Goal: Task Accomplishment & Management: Use online tool/utility

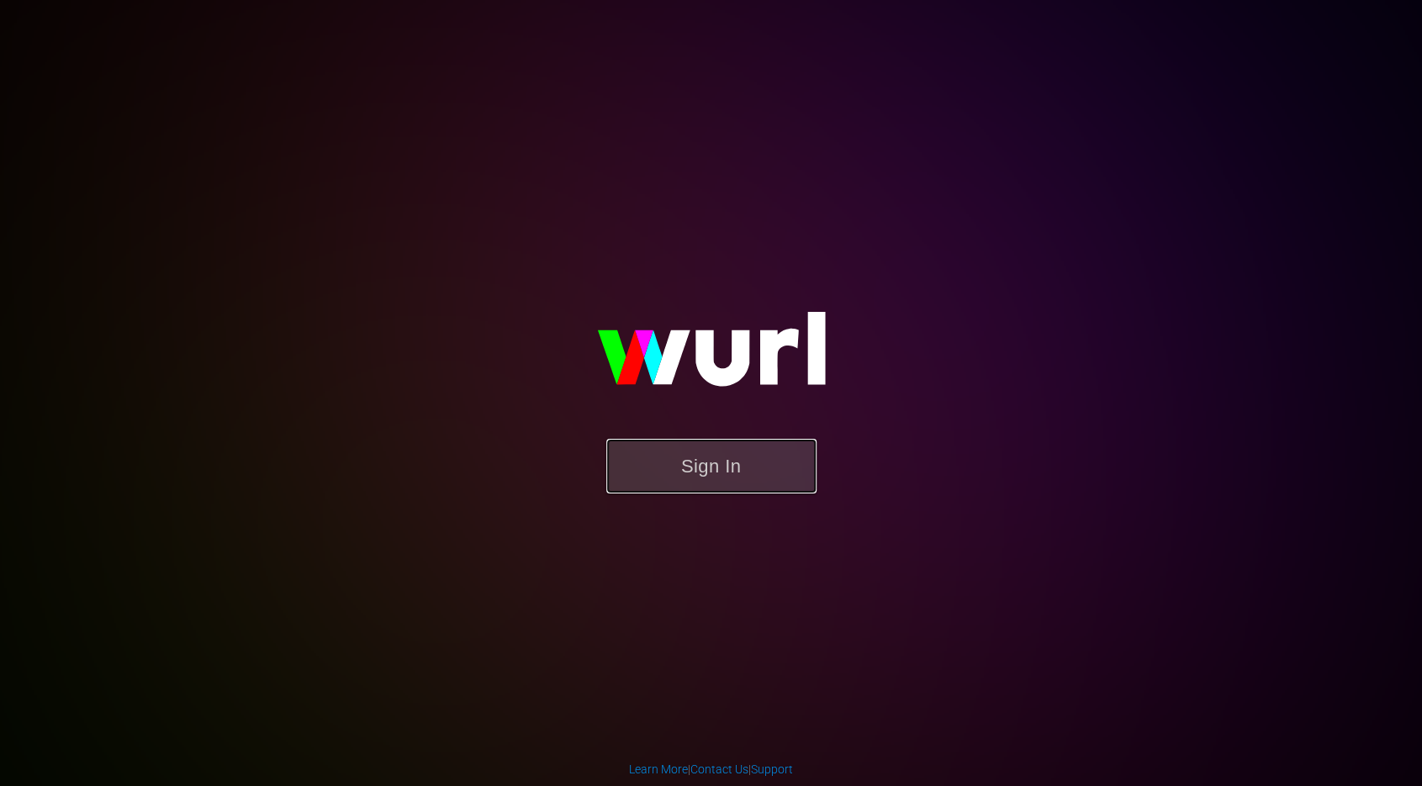
click at [728, 490] on button "Sign In" at bounding box center [711, 466] width 210 height 55
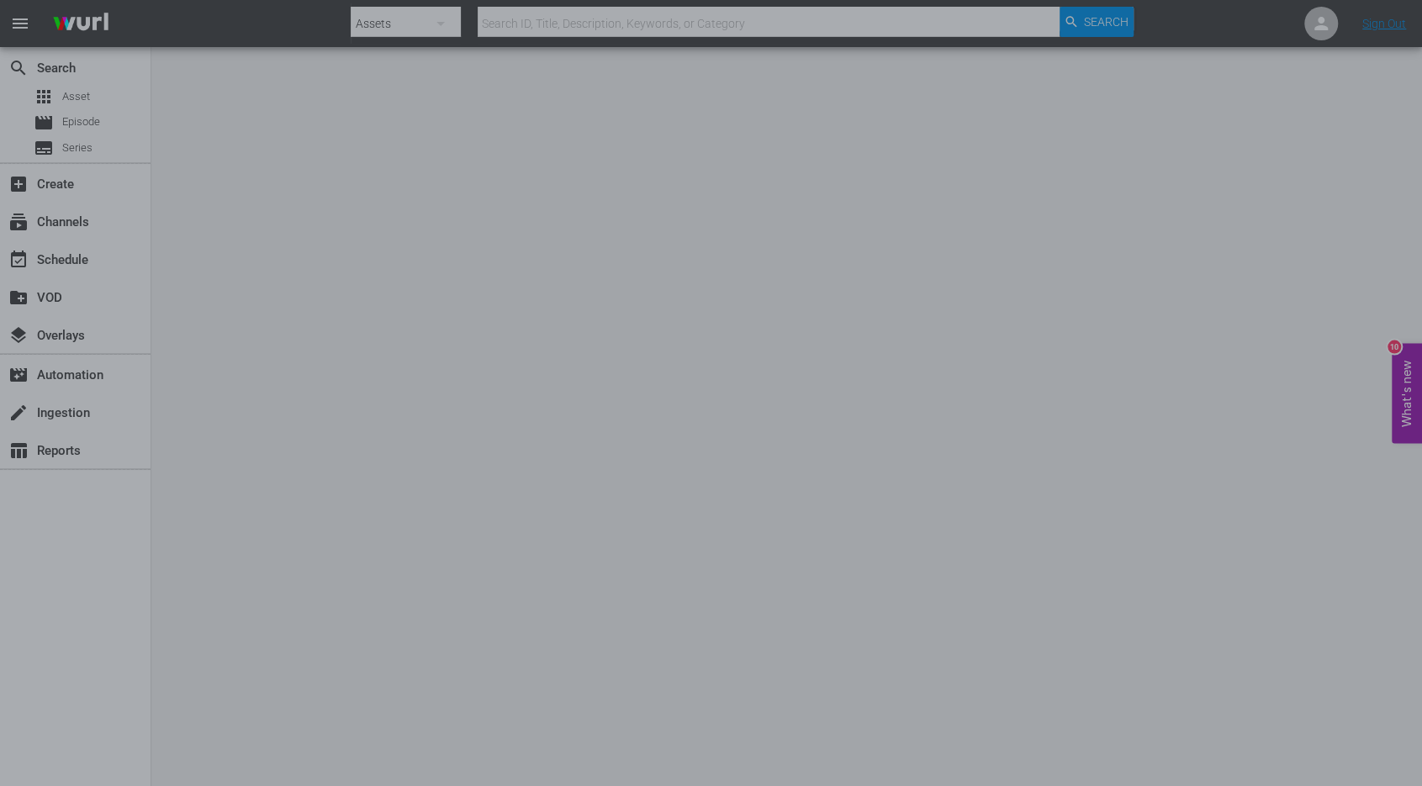
click at [384, 362] on div at bounding box center [711, 393] width 1422 height 786
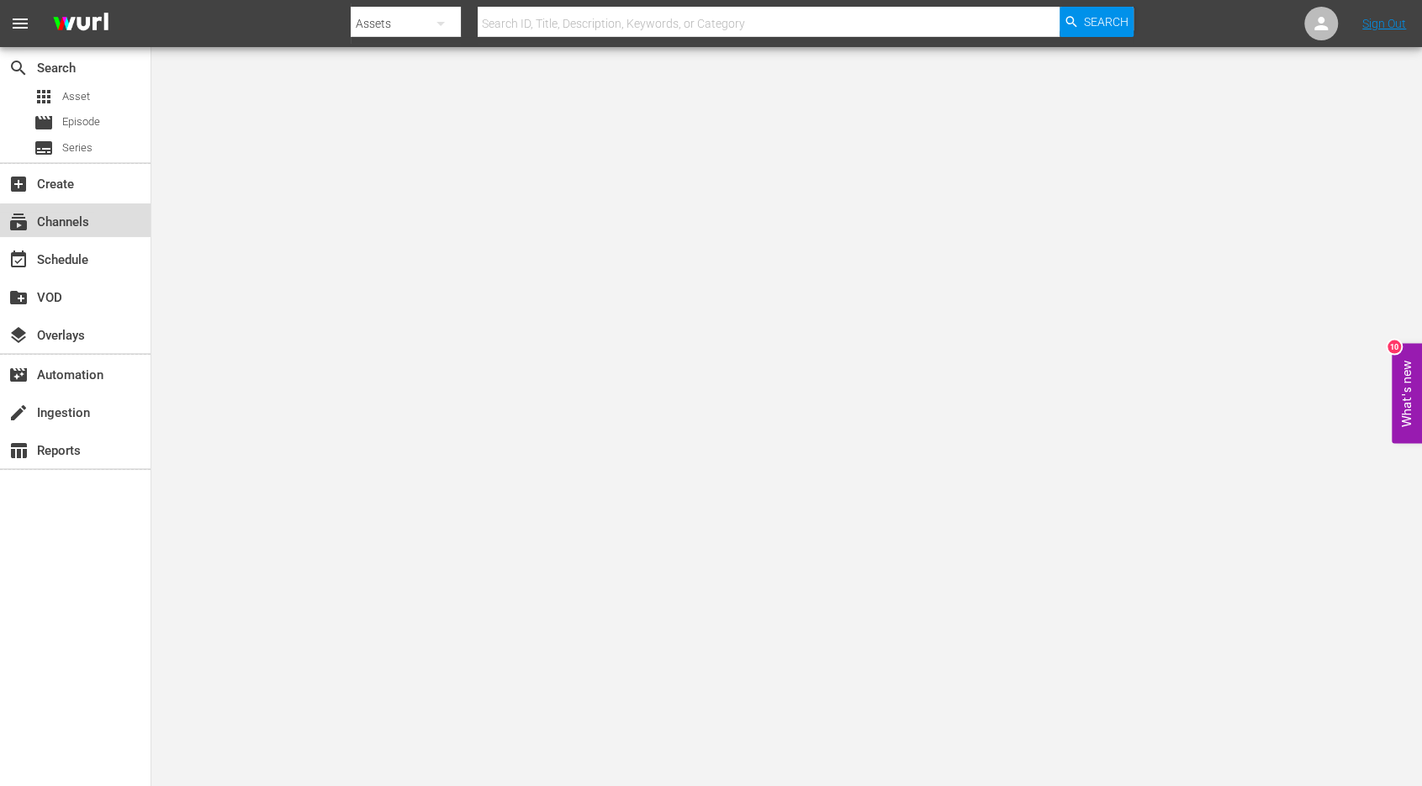
click at [83, 221] on div "subscriptions Channels" at bounding box center [47, 219] width 94 height 15
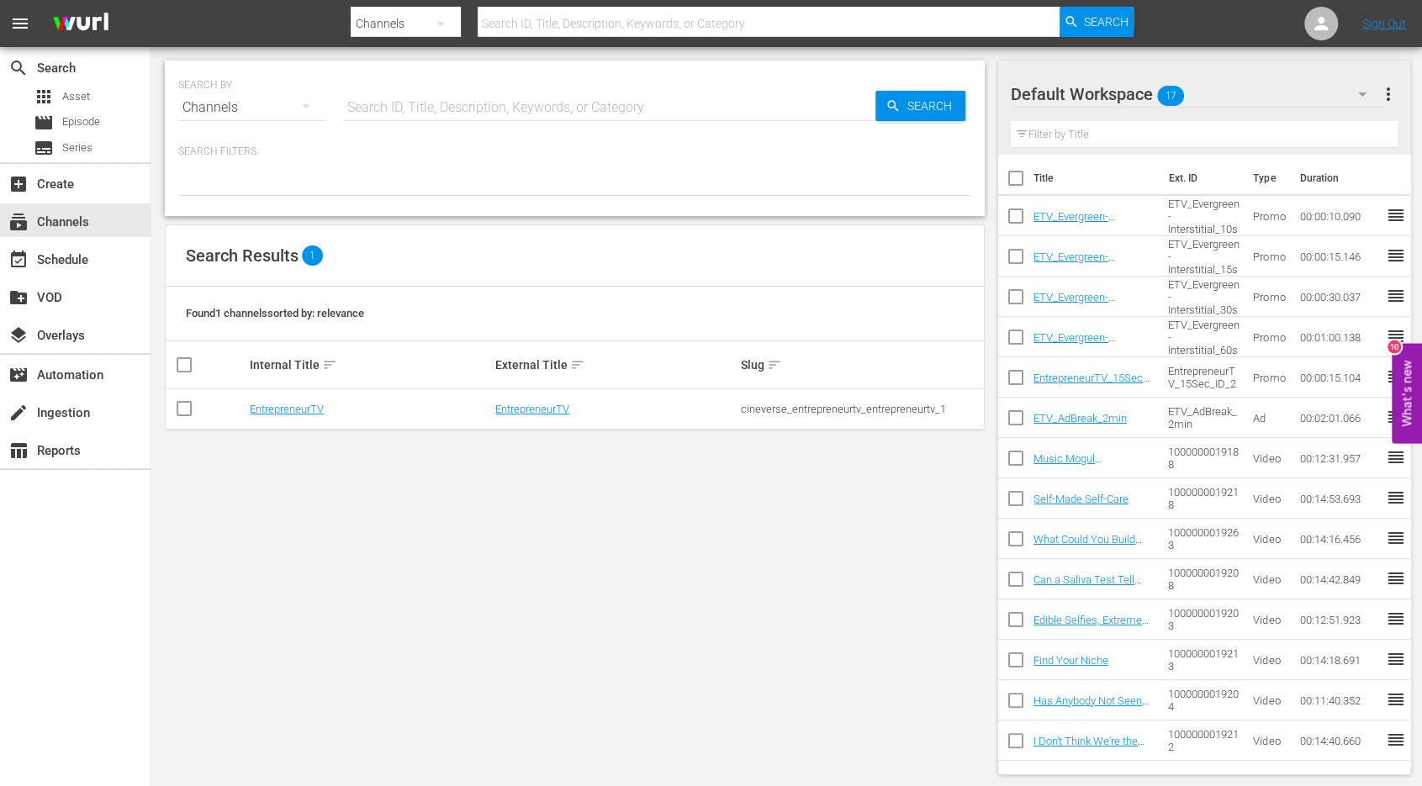
click at [180, 411] on input "checkbox" at bounding box center [184, 412] width 20 height 20
checkbox input "true"
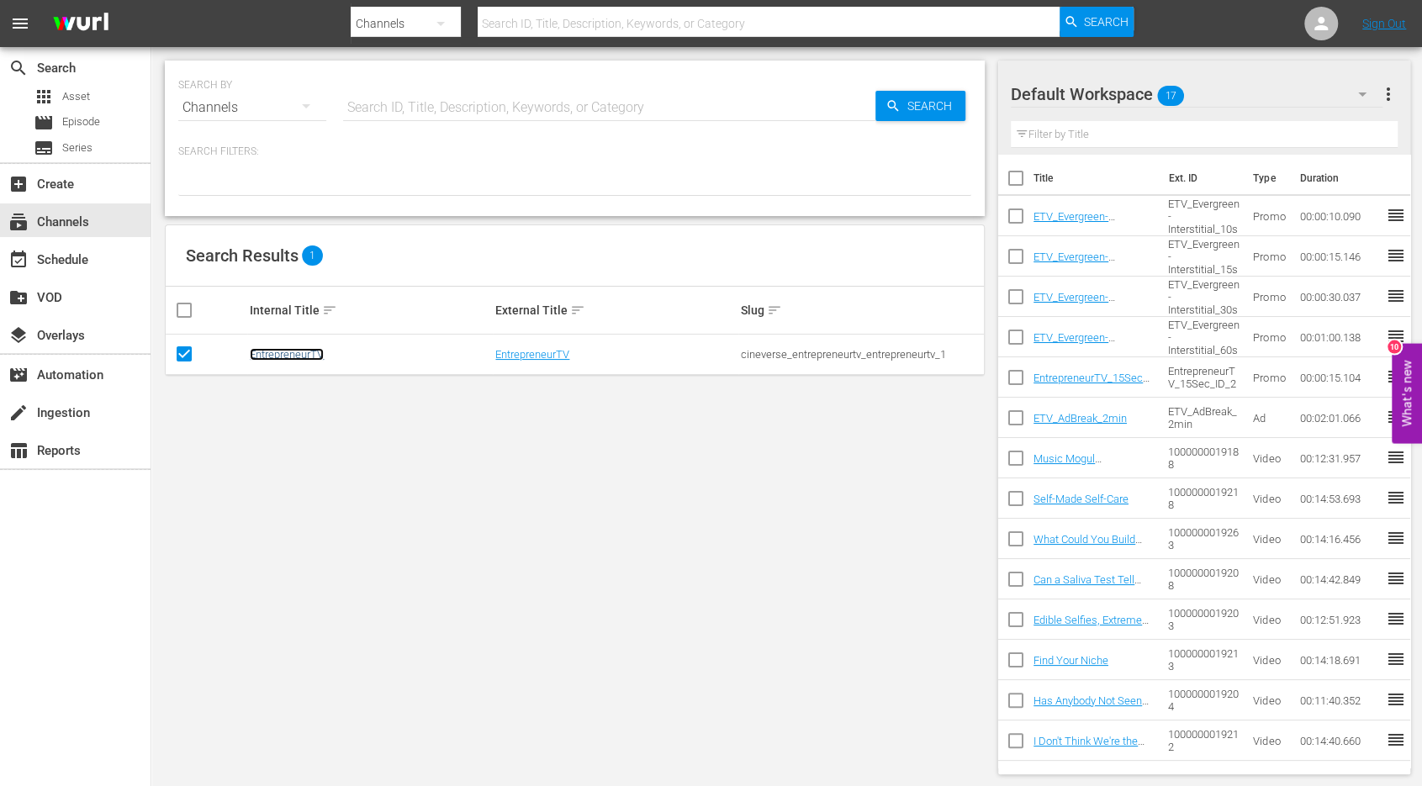
click at [277, 351] on link "EntrepreneurTV" at bounding box center [287, 354] width 74 height 13
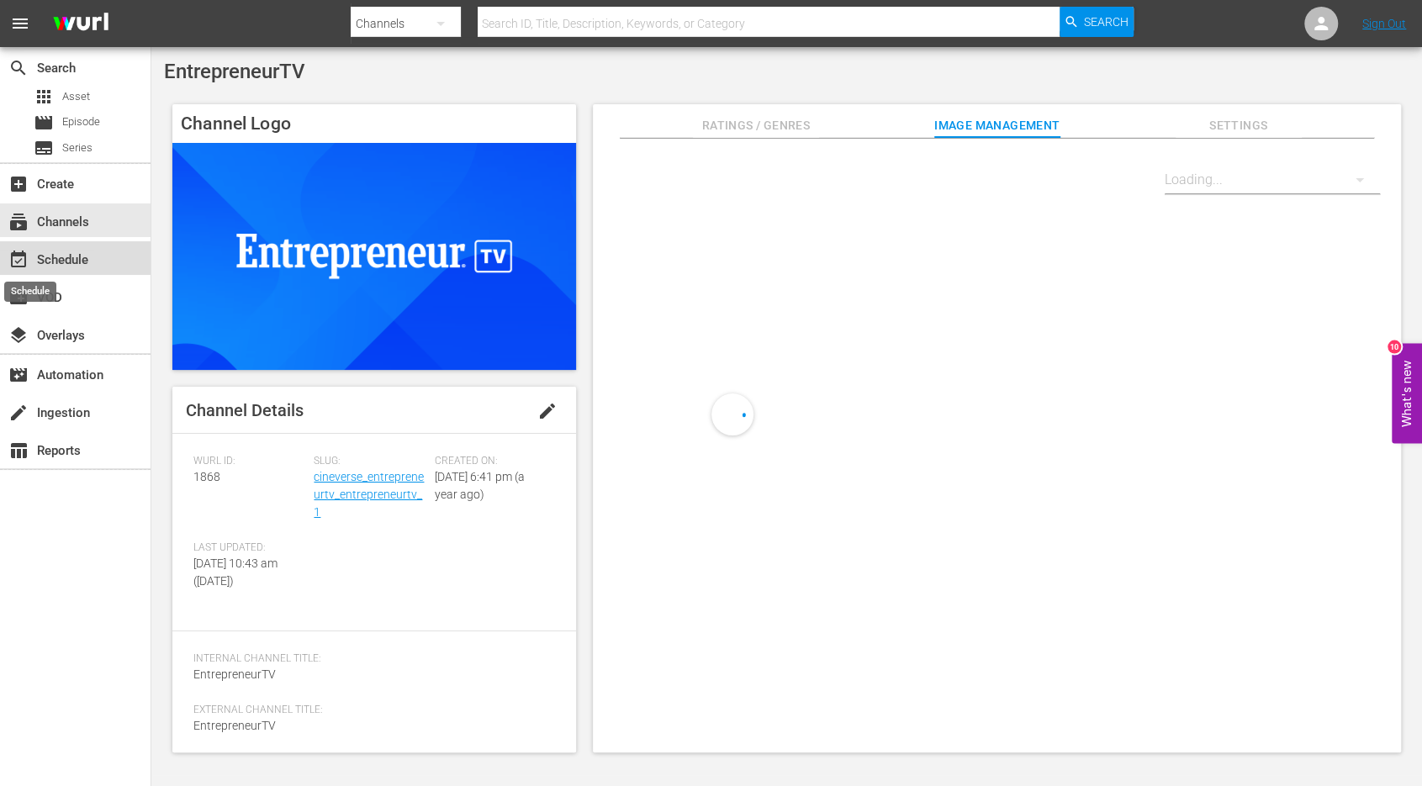
click at [25, 253] on span "event_available" at bounding box center [18, 260] width 20 height 20
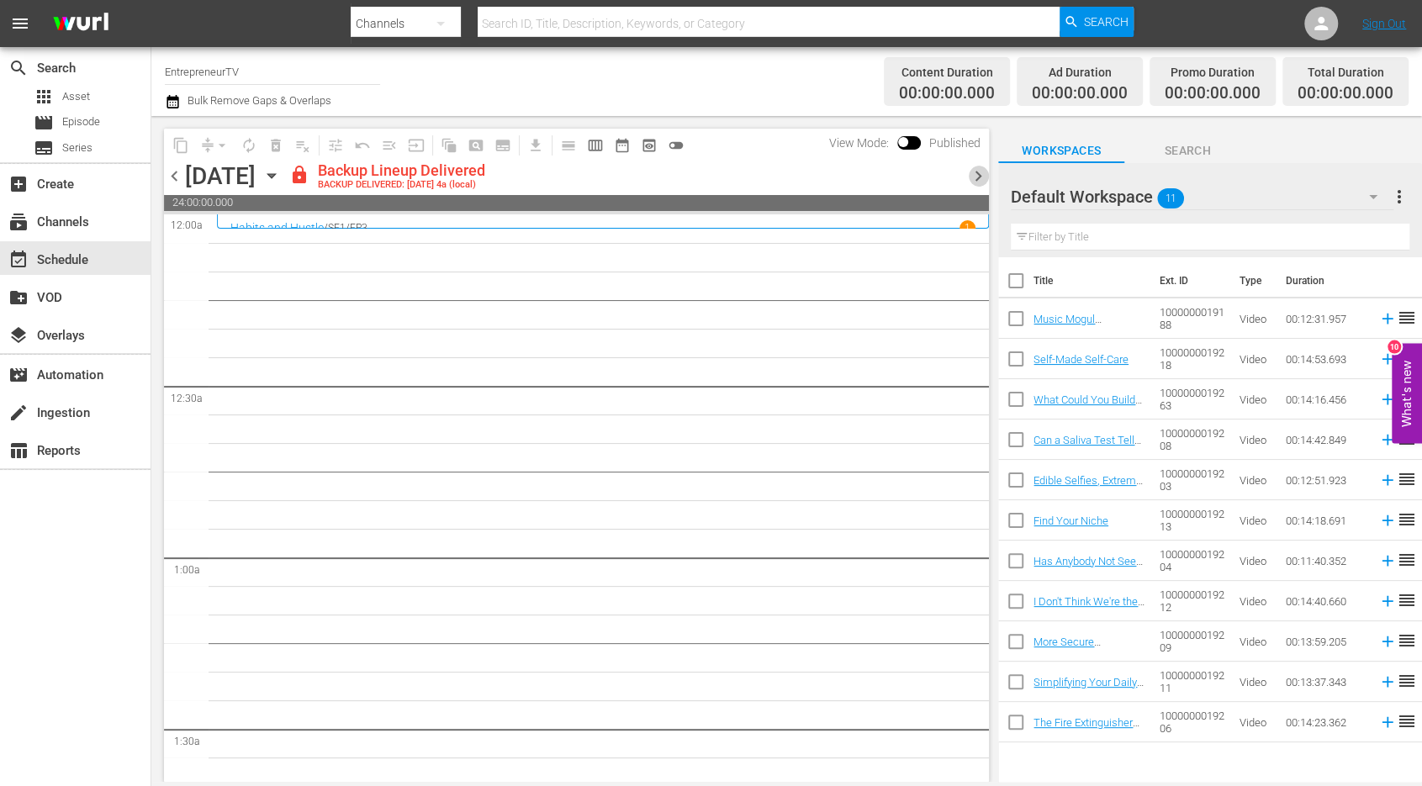
click at [972, 176] on span "chevron_right" at bounding box center [978, 176] width 21 height 21
click at [309, 174] on span "lock" at bounding box center [299, 175] width 20 height 20
click at [972, 170] on span "chevron_right" at bounding box center [978, 176] width 21 height 21
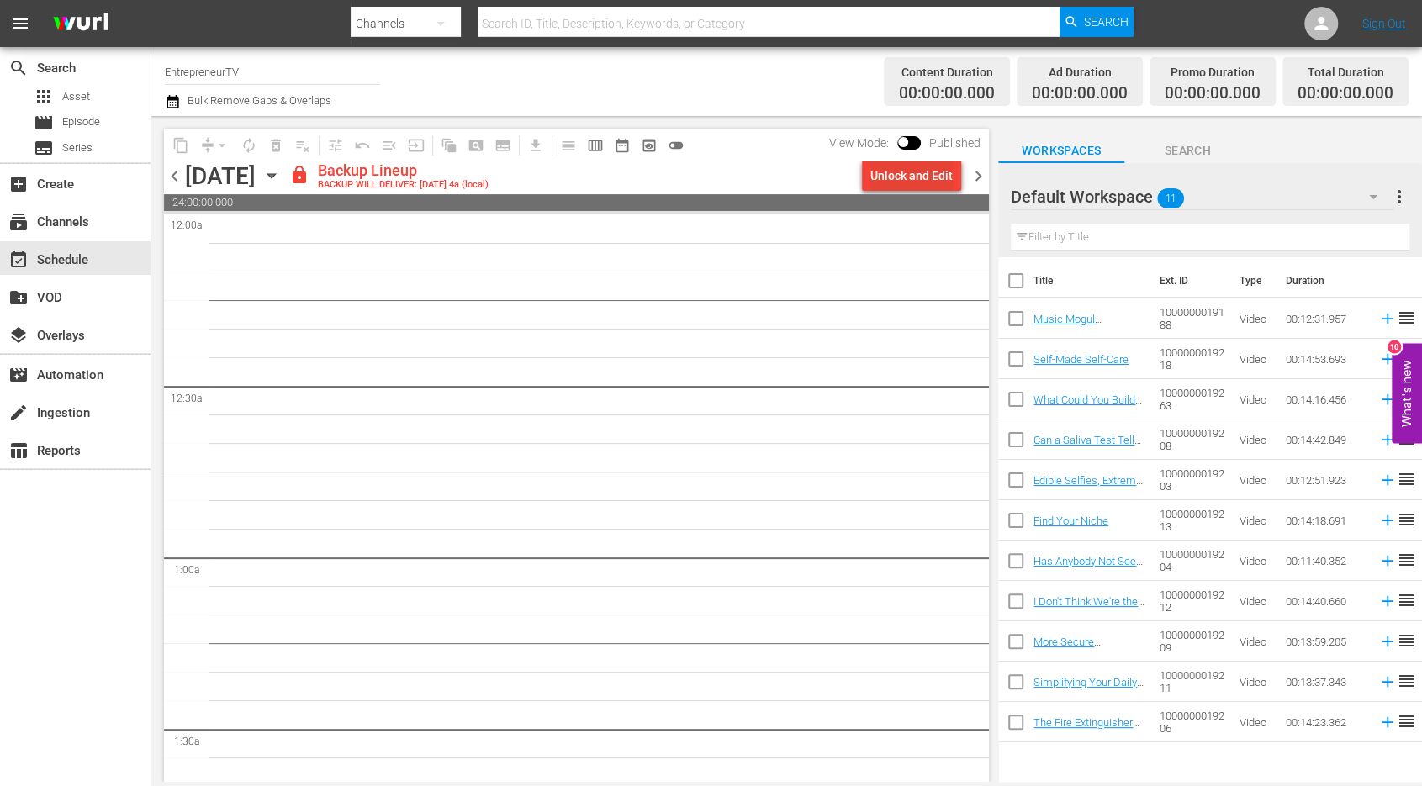
click at [914, 177] on div "Unlock and Edit" at bounding box center [911, 176] width 82 height 30
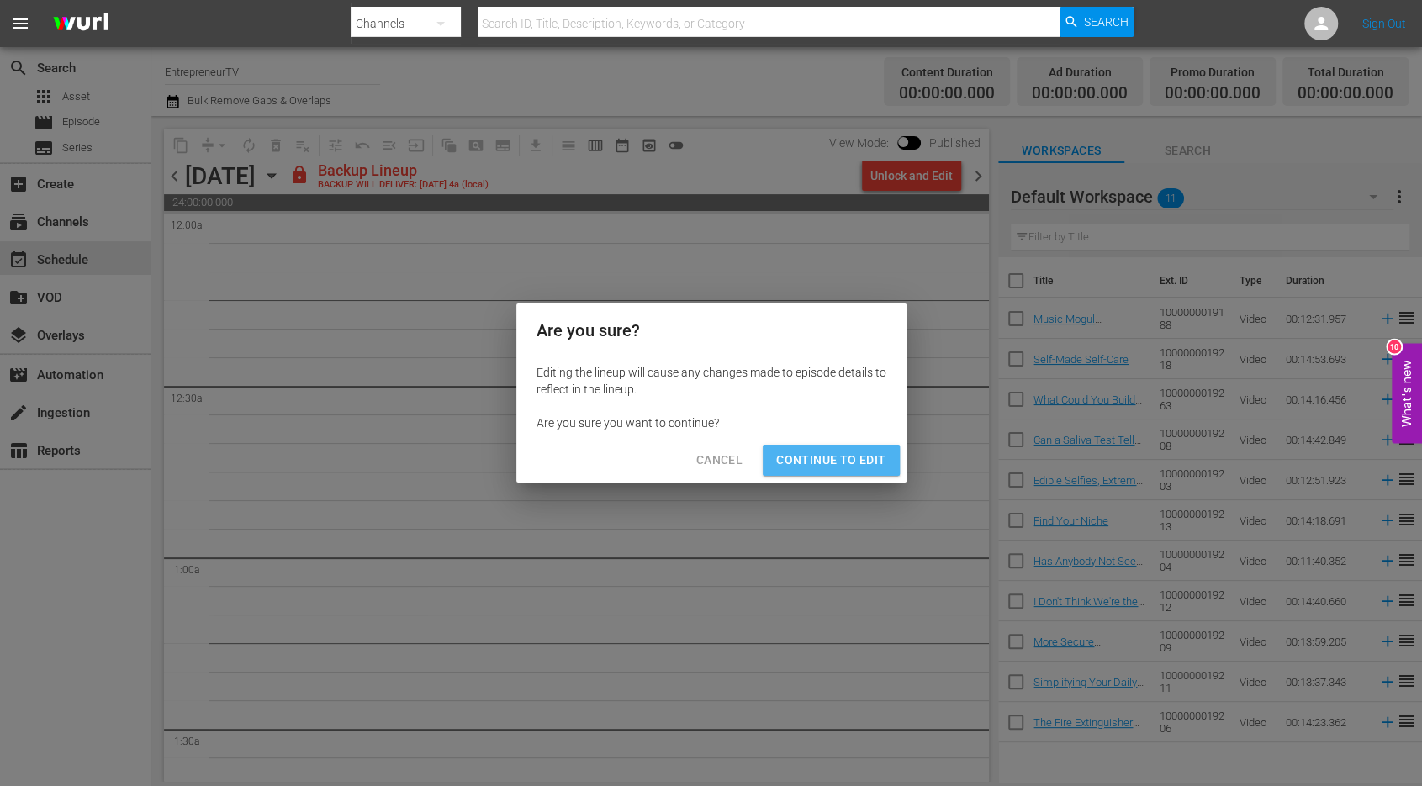
click at [860, 467] on span "Continue to Edit" at bounding box center [830, 460] width 109 height 21
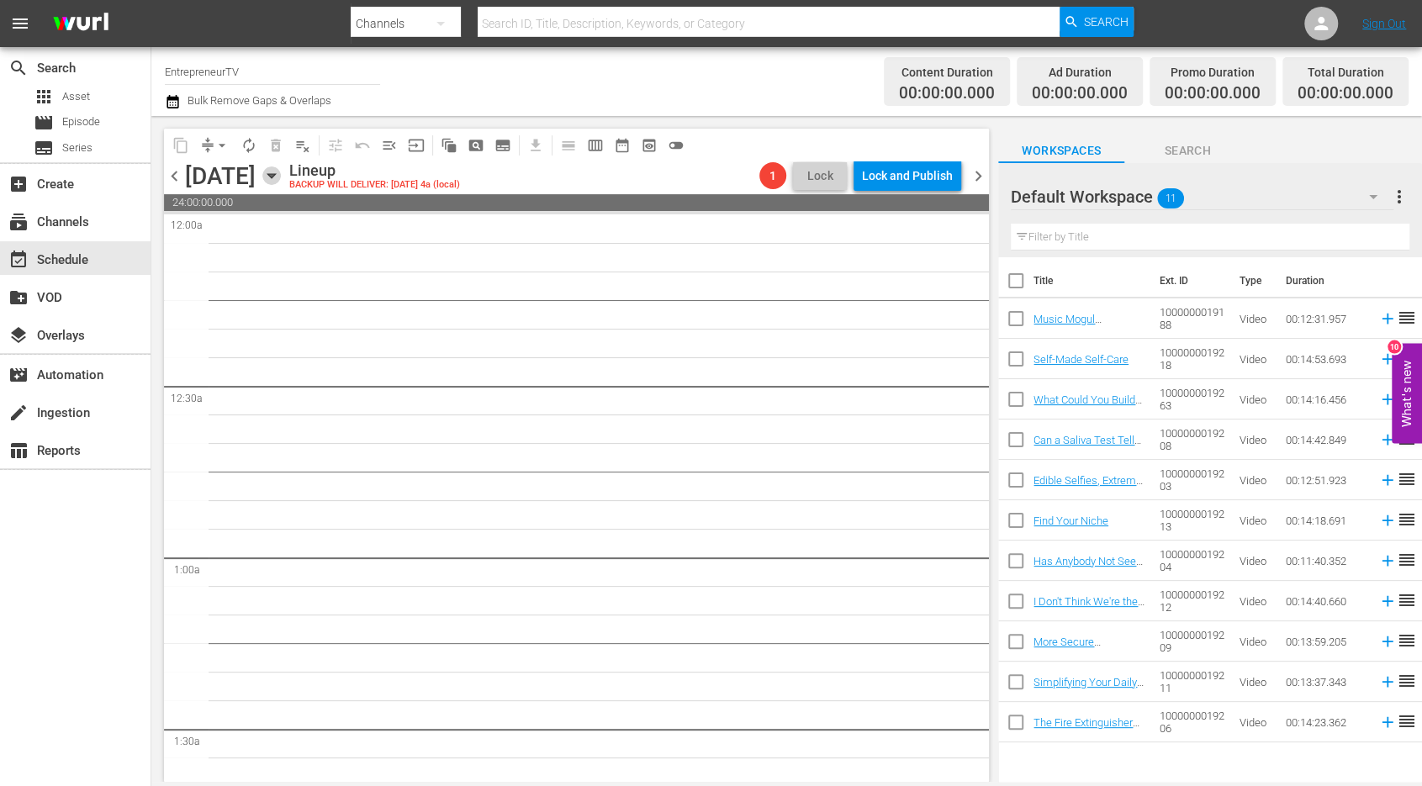
click at [281, 176] on icon "button" at bounding box center [271, 175] width 18 height 18
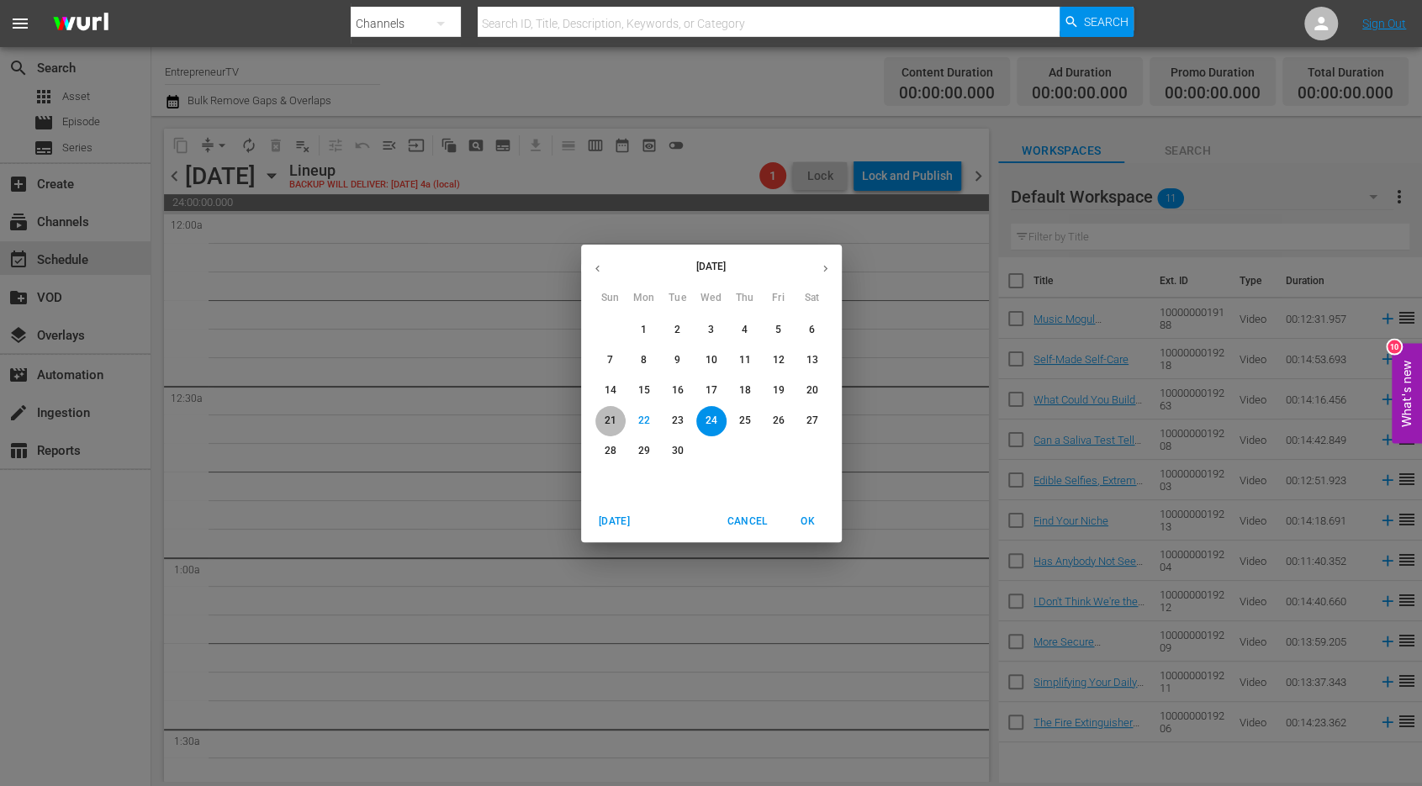
click at [607, 422] on p "21" at bounding box center [610, 421] width 12 height 14
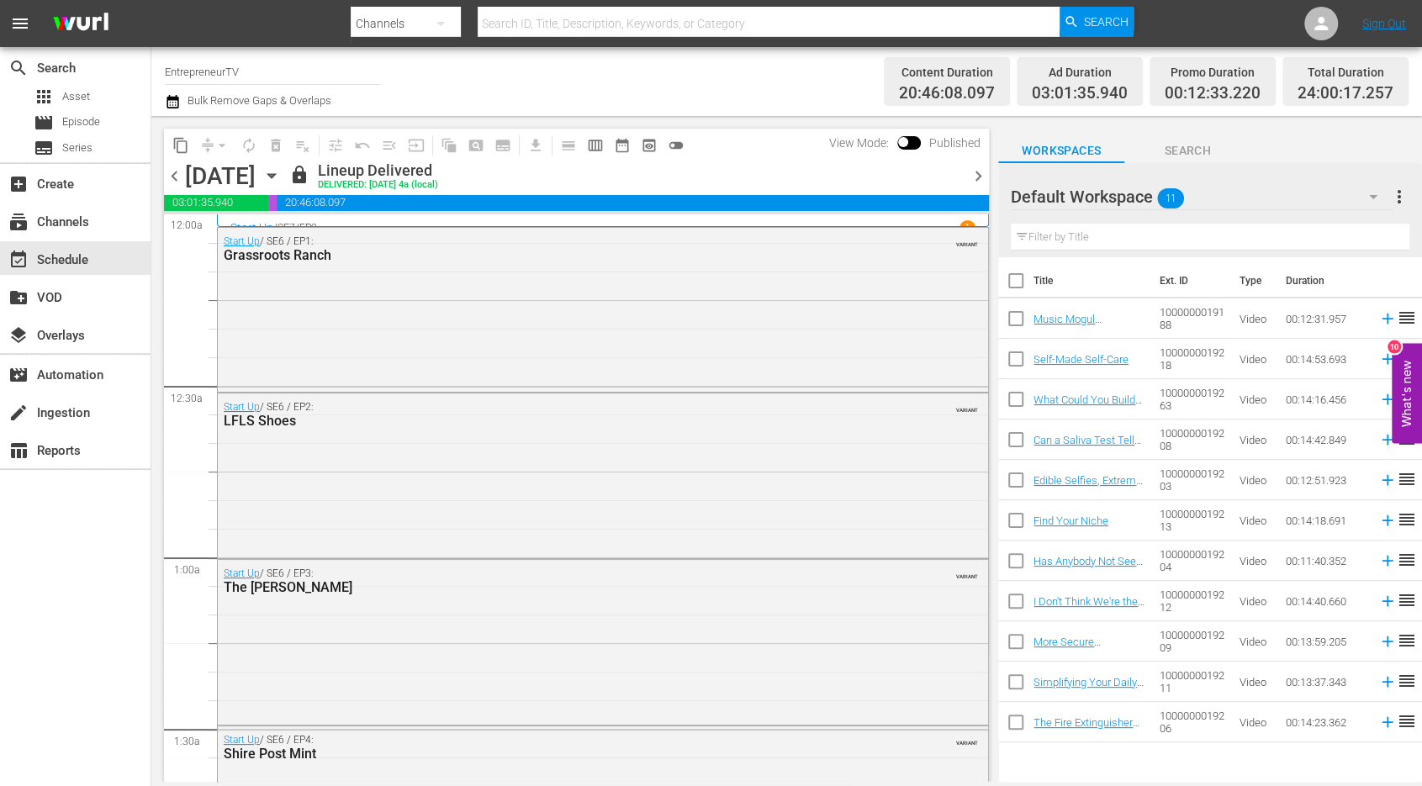
click at [975, 177] on span "chevron_right" at bounding box center [978, 176] width 21 height 21
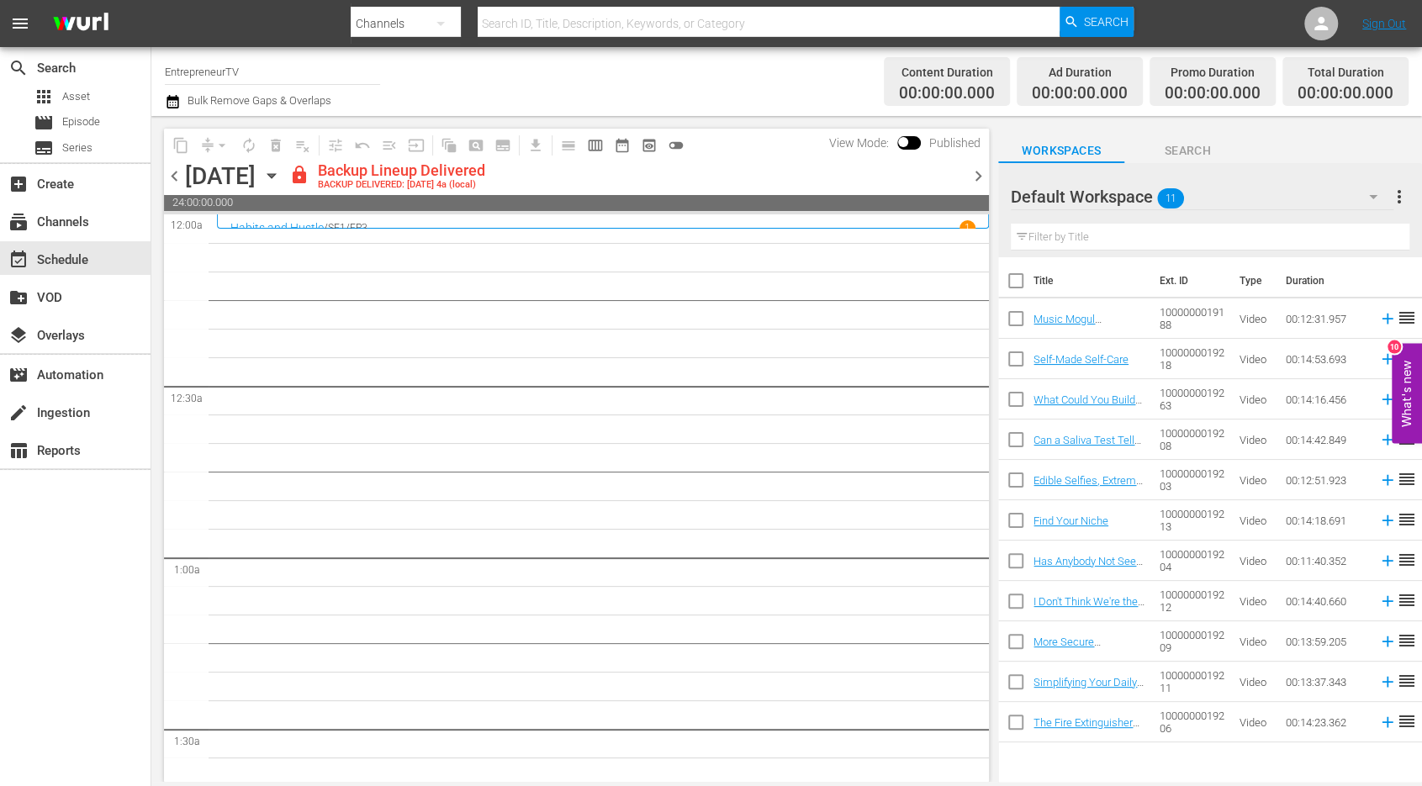
click at [974, 177] on span "chevron_right" at bounding box center [978, 176] width 21 height 21
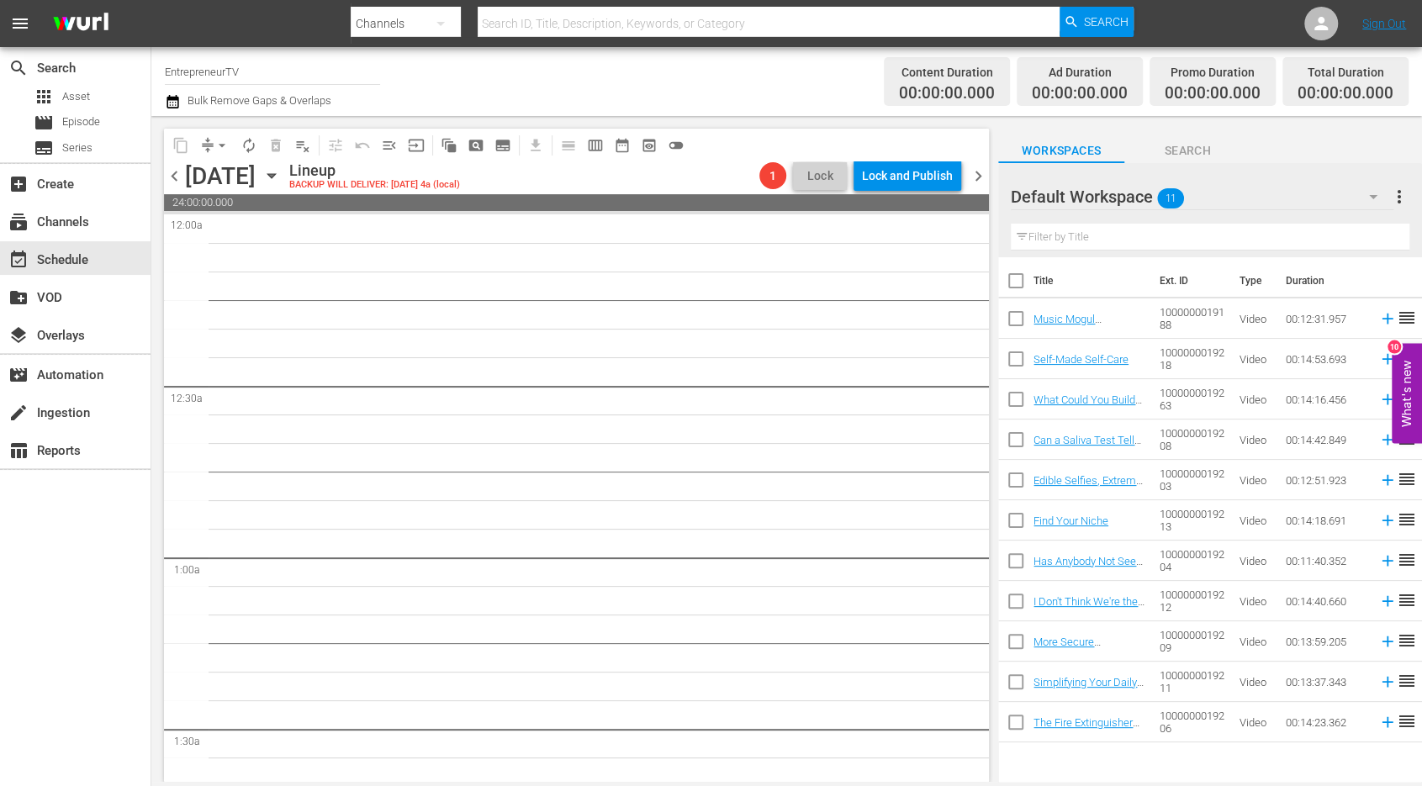
click at [256, 172] on div "[DATE]" at bounding box center [220, 176] width 71 height 28
click at [281, 172] on icon "button" at bounding box center [271, 175] width 18 height 18
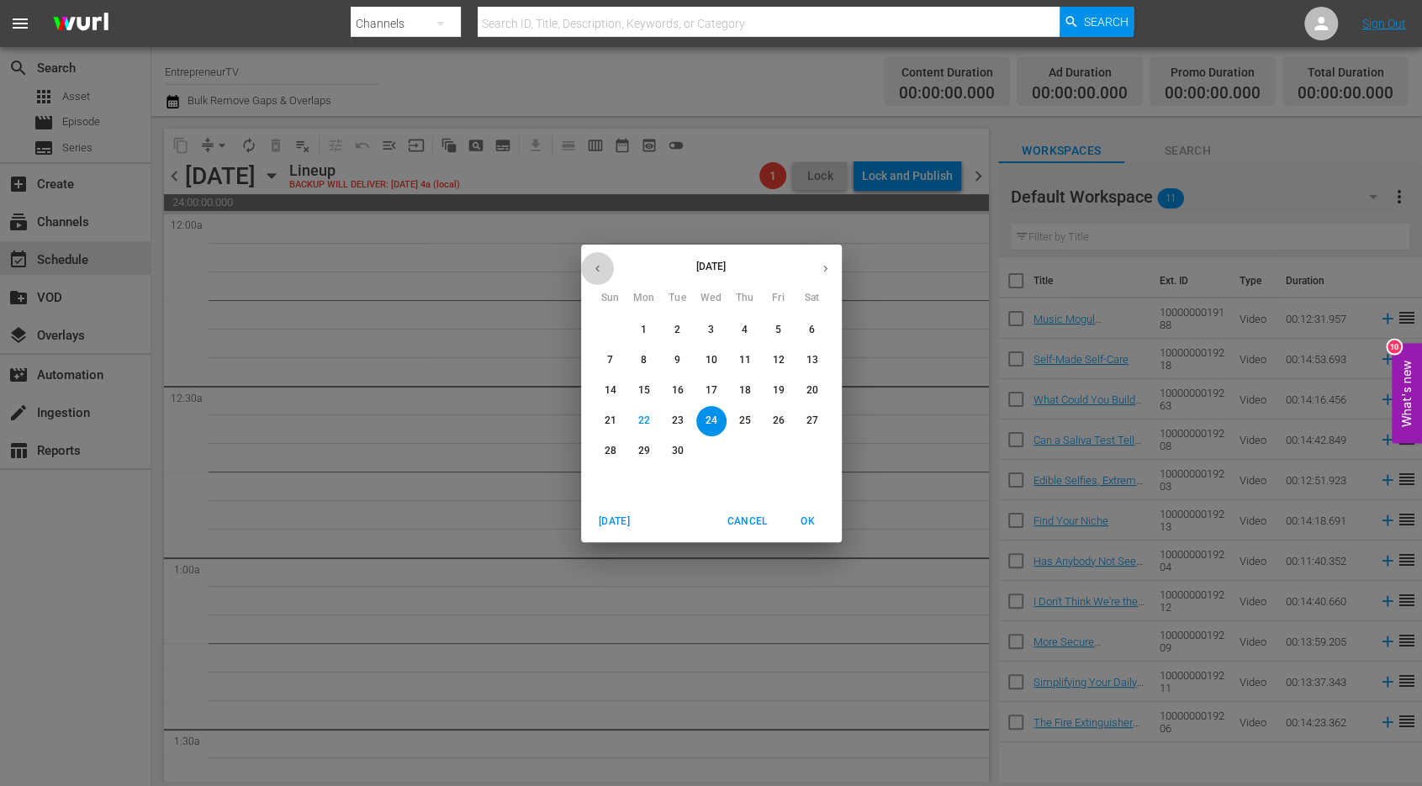
click at [600, 266] on icon "button" at bounding box center [597, 268] width 13 height 13
click at [647, 451] on p "25" at bounding box center [643, 451] width 12 height 14
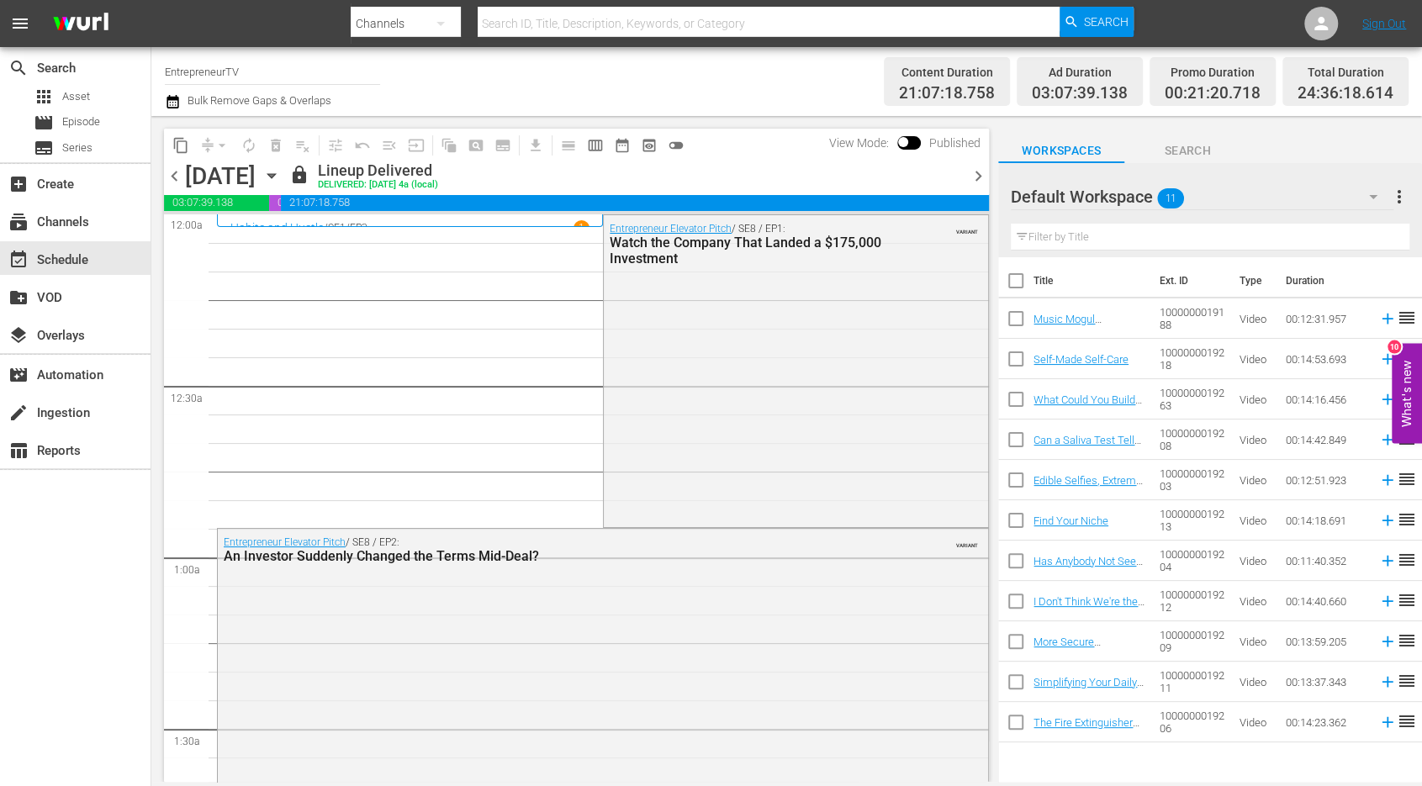
click at [179, 137] on span "content_copy" at bounding box center [180, 145] width 17 height 17
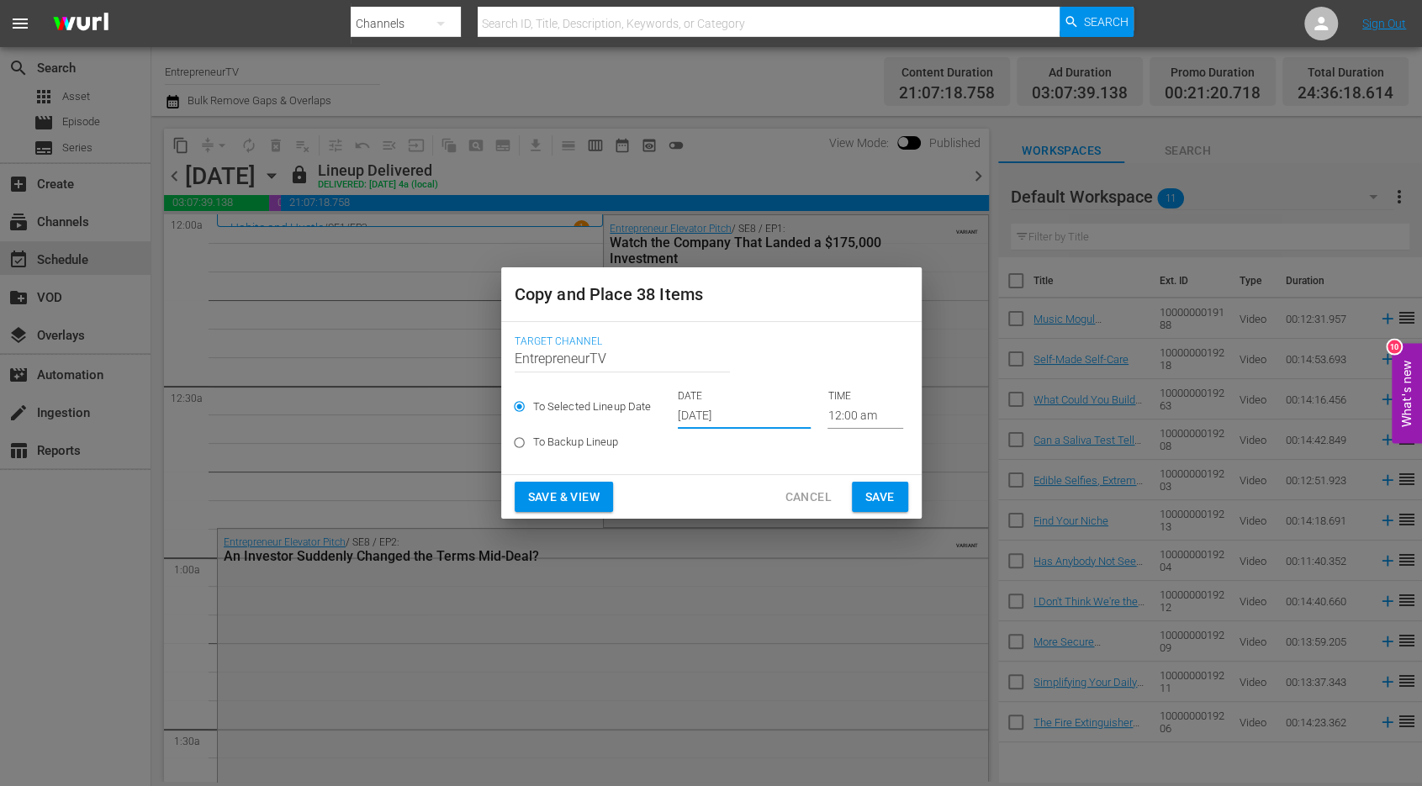
click at [715, 420] on input "[DATE]" at bounding box center [744, 416] width 133 height 25
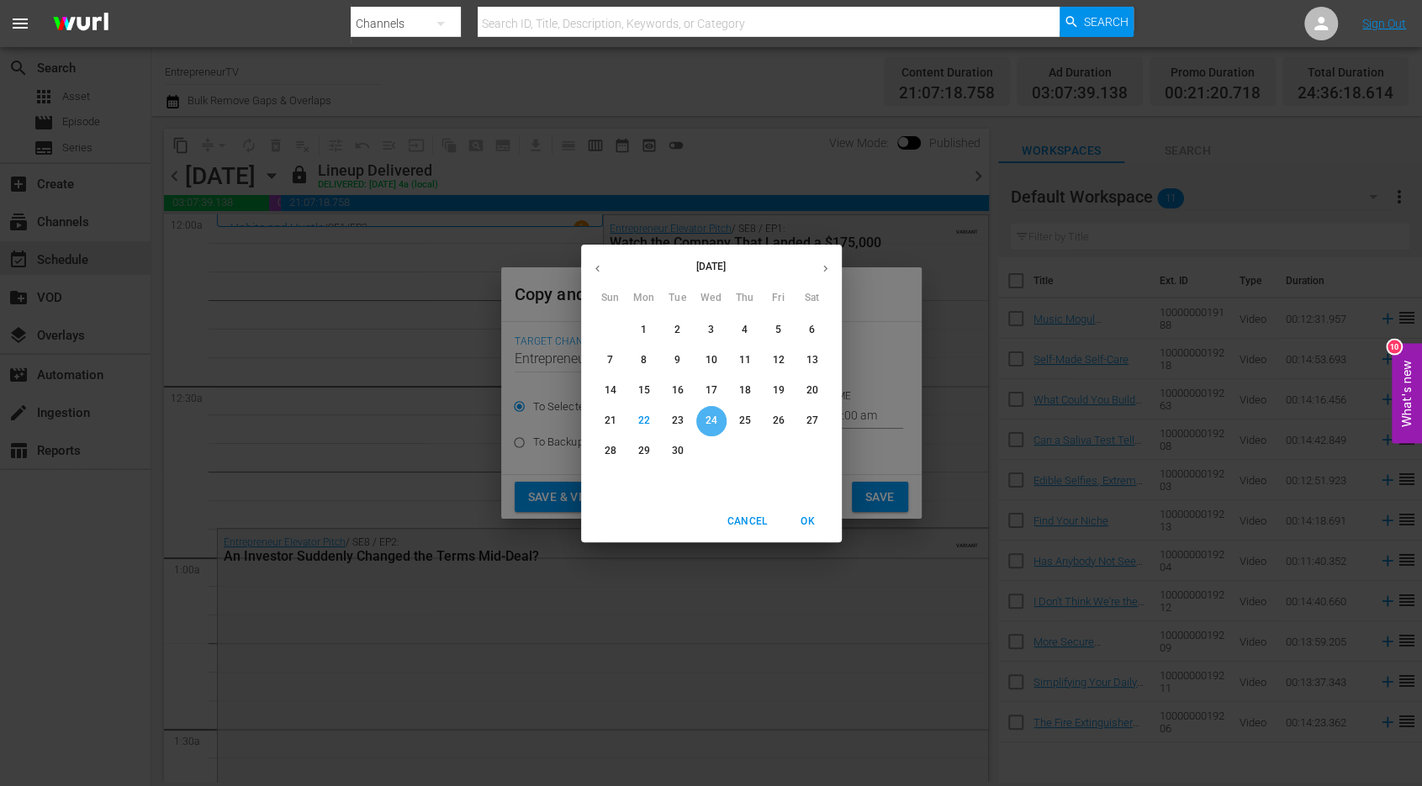
click at [705, 423] on p "24" at bounding box center [711, 421] width 12 height 14
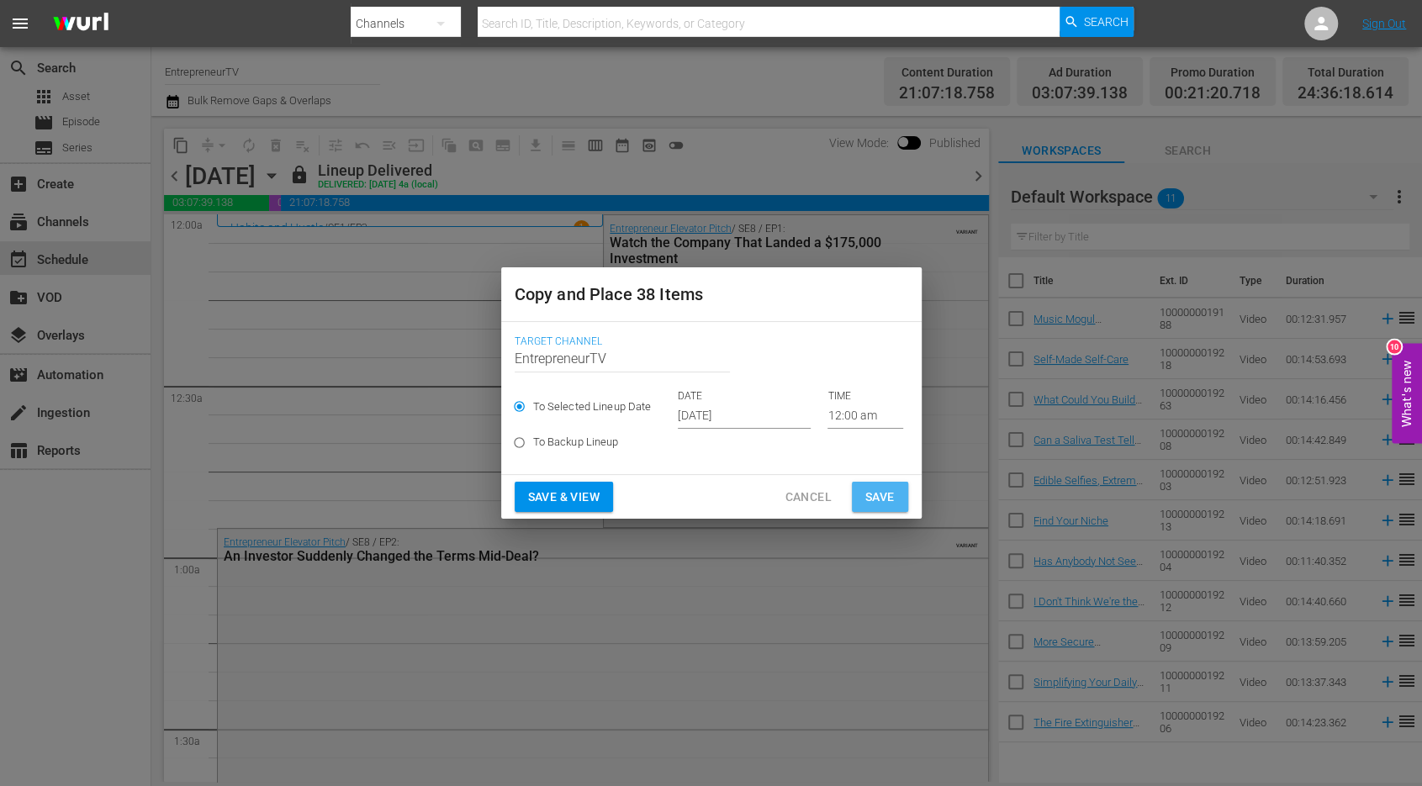
click at [874, 496] on span "Save" at bounding box center [879, 497] width 29 height 21
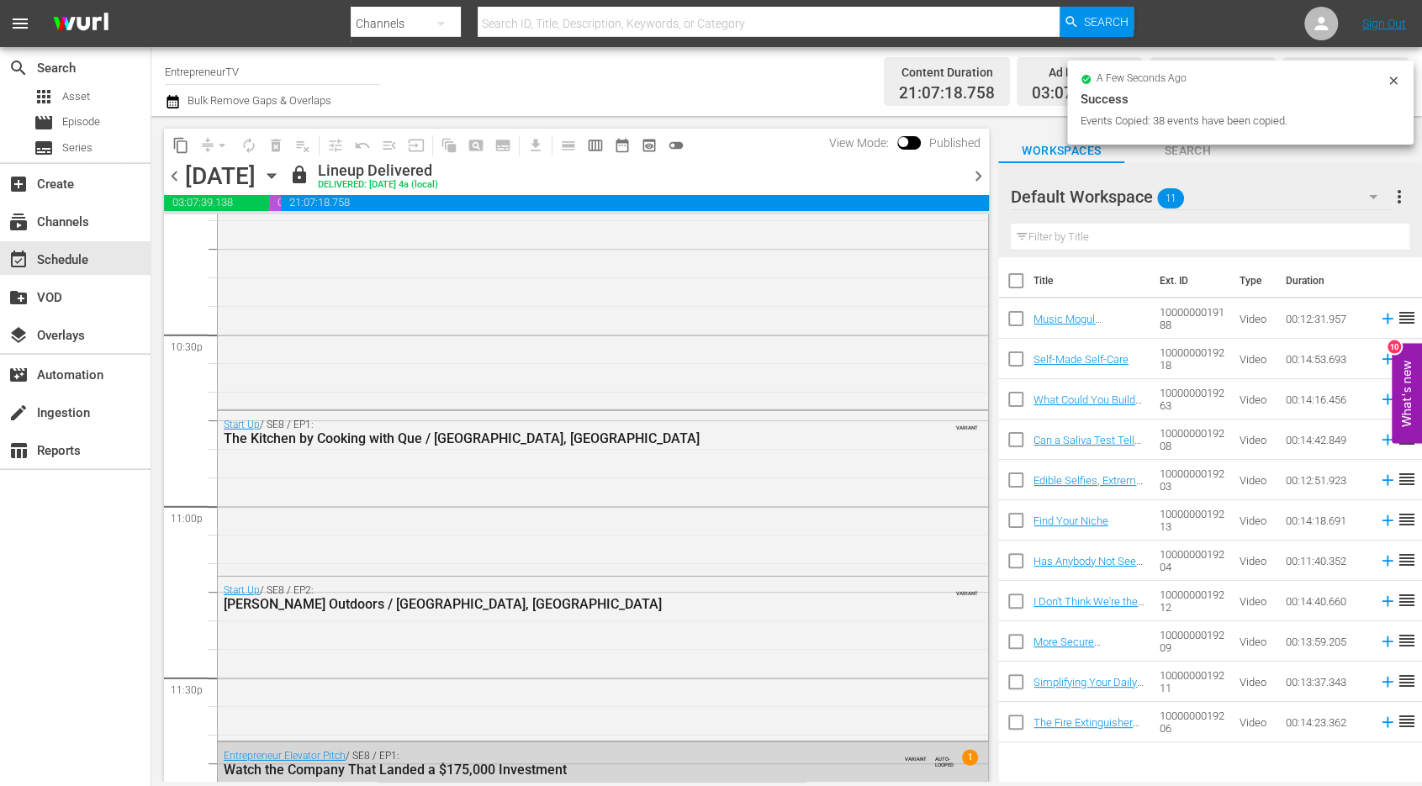
scroll to position [7872, 0]
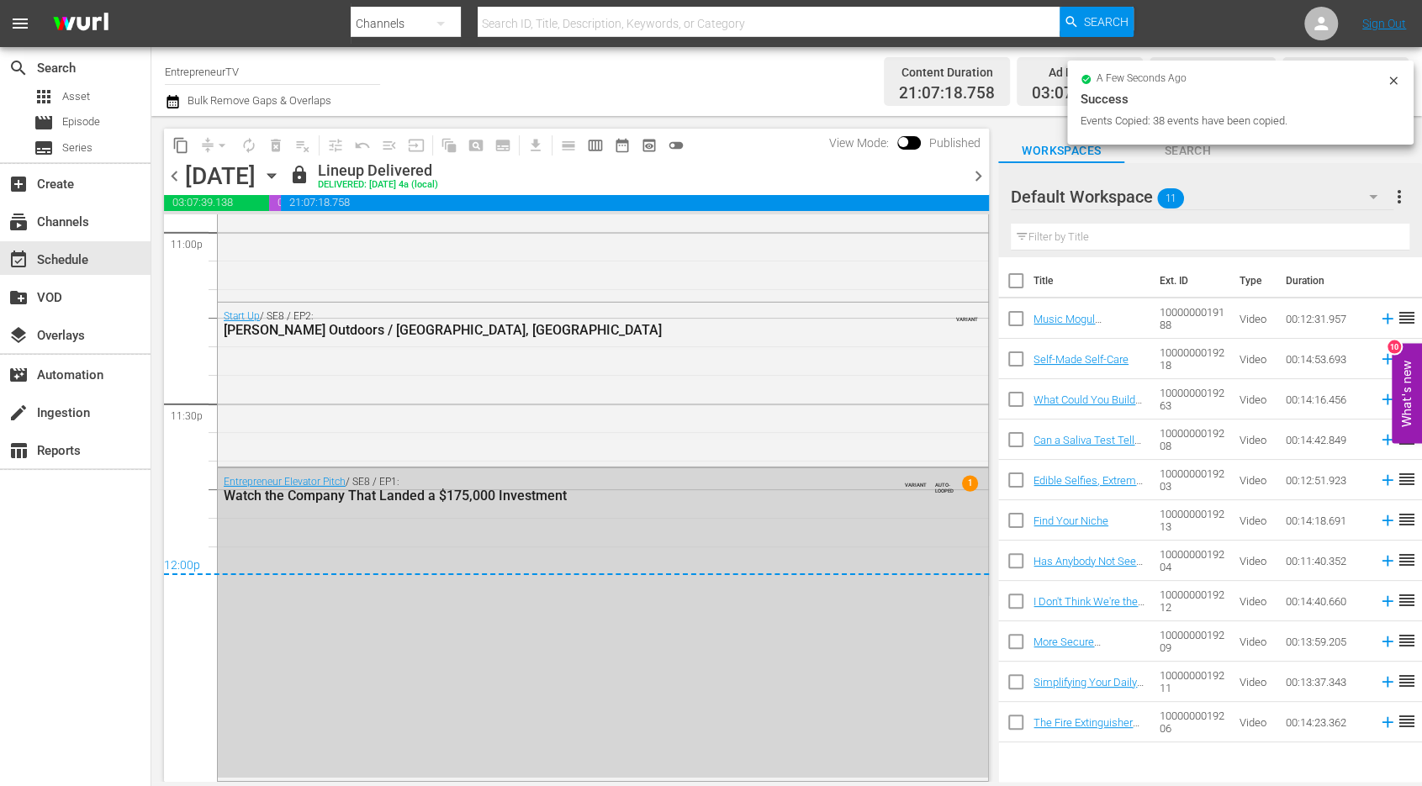
click at [974, 176] on span "chevron_right" at bounding box center [978, 176] width 21 height 21
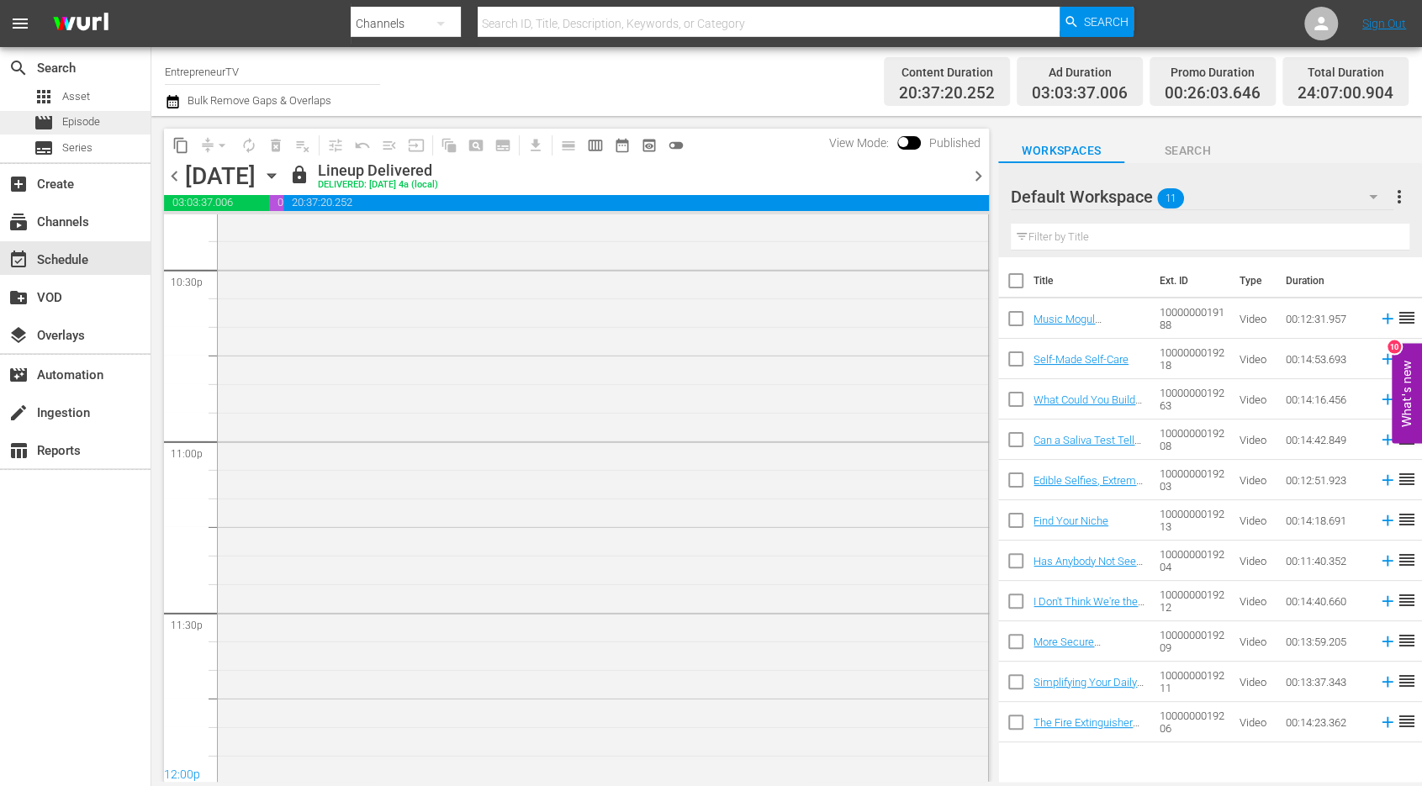
scroll to position [7705, 0]
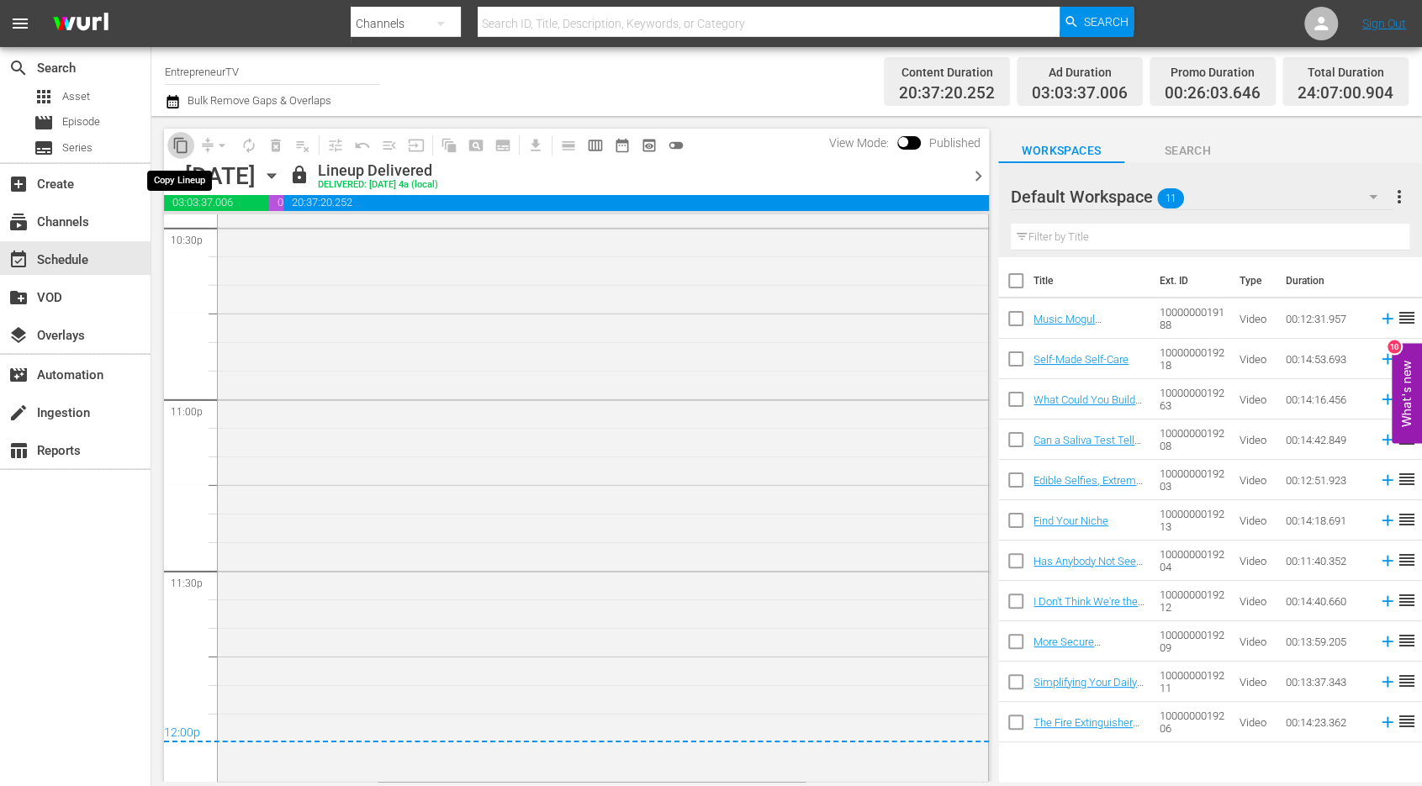
click at [182, 145] on span "content_copy" at bounding box center [180, 145] width 17 height 17
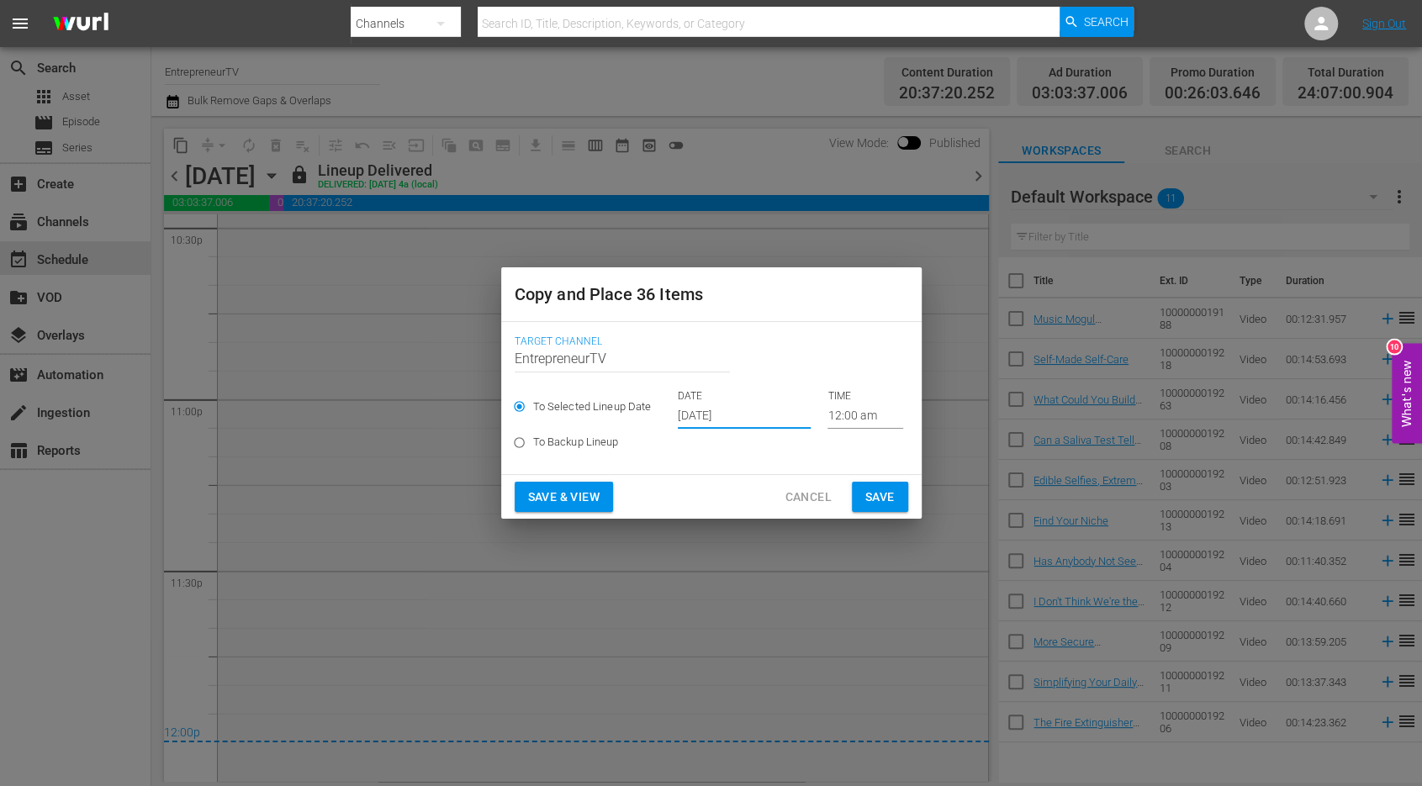
click at [727, 411] on input "[DATE]" at bounding box center [744, 416] width 133 height 25
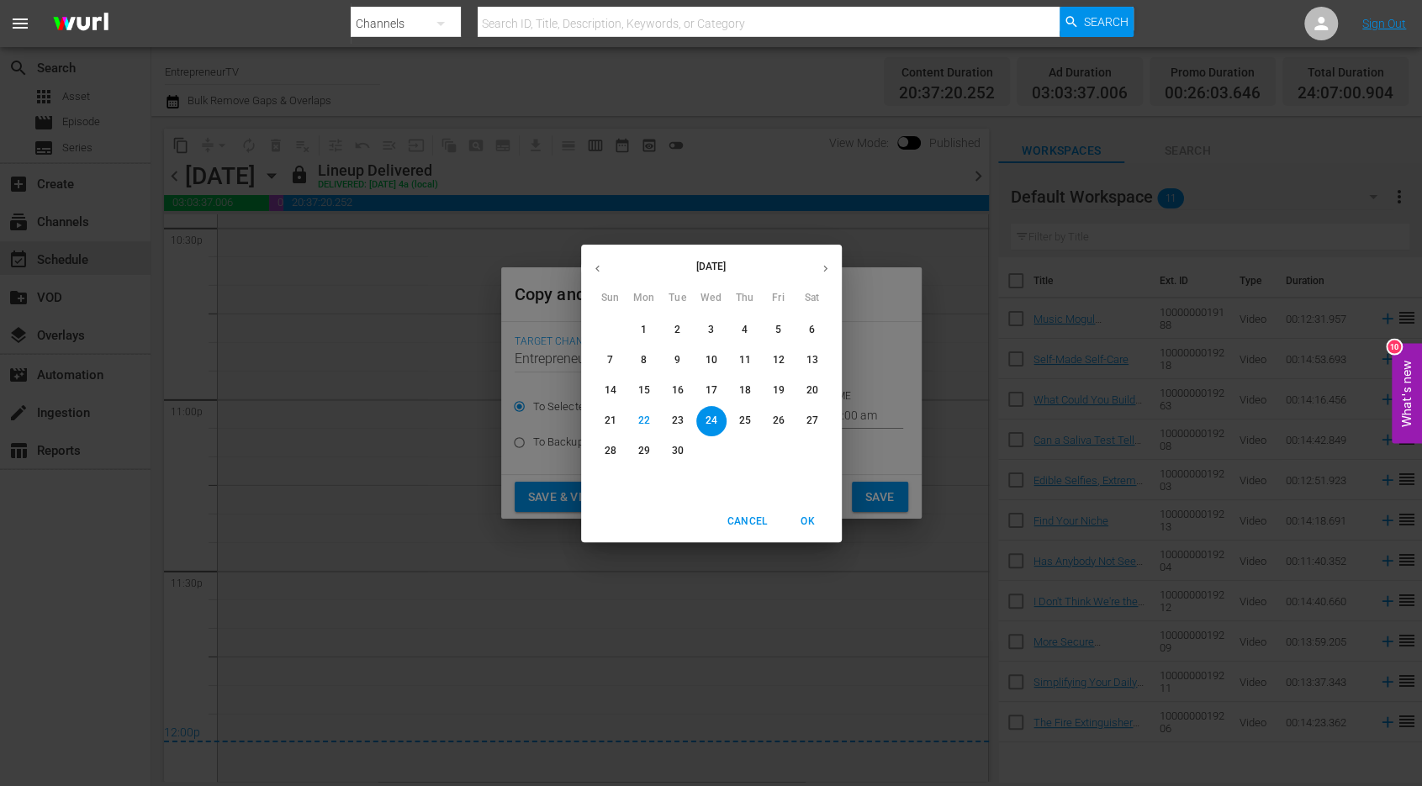
click at [747, 420] on p "25" at bounding box center [744, 421] width 12 height 14
type input "Sep 25th 2025"
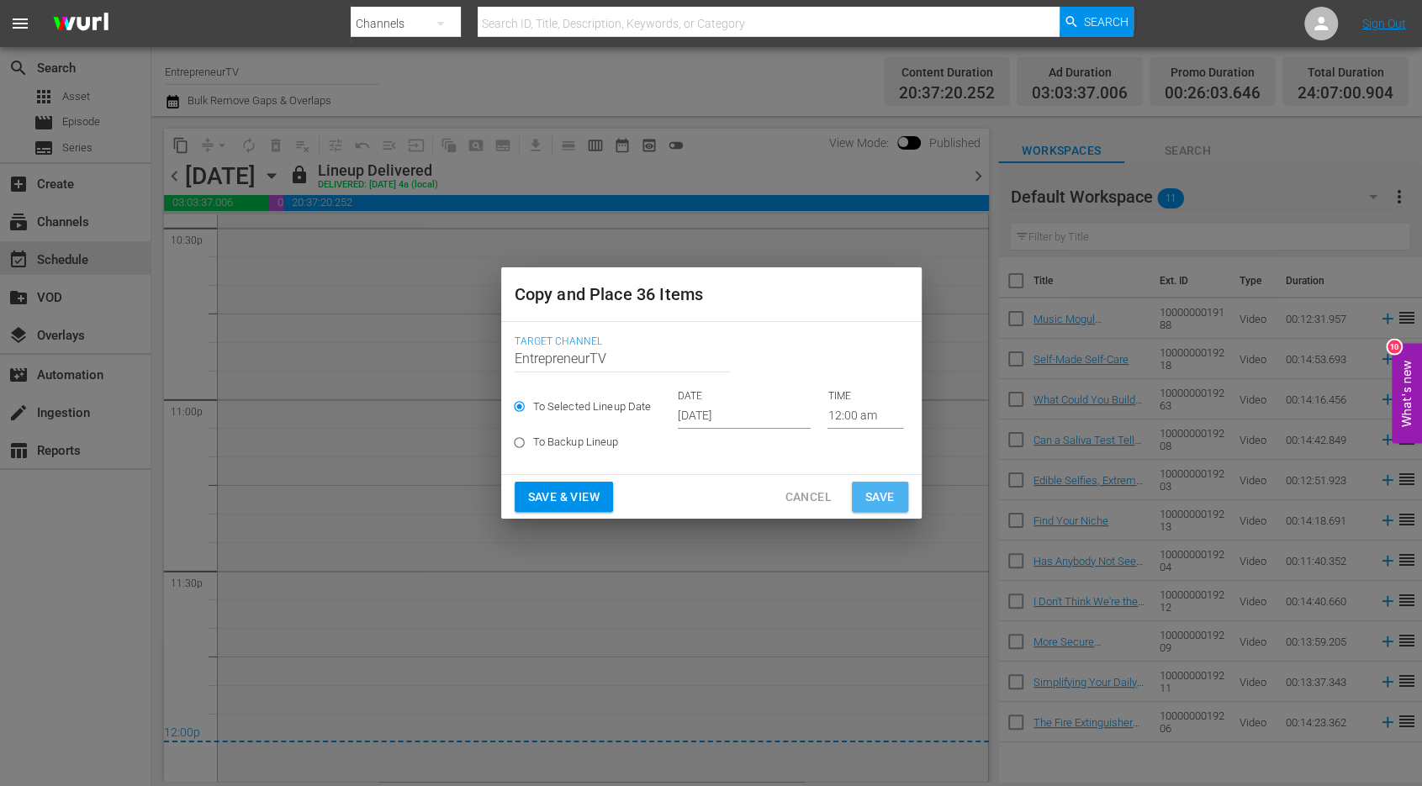
click at [869, 488] on span "Save" at bounding box center [879, 497] width 29 height 21
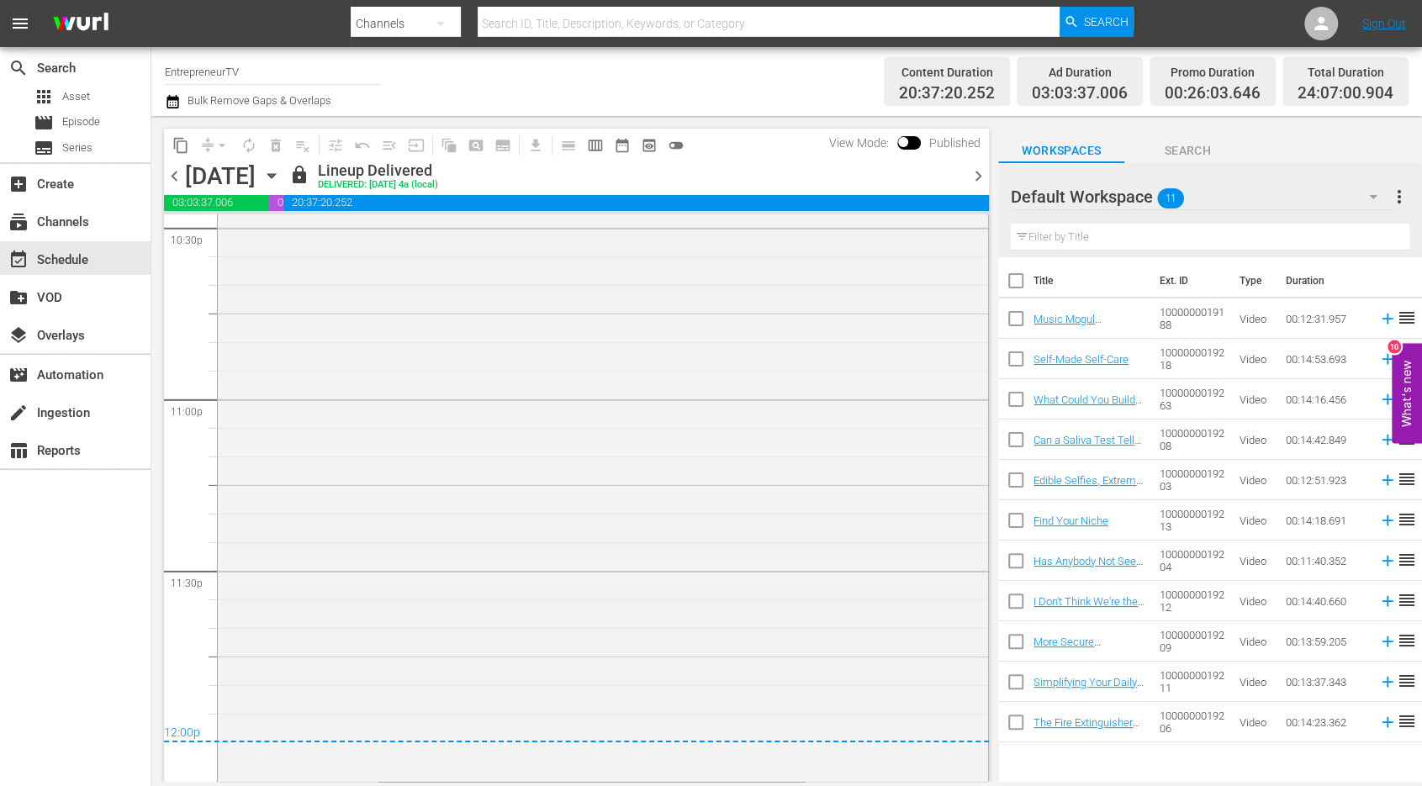
click at [285, 172] on div "Tuesday, August 26th August 26th" at bounding box center [235, 176] width 100 height 28
click at [281, 172] on icon "button" at bounding box center [271, 175] width 18 height 18
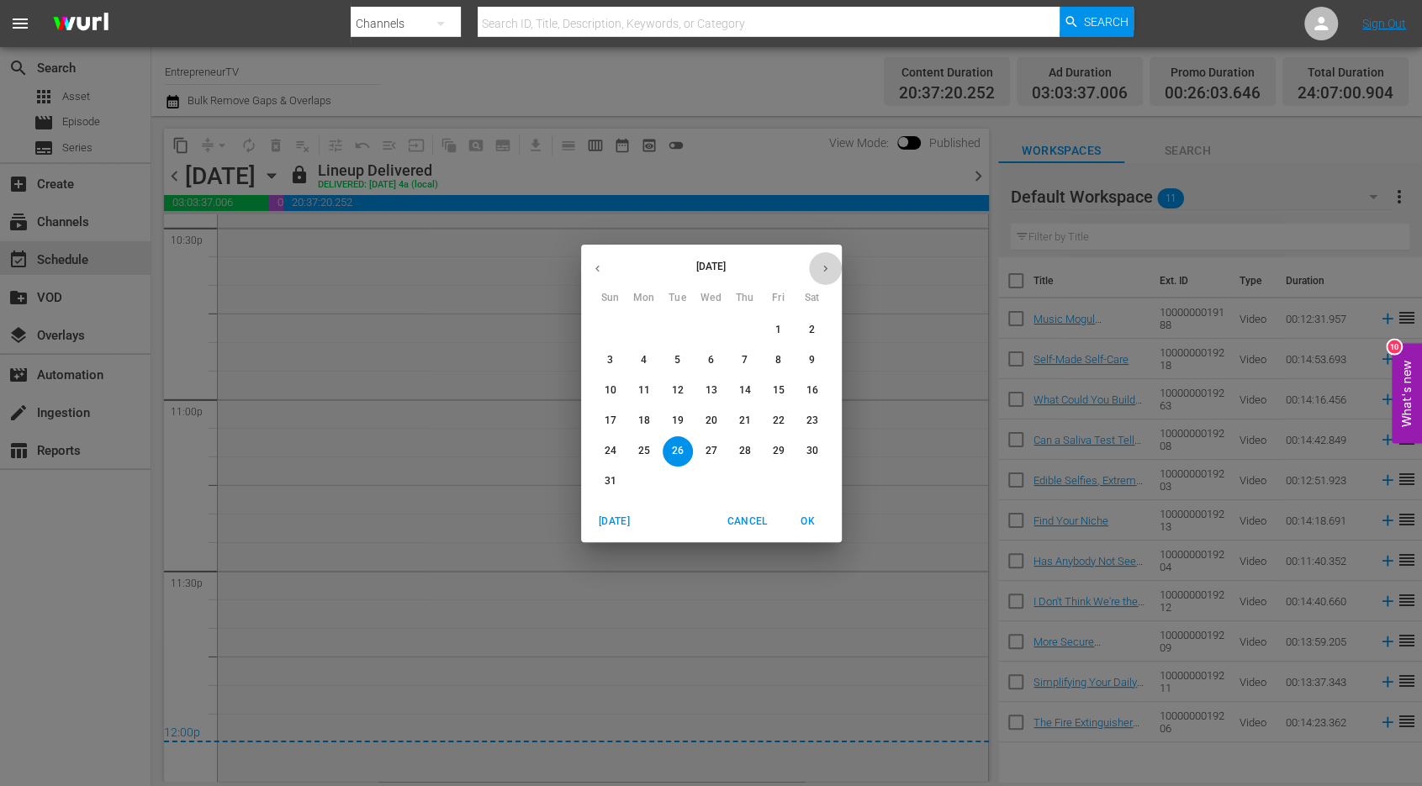
click at [827, 267] on icon "button" at bounding box center [825, 268] width 13 height 13
click at [710, 420] on p "24" at bounding box center [711, 421] width 12 height 14
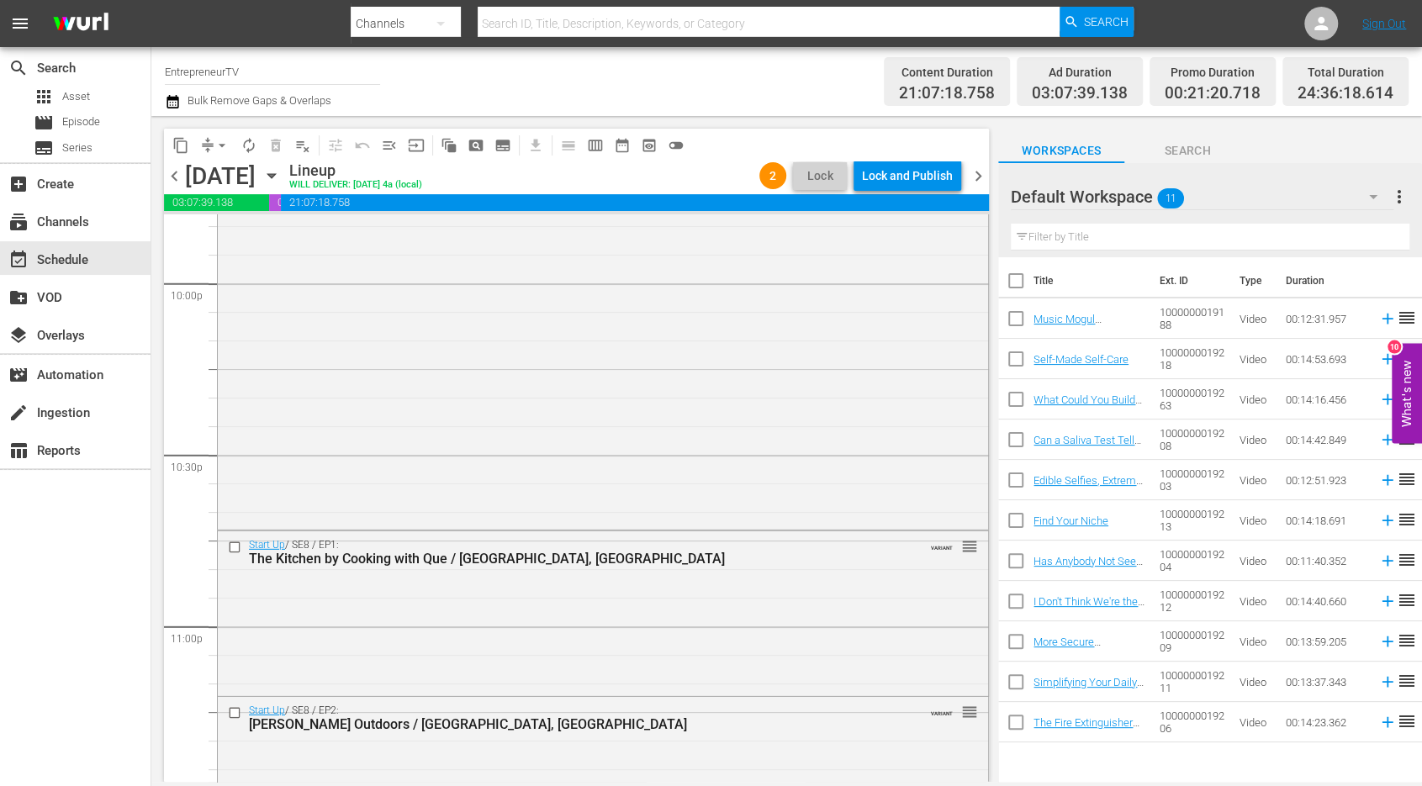
scroll to position [7872, 0]
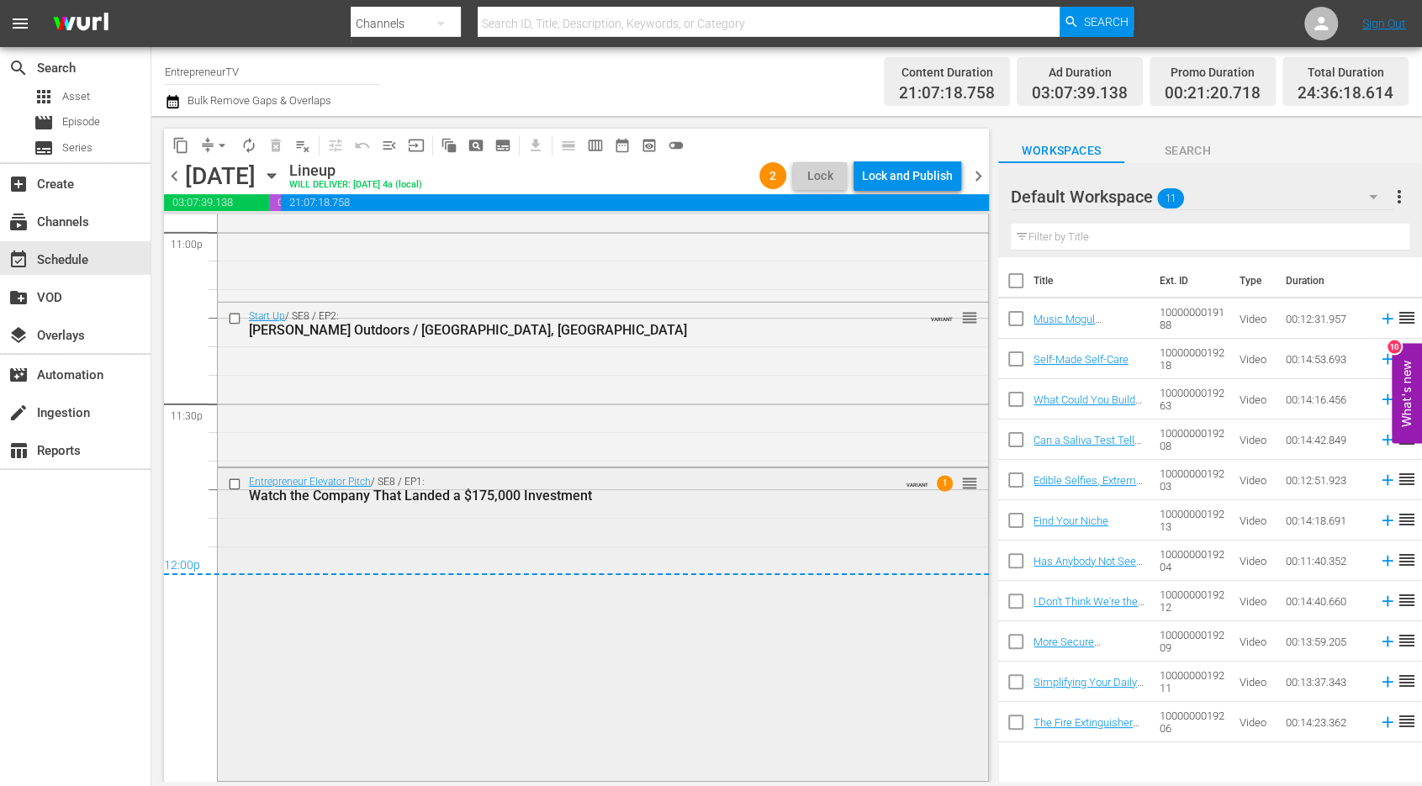
click at [230, 482] on input "checkbox" at bounding box center [237, 485] width 18 height 14
click at [269, 144] on span "delete_forever_outlined" at bounding box center [275, 145] width 17 height 17
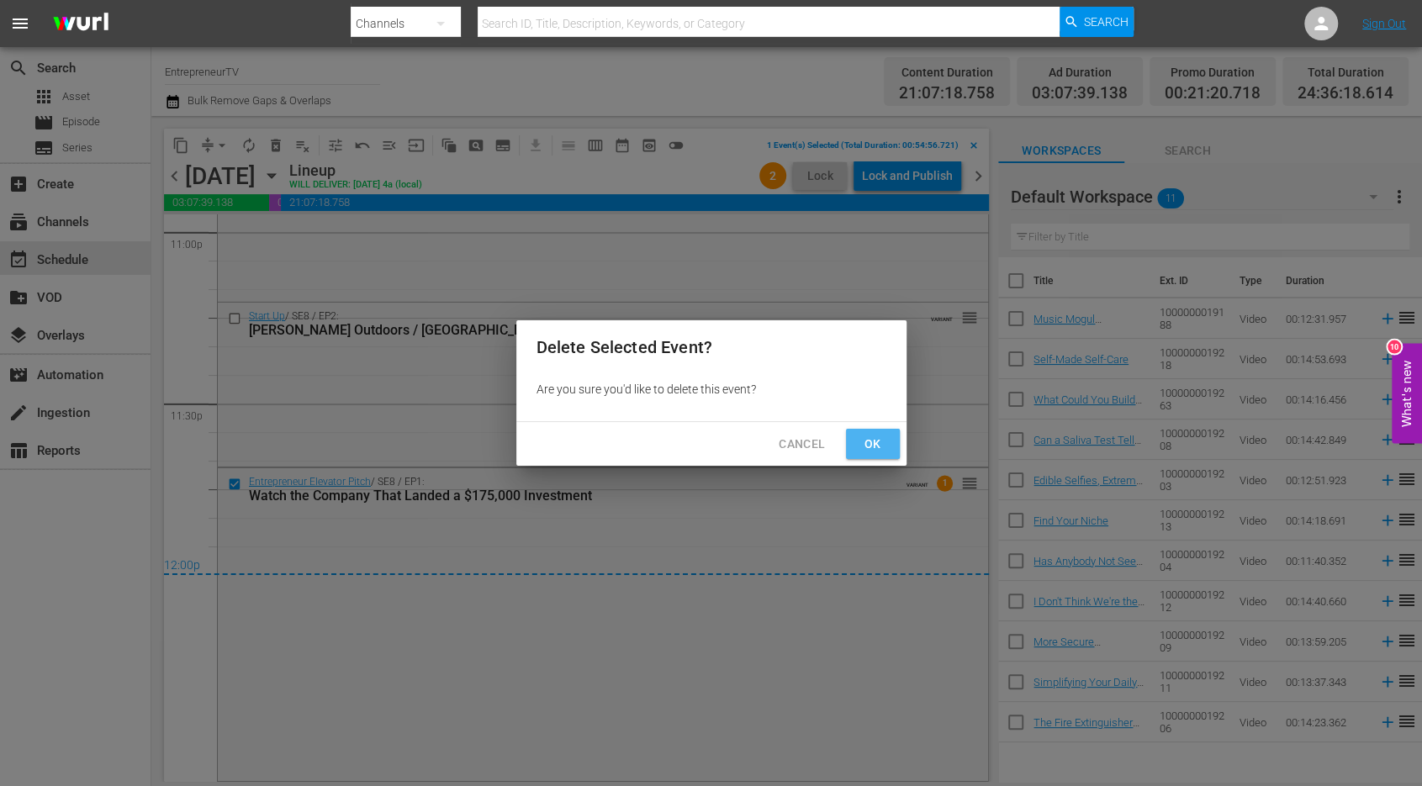
click at [865, 453] on span "Ok" at bounding box center [872, 444] width 27 height 21
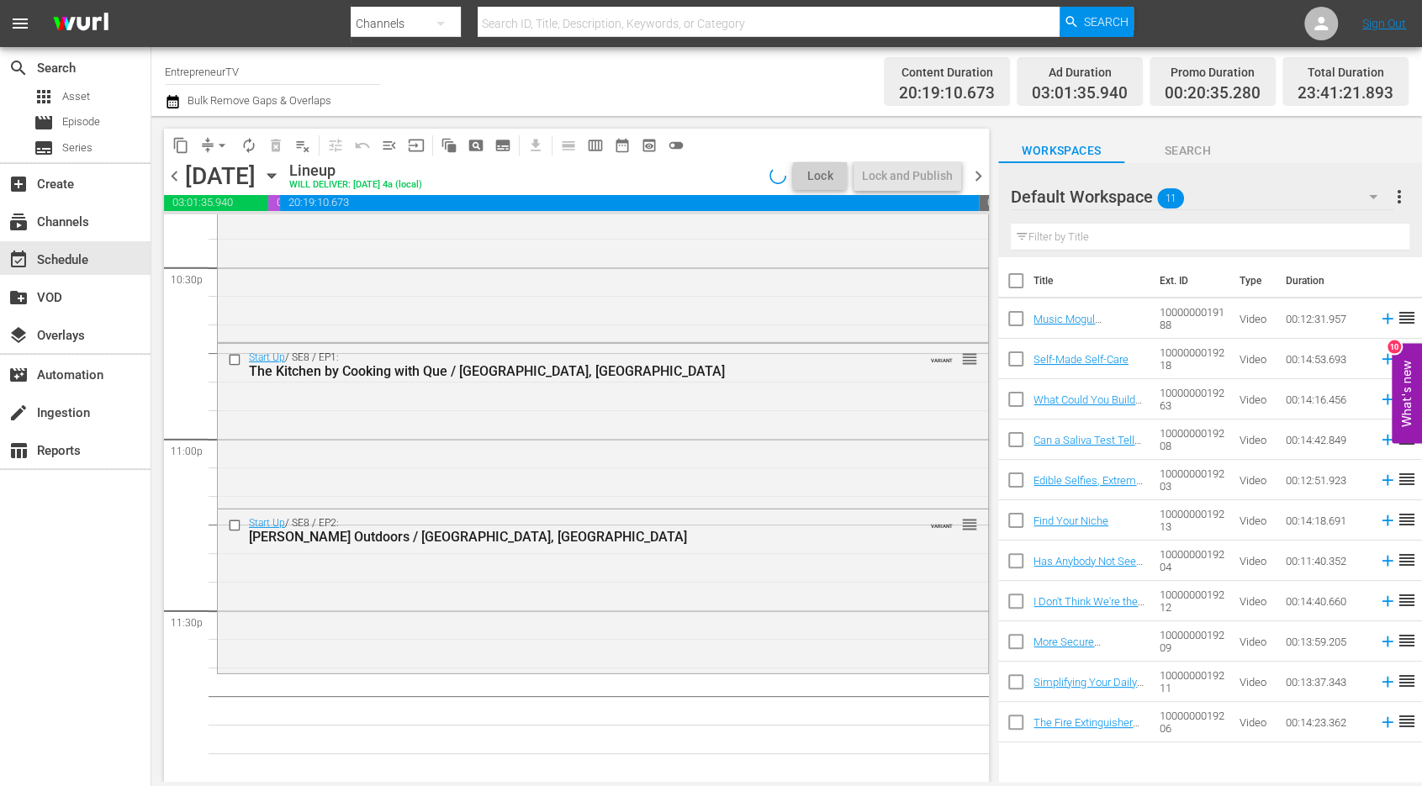
scroll to position [7664, 0]
click at [235, 525] on input "checkbox" at bounding box center [237, 527] width 18 height 14
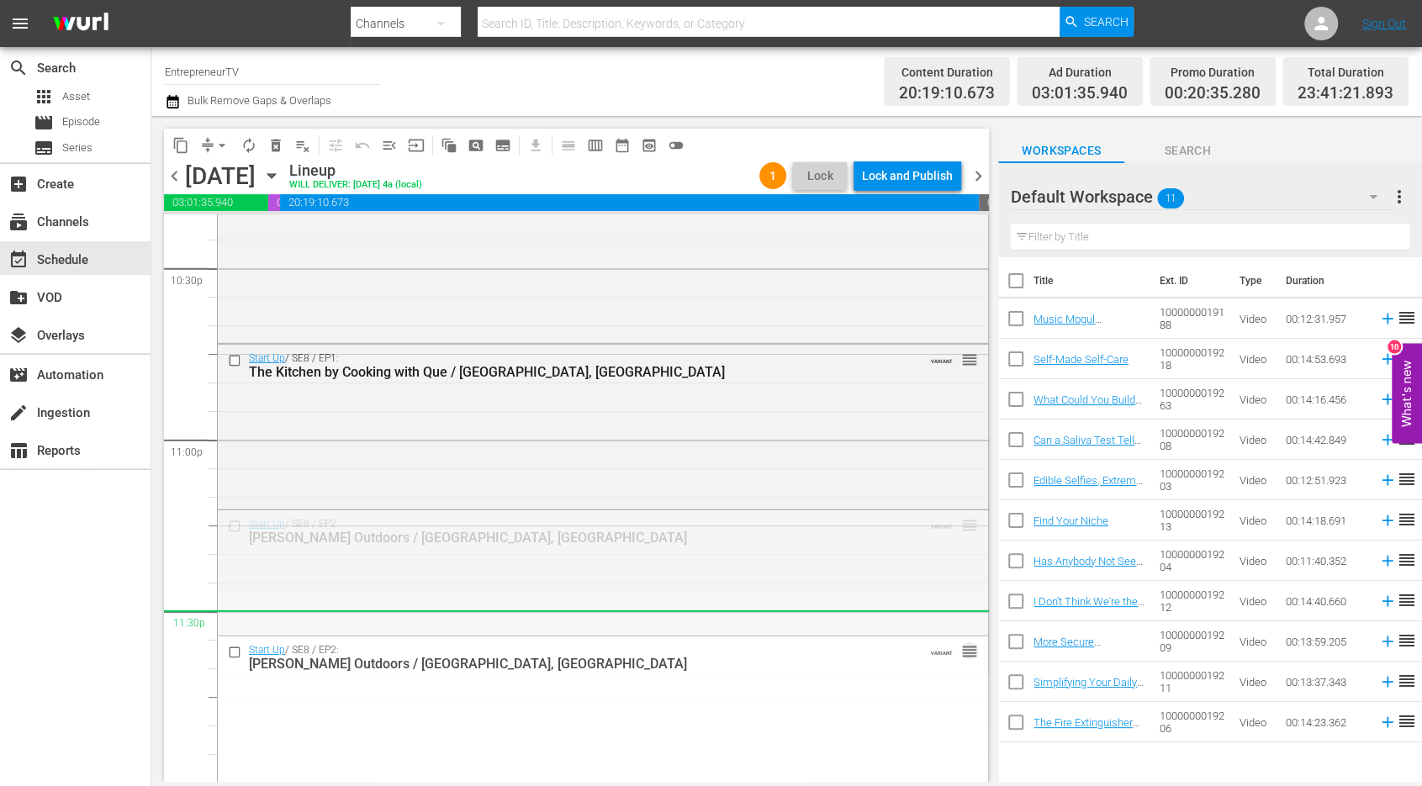
drag, startPoint x: 964, startPoint y: 521, endPoint x: 957, endPoint y: 631, distance: 109.6
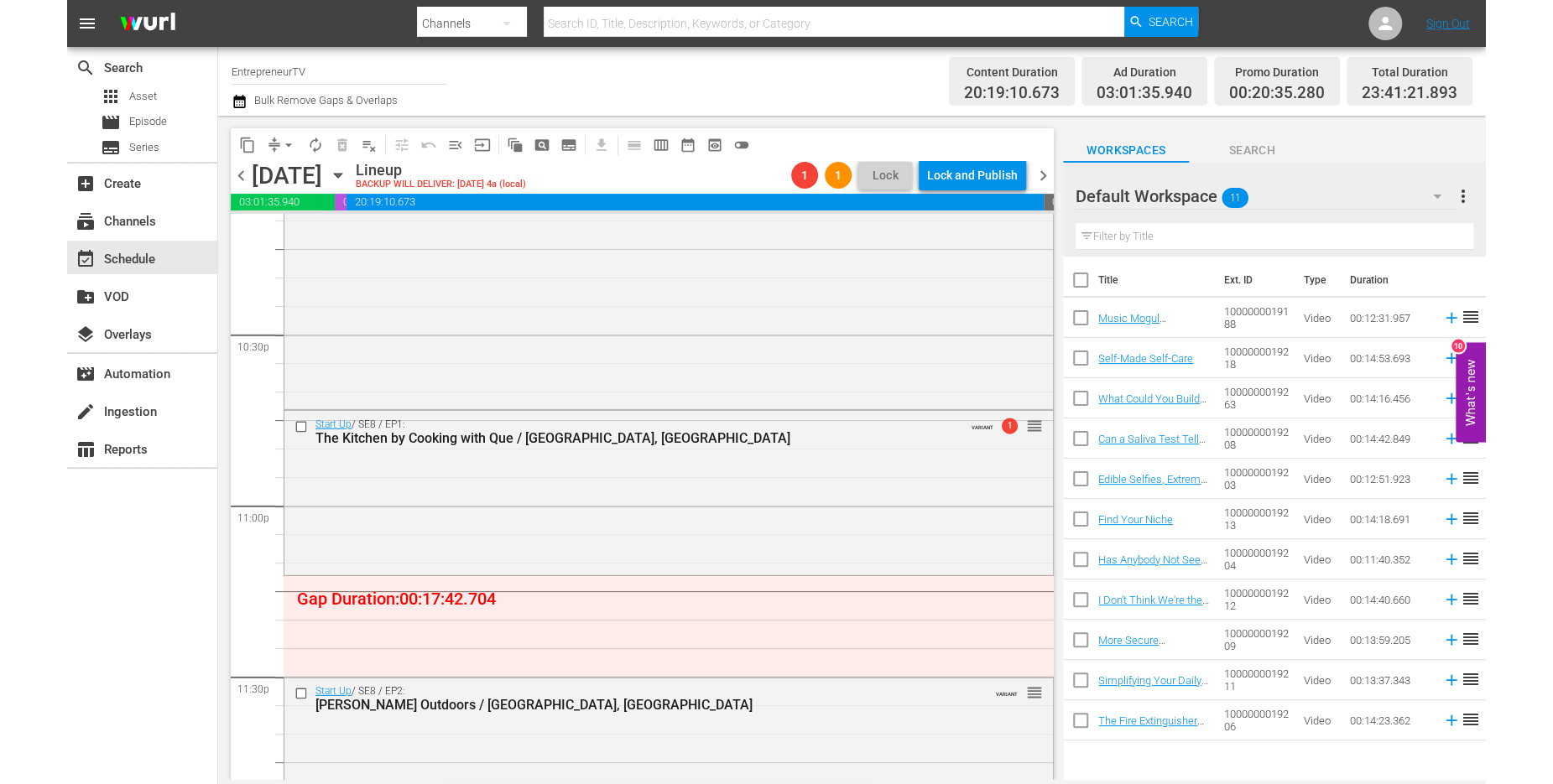
scroll to position [7595, 0]
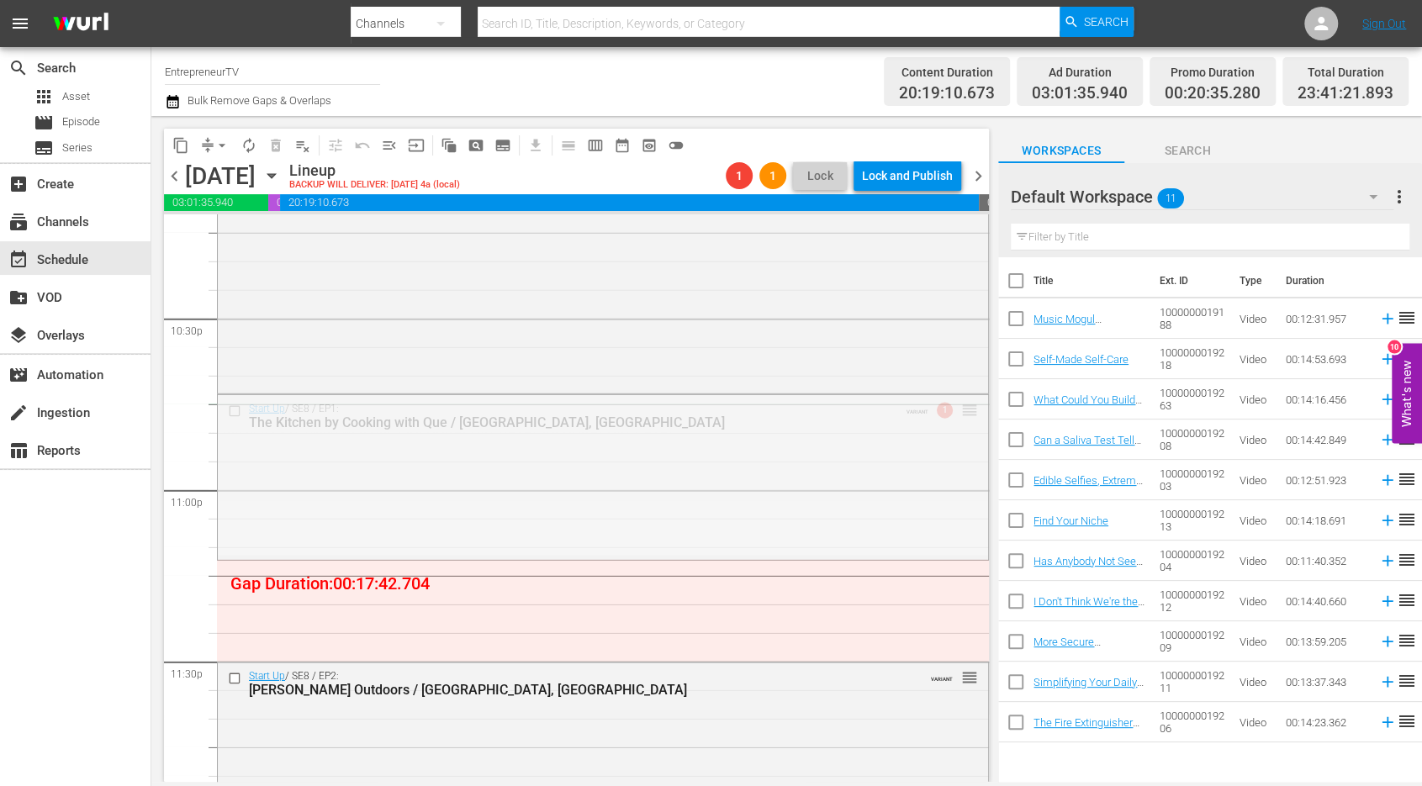
drag, startPoint x: 974, startPoint y: 404, endPoint x: 1073, endPoint y: 326, distance: 126.3
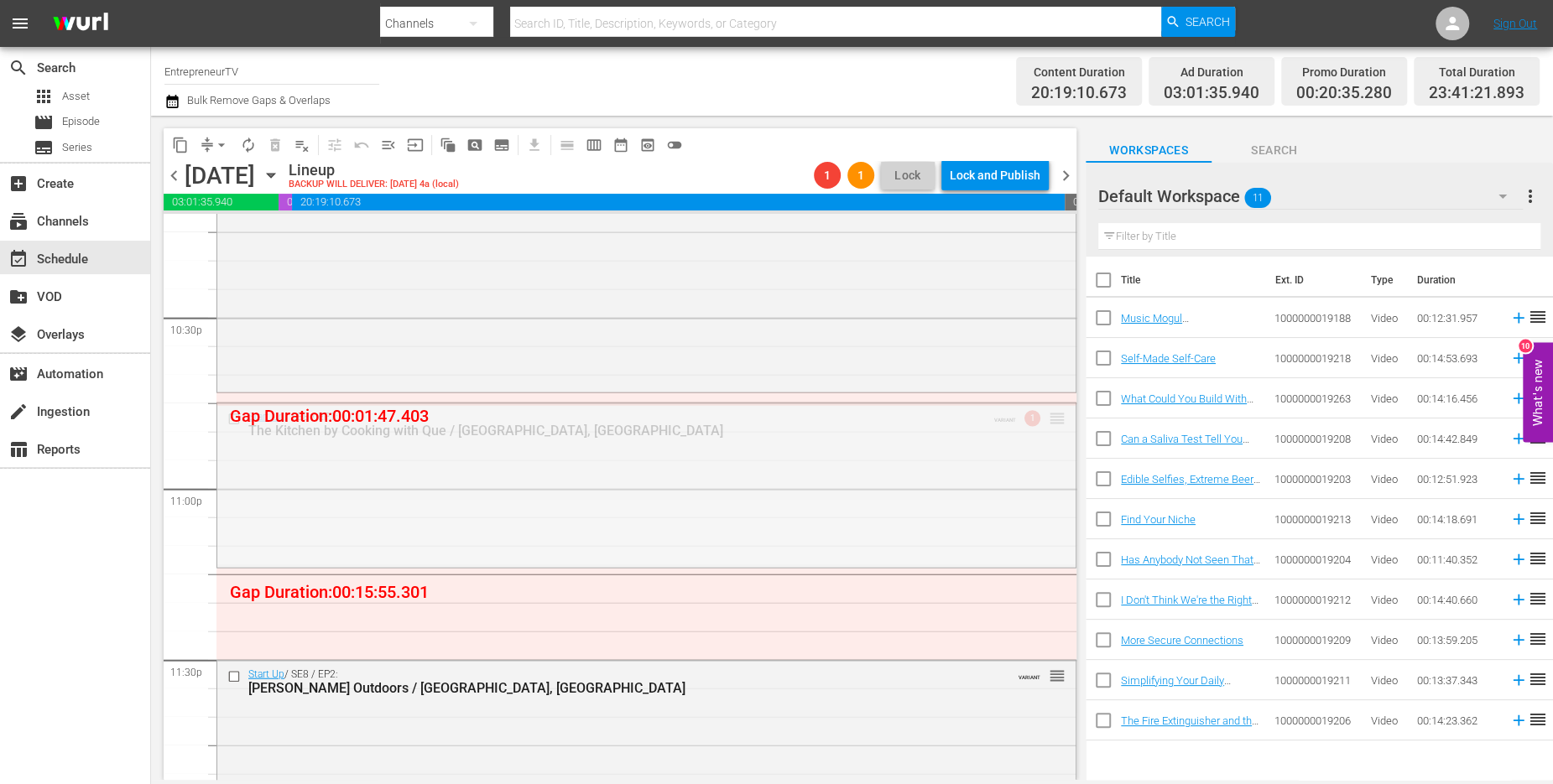
drag, startPoint x: 1052, startPoint y: 412, endPoint x: 1053, endPoint y: 398, distance: 14.0
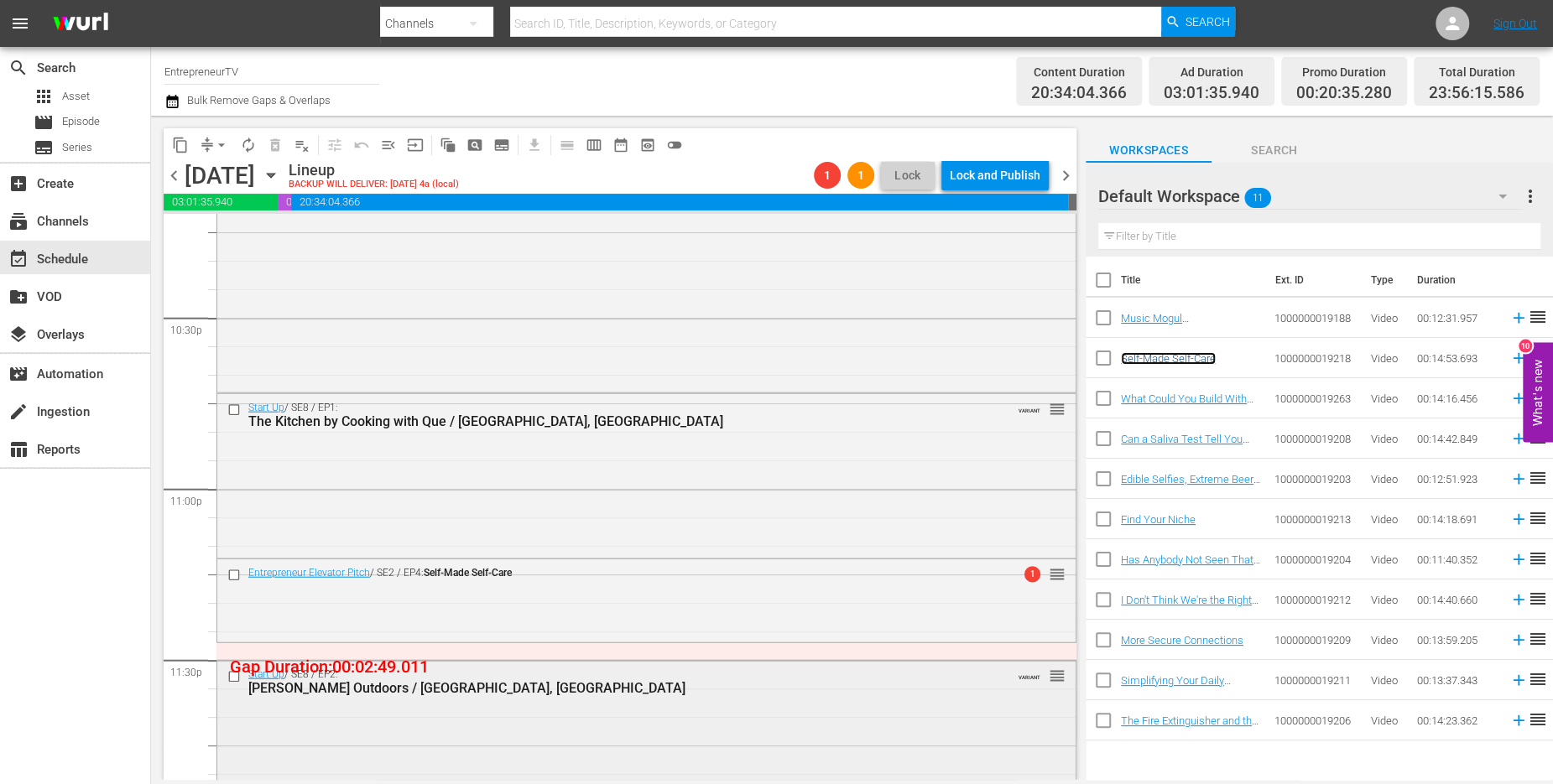
scroll to position [7644, 0]
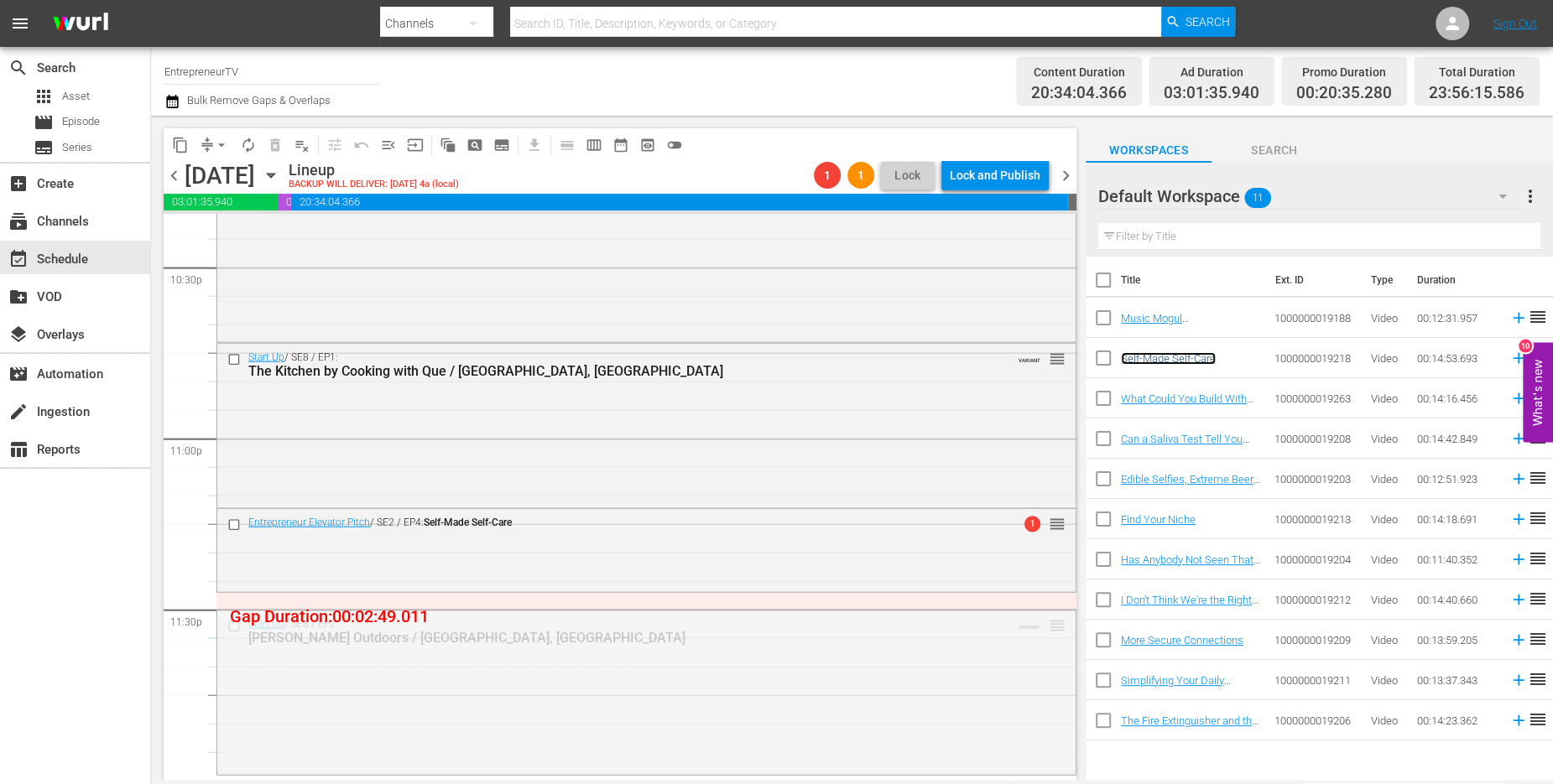
drag, startPoint x: 1053, startPoint y: 624, endPoint x: 1051, endPoint y: 639, distance: 15.1
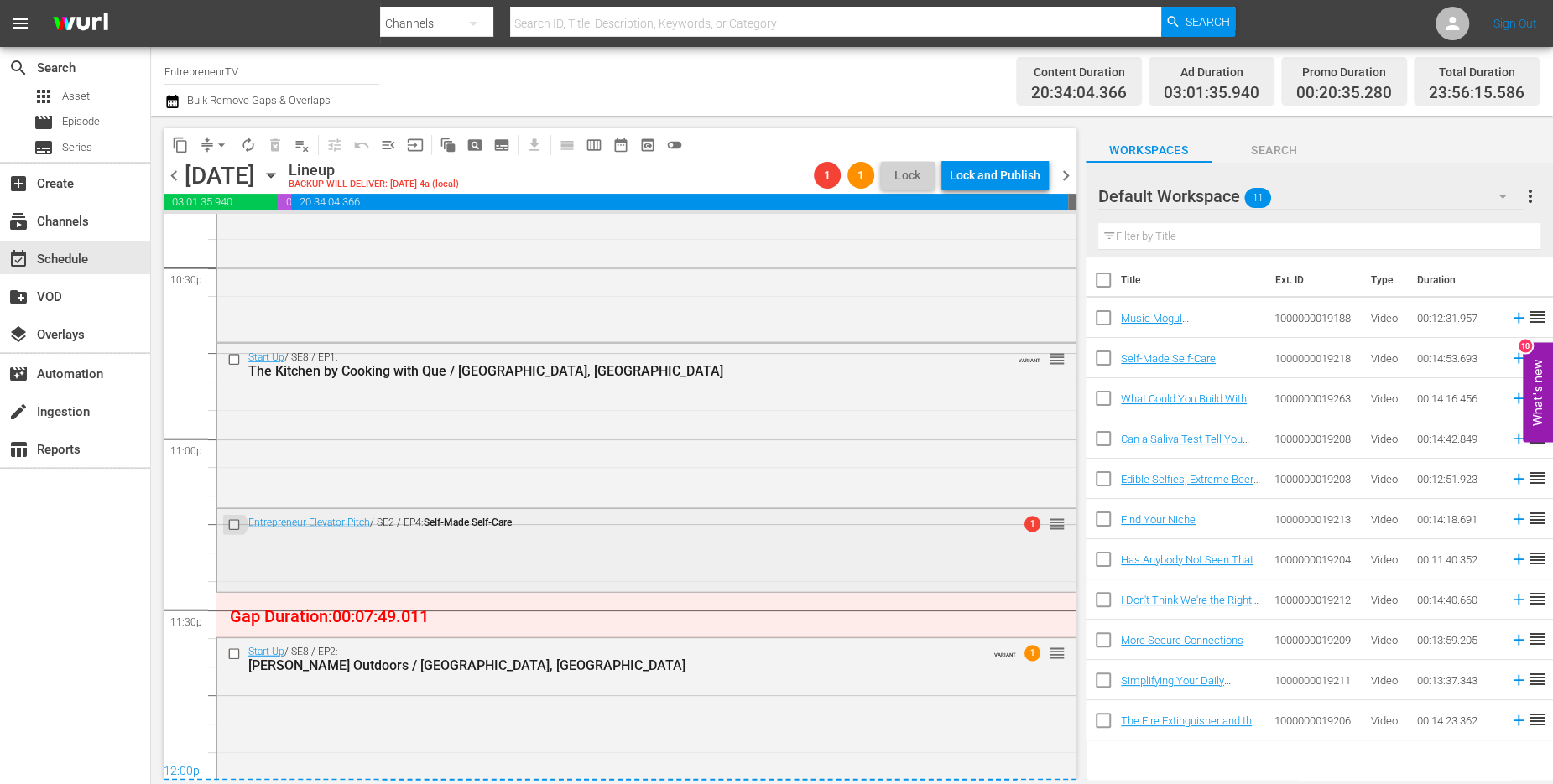
click at [235, 524] on input "checkbox" at bounding box center [237, 526] width 18 height 14
click at [269, 151] on span "delete_forever_outlined" at bounding box center [274, 145] width 17 height 17
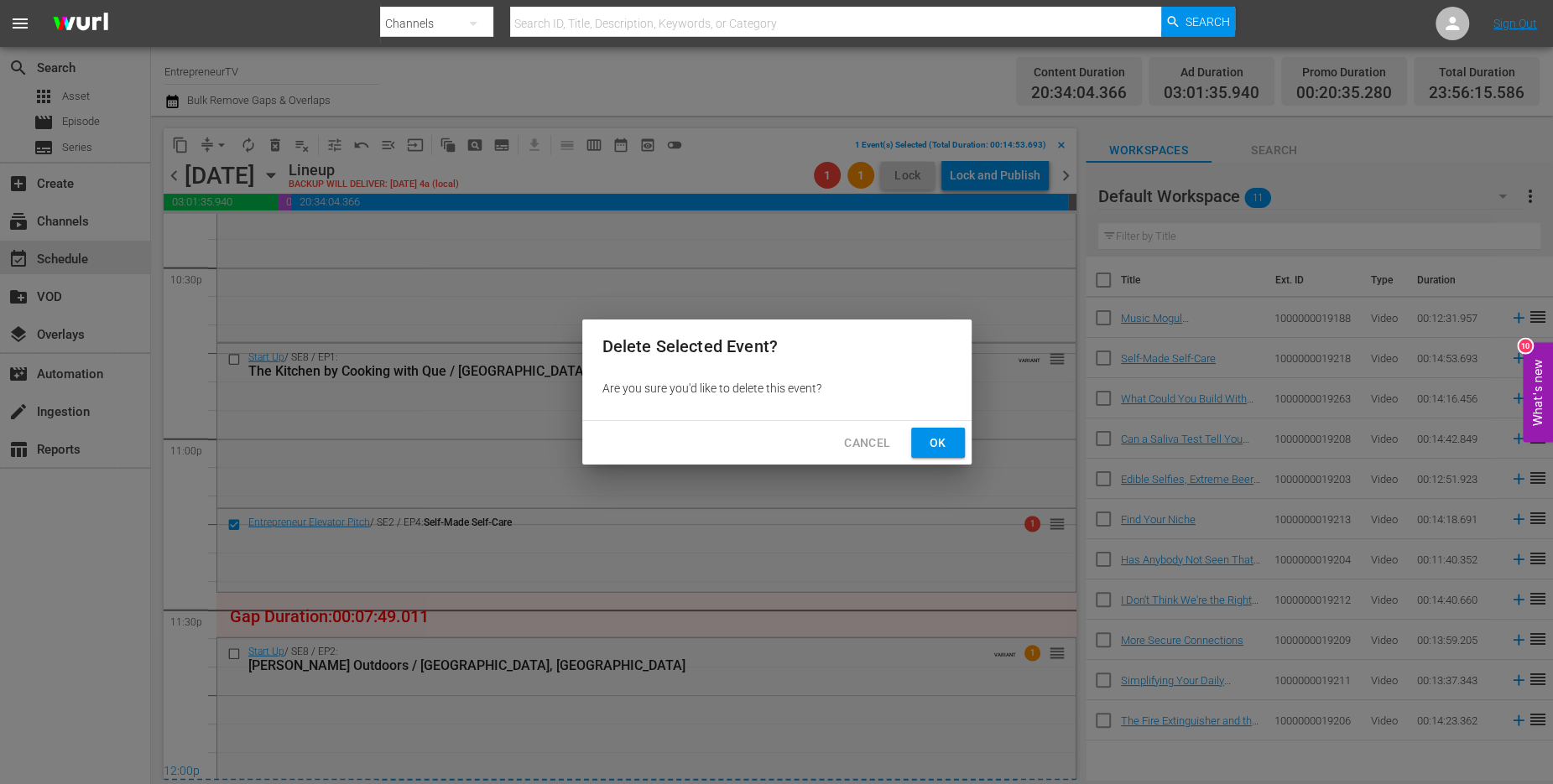
click at [922, 446] on button "Ok" at bounding box center [938, 443] width 54 height 31
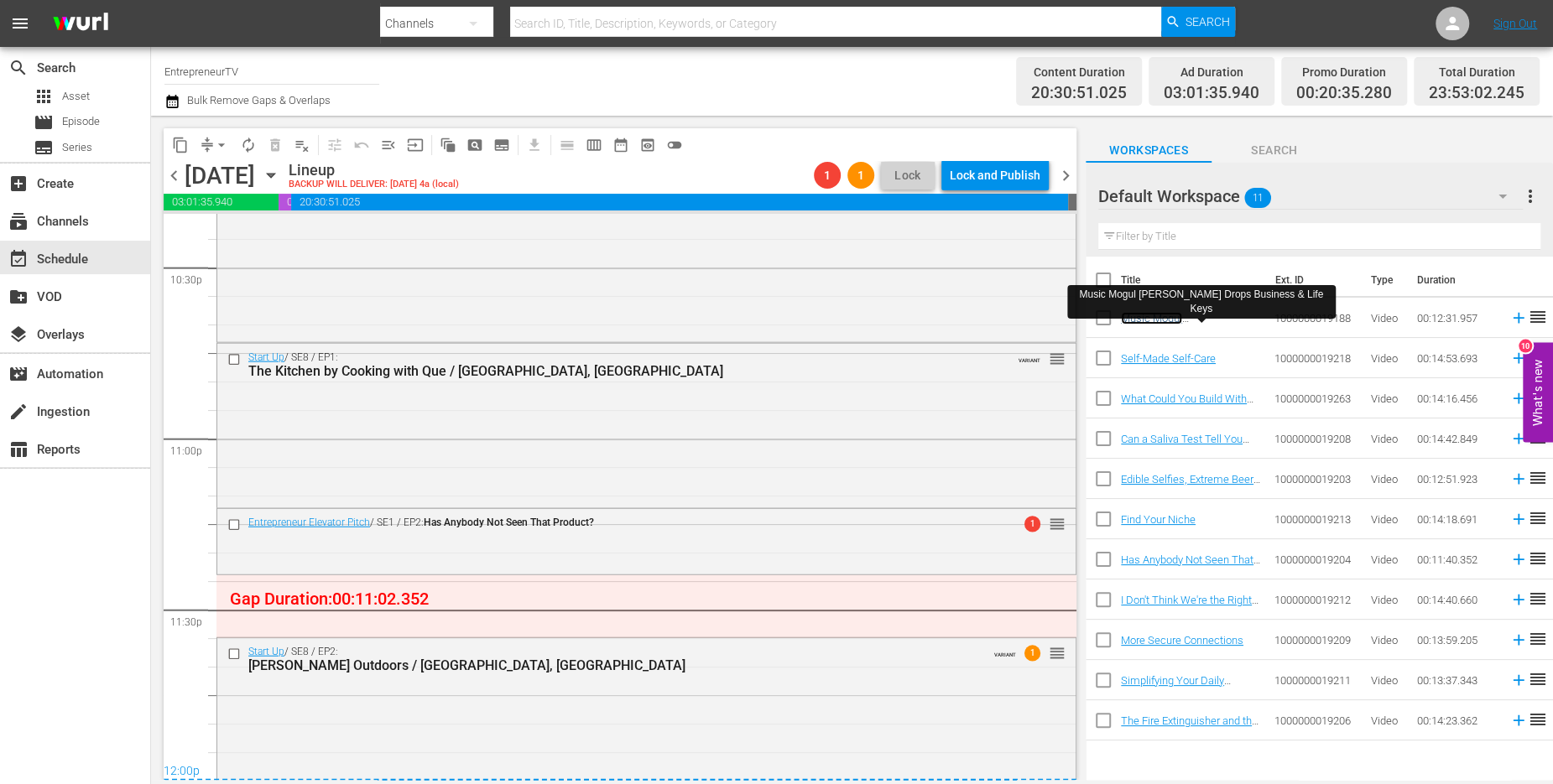
click at [1155, 313] on link "Music Mogul [PERSON_NAME] Drops Business & Life Keys" at bounding box center [1177, 331] width 112 height 38
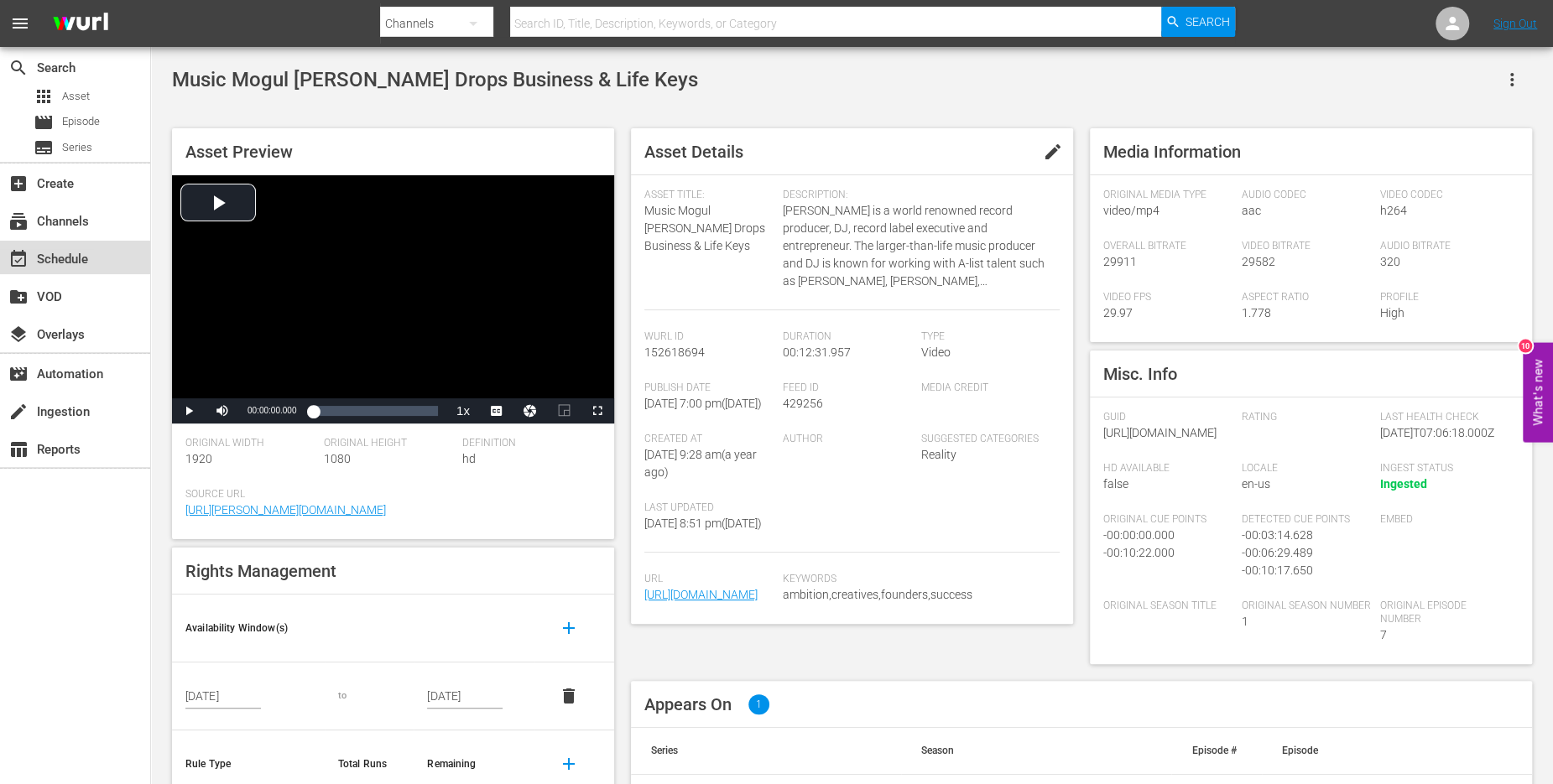
click at [78, 264] on div "event_available Schedule" at bounding box center [47, 256] width 94 height 15
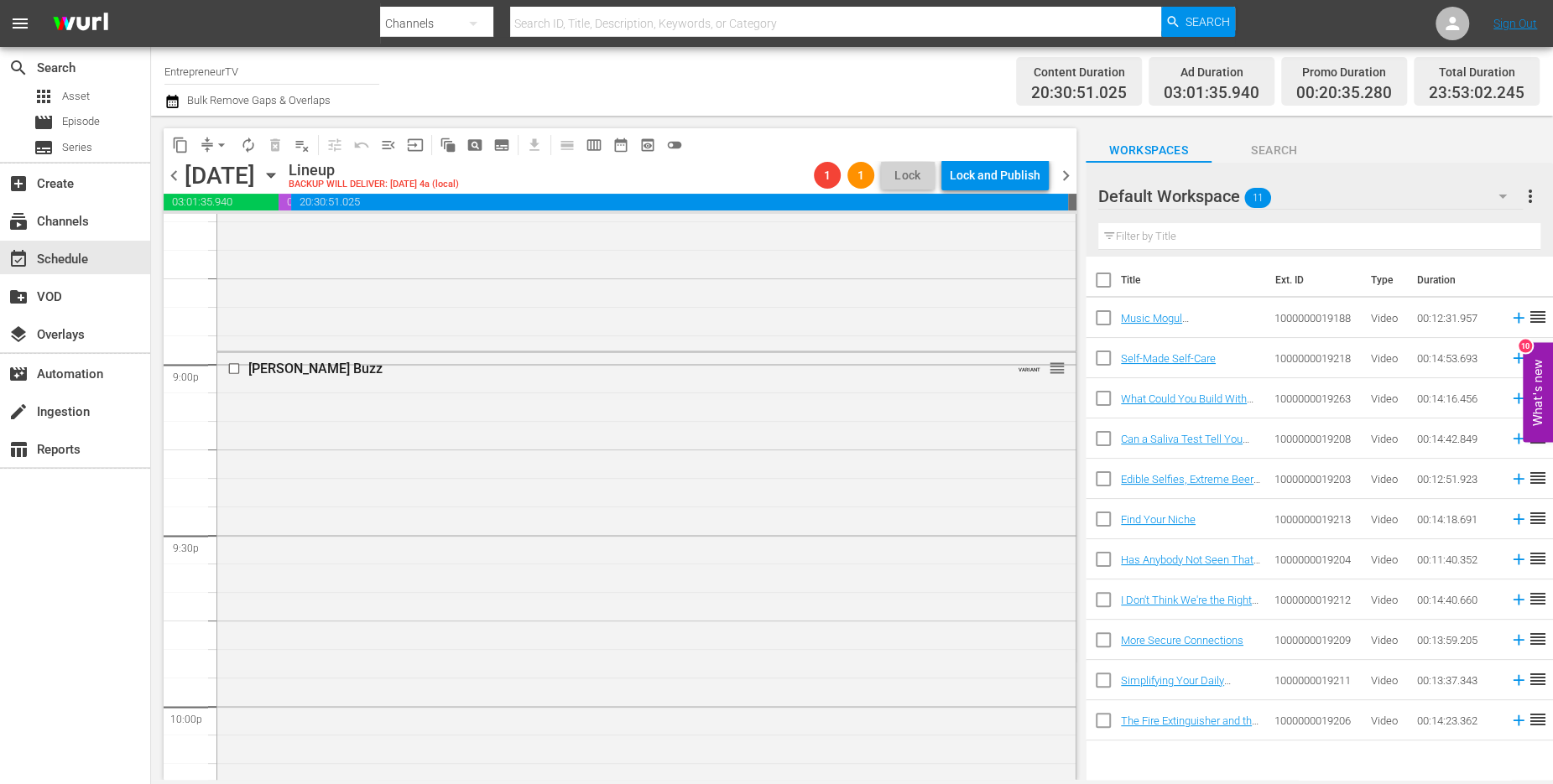
scroll to position [7668, 0]
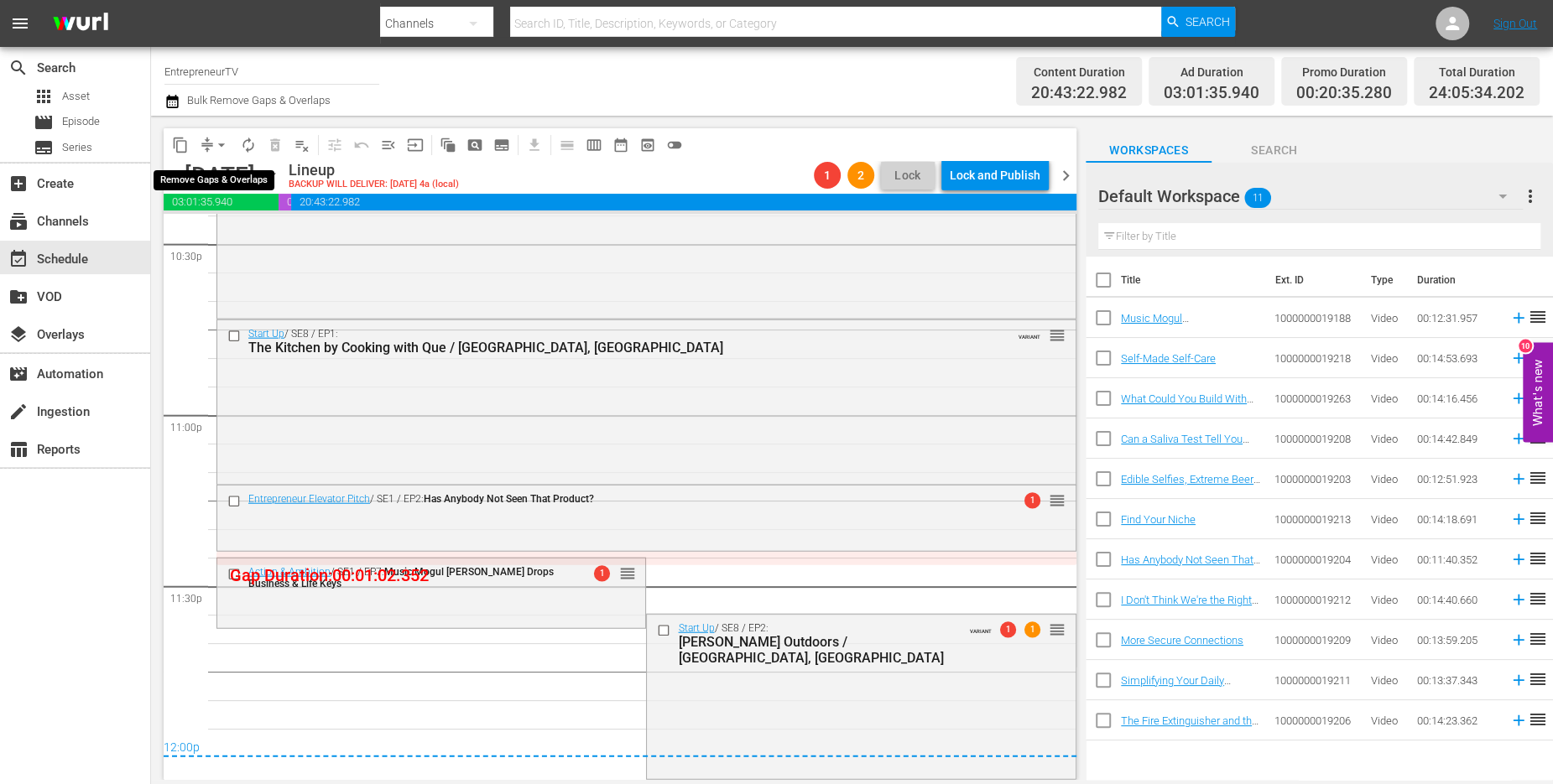
click at [227, 146] on span "arrow_drop_down" at bounding box center [222, 145] width 17 height 17
click at [230, 222] on ul "Align to Midnight Align to First Episode" at bounding box center [222, 193] width 139 height 69
click at [230, 186] on li "Align to Midnight" at bounding box center [222, 180] width 139 height 28
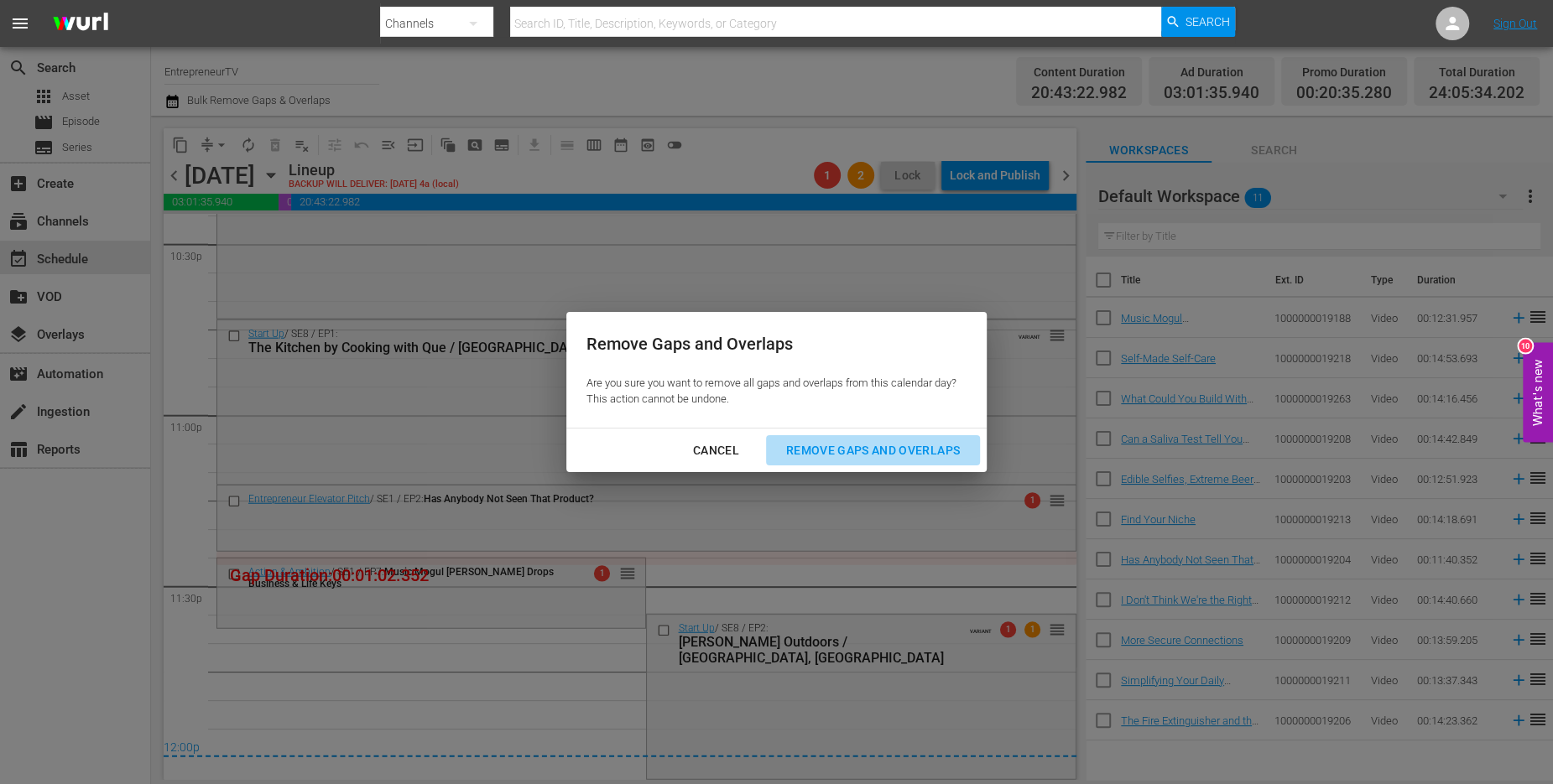
click at [816, 443] on div "Remove Gaps and Overlaps" at bounding box center [872, 450] width 201 height 21
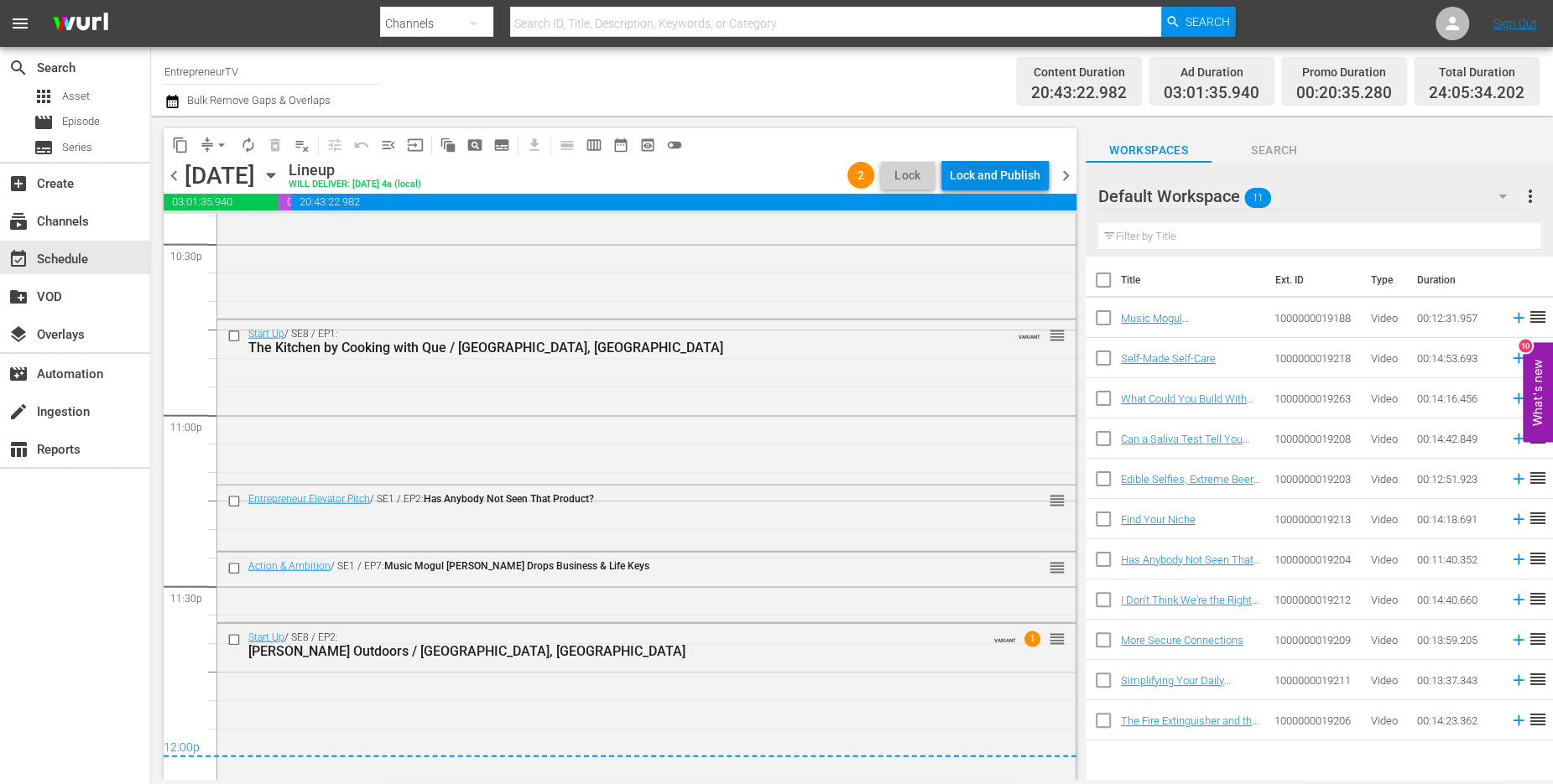
click at [986, 181] on div "Lock and Publish" at bounding box center [995, 176] width 91 height 30
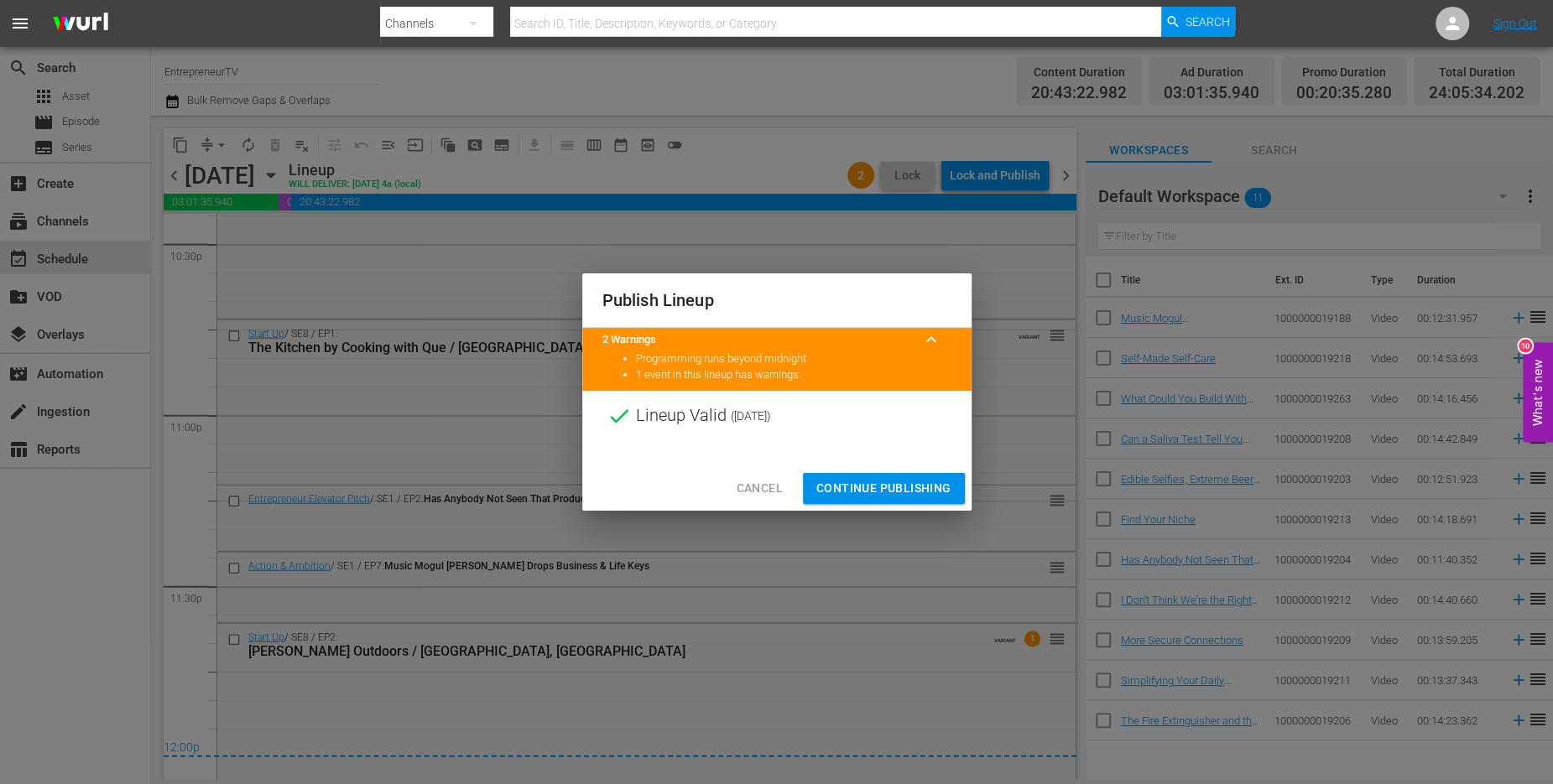
click at [867, 485] on span "Continue Publishing" at bounding box center [883, 488] width 135 height 21
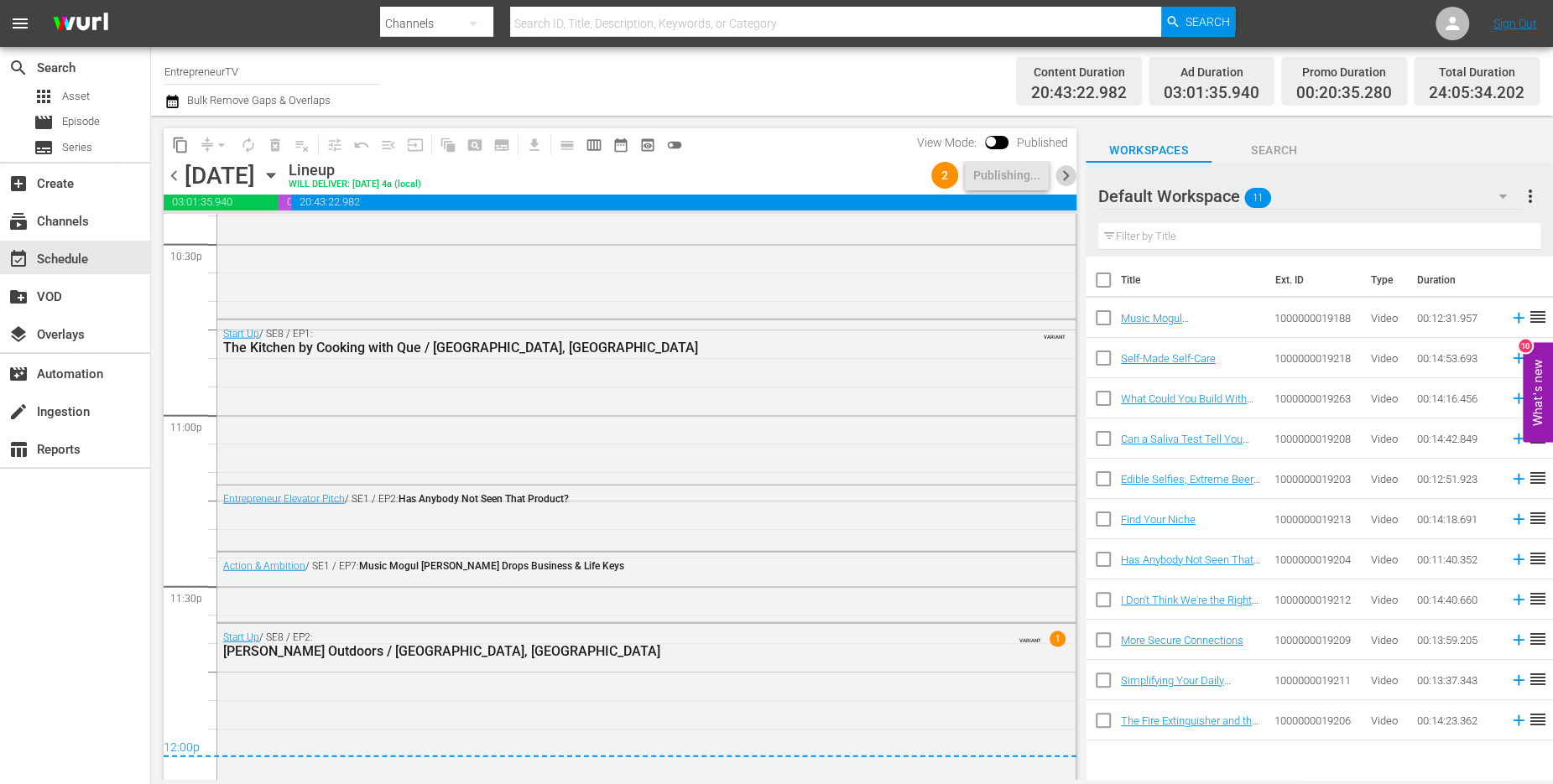
click at [1062, 174] on span "chevron_right" at bounding box center [1066, 176] width 21 height 21
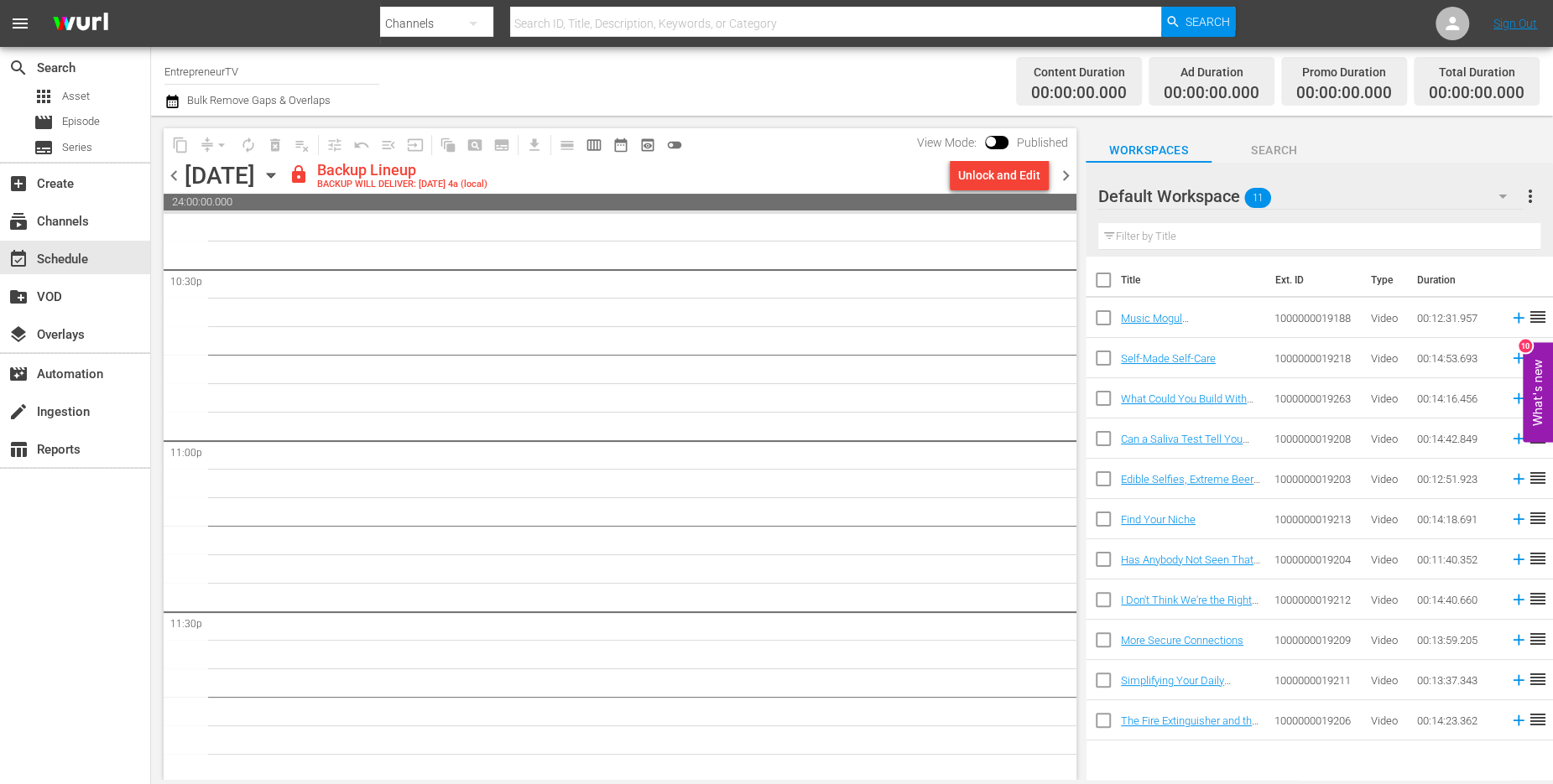
scroll to position [7644, 0]
click at [991, 180] on div "Unlock and Edit" at bounding box center [999, 176] width 82 height 30
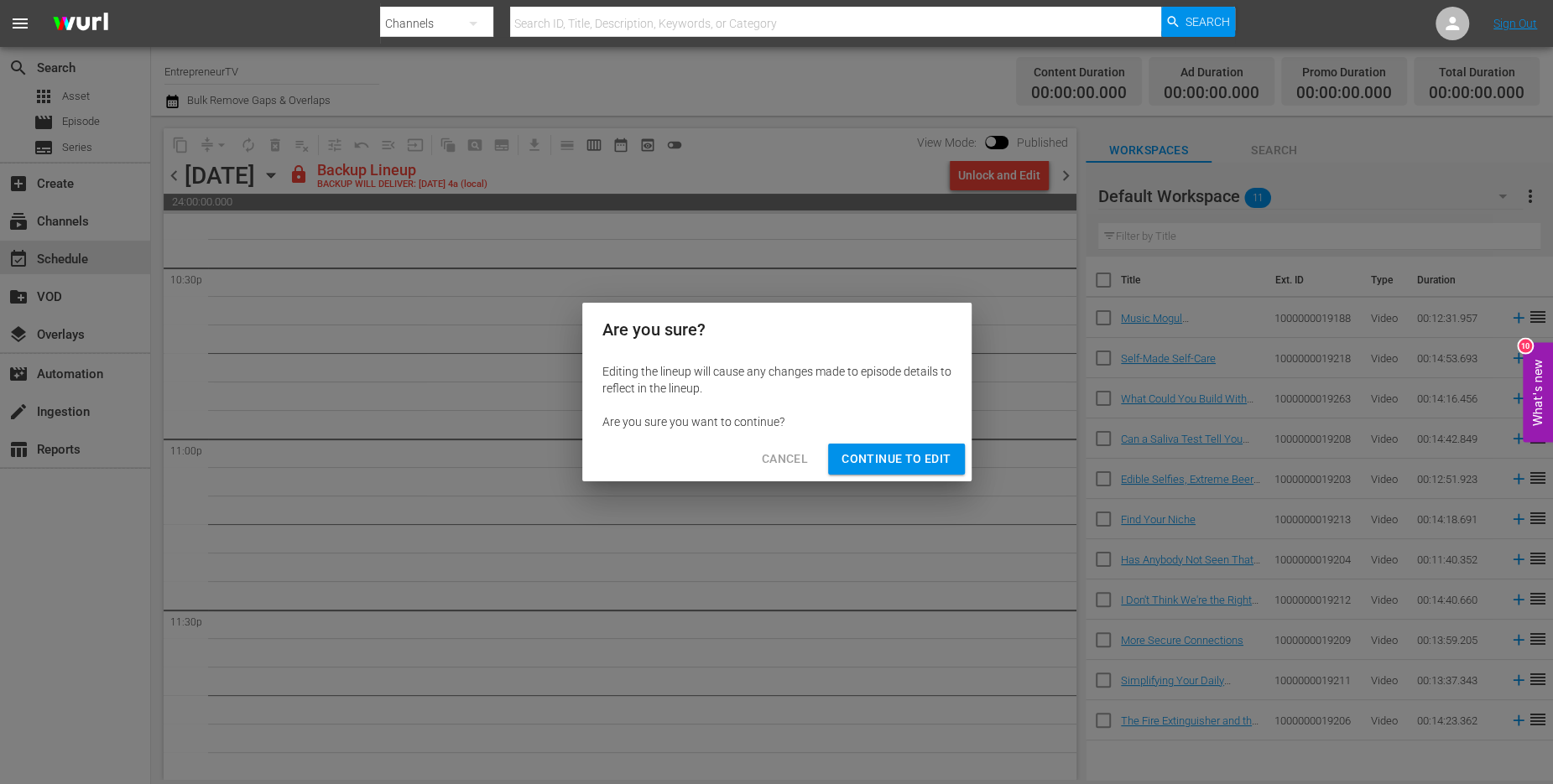
click at [864, 461] on span "Continue to Edit" at bounding box center [895, 459] width 109 height 21
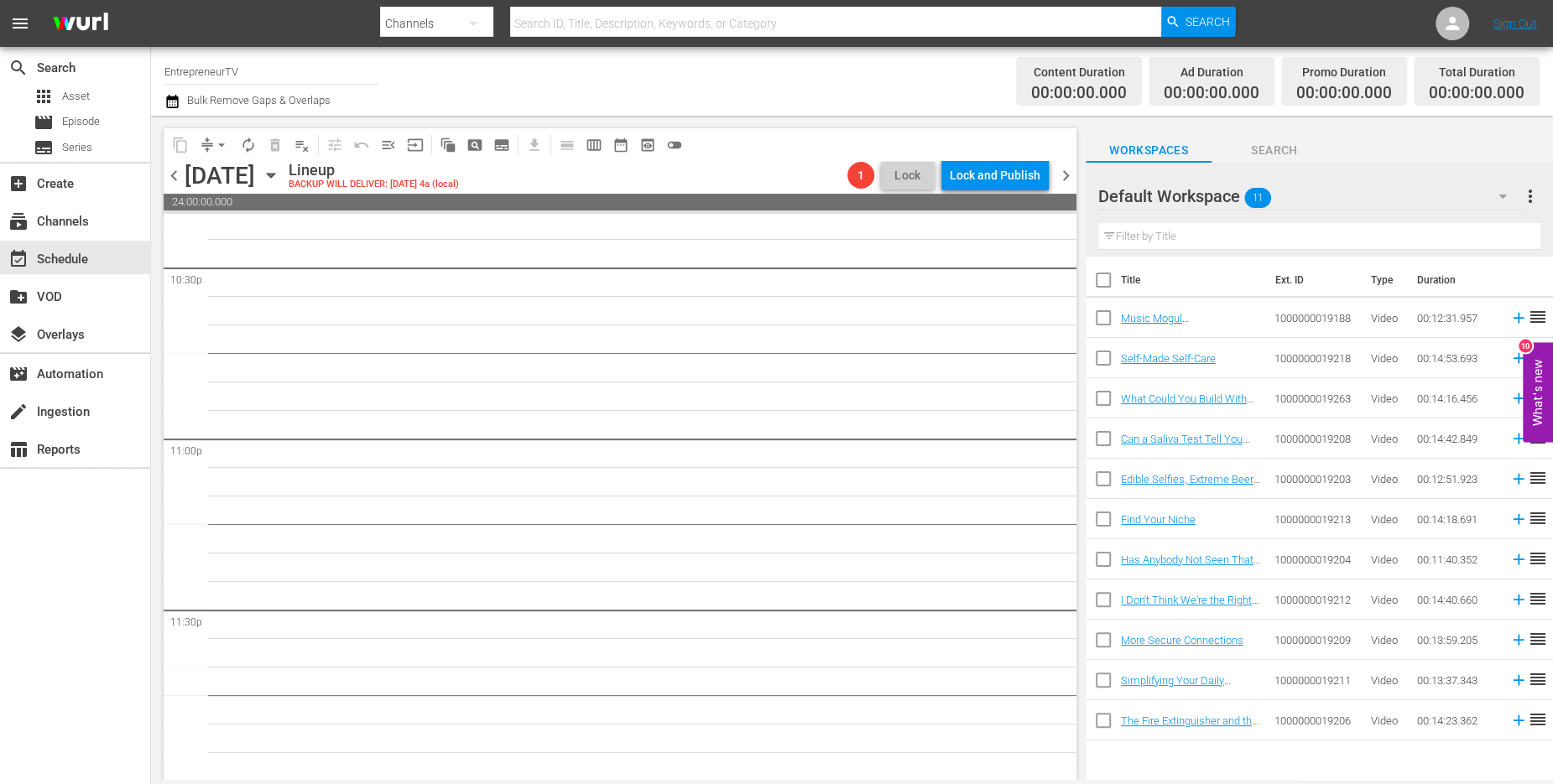
click at [1059, 170] on span "chevron_right" at bounding box center [1066, 176] width 21 height 21
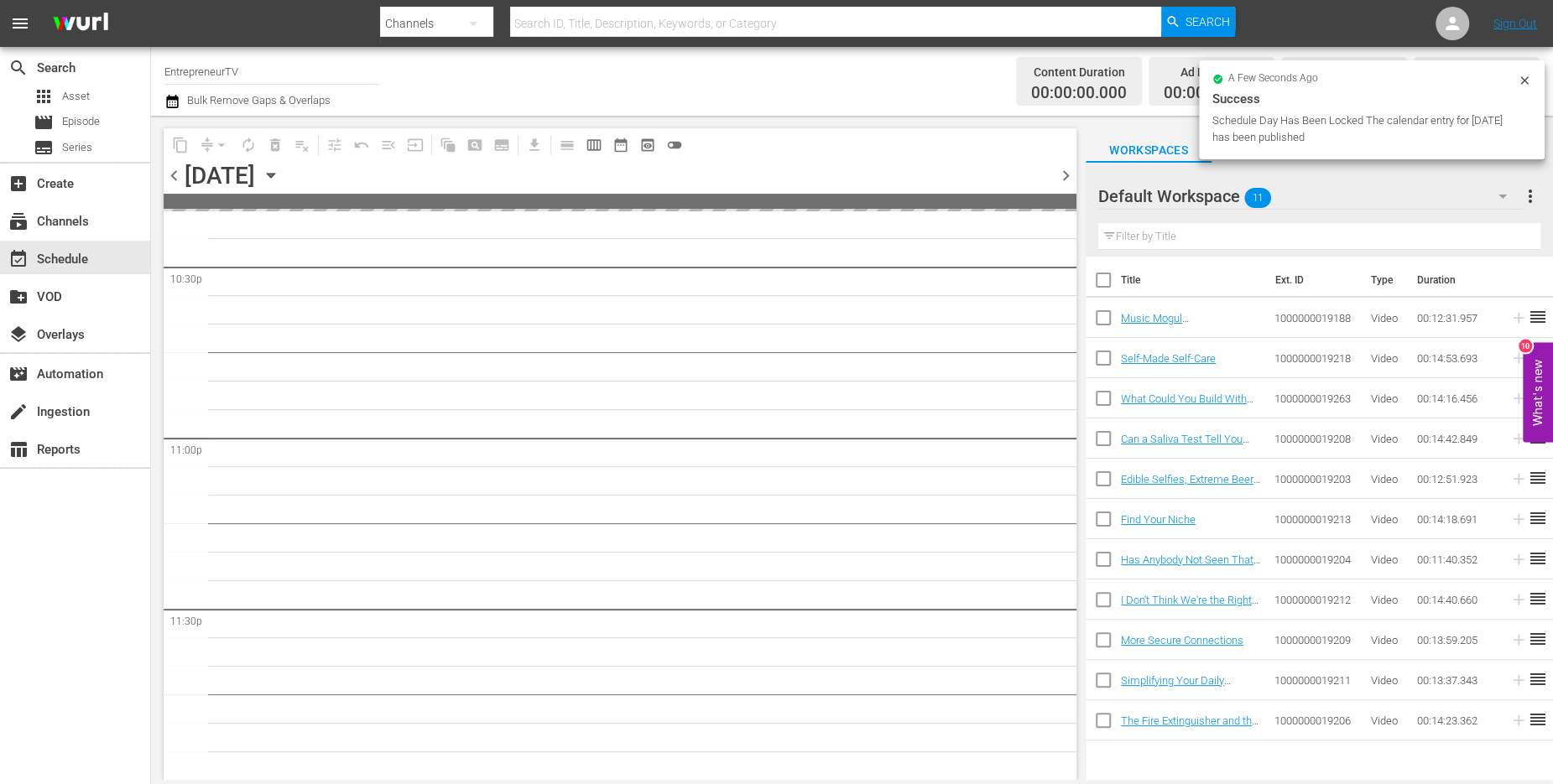
scroll to position [7644, 0]
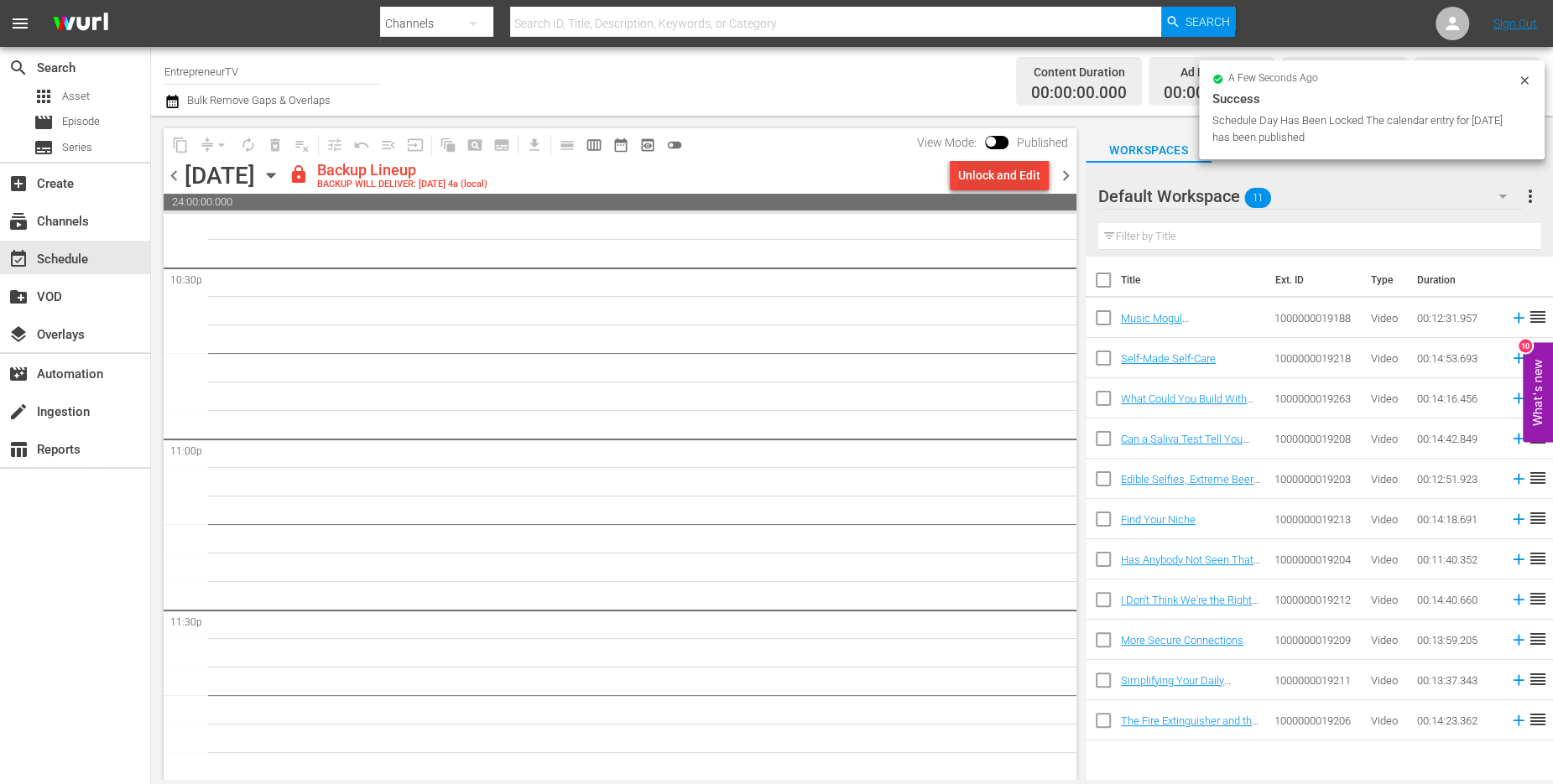
click at [974, 181] on div "Unlock and Edit" at bounding box center [999, 176] width 82 height 30
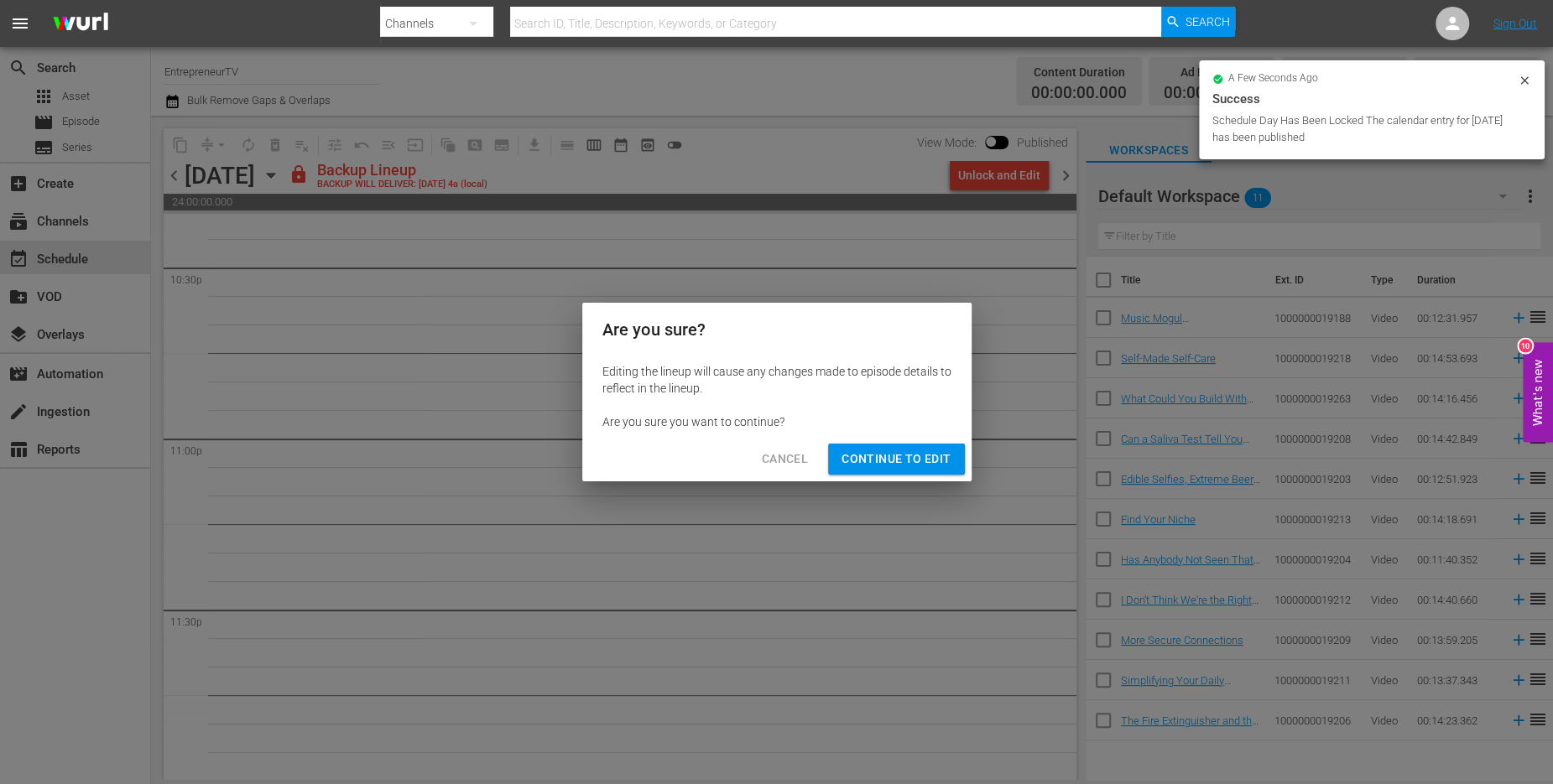
click at [861, 461] on span "Continue to Edit" at bounding box center [895, 459] width 109 height 21
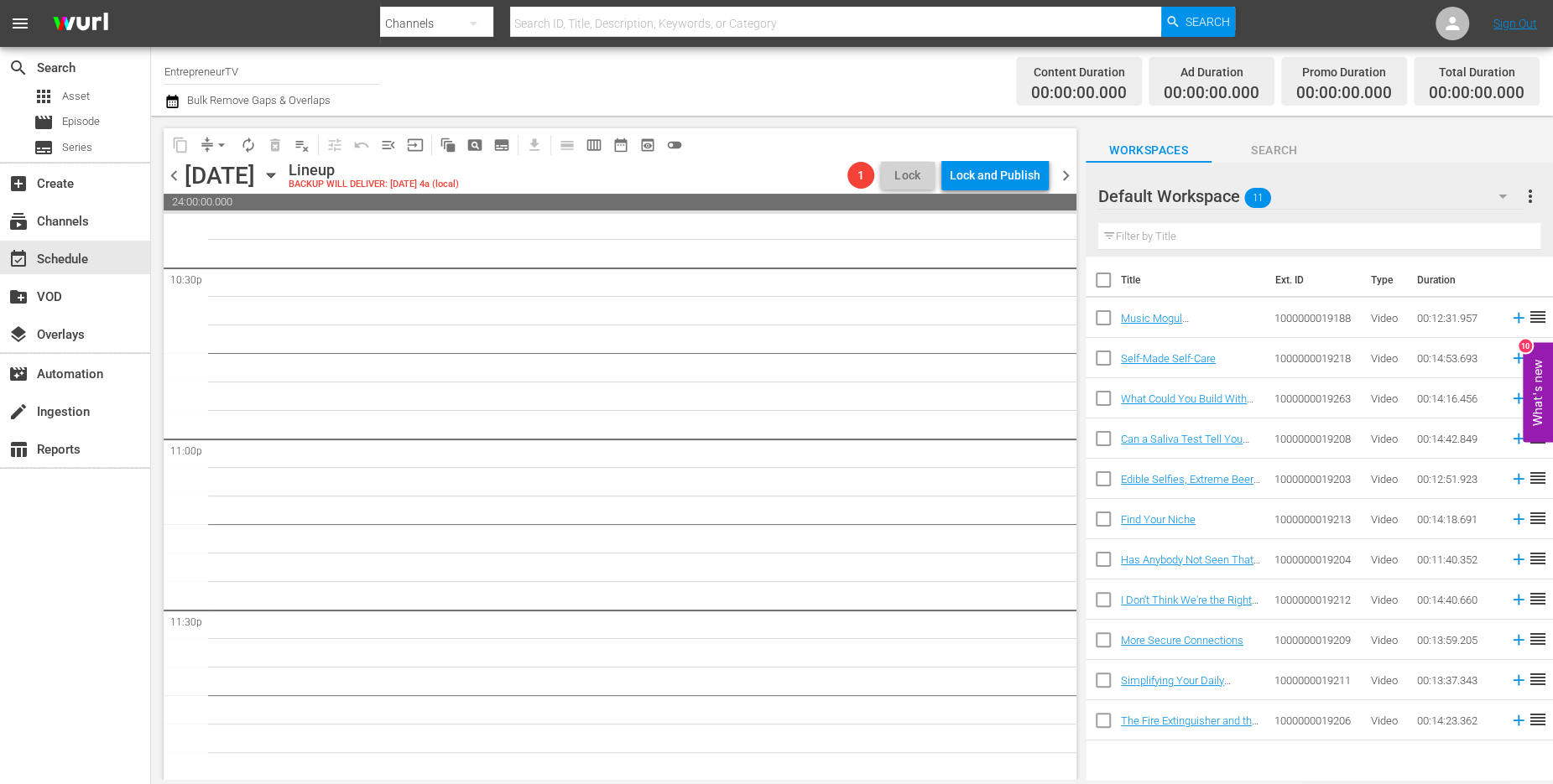
click at [1059, 176] on span "chevron_right" at bounding box center [1066, 176] width 21 height 21
click at [987, 183] on div "Unlock and Edit" at bounding box center [999, 176] width 82 height 30
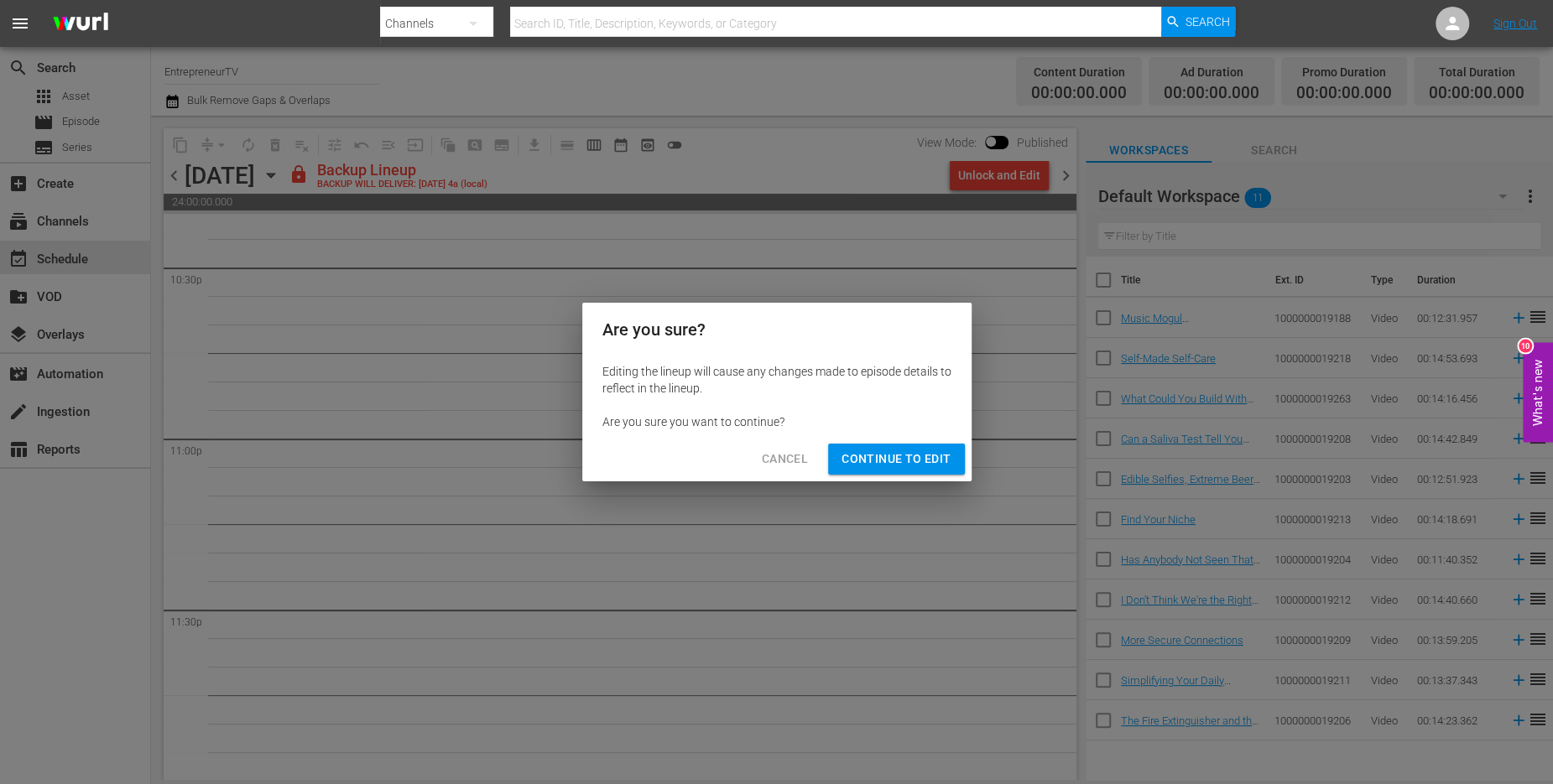
click at [877, 465] on span "Continue to Edit" at bounding box center [895, 459] width 109 height 21
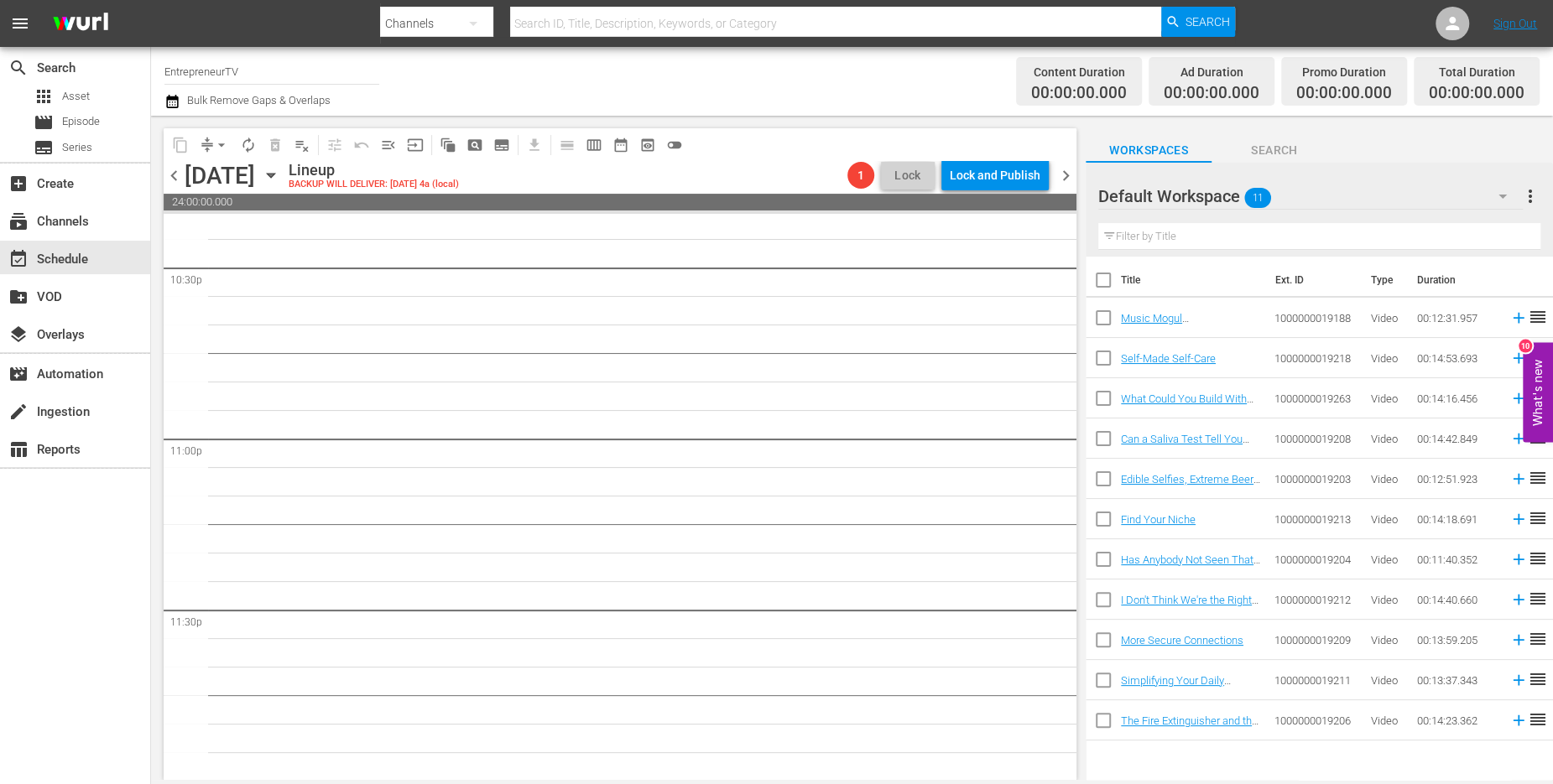
click at [1057, 168] on span "chevron_right" at bounding box center [1066, 176] width 21 height 21
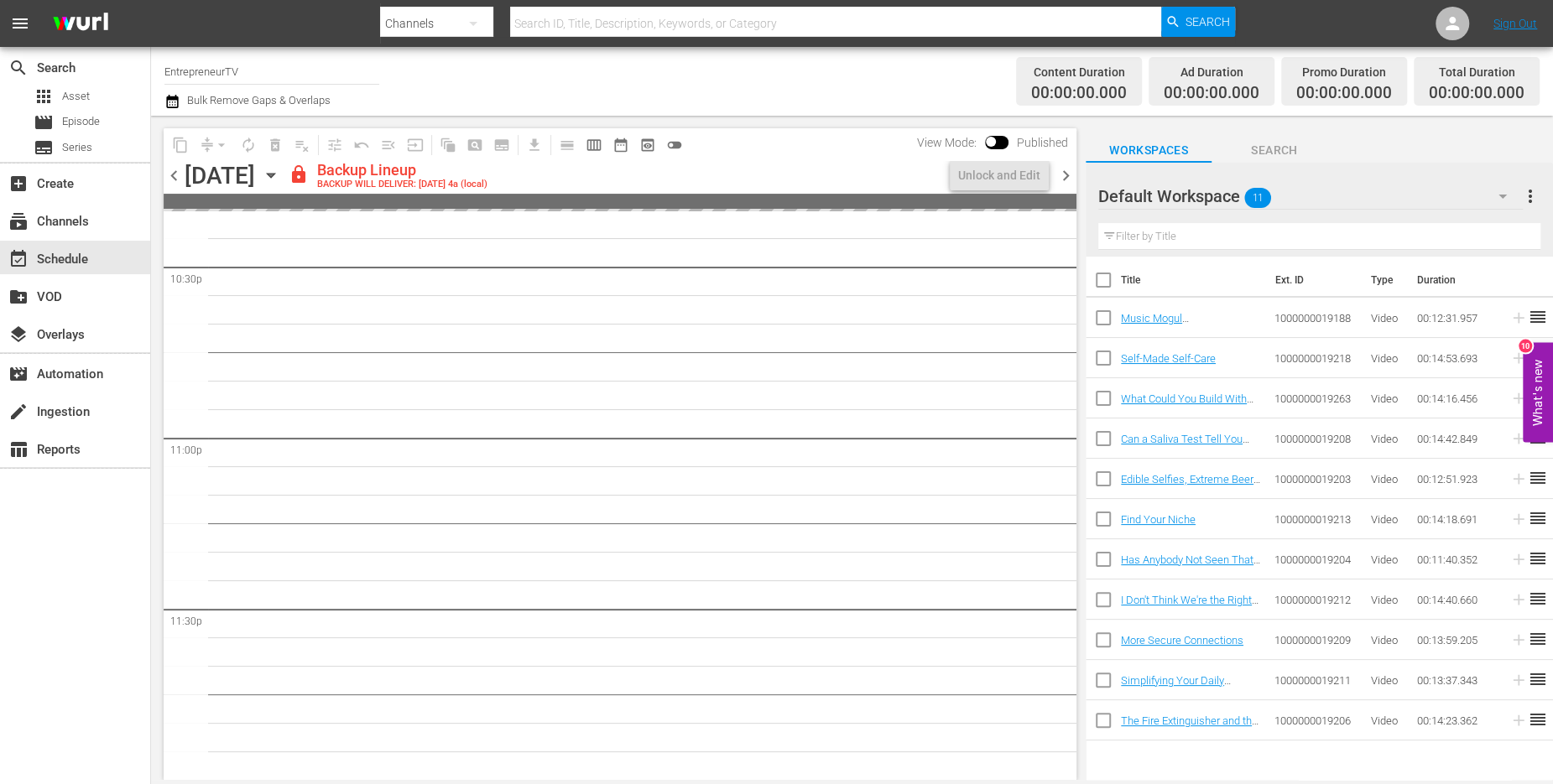
scroll to position [7644, 0]
click at [972, 175] on div "Unlock and Edit" at bounding box center [999, 176] width 82 height 30
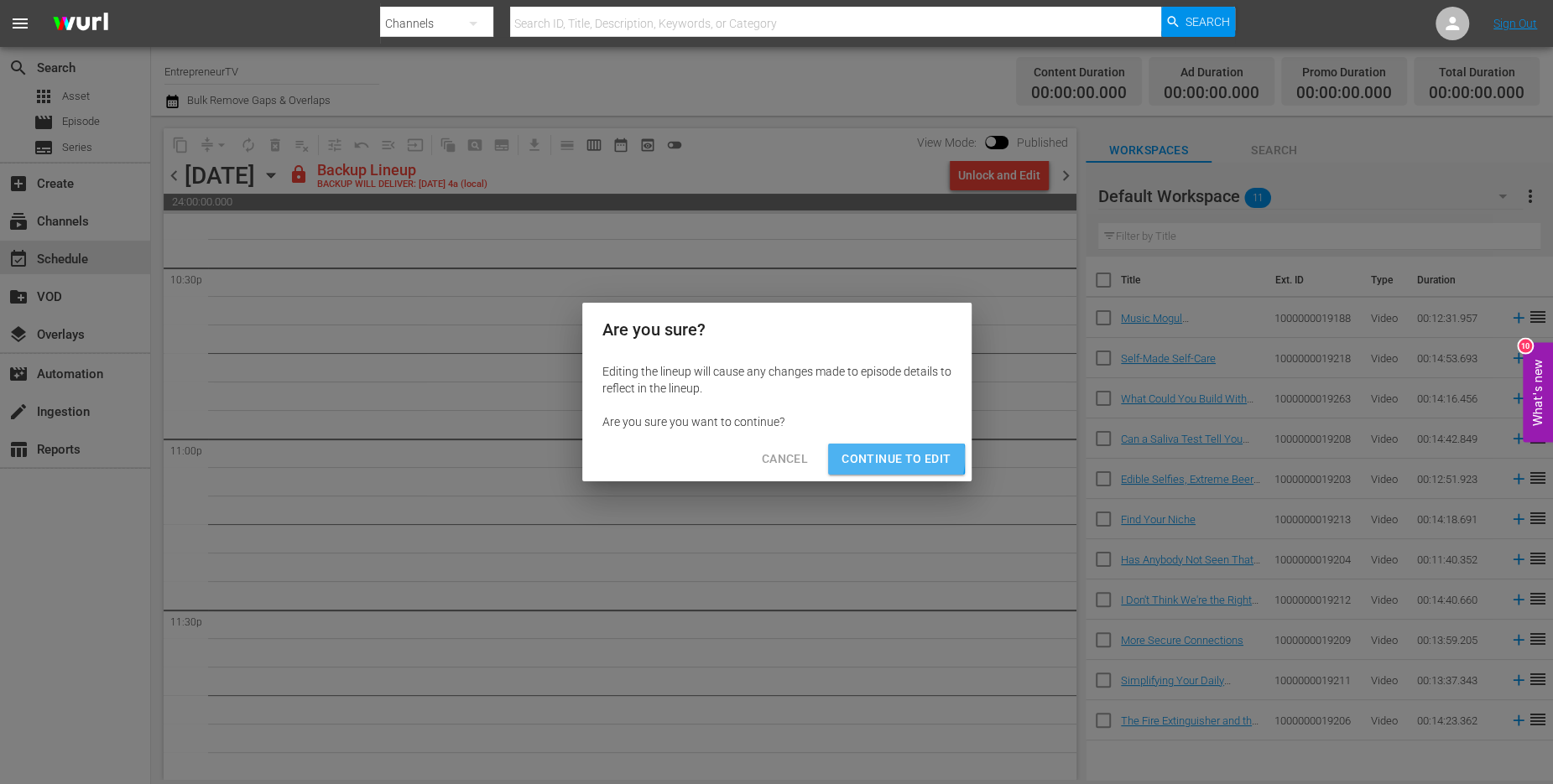
click at [858, 456] on span "Continue to Edit" at bounding box center [895, 459] width 109 height 21
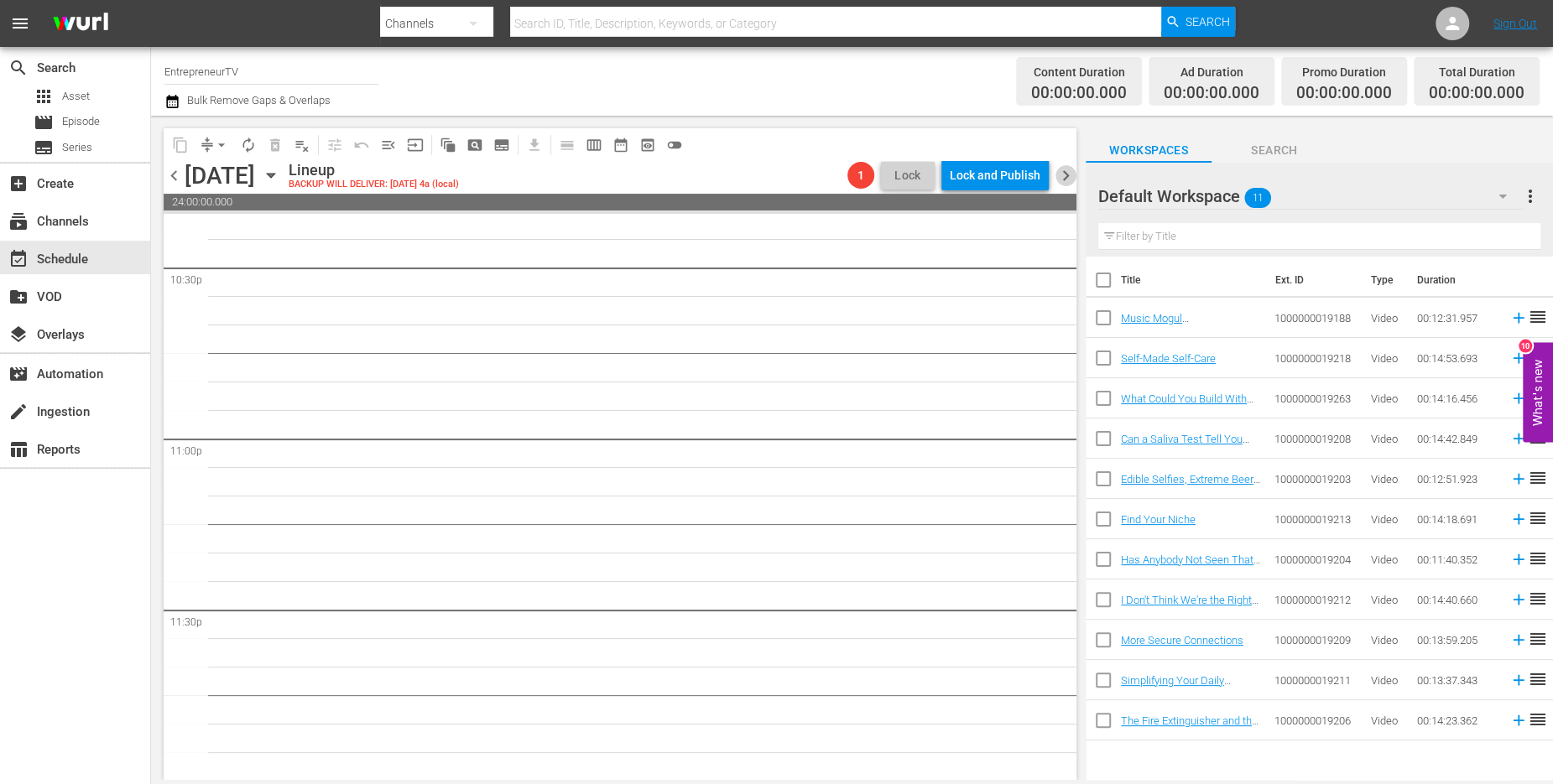
click at [1063, 175] on span "chevron_right" at bounding box center [1066, 176] width 21 height 21
click at [982, 174] on div "Unlock and Edit" at bounding box center [999, 176] width 82 height 30
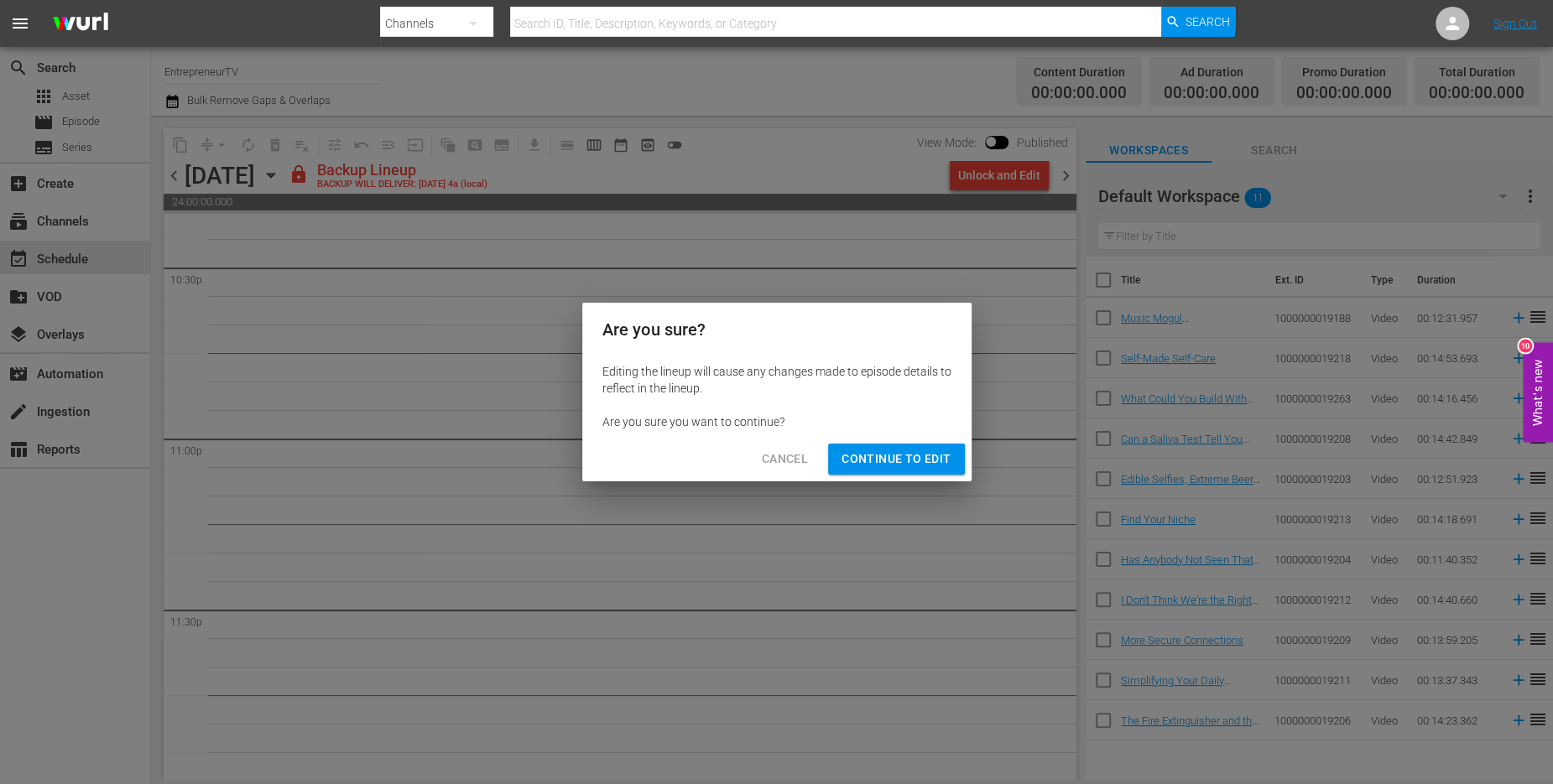
click at [906, 458] on span "Continue to Edit" at bounding box center [895, 459] width 109 height 21
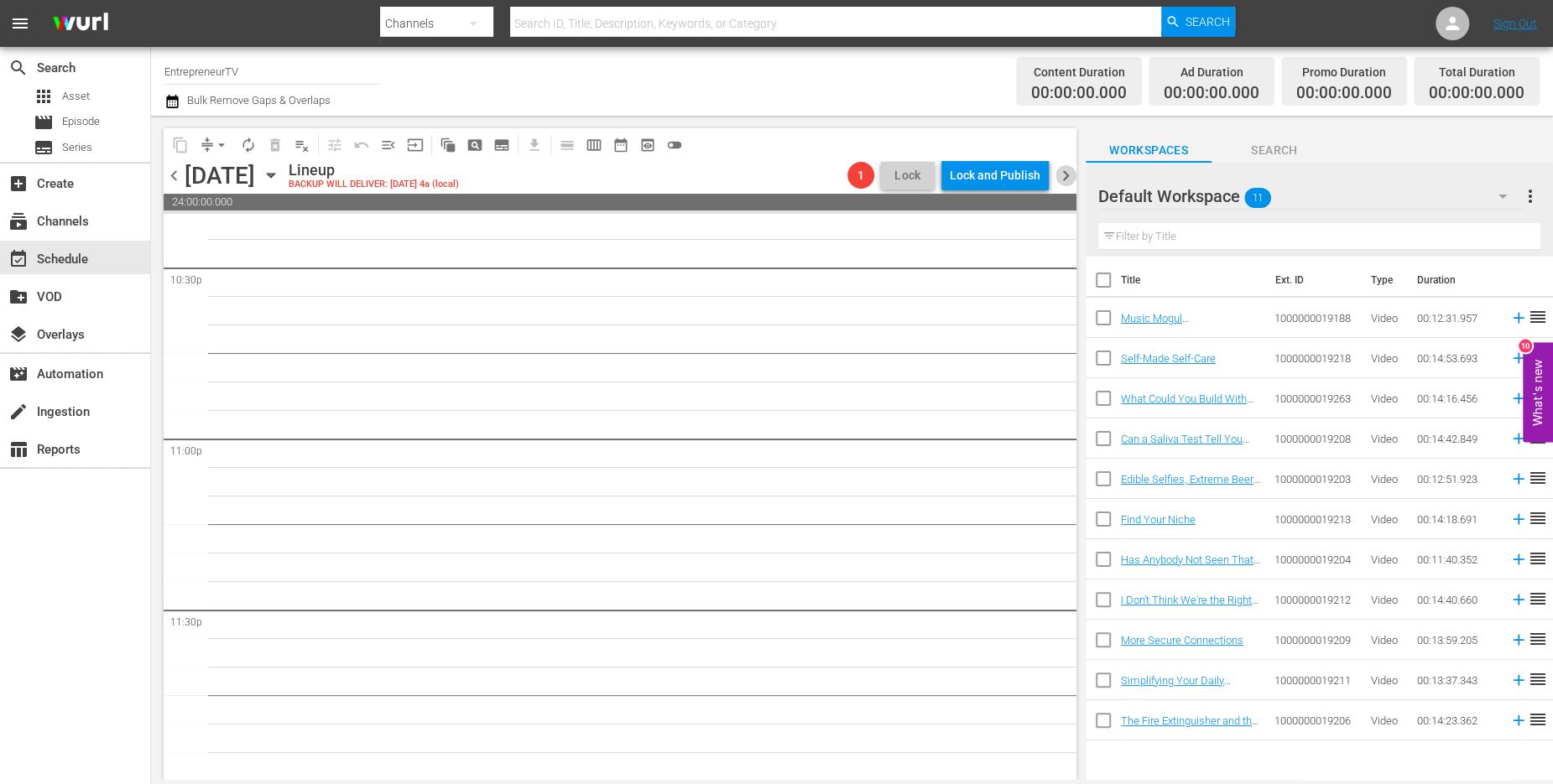
click at [1062, 171] on span "chevron_right" at bounding box center [1066, 176] width 21 height 21
click at [967, 177] on div "Lock and Publish" at bounding box center [995, 176] width 91 height 30
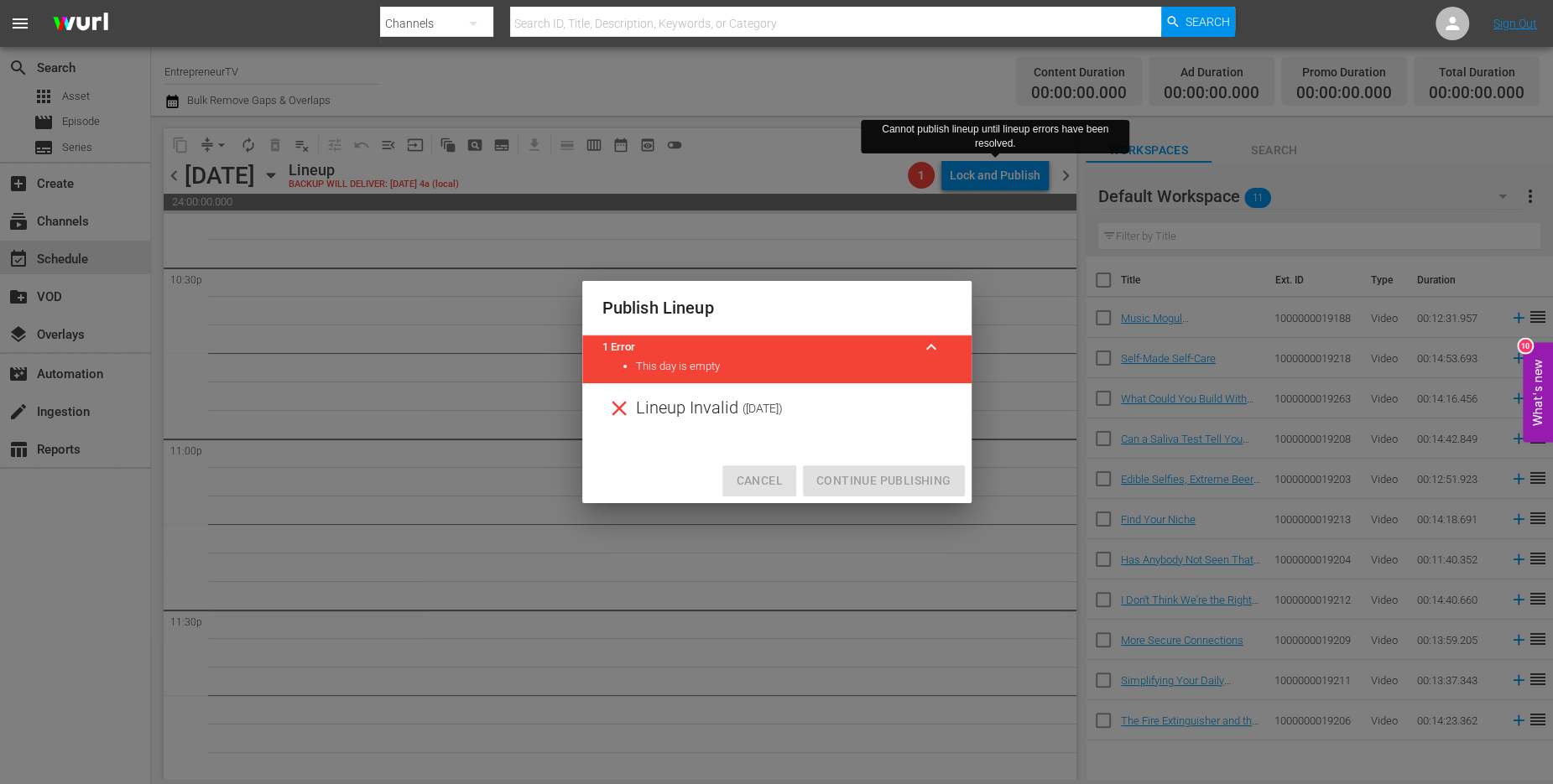
click at [774, 472] on span "Cancel" at bounding box center [759, 481] width 46 height 21
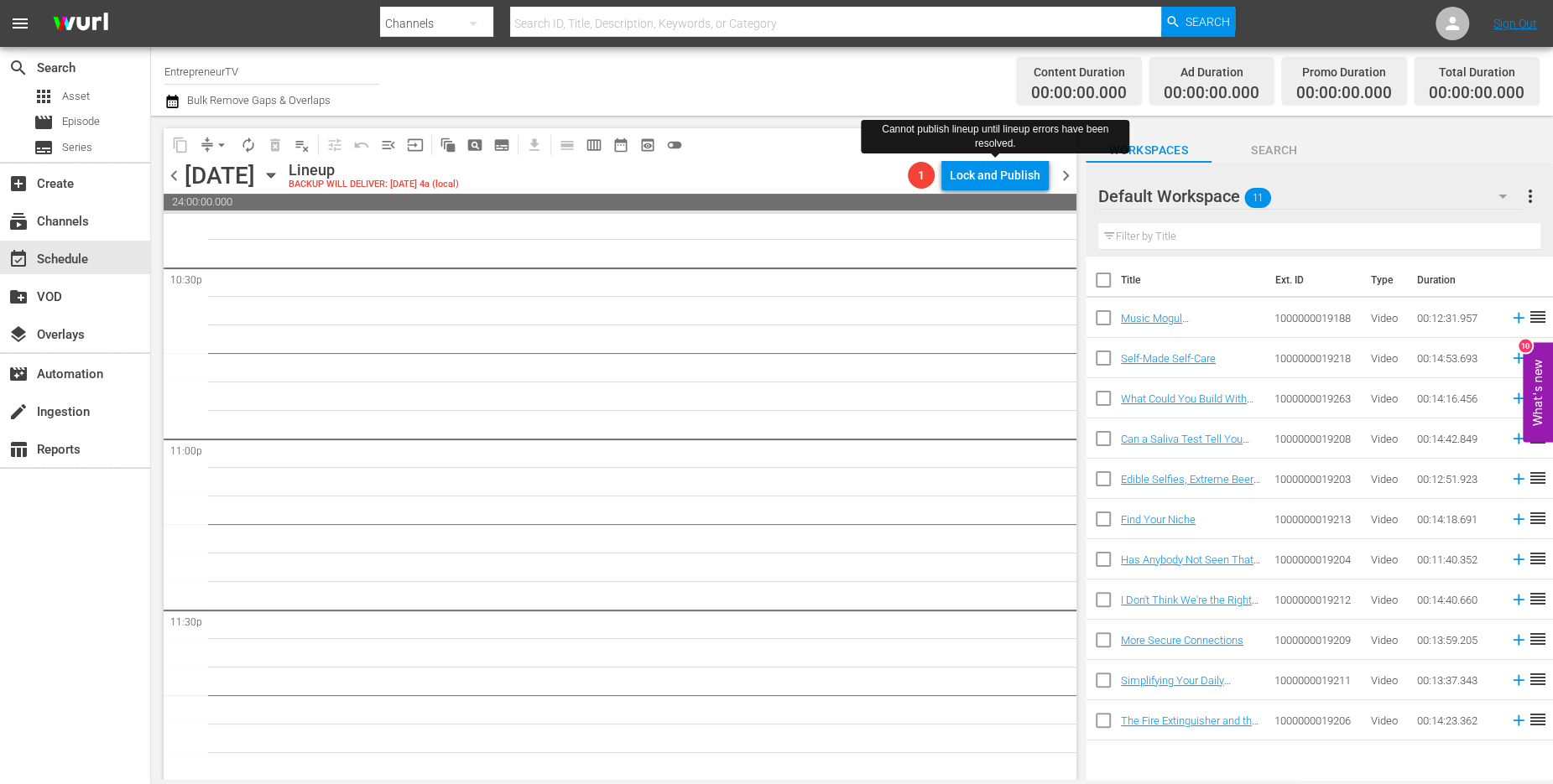
click at [178, 172] on span "chevron_left" at bounding box center [174, 176] width 21 height 21
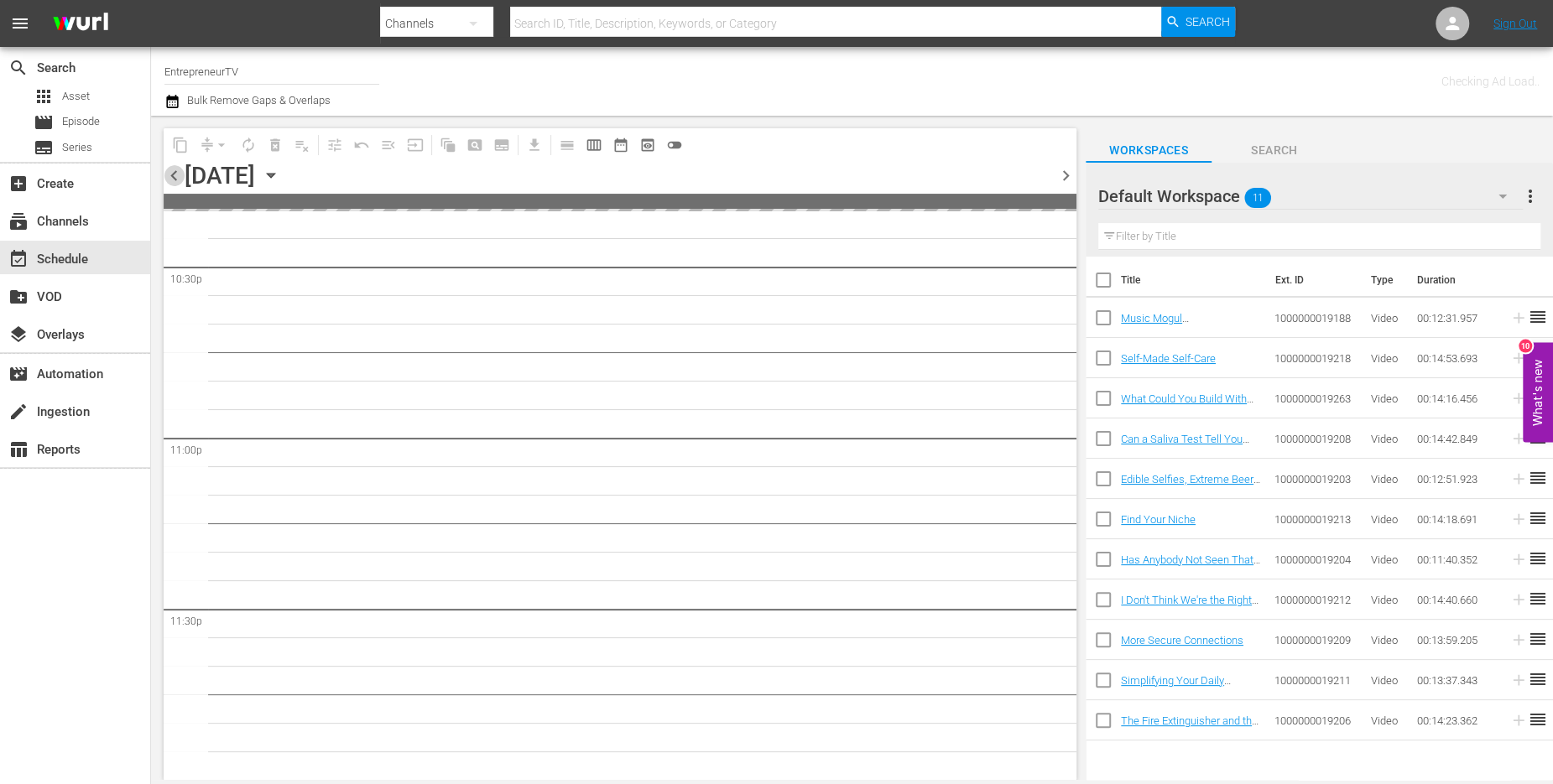
click at [178, 172] on span "chevron_left" at bounding box center [174, 176] width 21 height 21
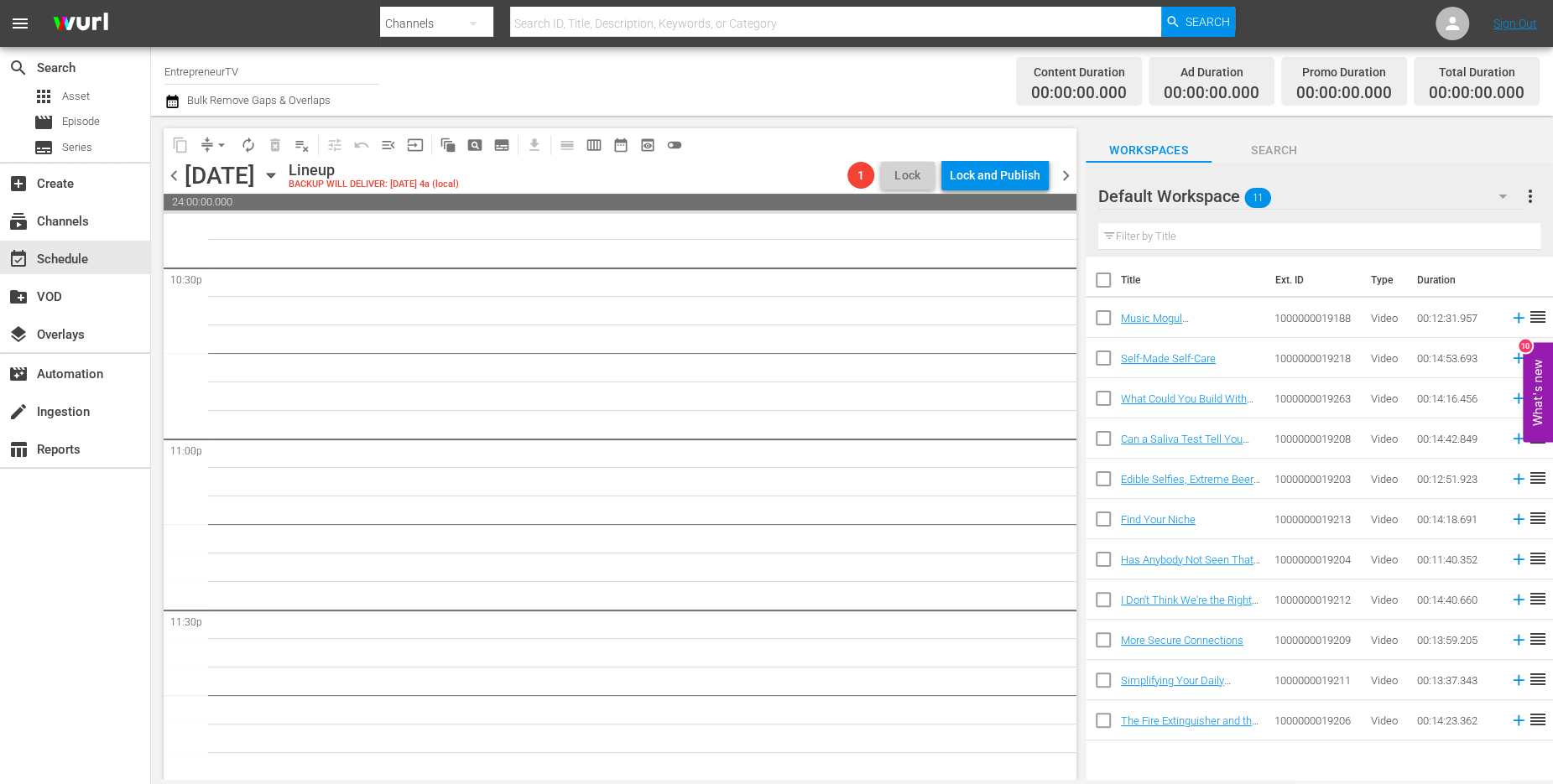
click at [178, 172] on span "chevron_left" at bounding box center [174, 176] width 21 height 21
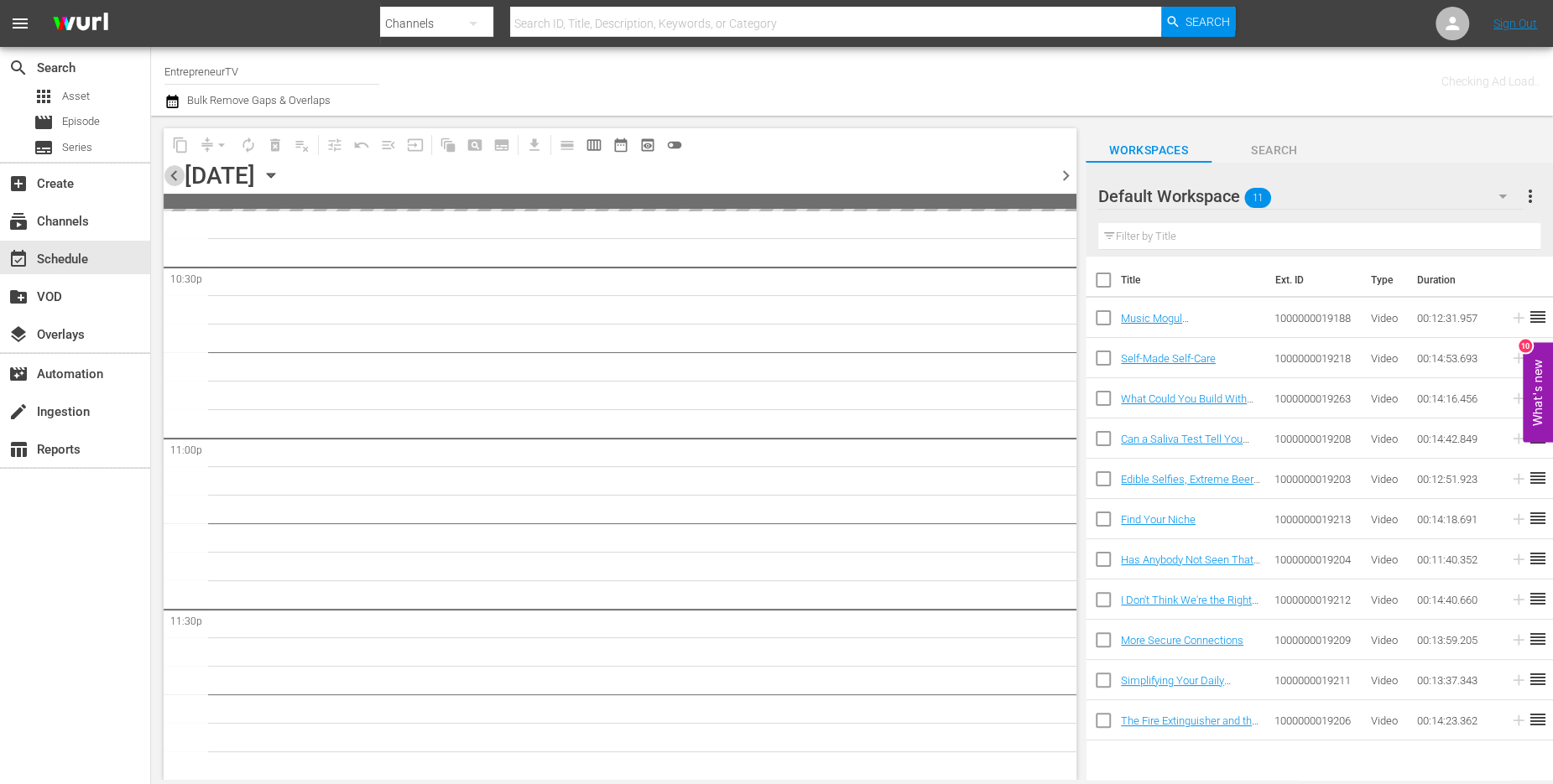
click at [178, 172] on span "chevron_left" at bounding box center [174, 176] width 21 height 21
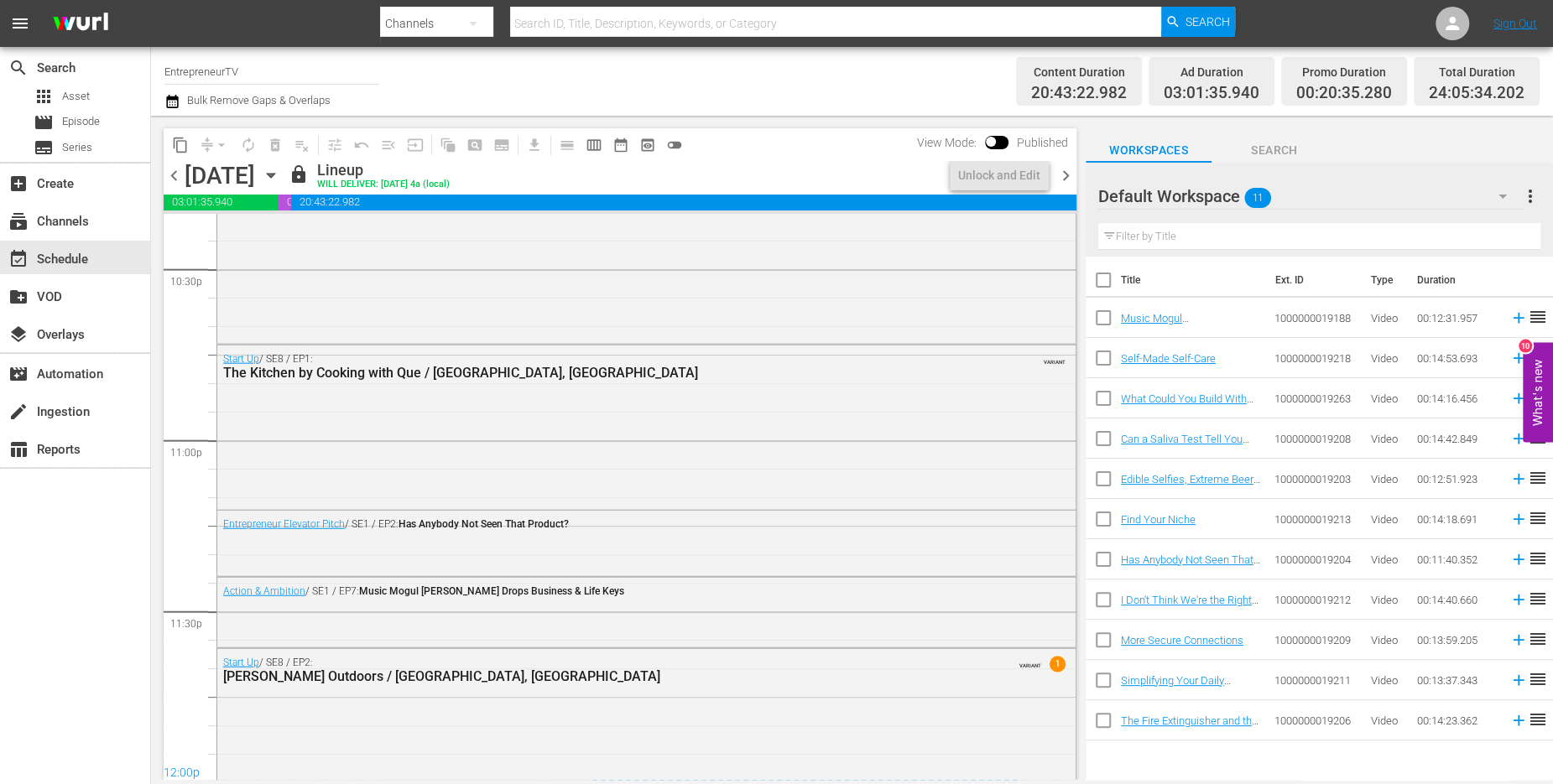
scroll to position [7668, 0]
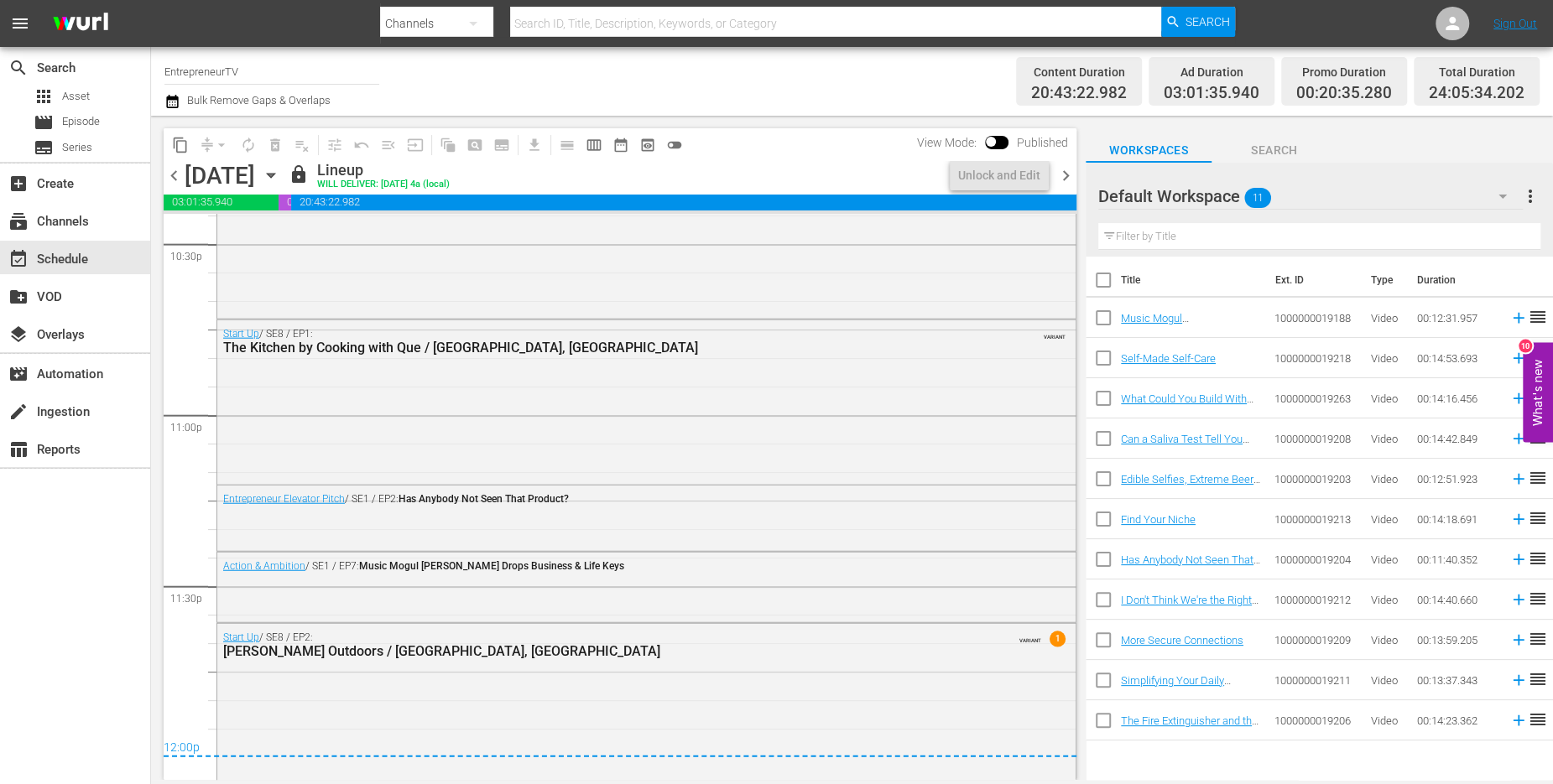
click at [1062, 179] on span "chevron_right" at bounding box center [1066, 176] width 21 height 21
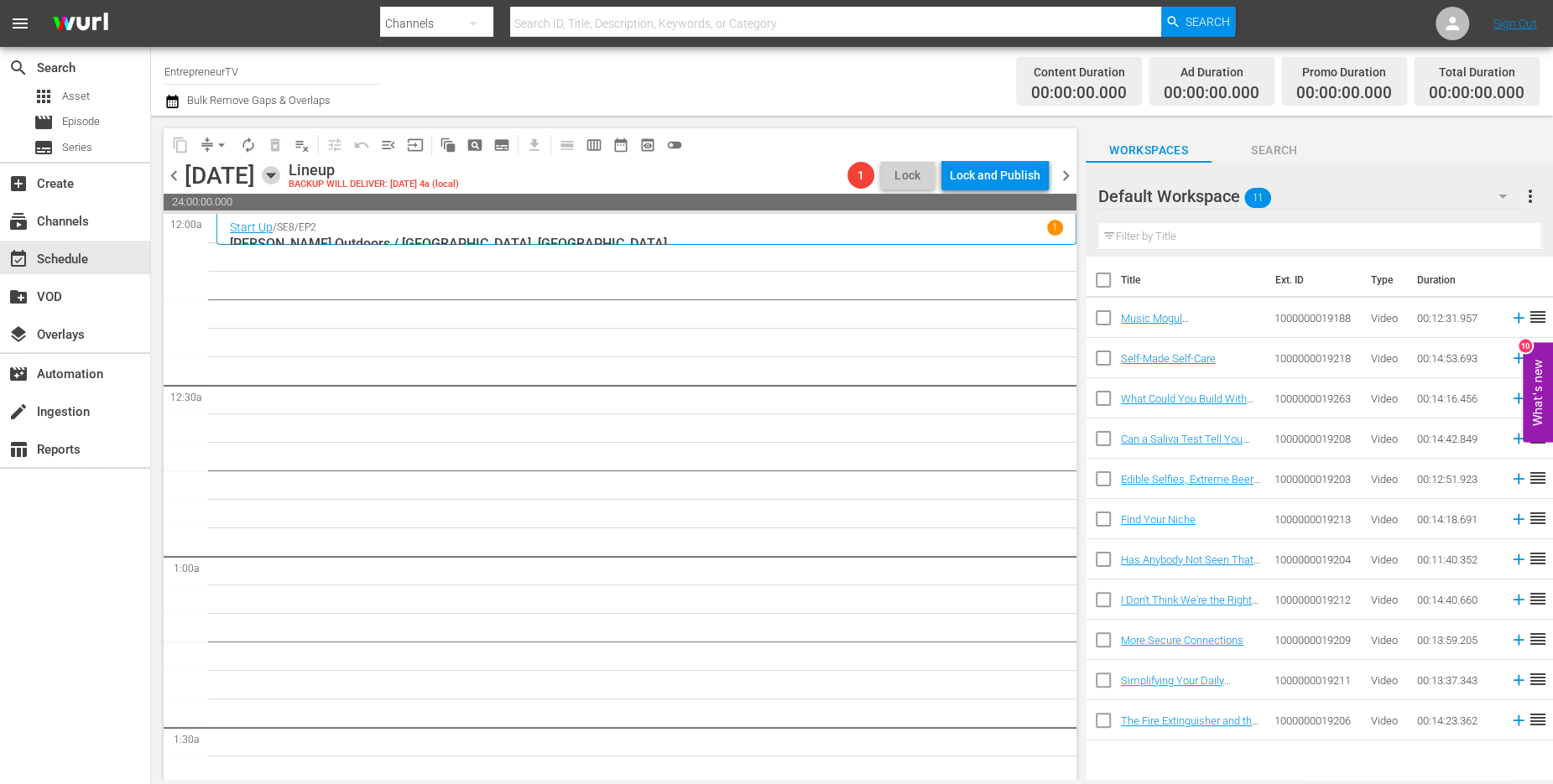
click at [280, 177] on icon "button" at bounding box center [270, 175] width 18 height 18
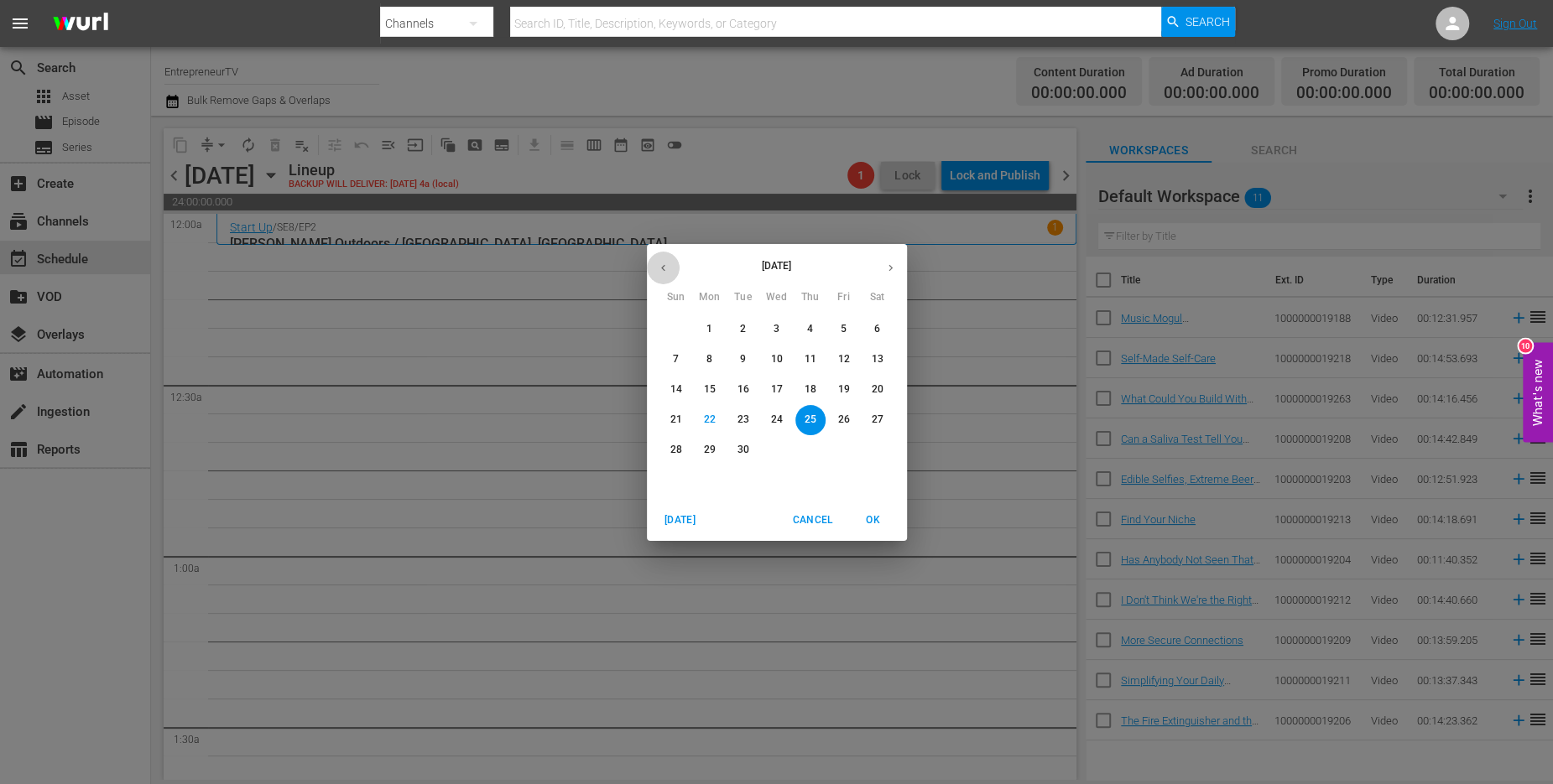
click at [662, 267] on icon "button" at bounding box center [664, 267] width 4 height 7
click at [735, 456] on span "26" at bounding box center [744, 450] width 30 height 14
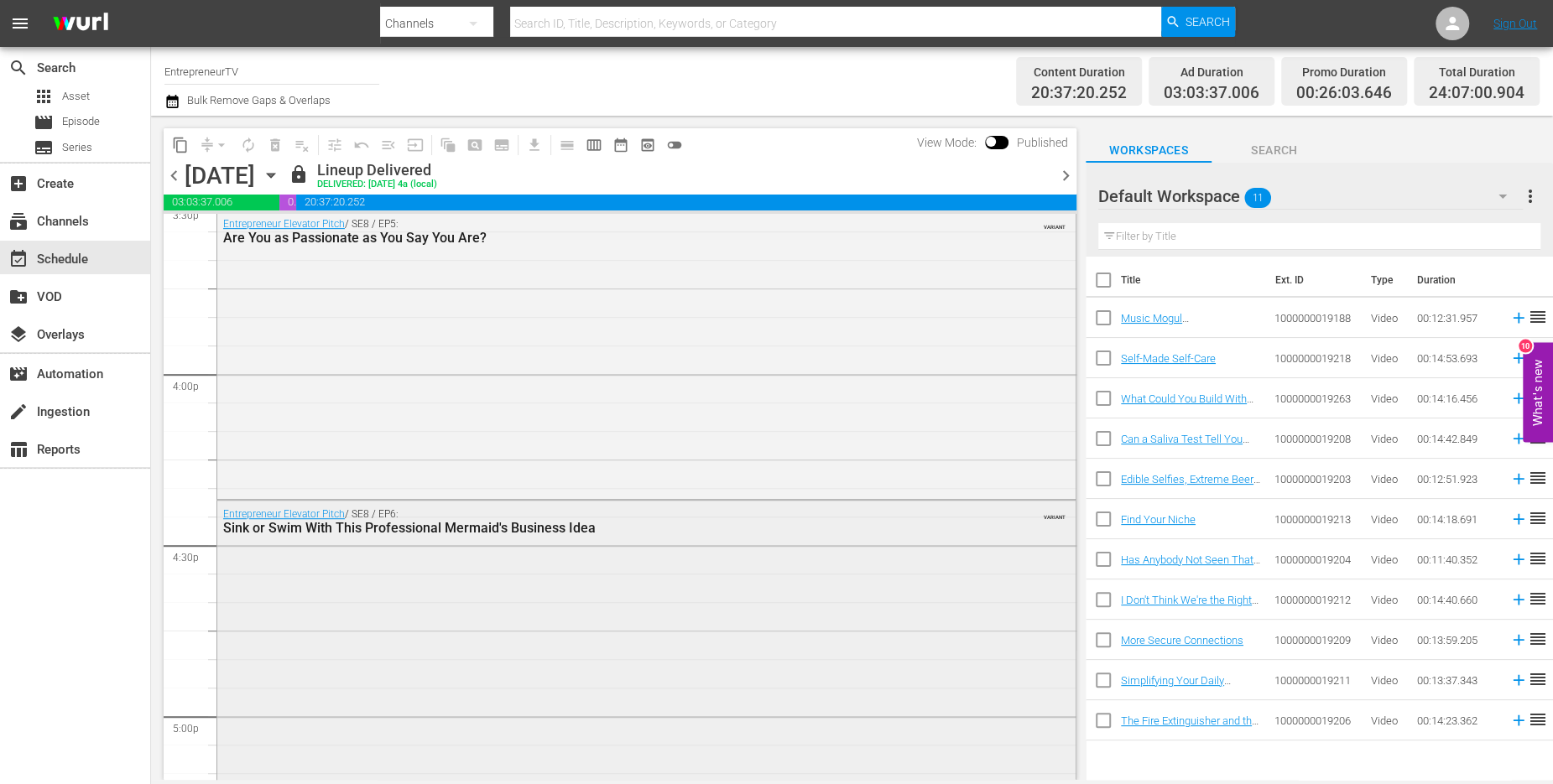
scroll to position [7685, 0]
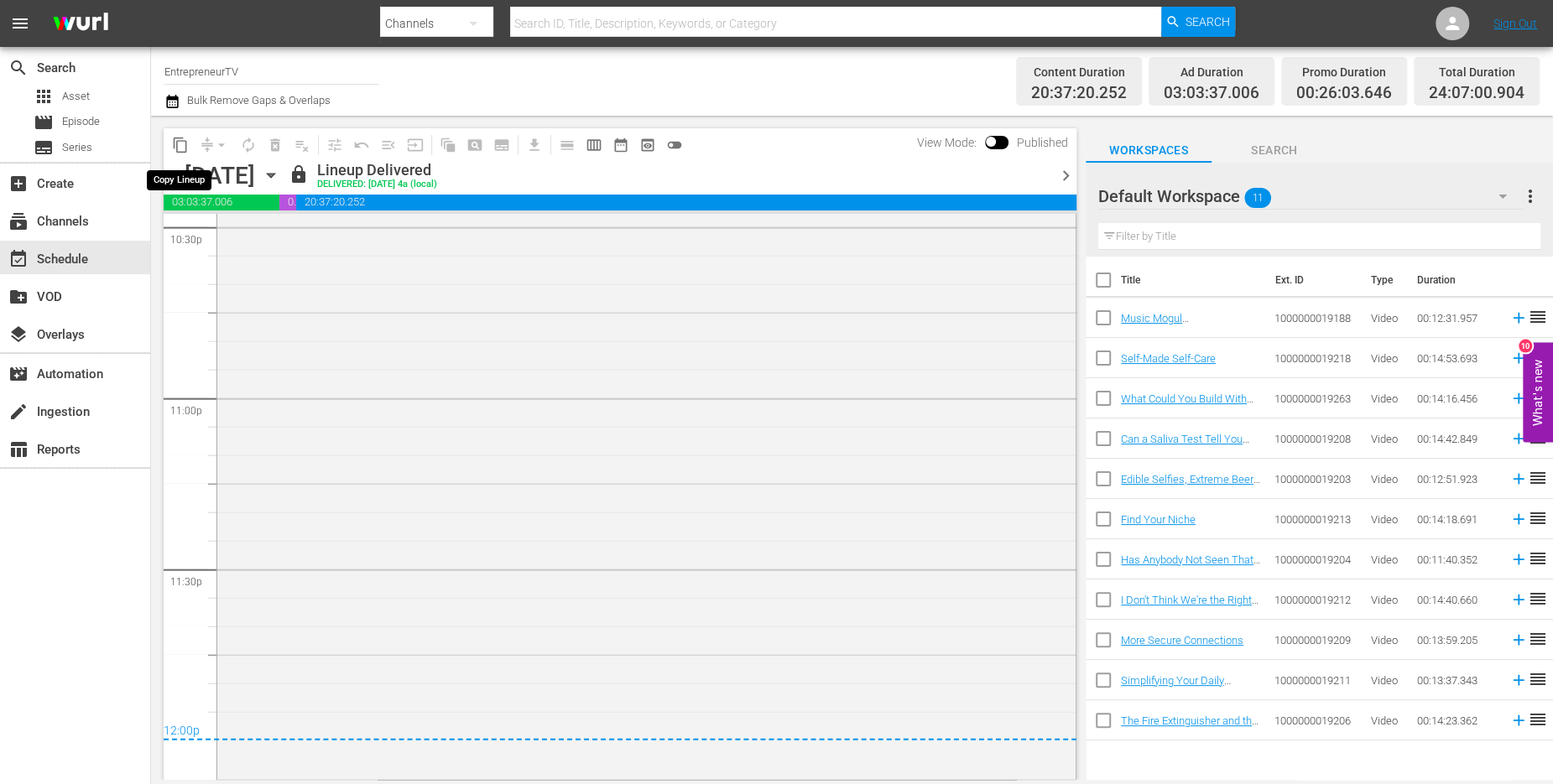
click at [187, 147] on span "content_copy" at bounding box center [180, 145] width 17 height 17
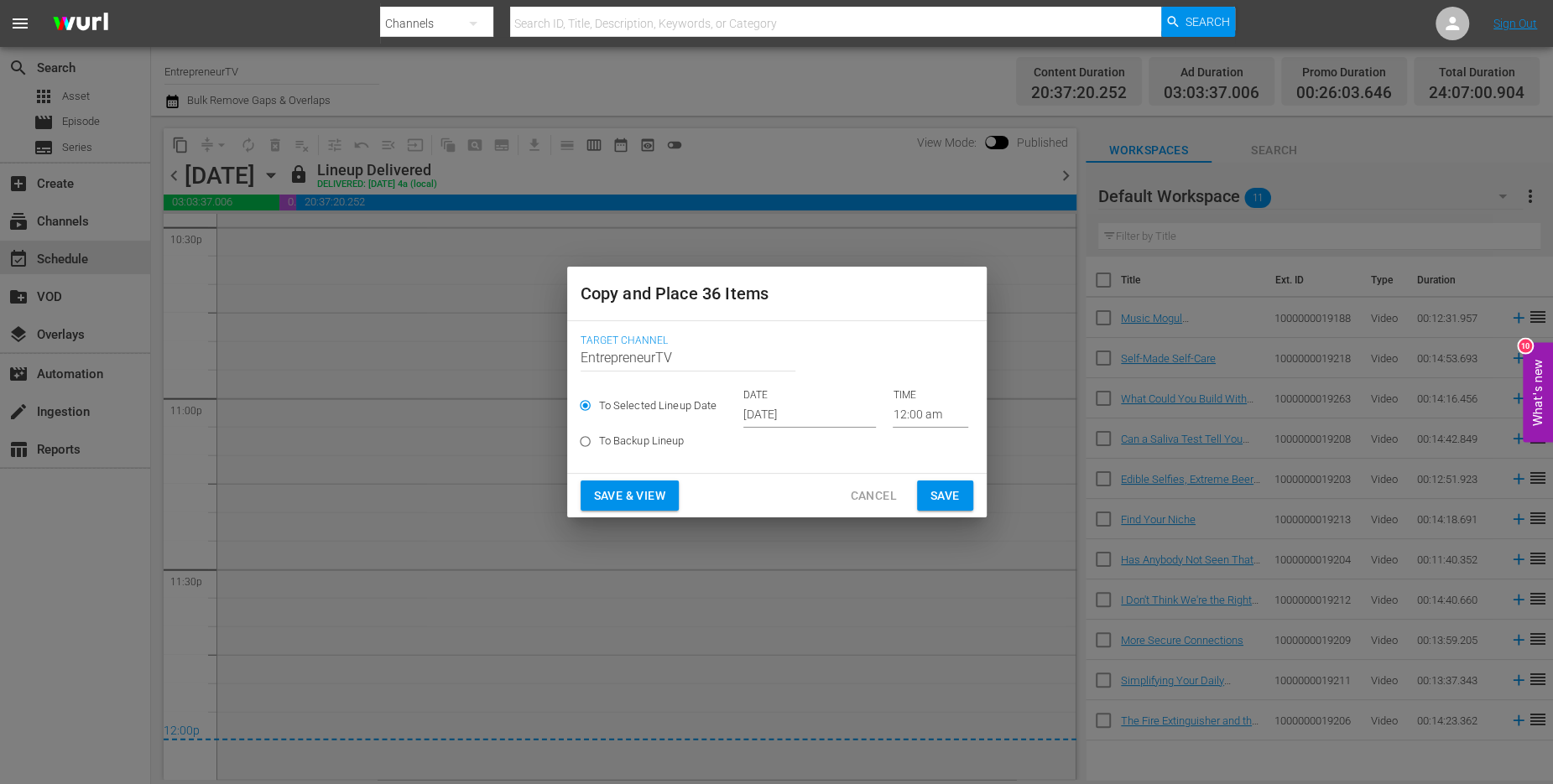
click at [774, 412] on input "[DATE]" at bounding box center [809, 415] width 133 height 25
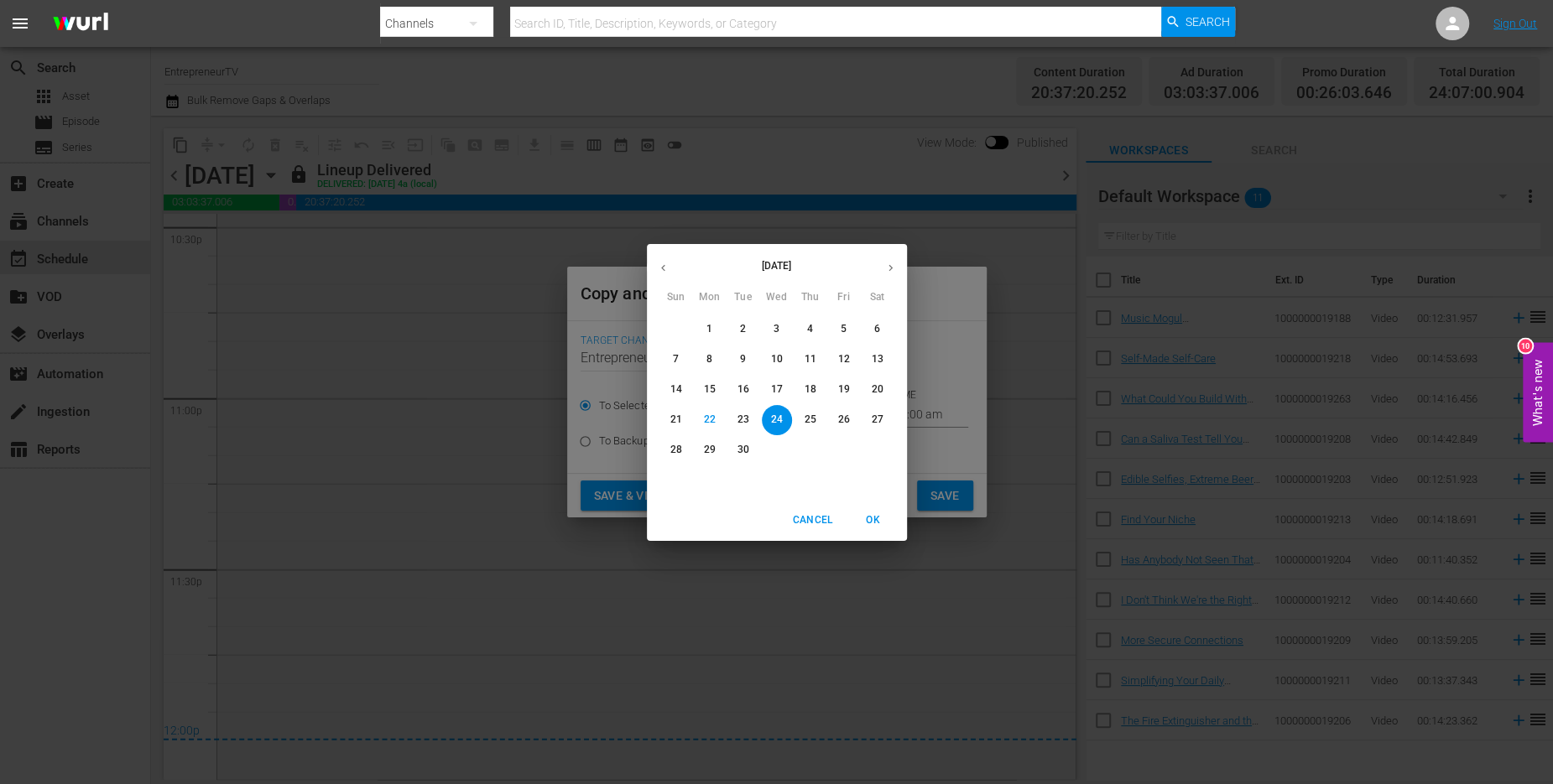
click at [882, 267] on button "button" at bounding box center [890, 267] width 33 height 33
click at [661, 266] on icon "button" at bounding box center [663, 267] width 13 height 13
click at [803, 424] on p "25" at bounding box center [809, 420] width 12 height 14
type input "Sep 25th 2025"
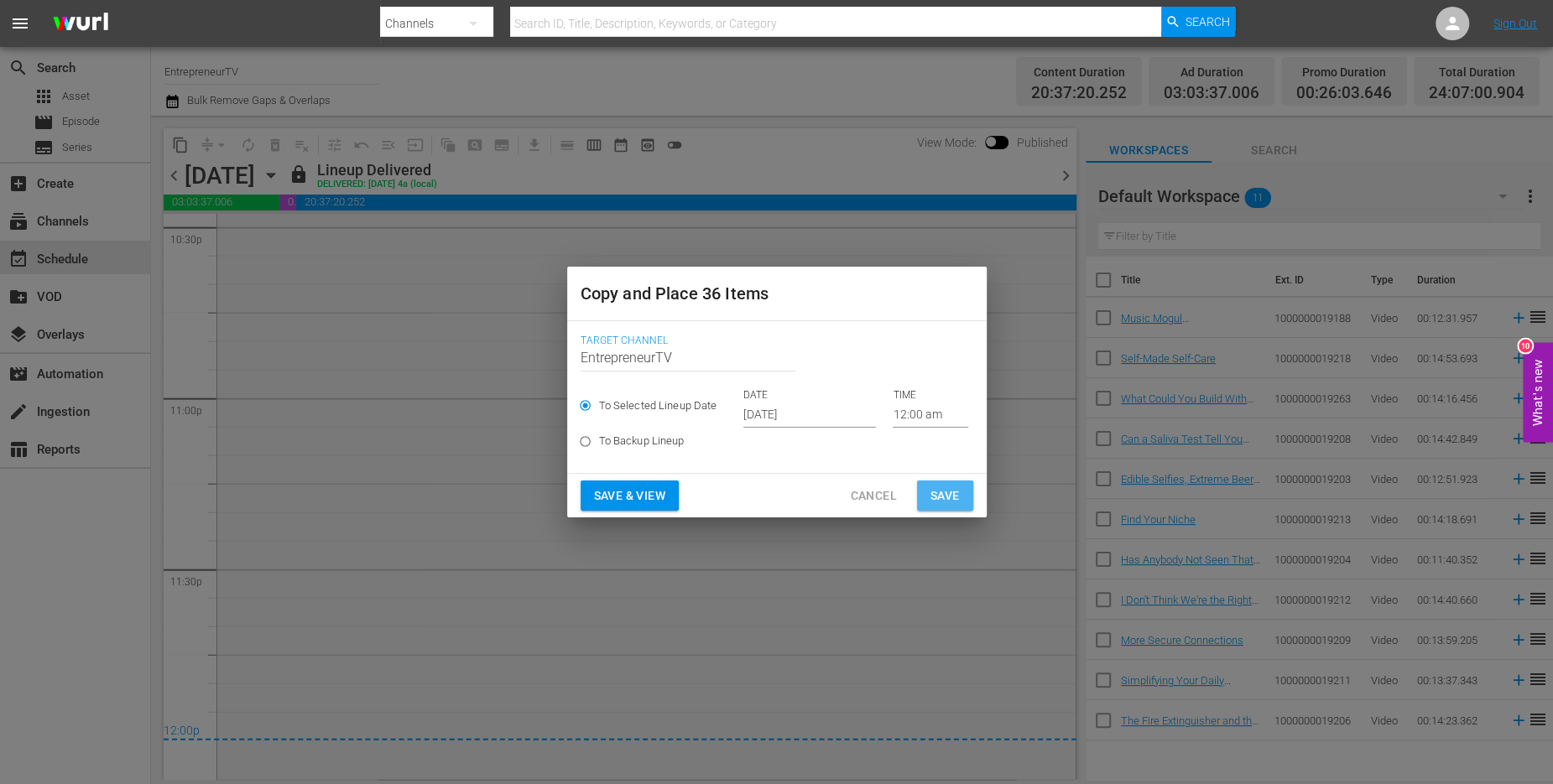
click at [952, 493] on span "Save" at bounding box center [944, 496] width 29 height 21
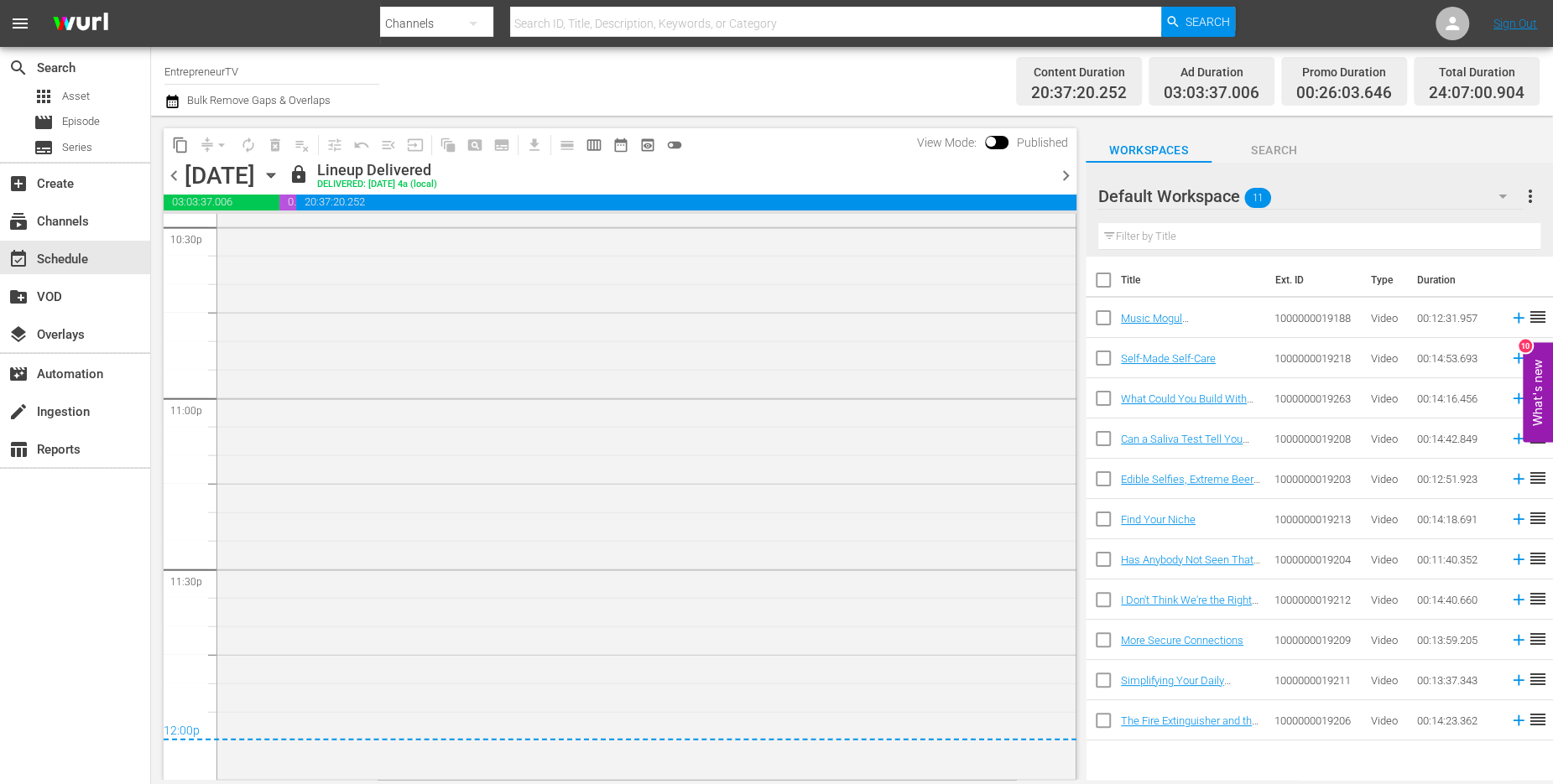
click at [1063, 170] on span "chevron_right" at bounding box center [1066, 176] width 21 height 21
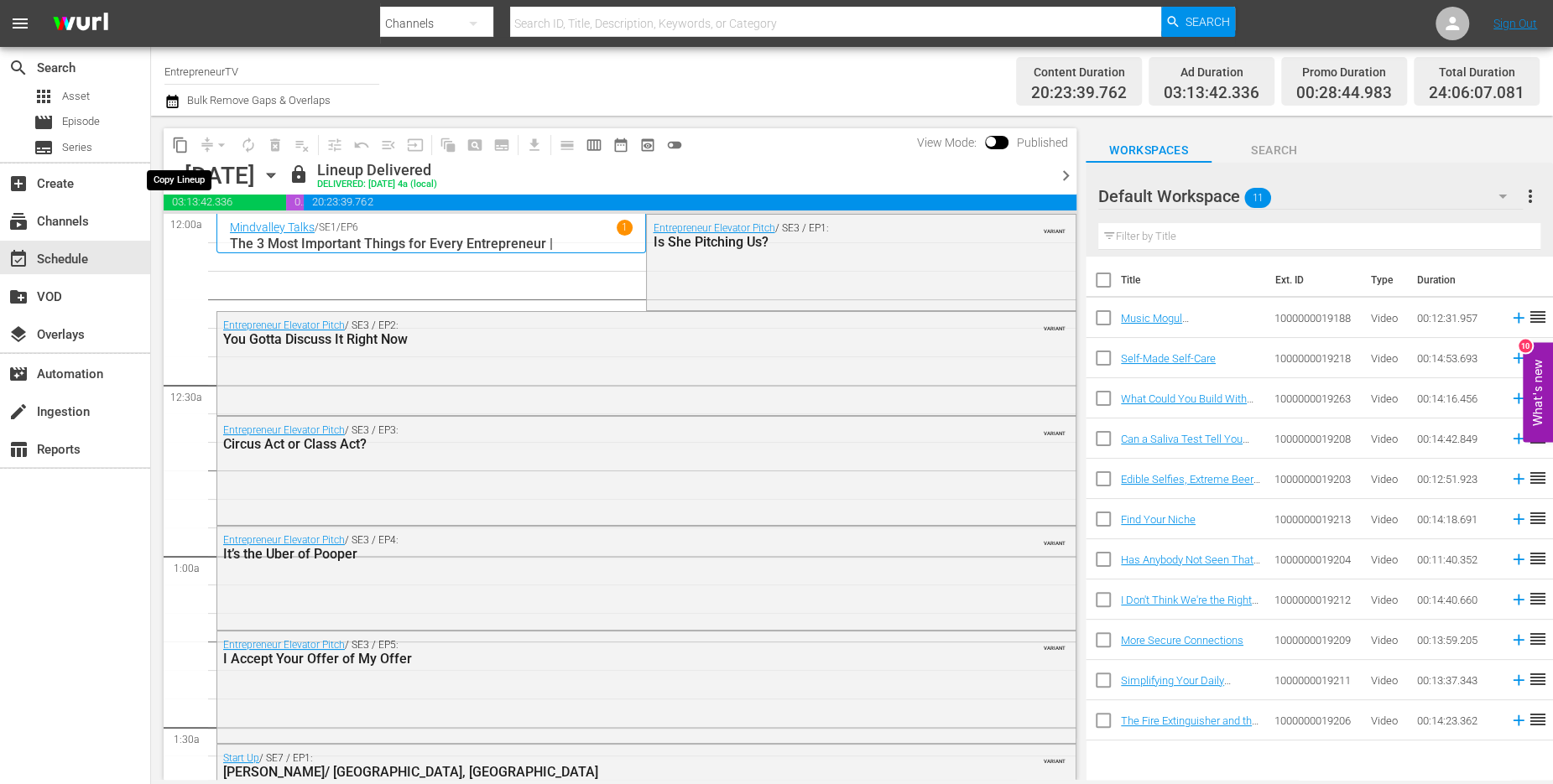
click at [182, 149] on span "content_copy" at bounding box center [180, 145] width 17 height 17
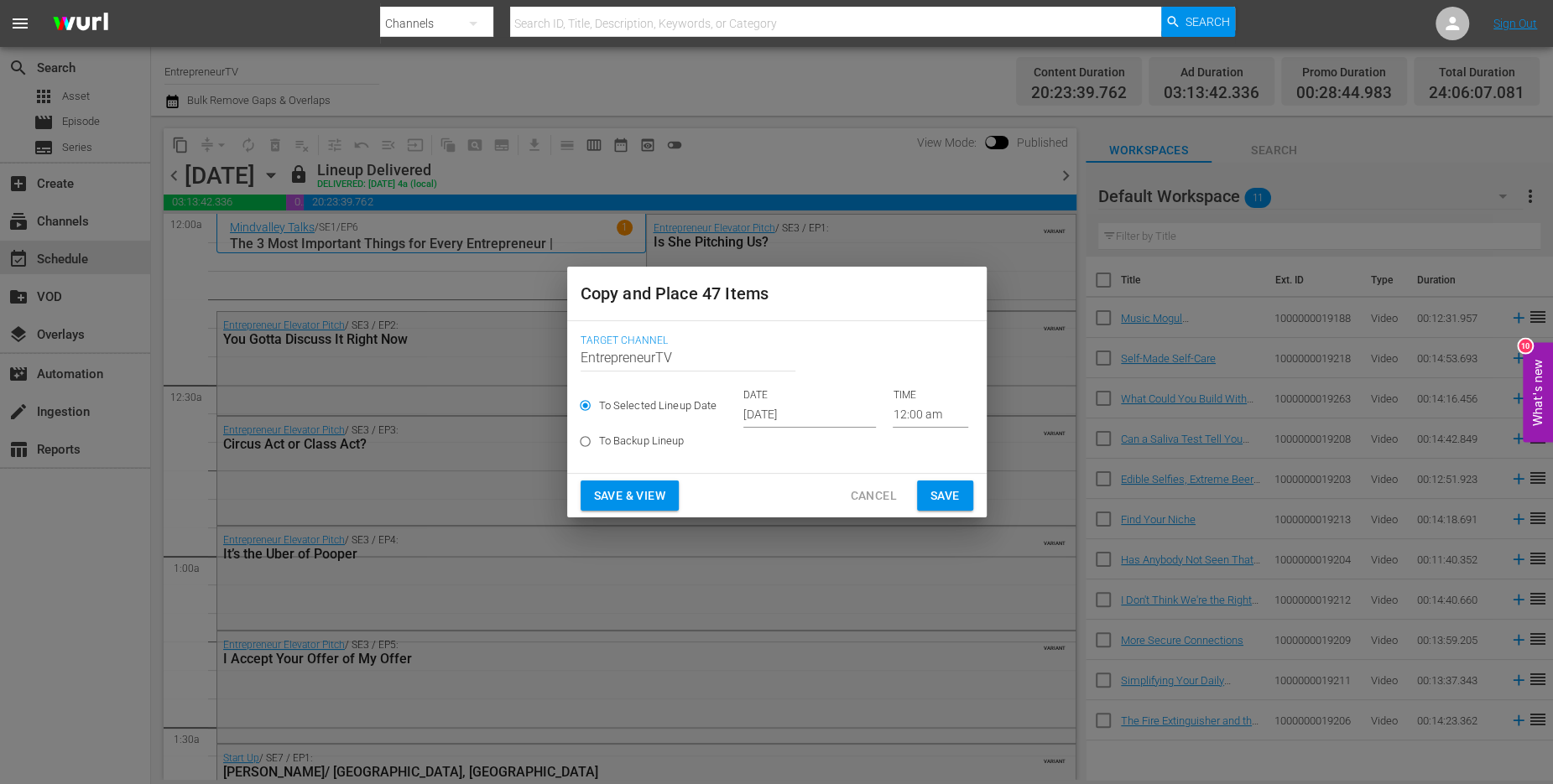
click at [772, 411] on input "[DATE]" at bounding box center [809, 415] width 133 height 25
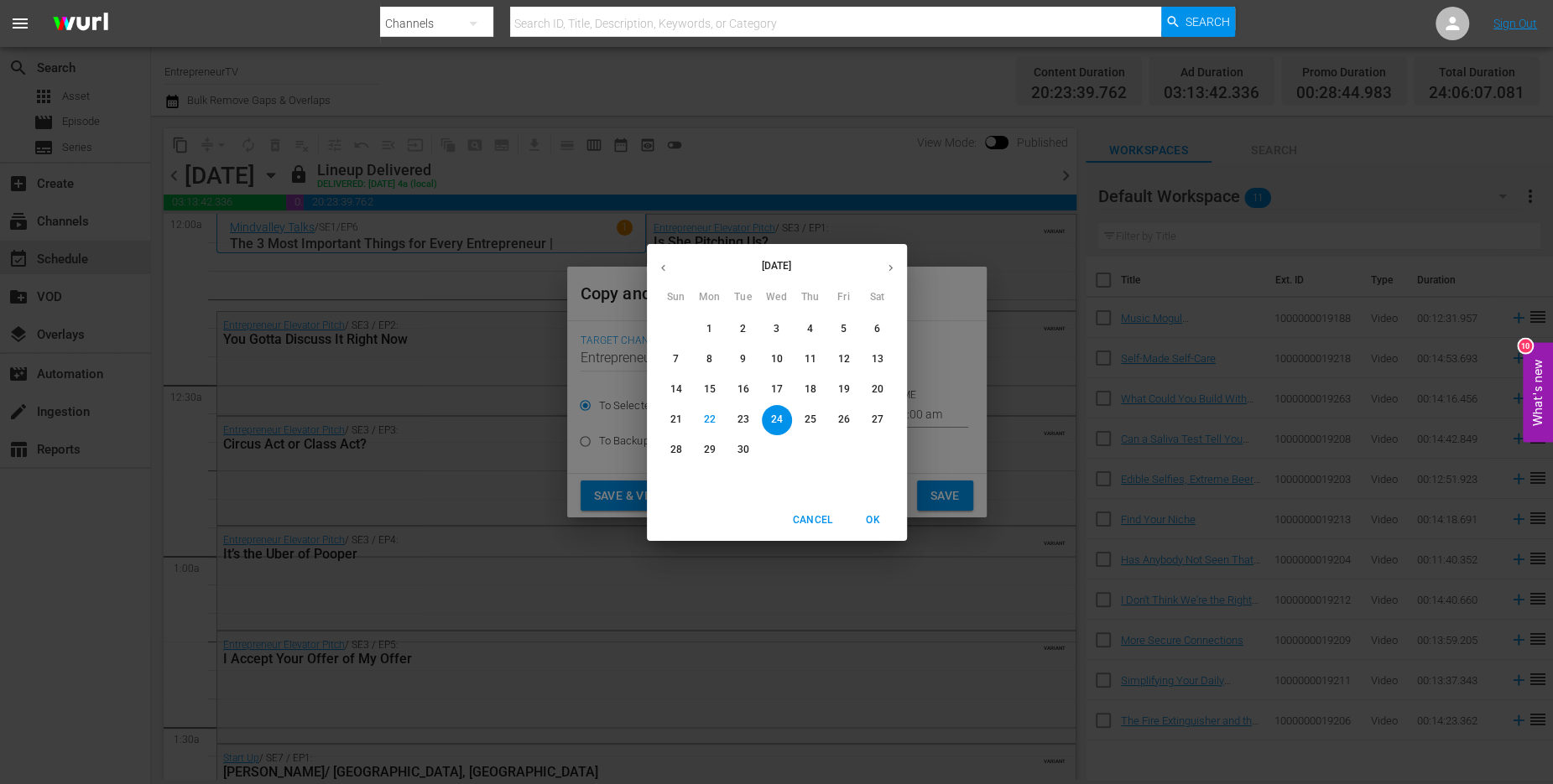
click at [838, 417] on p "26" at bounding box center [843, 420] width 12 height 14
type input "[DATE]"
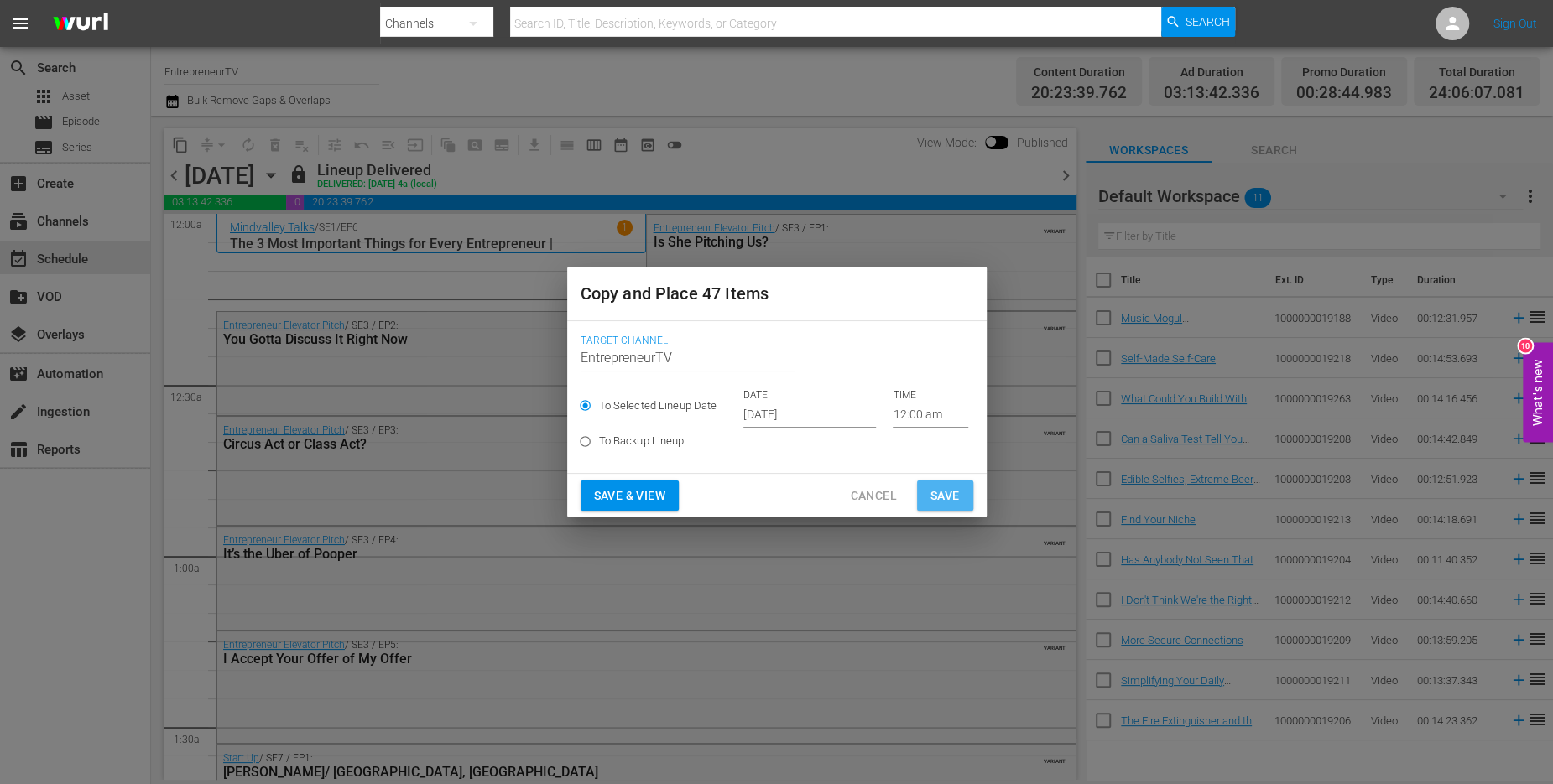
click at [945, 493] on span "Save" at bounding box center [944, 496] width 29 height 21
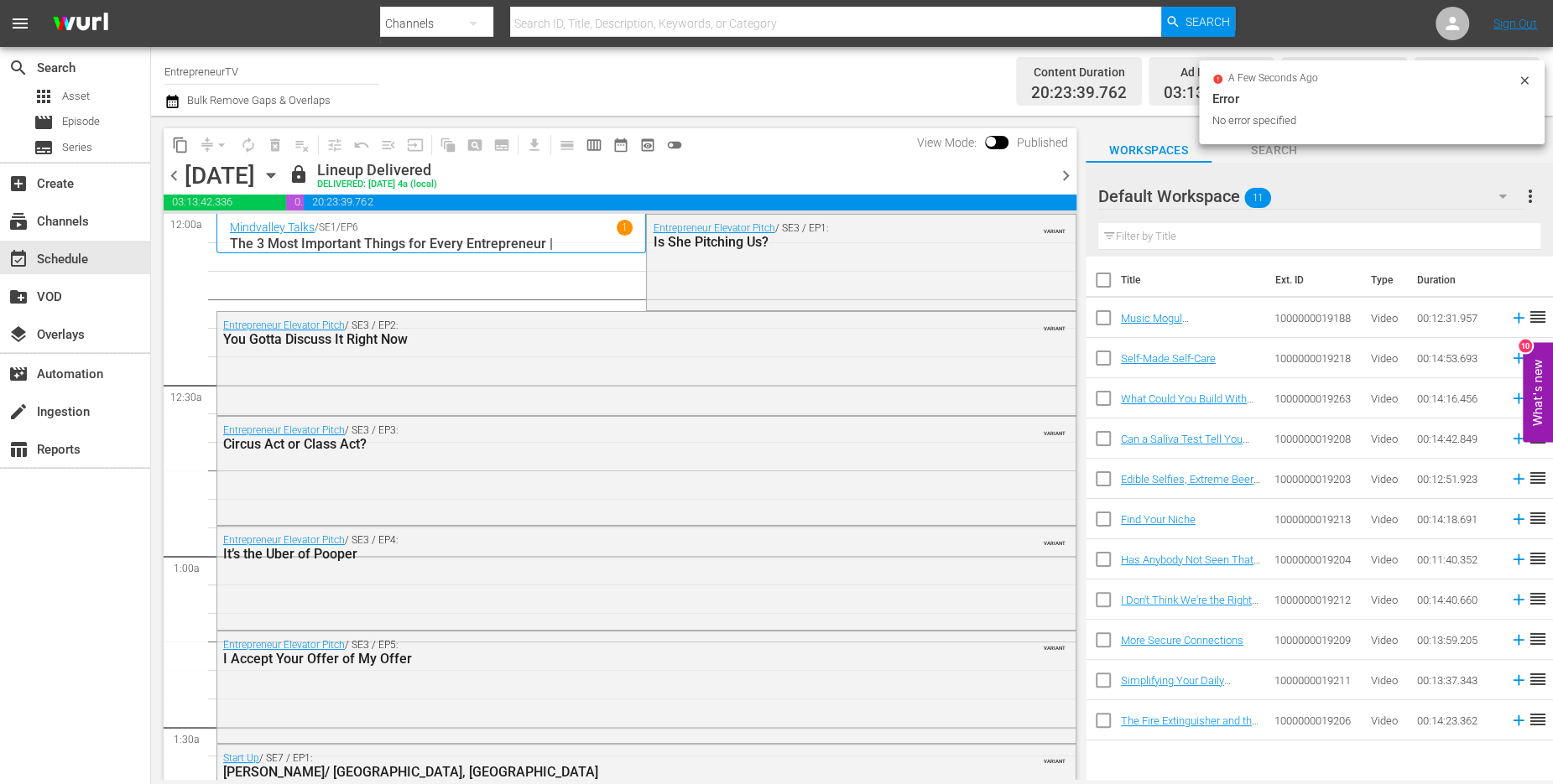
click at [1054, 173] on div at bounding box center [1052, 175] width 7 height 29
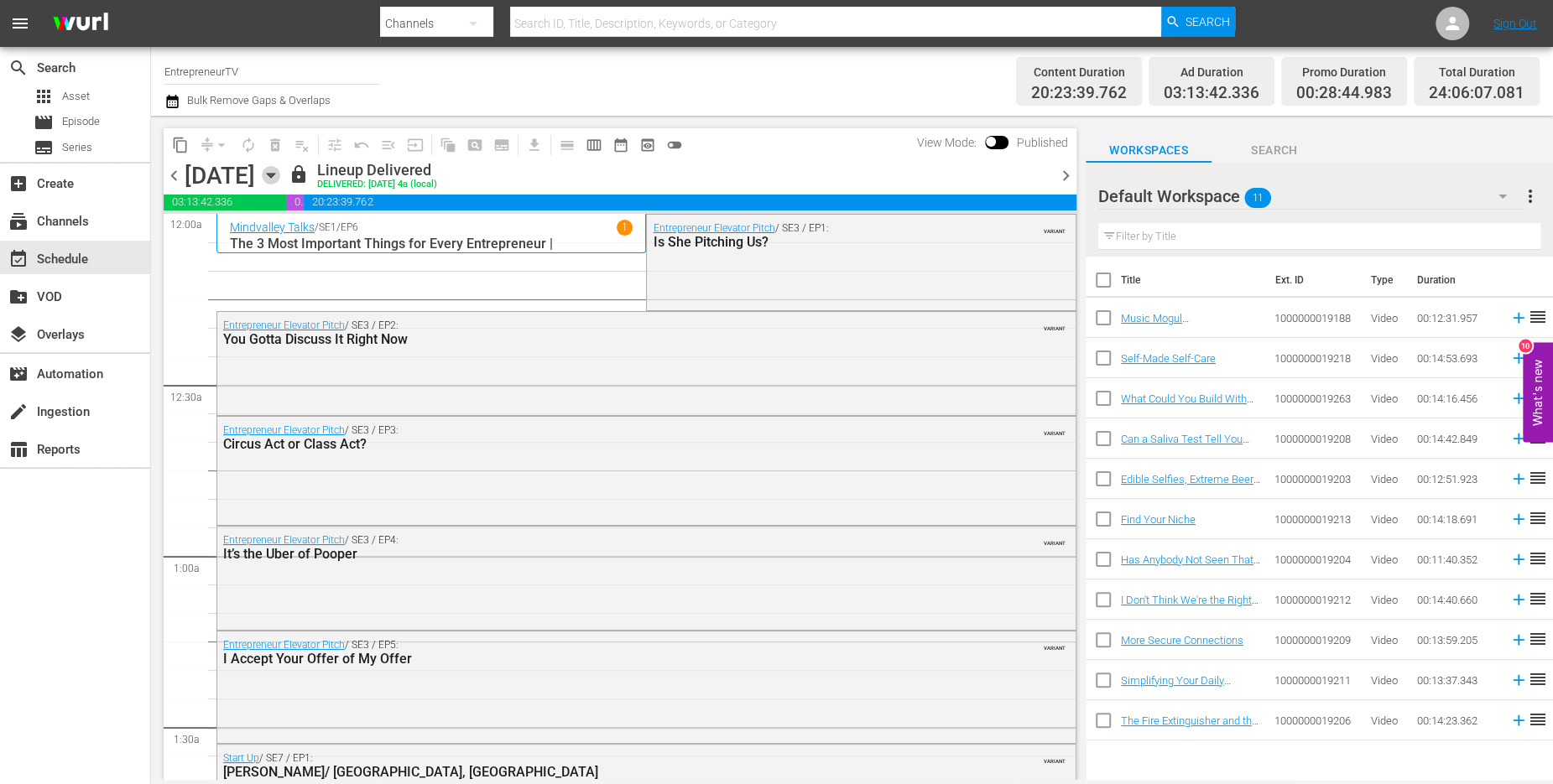
click at [280, 182] on icon "button" at bounding box center [270, 175] width 18 height 18
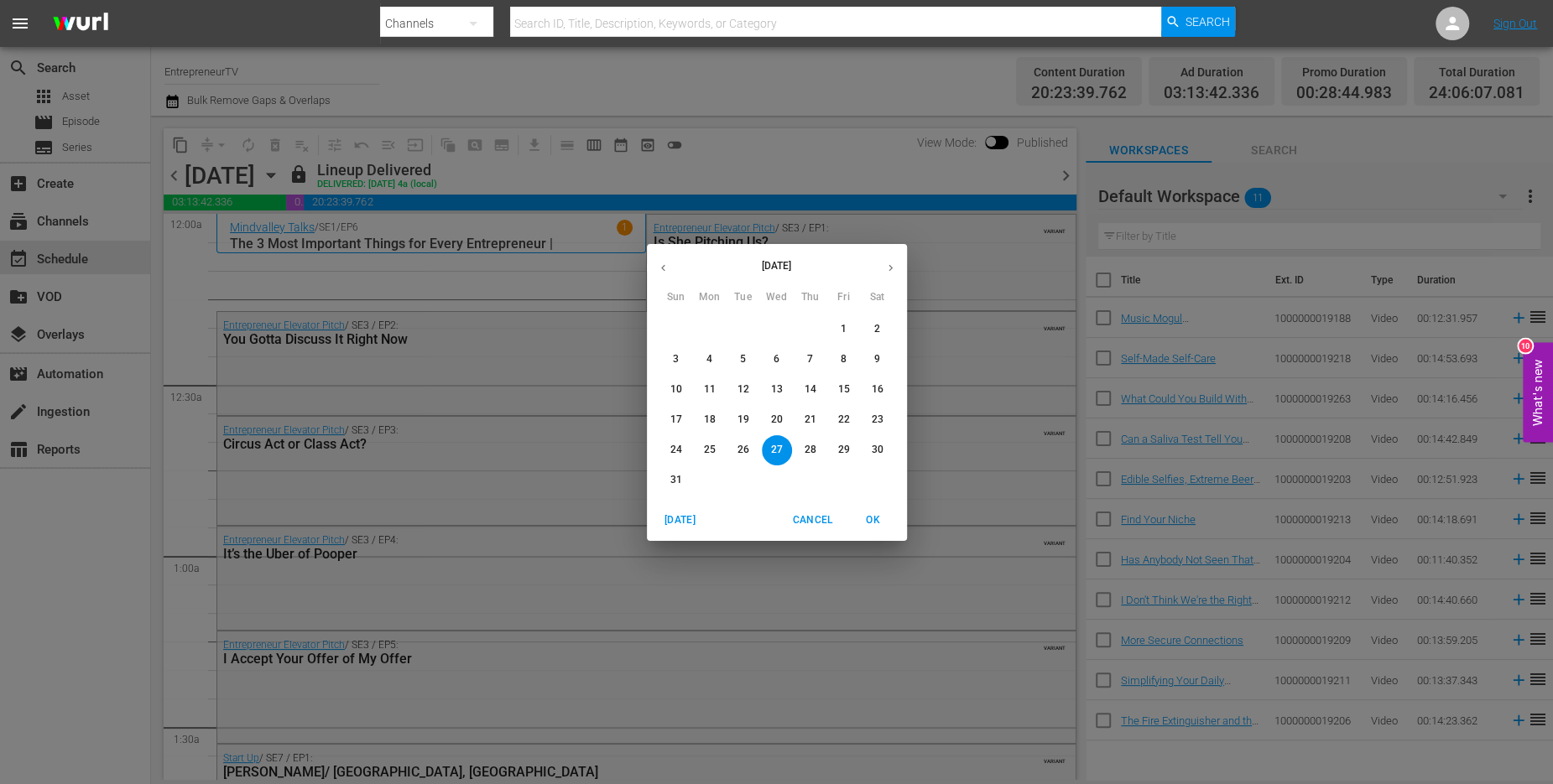
click at [885, 259] on button "button" at bounding box center [890, 267] width 33 height 33
click at [836, 419] on span "26" at bounding box center [844, 420] width 30 height 14
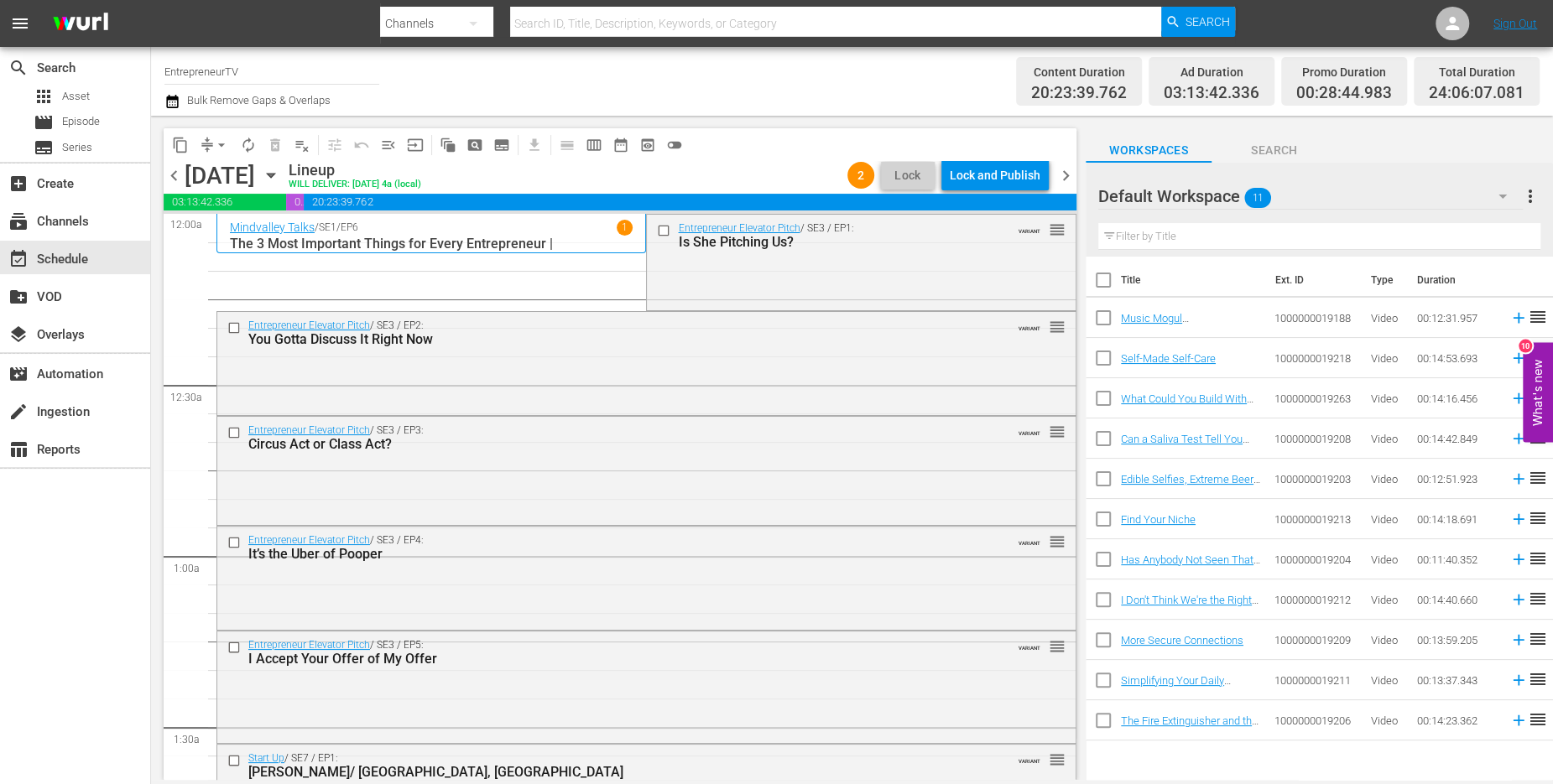
click at [176, 172] on span "chevron_left" at bounding box center [174, 176] width 21 height 21
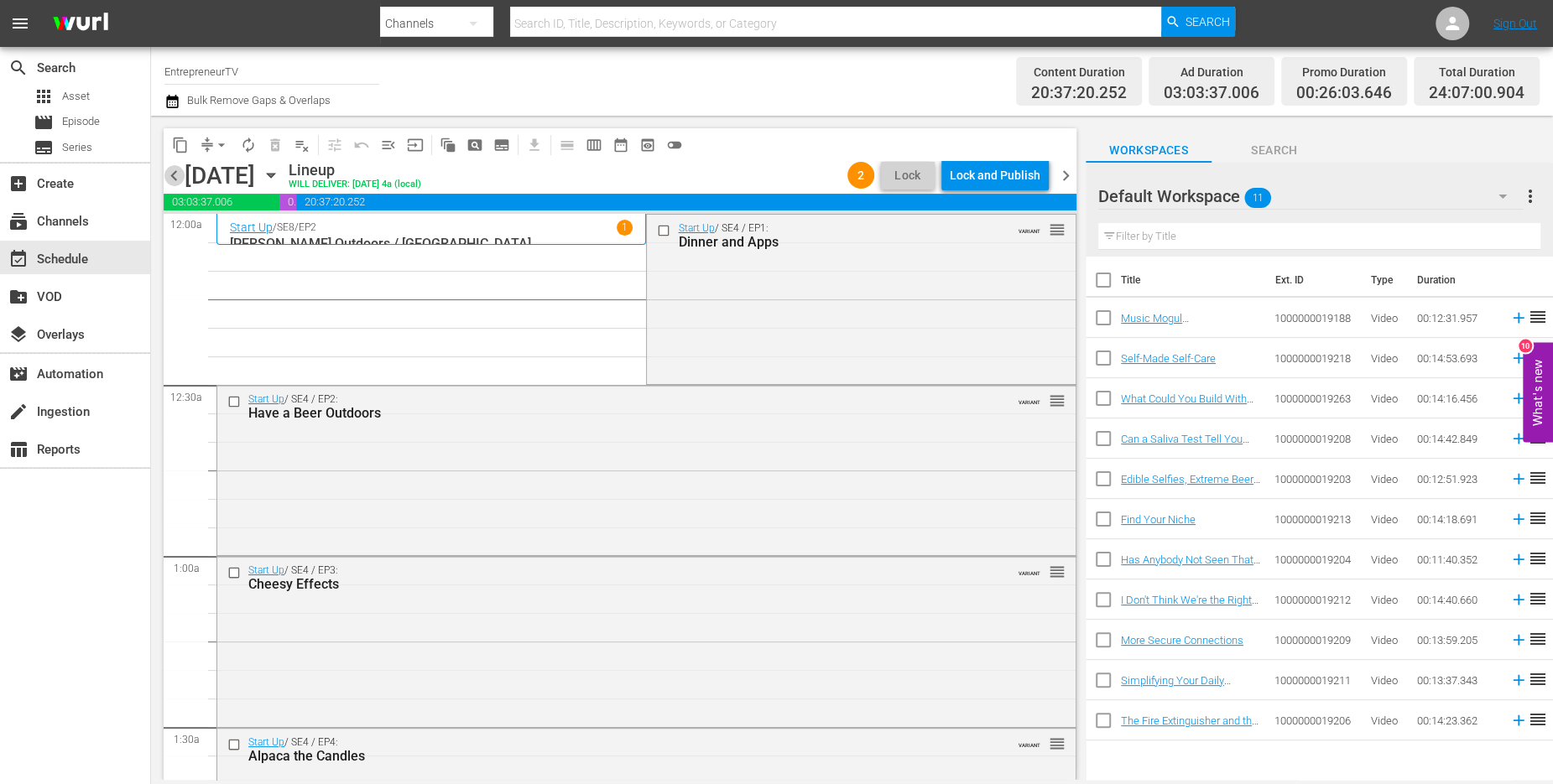
click at [166, 176] on span "chevron_left" at bounding box center [174, 176] width 21 height 21
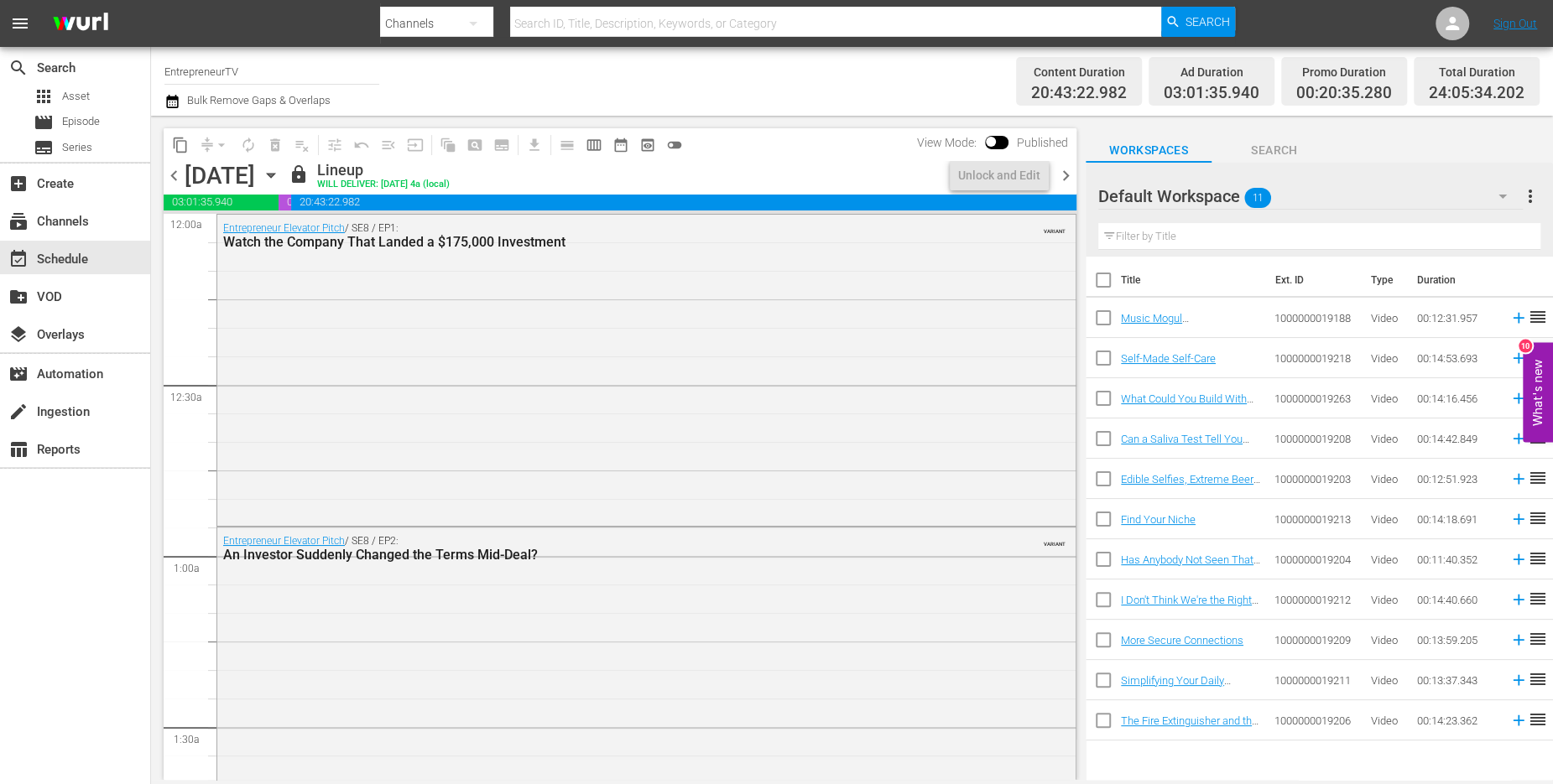
click at [1062, 172] on span "chevron_right" at bounding box center [1066, 176] width 21 height 21
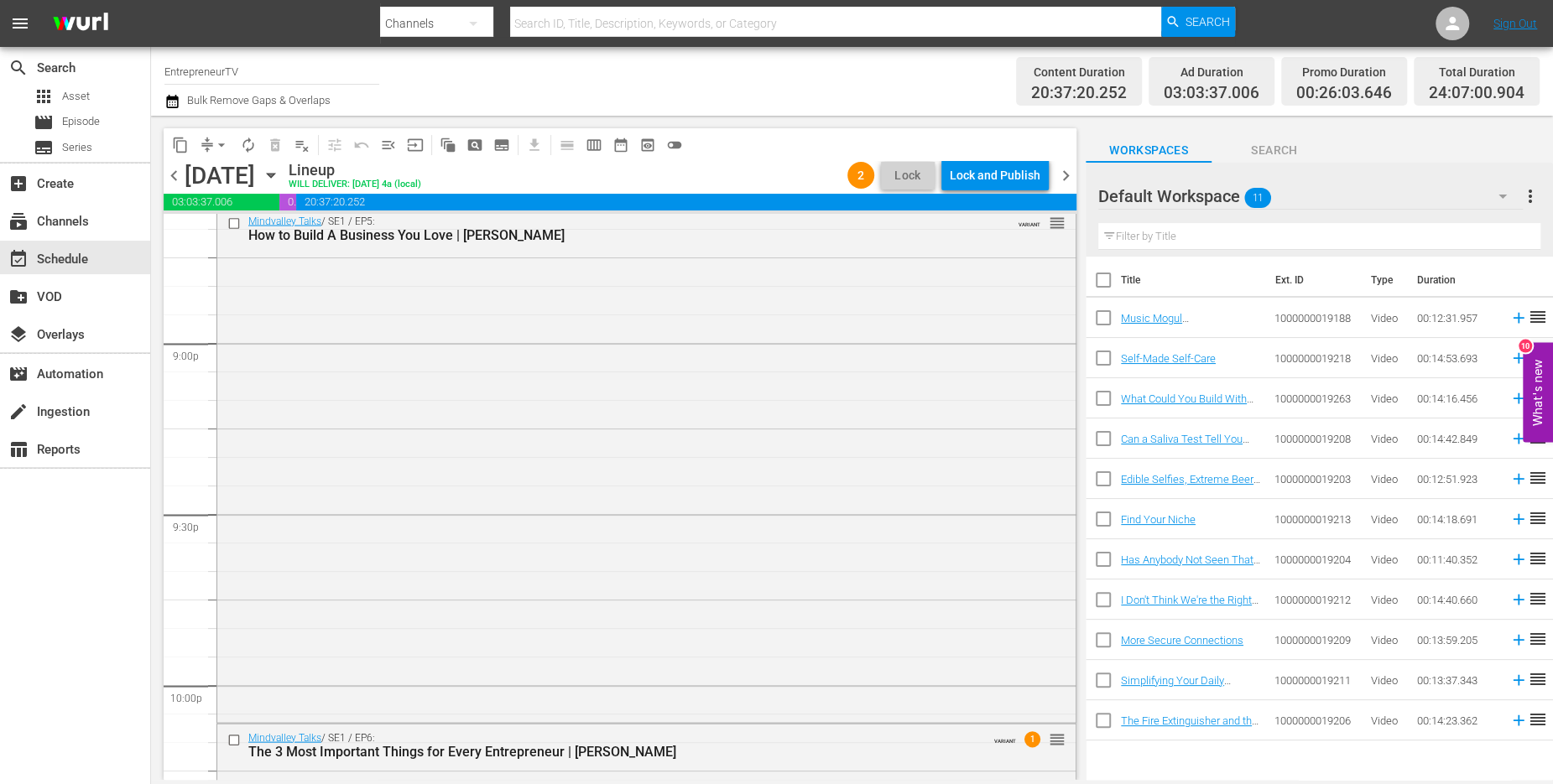
scroll to position [7685, 0]
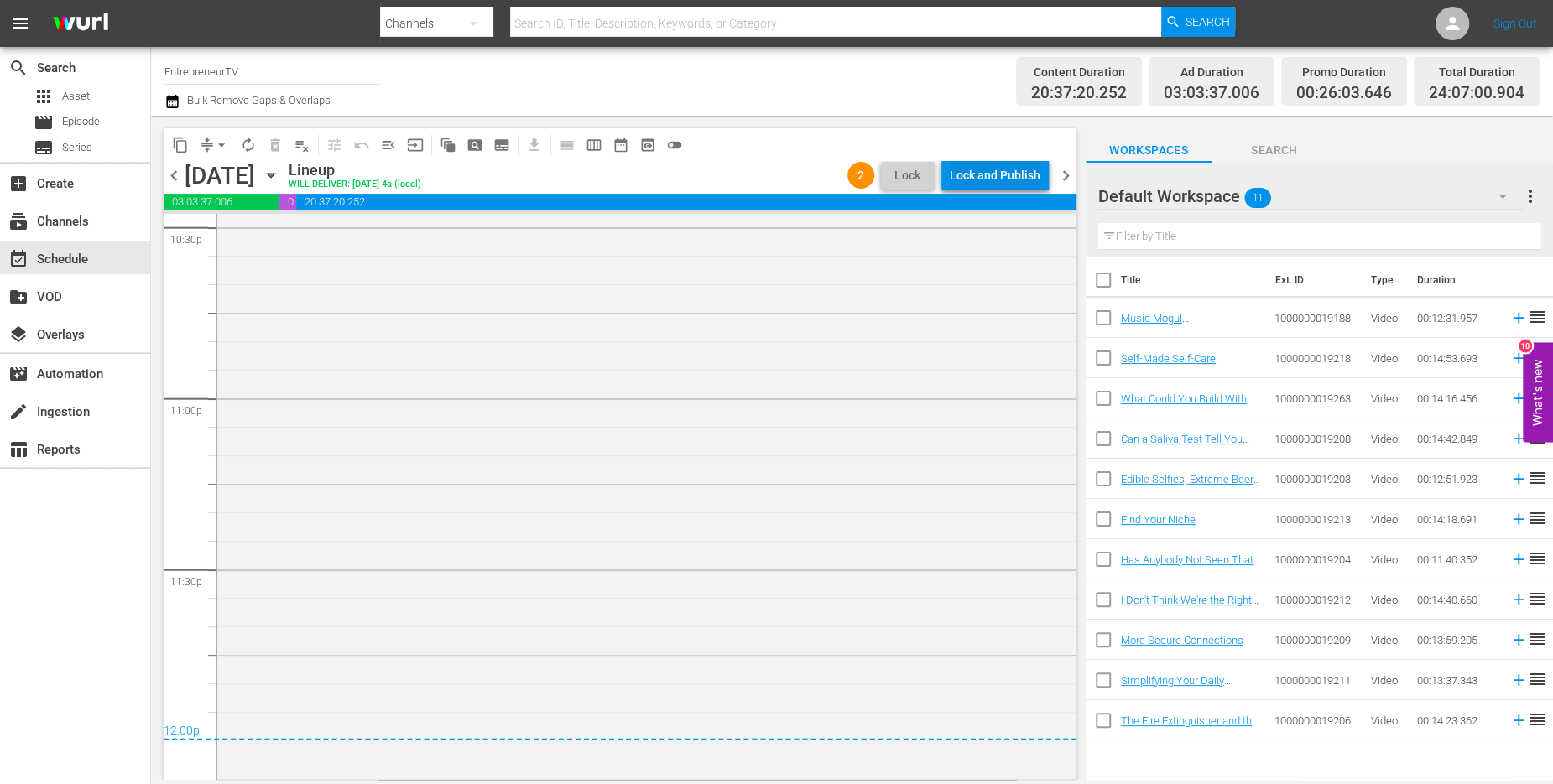
click at [1024, 175] on div "Lock and Publish" at bounding box center [995, 176] width 91 height 30
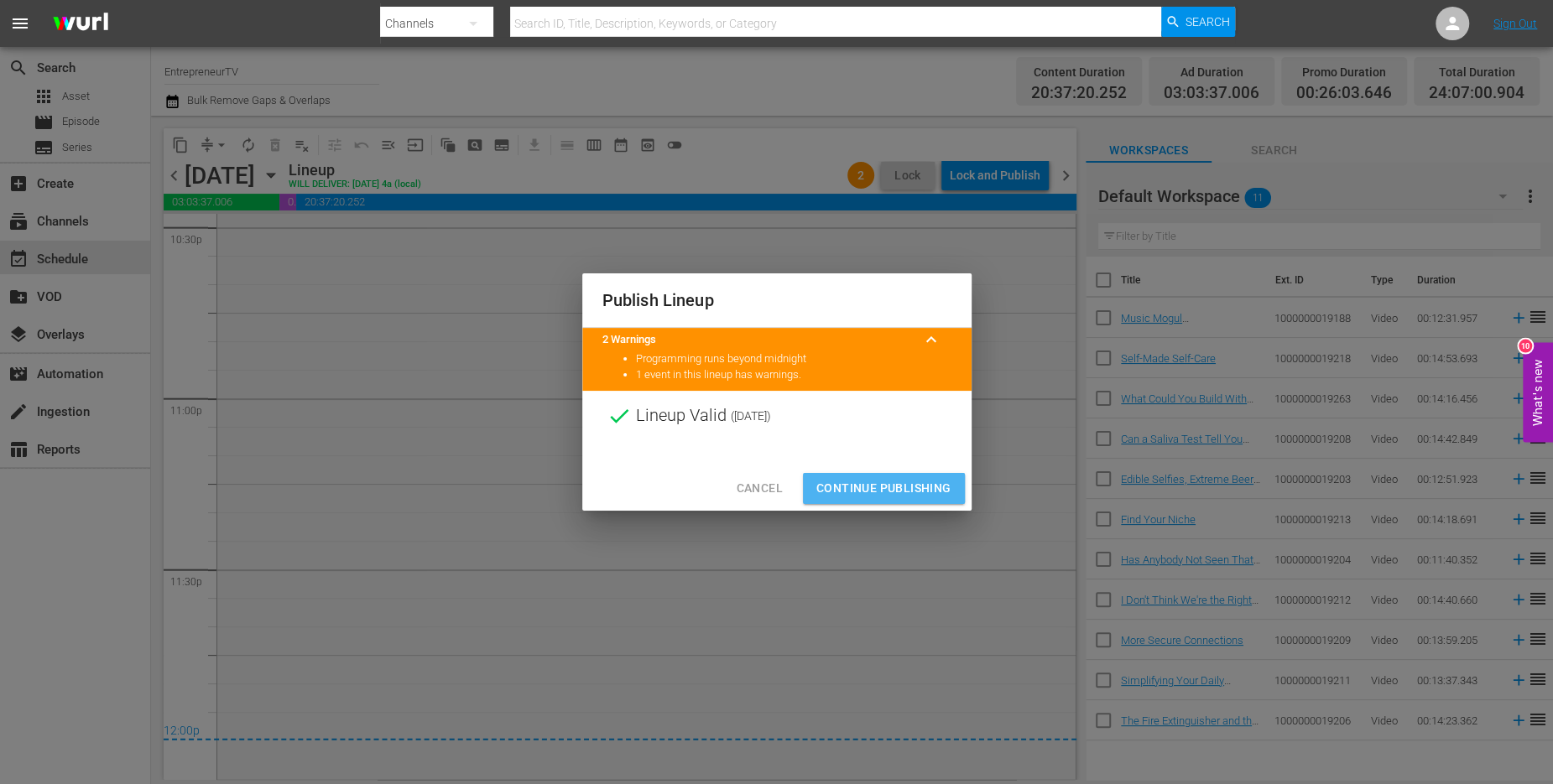
click at [859, 483] on span "Continue Publishing" at bounding box center [883, 488] width 135 height 21
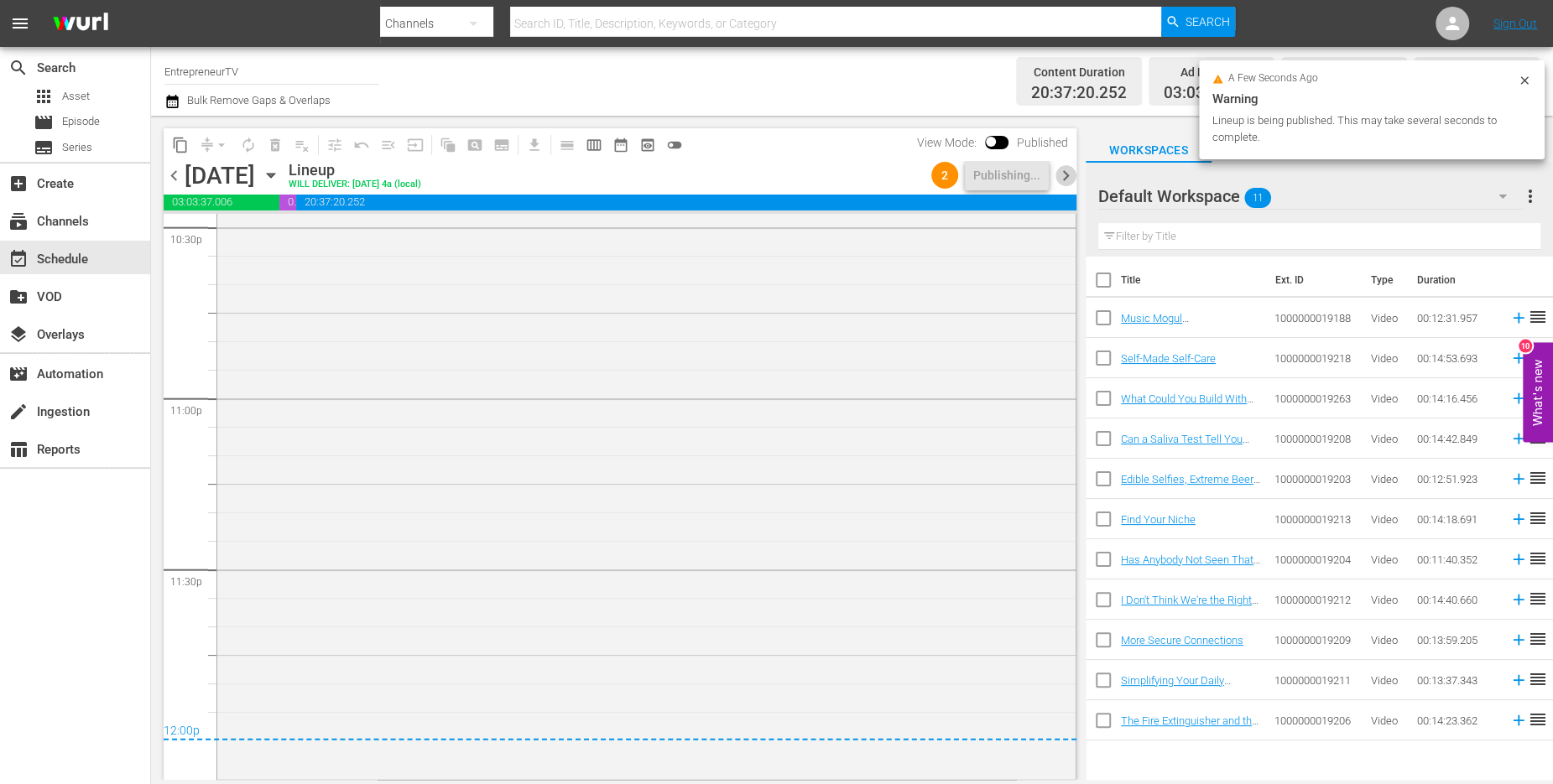
click at [1062, 171] on span "chevron_right" at bounding box center [1066, 176] width 21 height 21
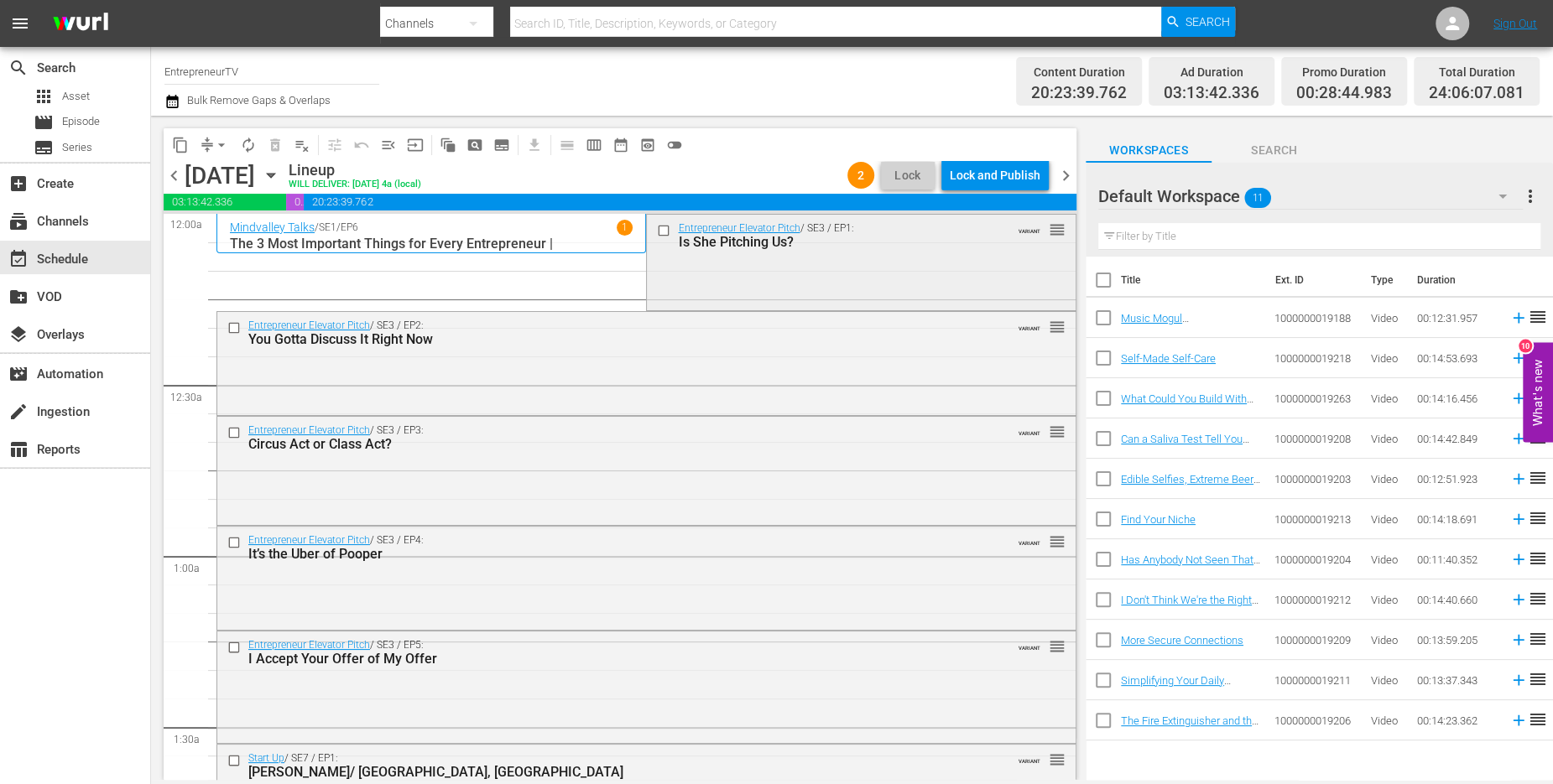
click at [666, 232] on input "checkbox" at bounding box center [666, 230] width 18 height 14
click at [281, 147] on span "delete_forever_outlined" at bounding box center [274, 145] width 17 height 17
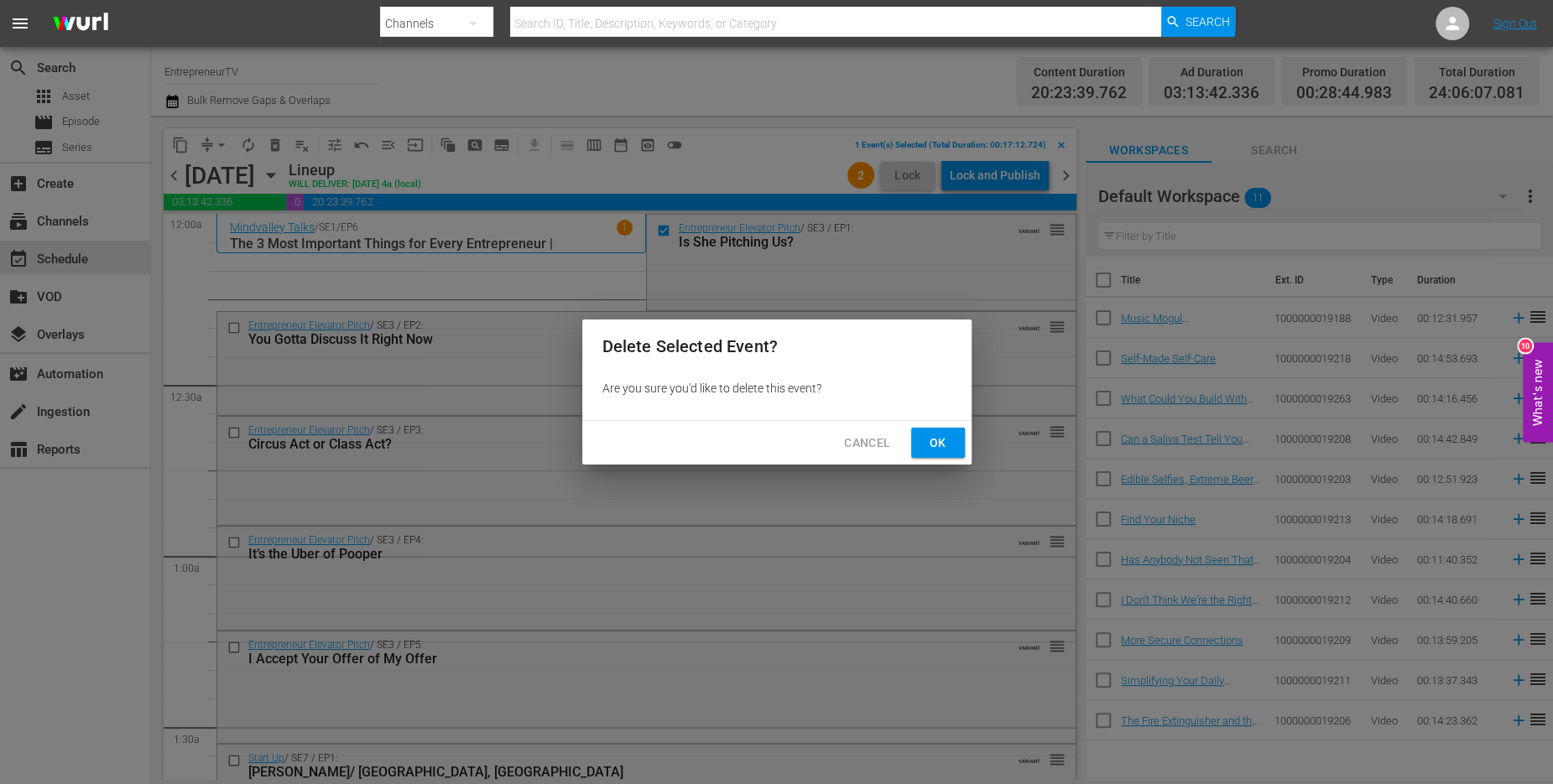
click at [948, 447] on span "Ok" at bounding box center [938, 443] width 27 height 21
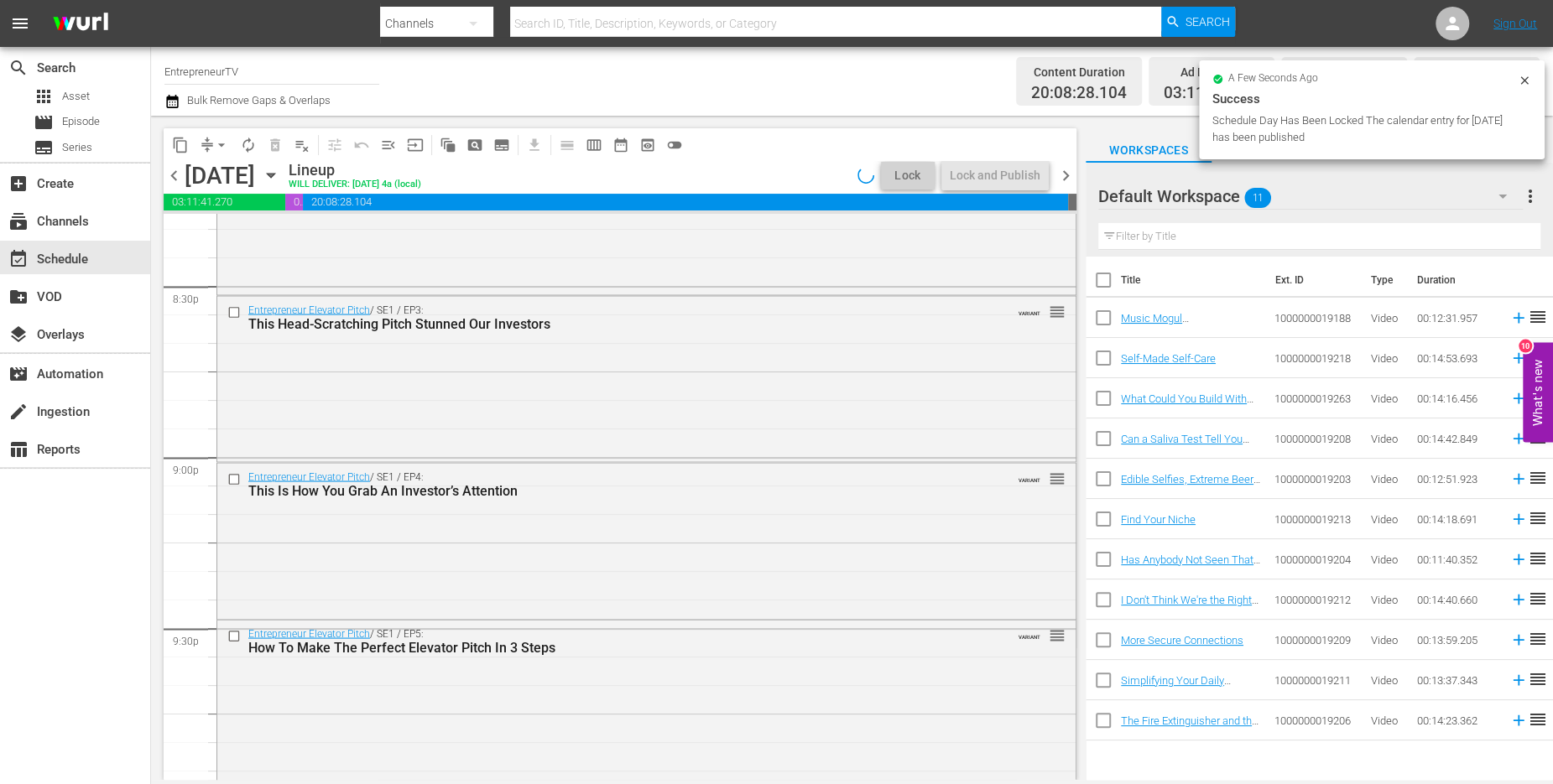
scroll to position [7680, 0]
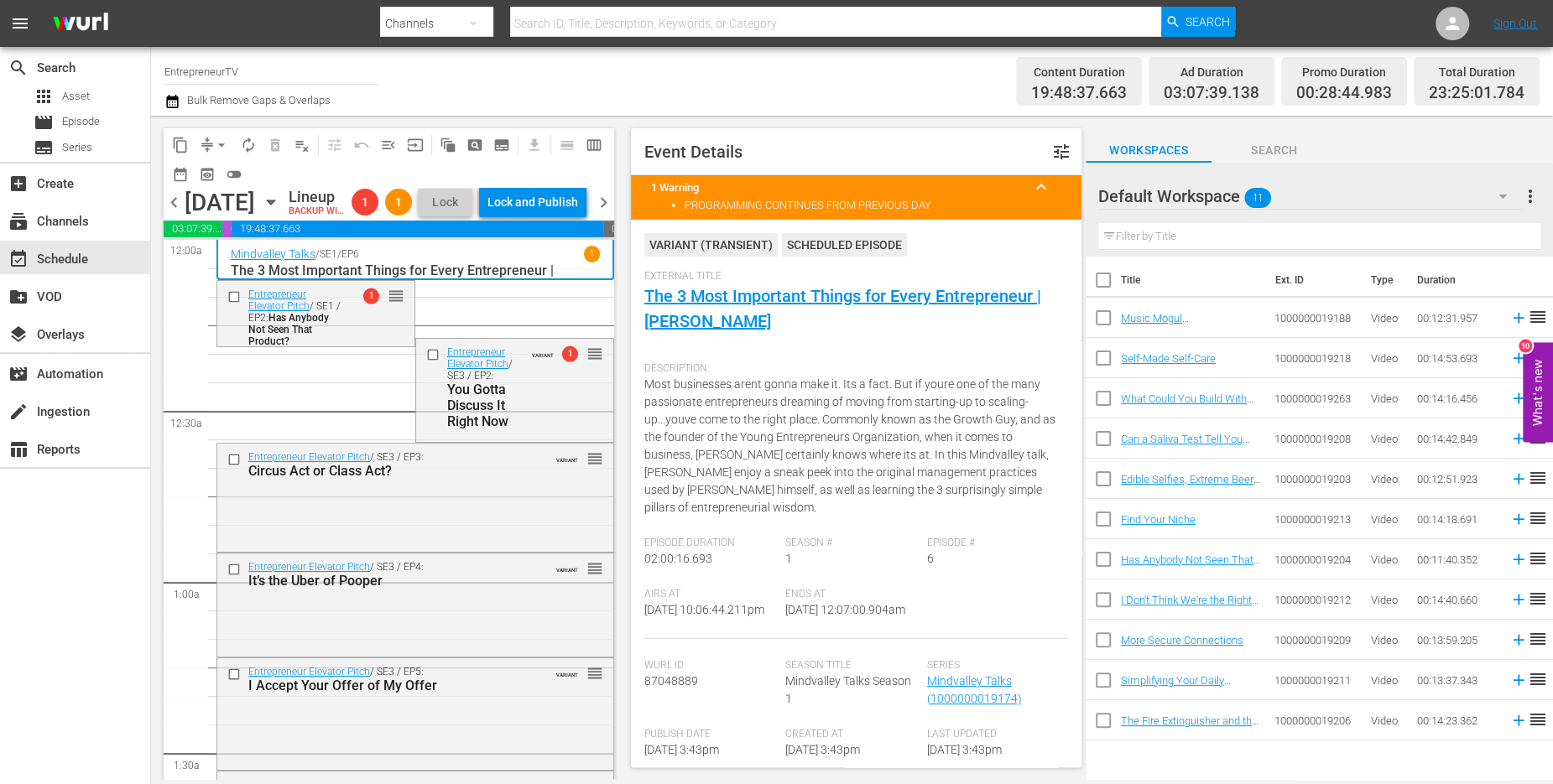
click at [219, 137] on span "arrow_drop_down" at bounding box center [222, 145] width 17 height 17
click at [246, 231] on li "Align to End of Previous Day" at bounding box center [223, 234] width 177 height 28
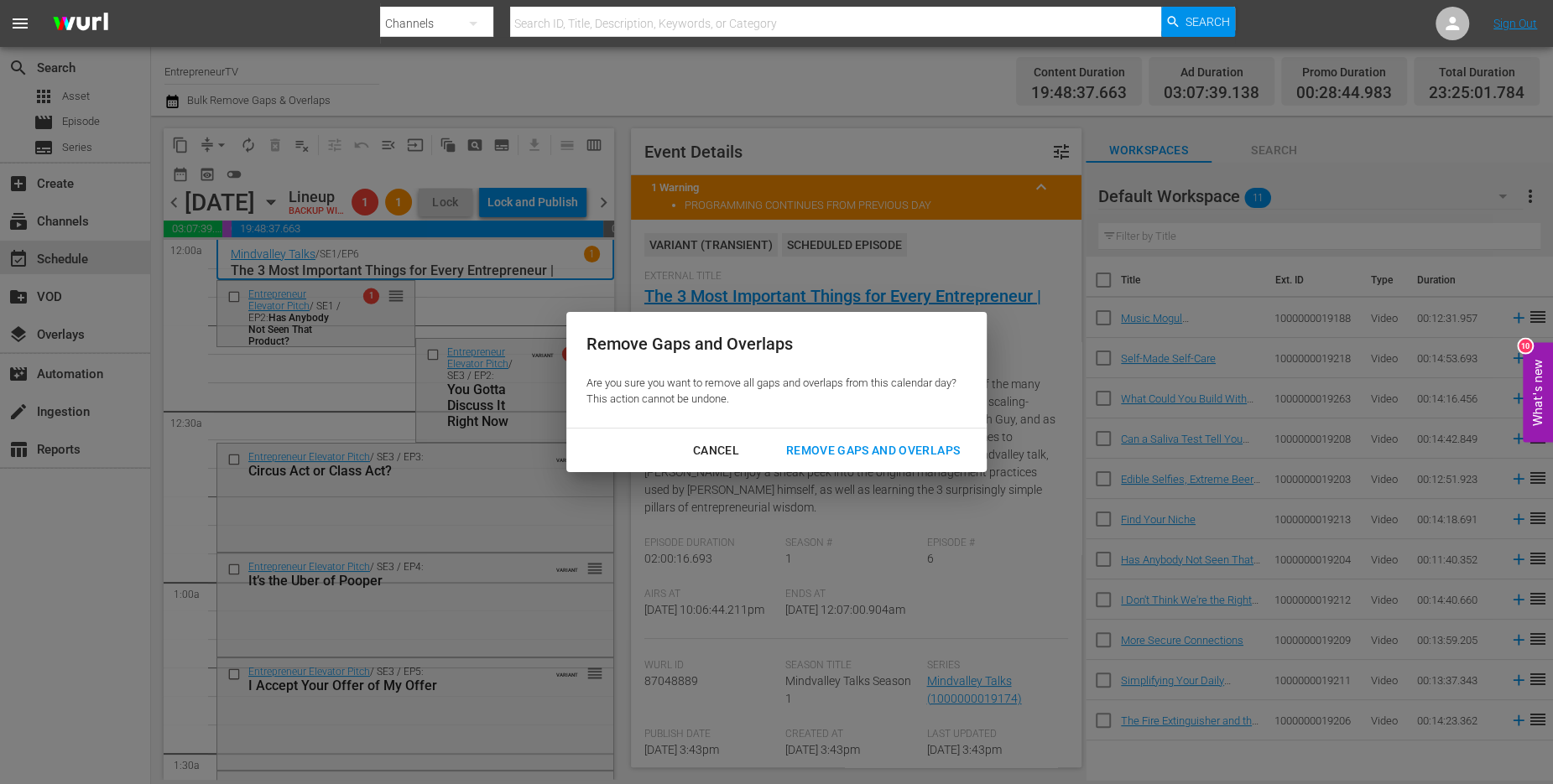
click at [818, 456] on div "Remove Gaps and Overlaps" at bounding box center [872, 450] width 201 height 21
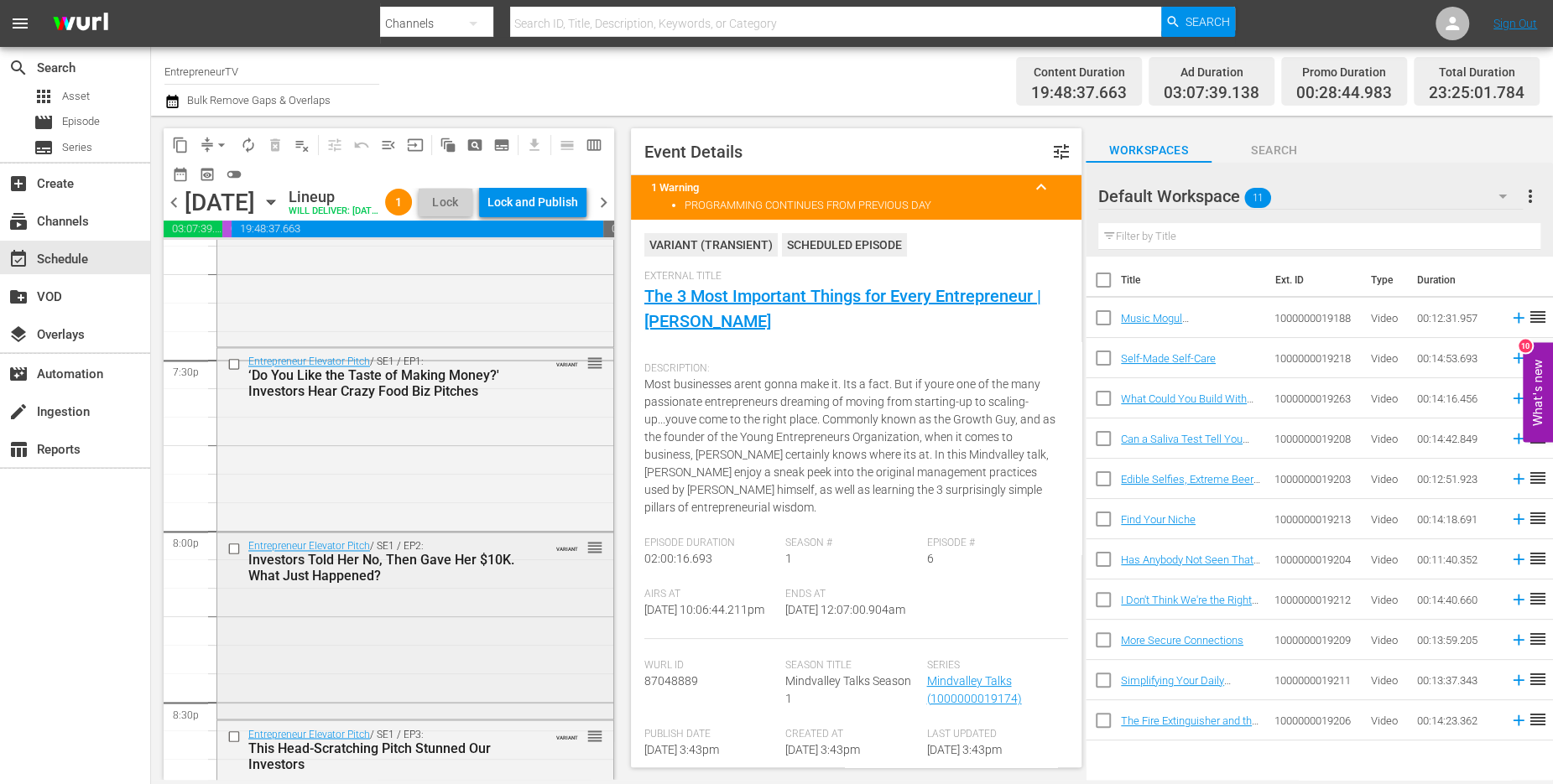
scroll to position [6556, 0]
click at [234, 366] on input "checkbox" at bounding box center [237, 359] width 18 height 14
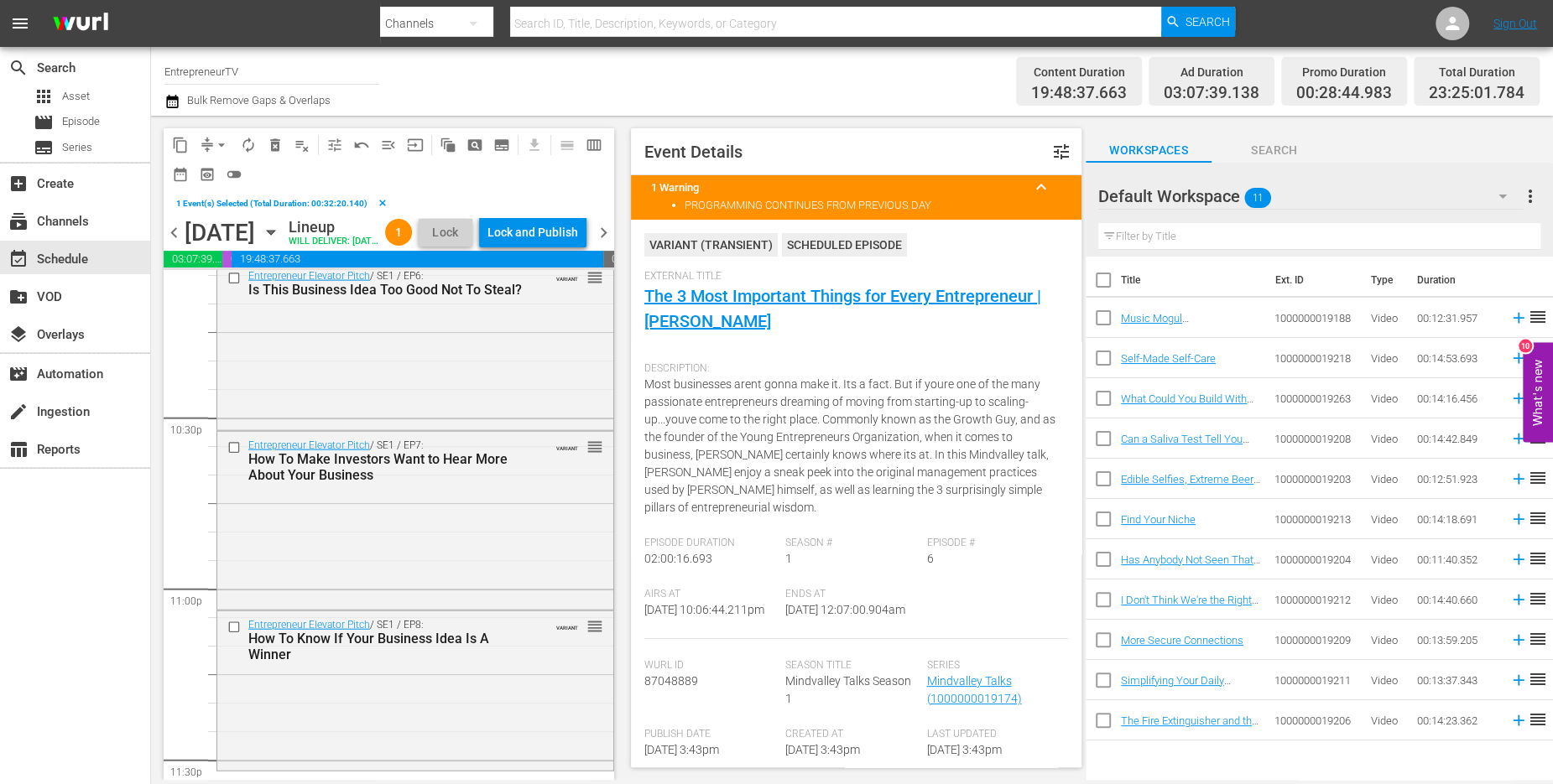
scroll to position [7728, 0]
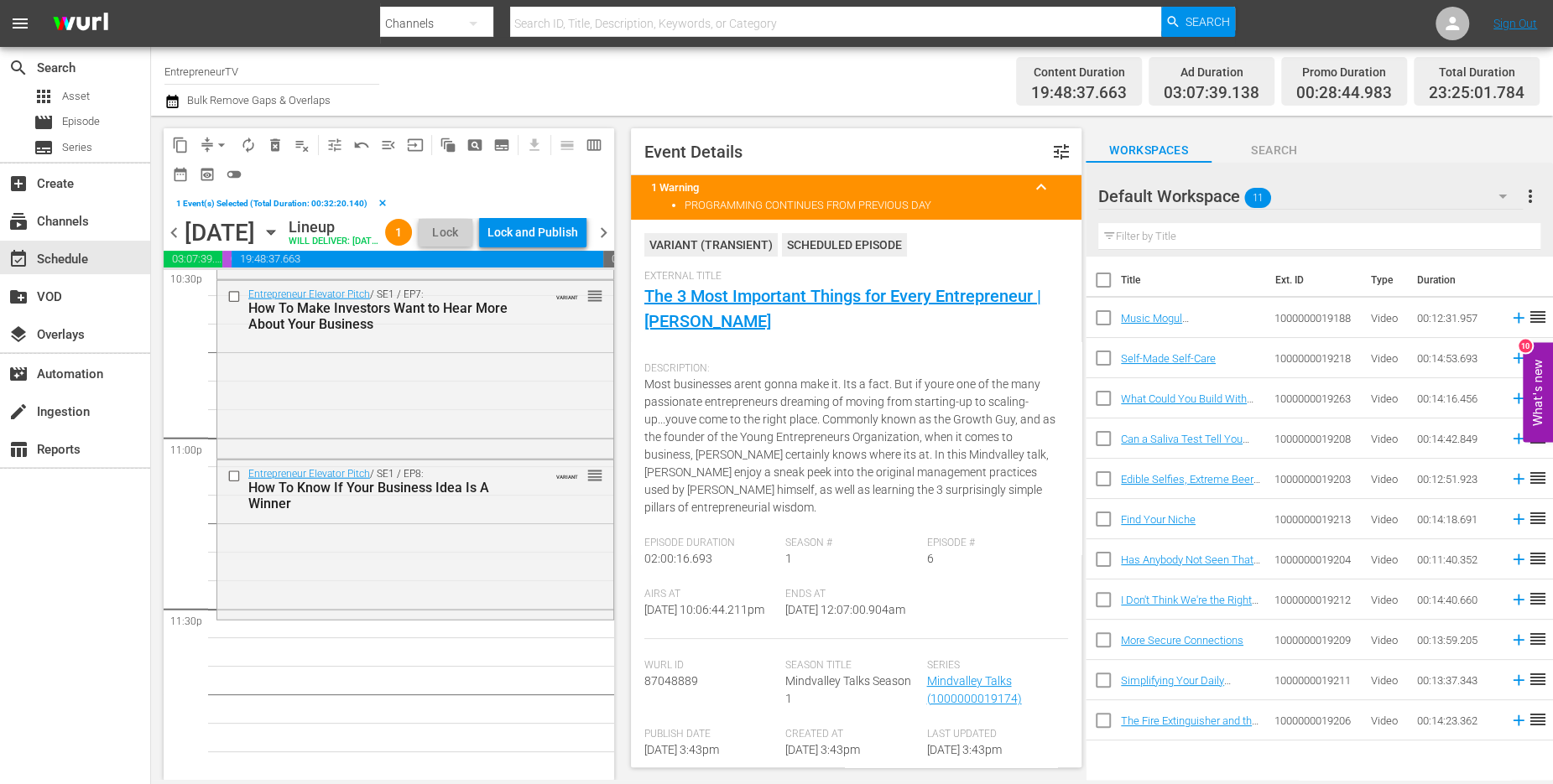
click at [182, 149] on span "content_copy" at bounding box center [180, 145] width 17 height 17
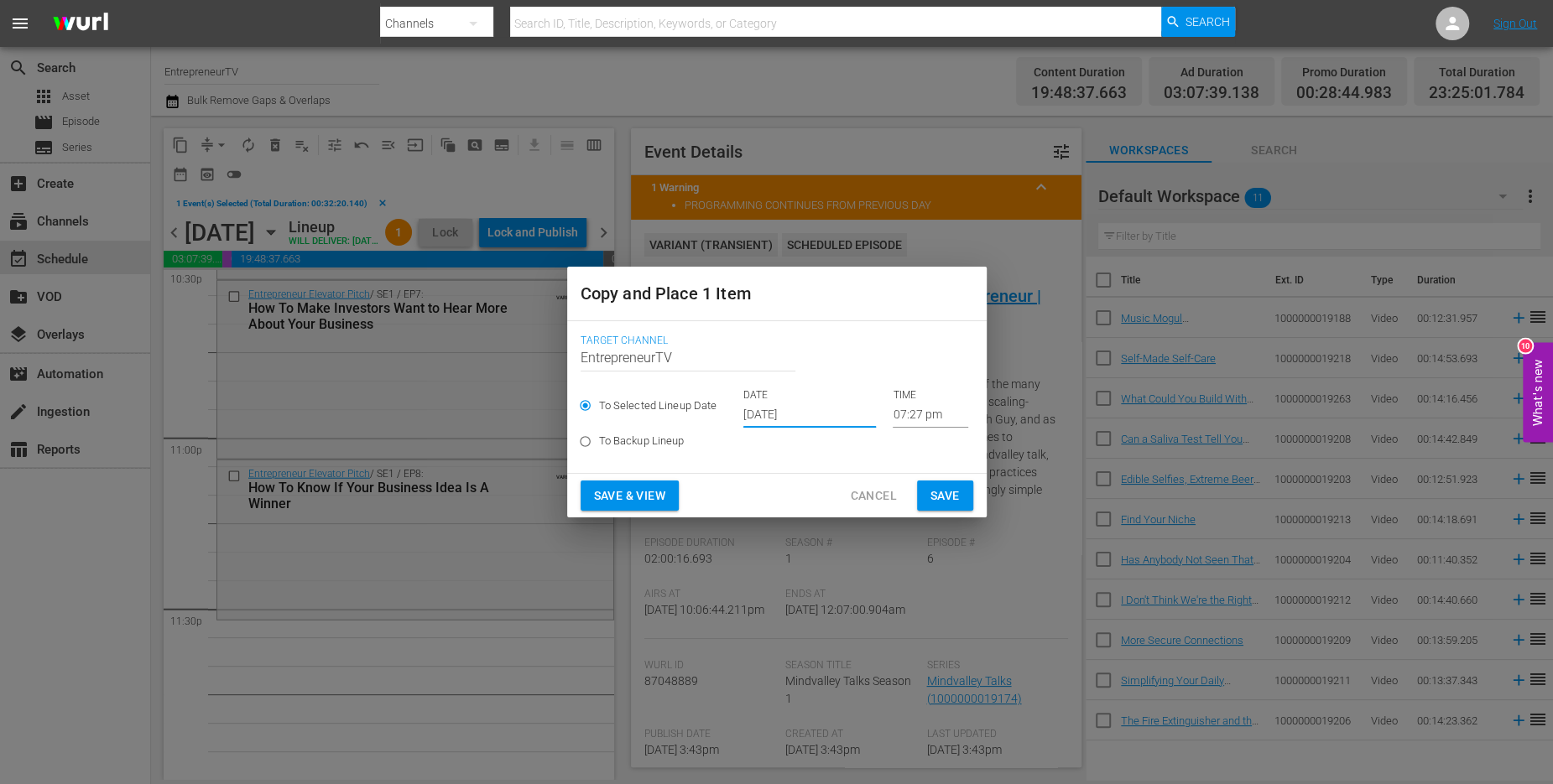
click at [752, 419] on input "[DATE]" at bounding box center [809, 415] width 133 height 25
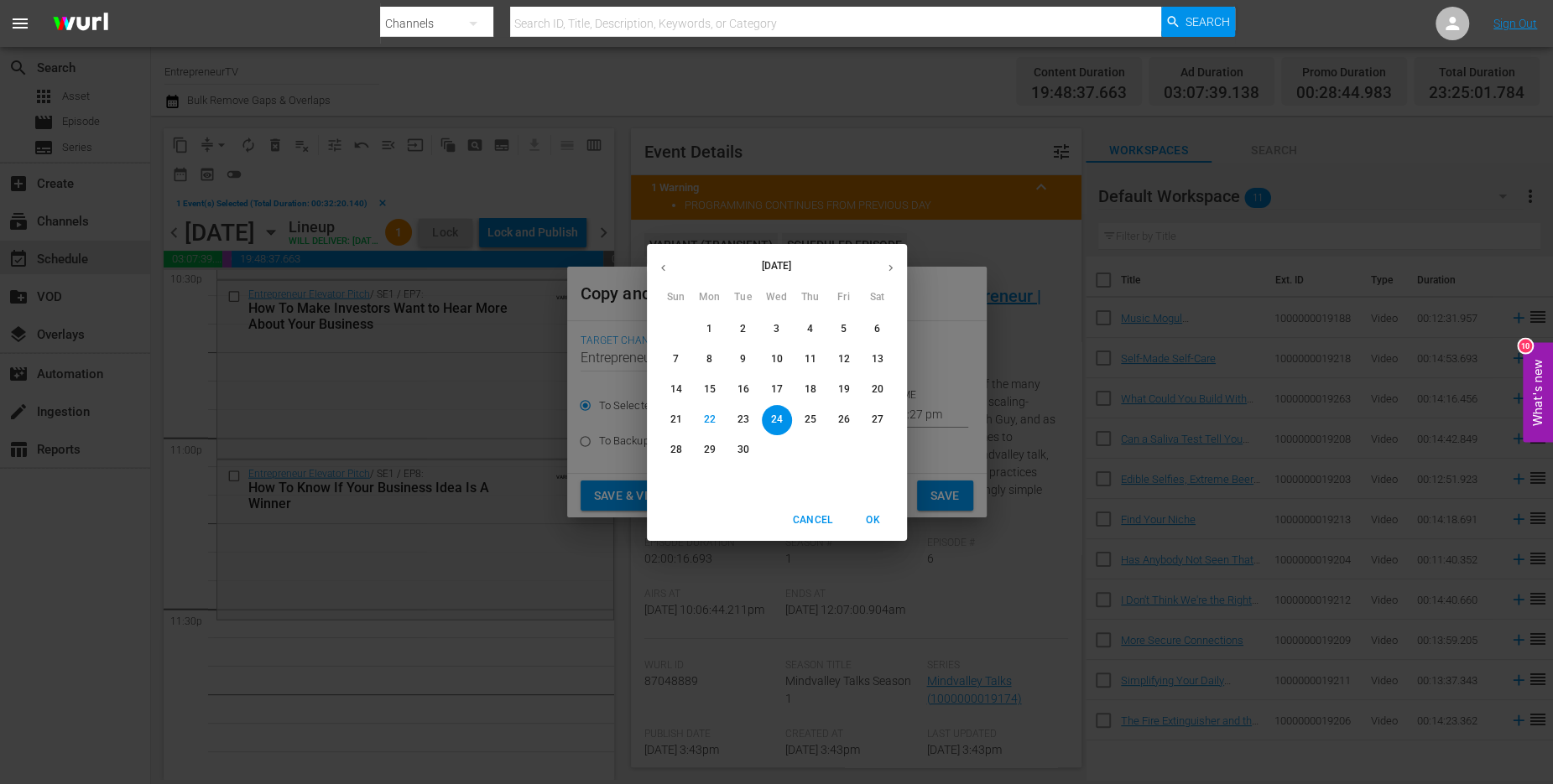
click at [837, 422] on p "26" at bounding box center [843, 420] width 12 height 14
type input "[DATE]"
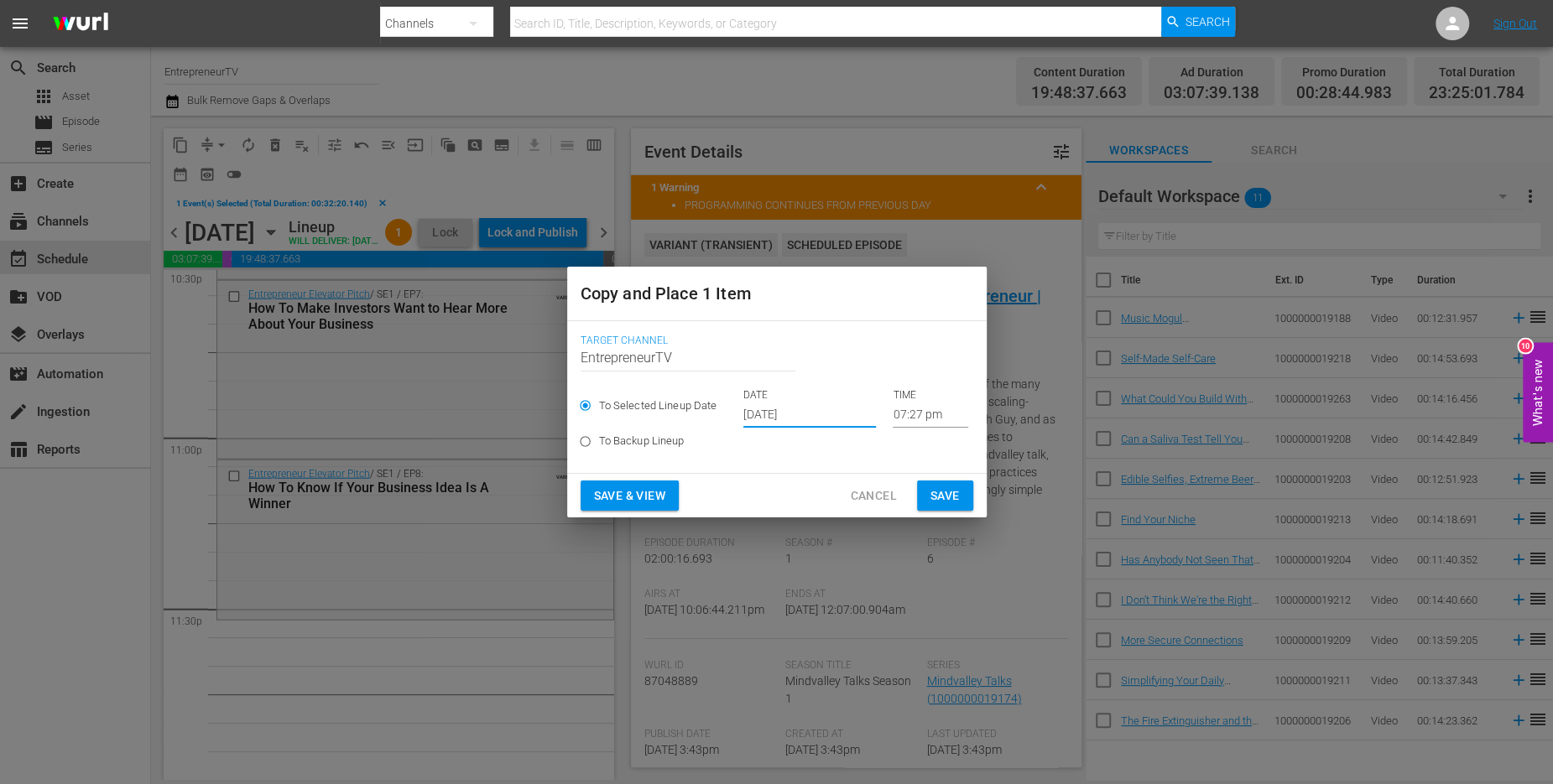
click at [893, 407] on input "07:27 pm" at bounding box center [931, 415] width 76 height 25
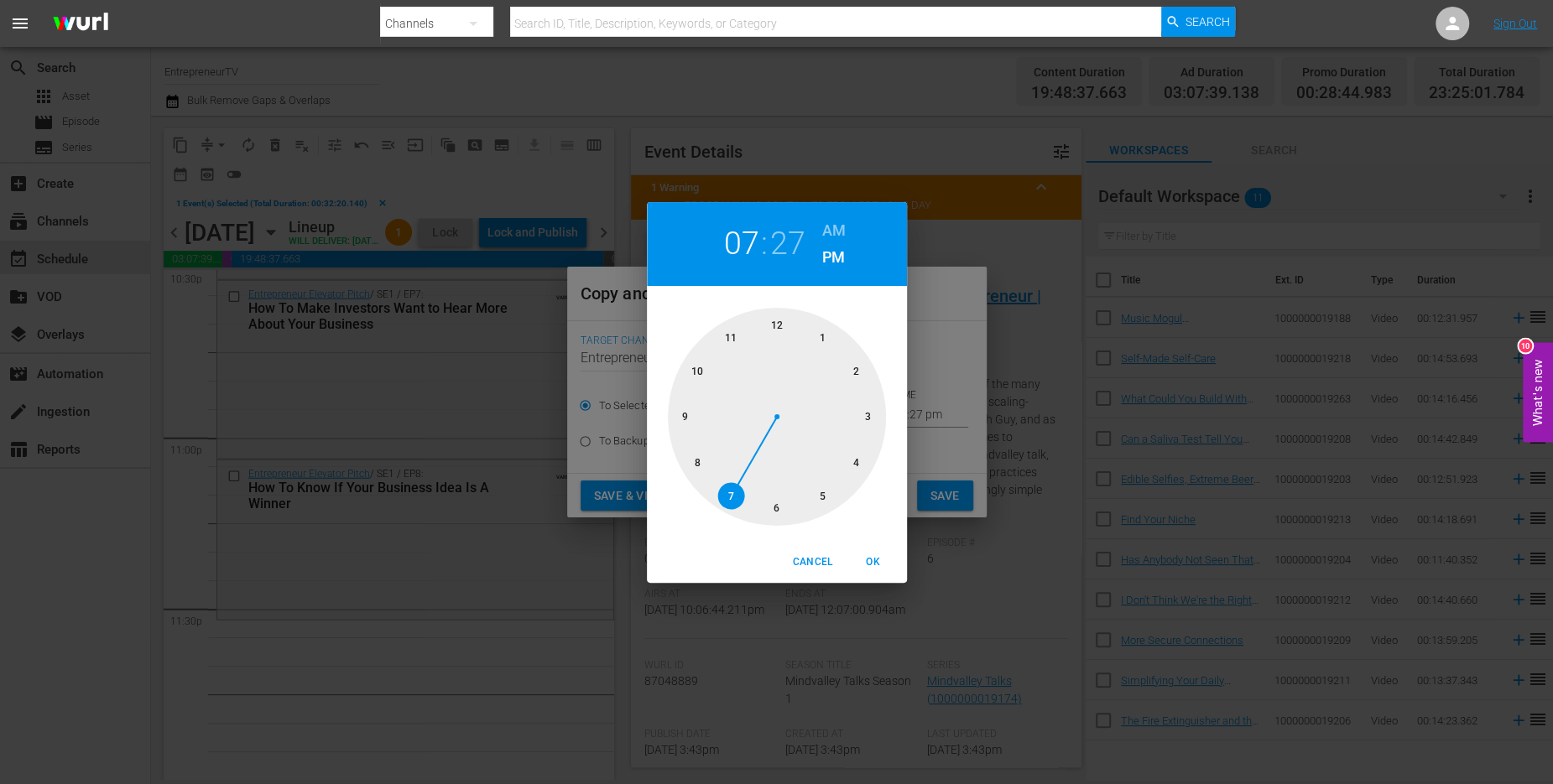
click at [725, 343] on div at bounding box center [776, 417] width 219 height 218
click at [776, 499] on div at bounding box center [776, 417] width 219 height 218
click at [877, 556] on span "OK" at bounding box center [873, 563] width 40 height 18
type input "11:30 pm"
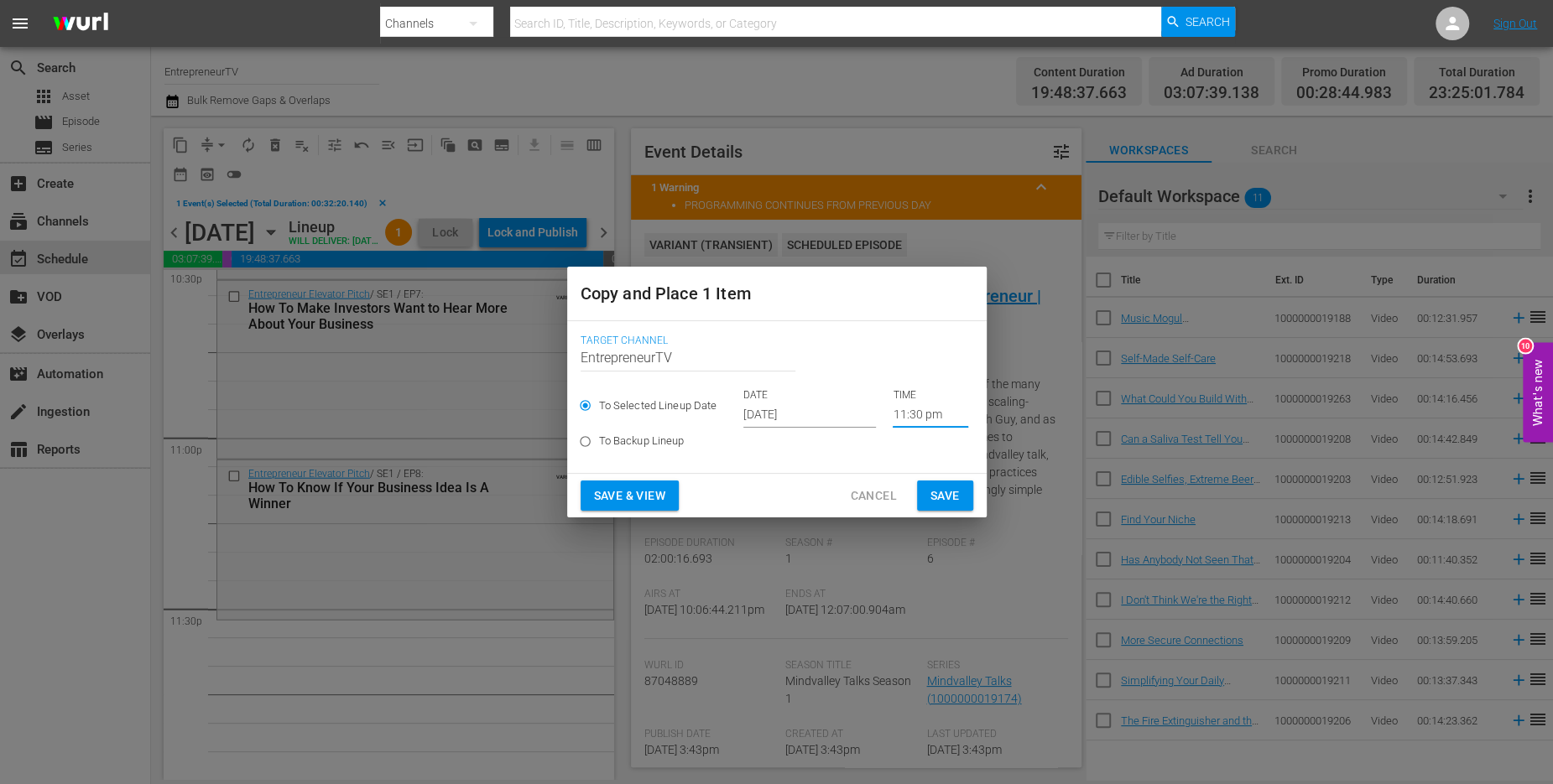
click at [940, 493] on span "Save" at bounding box center [944, 496] width 29 height 21
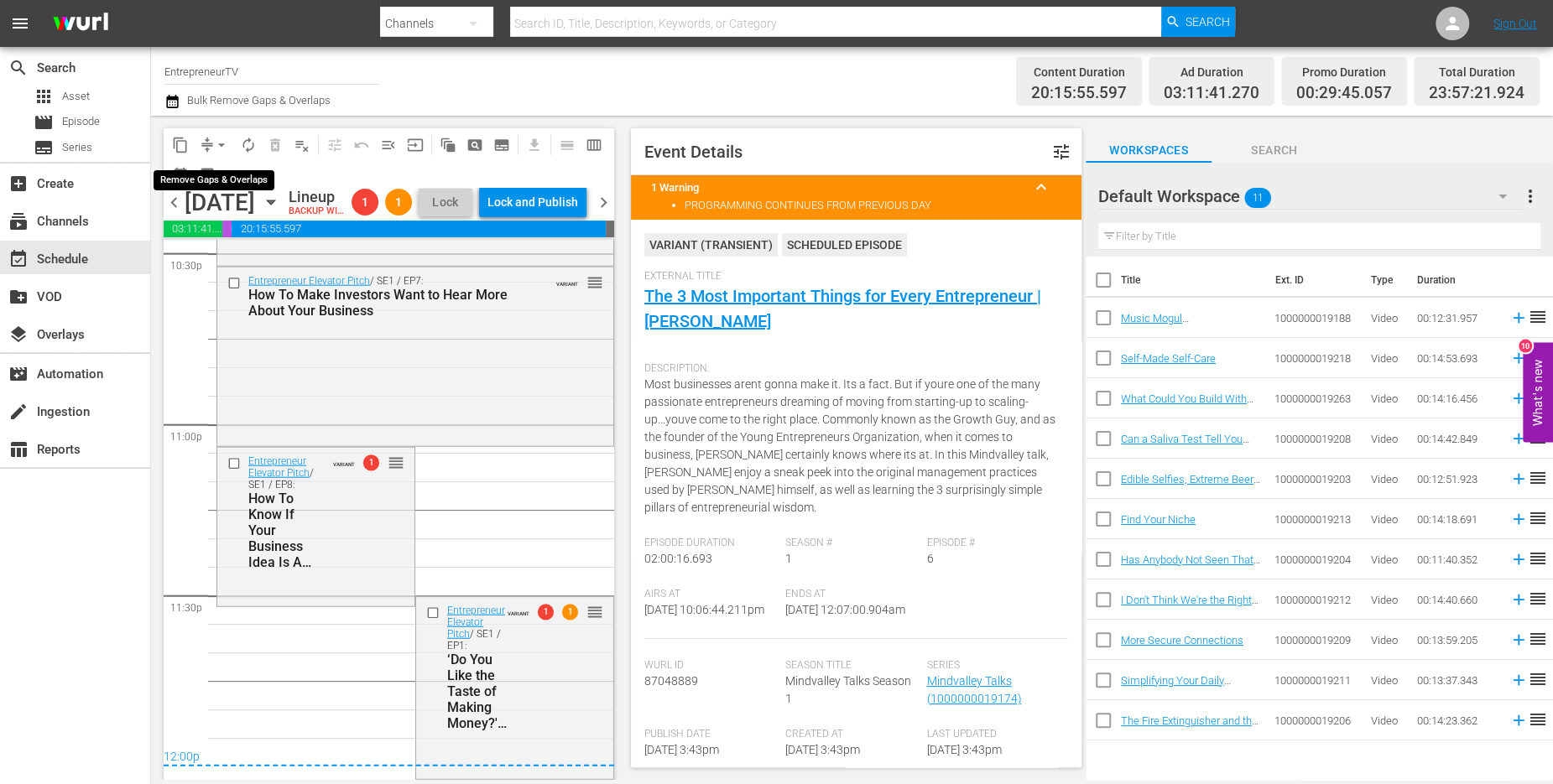
click at [224, 140] on span "arrow_drop_down" at bounding box center [222, 145] width 17 height 17
click at [235, 214] on li "Align to First Episode" at bounding box center [223, 206] width 177 height 28
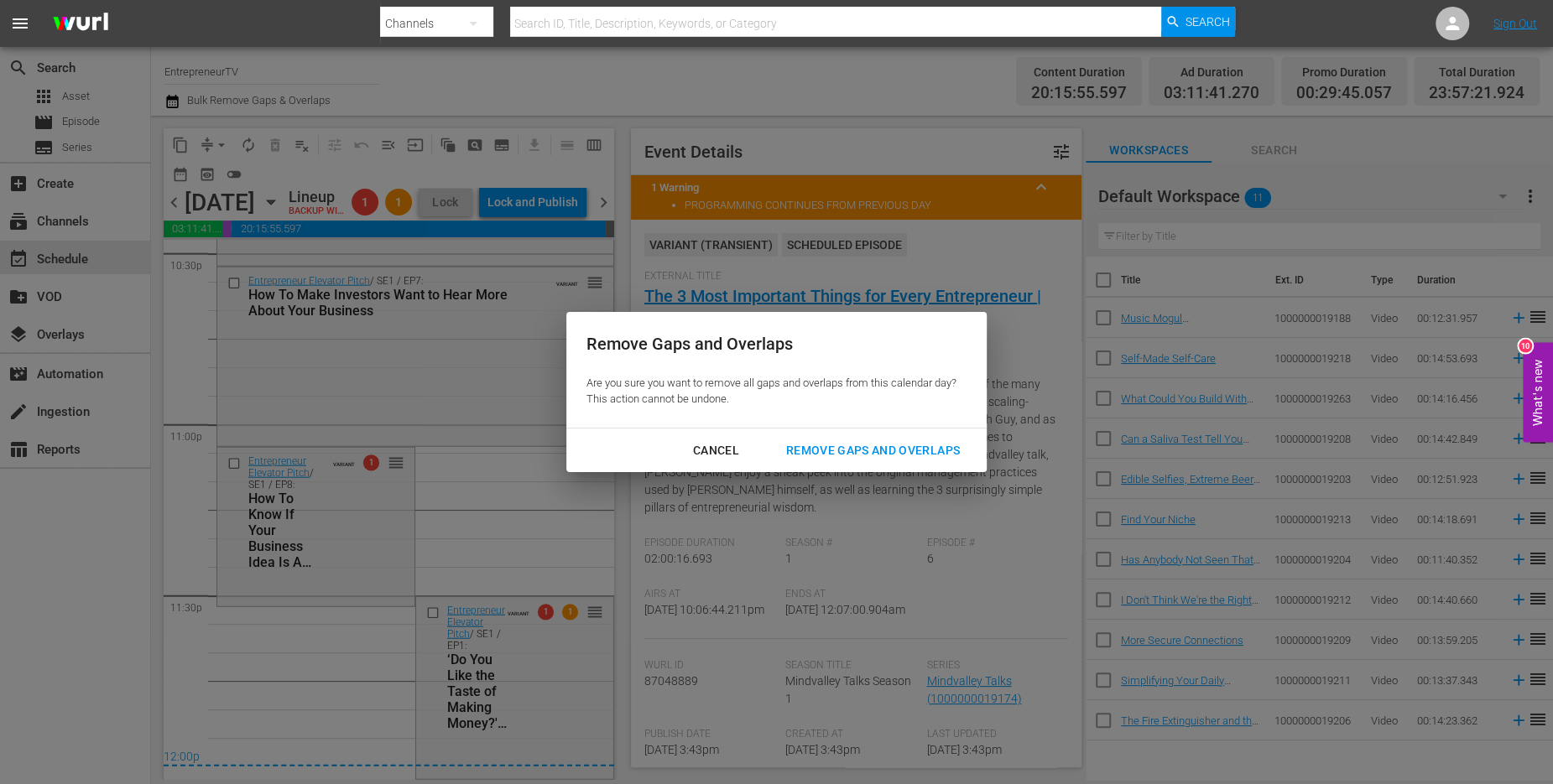
click at [709, 457] on div "Cancel" at bounding box center [716, 450] width 73 height 21
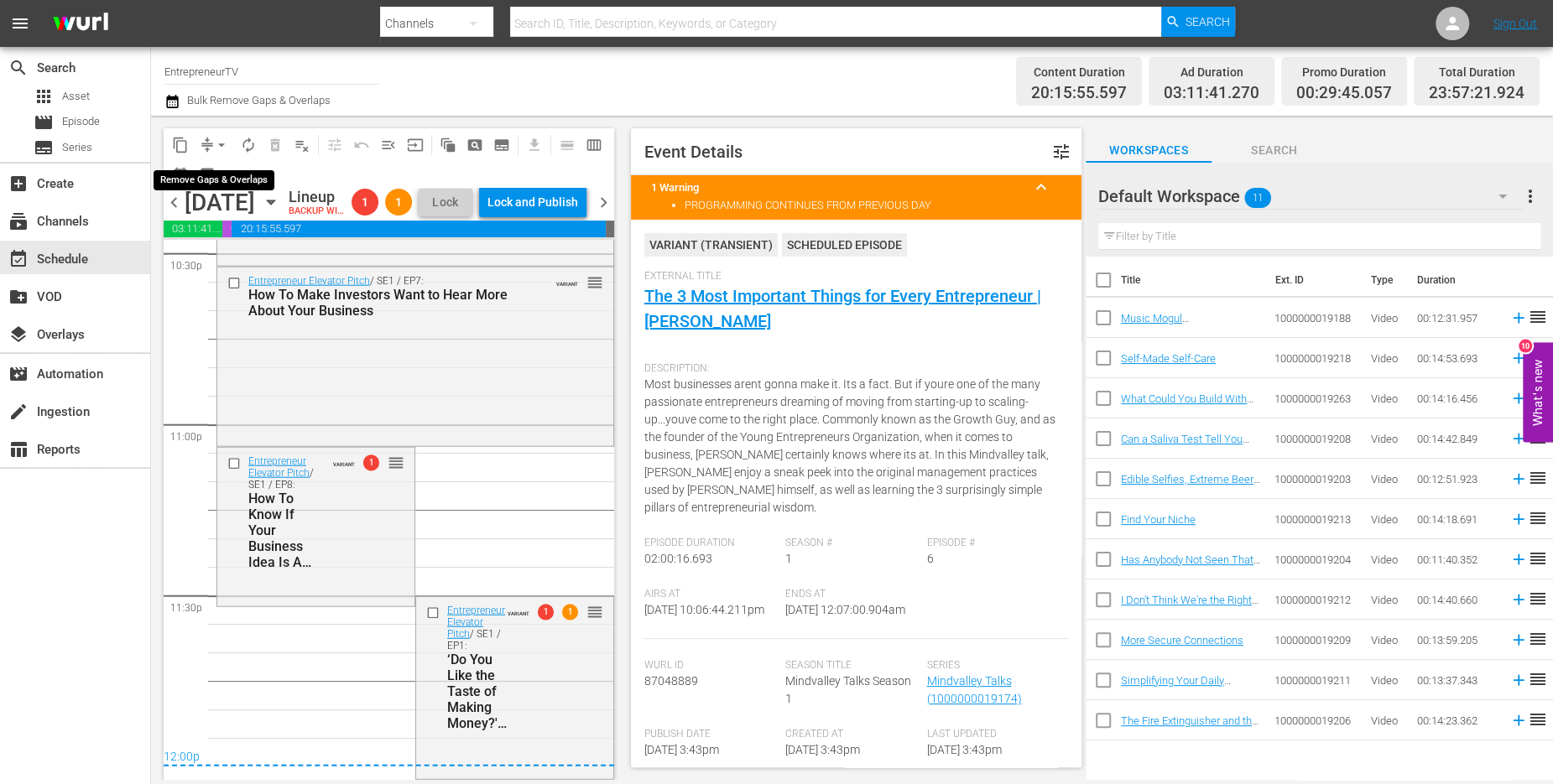
click at [225, 146] on span "arrow_drop_down" at bounding box center [222, 145] width 17 height 17
click at [240, 223] on li "Align to End of Previous Day" at bounding box center [223, 234] width 177 height 28
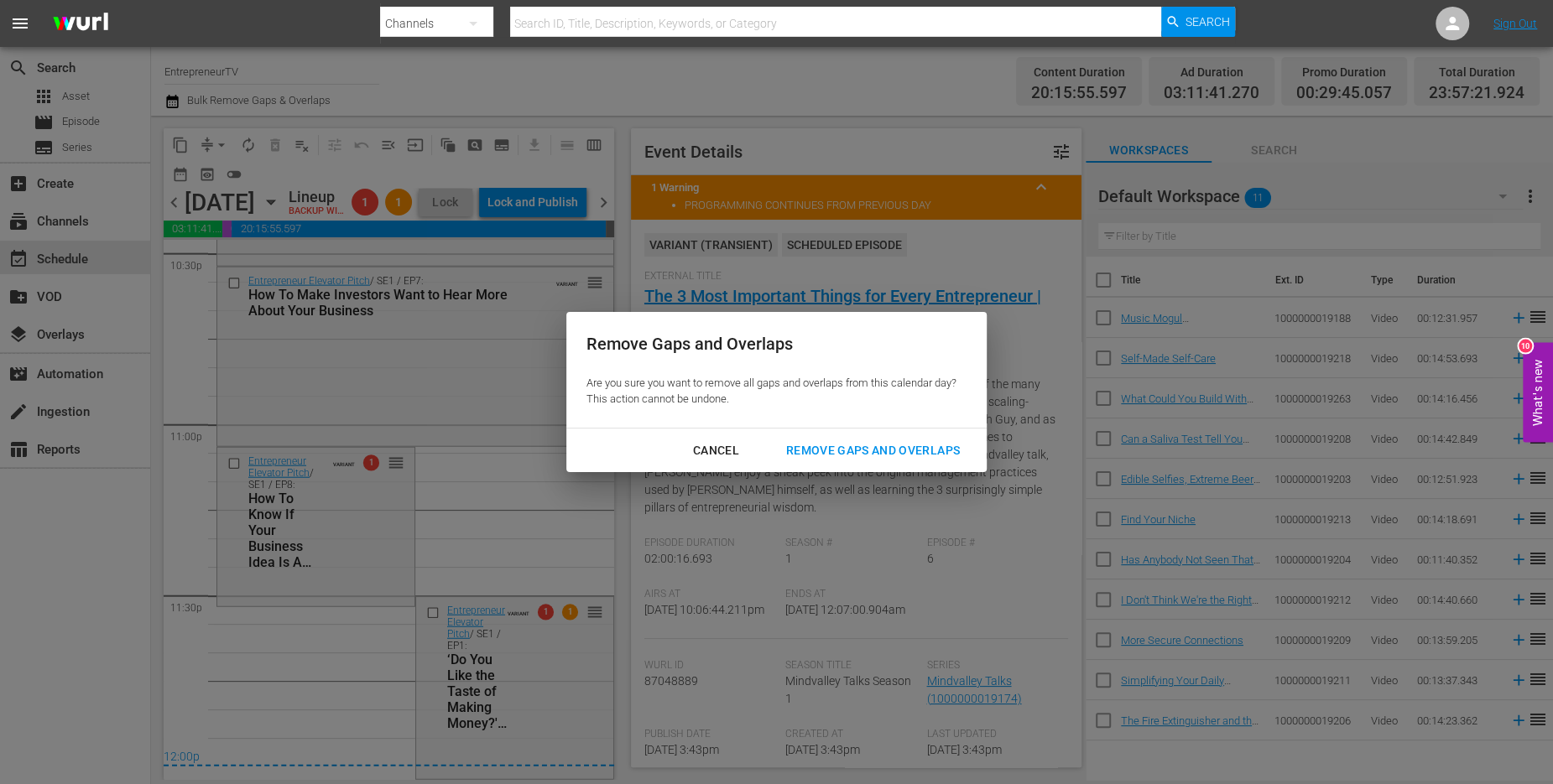
click at [896, 455] on div "Remove Gaps and Overlaps" at bounding box center [872, 450] width 201 height 21
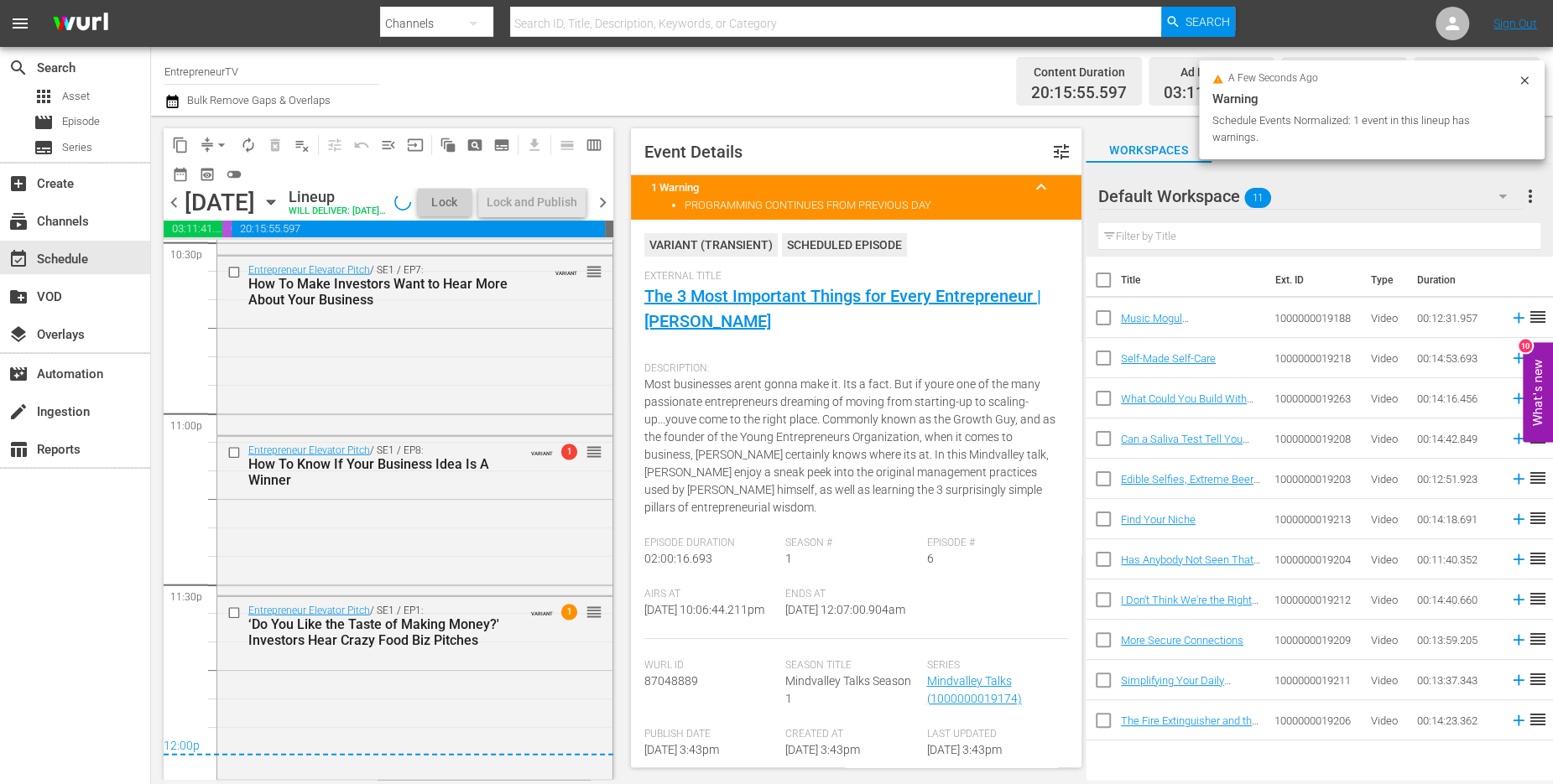
scroll to position [7722, 0]
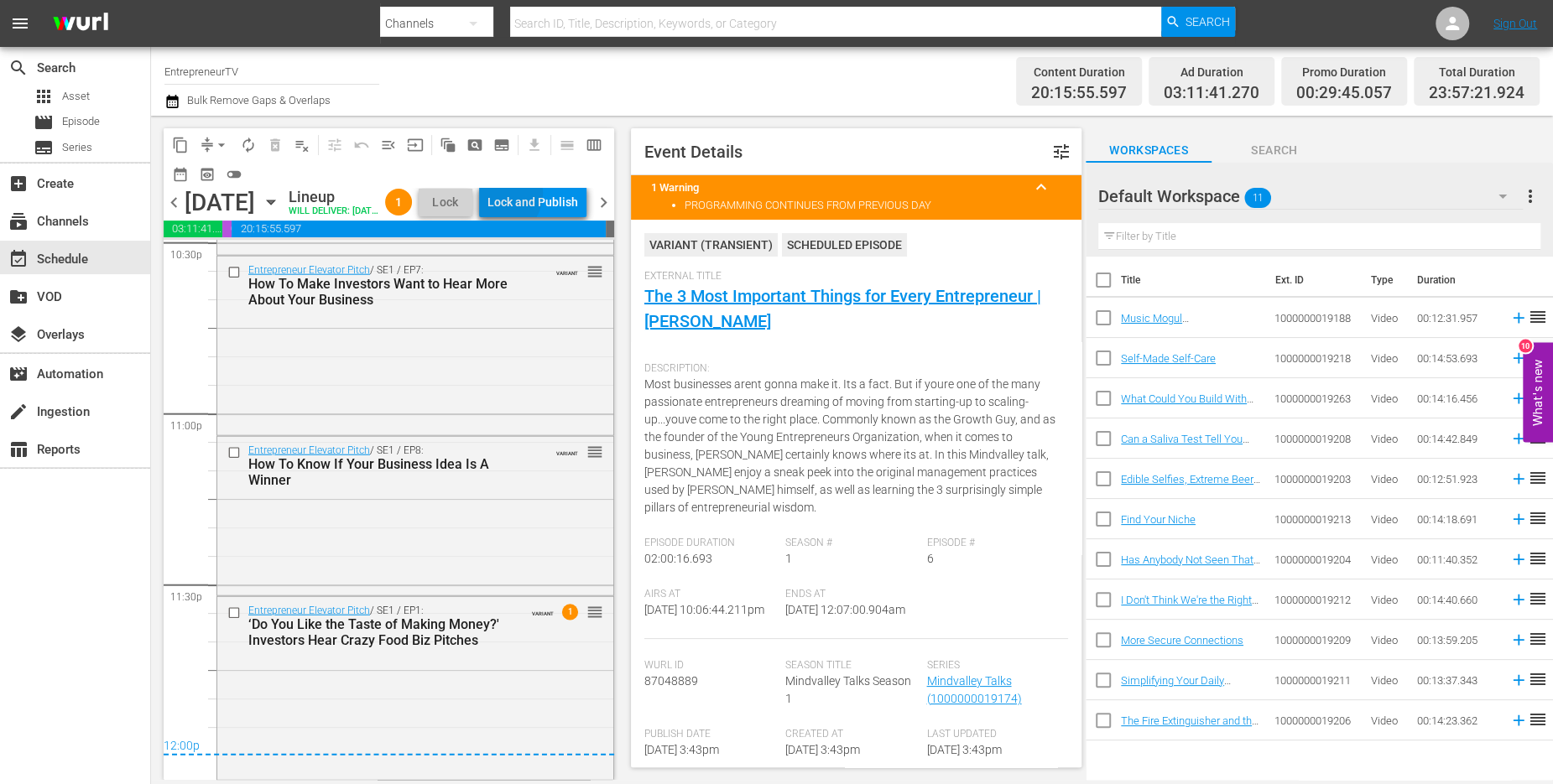
click at [537, 196] on div "Lock and Publish" at bounding box center [532, 201] width 91 height 30
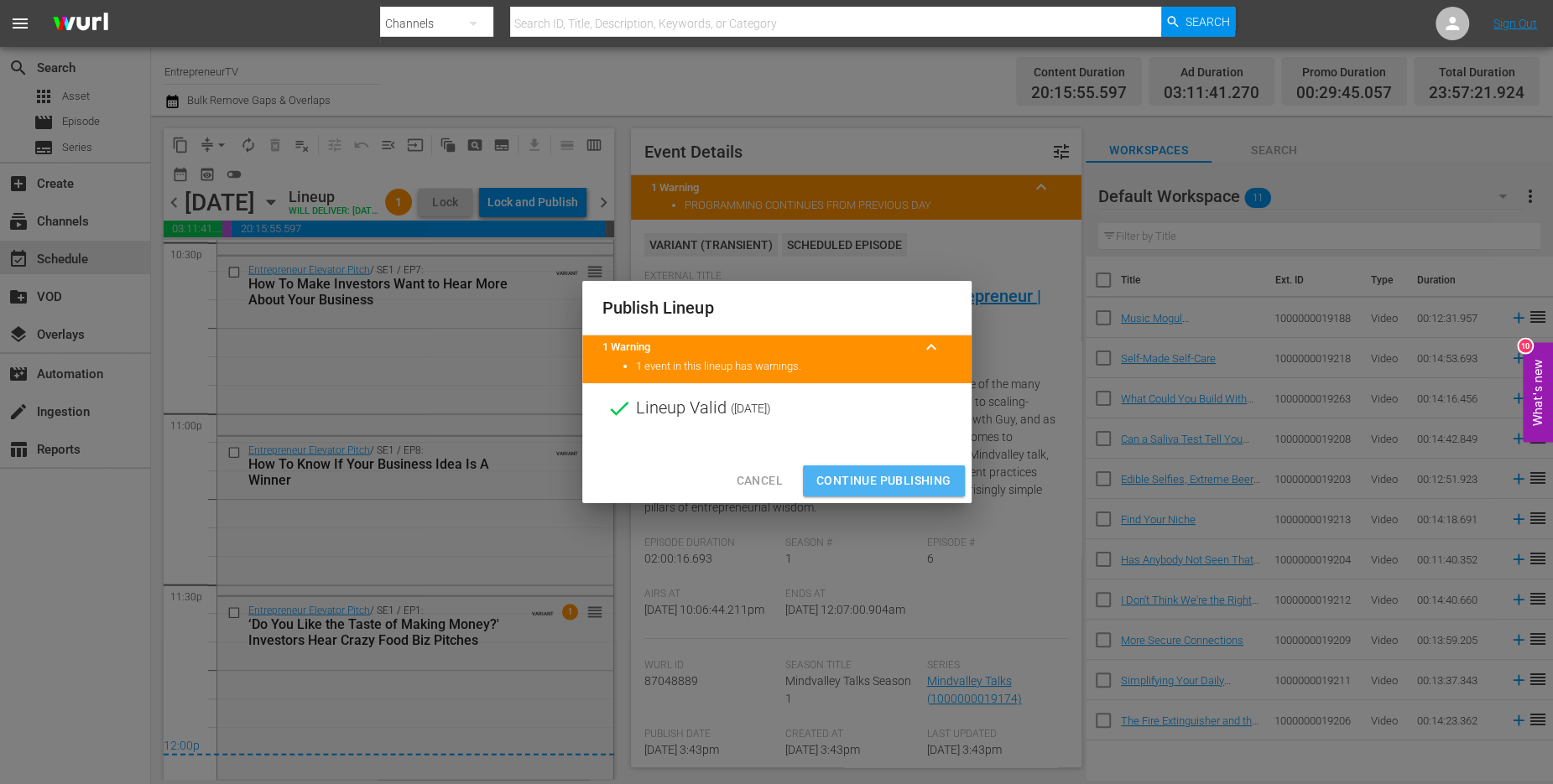
click at [879, 473] on span "Continue Publishing" at bounding box center [883, 481] width 135 height 21
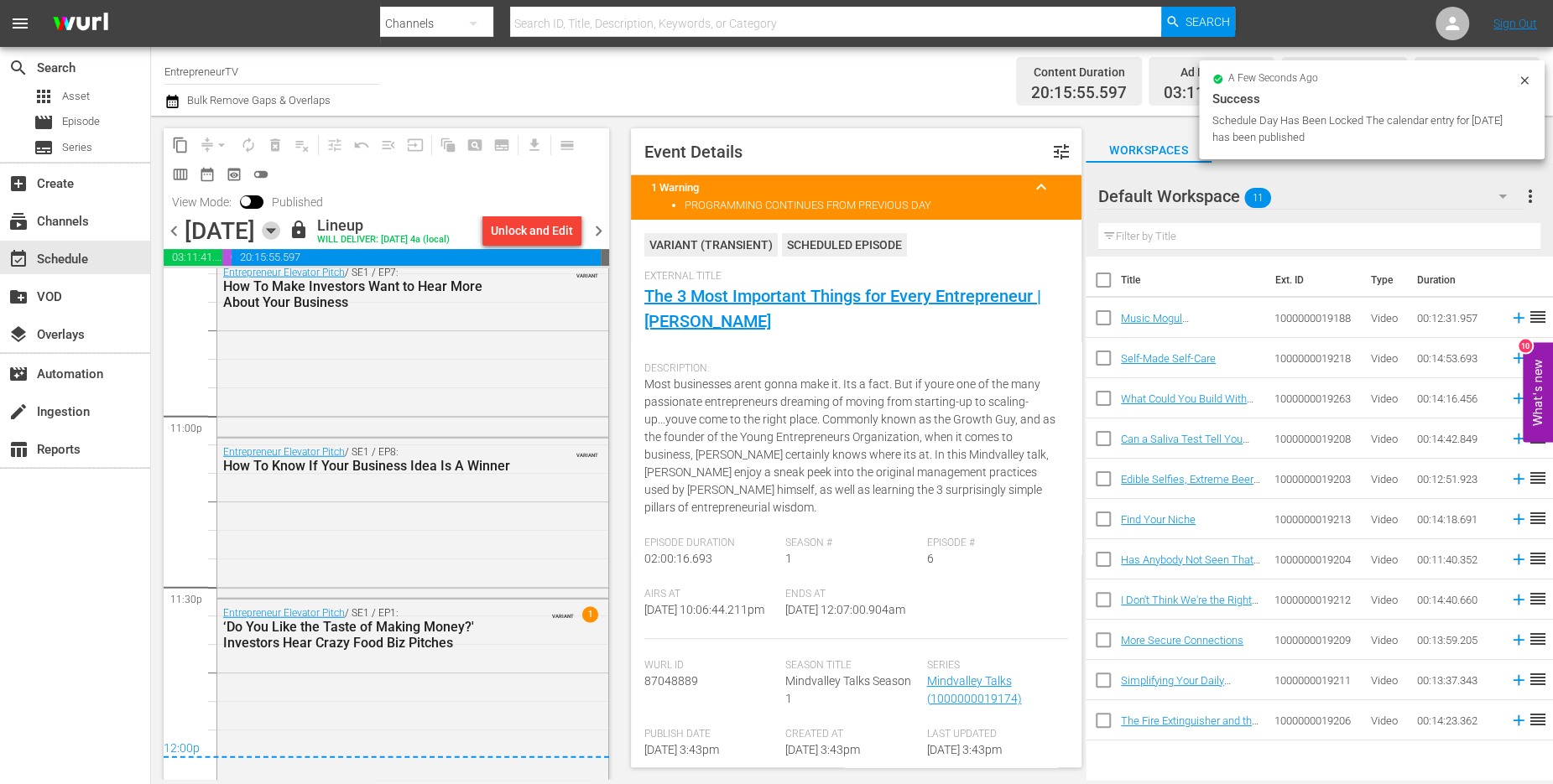
click at [280, 229] on icon "button" at bounding box center [270, 230] width 18 height 18
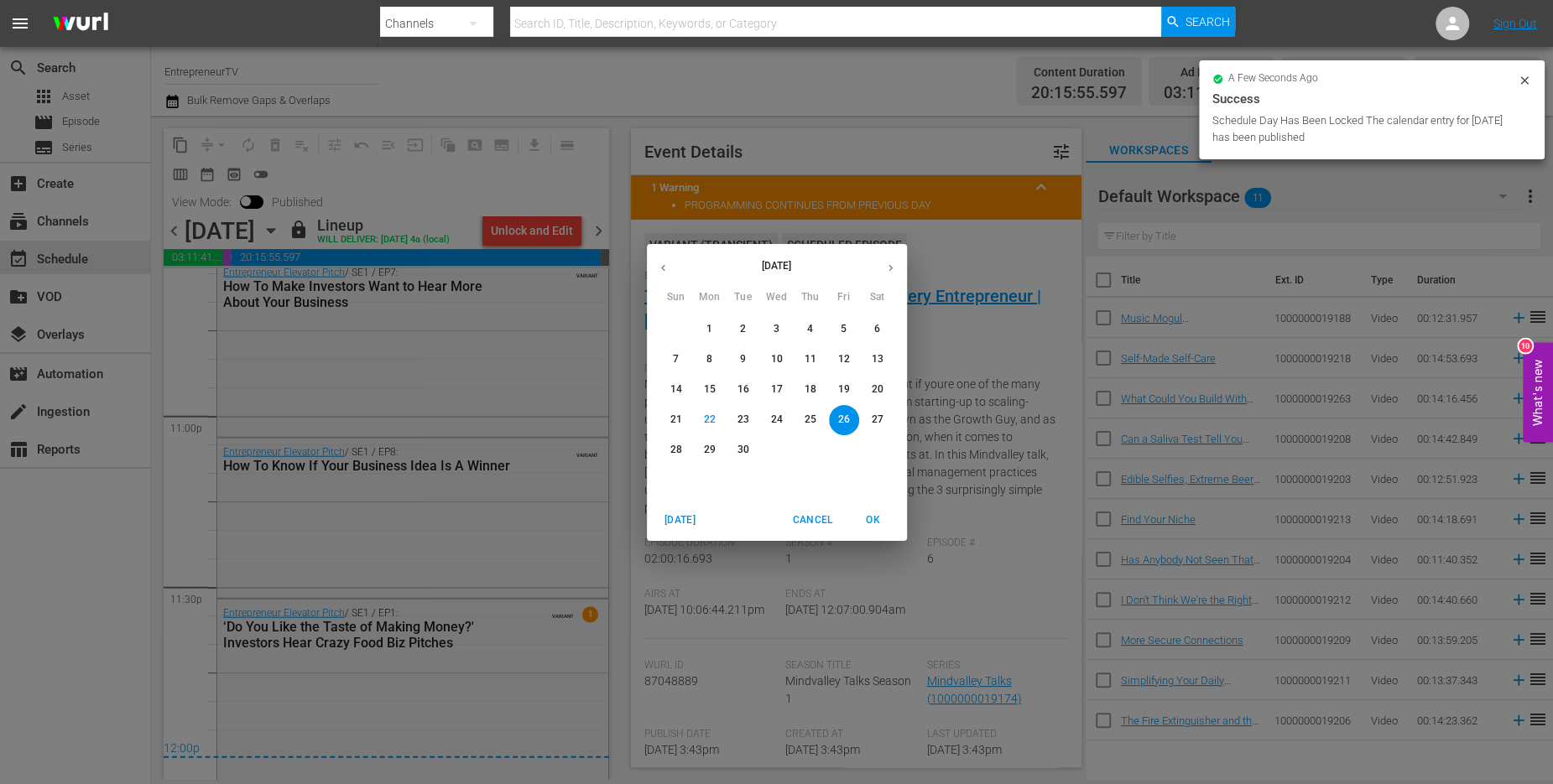
click at [741, 423] on p "23" at bounding box center [743, 420] width 12 height 14
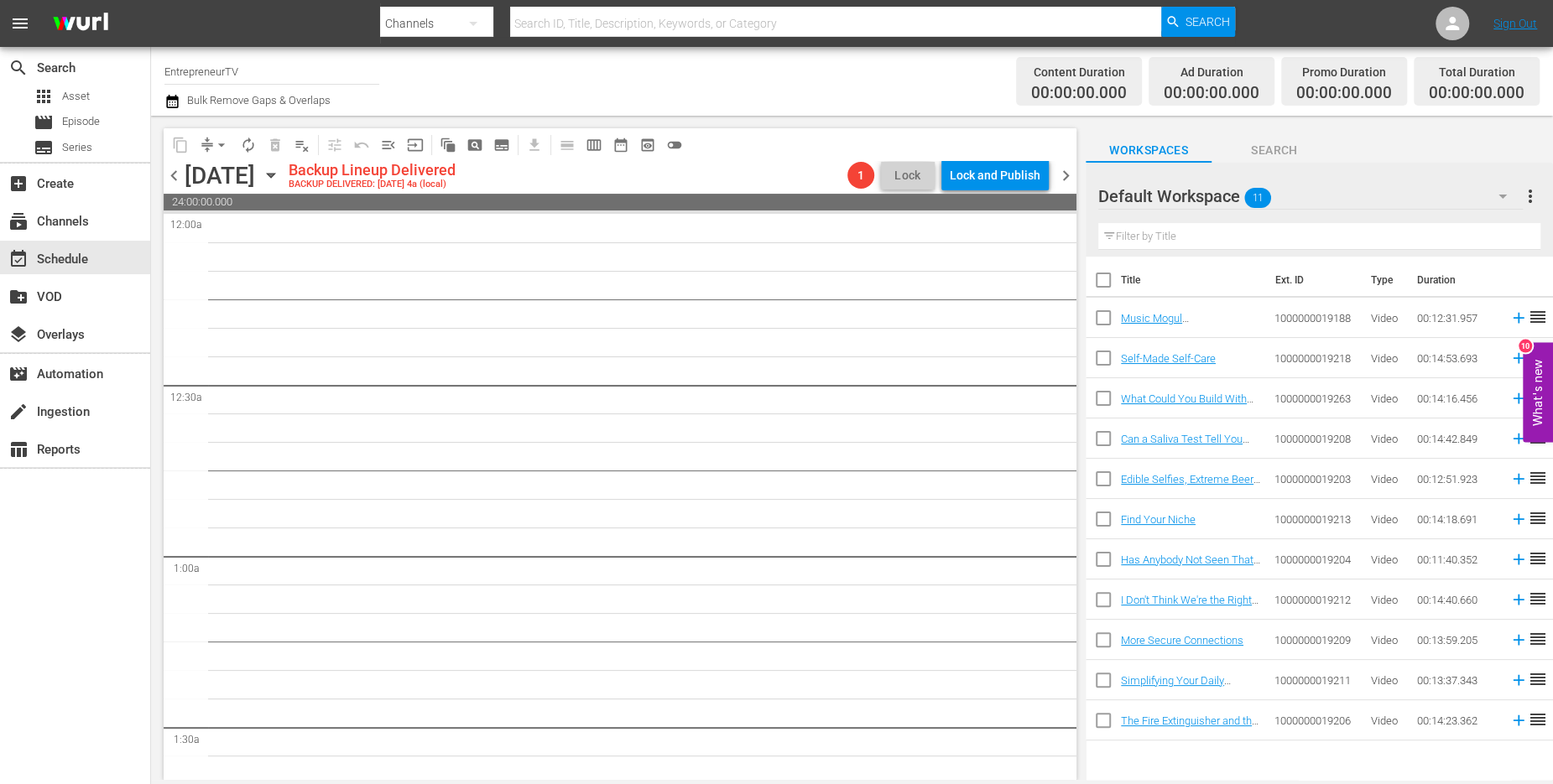
click at [280, 178] on icon "button" at bounding box center [270, 175] width 18 height 18
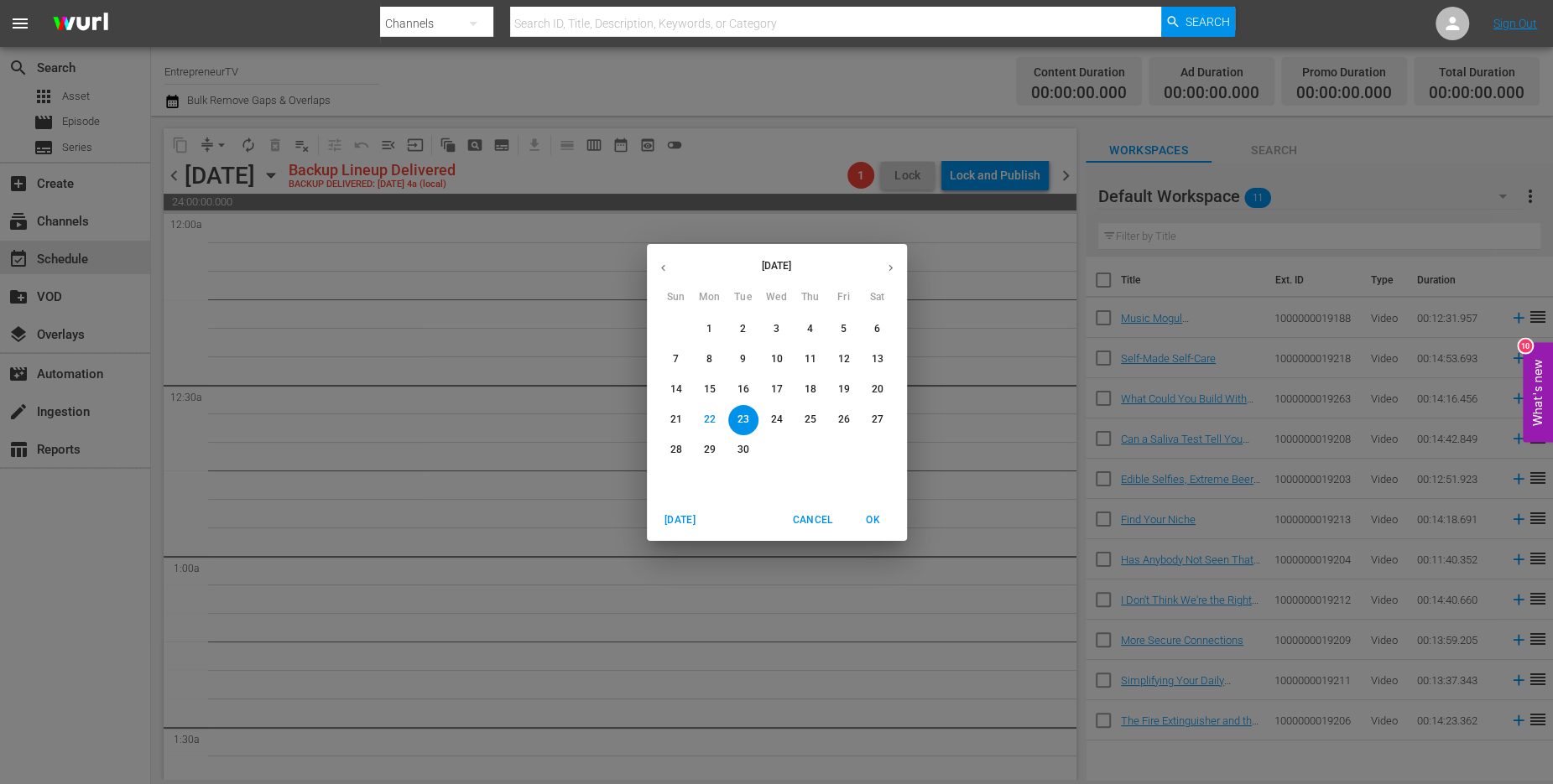
click at [663, 266] on icon "button" at bounding box center [663, 267] width 13 height 13
click at [809, 452] on p "28" at bounding box center [809, 450] width 12 height 14
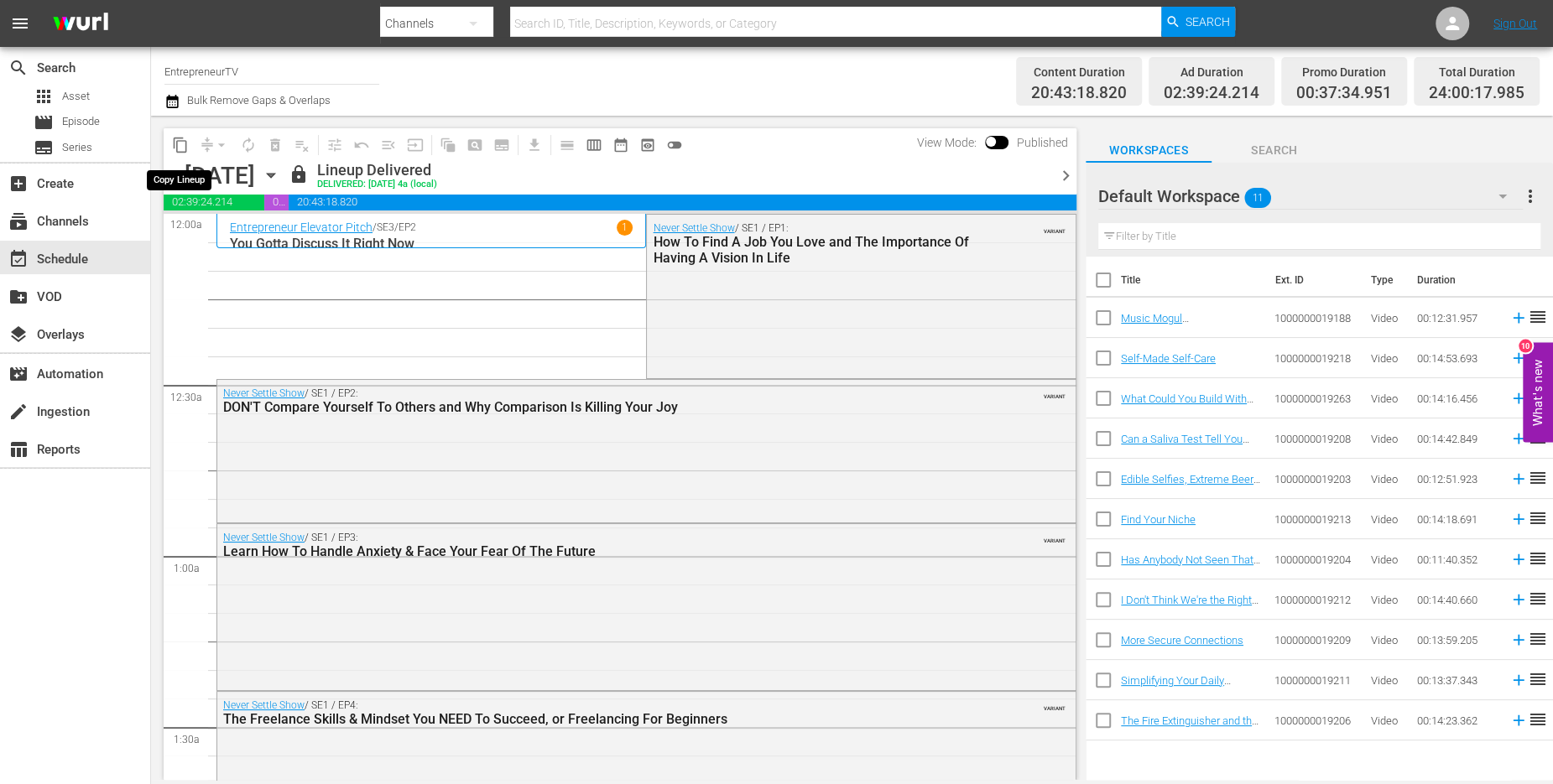
click at [181, 144] on span "content_copy" at bounding box center [180, 145] width 17 height 17
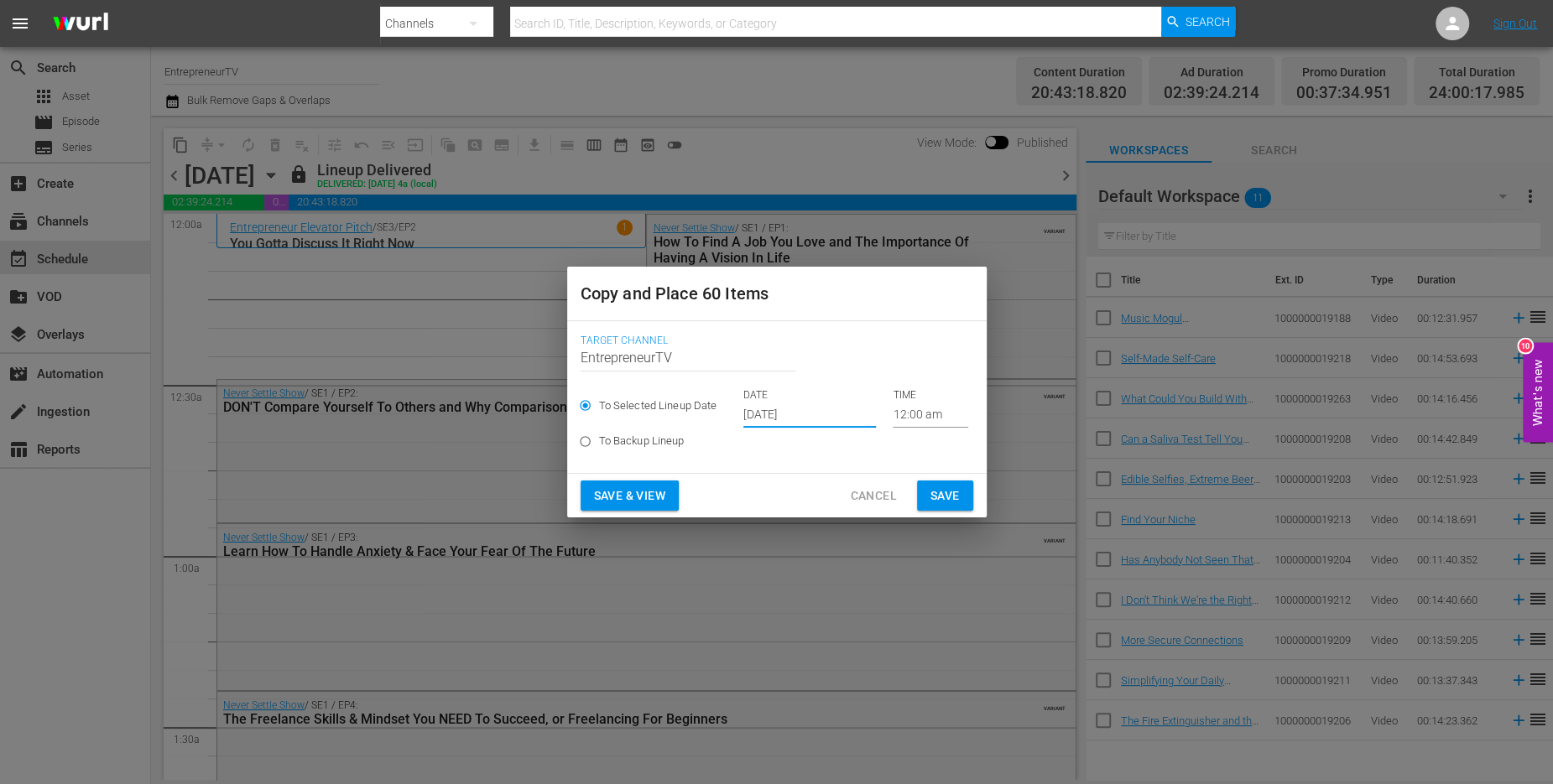
click at [777, 413] on input "[DATE]" at bounding box center [809, 415] width 133 height 25
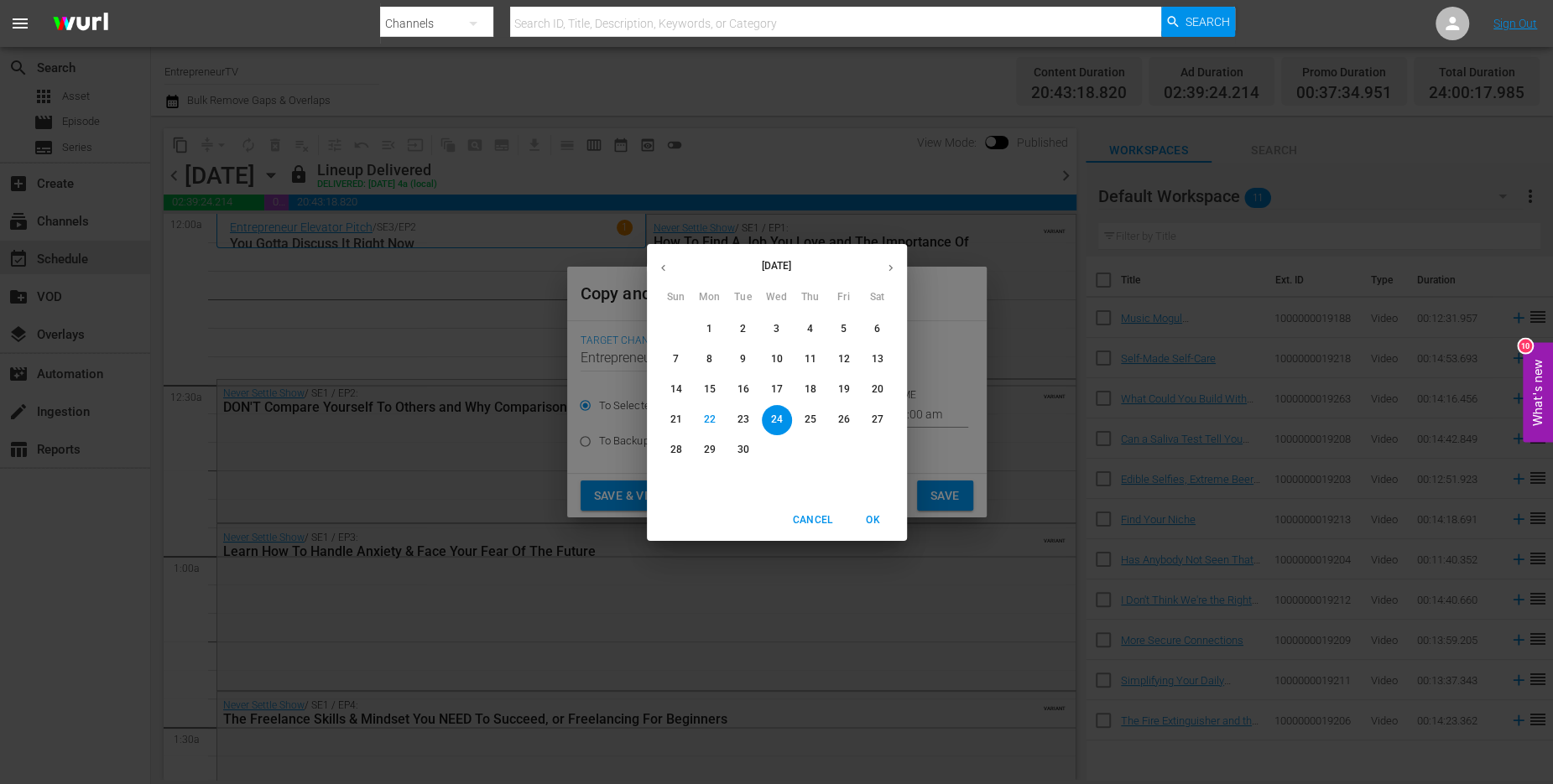
click at [746, 419] on p "23" at bounding box center [743, 420] width 12 height 14
type input "[DATE]"
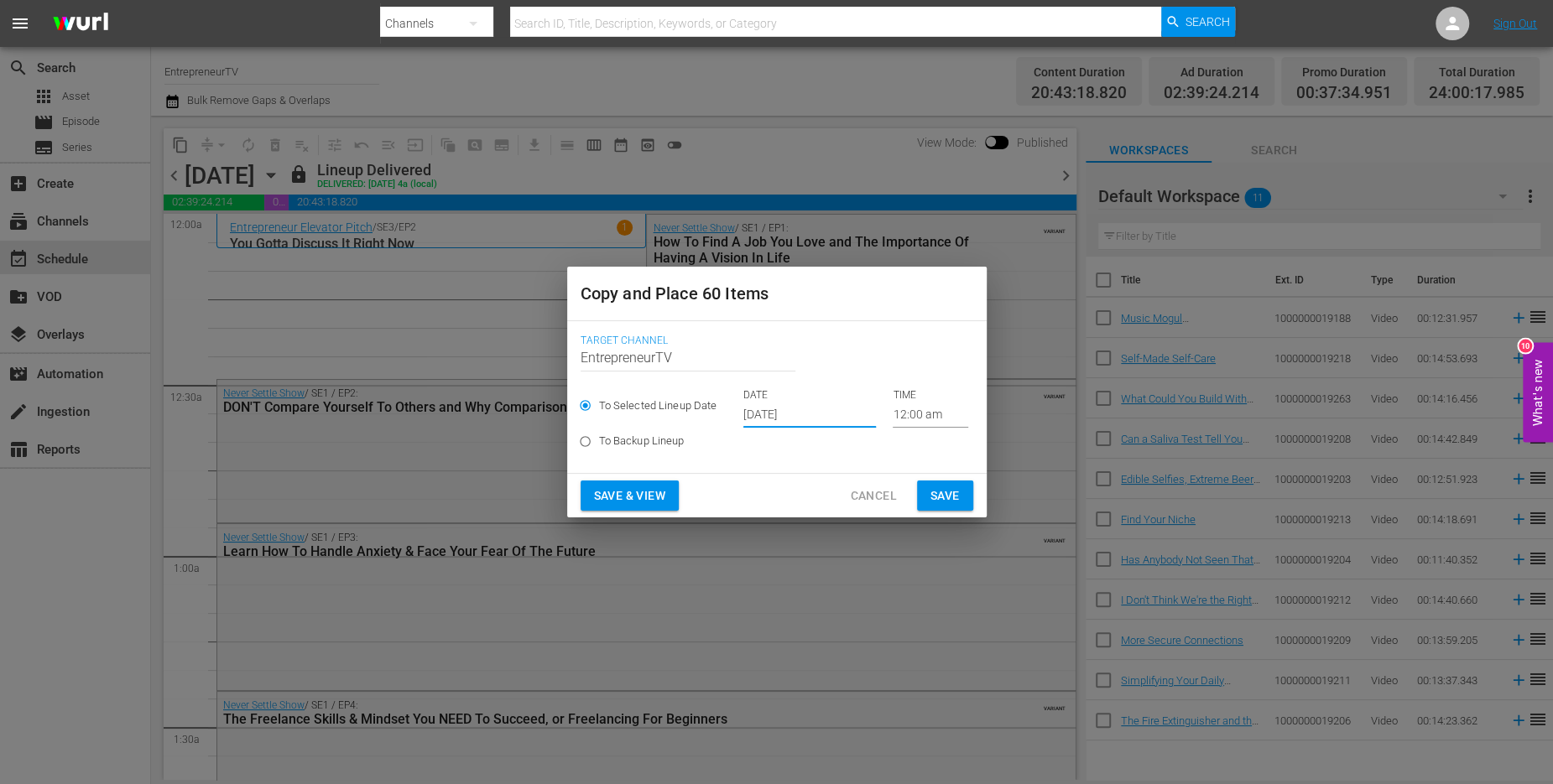
click at [938, 495] on span "Save" at bounding box center [944, 496] width 29 height 21
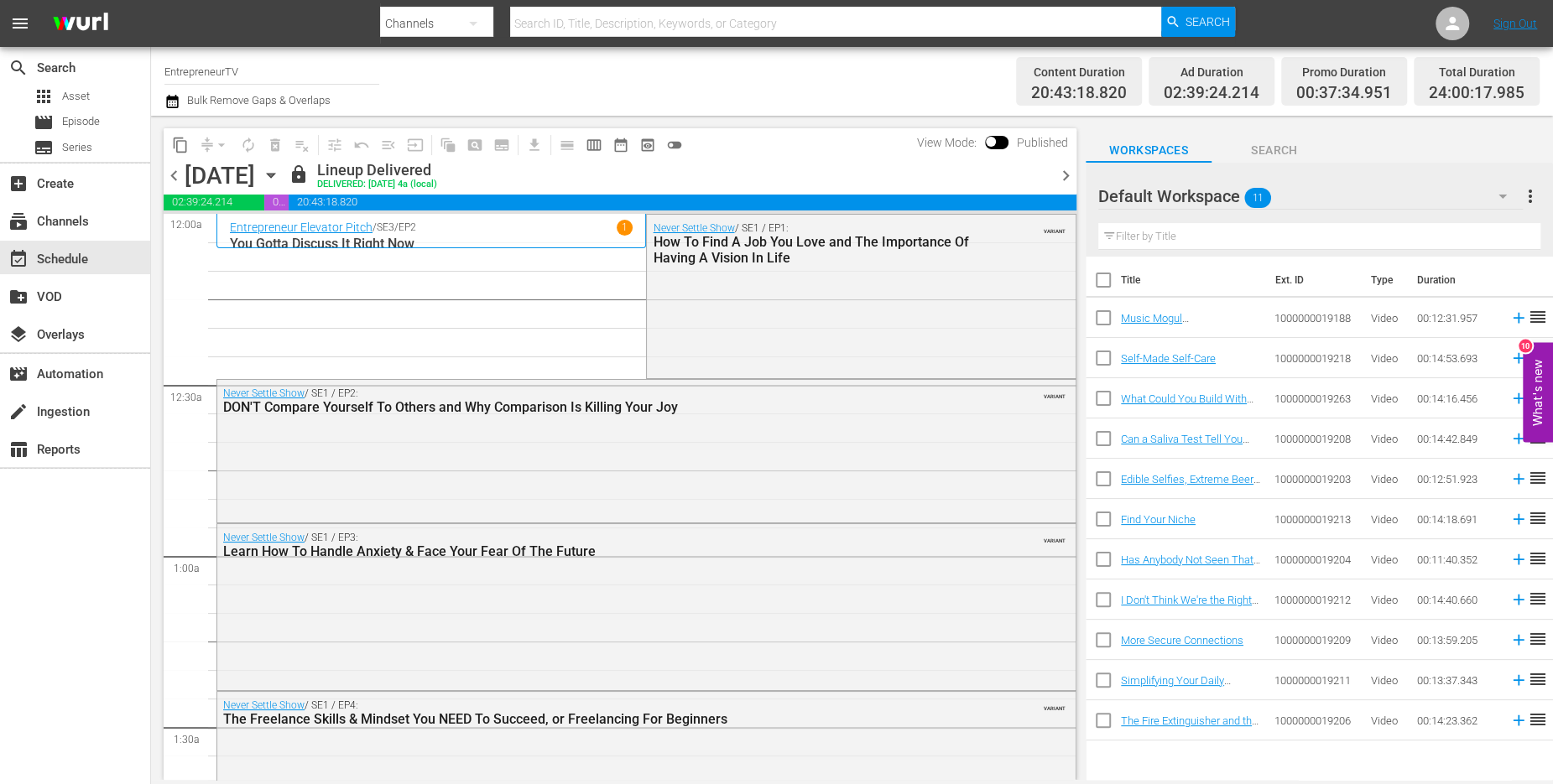
click at [280, 172] on icon "button" at bounding box center [270, 175] width 18 height 18
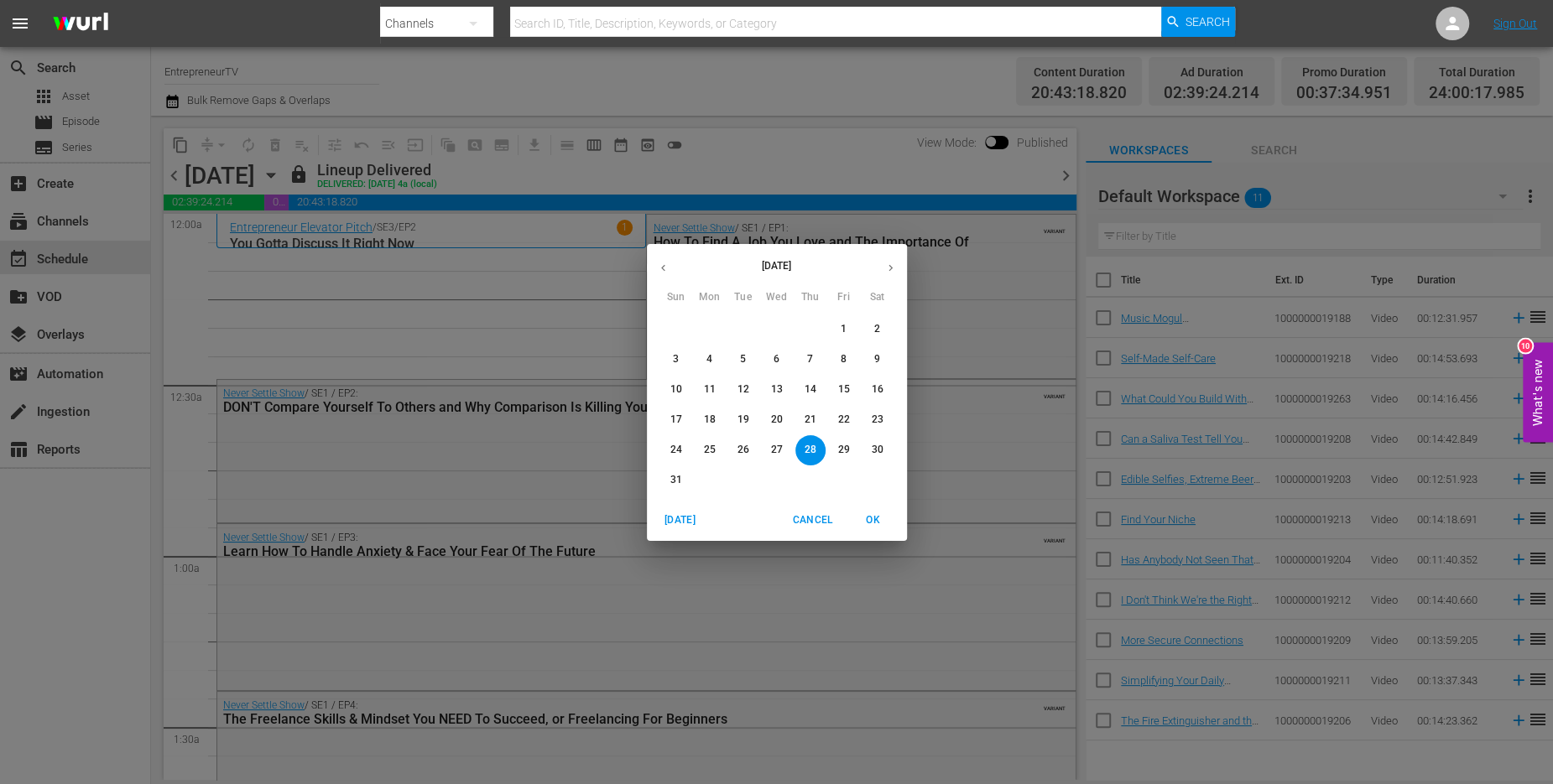
click at [892, 265] on icon "button" at bounding box center [890, 267] width 13 height 13
click at [748, 420] on p "23" at bounding box center [743, 420] width 12 height 14
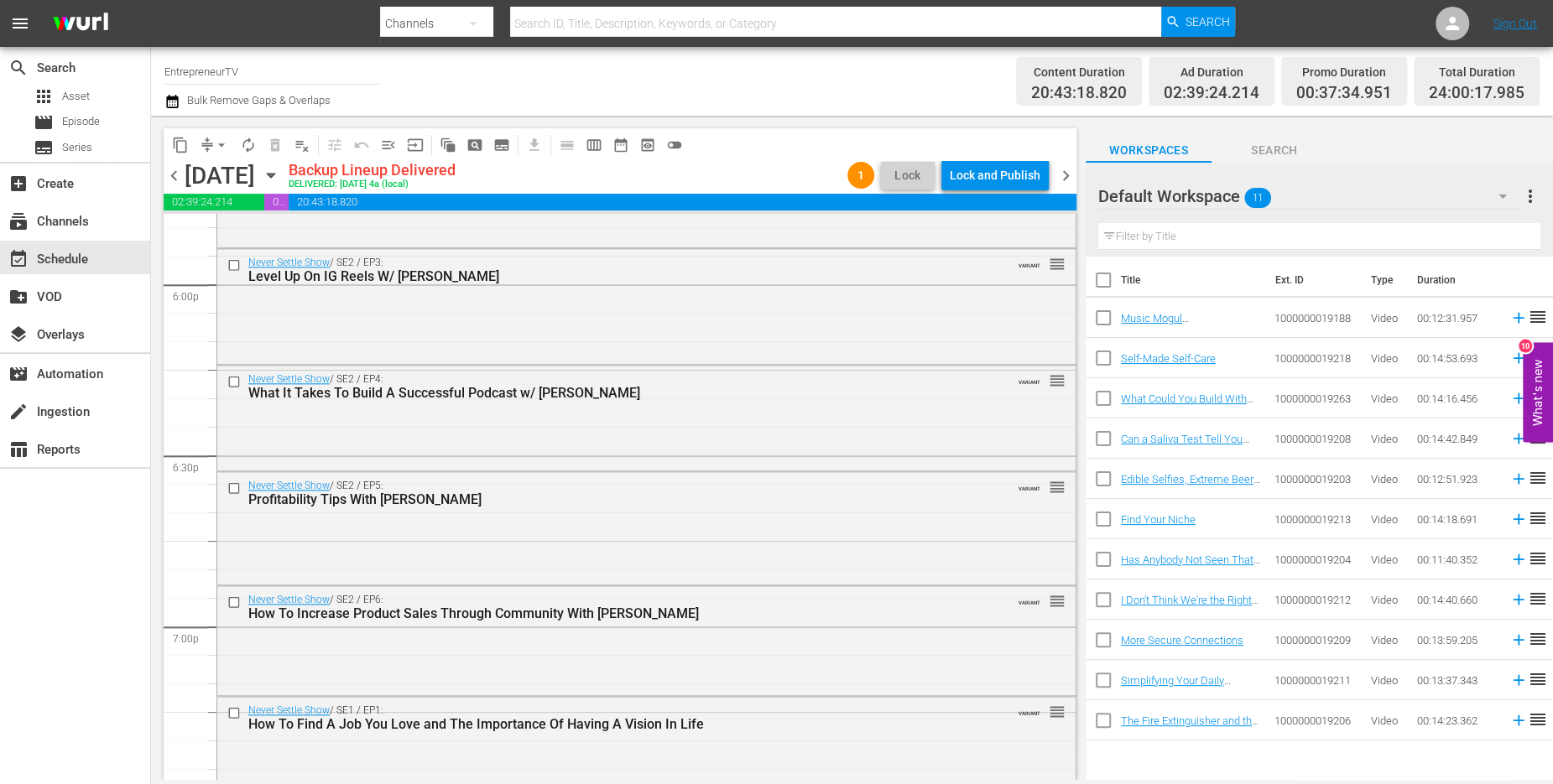
scroll to position [7646, 0]
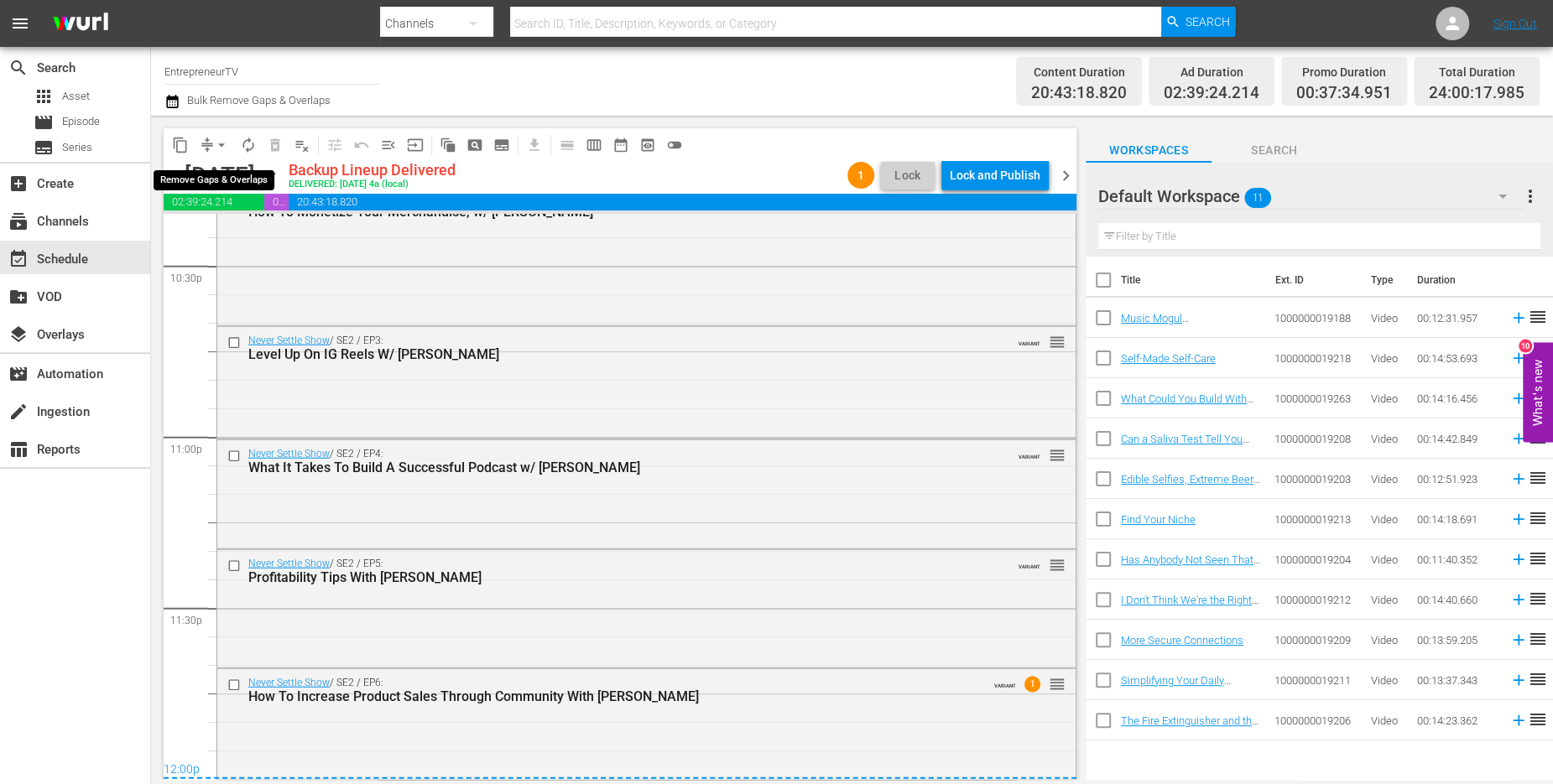
click at [216, 137] on span "arrow_drop_down" at bounding box center [222, 145] width 17 height 17
click at [232, 171] on li "Align to Midnight" at bounding box center [222, 180] width 139 height 28
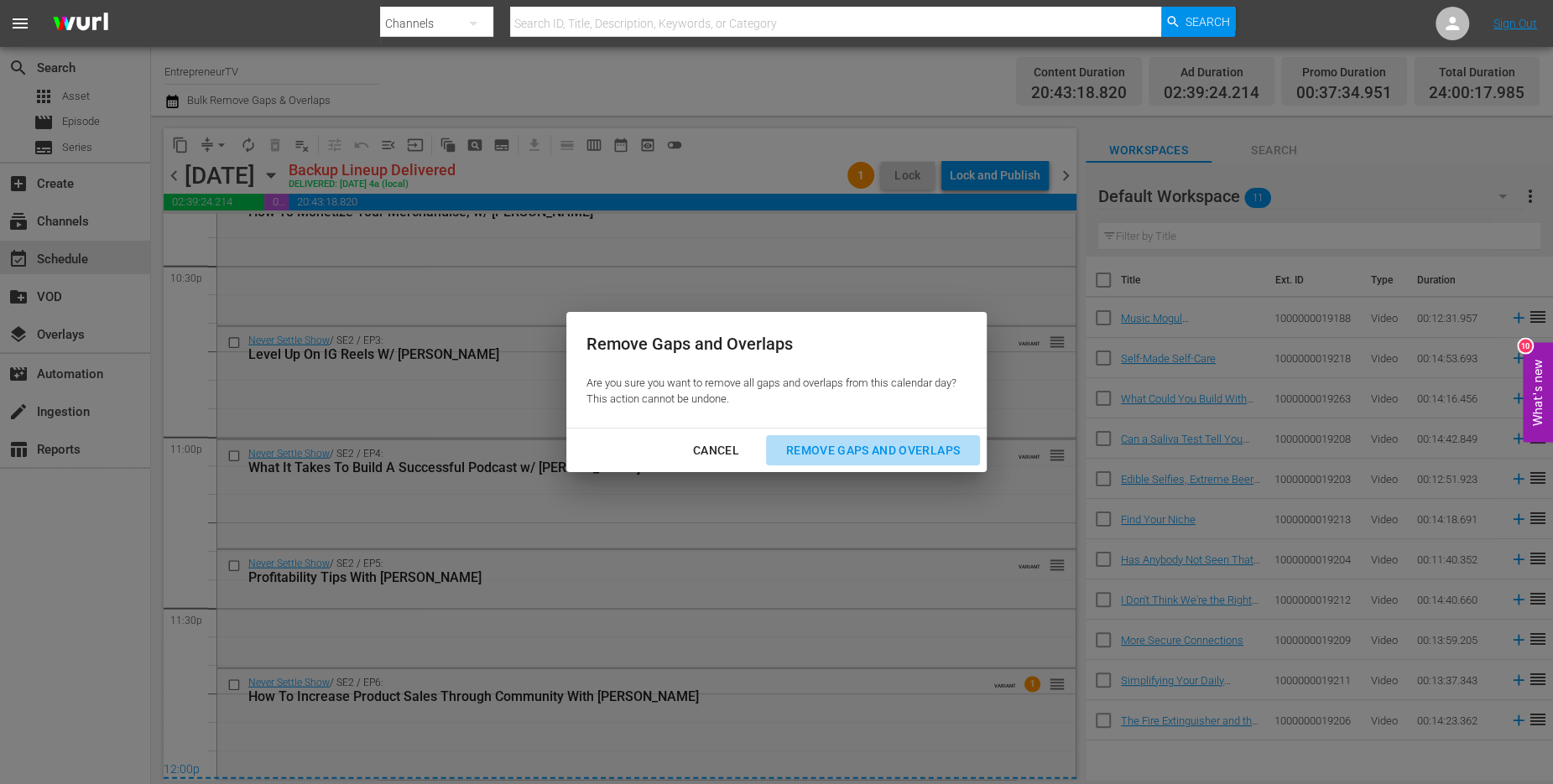
click at [806, 454] on div "Remove Gaps and Overlaps" at bounding box center [872, 450] width 201 height 21
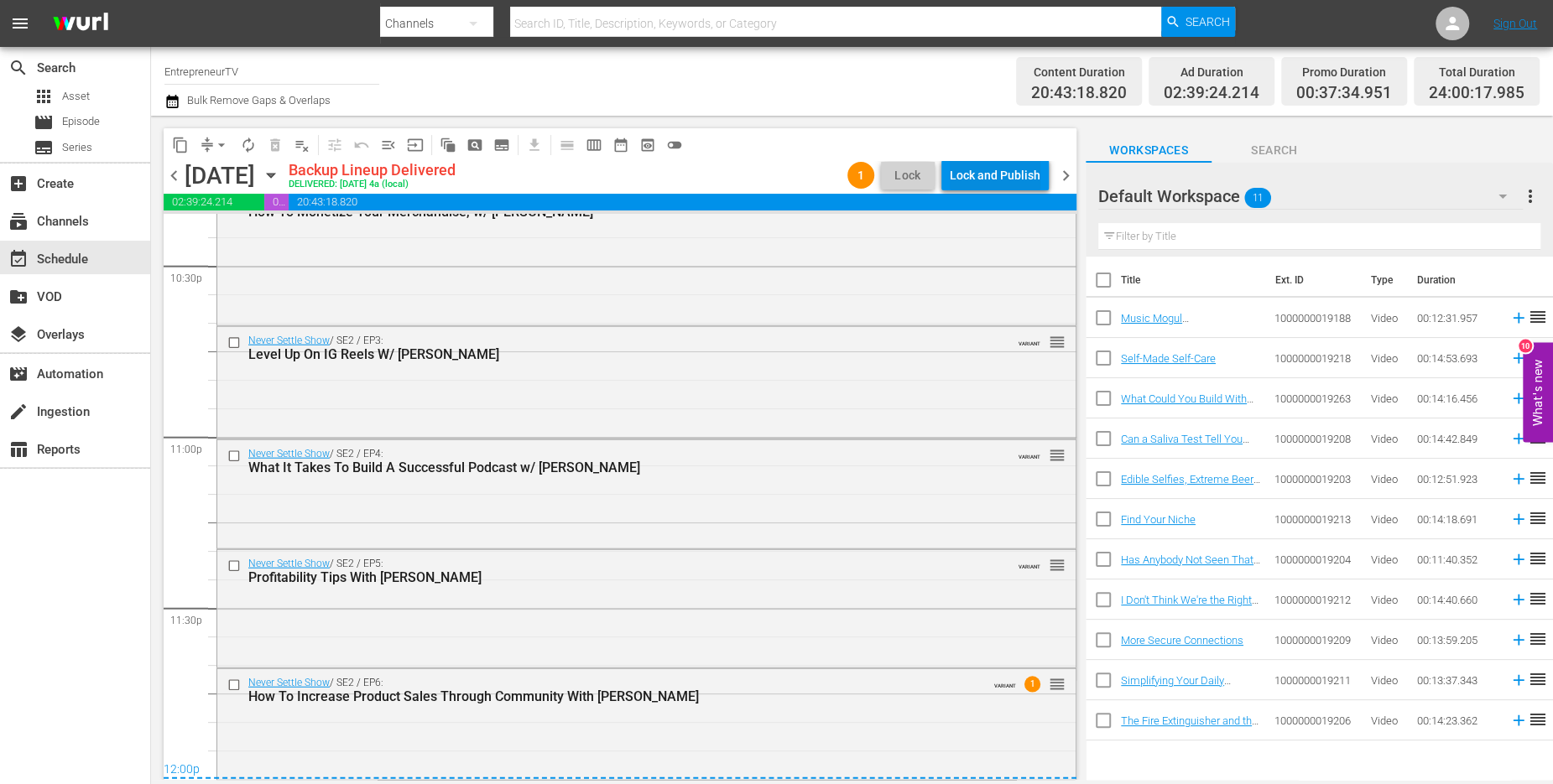
click at [1014, 181] on div "Lock and Publish" at bounding box center [995, 176] width 91 height 30
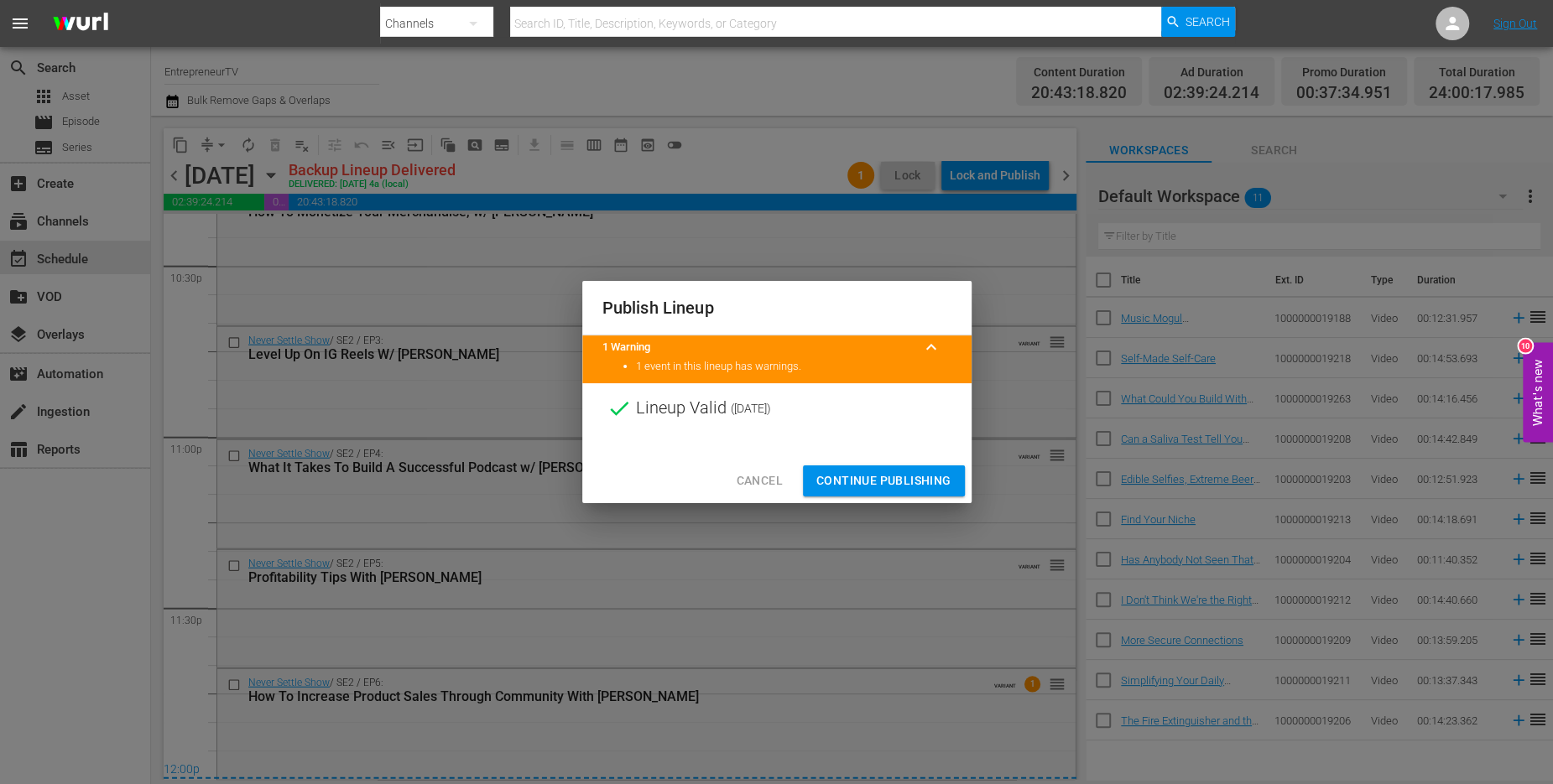
click at [905, 474] on span "Continue Publishing" at bounding box center [883, 481] width 135 height 21
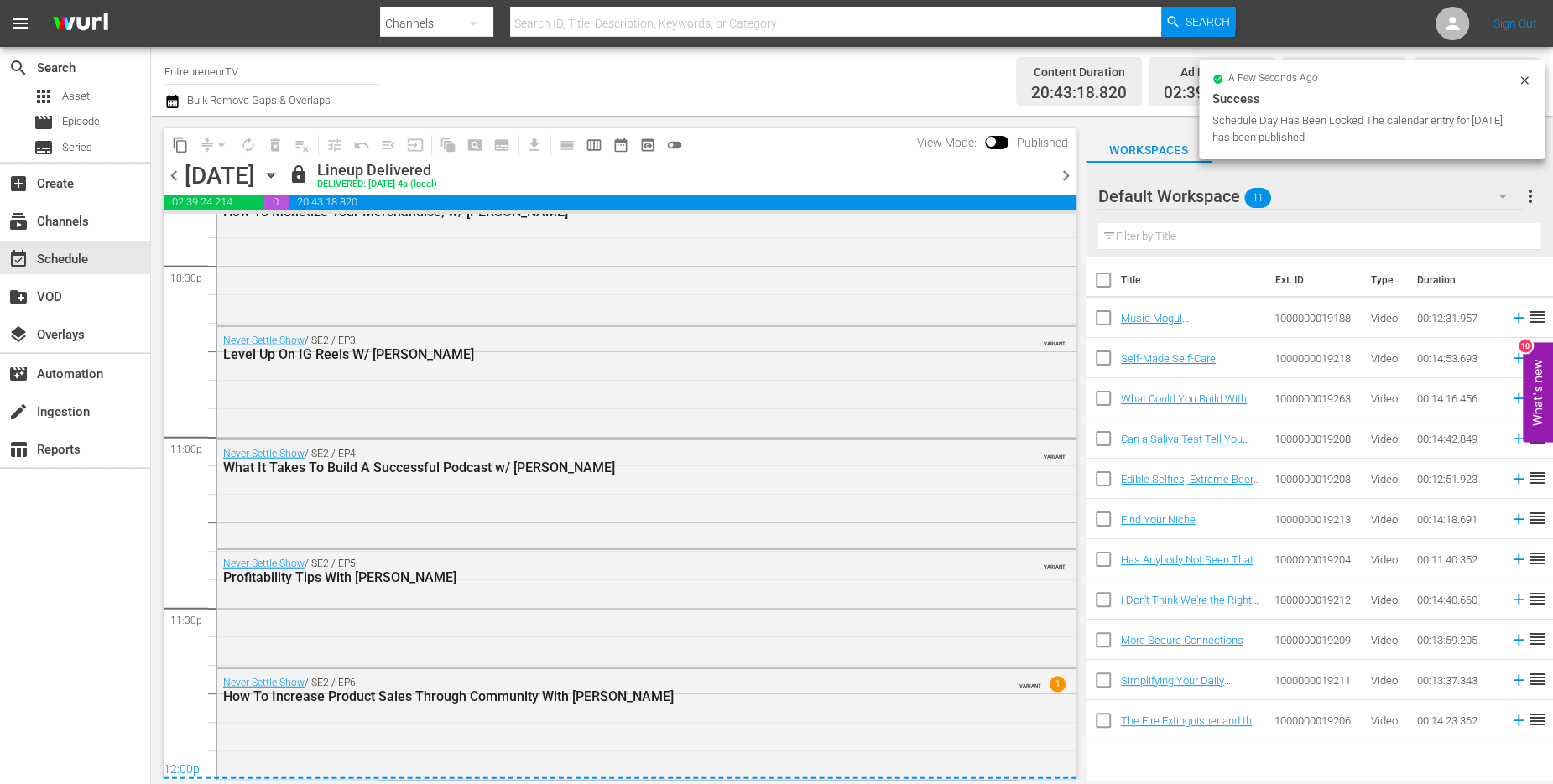
click at [1063, 174] on span "chevron_right" at bounding box center [1066, 176] width 21 height 21
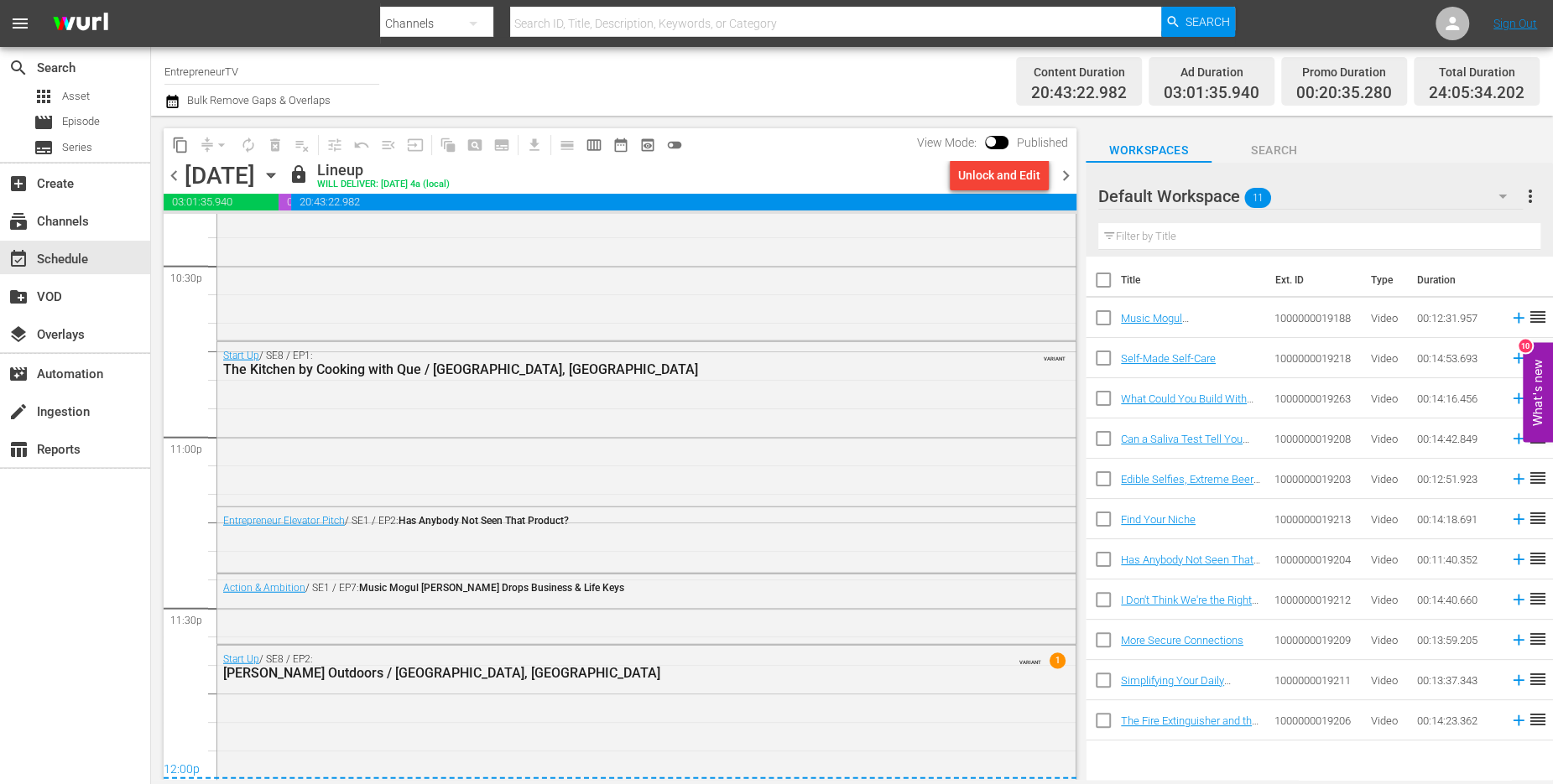
scroll to position [7676, 0]
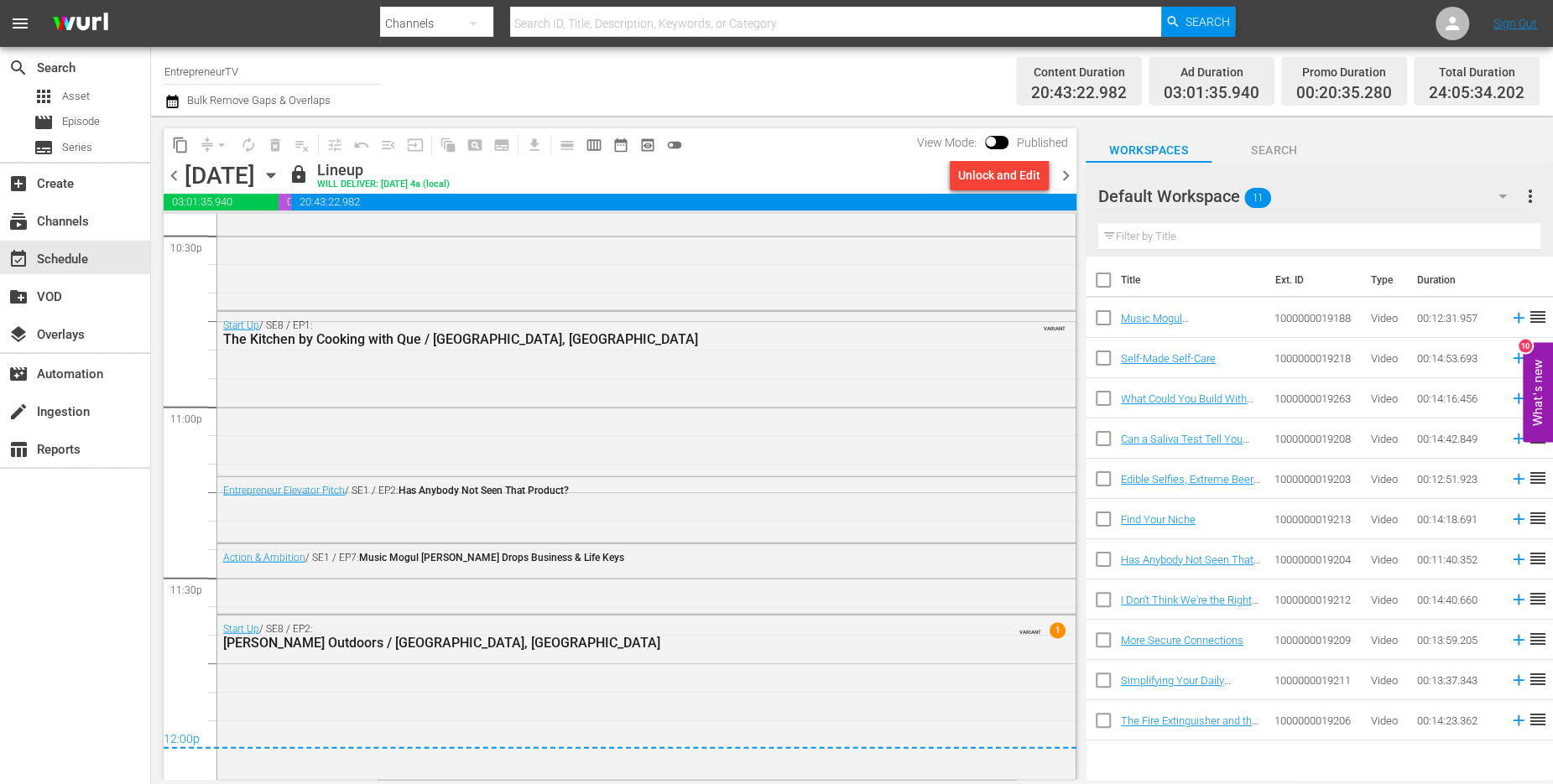
click at [1063, 178] on span "chevron_right" at bounding box center [1066, 176] width 21 height 21
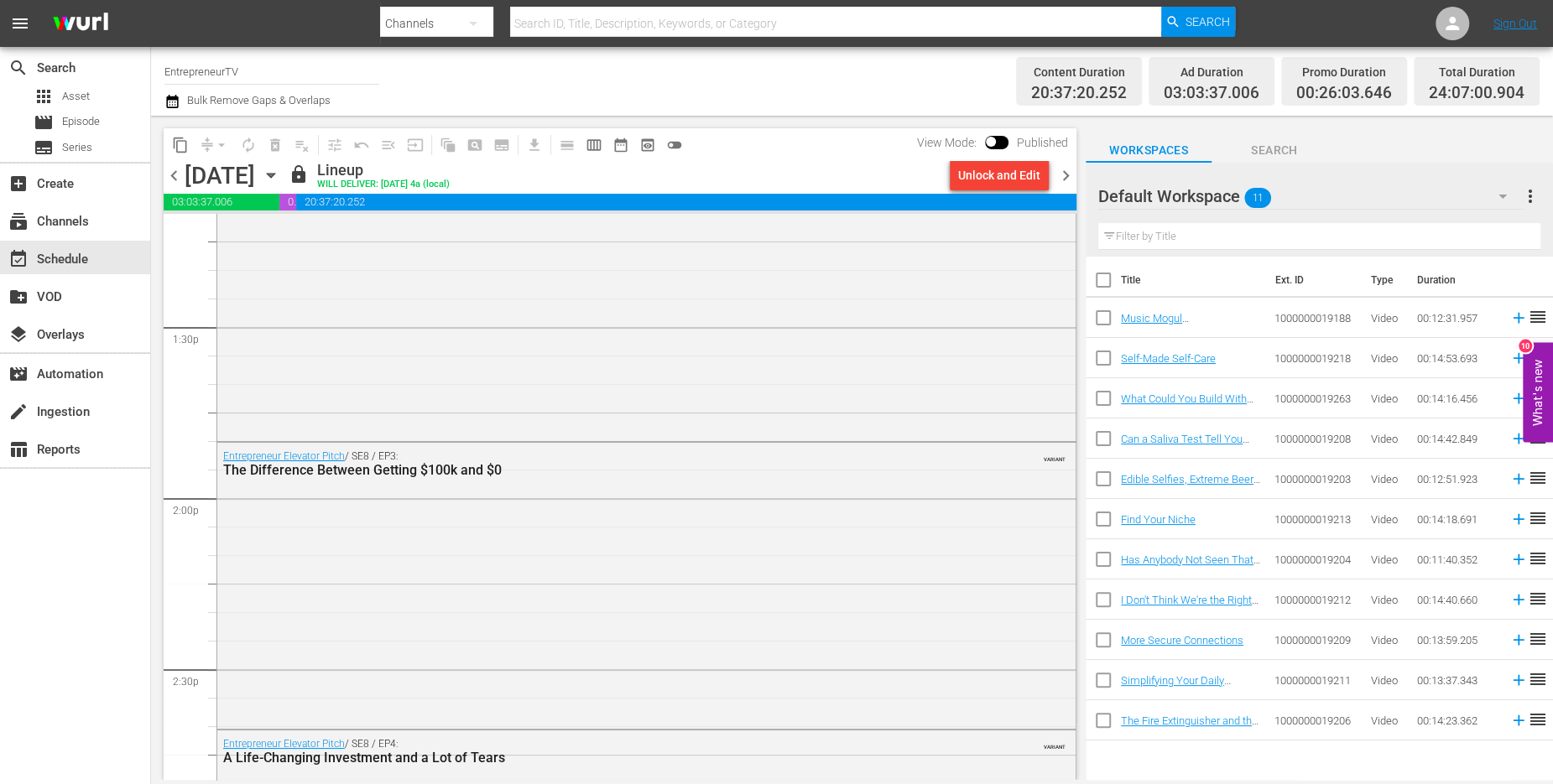
scroll to position [3192, 0]
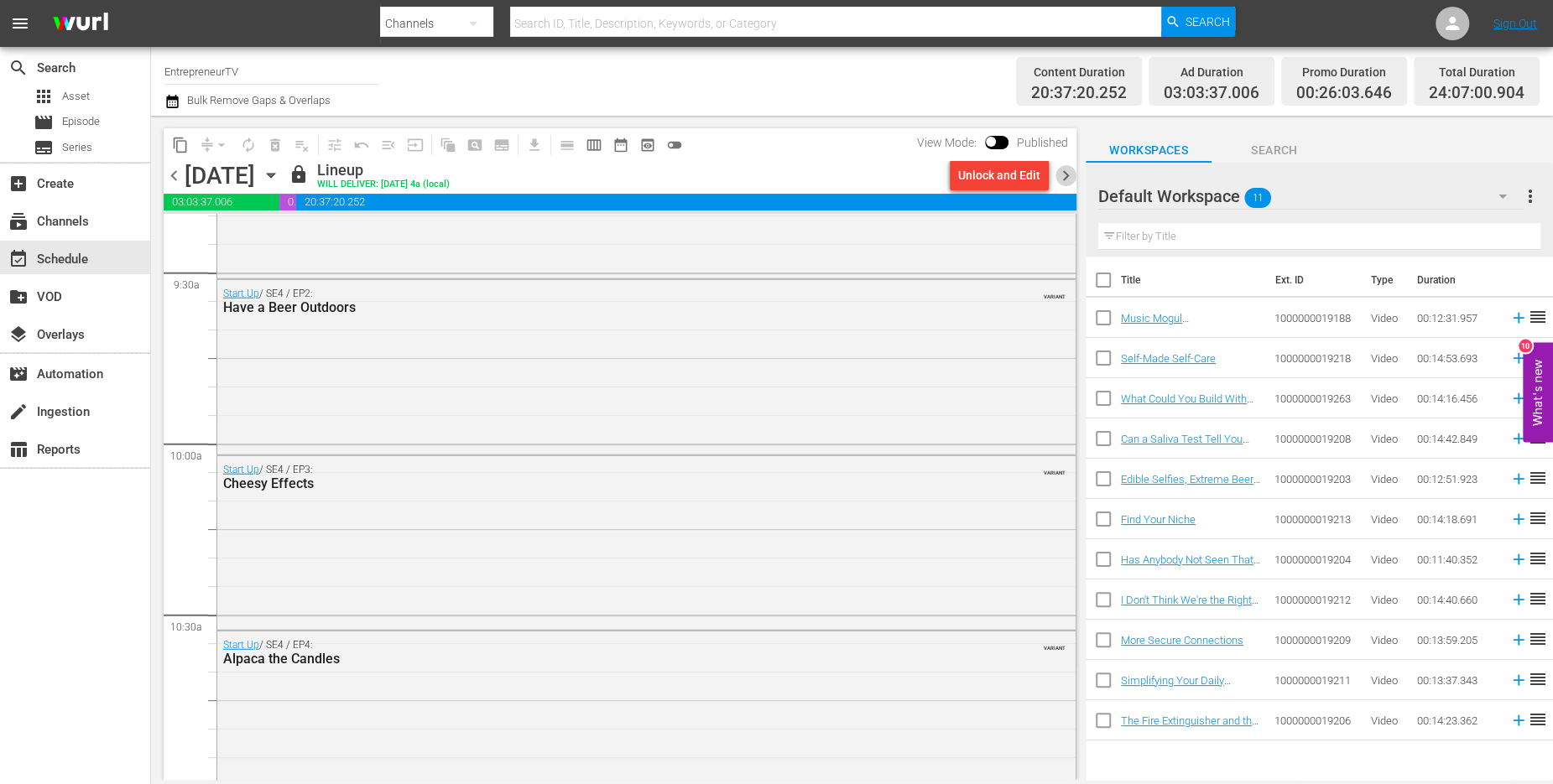
click at [1067, 180] on span "chevron_right" at bounding box center [1066, 176] width 21 height 21
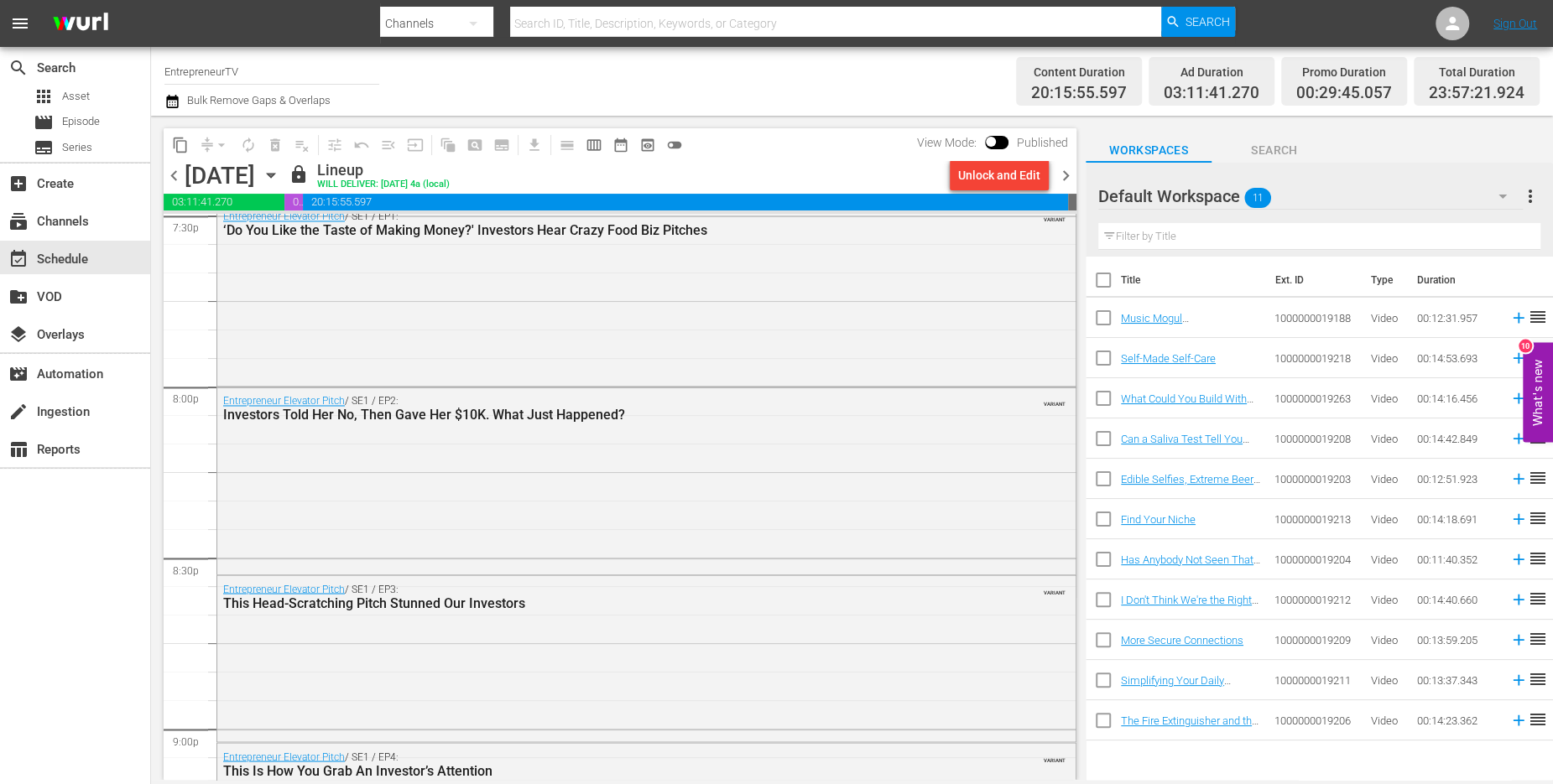
scroll to position [7670, 0]
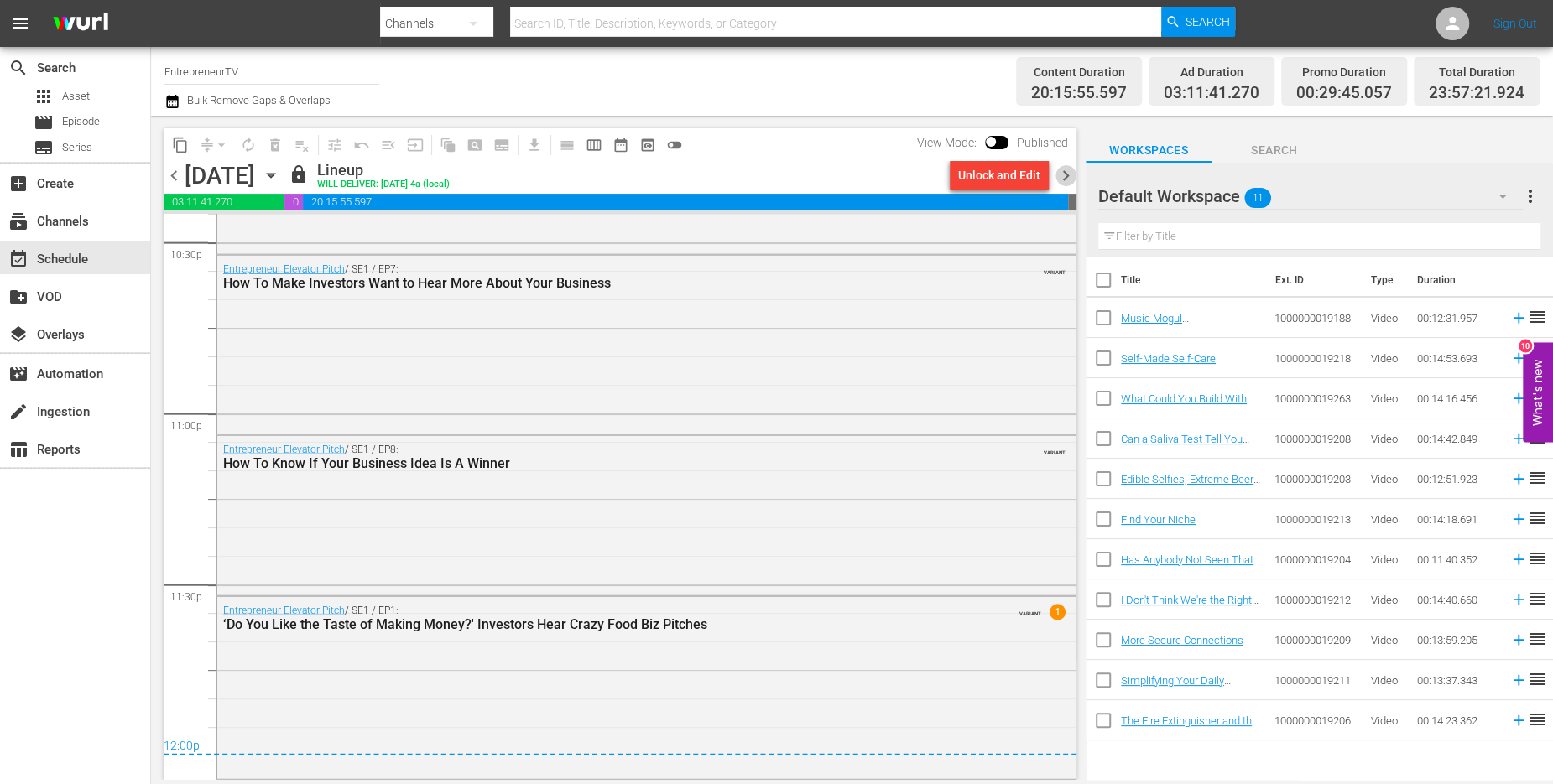
click at [1067, 175] on span "chevron_right" at bounding box center [1066, 176] width 21 height 21
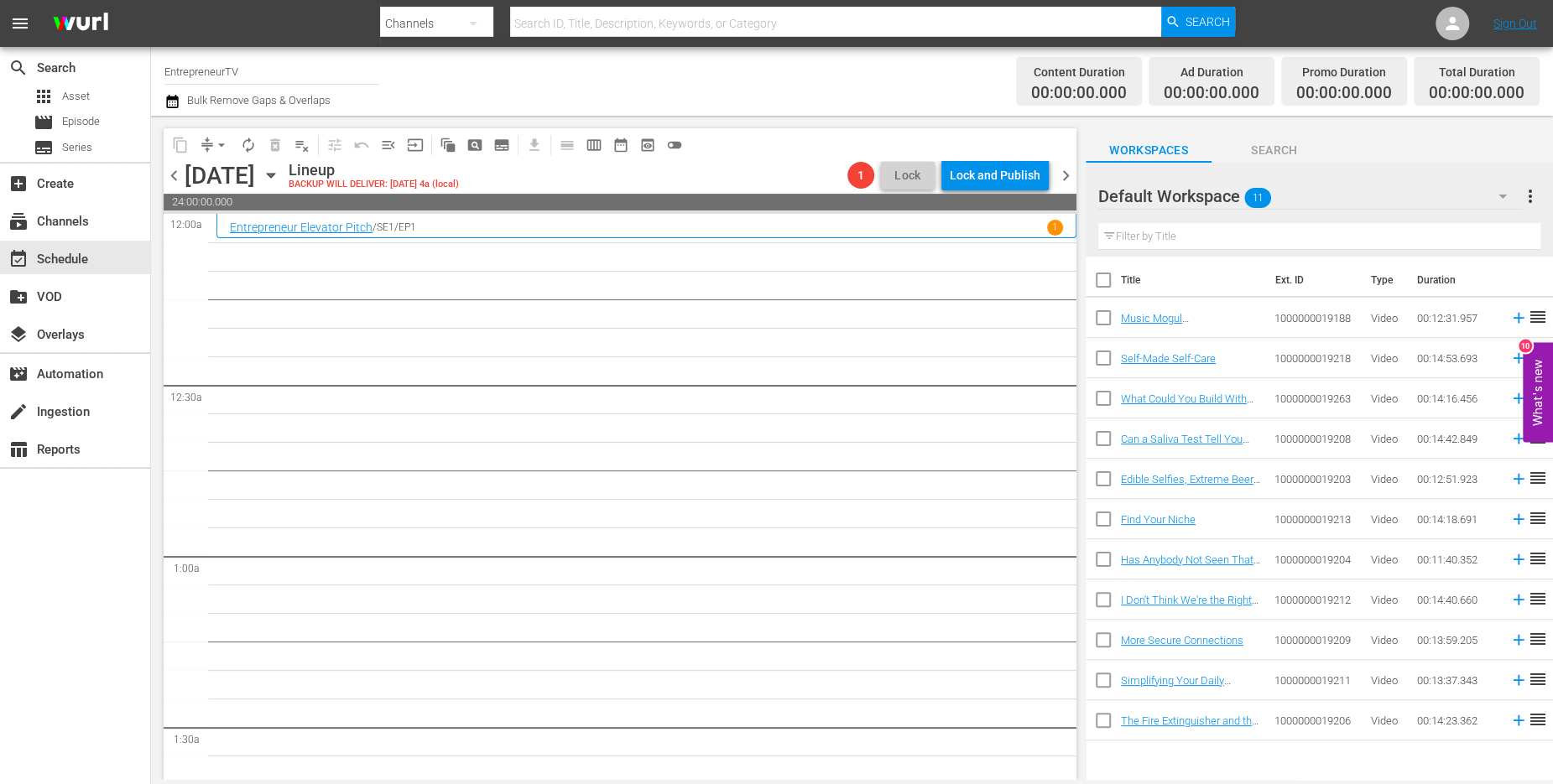
click at [280, 172] on icon "button" at bounding box center [270, 175] width 18 height 18
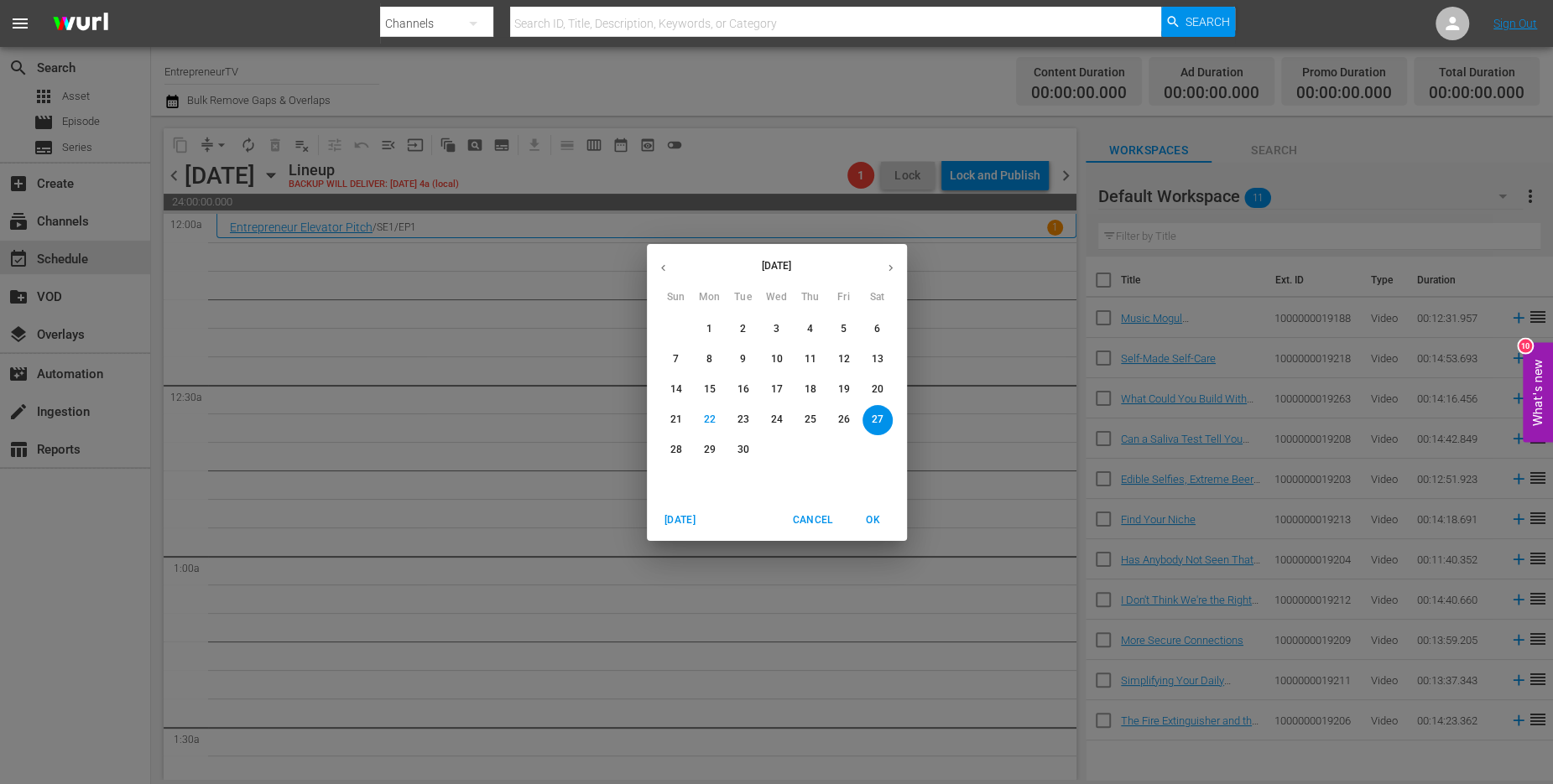
click at [661, 263] on icon "button" at bounding box center [663, 267] width 13 height 13
click at [883, 446] on span "30" at bounding box center [877, 450] width 30 height 14
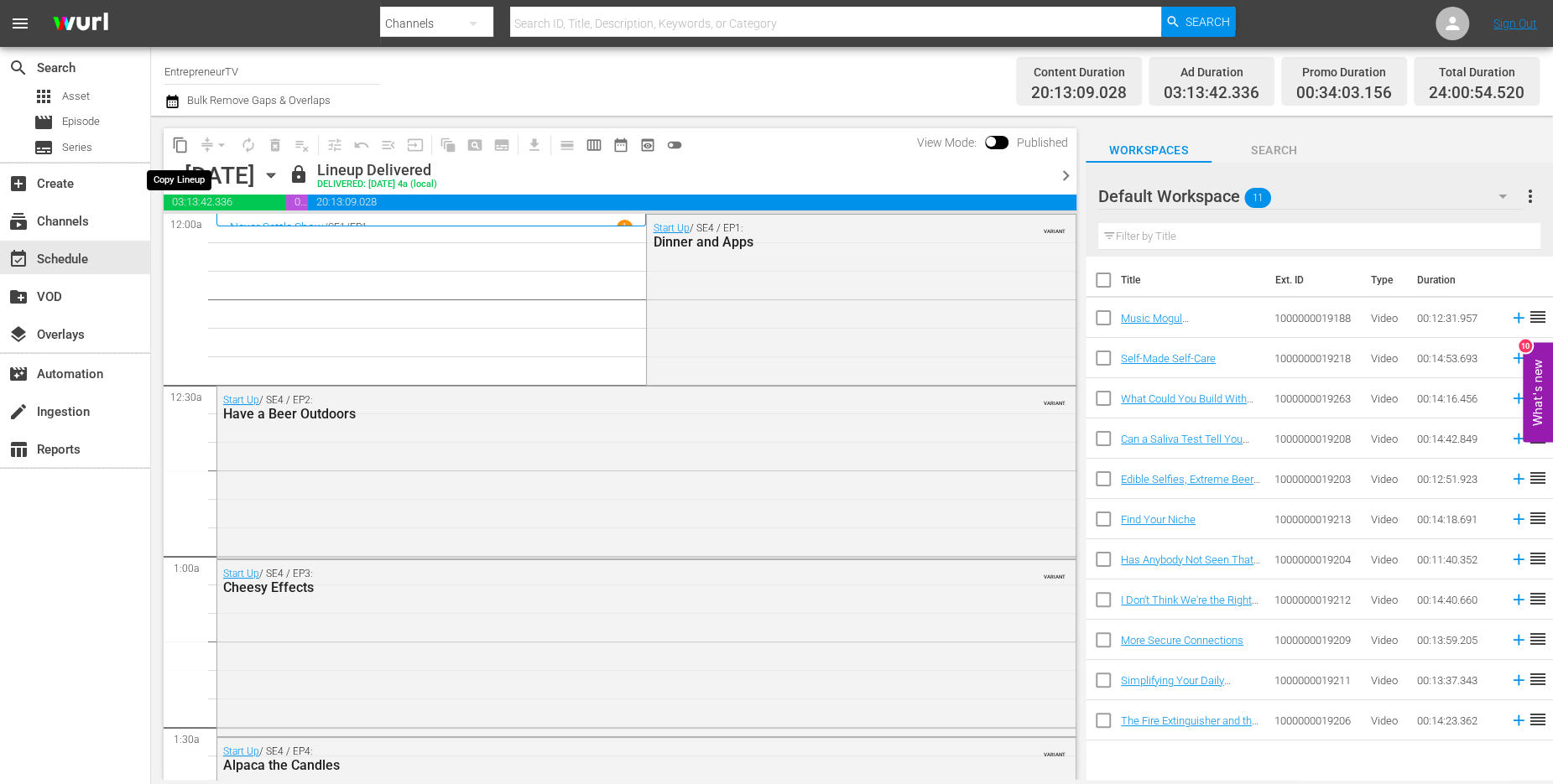
click at [181, 146] on span "content_copy" at bounding box center [180, 145] width 17 height 17
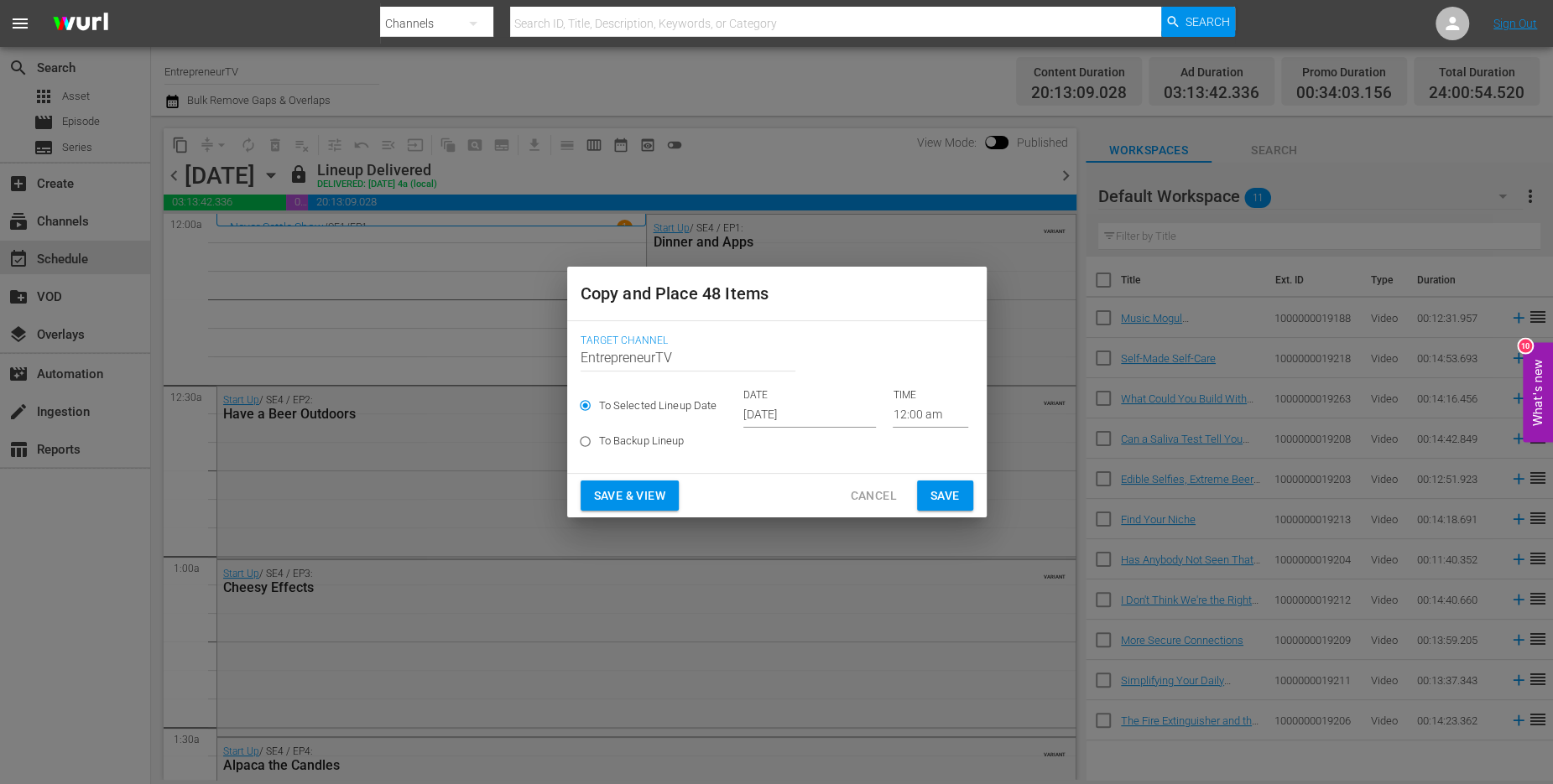
click at [794, 413] on input "[DATE]" at bounding box center [809, 415] width 133 height 25
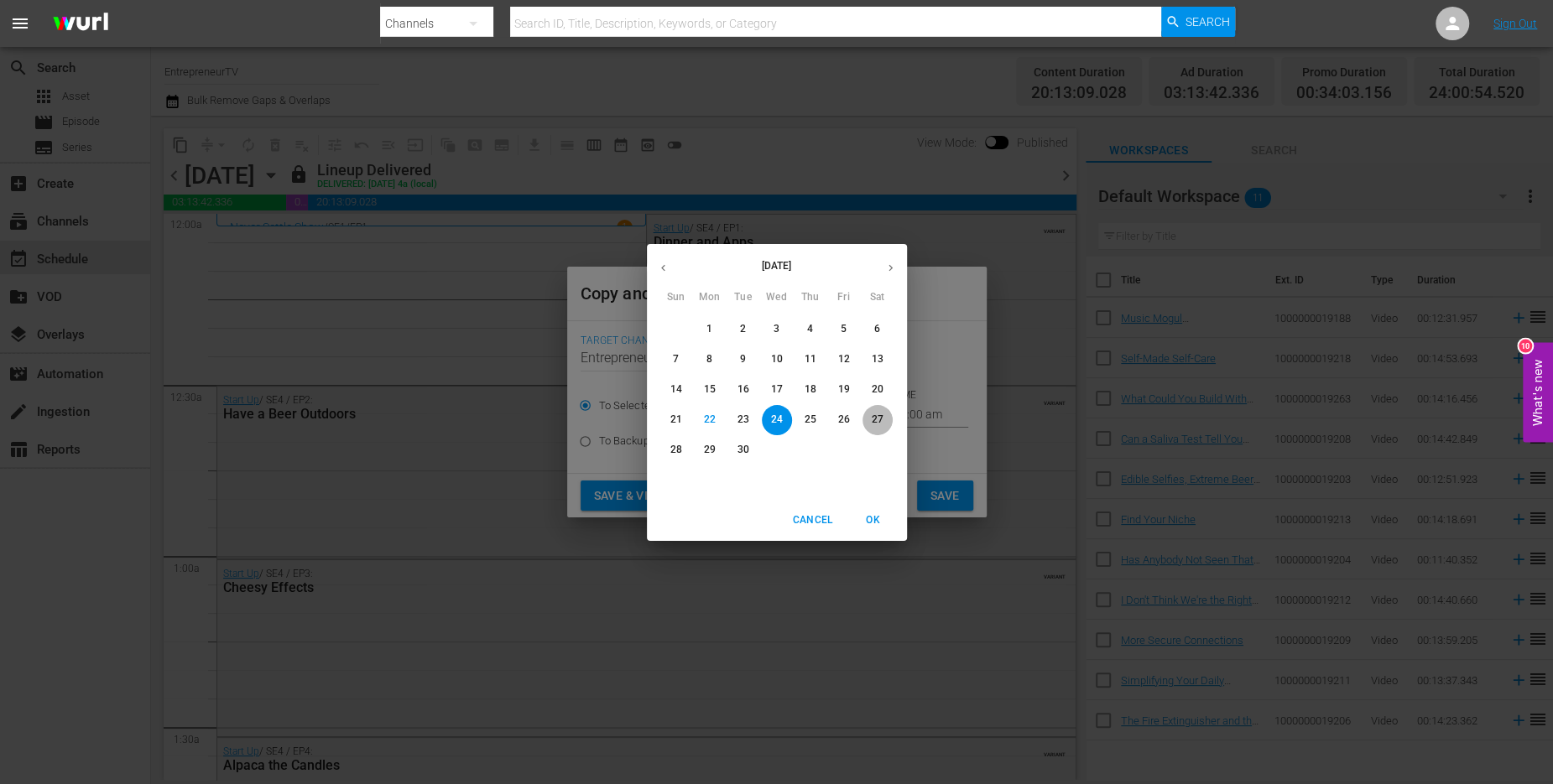
click at [878, 422] on p "27" at bounding box center [877, 420] width 12 height 14
type input "[DATE]"
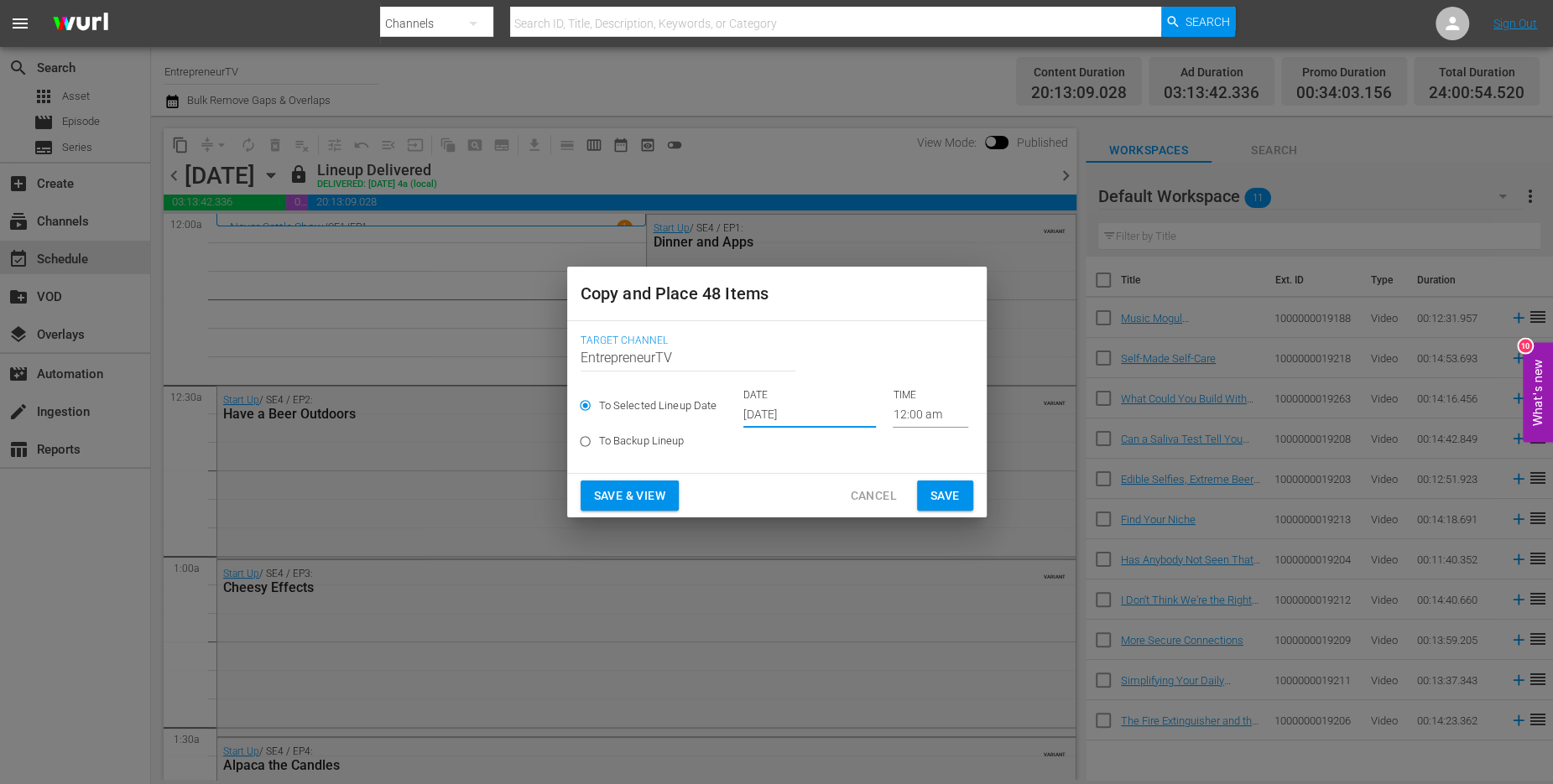
click at [940, 500] on span "Save" at bounding box center [944, 496] width 29 height 21
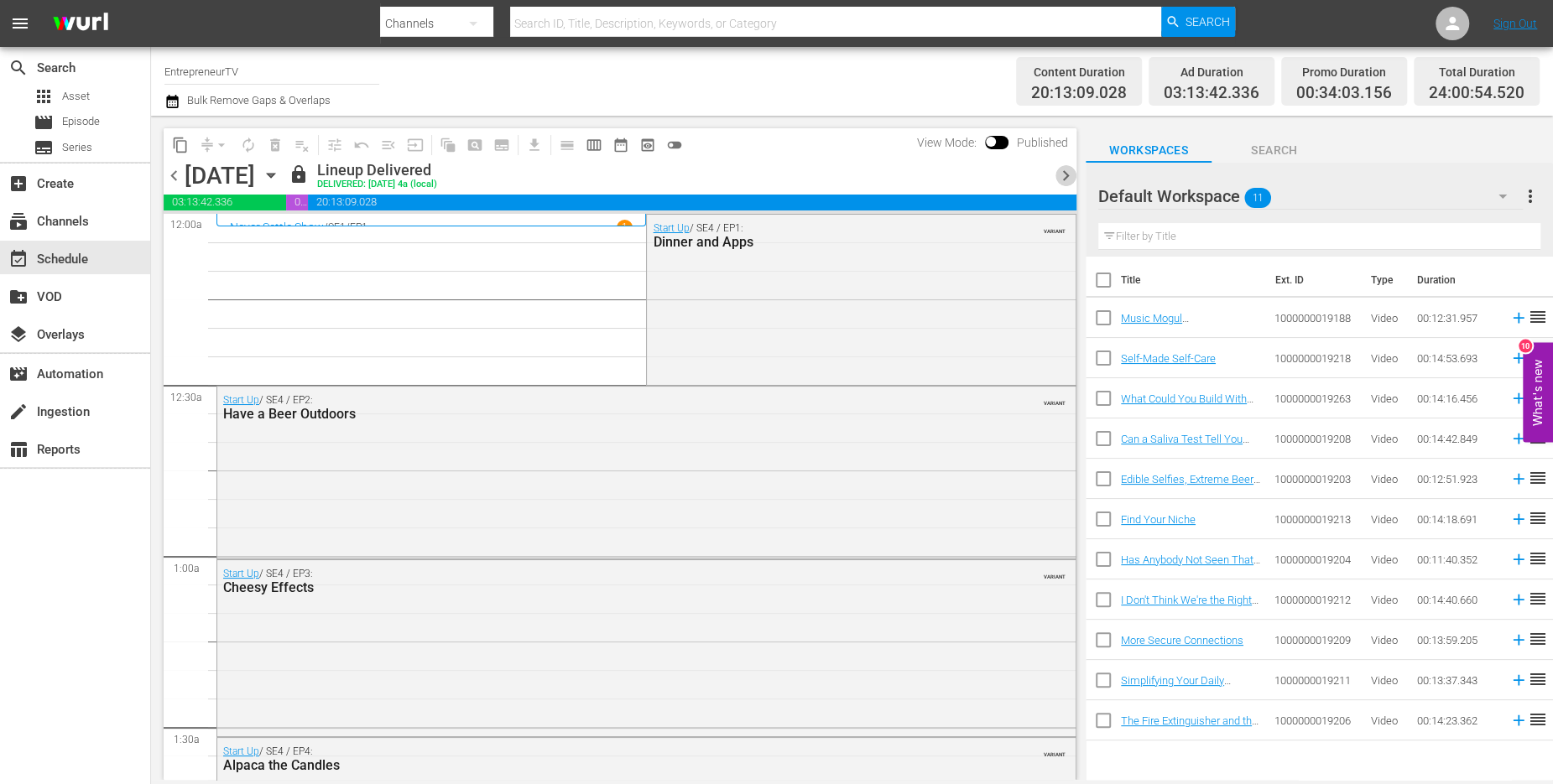
click at [1062, 175] on span "chevron_right" at bounding box center [1066, 176] width 21 height 21
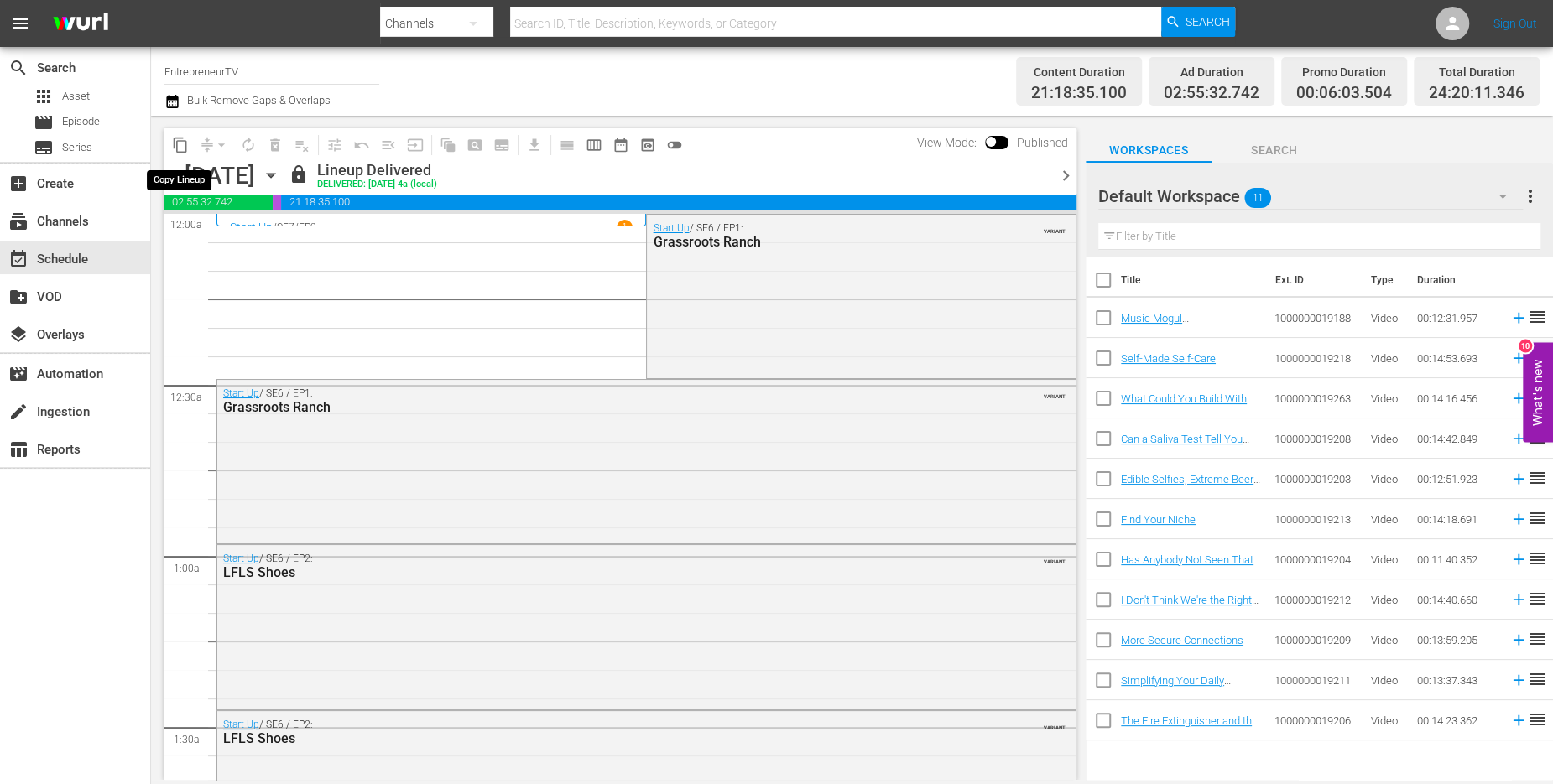
click at [179, 148] on span "content_copy" at bounding box center [180, 145] width 17 height 17
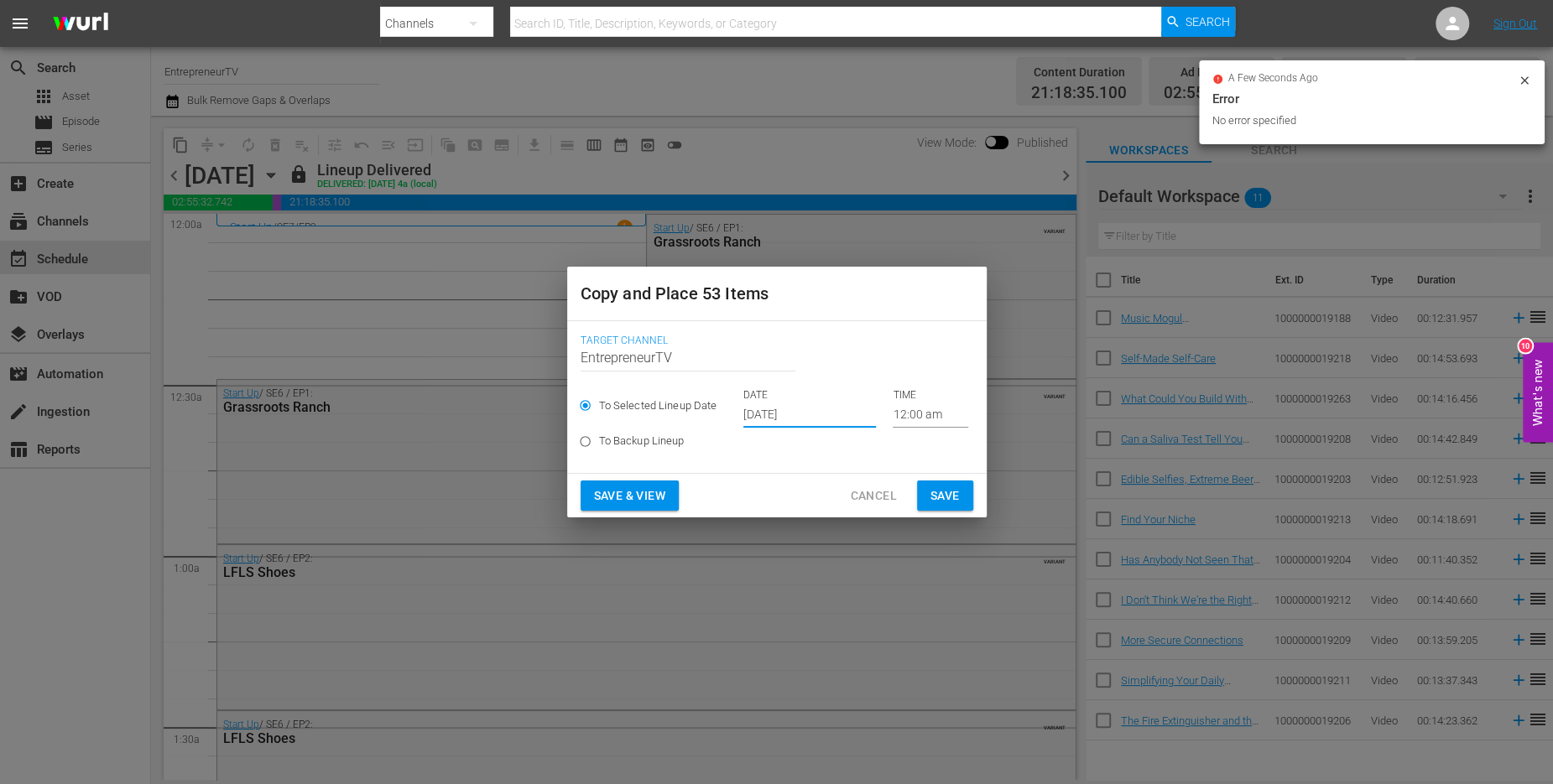
click at [791, 419] on input "[DATE]" at bounding box center [809, 415] width 133 height 25
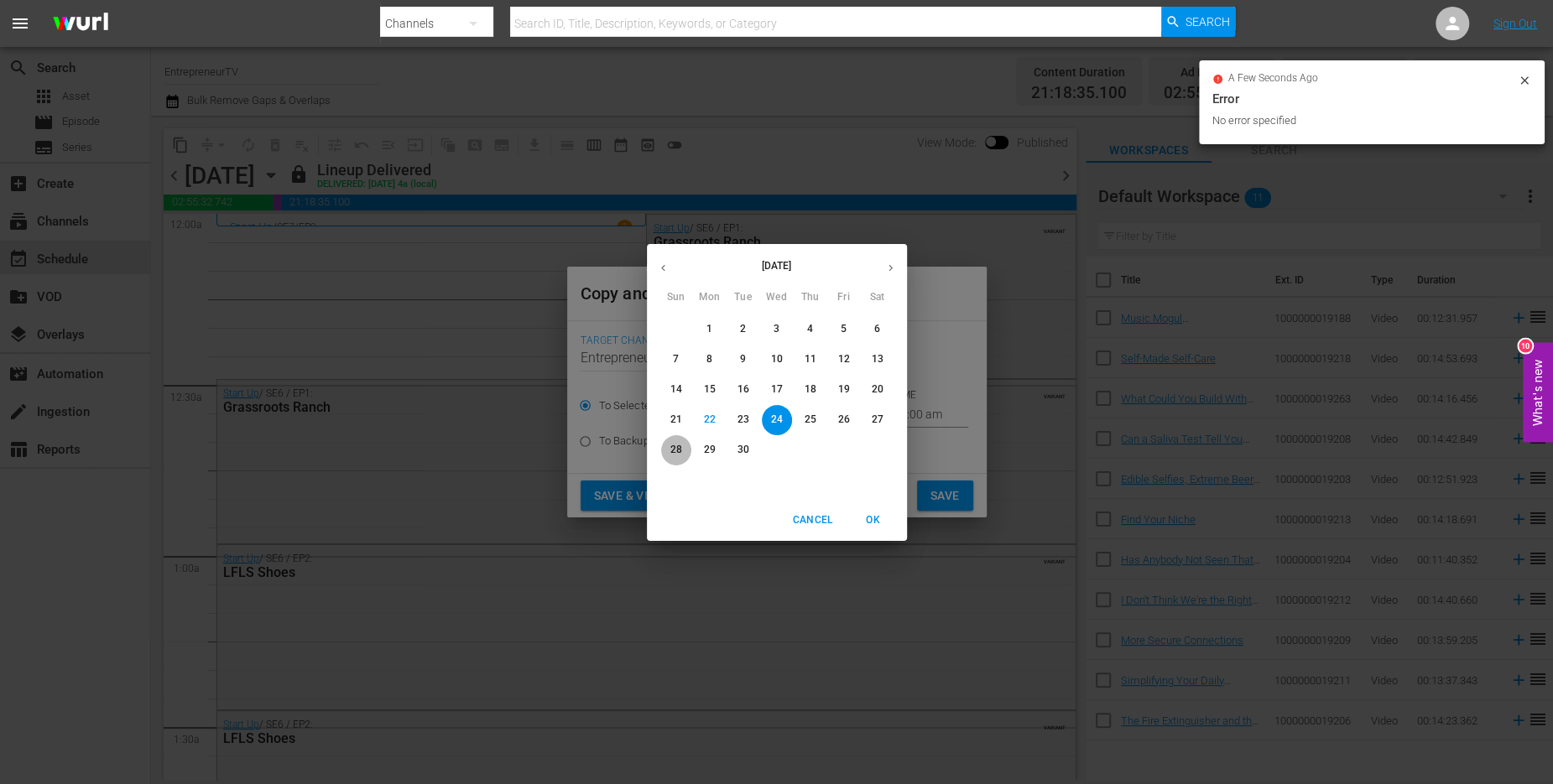
click at [683, 448] on span "28" at bounding box center [677, 450] width 30 height 14
type input "[DATE]"
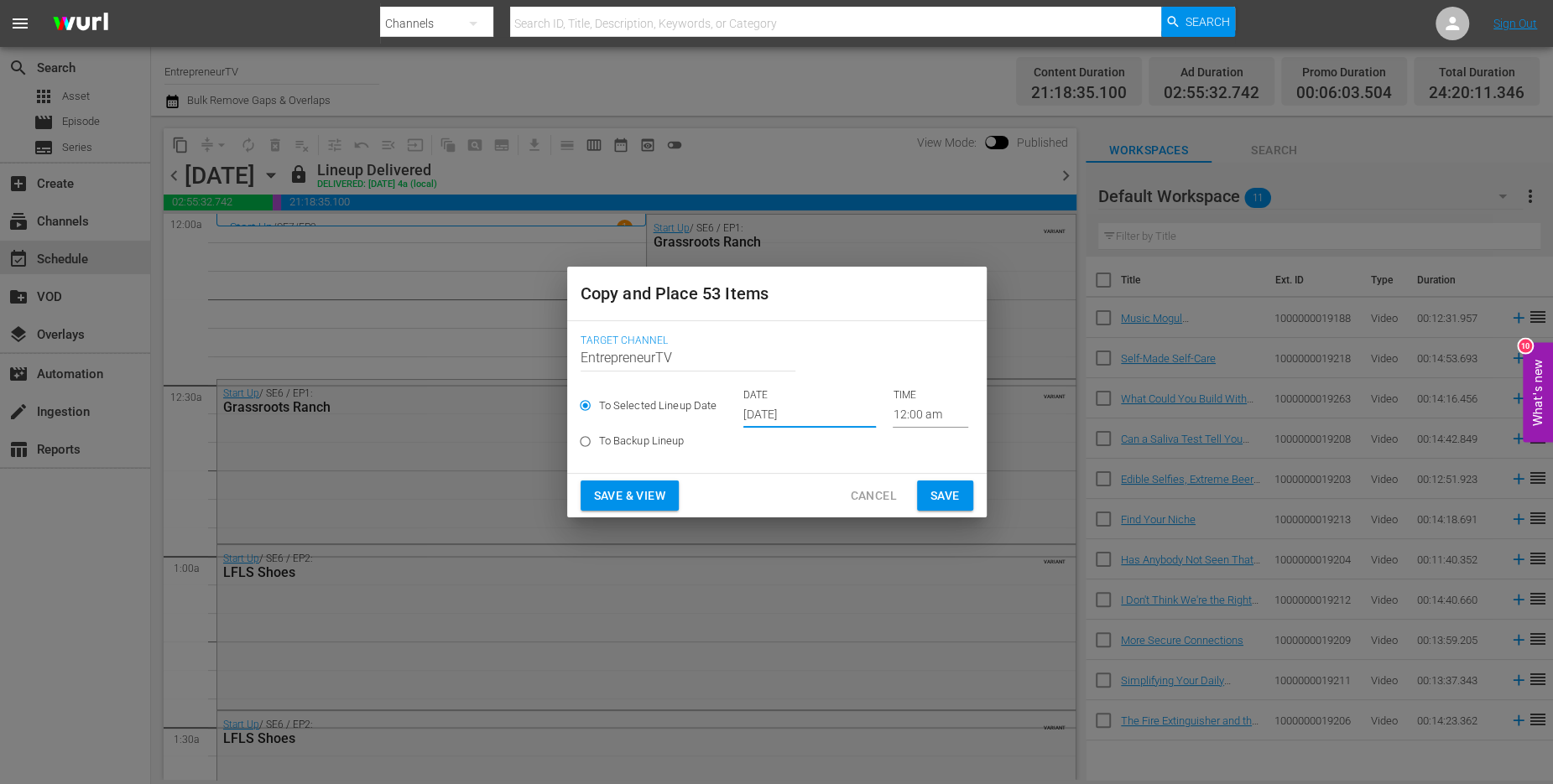
click at [947, 493] on span "Save" at bounding box center [944, 496] width 29 height 21
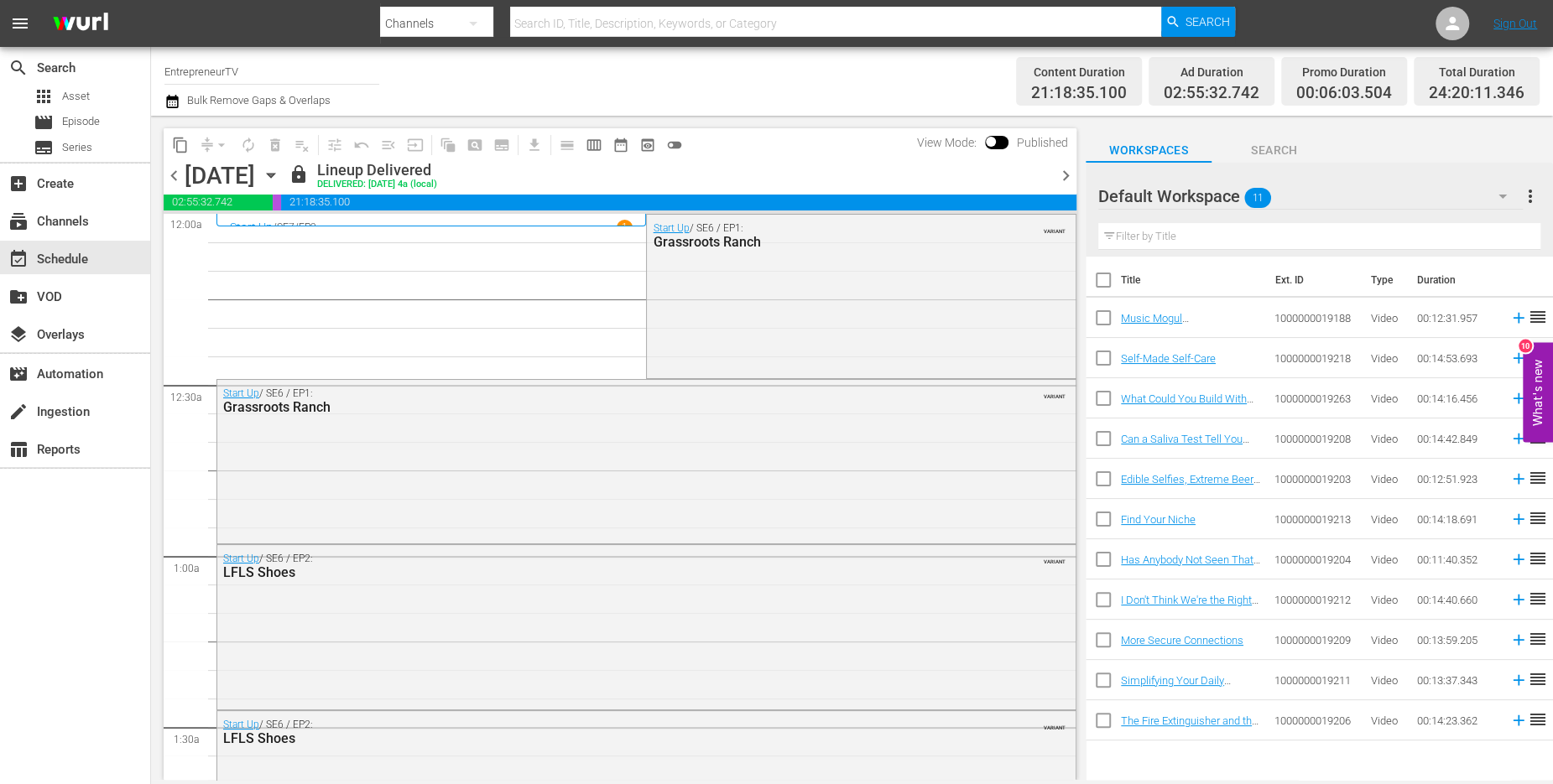
click at [1063, 176] on span "chevron_right" at bounding box center [1066, 176] width 21 height 21
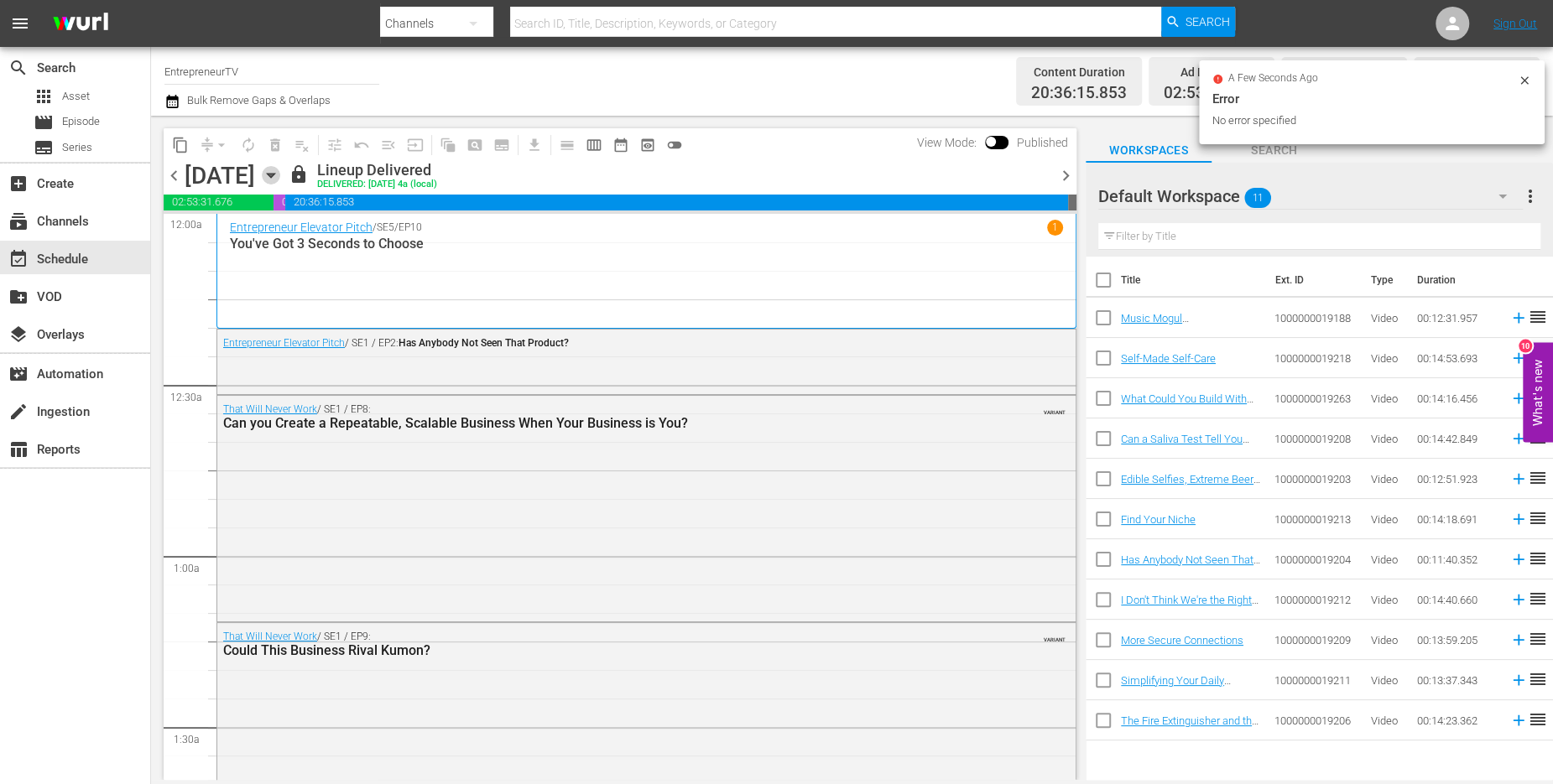
click at [280, 172] on icon "button" at bounding box center [270, 175] width 18 height 18
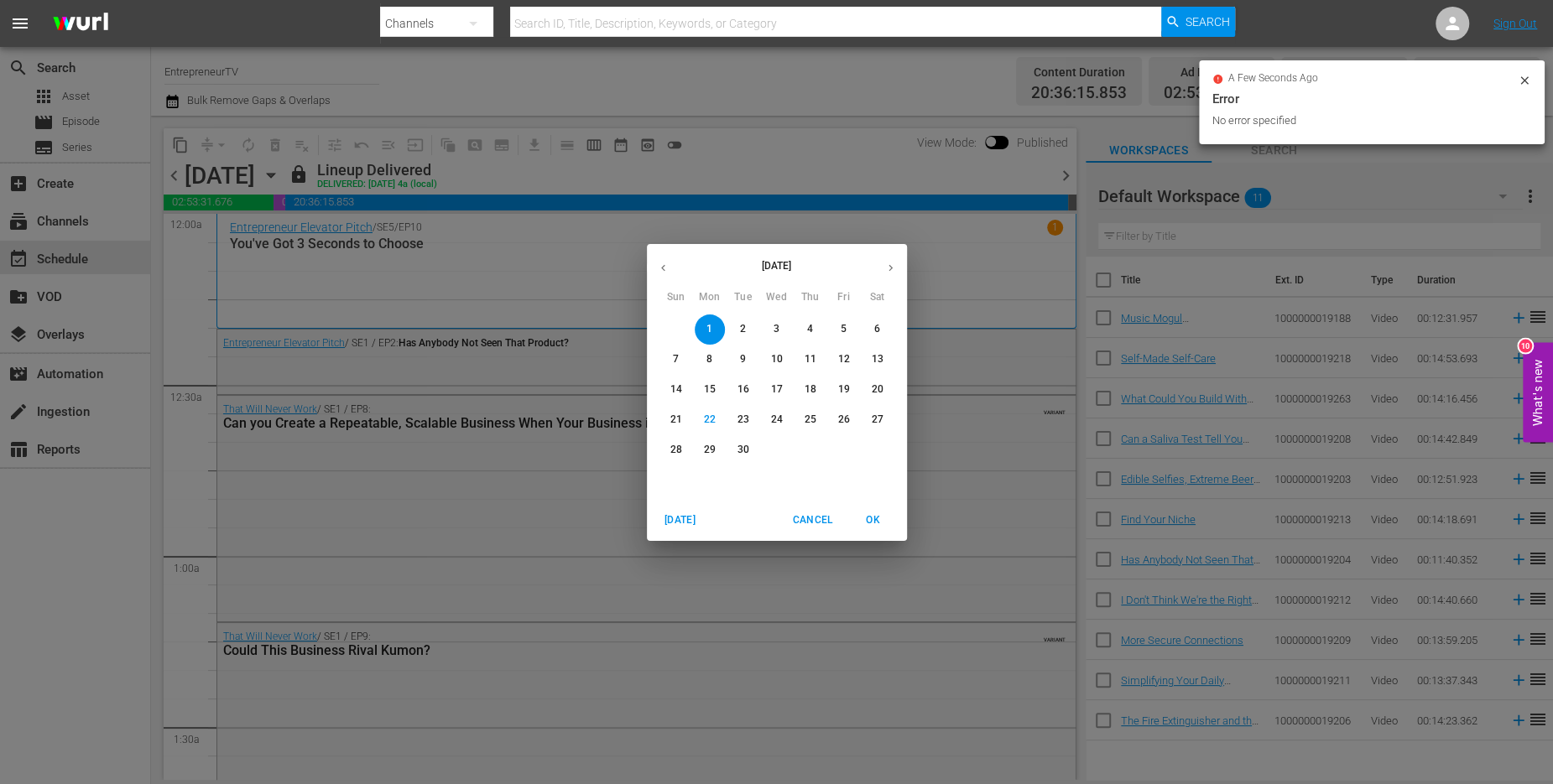
click at [875, 420] on p "27" at bounding box center [877, 420] width 12 height 14
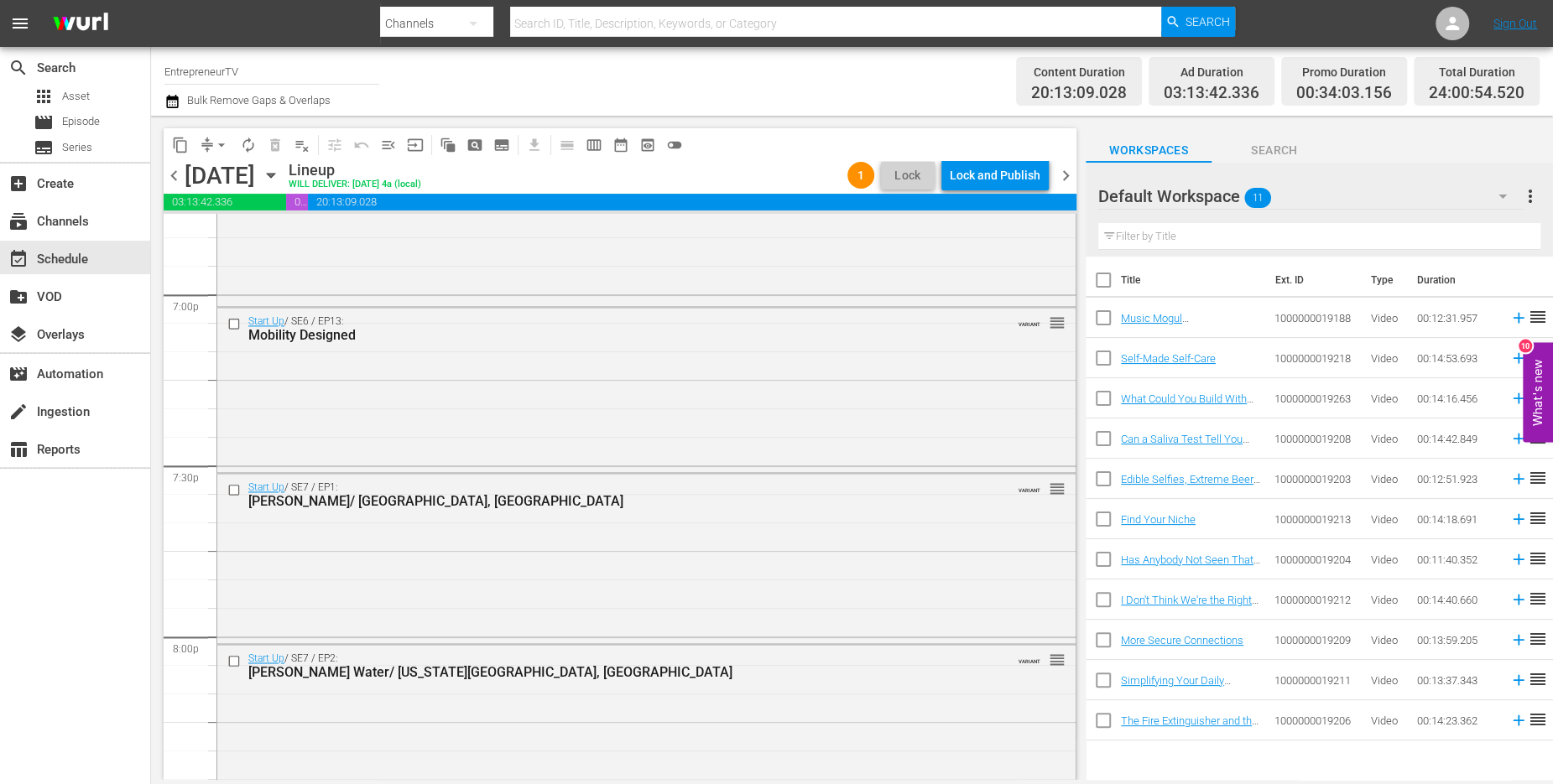
scroll to position [7649, 0]
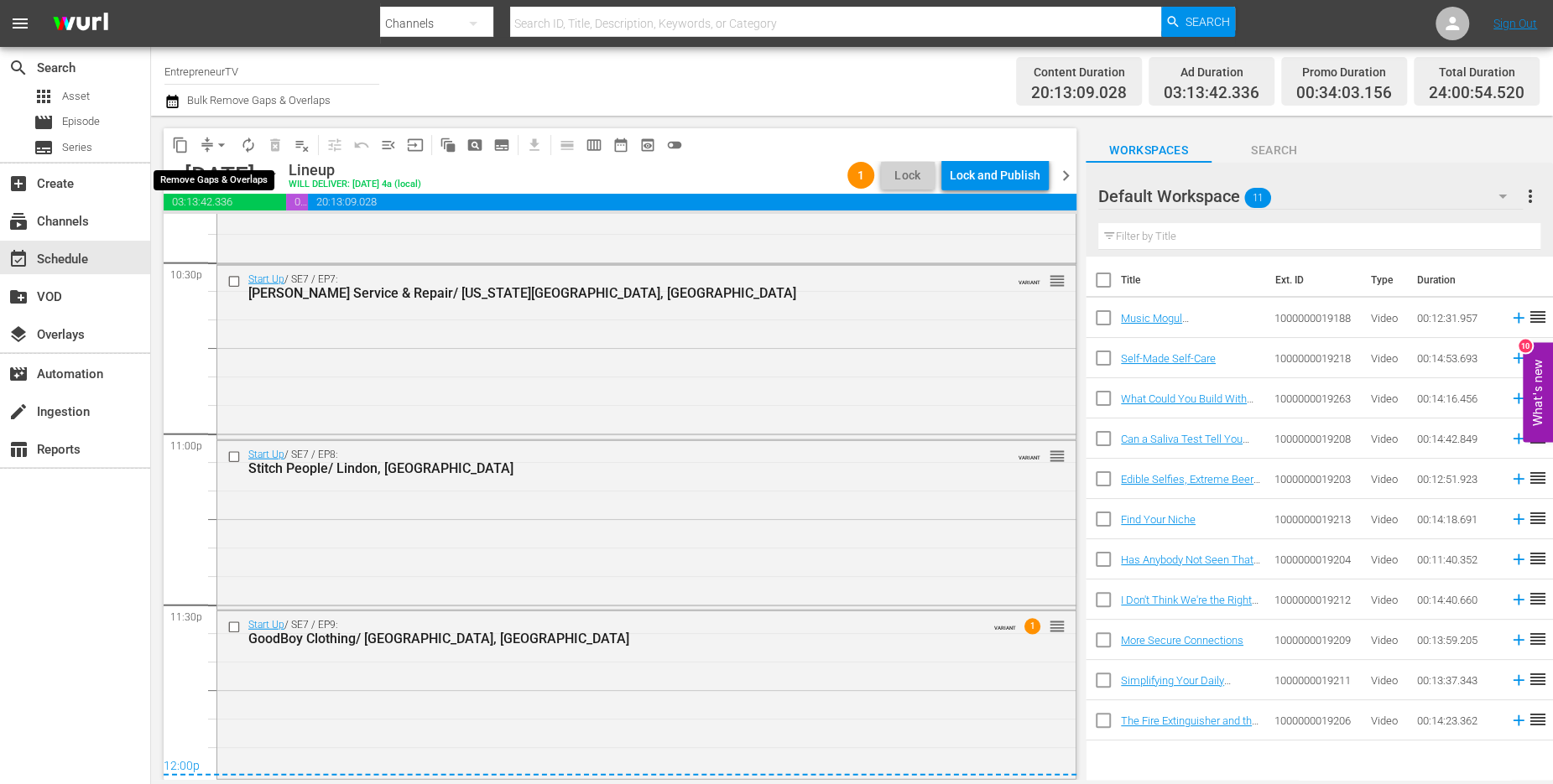
click at [214, 142] on span "arrow_drop_down" at bounding box center [222, 145] width 17 height 17
click at [257, 234] on li "Align to End of Previous Day" at bounding box center [223, 234] width 177 height 28
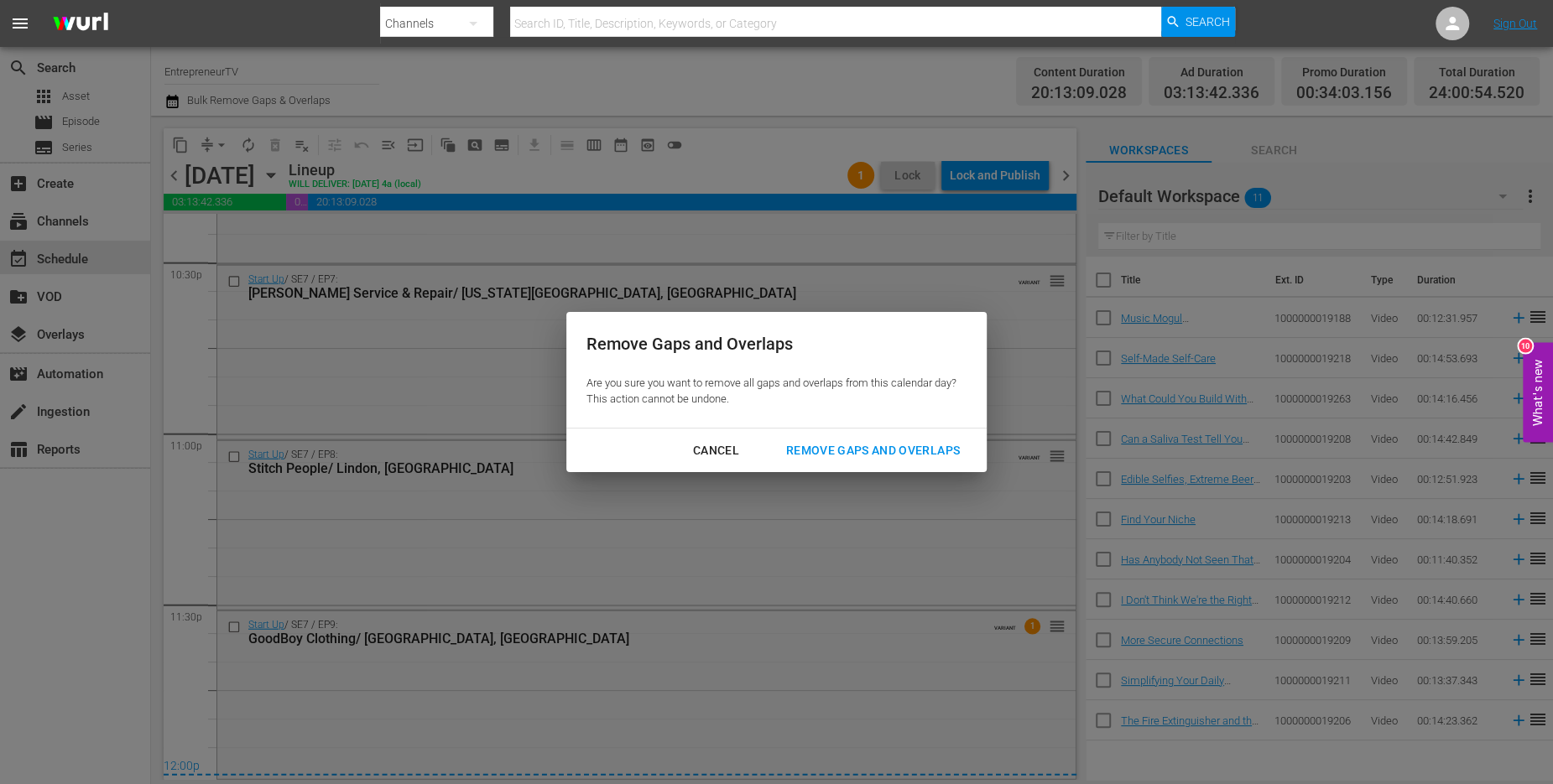
click at [883, 454] on div "Remove Gaps and Overlaps" at bounding box center [872, 450] width 201 height 21
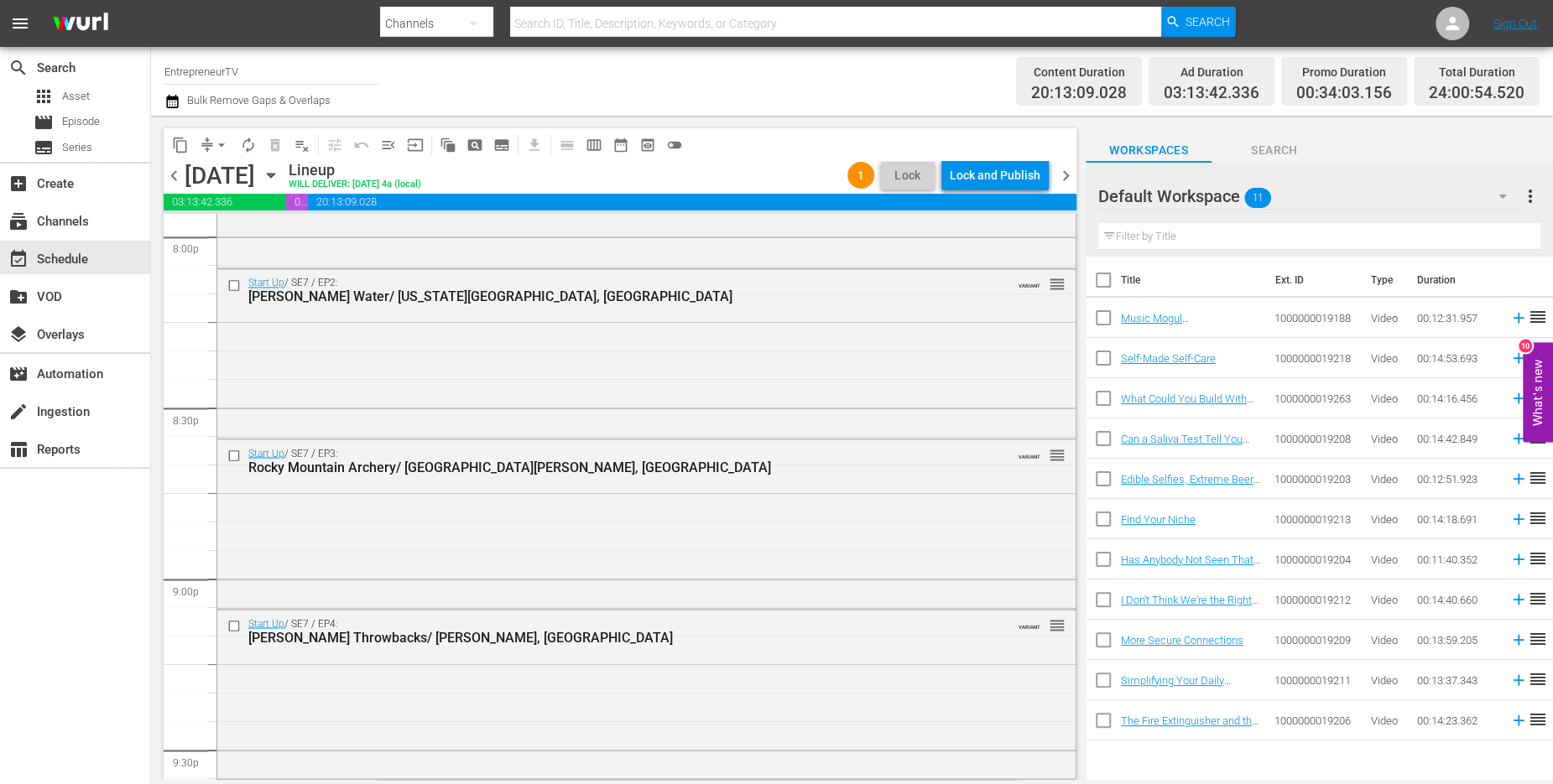
scroll to position [7675, 0]
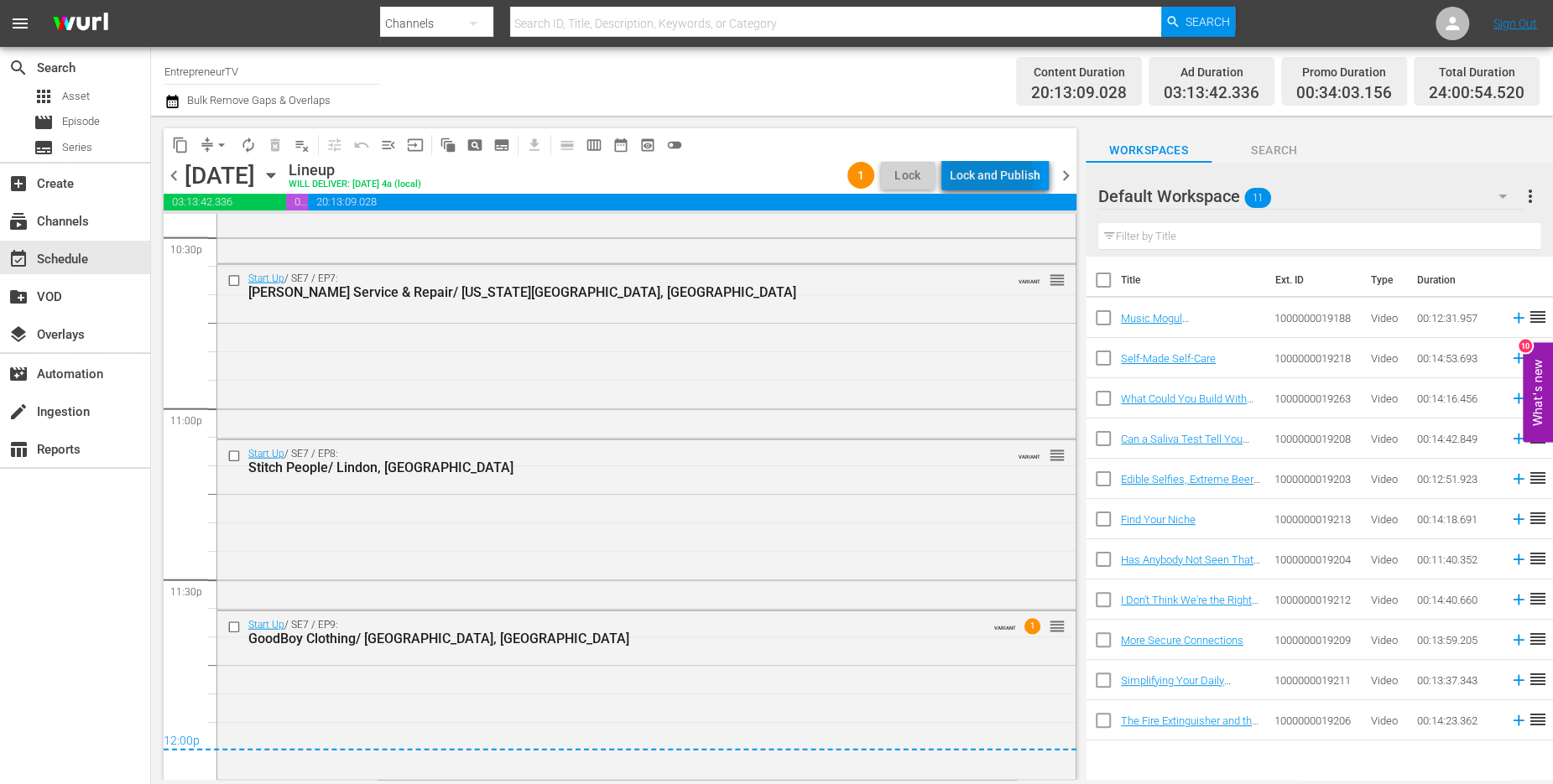
click at [989, 177] on div "Lock and Publish" at bounding box center [995, 176] width 91 height 30
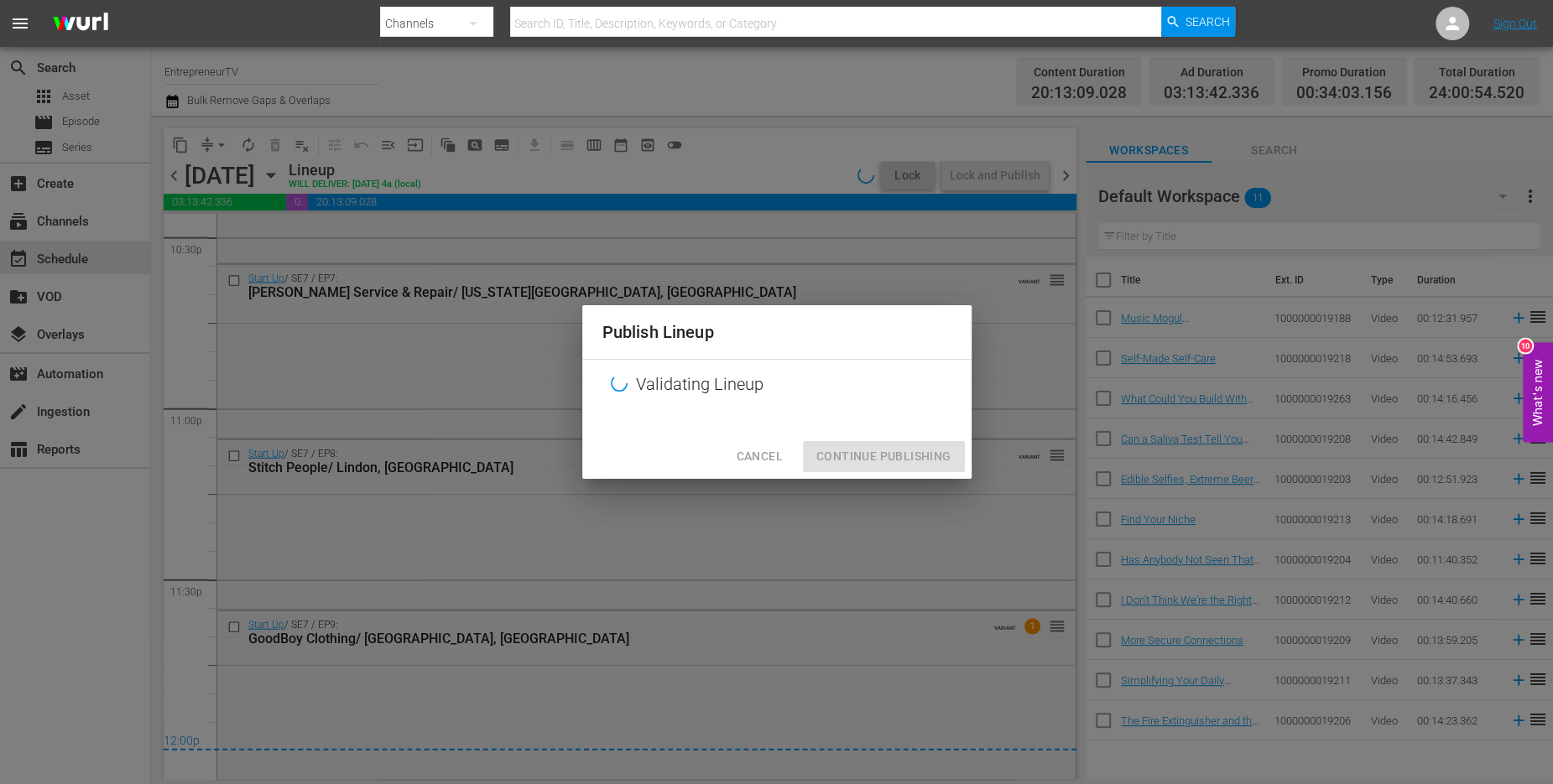
click at [901, 464] on div "Cancel Continue Publishing" at bounding box center [776, 457] width 389 height 45
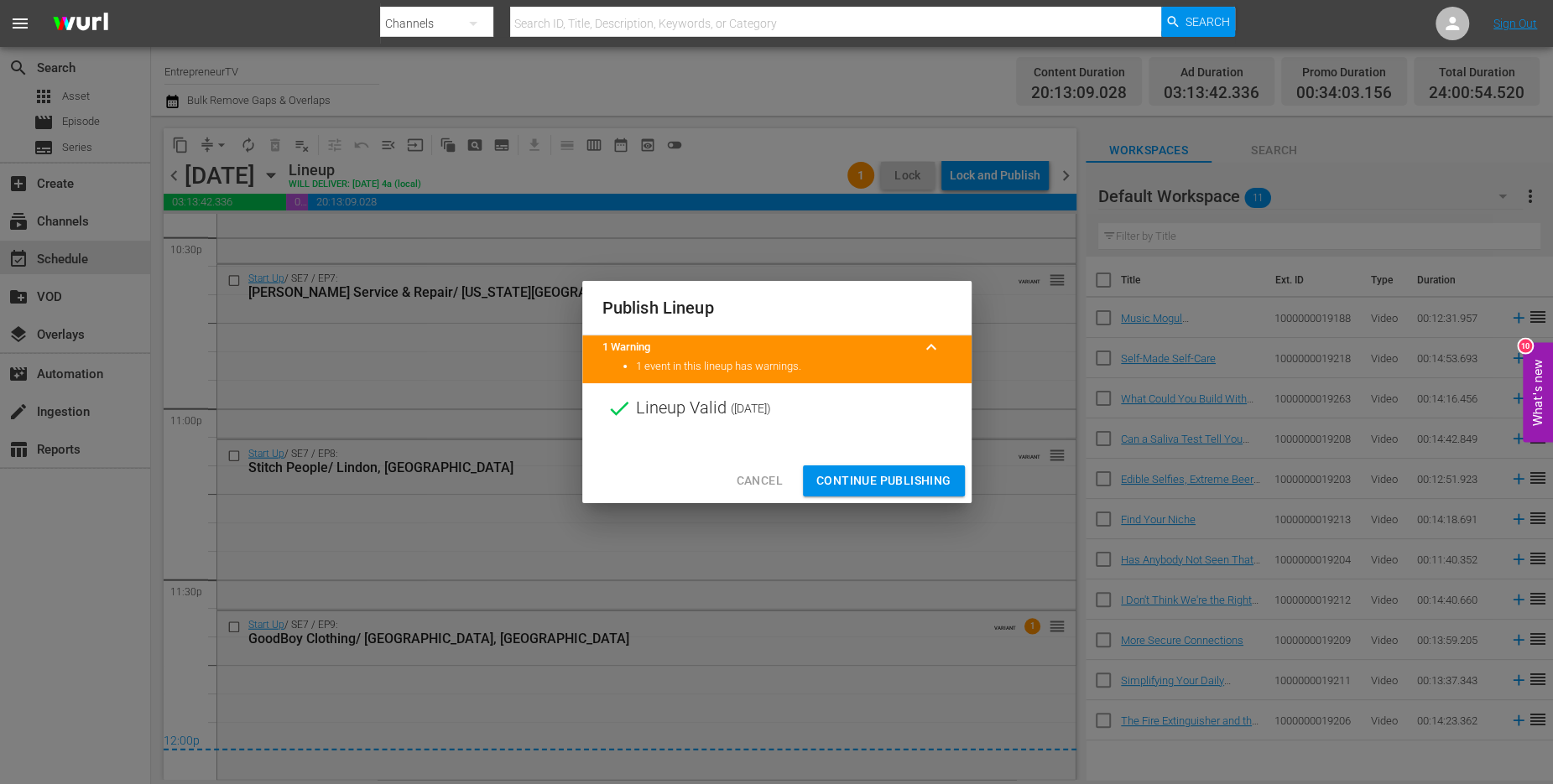
click at [890, 487] on span "Continue Publishing" at bounding box center [883, 481] width 135 height 21
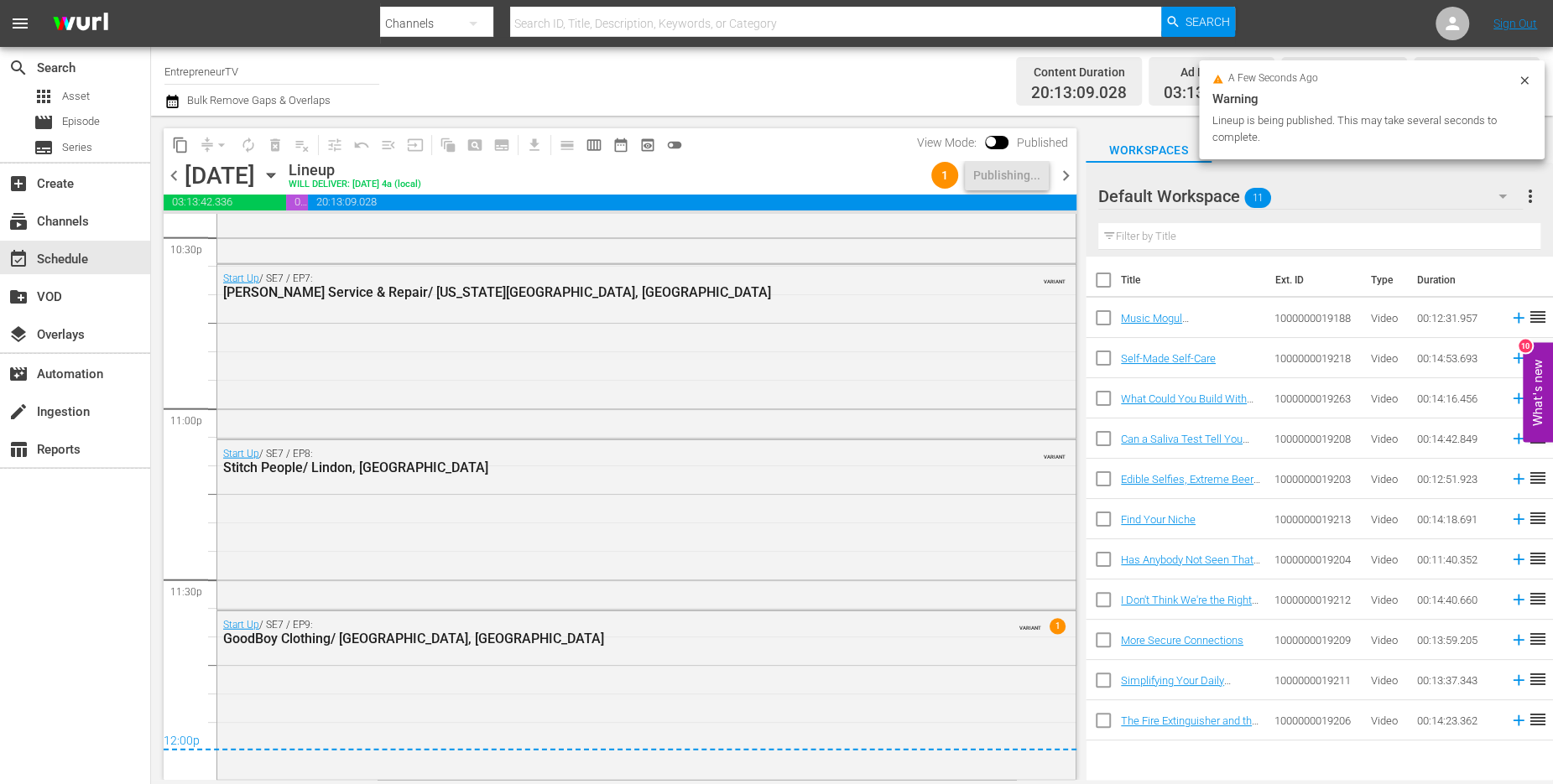
click at [1056, 172] on span "chevron_right" at bounding box center [1066, 176] width 21 height 21
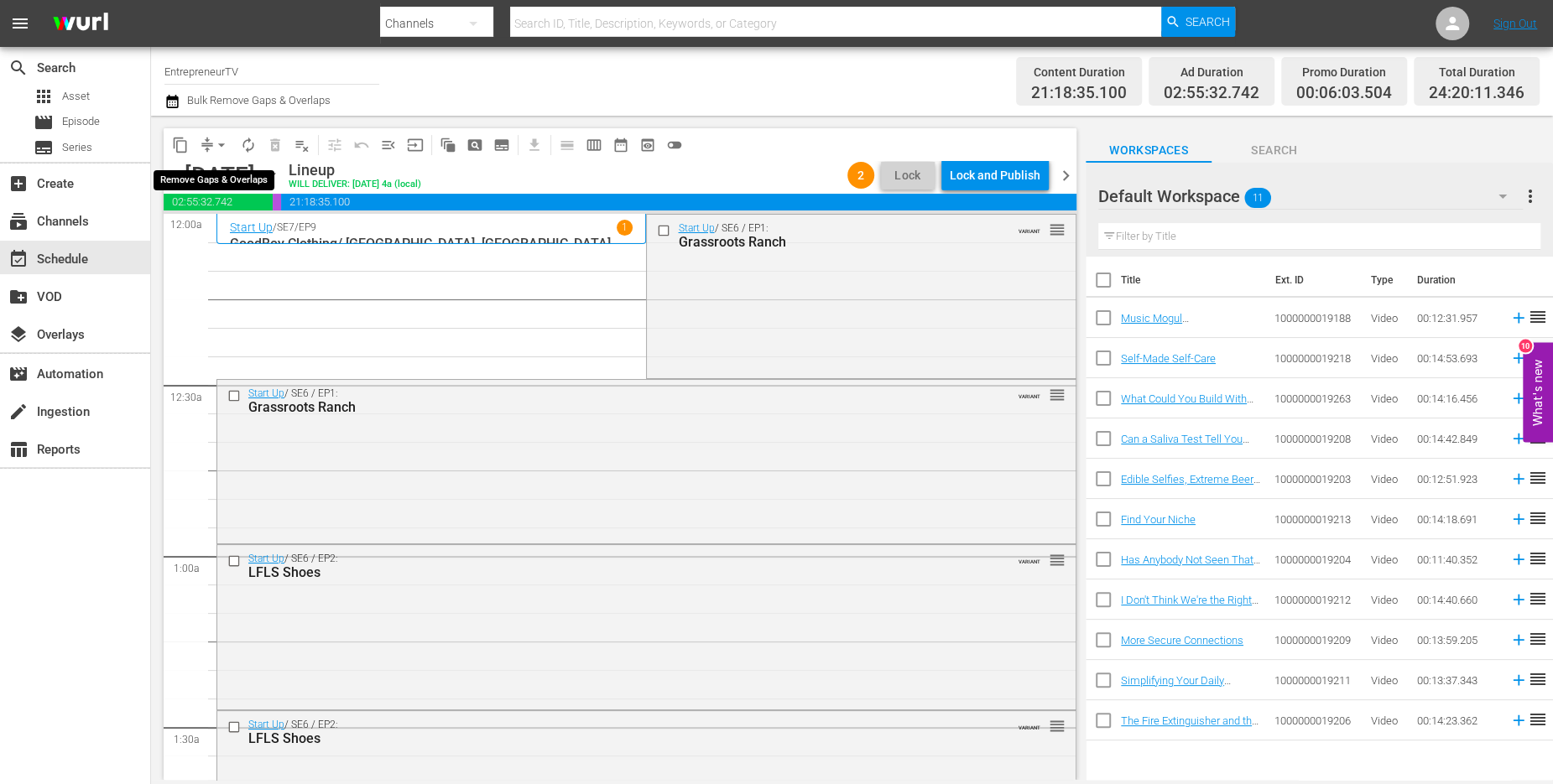
click at [219, 147] on span "arrow_drop_down" at bounding box center [222, 145] width 17 height 17
click at [250, 220] on li "Align to End of Previous Day" at bounding box center [223, 234] width 177 height 28
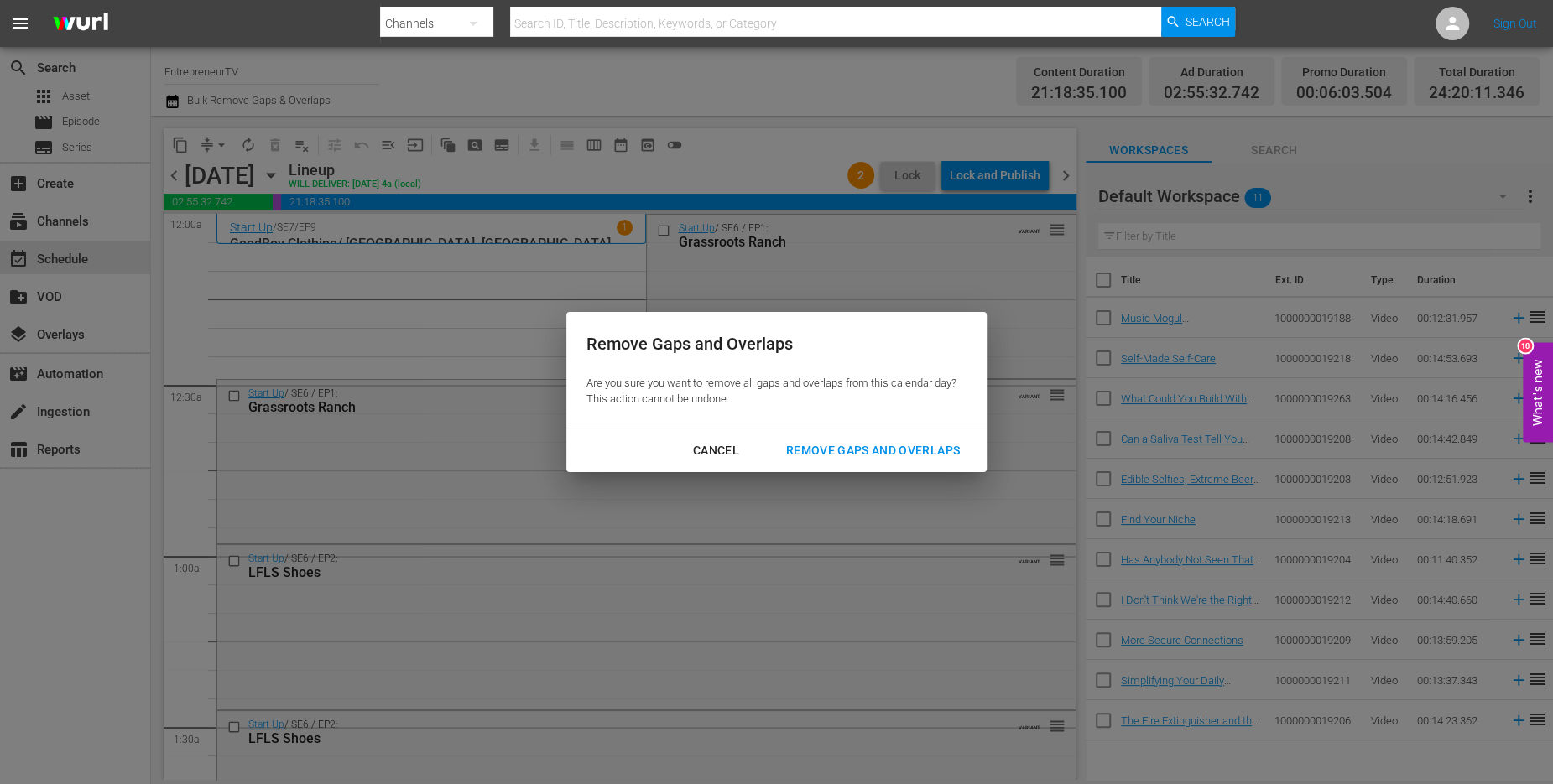
click at [730, 444] on div "Cancel" at bounding box center [716, 450] width 73 height 21
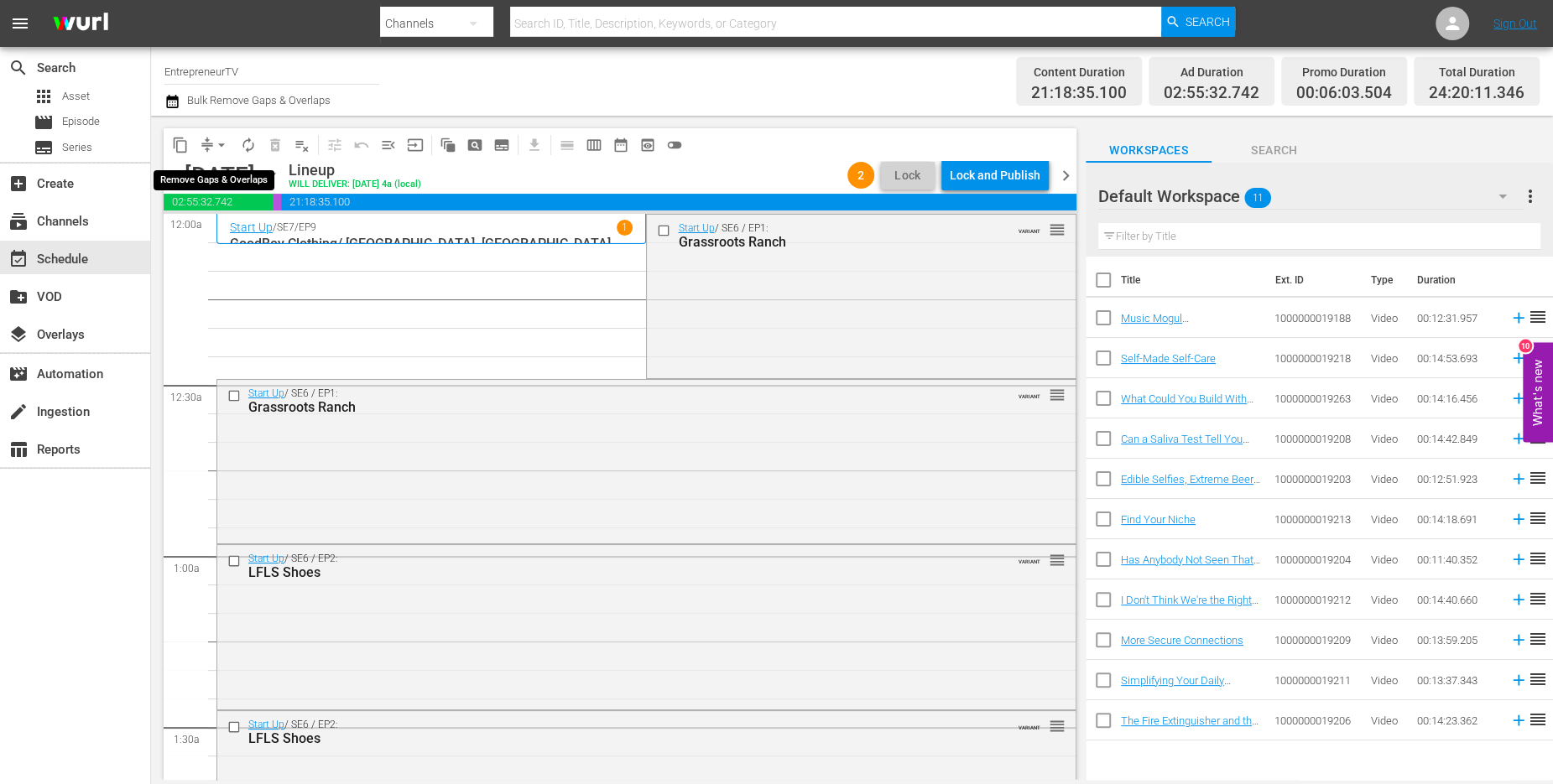
click at [218, 145] on span "arrow_drop_down" at bounding box center [222, 145] width 17 height 17
click at [218, 234] on li "Align to End of Previous Day" at bounding box center [223, 234] width 177 height 28
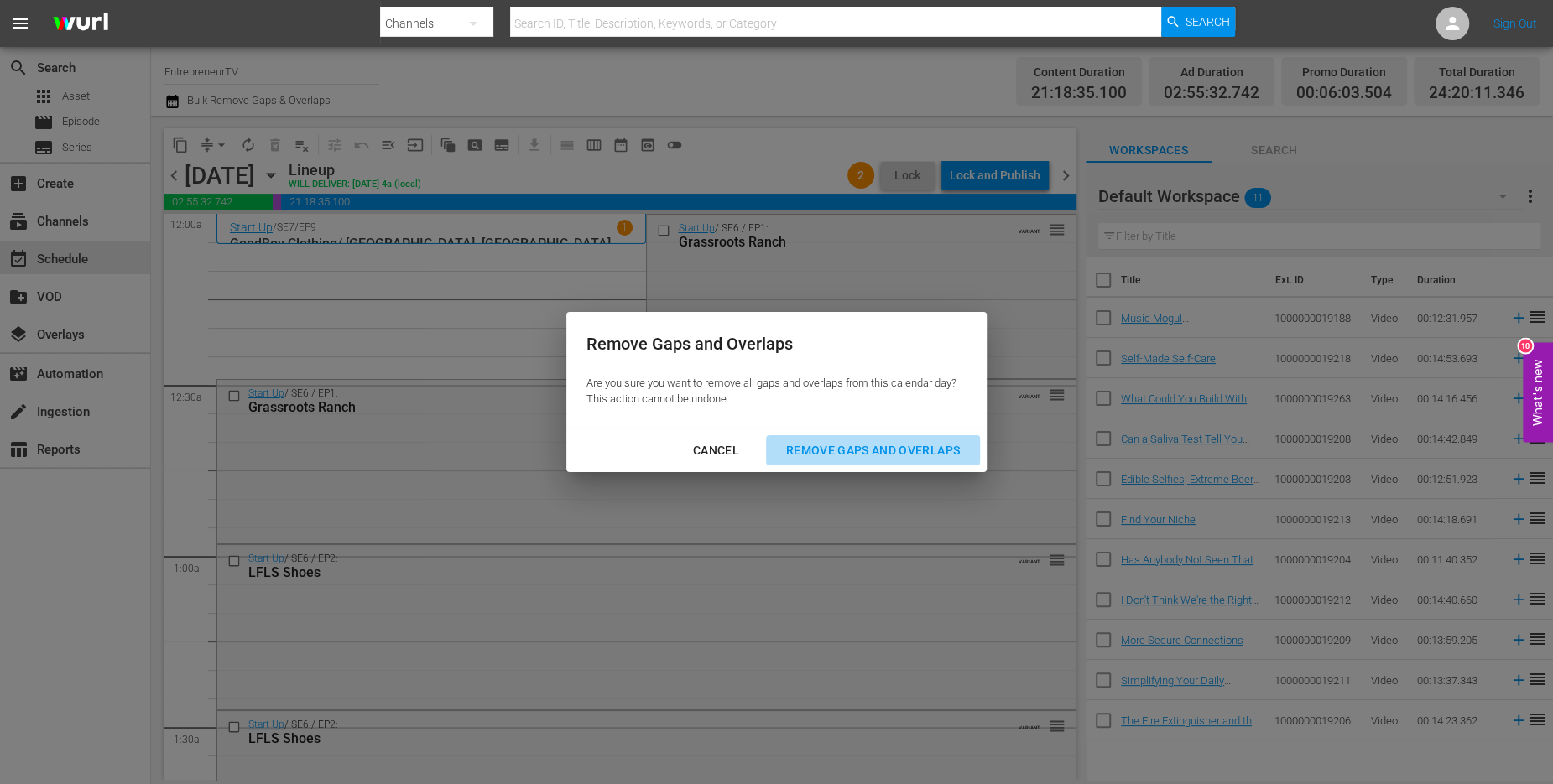
click at [909, 451] on div "Remove Gaps and Overlaps" at bounding box center [872, 450] width 201 height 21
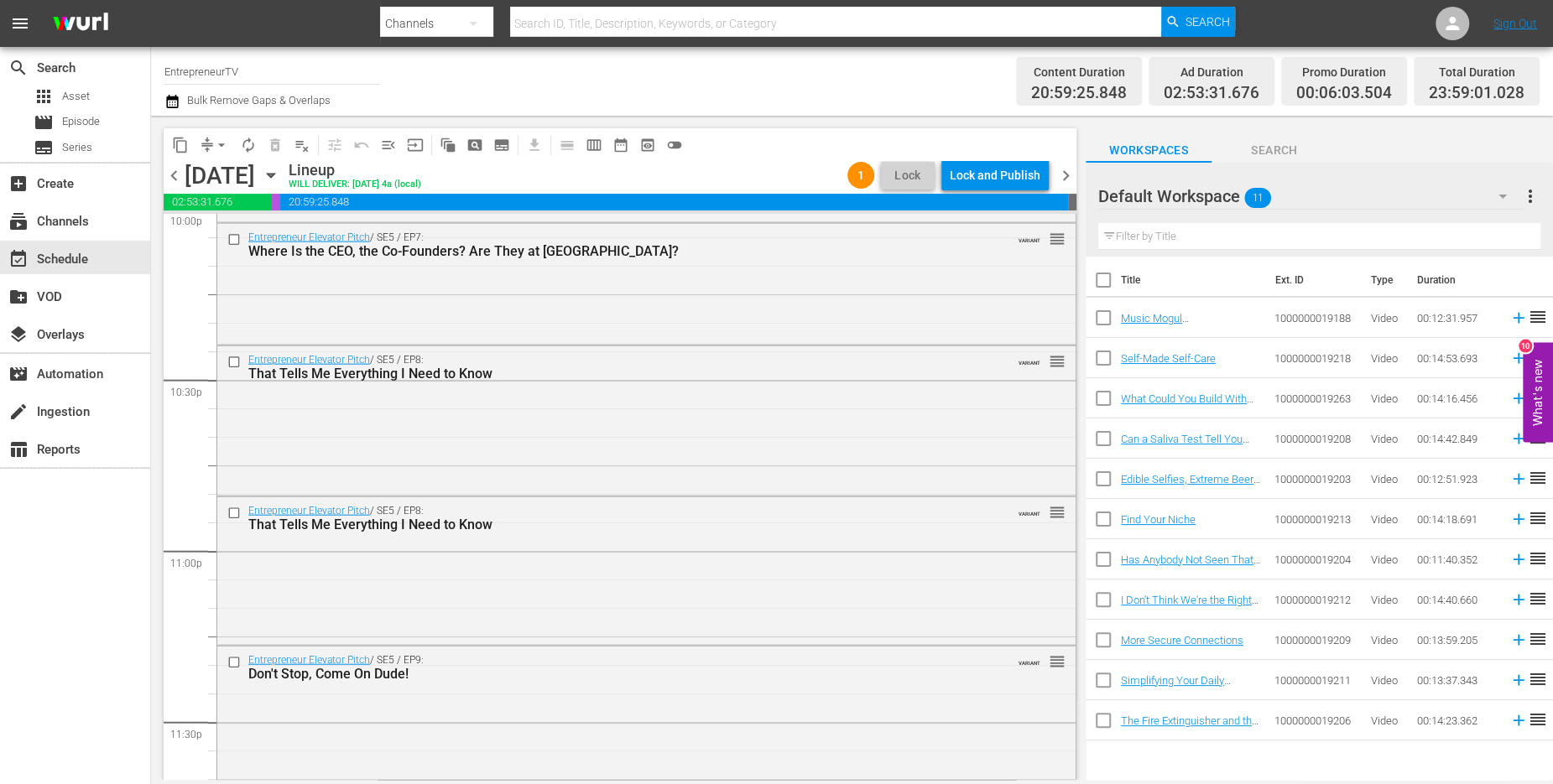
scroll to position [7670, 0]
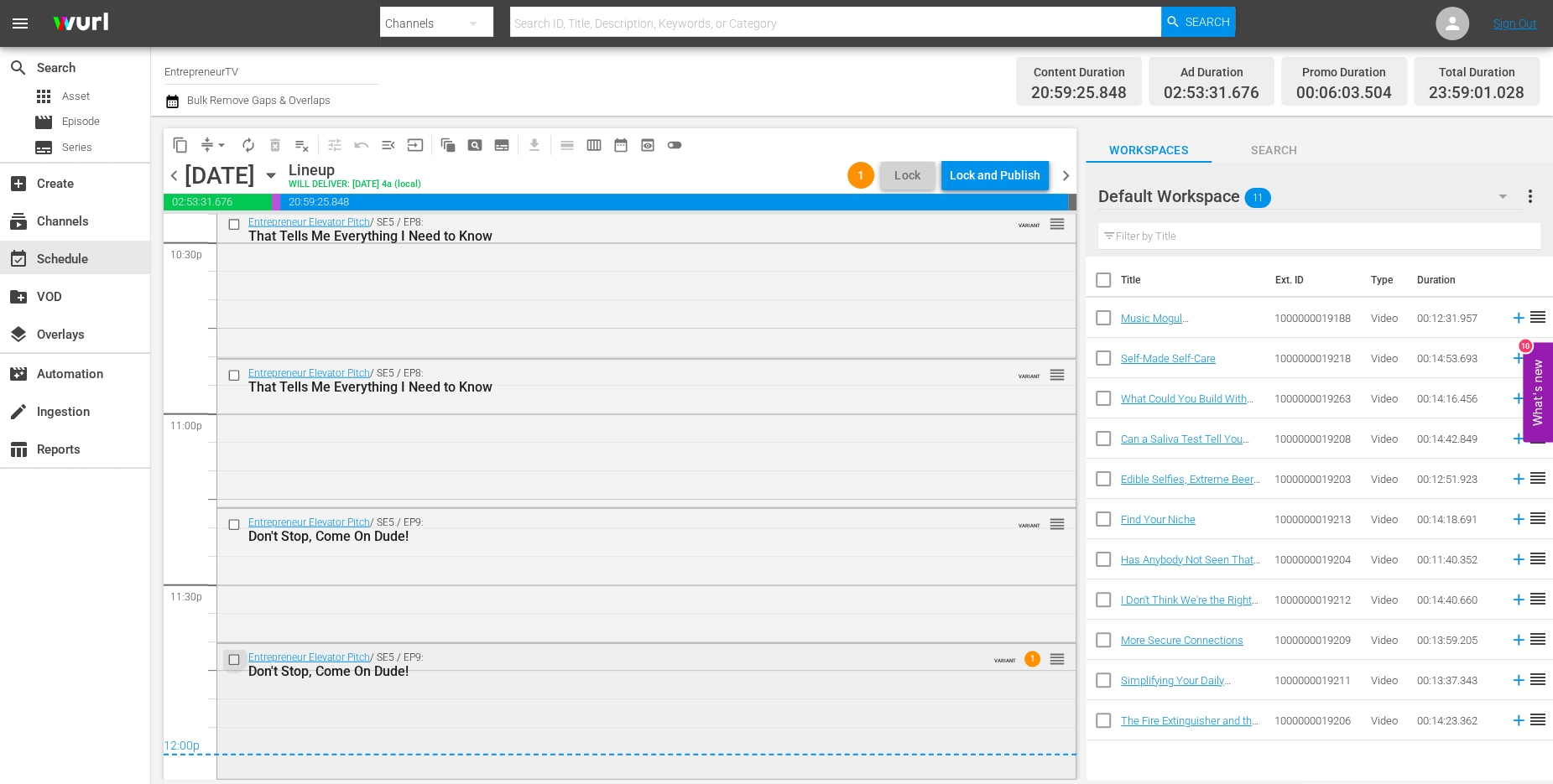
click at [235, 657] on input "checkbox" at bounding box center [237, 660] width 18 height 14
click at [993, 172] on div "Lock and Publish" at bounding box center [995, 176] width 91 height 30
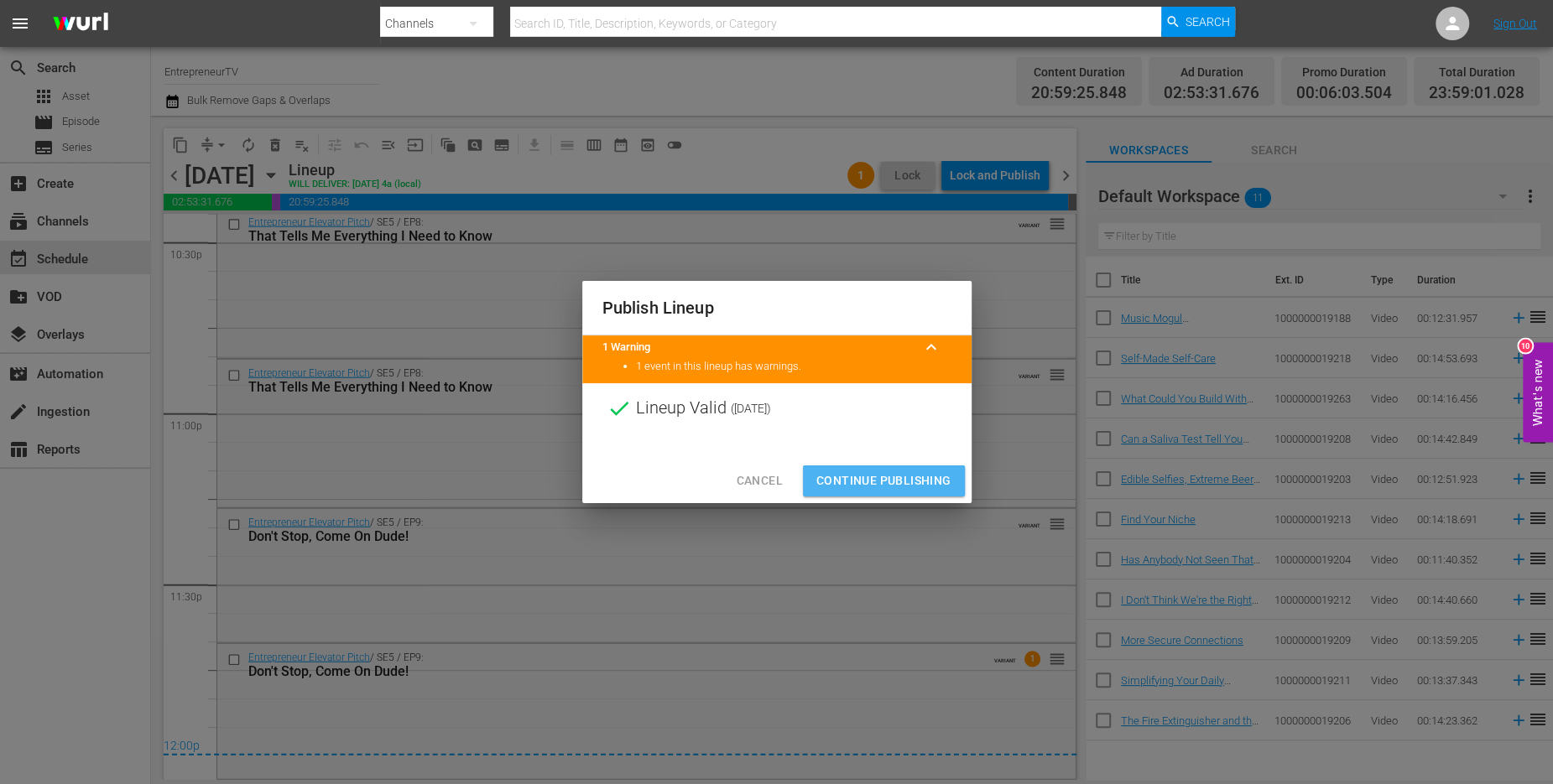
click at [896, 471] on span "Continue Publishing" at bounding box center [883, 481] width 135 height 21
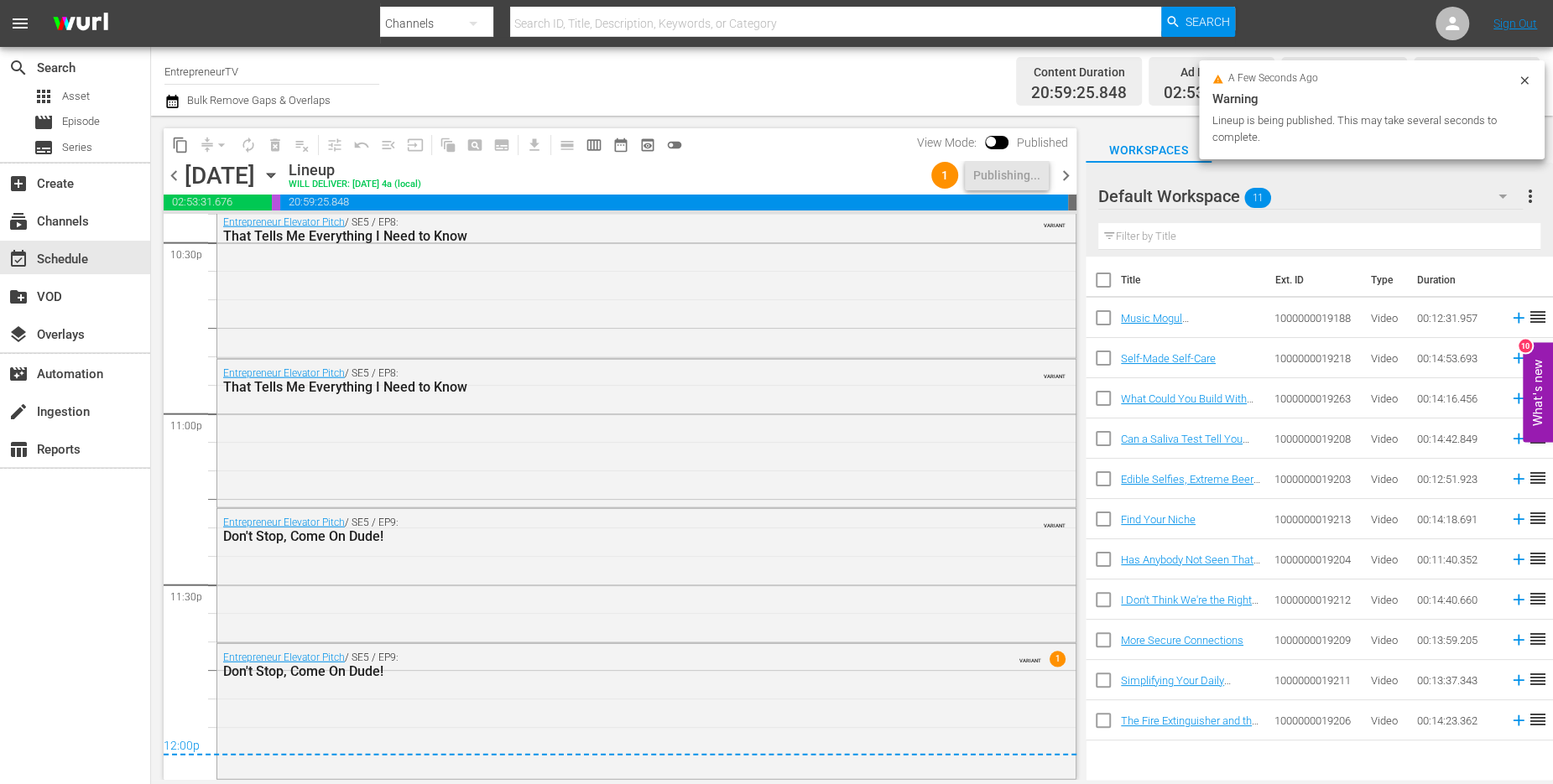
click at [1064, 172] on span "chevron_right" at bounding box center [1066, 176] width 21 height 21
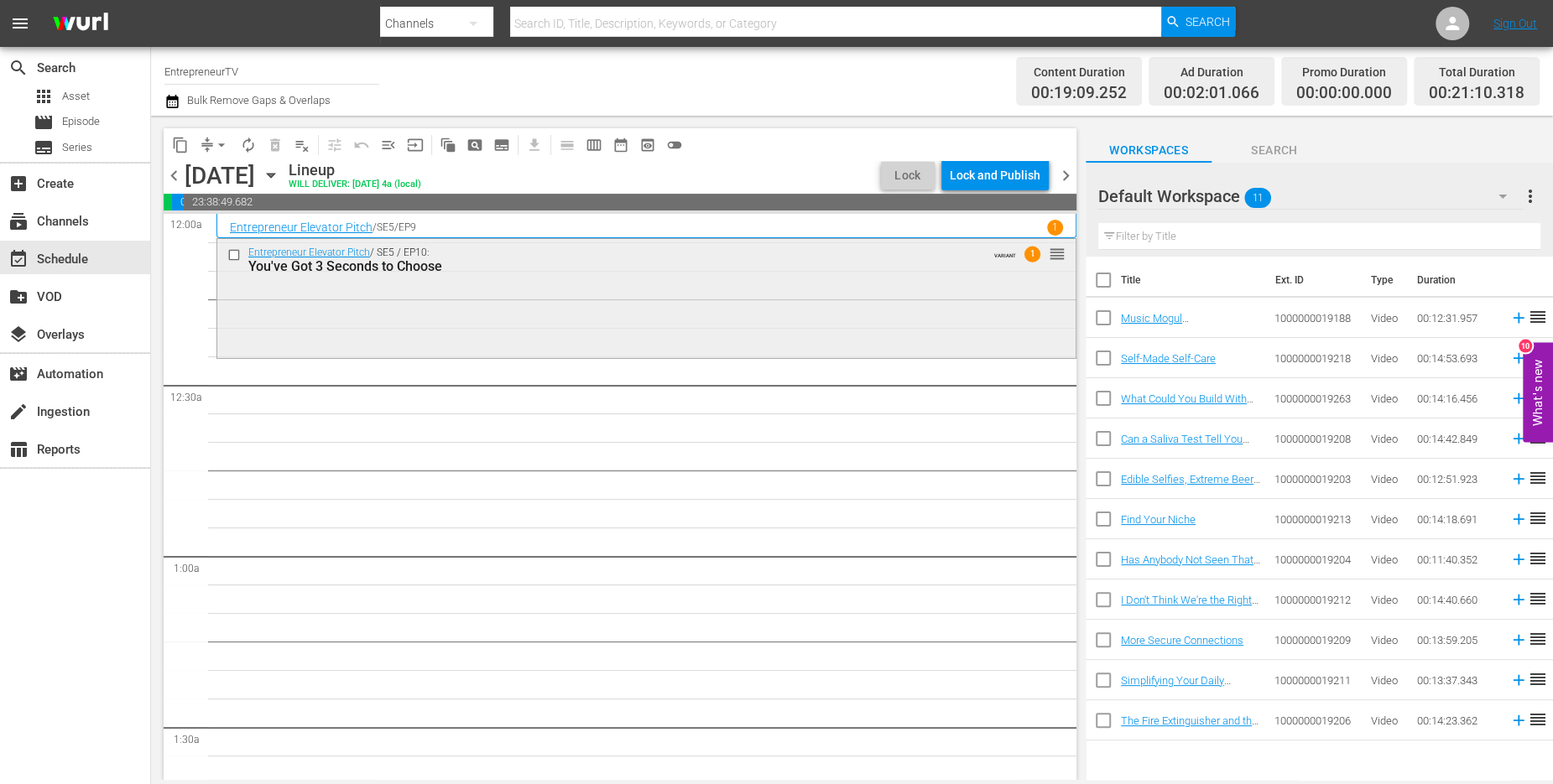
click at [235, 250] on input "checkbox" at bounding box center [237, 255] width 18 height 14
click at [276, 144] on span "delete_forever_outlined" at bounding box center [274, 145] width 17 height 17
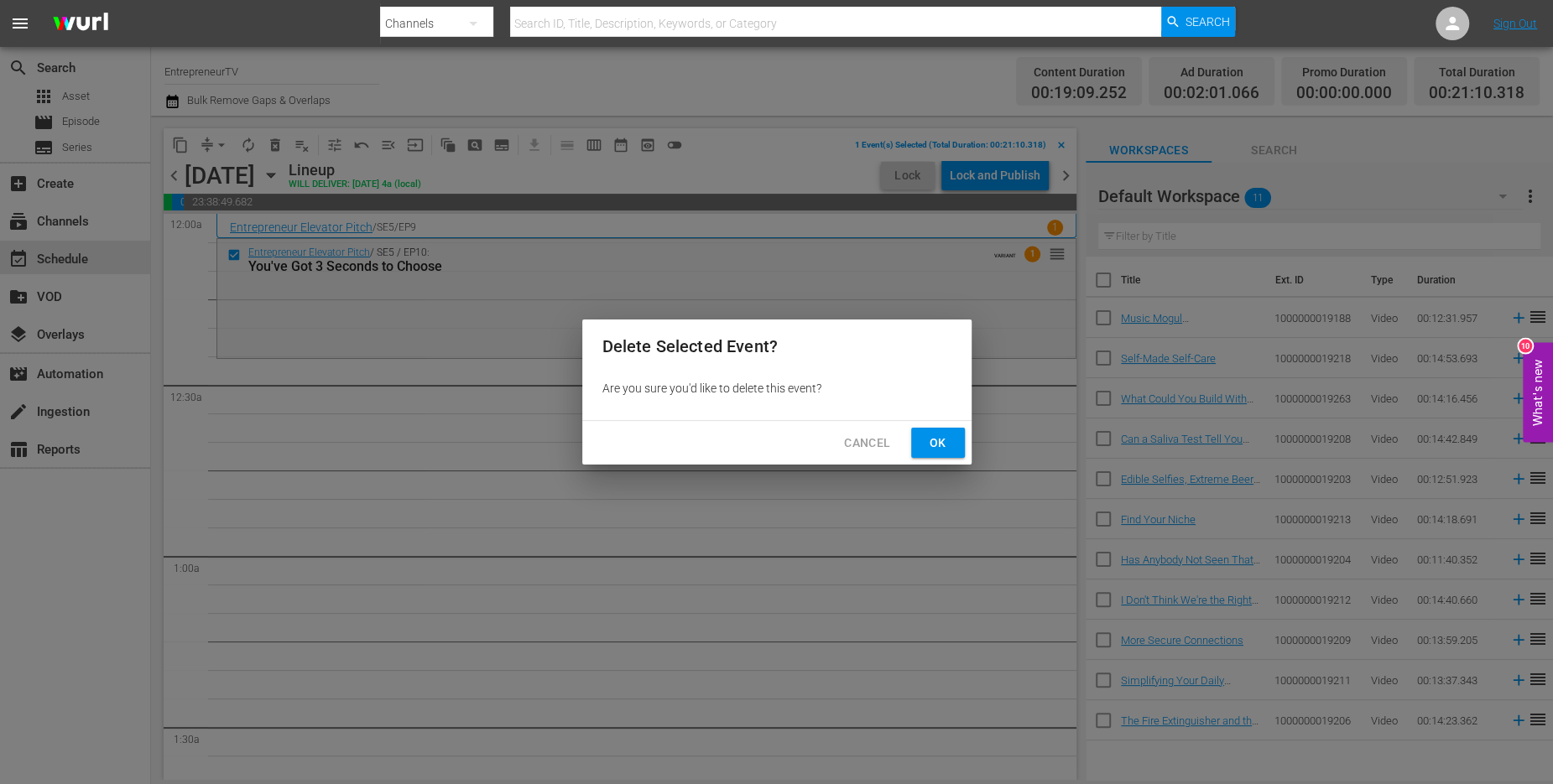
click at [942, 448] on span "Ok" at bounding box center [938, 443] width 27 height 21
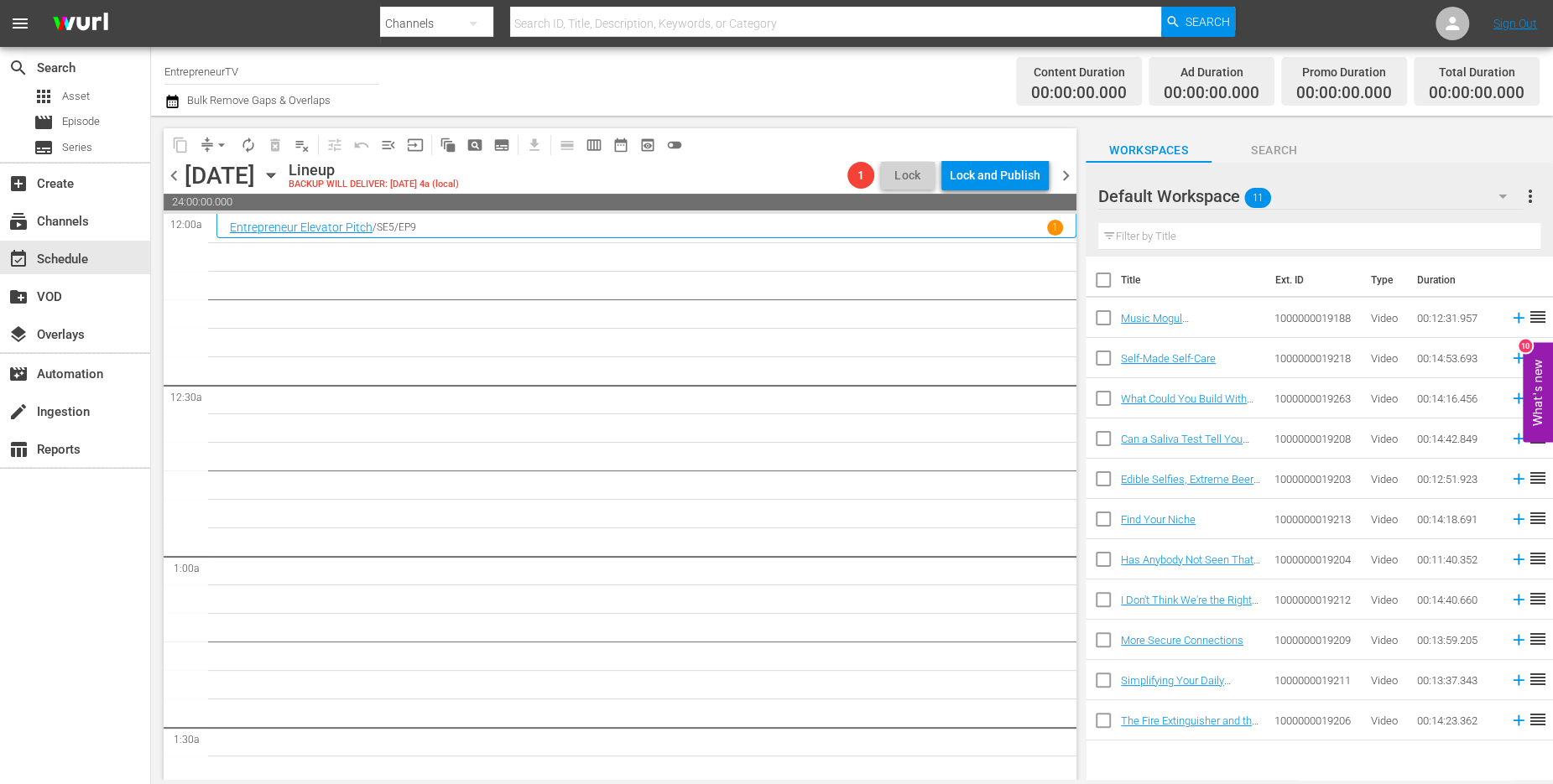
click at [274, 177] on icon "button" at bounding box center [270, 176] width 8 height 4
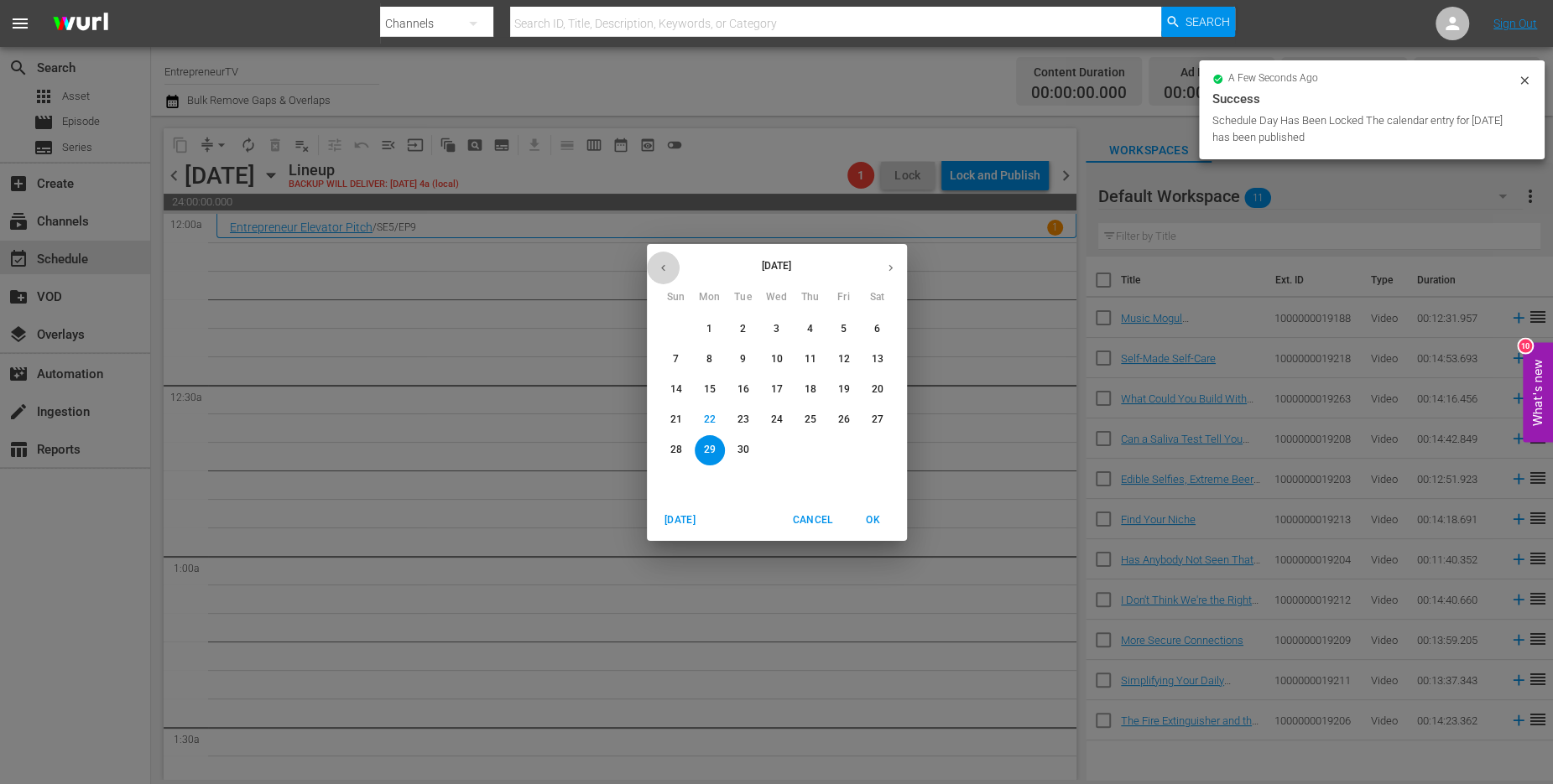
click at [659, 267] on icon "button" at bounding box center [663, 267] width 13 height 13
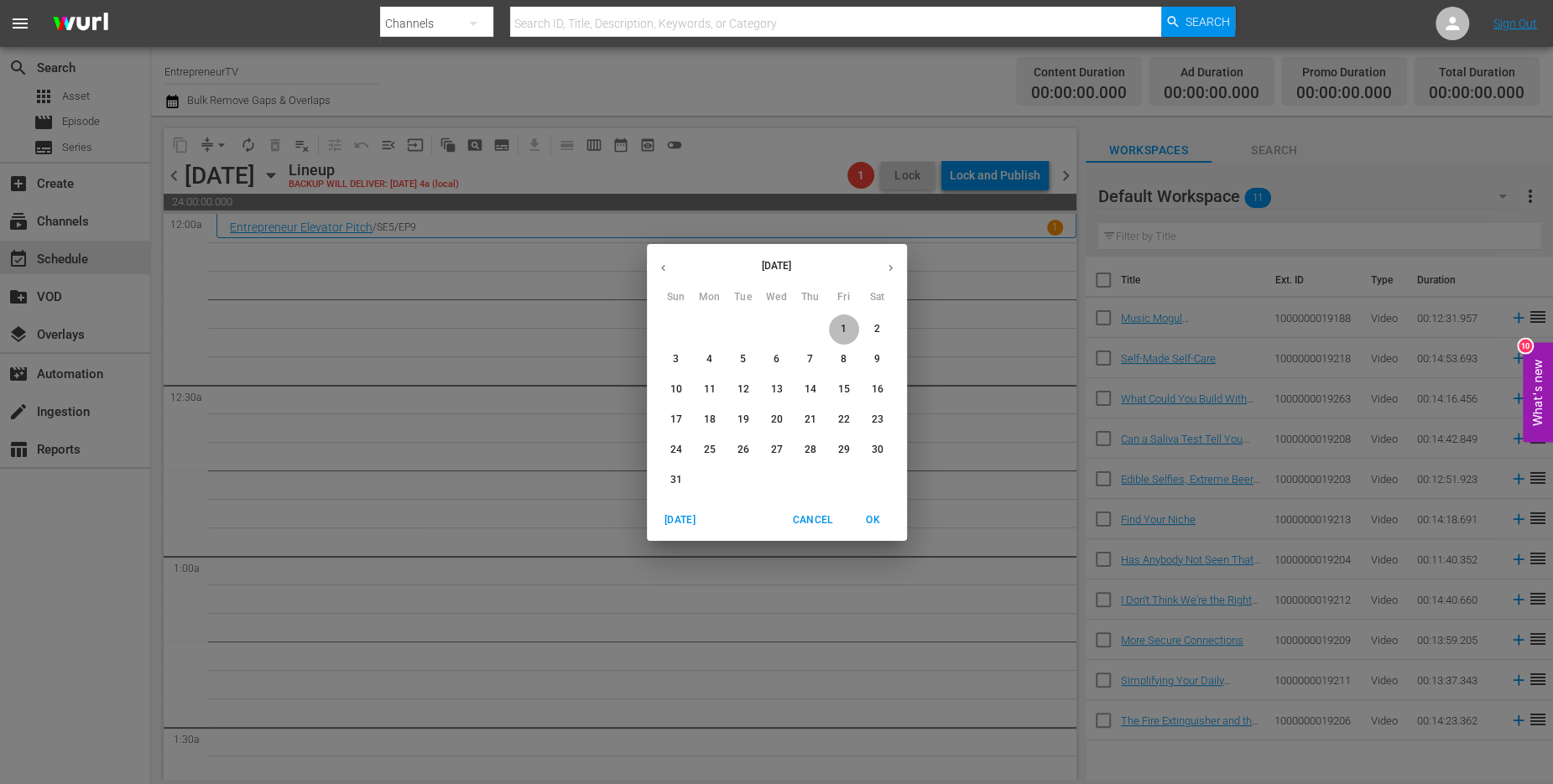
click at [846, 324] on span "1" at bounding box center [844, 329] width 30 height 14
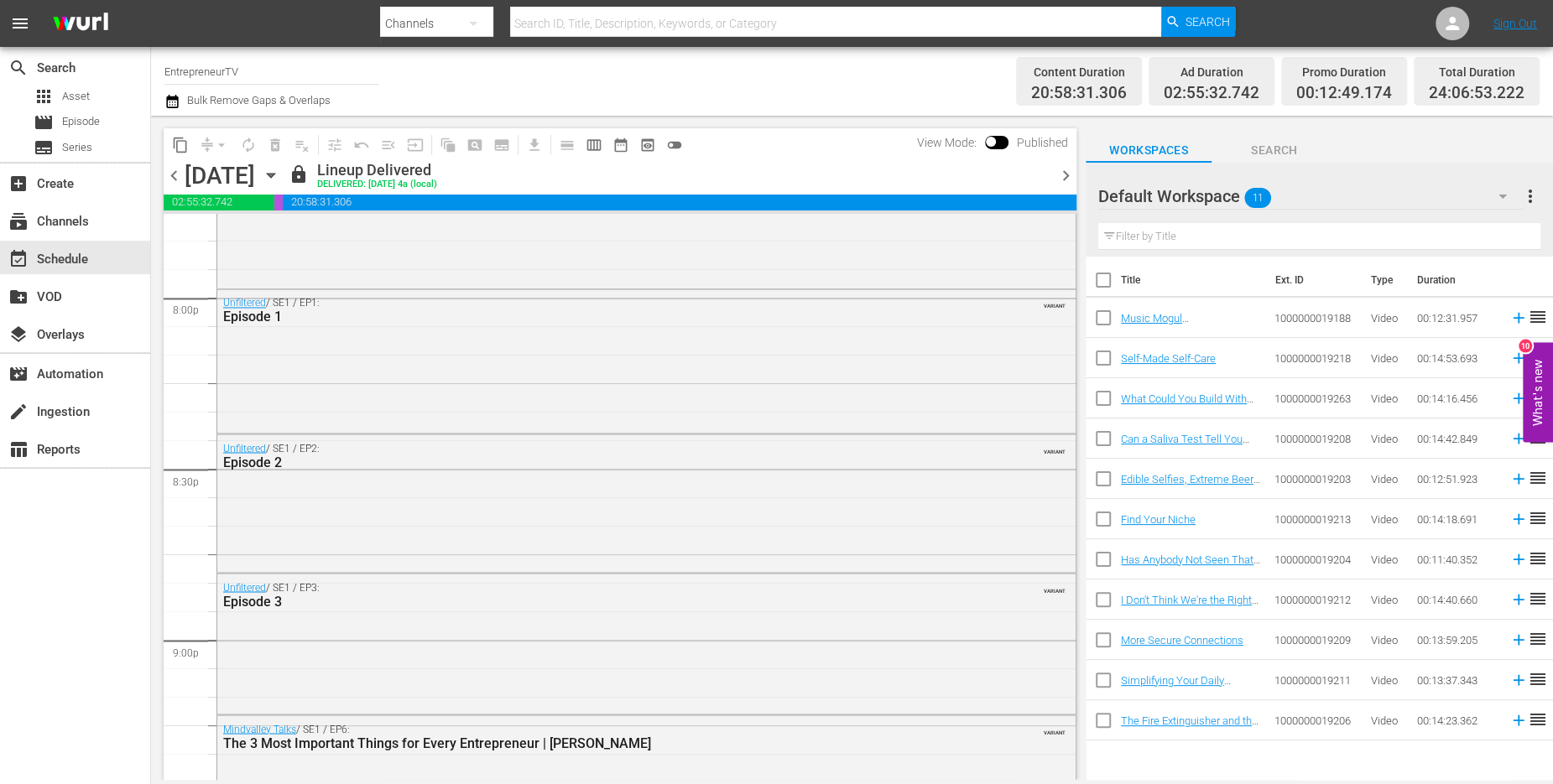
scroll to position [7684, 0]
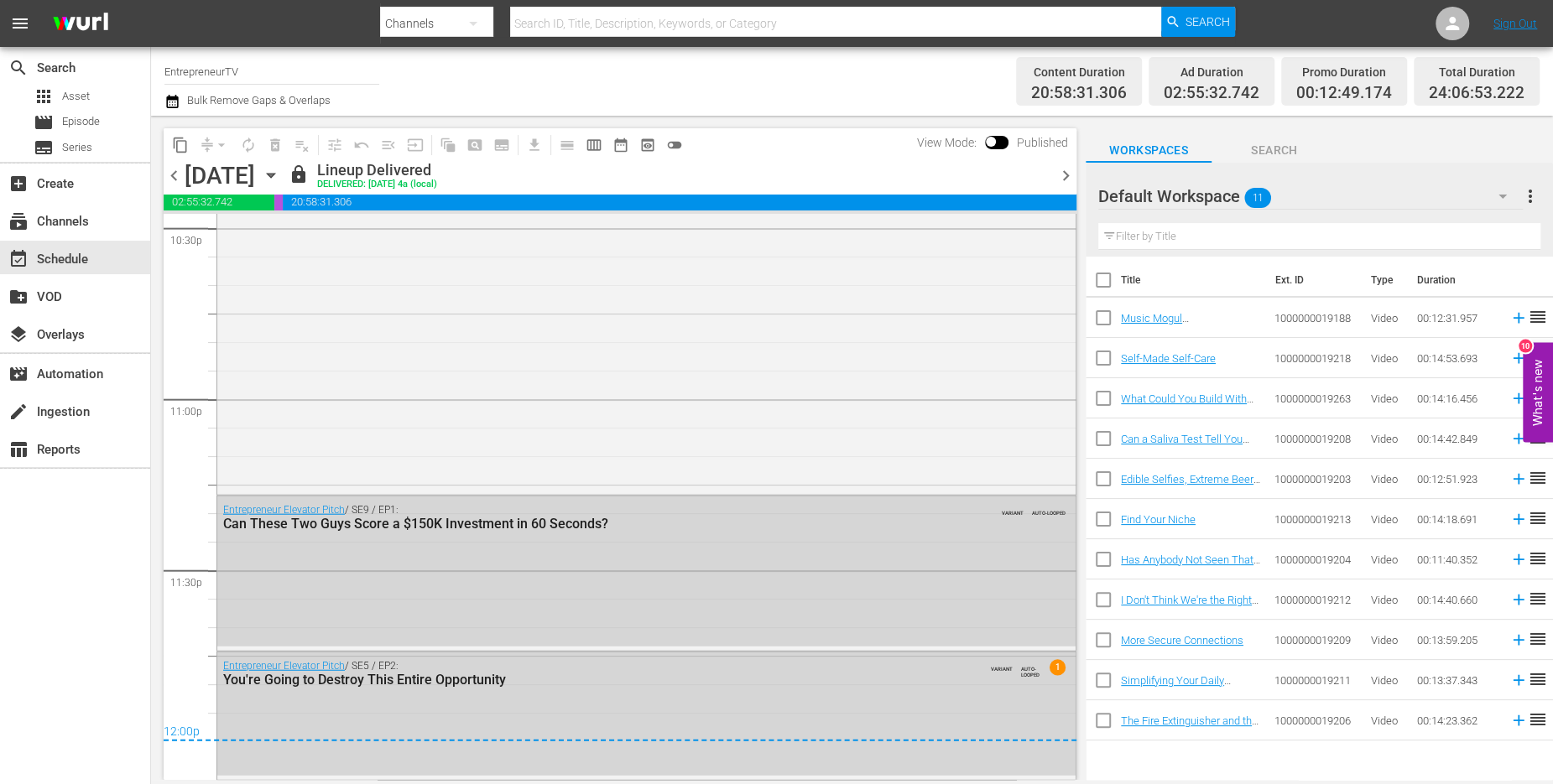
click at [172, 145] on span "content_copy" at bounding box center [180, 145] width 17 height 17
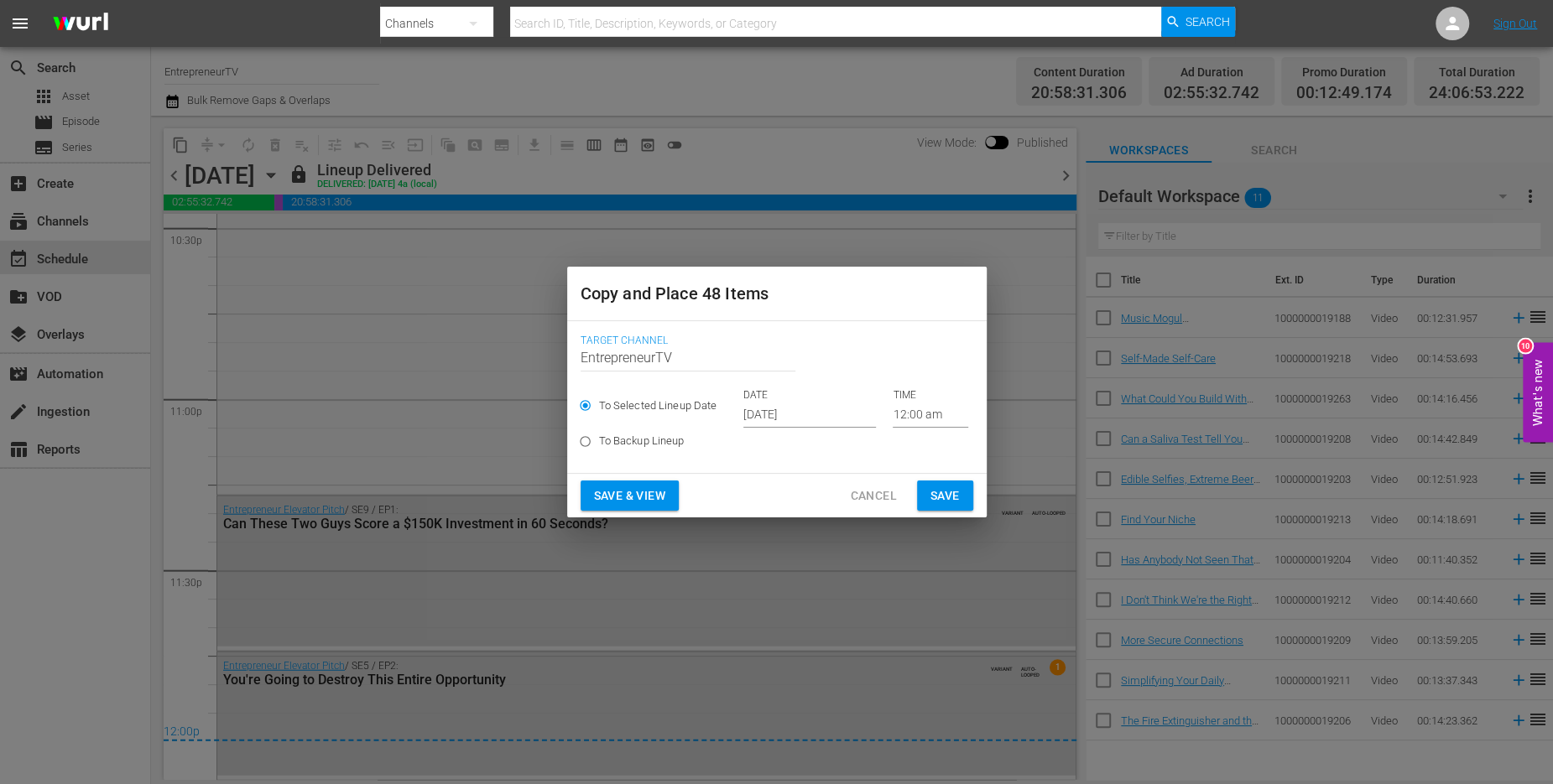
click at [778, 410] on input "[DATE]" at bounding box center [809, 415] width 133 height 25
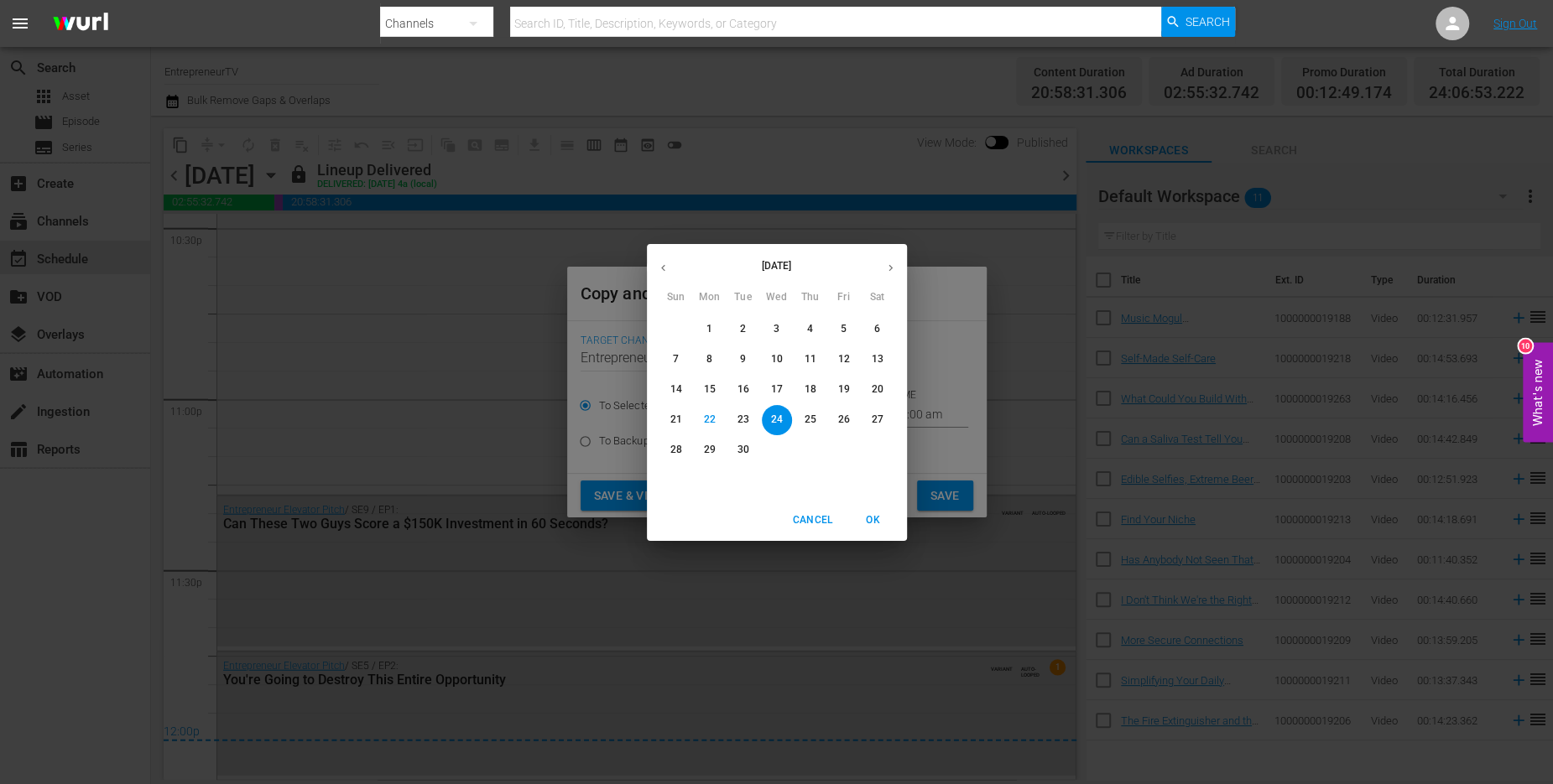
click at [708, 446] on p "29" at bounding box center [710, 450] width 12 height 14
type input "[DATE]"
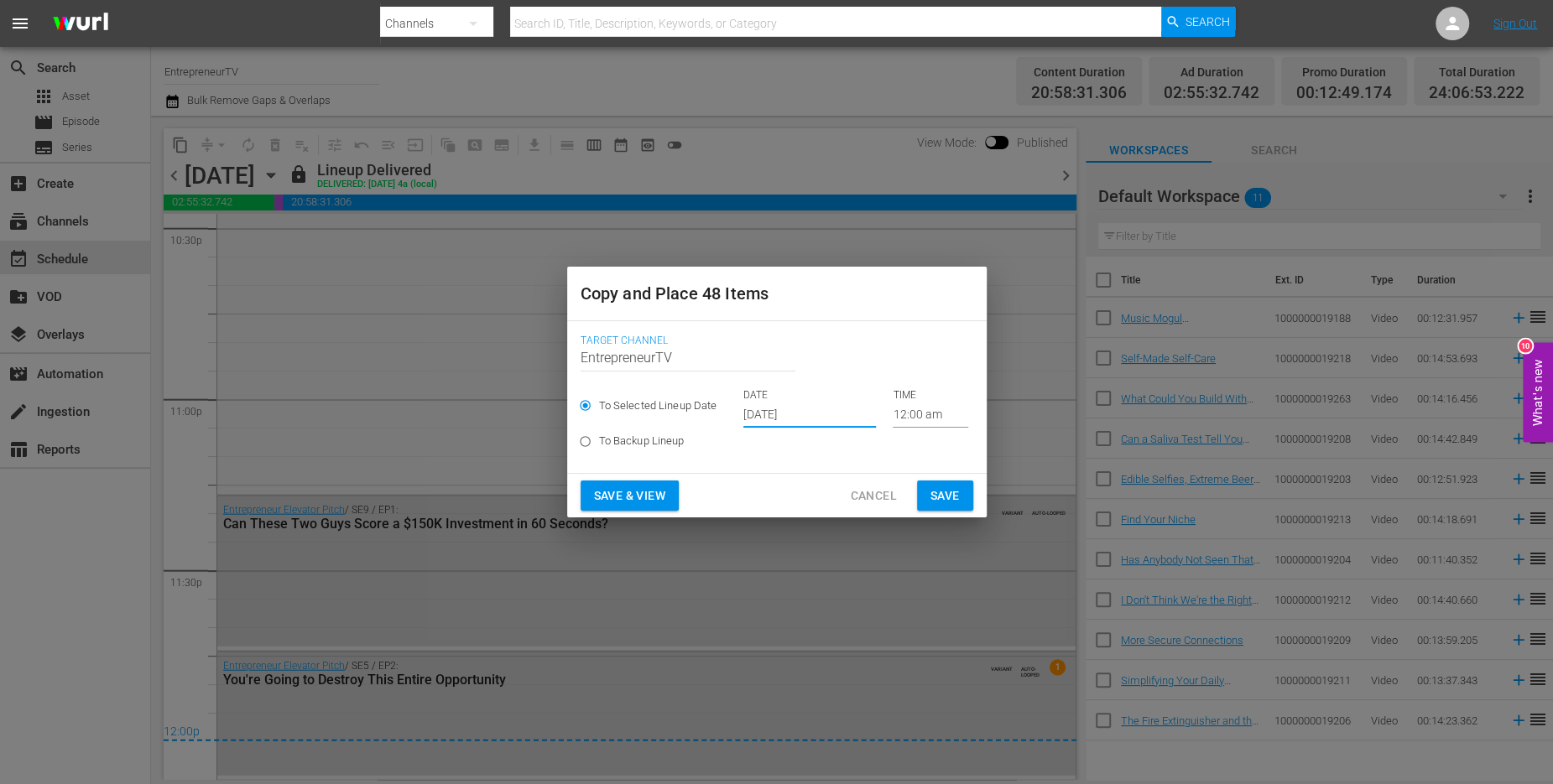
click at [944, 495] on span "Save" at bounding box center [944, 496] width 29 height 21
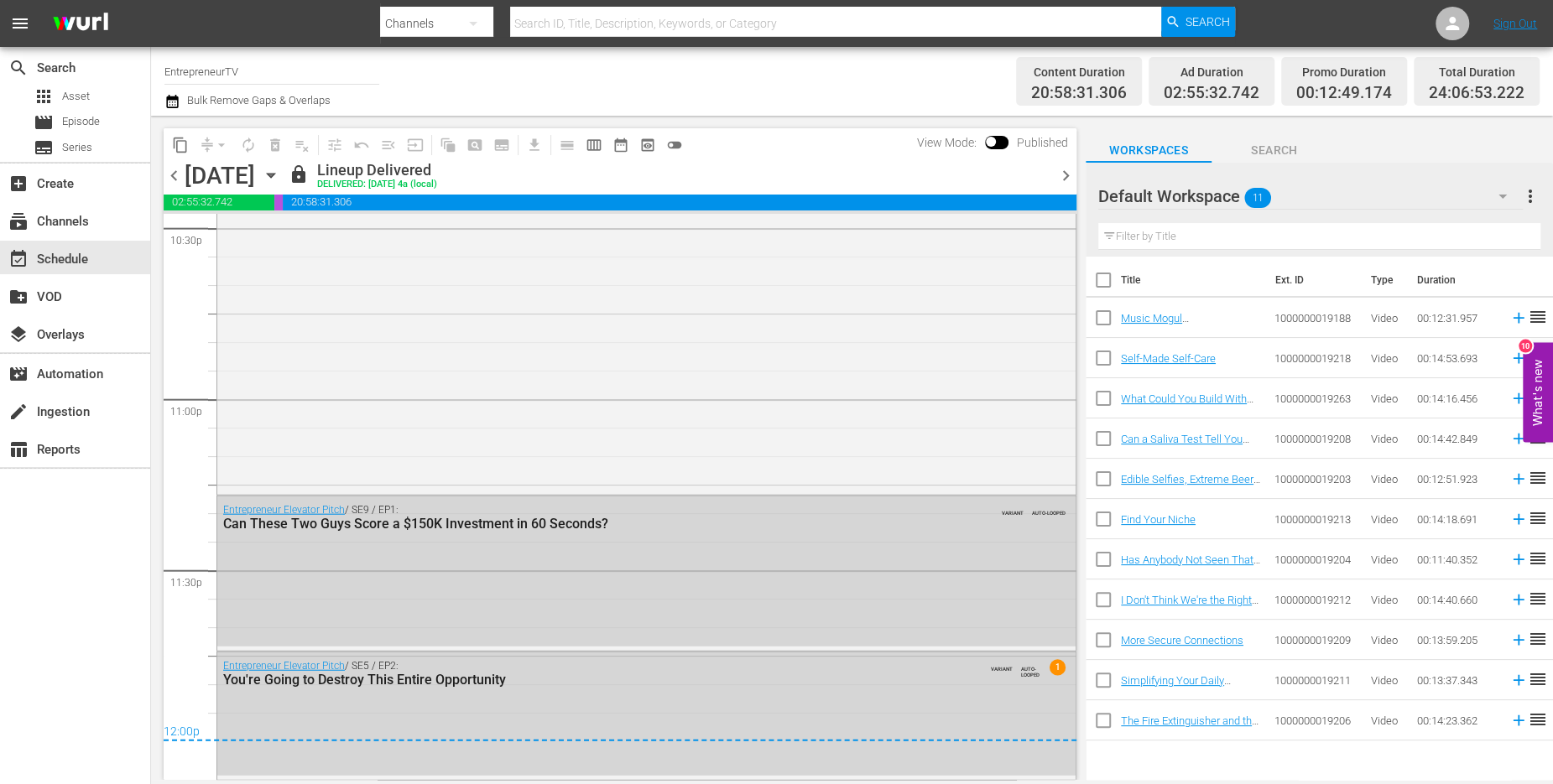
click at [1067, 172] on span "chevron_right" at bounding box center [1066, 176] width 21 height 21
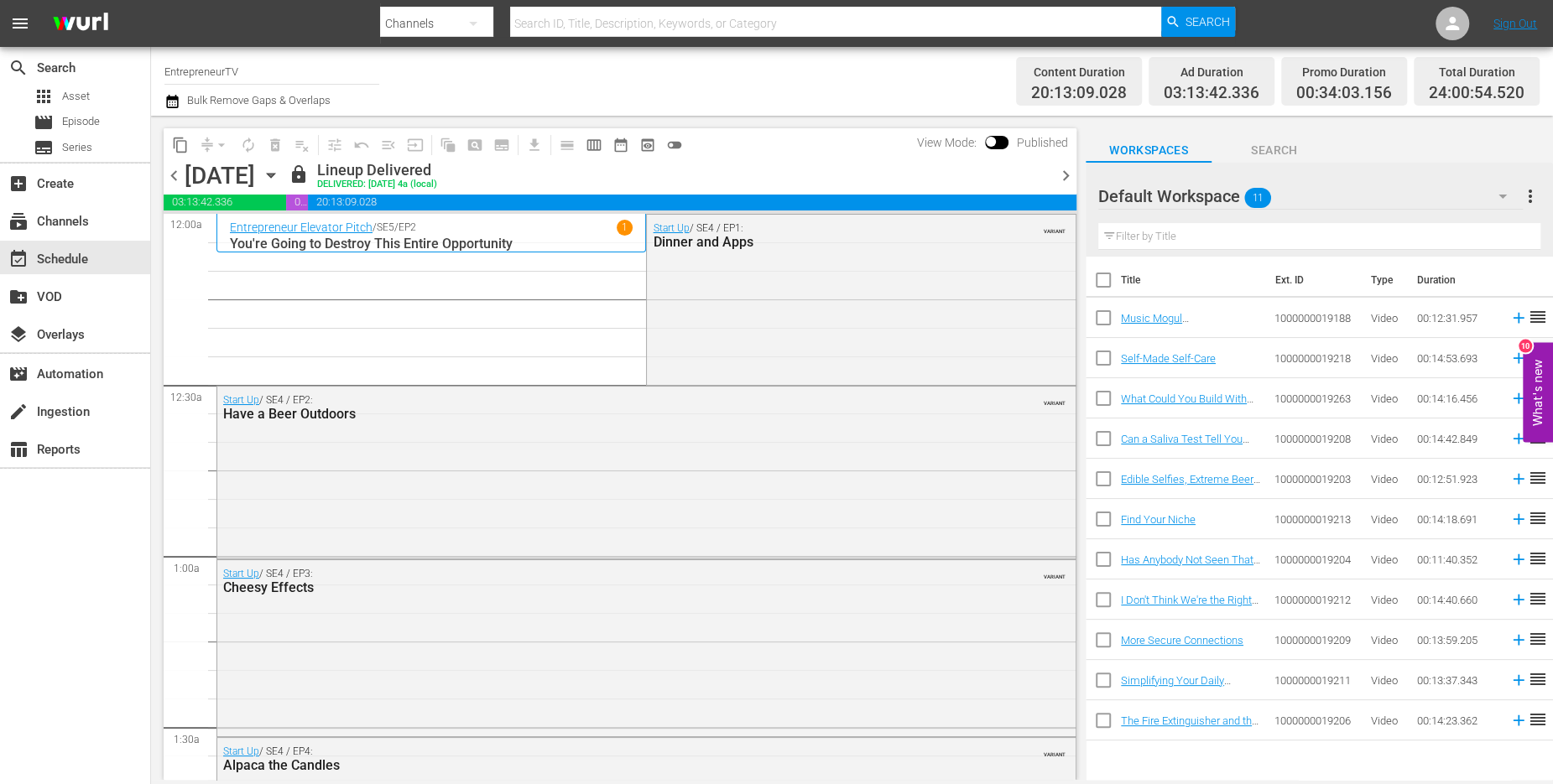
click at [1063, 175] on span "chevron_right" at bounding box center [1066, 176] width 21 height 21
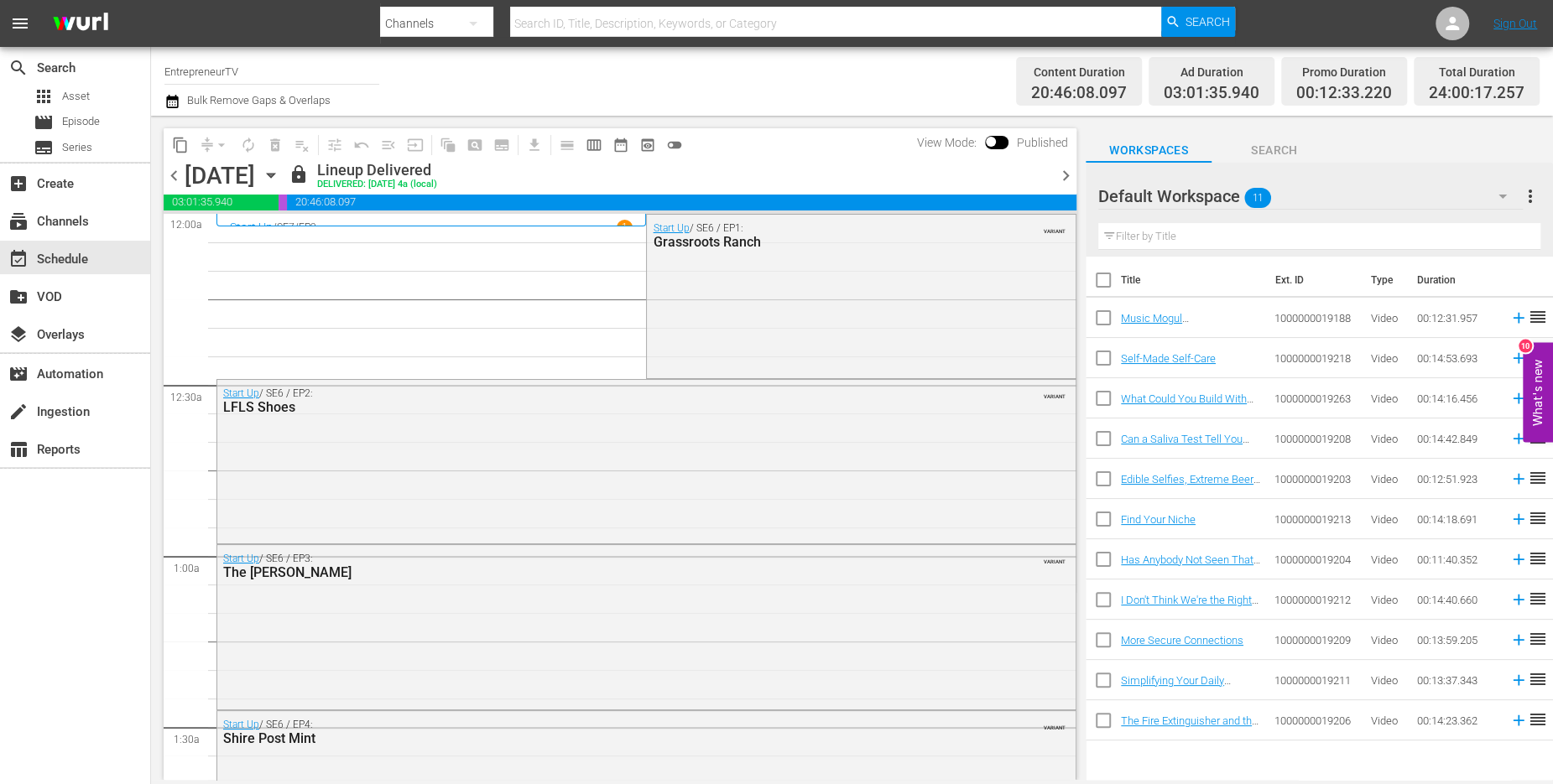
click at [1063, 177] on span "chevron_right" at bounding box center [1066, 176] width 21 height 21
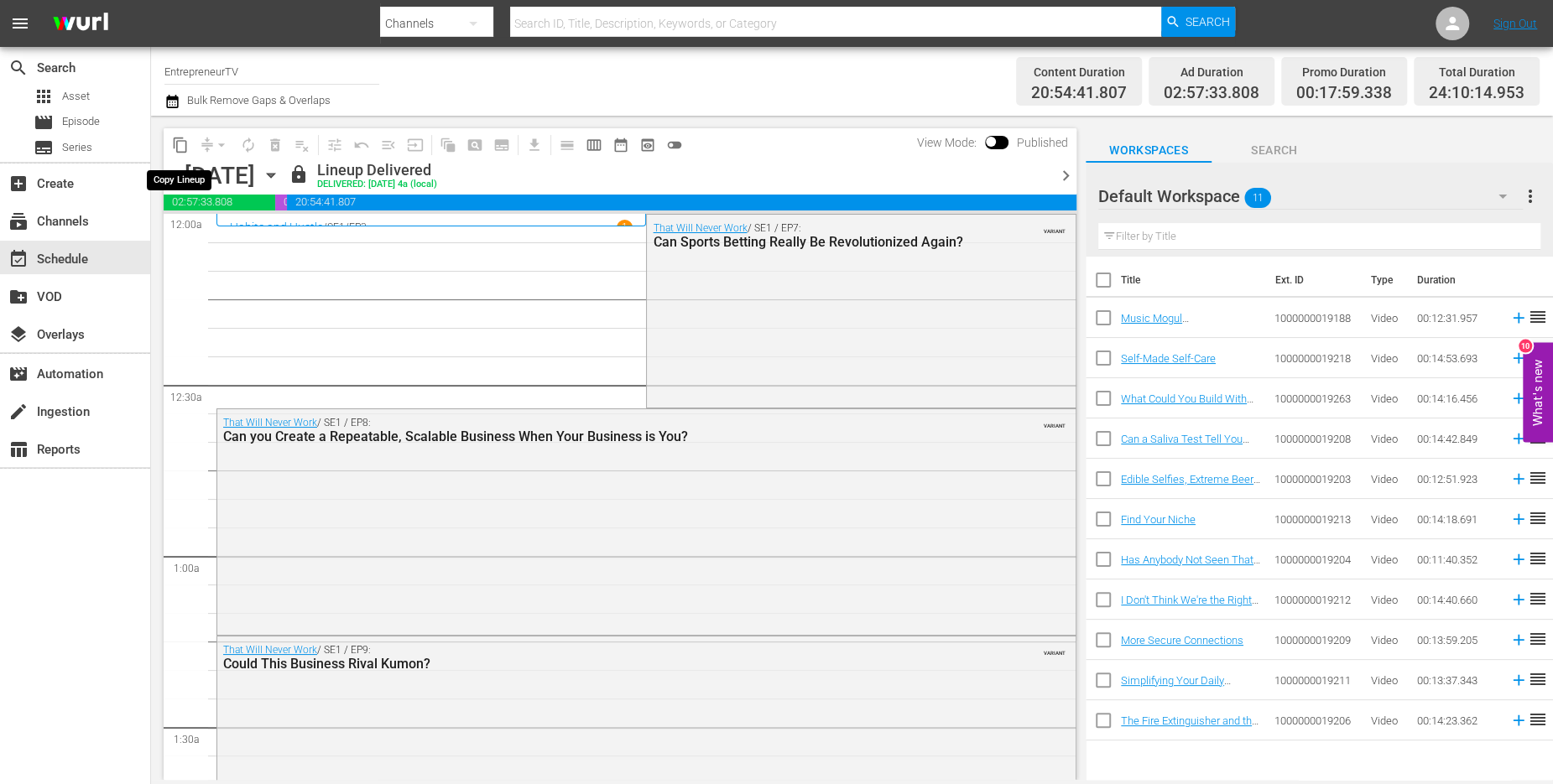
click at [177, 149] on span "content_copy" at bounding box center [180, 145] width 17 height 17
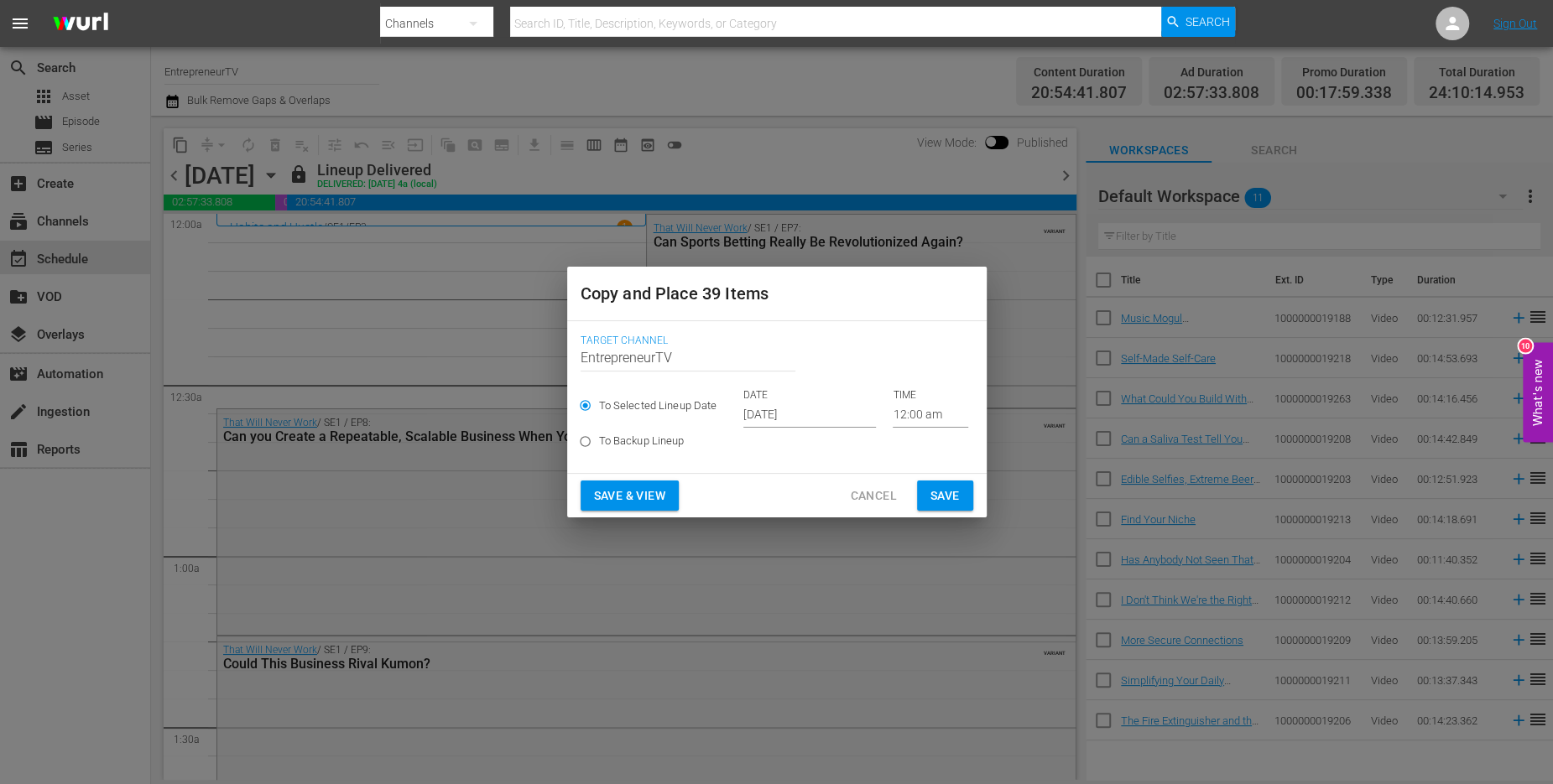
click at [769, 421] on input "[DATE]" at bounding box center [809, 415] width 133 height 25
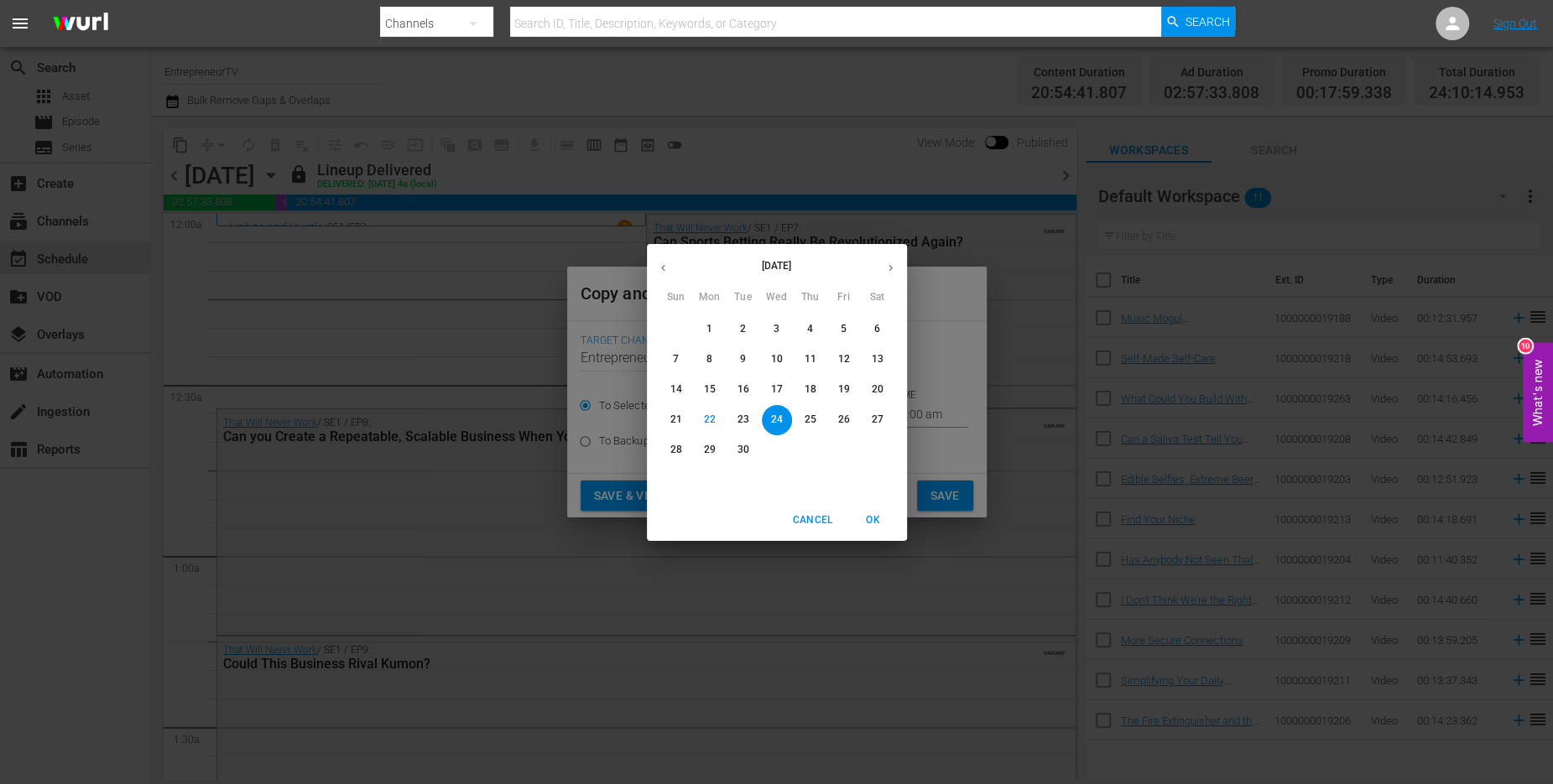
click at [747, 456] on p "30" at bounding box center [743, 450] width 12 height 14
type input "[DATE]"
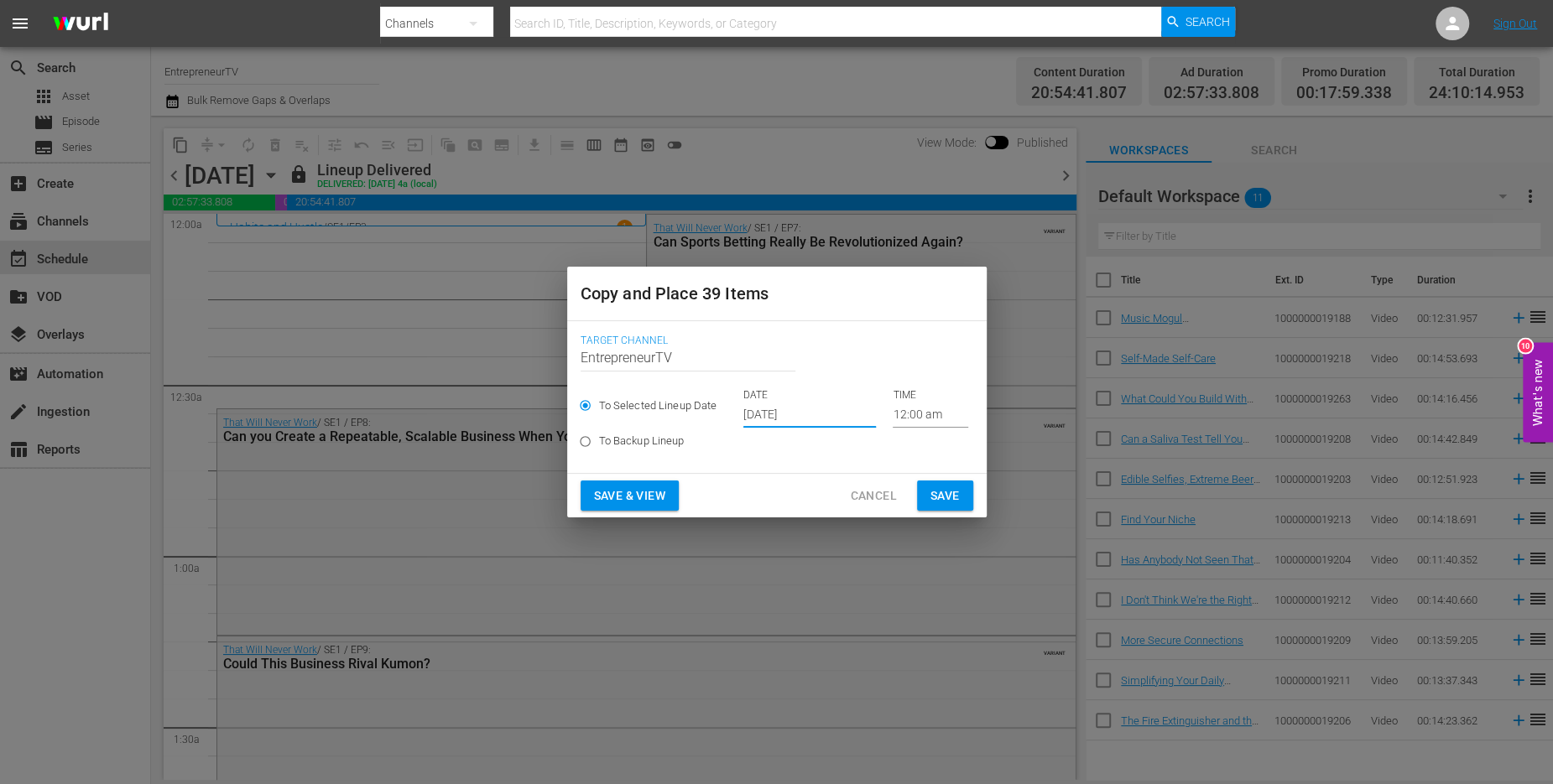
click at [780, 413] on input "[DATE]" at bounding box center [809, 415] width 133 height 25
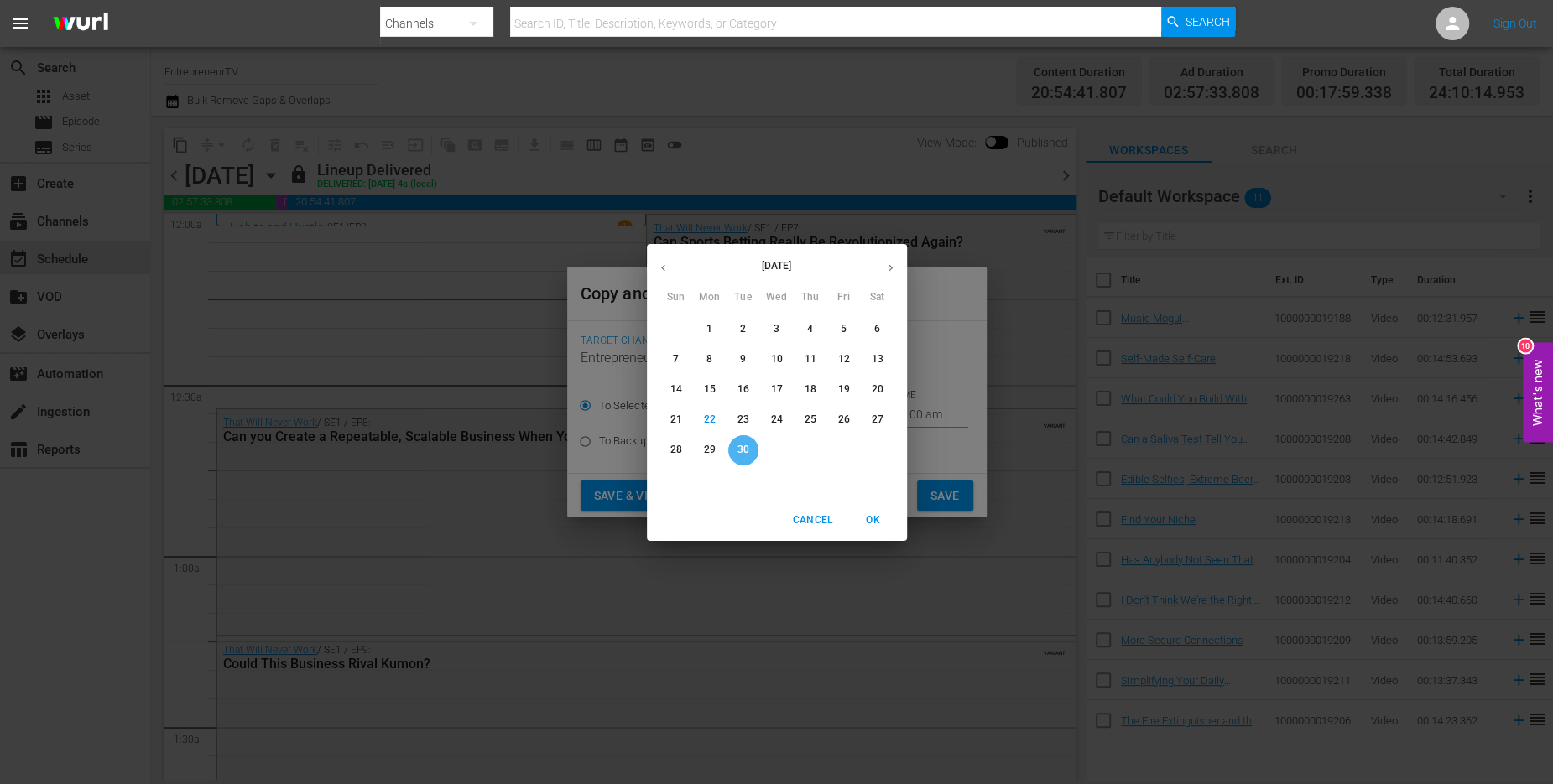
click at [751, 453] on span "30" at bounding box center [744, 450] width 30 height 14
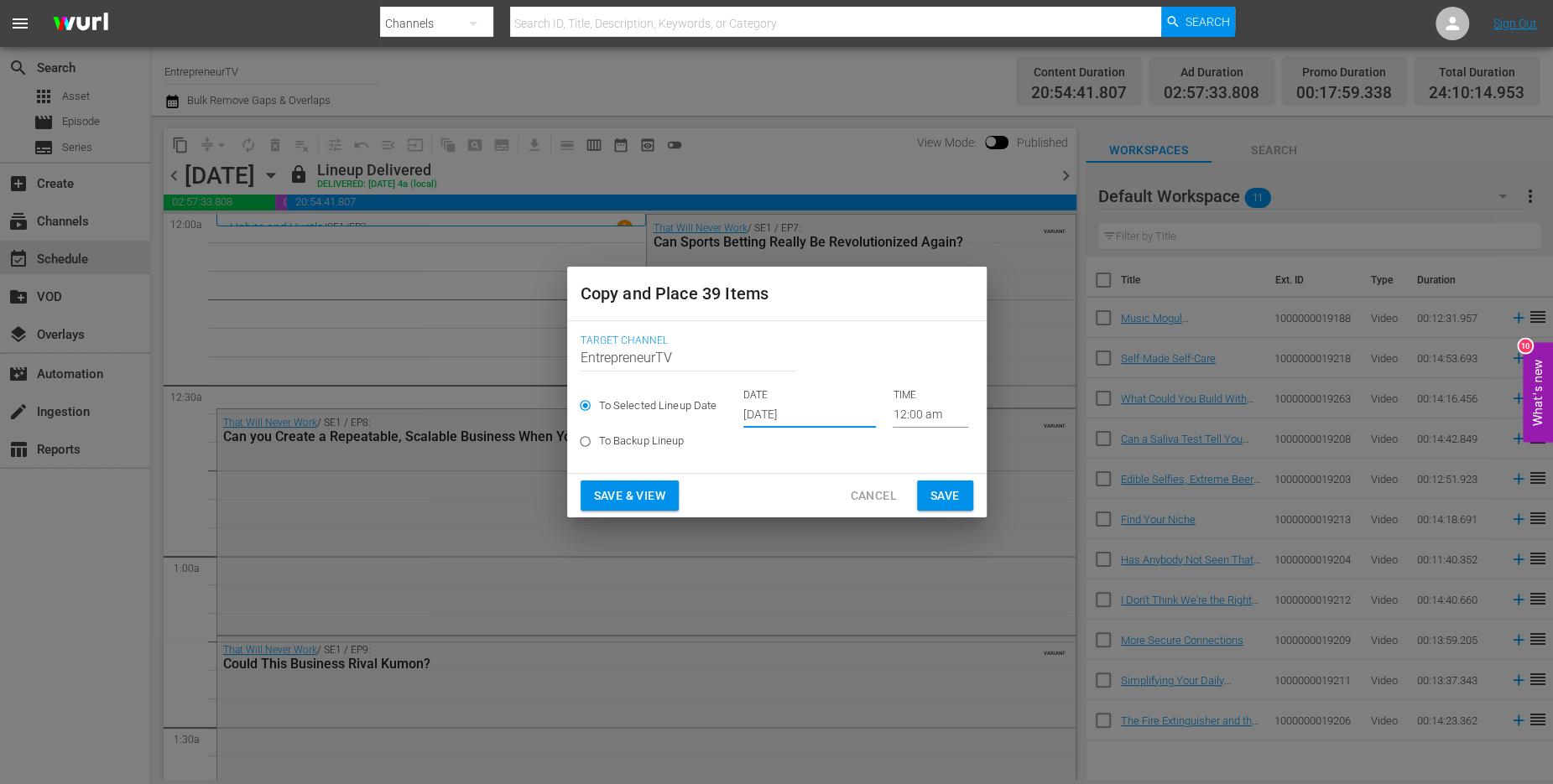
click at [939, 487] on span "Save" at bounding box center [944, 496] width 29 height 21
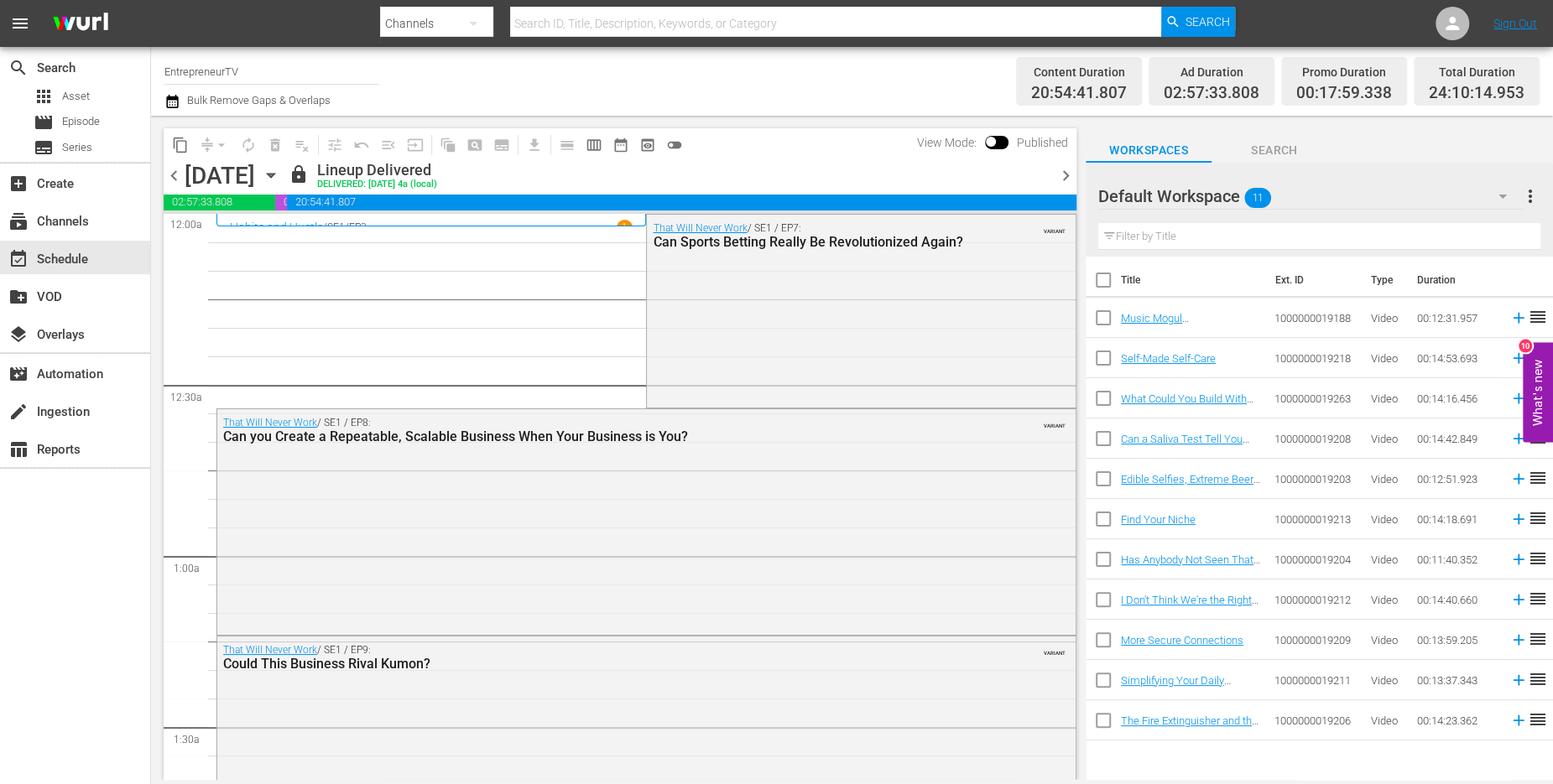
click at [280, 175] on icon "button" at bounding box center [270, 175] width 18 height 18
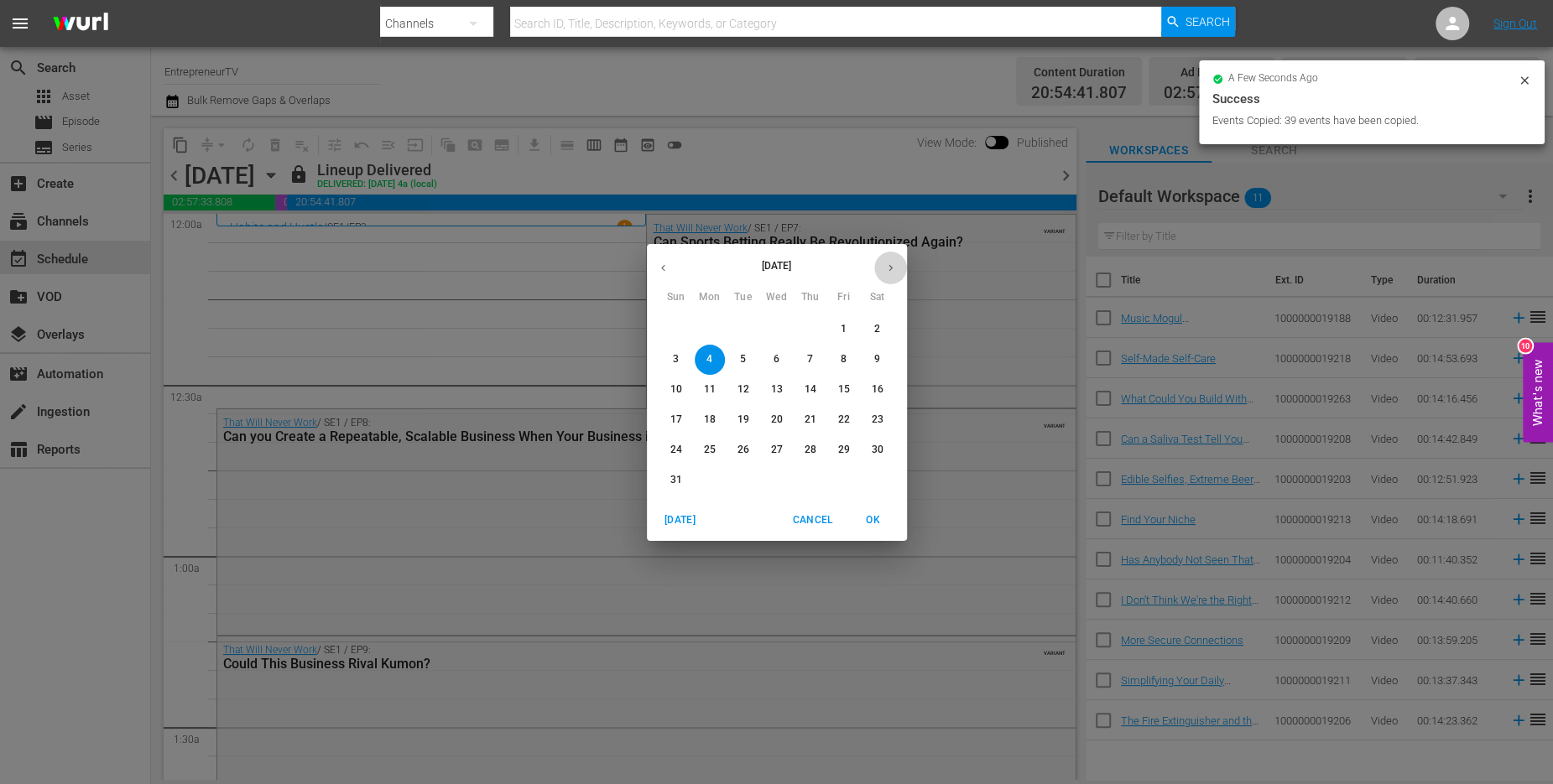
click at [895, 273] on button "button" at bounding box center [890, 267] width 33 height 33
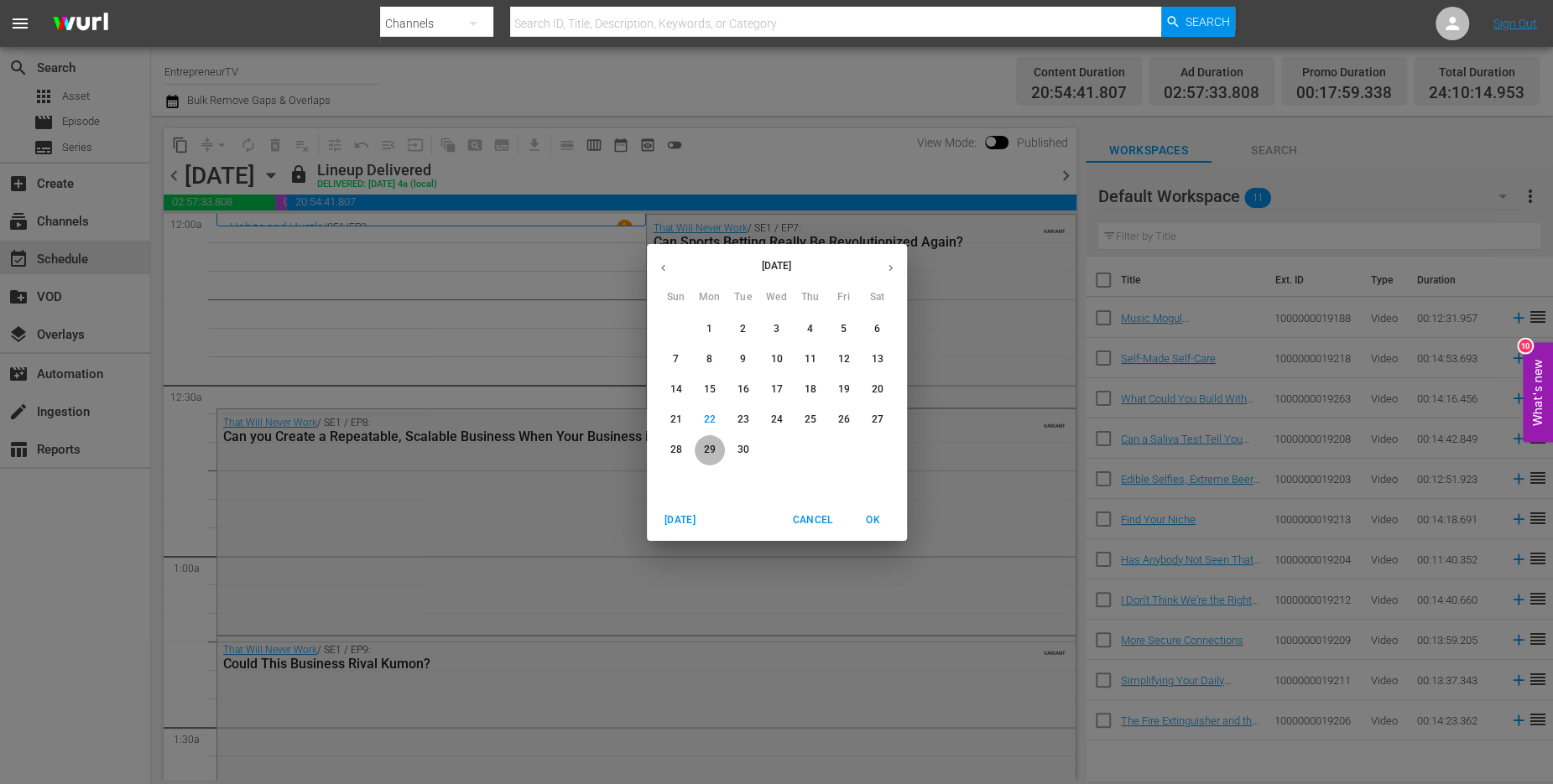
click at [714, 457] on button "29" at bounding box center [710, 450] width 30 height 30
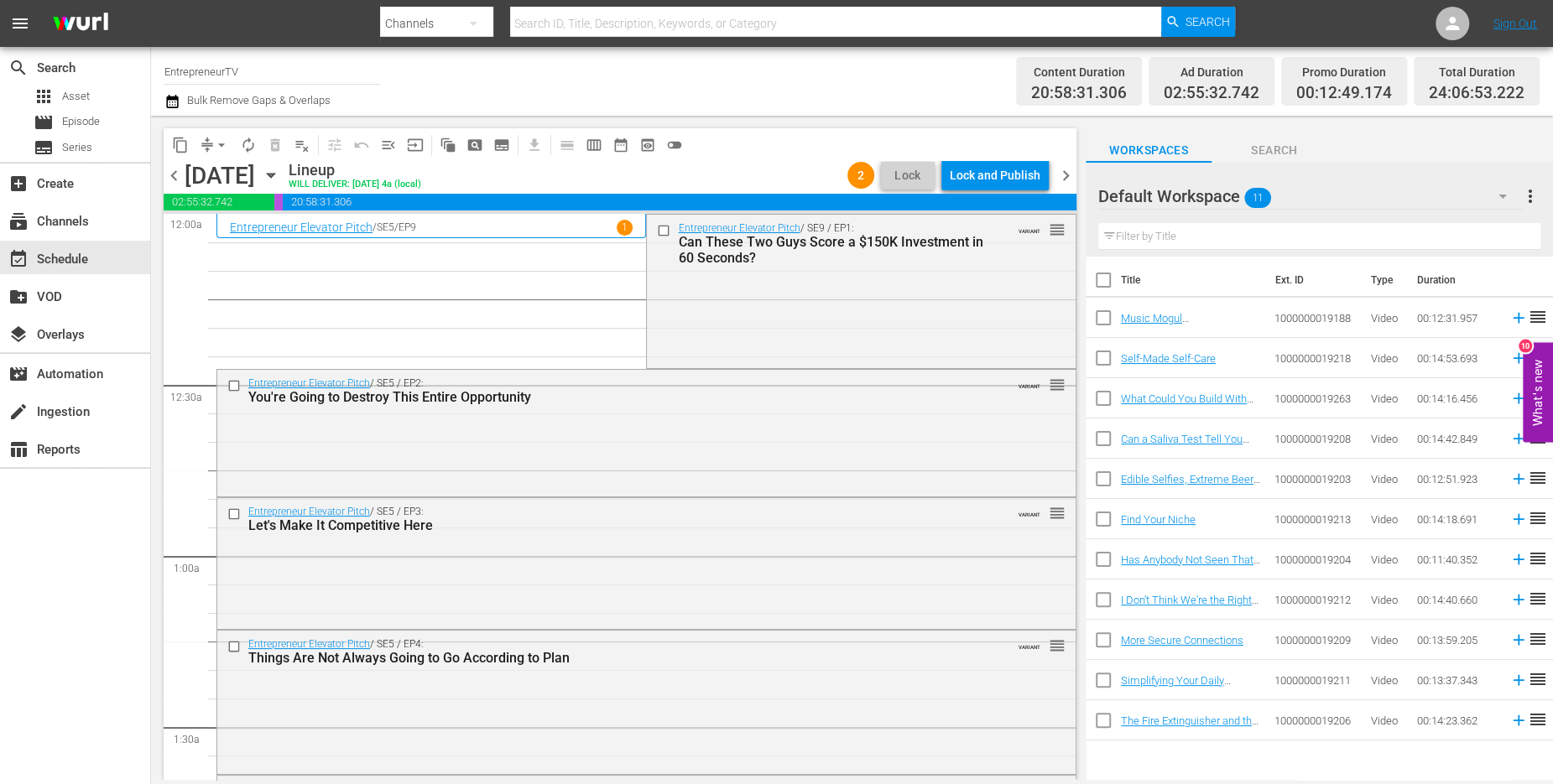
click at [217, 153] on button "arrow_drop_down" at bounding box center [222, 145] width 27 height 27
click at [224, 234] on li "Align to End of Previous Day" at bounding box center [223, 234] width 177 height 28
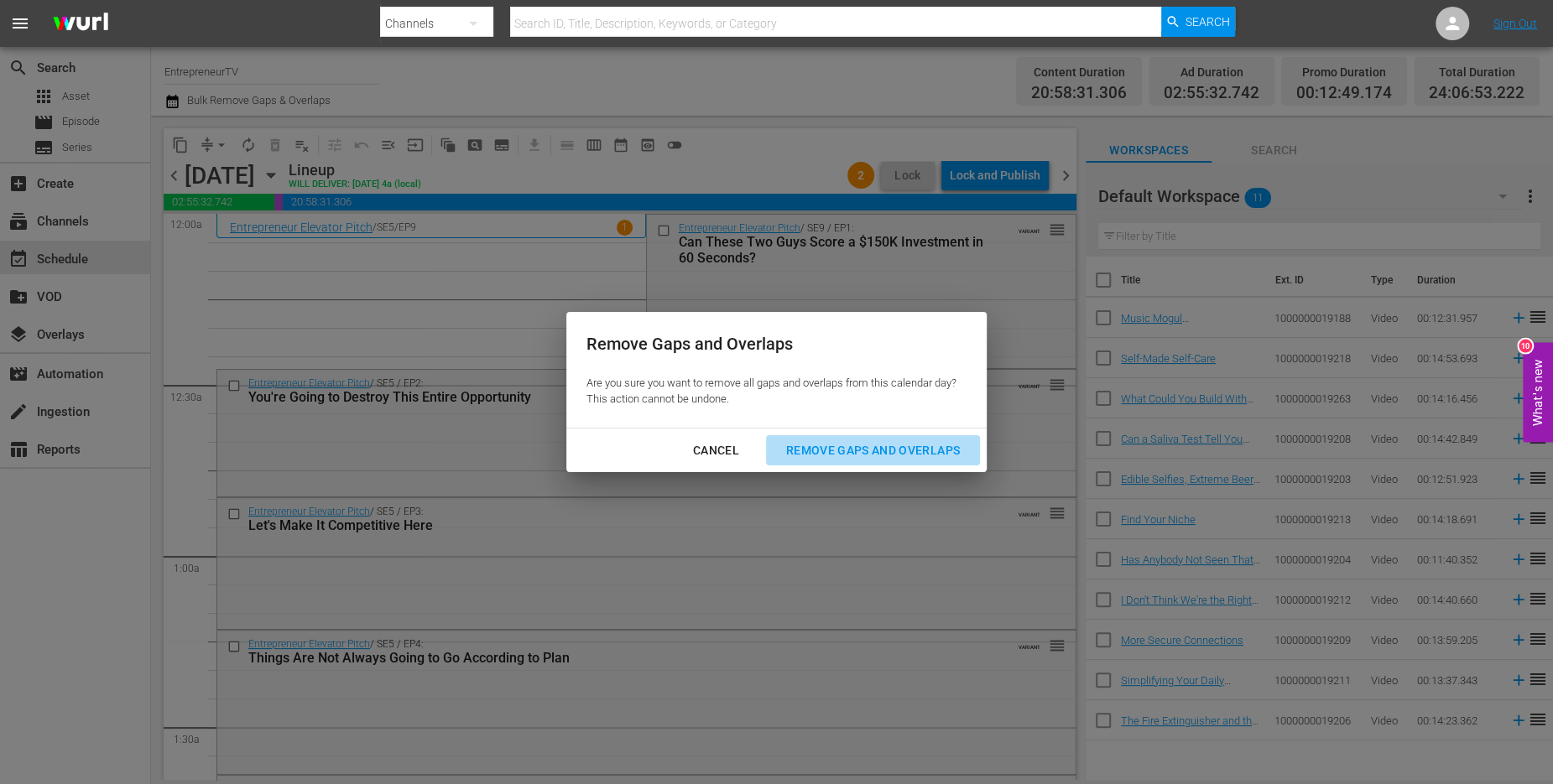
click at [910, 457] on div "Remove Gaps and Overlaps" at bounding box center [872, 450] width 201 height 21
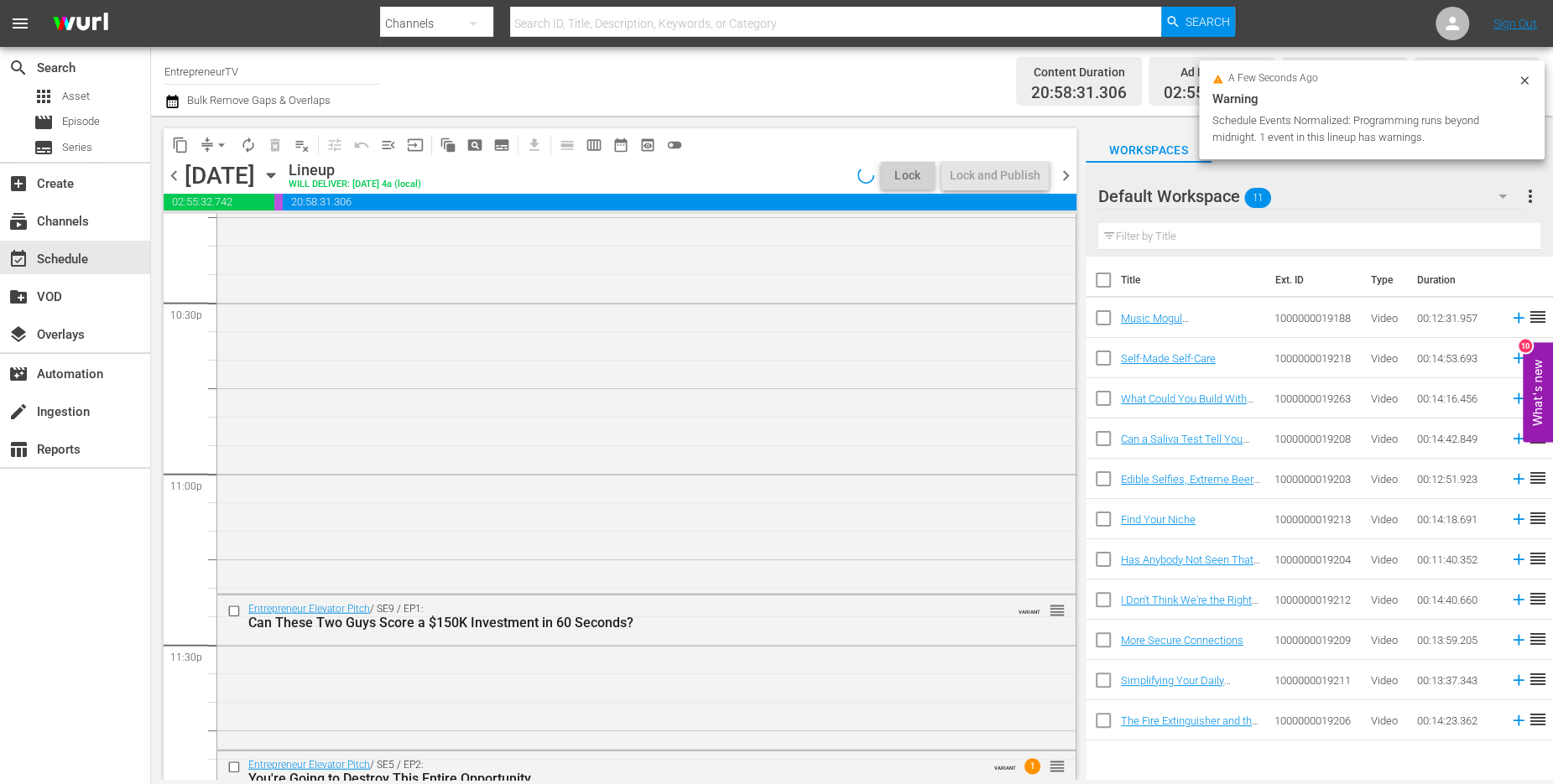
scroll to position [7708, 0]
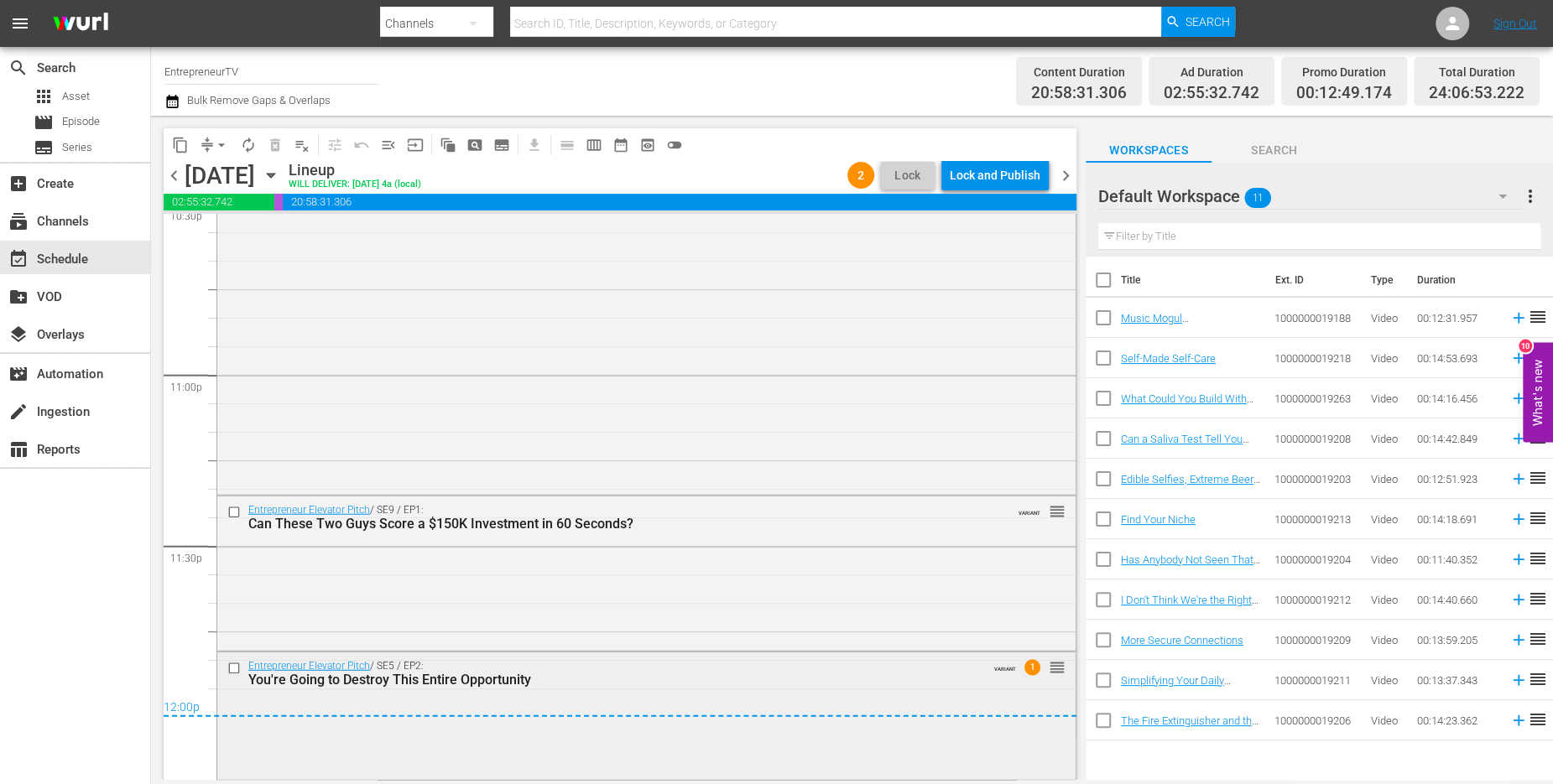
click at [234, 665] on input "checkbox" at bounding box center [237, 668] width 18 height 14
click at [272, 144] on span "delete_forever_outlined" at bounding box center [274, 145] width 17 height 17
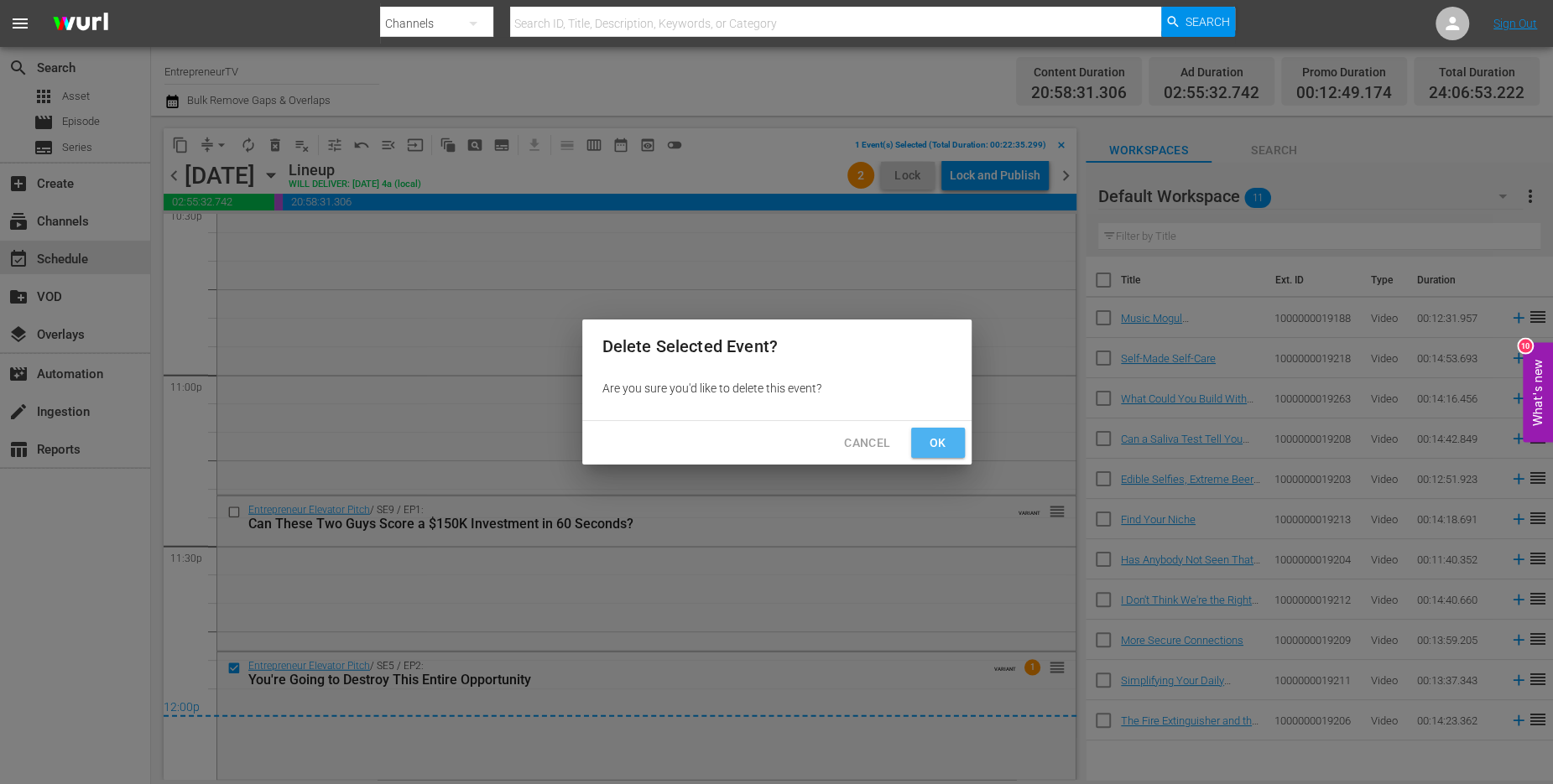
click at [930, 433] on span "Ok" at bounding box center [938, 443] width 27 height 21
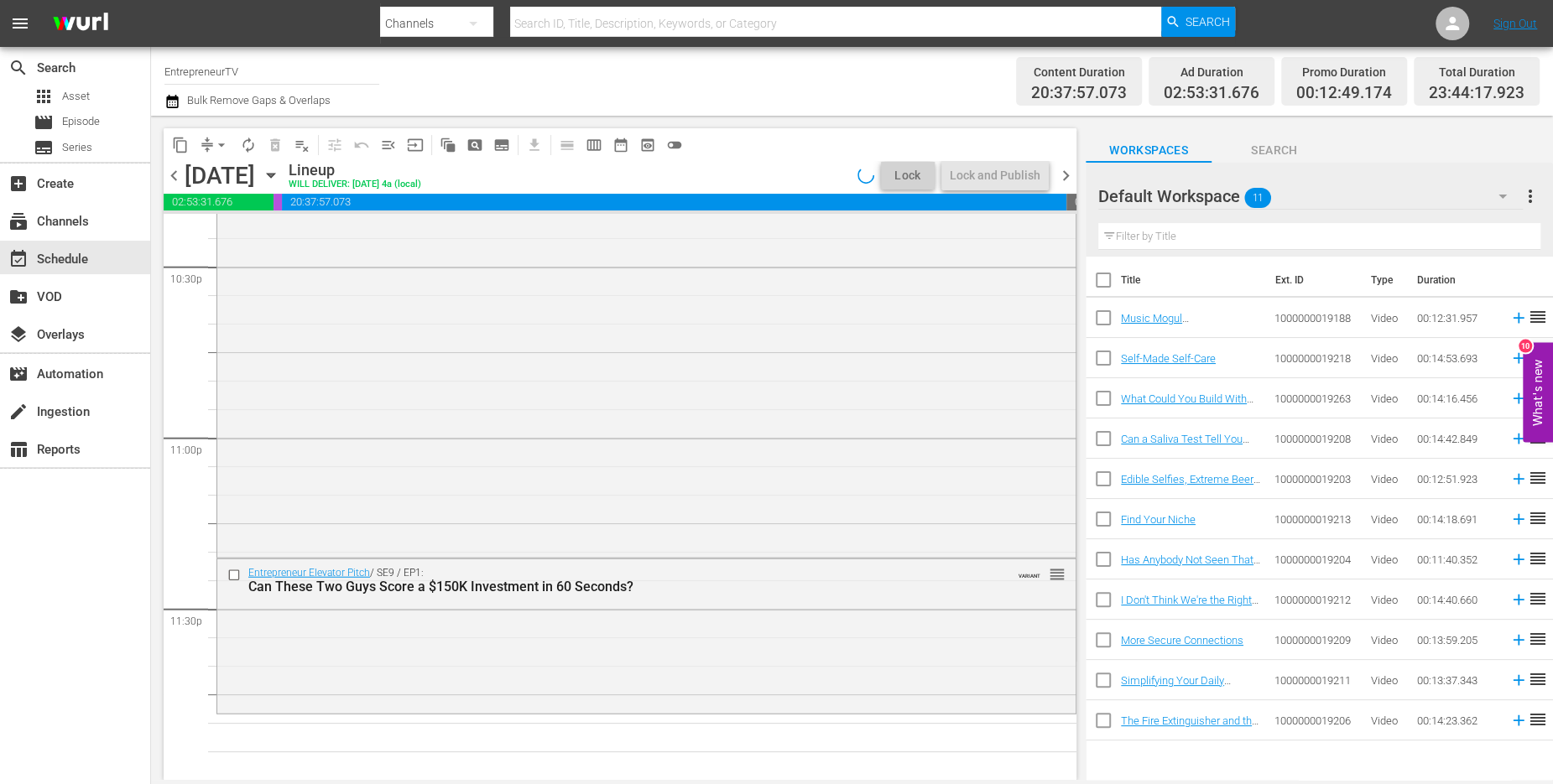
scroll to position [7644, 0]
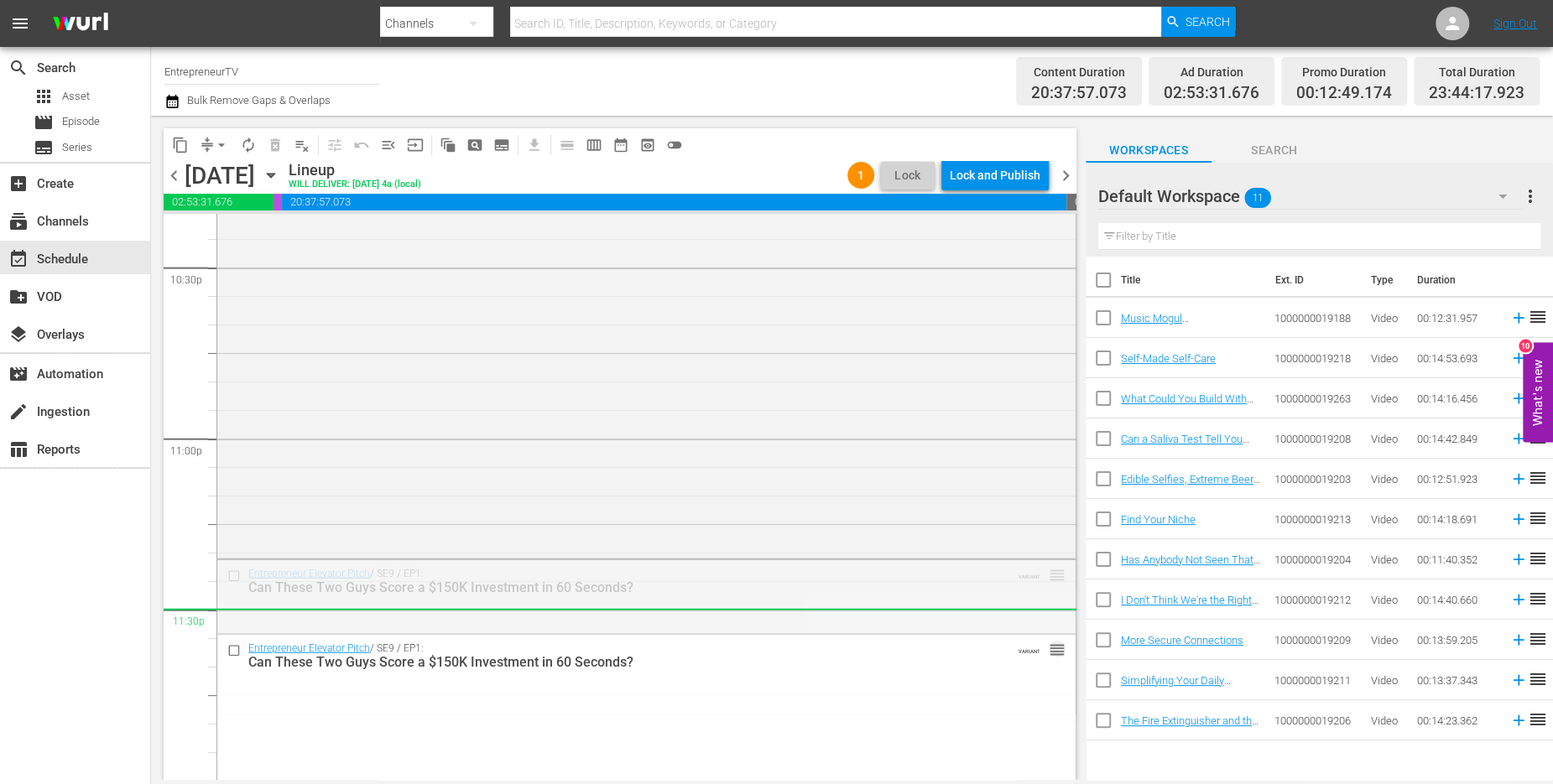
drag, startPoint x: 1054, startPoint y: 649, endPoint x: 1060, endPoint y: 633, distance: 17.1
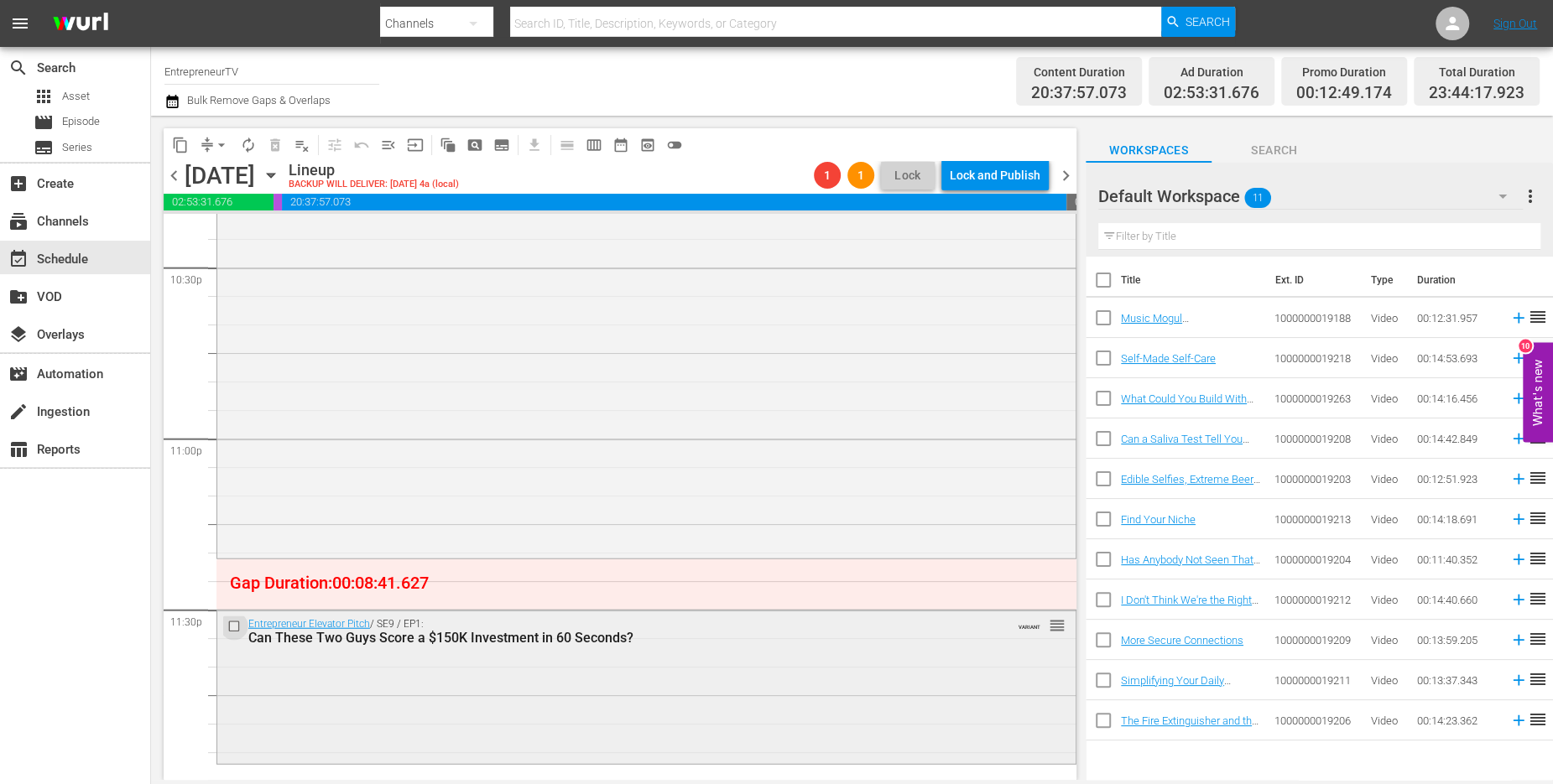
click at [233, 623] on input "checkbox" at bounding box center [237, 626] width 18 height 14
click at [277, 141] on span "delete_forever_outlined" at bounding box center [274, 145] width 17 height 17
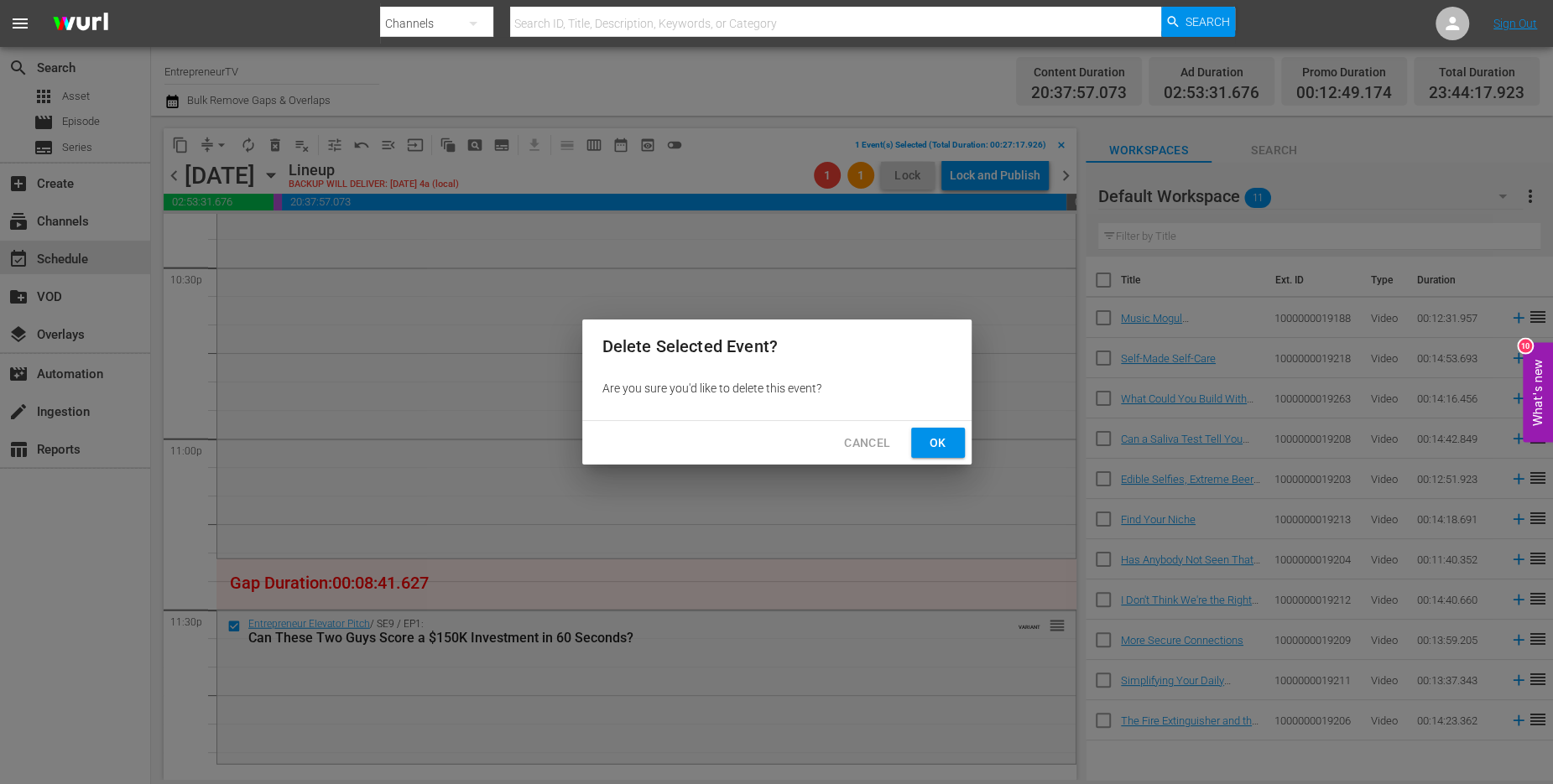
click at [955, 439] on button "Ok" at bounding box center [938, 443] width 54 height 31
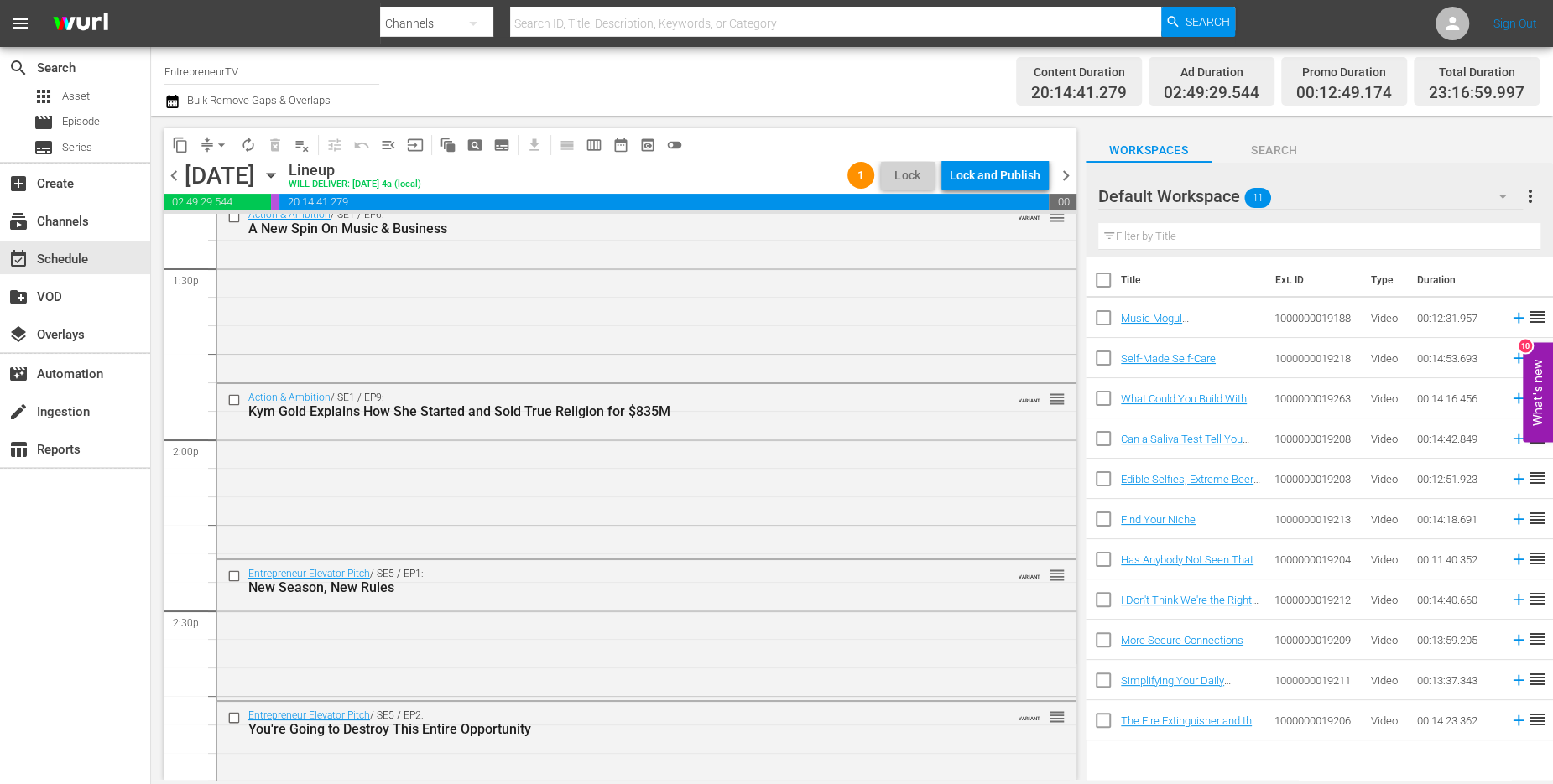
scroll to position [4568, 0]
click at [235, 396] on input "checkbox" at bounding box center [237, 396] width 18 height 14
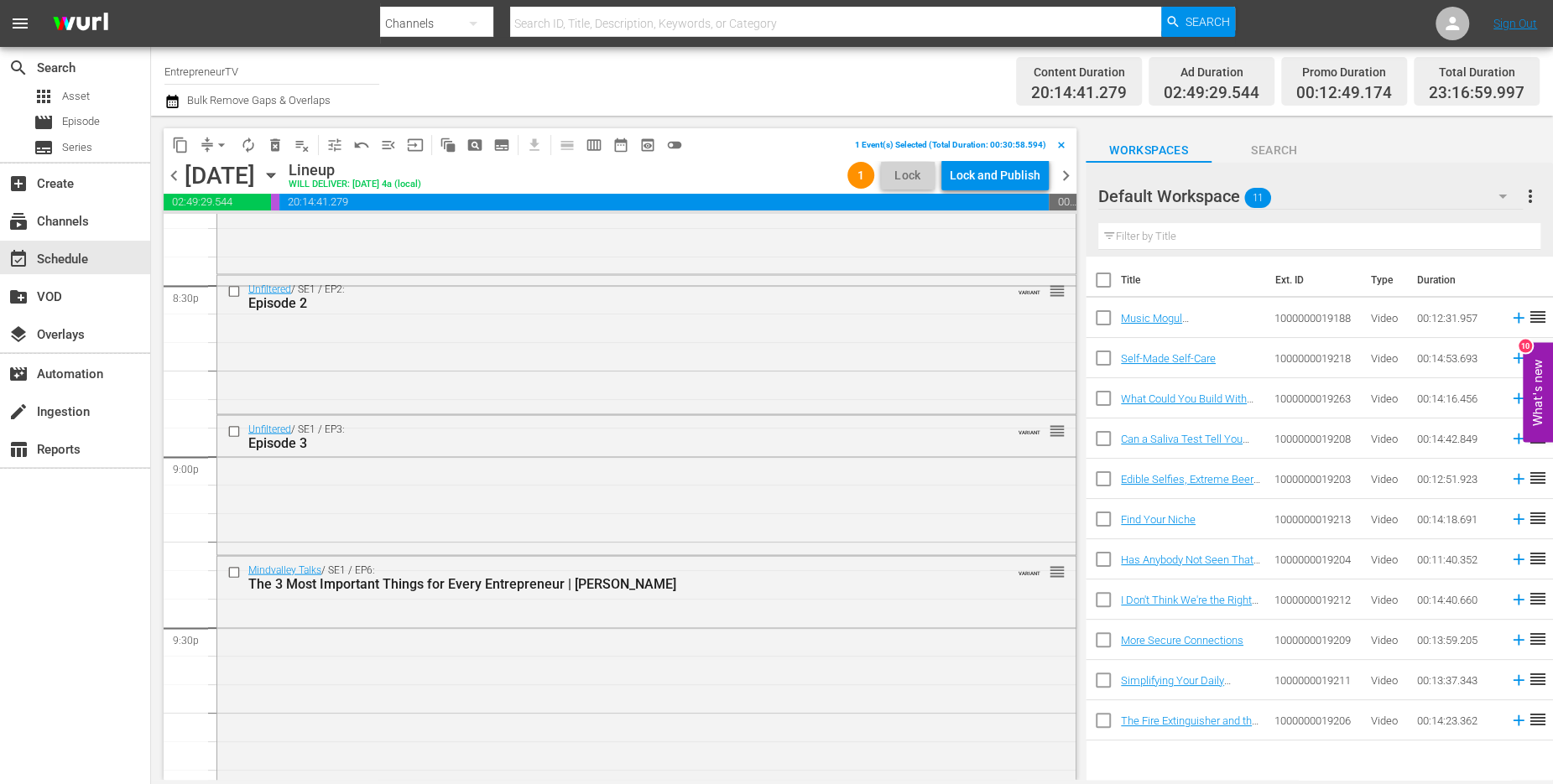
scroll to position [7644, 0]
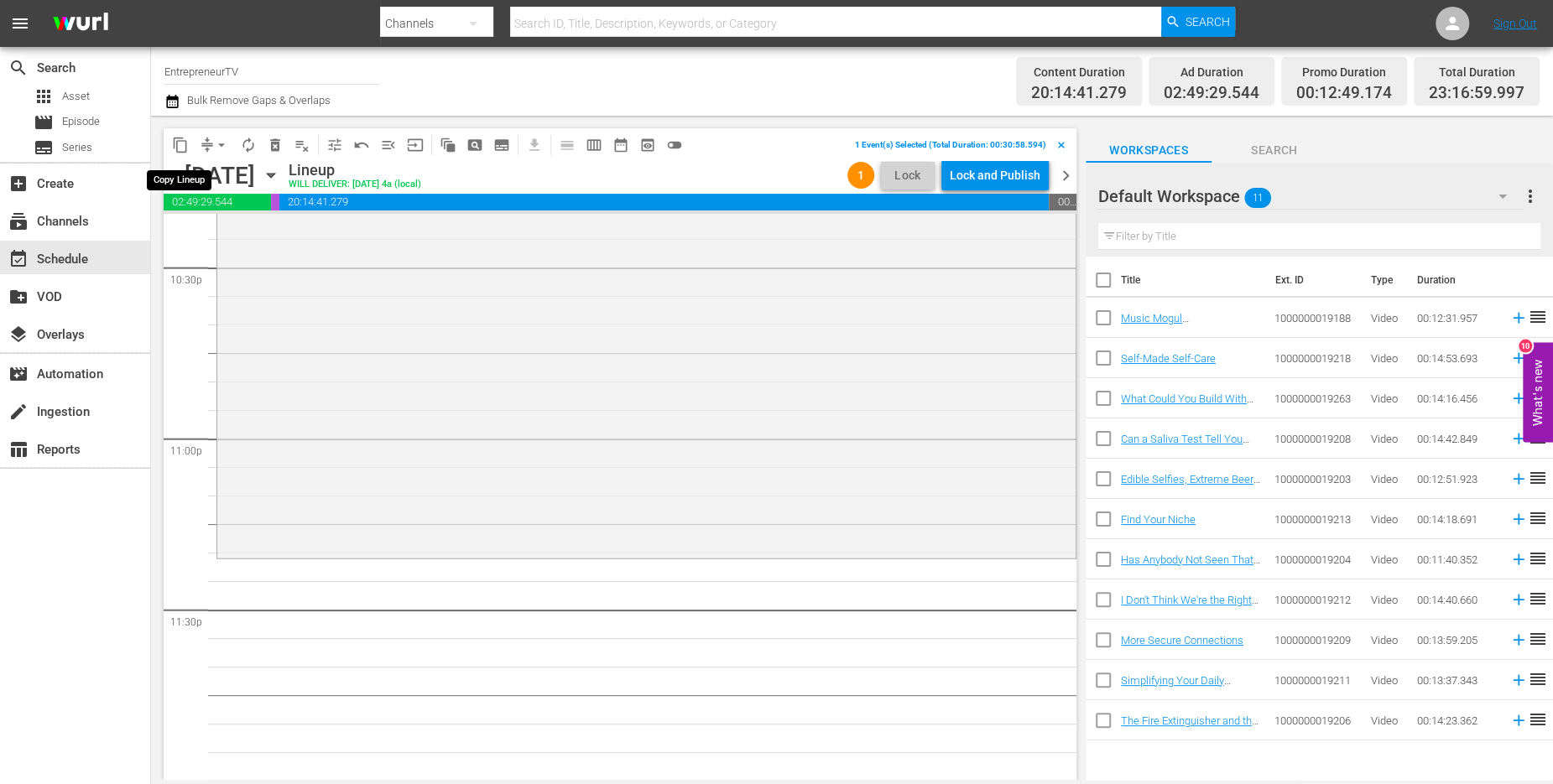
click at [179, 147] on span "content_copy" at bounding box center [180, 145] width 17 height 17
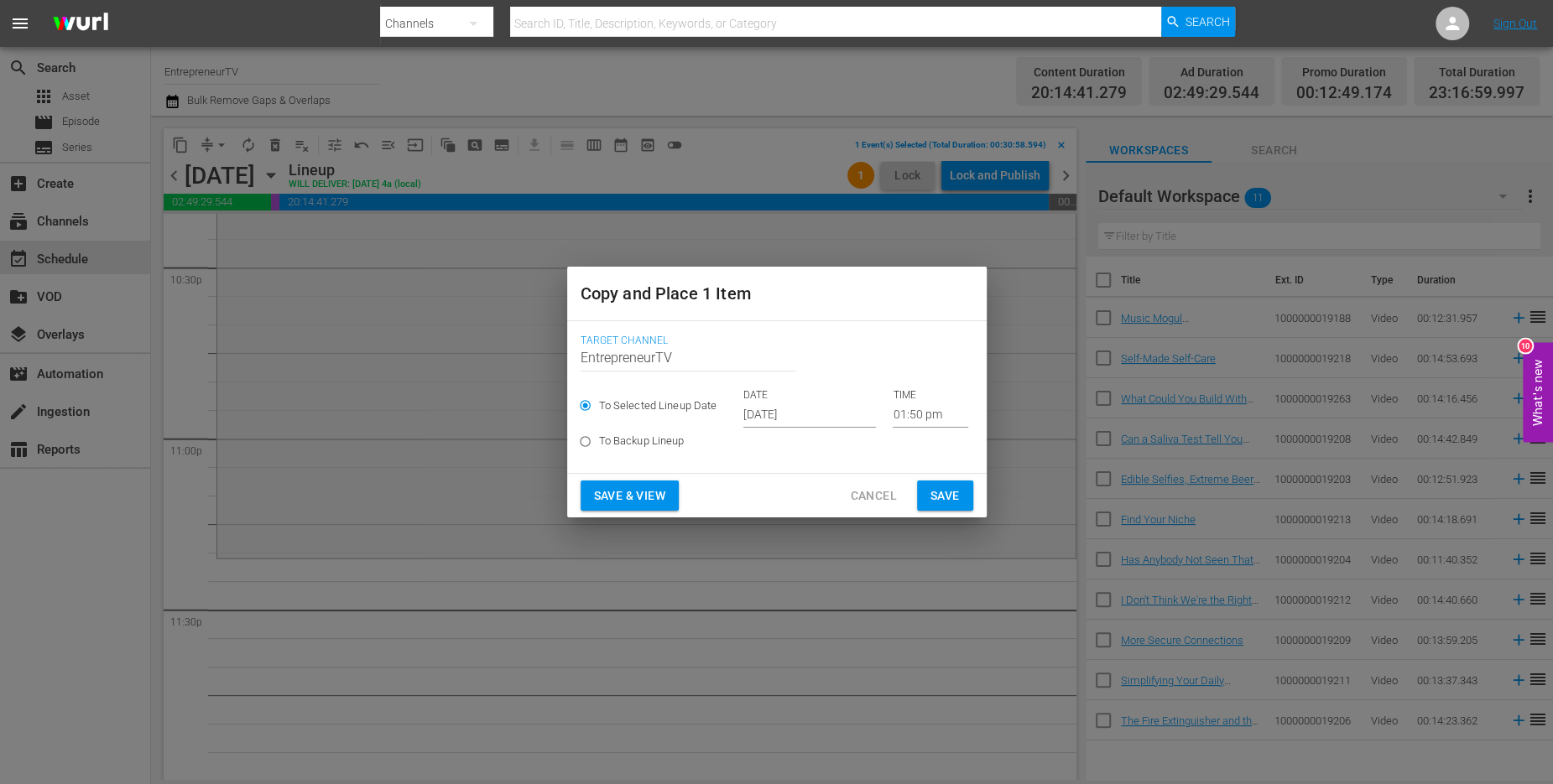
click at [757, 406] on input "[DATE]" at bounding box center [809, 415] width 133 height 25
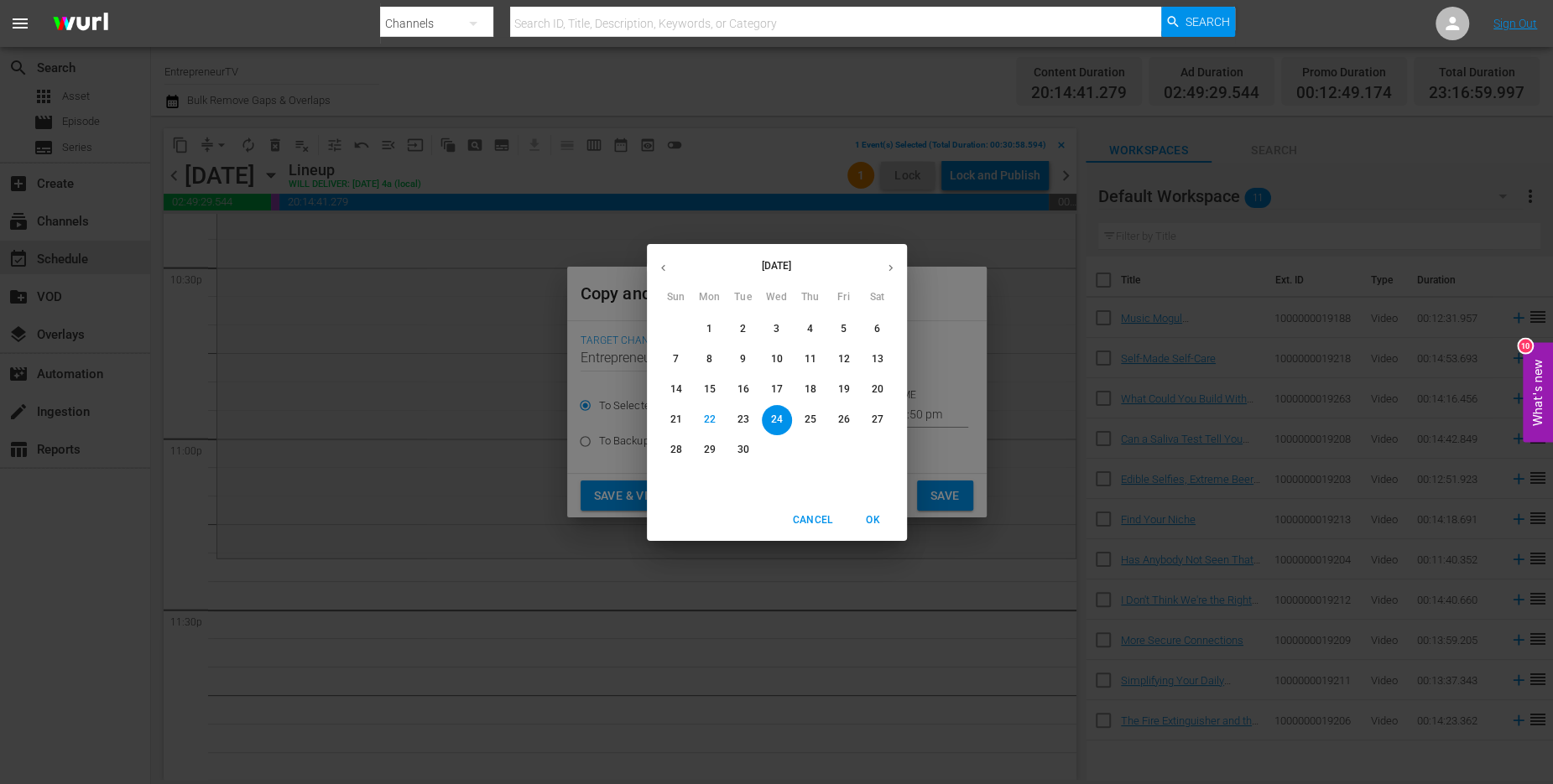
click at [703, 452] on span "29" at bounding box center [710, 450] width 30 height 14
type input "[DATE]"
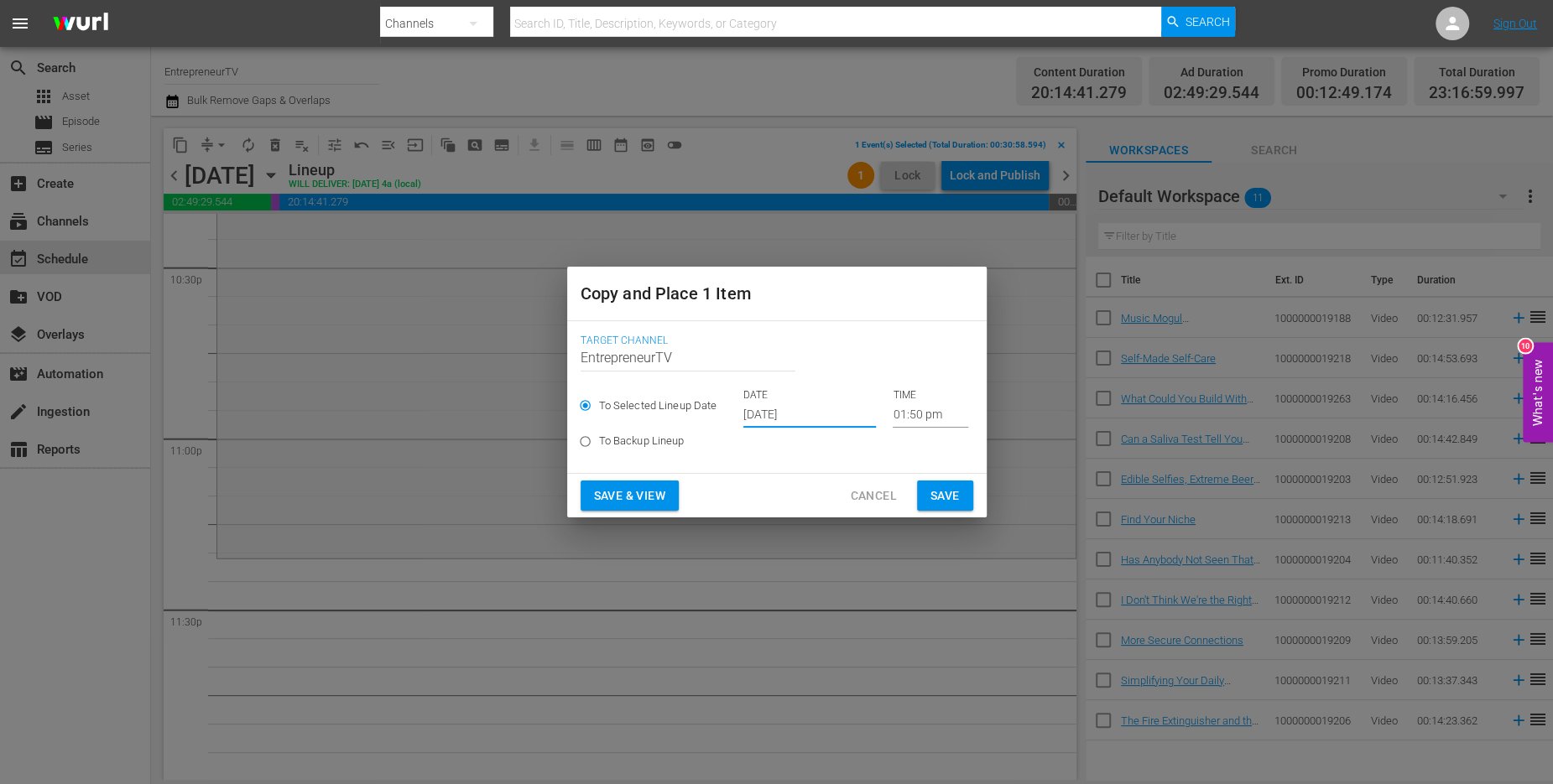
click at [903, 417] on input "01:50 pm" at bounding box center [931, 415] width 76 height 25
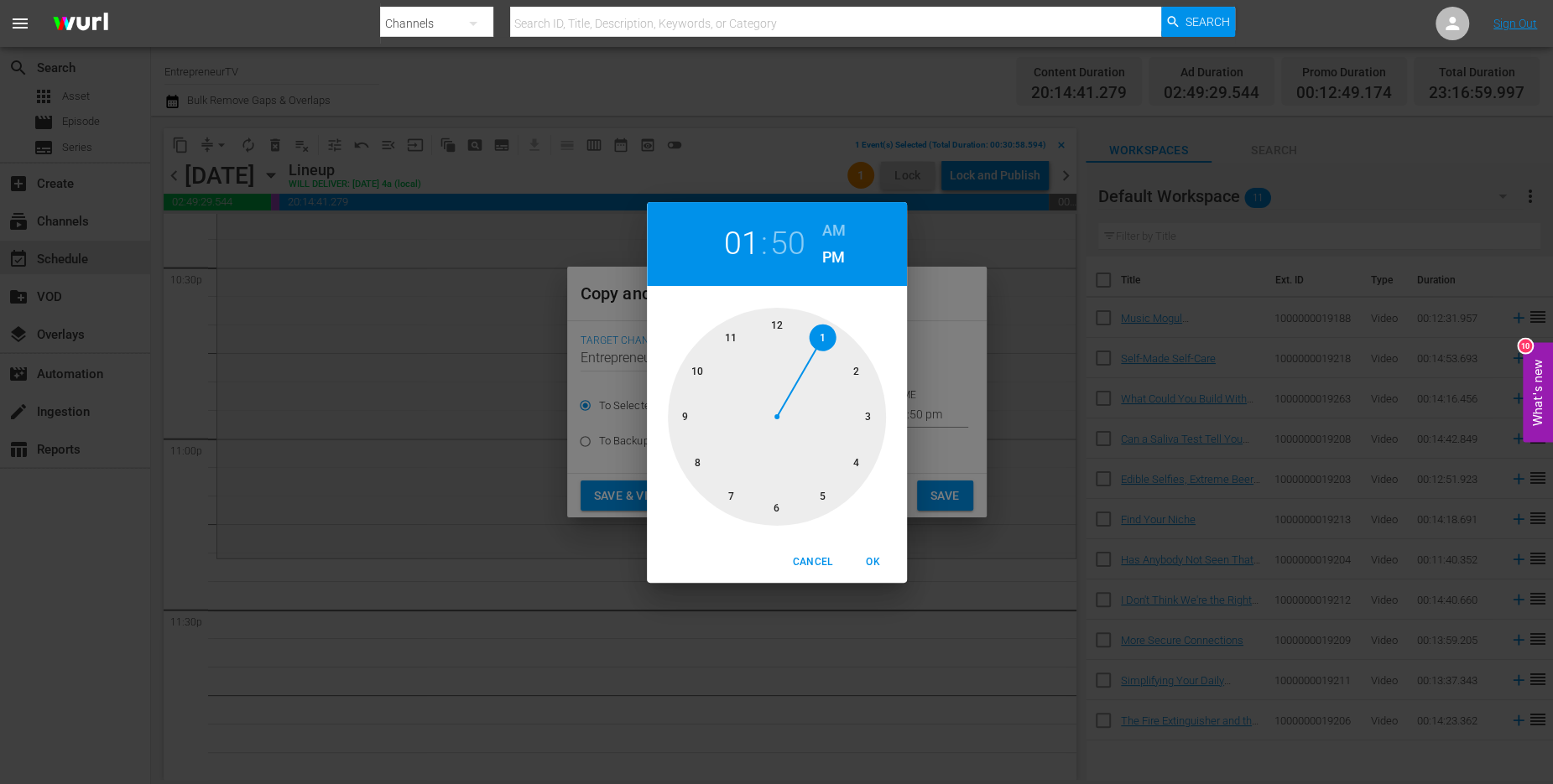
click at [717, 344] on div at bounding box center [776, 417] width 219 height 218
click at [776, 508] on div at bounding box center [776, 417] width 219 height 218
click at [873, 563] on span "OK" at bounding box center [873, 563] width 40 height 18
type input "11:30 pm"
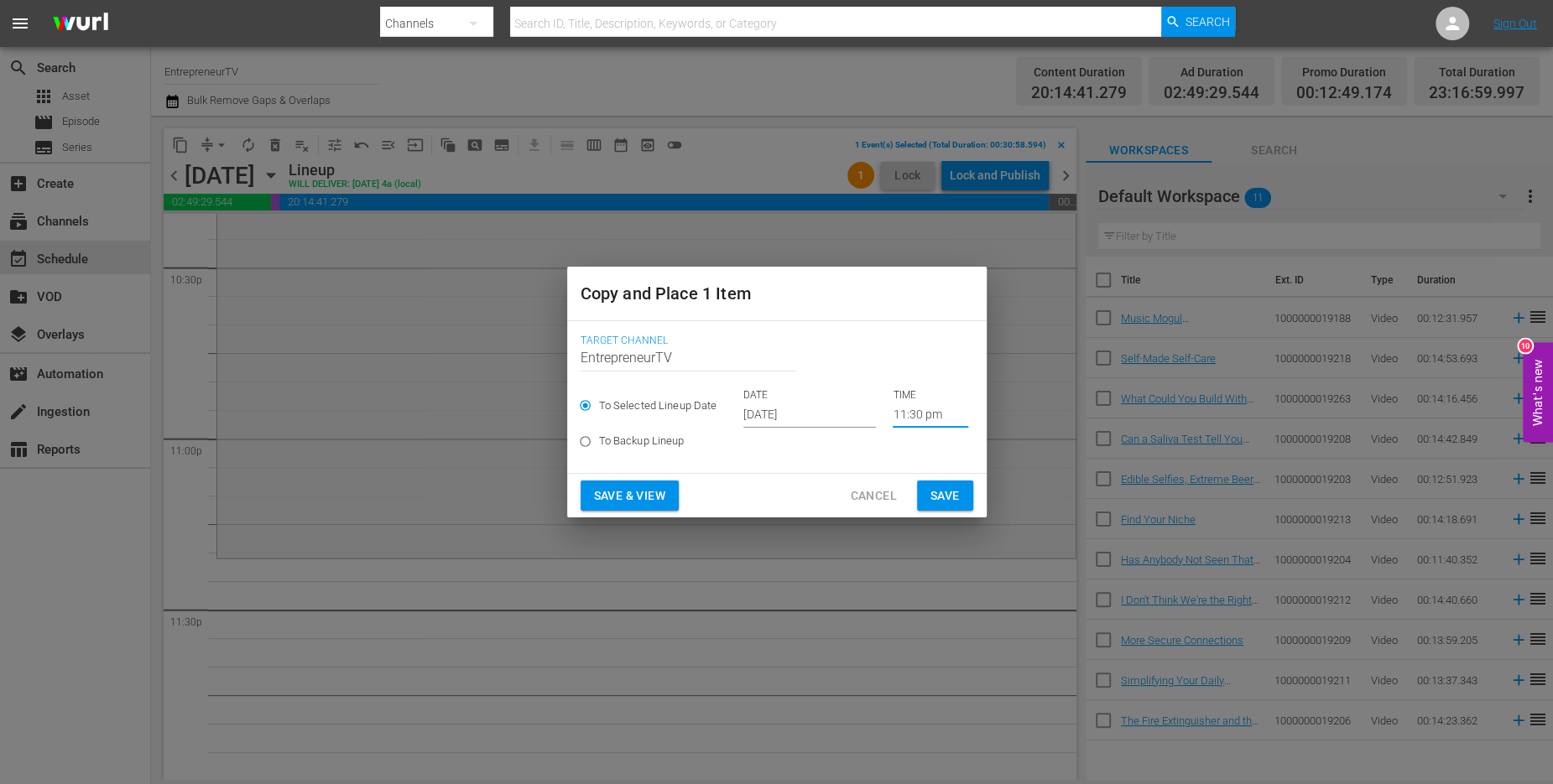
click at [937, 486] on span "Save" at bounding box center [944, 496] width 29 height 21
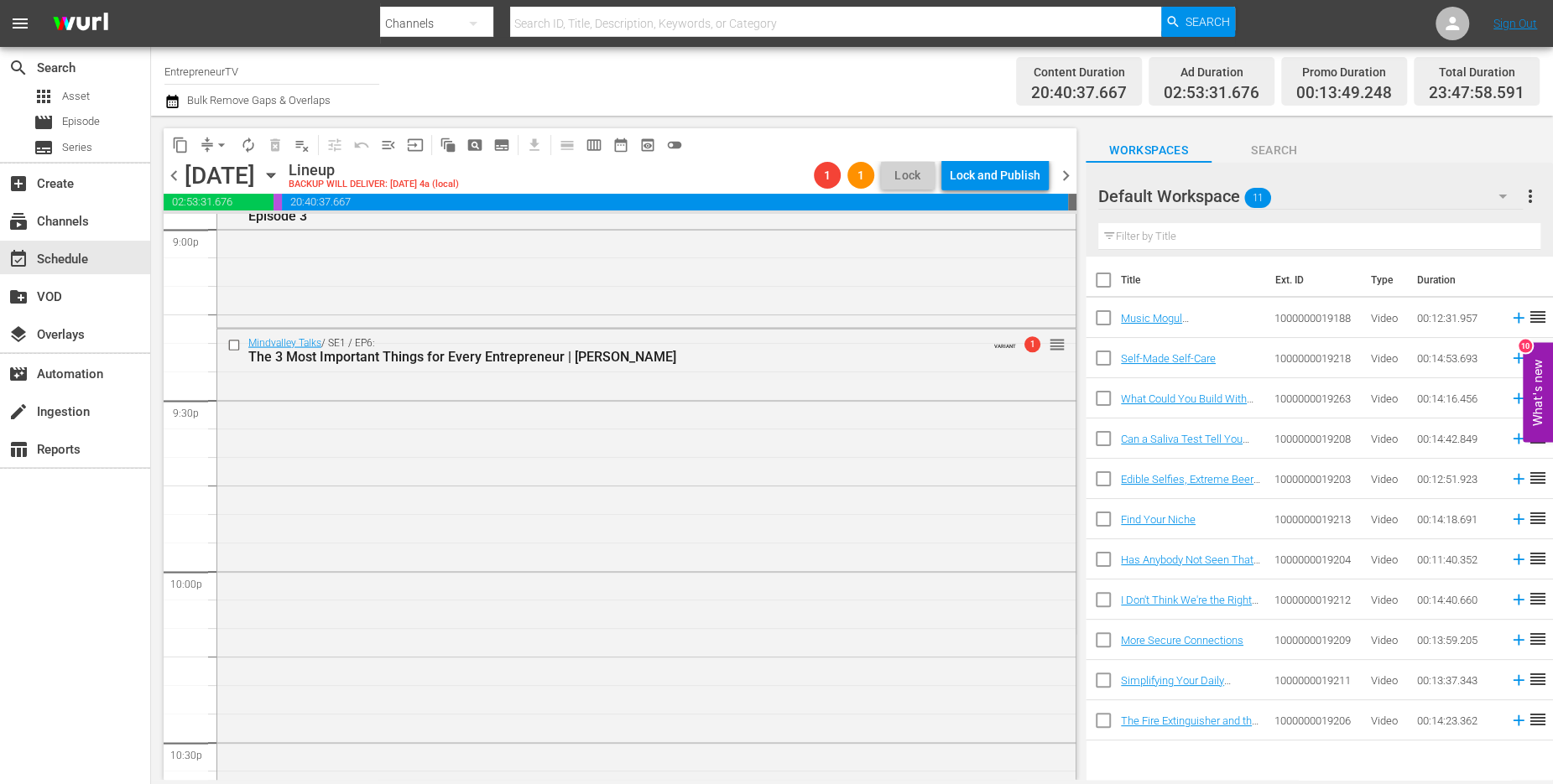
scroll to position [7148, 0]
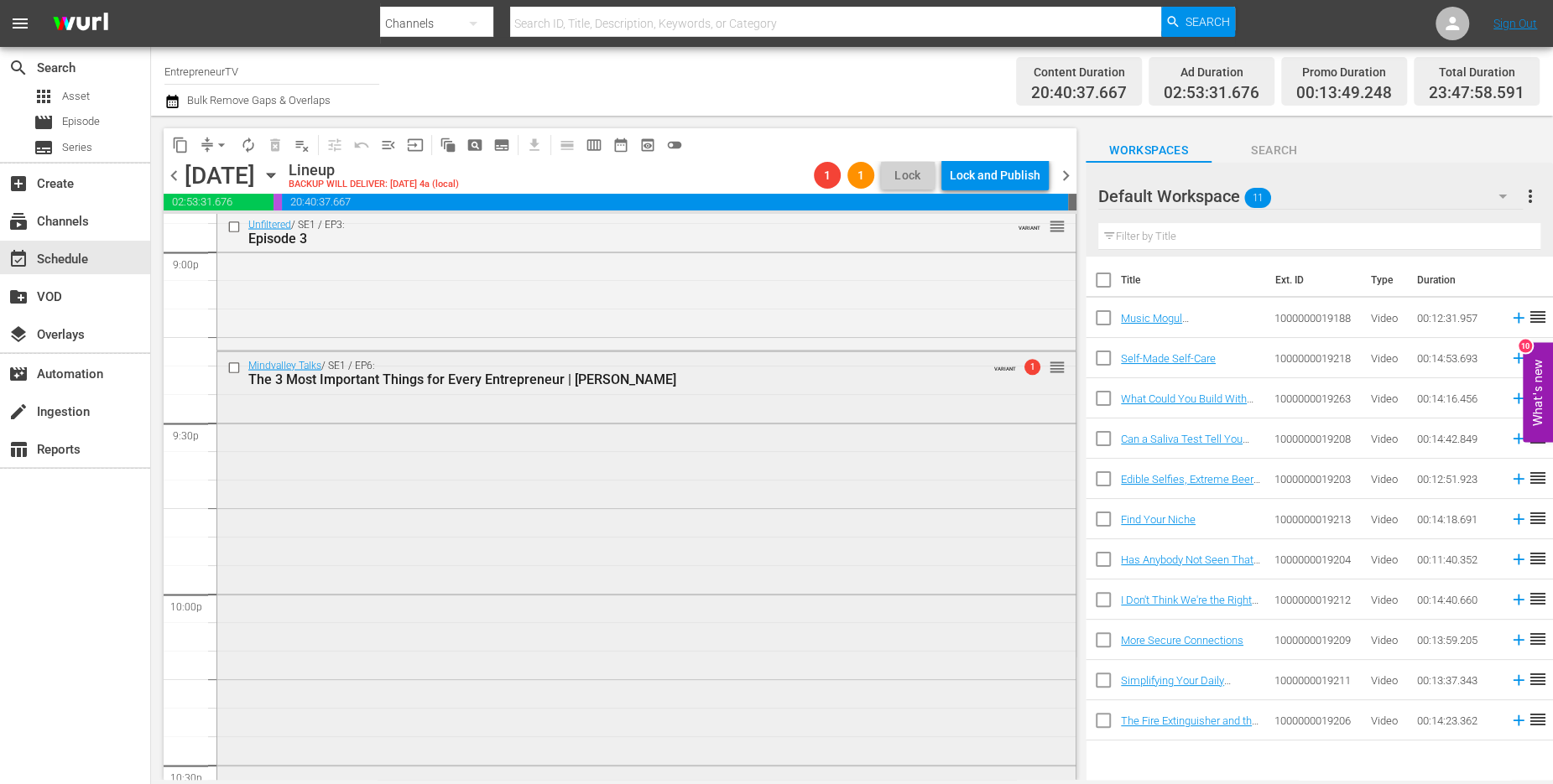
click at [235, 364] on input "checkbox" at bounding box center [237, 368] width 18 height 14
click at [282, 133] on span "delete_forever_outlined" at bounding box center [274, 145] width 27 height 27
click at [277, 144] on span "delete_forever_outlined" at bounding box center [274, 145] width 17 height 17
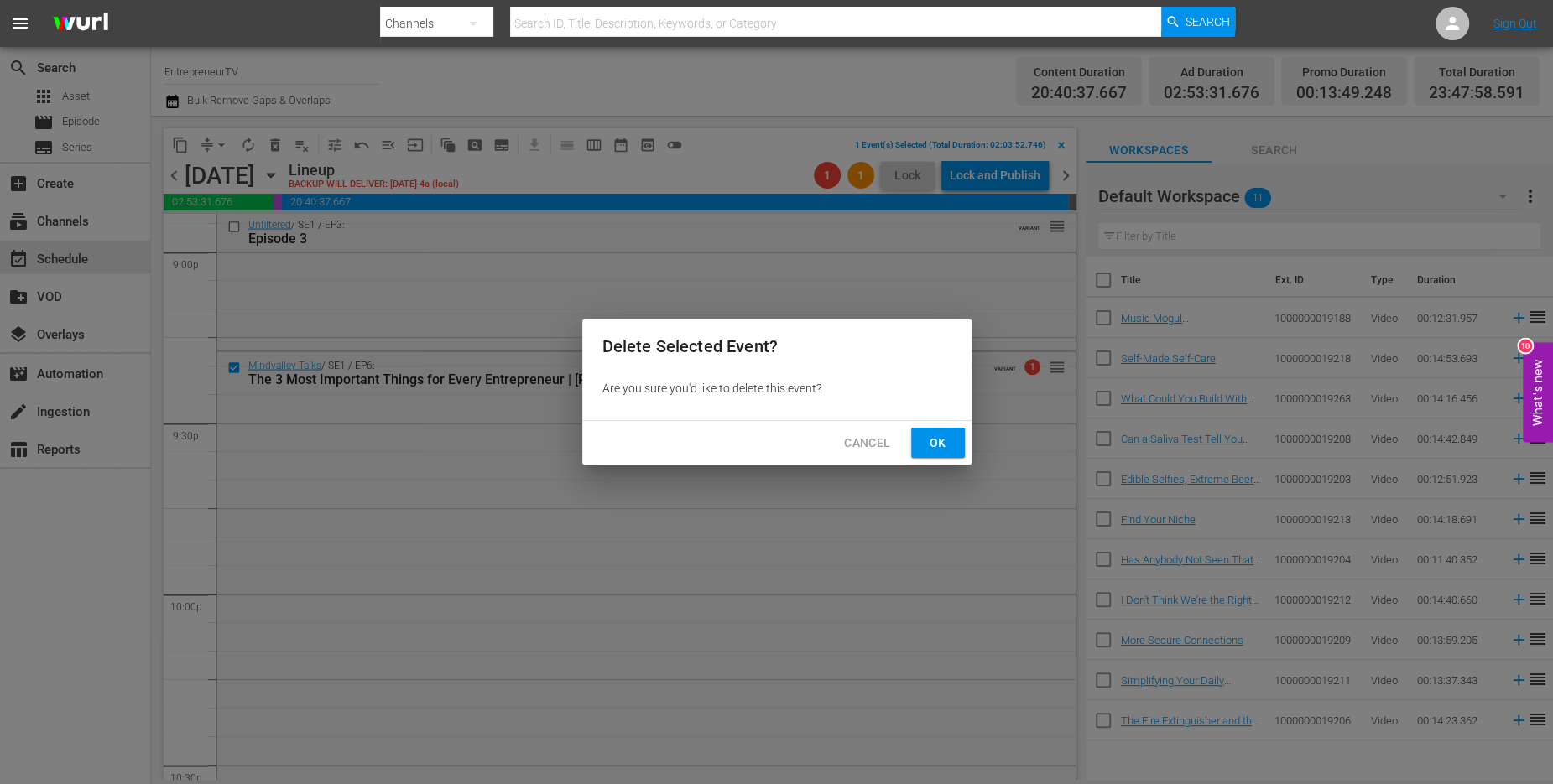
click at [939, 442] on span "Ok" at bounding box center [938, 443] width 27 height 21
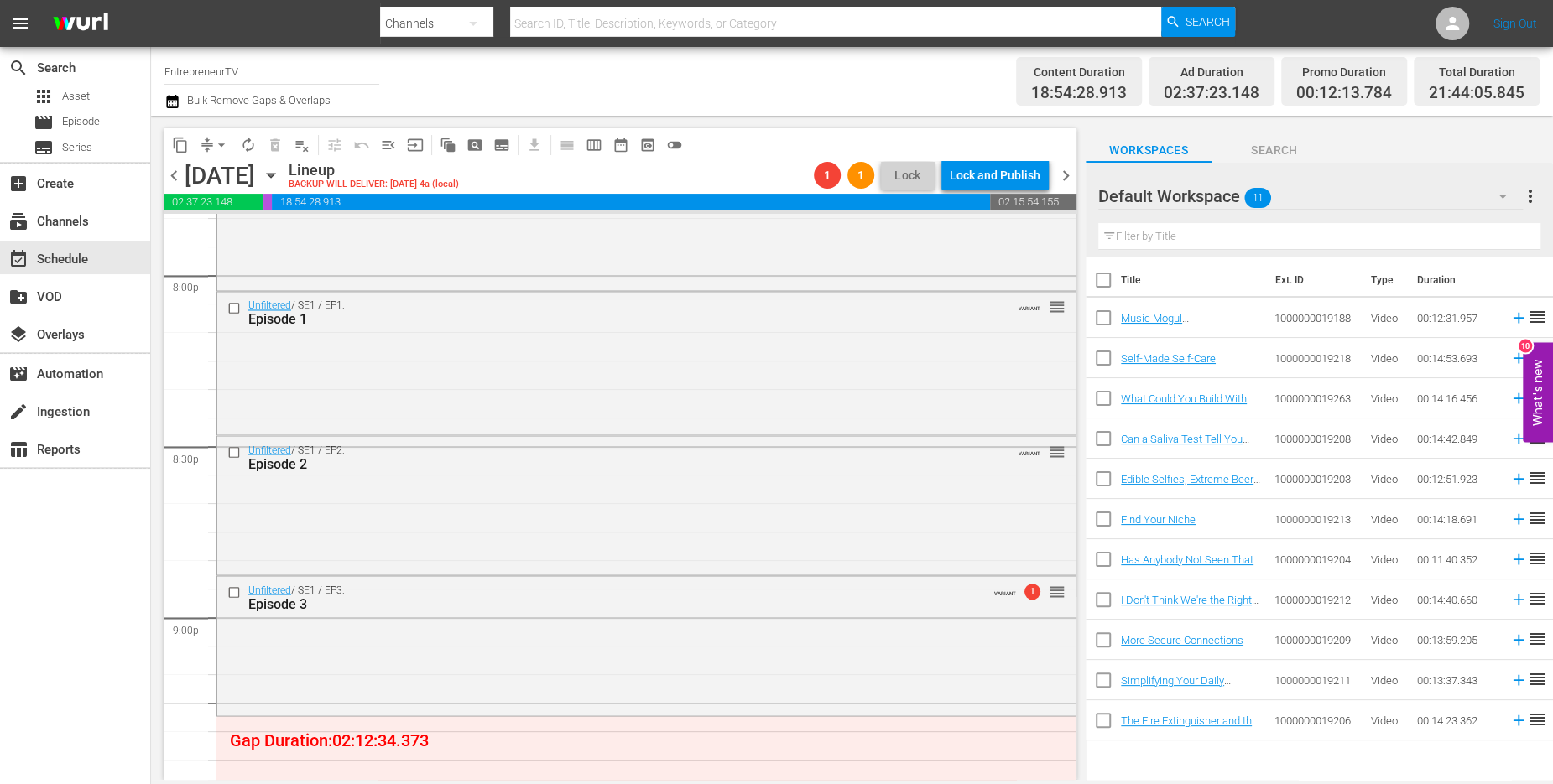
scroll to position [6760, 0]
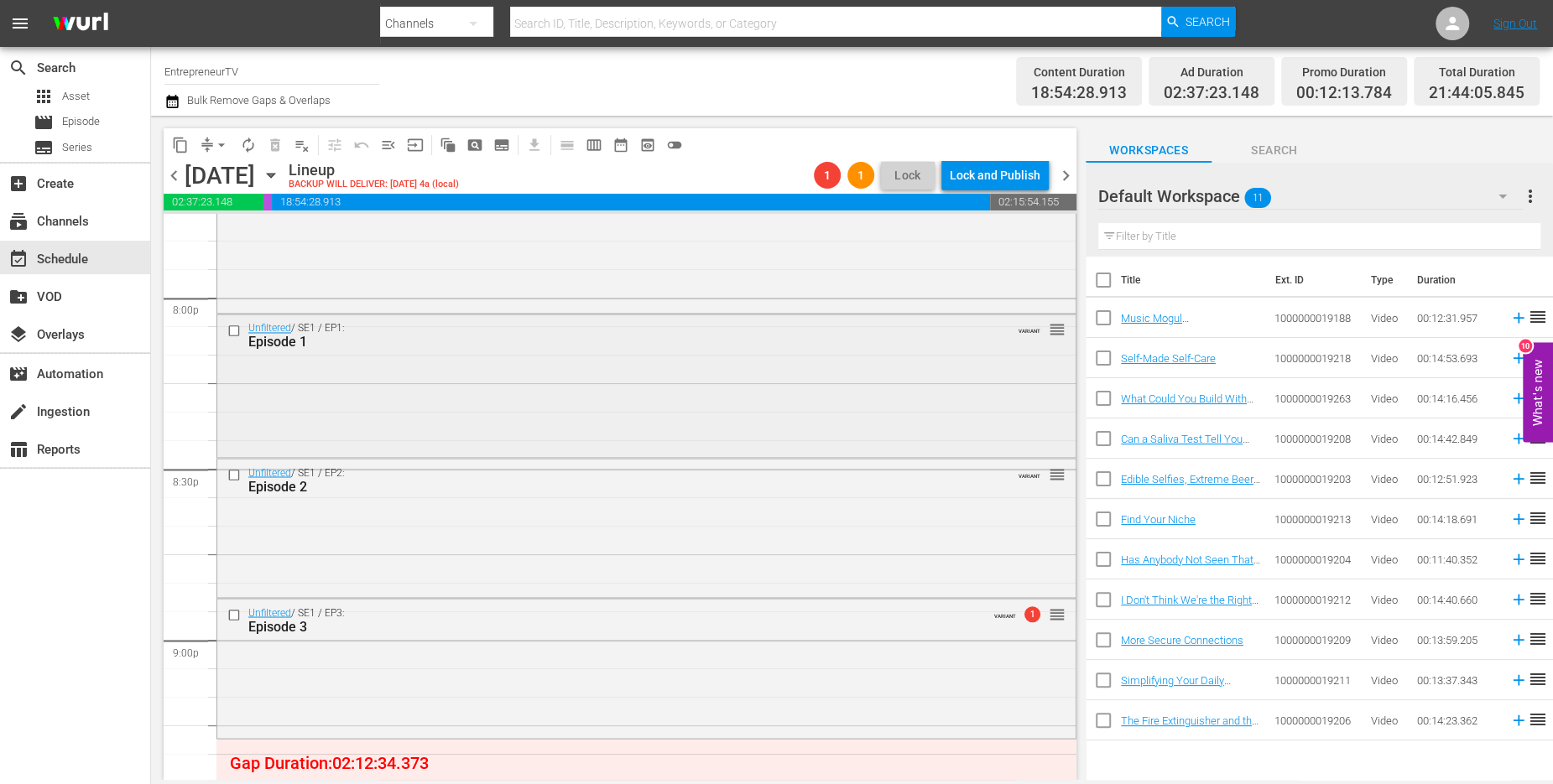
click at [232, 327] on input "checkbox" at bounding box center [237, 330] width 18 height 14
click at [233, 478] on input "checkbox" at bounding box center [237, 475] width 18 height 14
click at [237, 618] on input "checkbox" at bounding box center [237, 614] width 18 height 14
click at [281, 140] on span "delete_forever_outlined" at bounding box center [274, 145] width 17 height 17
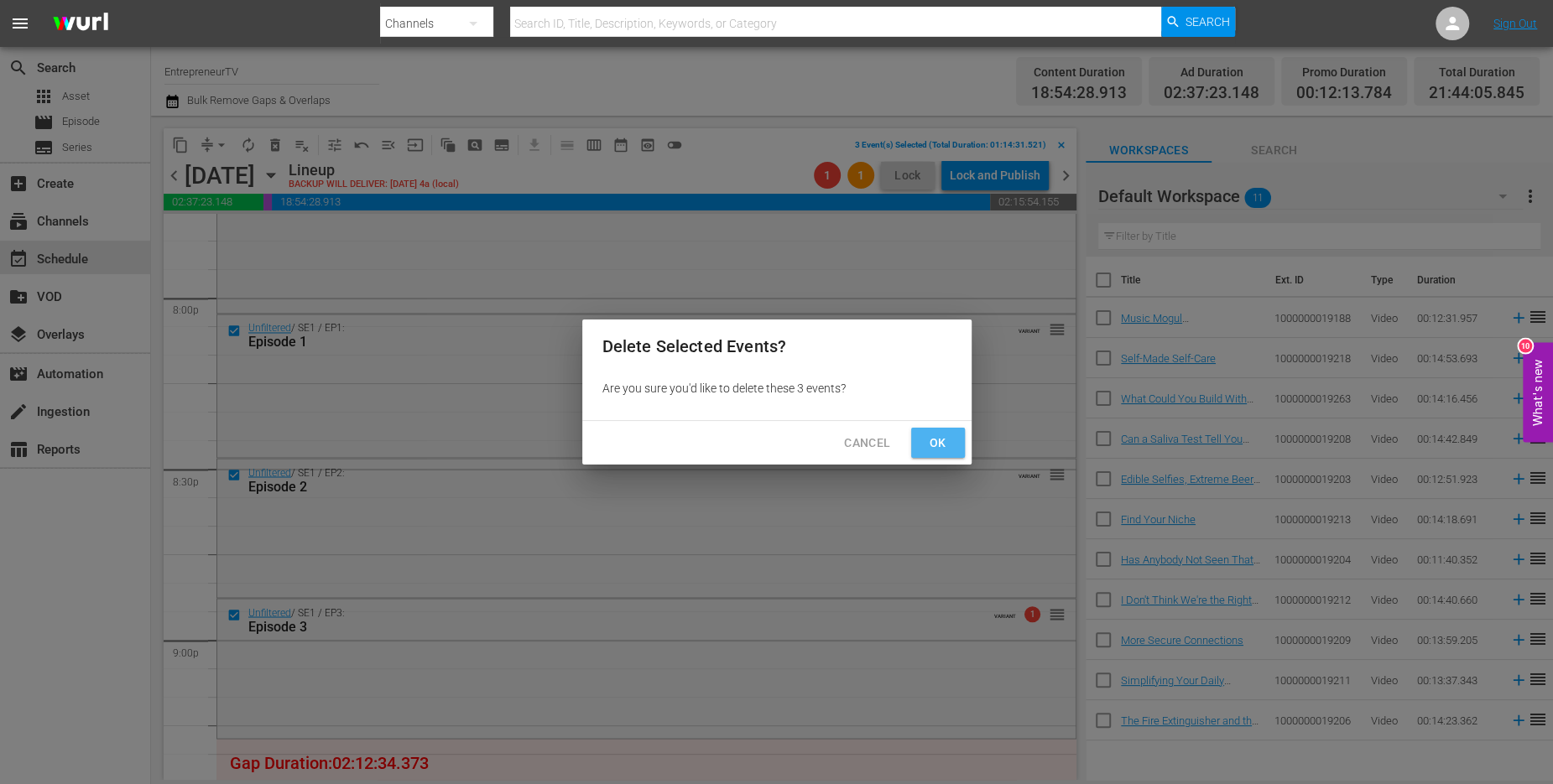
click at [949, 437] on span "Ok" at bounding box center [938, 443] width 27 height 21
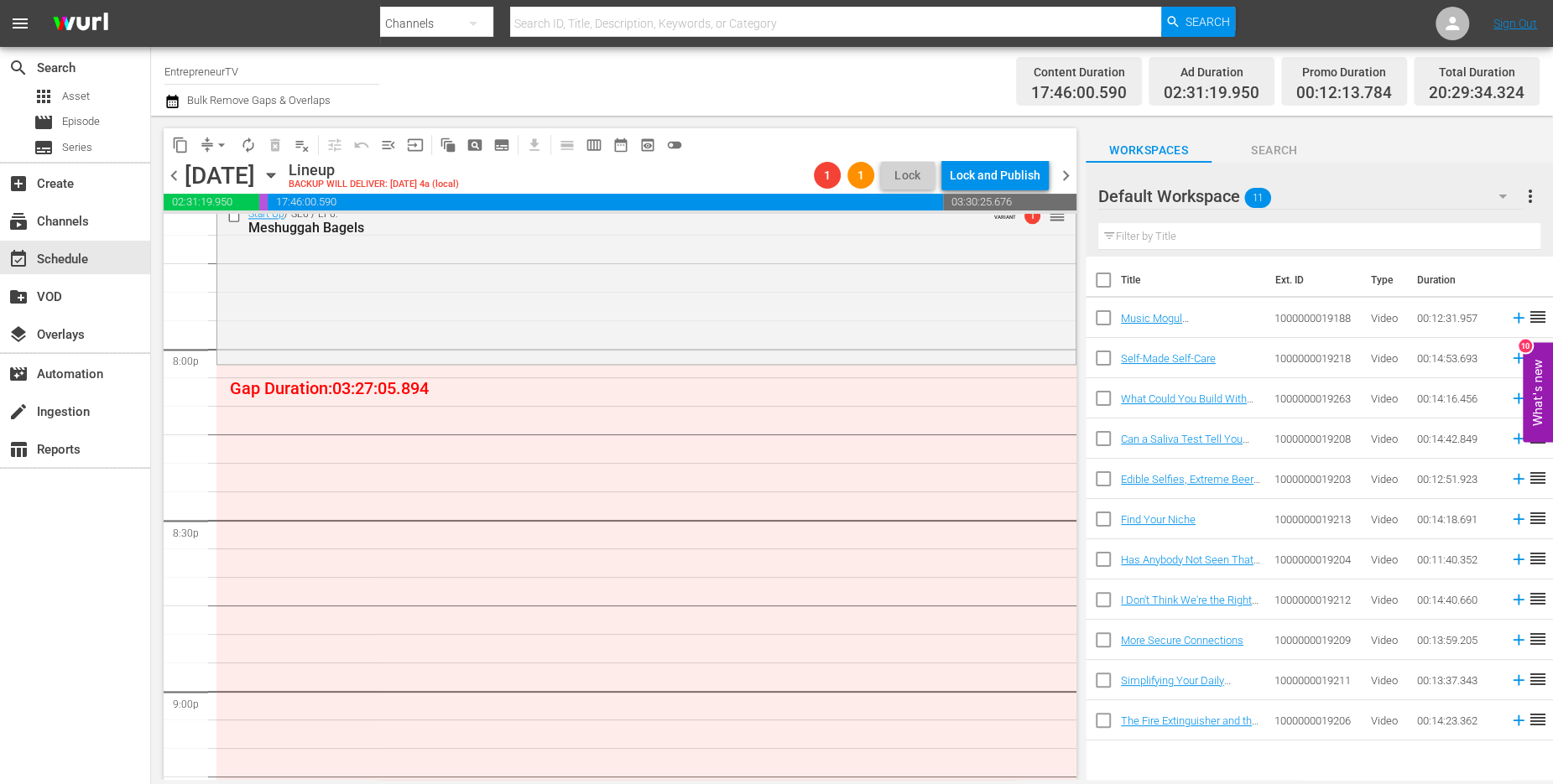
scroll to position [6719, 0]
click at [1270, 150] on span "Search" at bounding box center [1275, 150] width 126 height 21
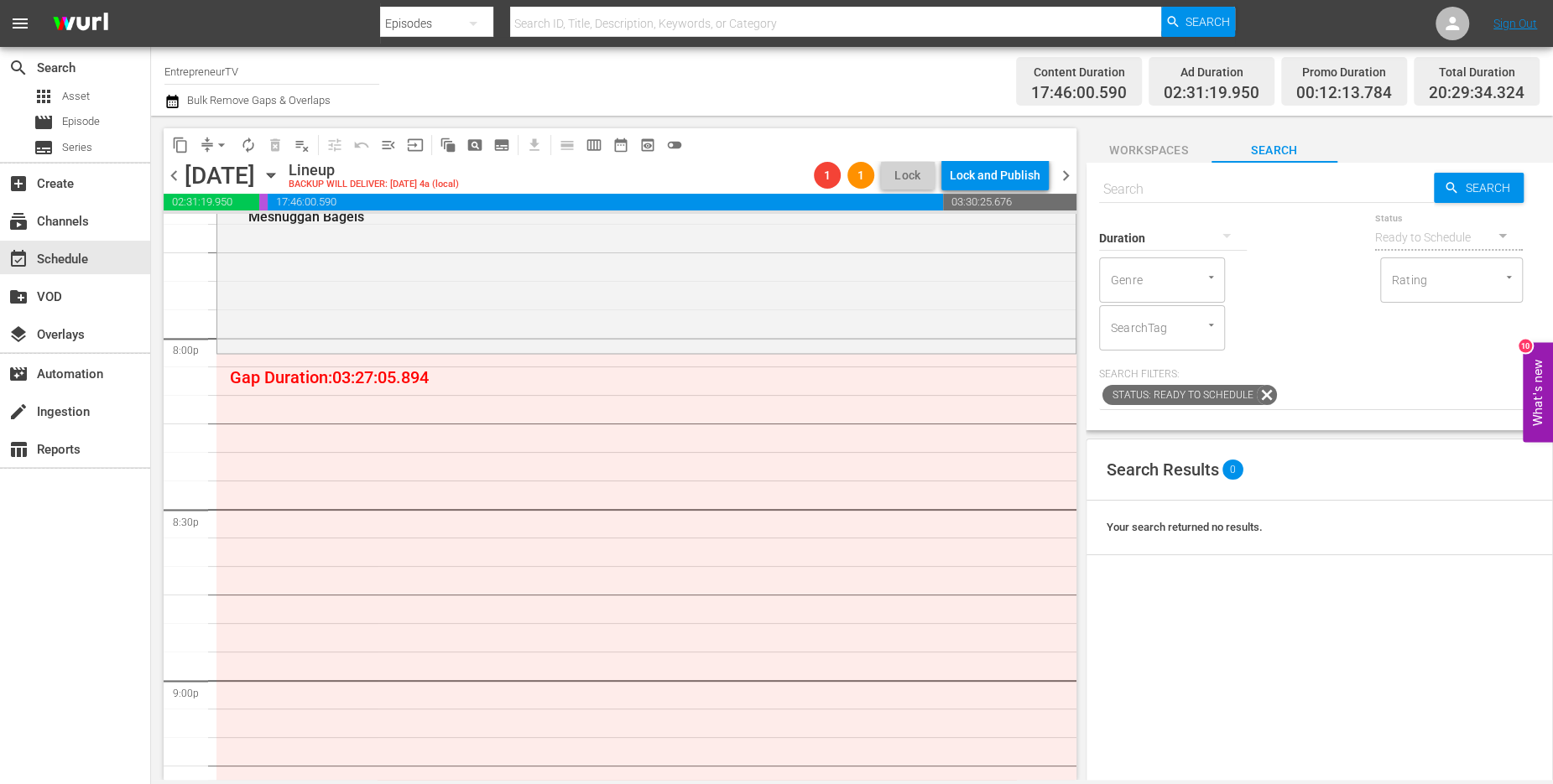
click at [1268, 188] on input "text" at bounding box center [1266, 190] width 334 height 40
type input "entrepreneur elevator pitch"
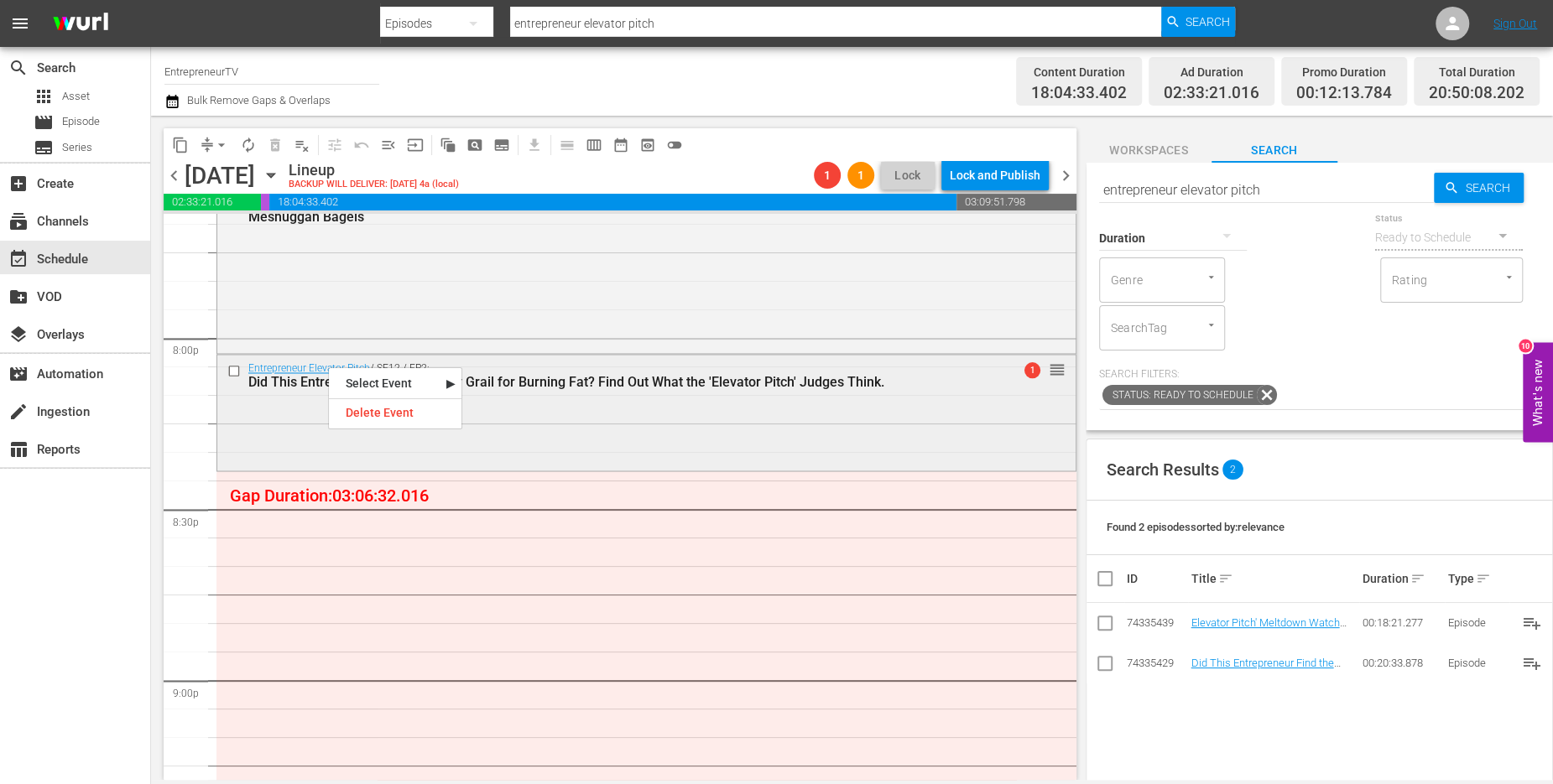
click at [237, 366] on input "checkbox" at bounding box center [237, 370] width 18 height 14
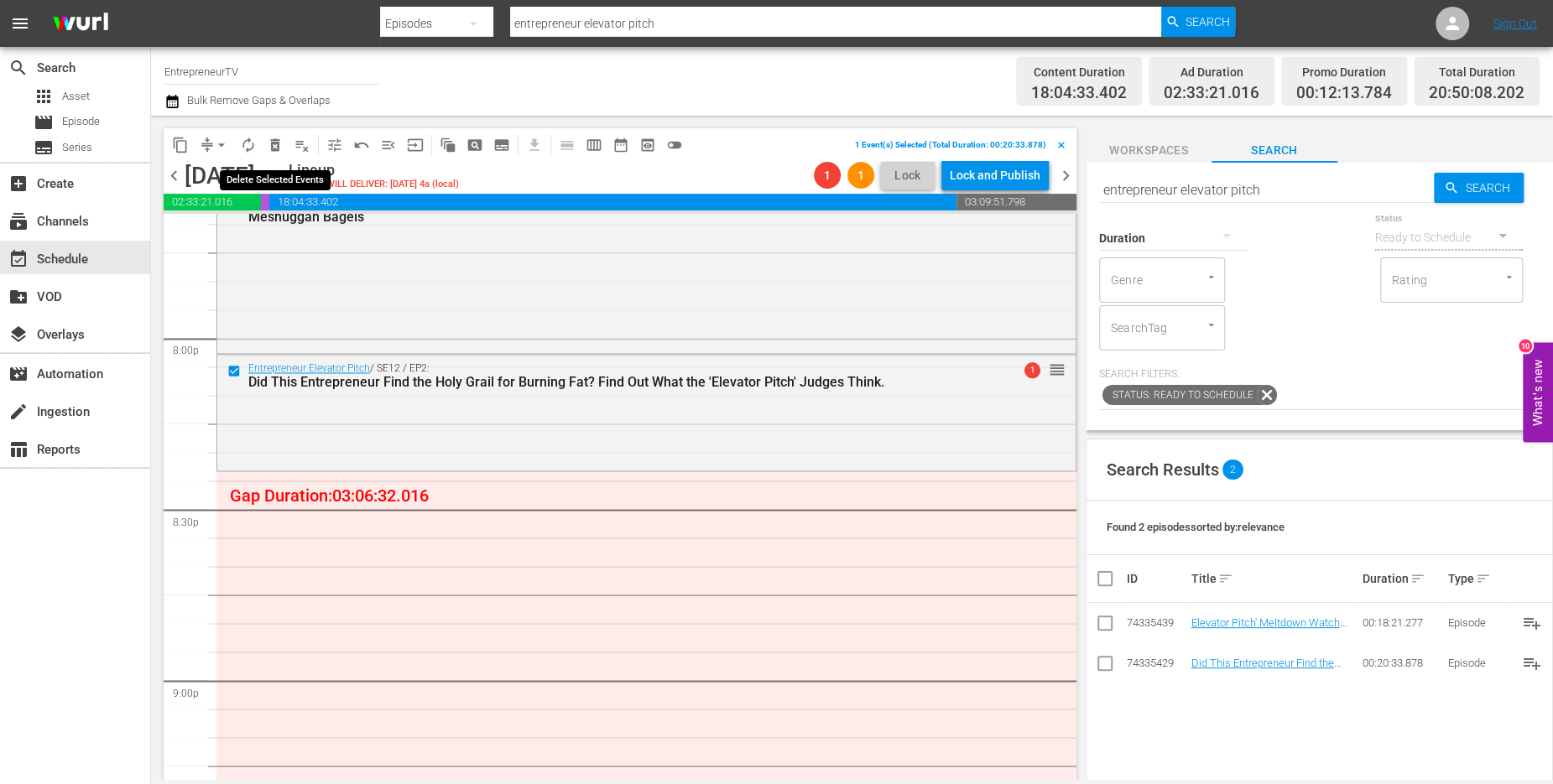
click at [272, 146] on span "delete_forever_outlined" at bounding box center [274, 145] width 17 height 17
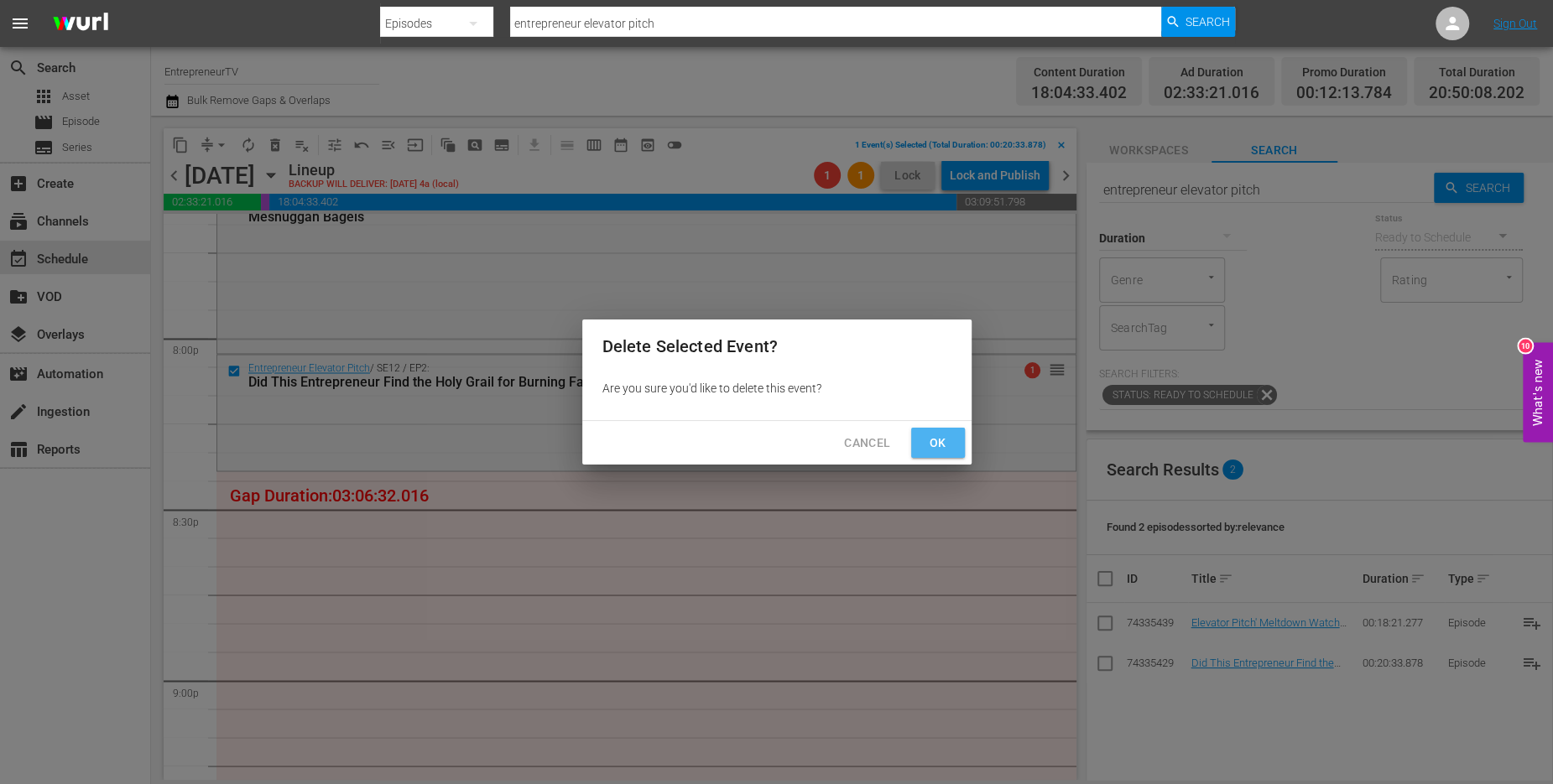
click at [947, 445] on span "Ok" at bounding box center [938, 443] width 27 height 21
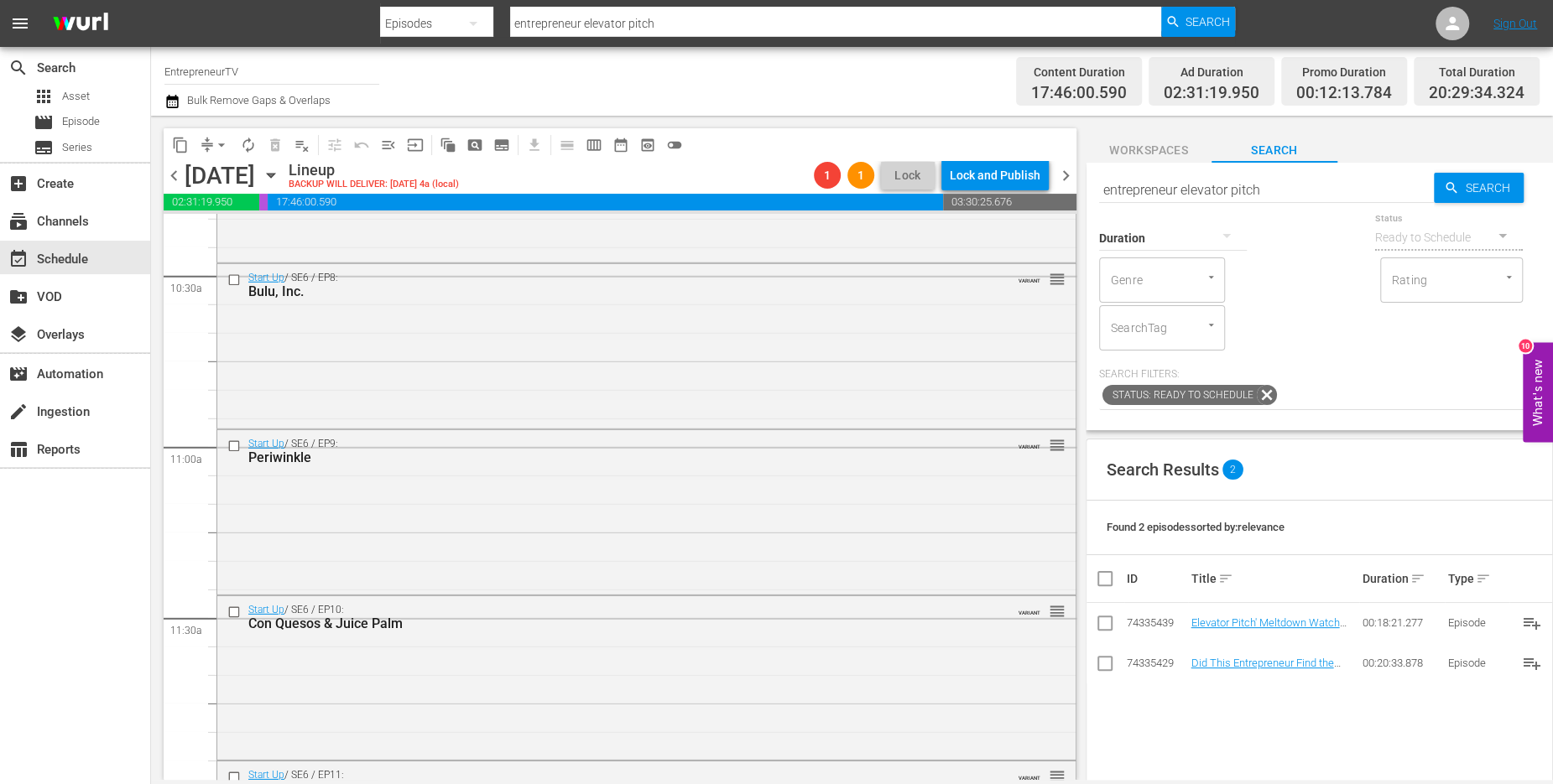
scroll to position [3524, 0]
click at [236, 287] on input "checkbox" at bounding box center [237, 287] width 18 height 14
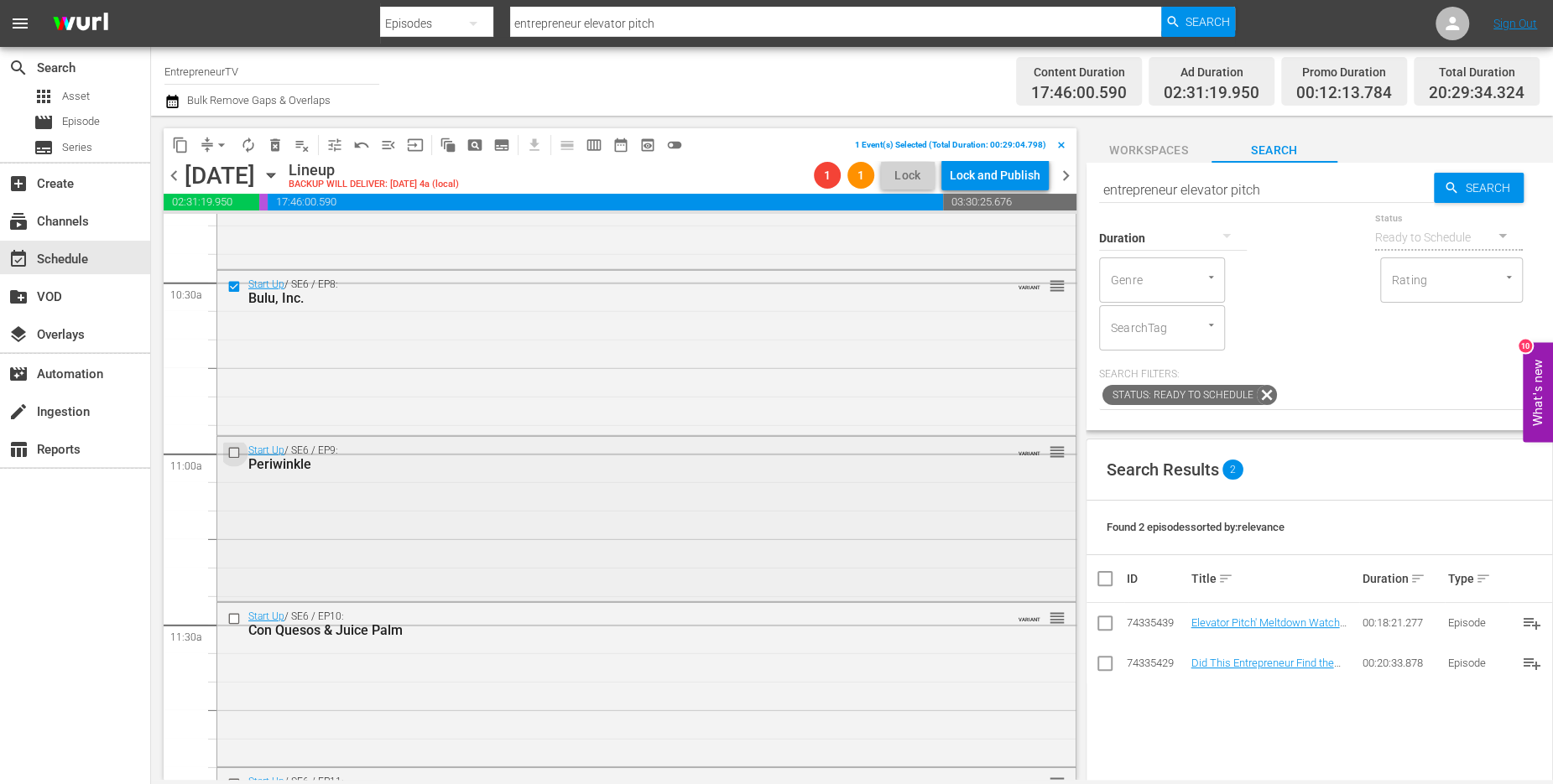
click at [228, 452] on input "checkbox" at bounding box center [237, 452] width 18 height 14
click at [235, 618] on input "checkbox" at bounding box center [237, 618] width 18 height 14
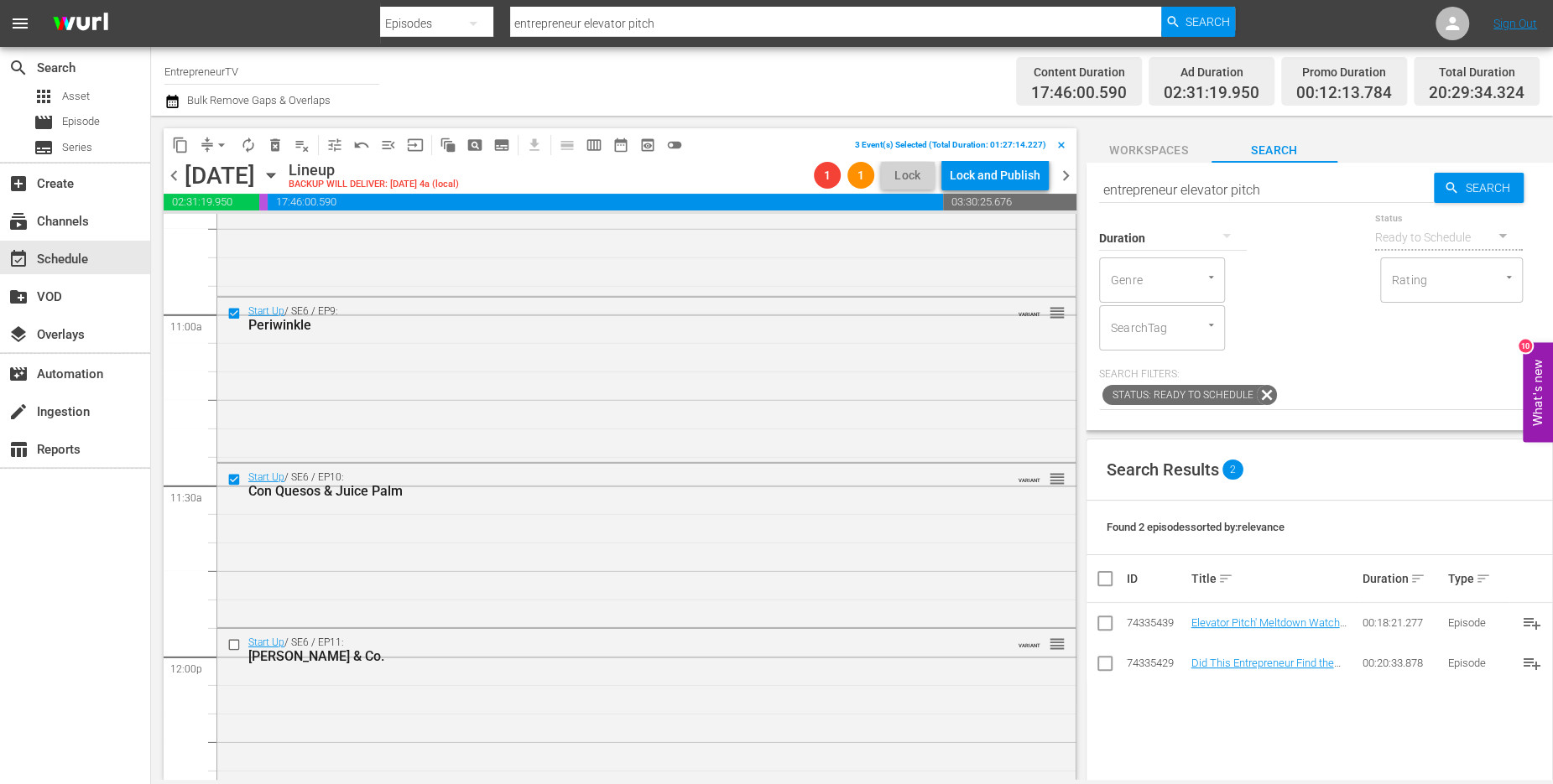
scroll to position [3679, 0]
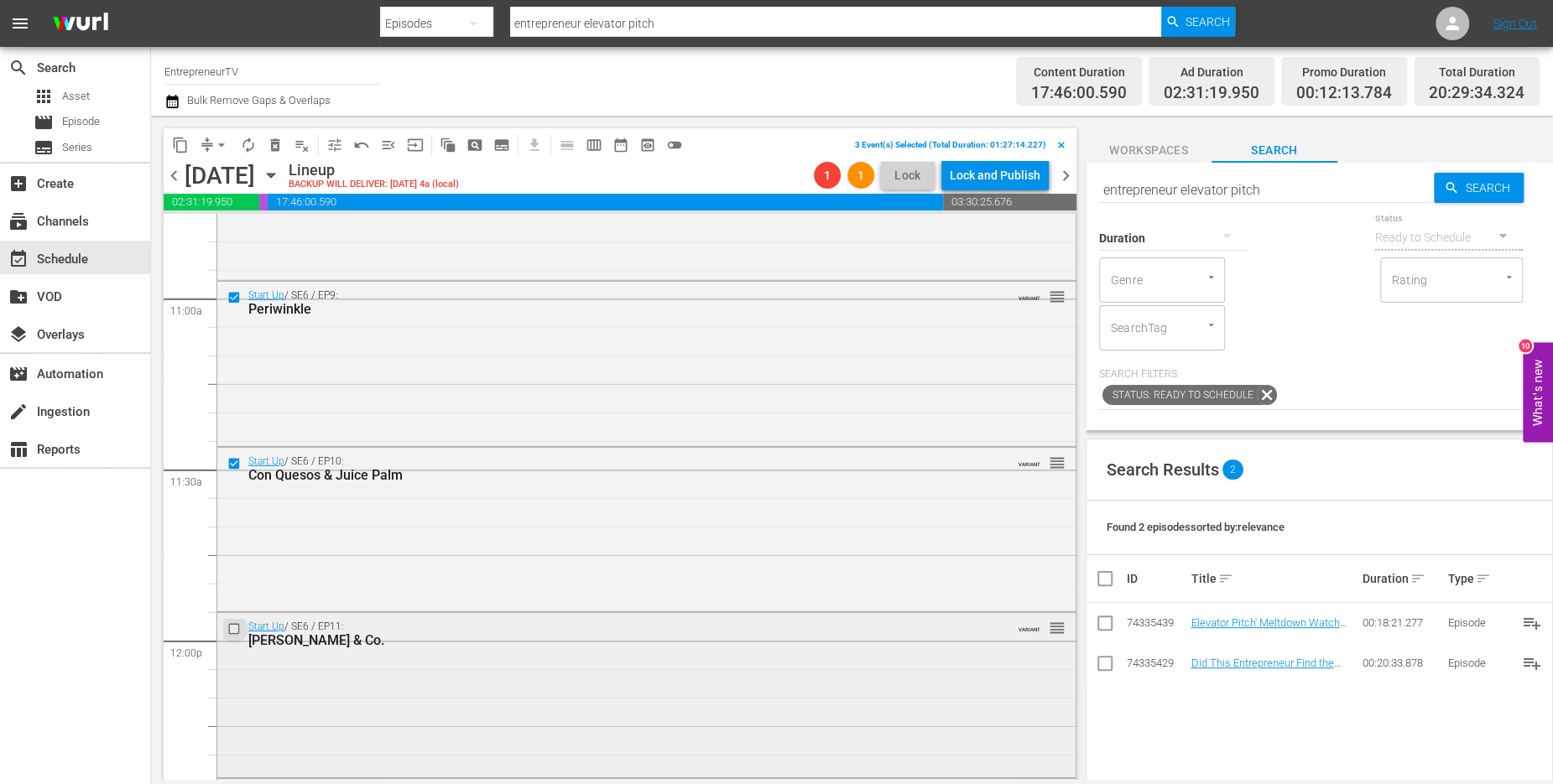
click at [235, 626] on input "checkbox" at bounding box center [237, 629] width 18 height 14
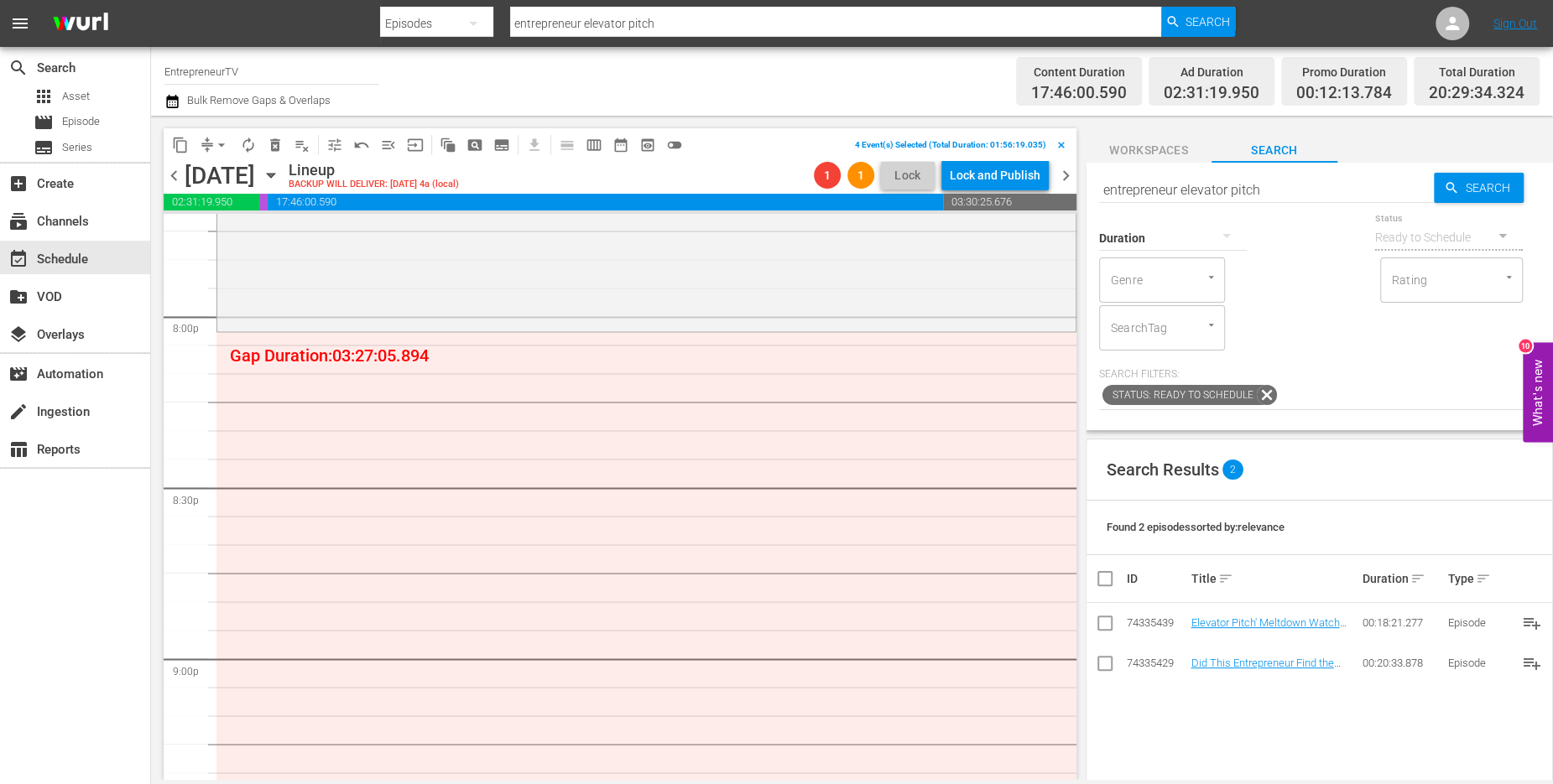
scroll to position [6722, 0]
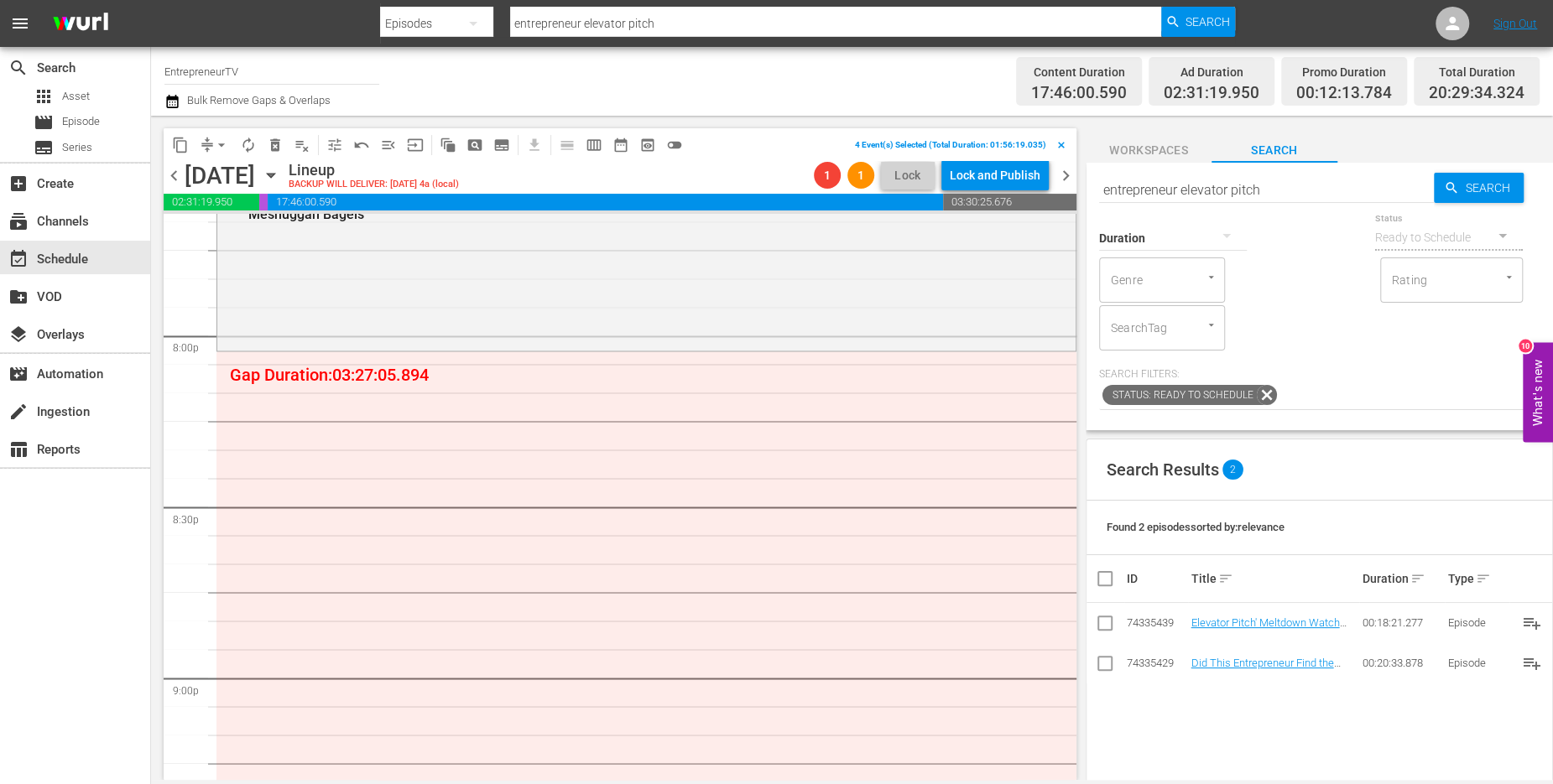
click at [182, 137] on span "content_copy" at bounding box center [180, 145] width 17 height 17
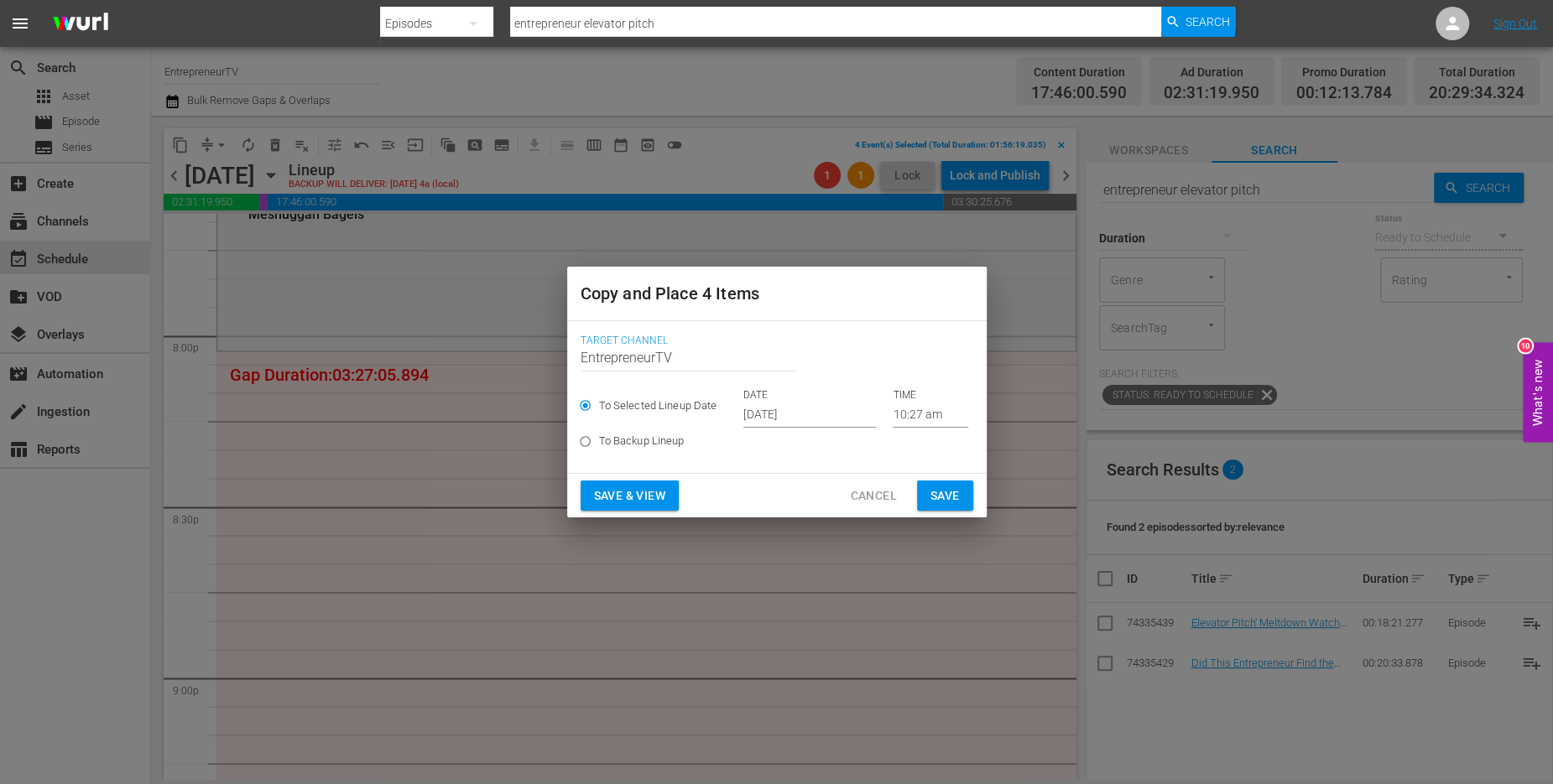
click at [775, 413] on input "[DATE]" at bounding box center [809, 415] width 133 height 25
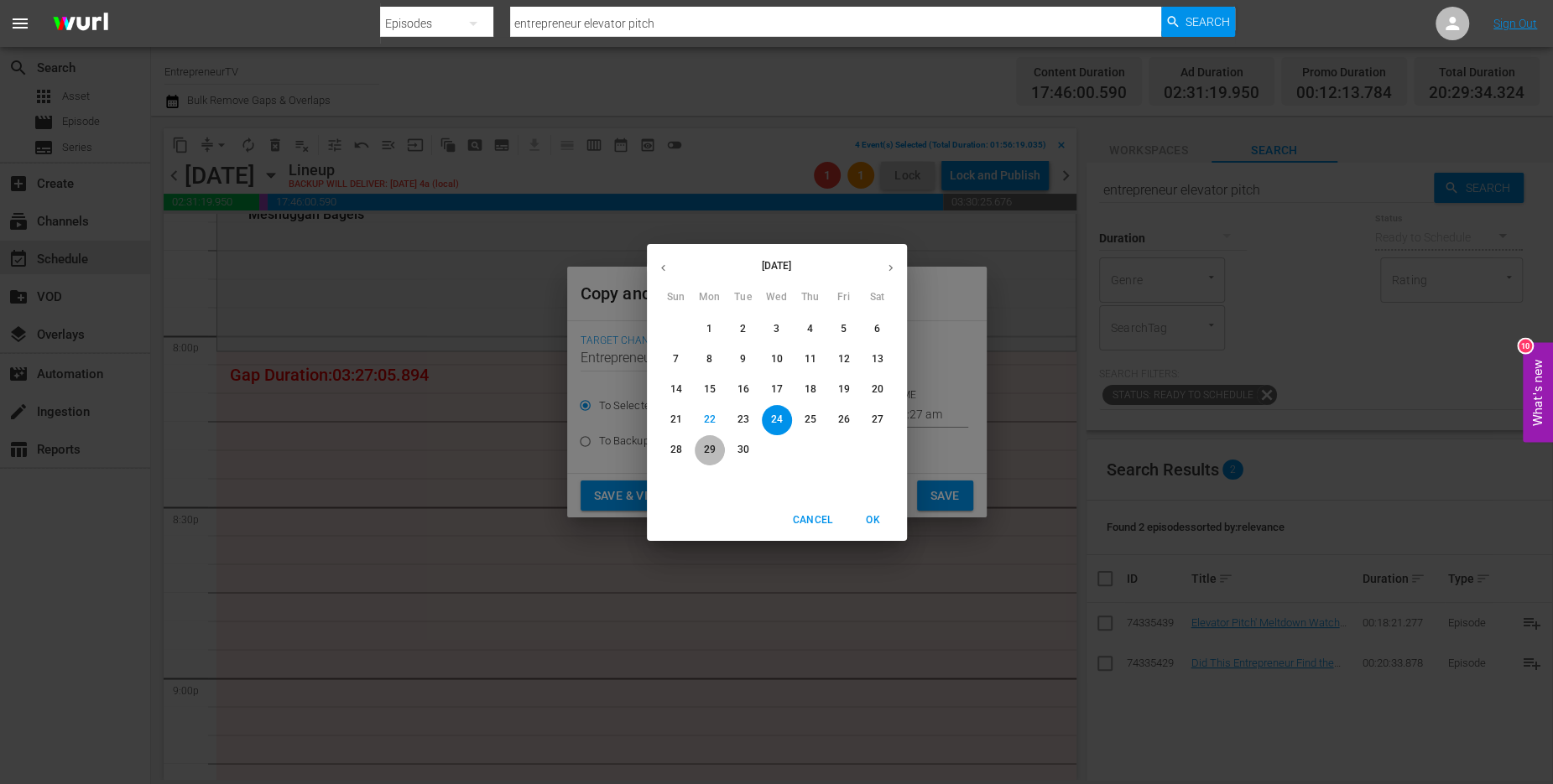
click at [705, 449] on p "29" at bounding box center [710, 450] width 12 height 14
type input "[DATE]"
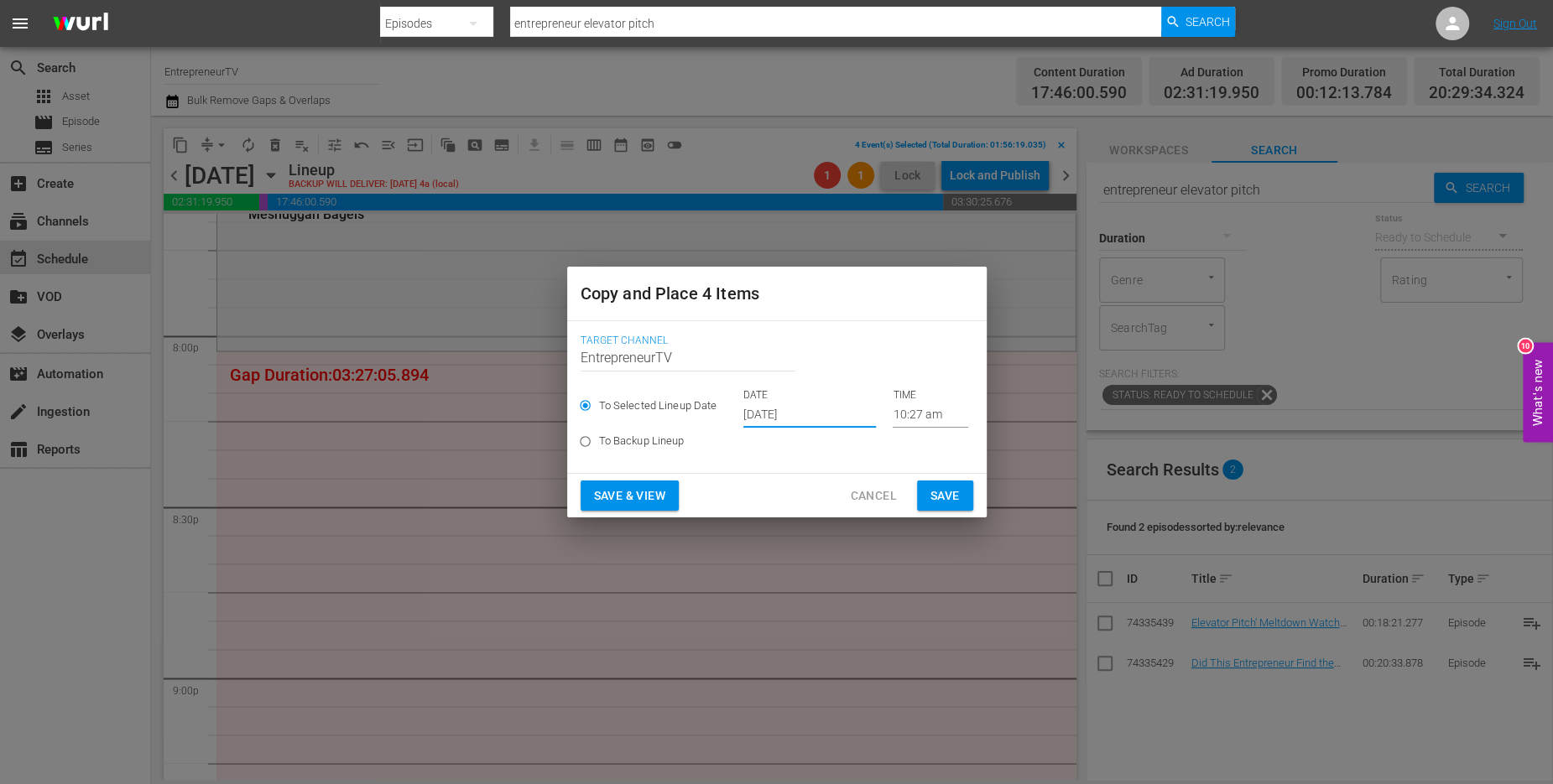
click at [914, 419] on input "10:27 am" at bounding box center [931, 415] width 76 height 25
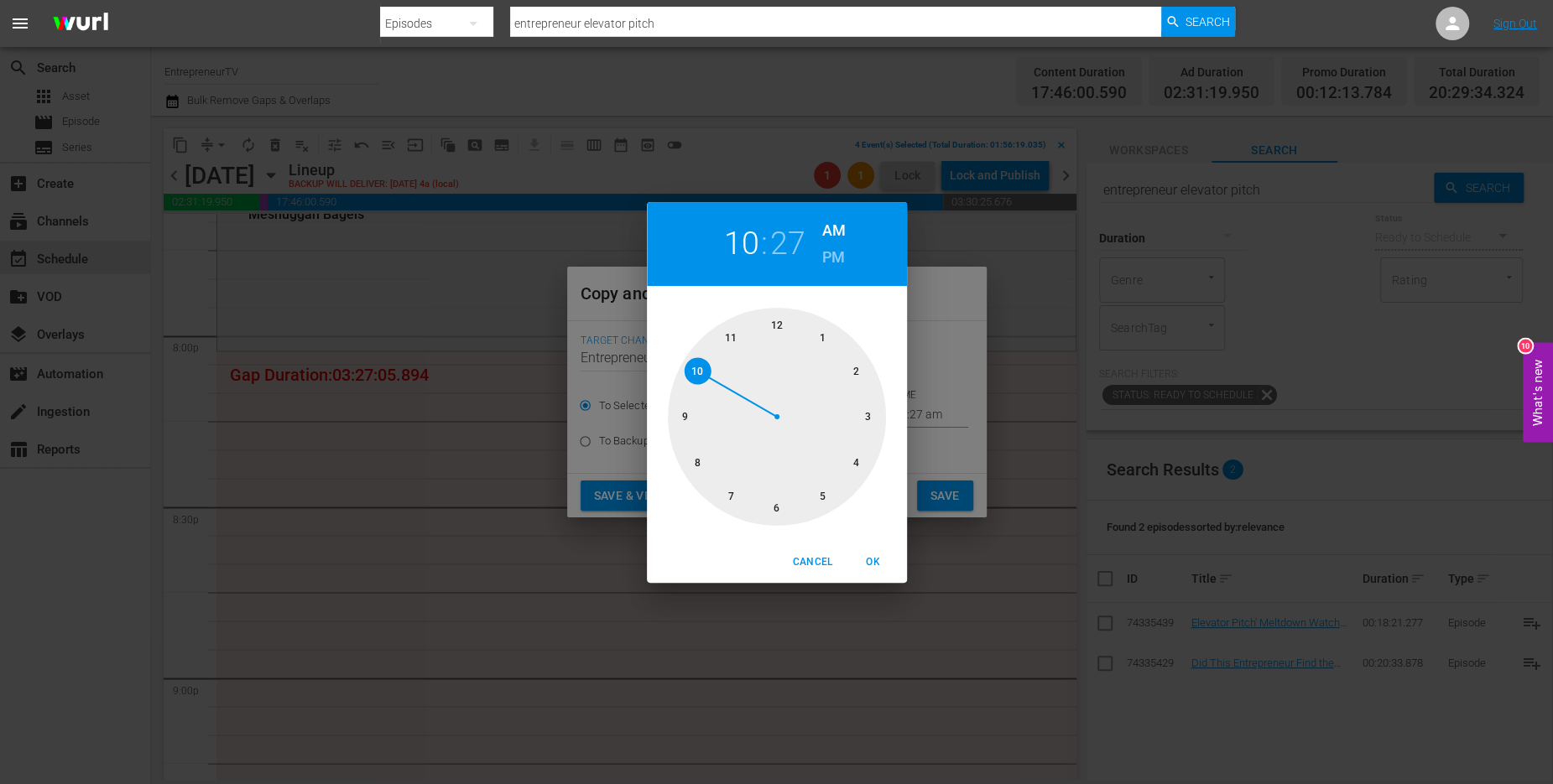
drag, startPoint x: 696, startPoint y: 456, endPoint x: 724, endPoint y: 399, distance: 63.5
click at [696, 455] on div at bounding box center [776, 417] width 219 height 218
click at [773, 327] on div at bounding box center [776, 417] width 219 height 218
click at [838, 240] on h6 "AM" at bounding box center [834, 230] width 24 height 27
click at [838, 250] on h6 "PM" at bounding box center [833, 257] width 23 height 27
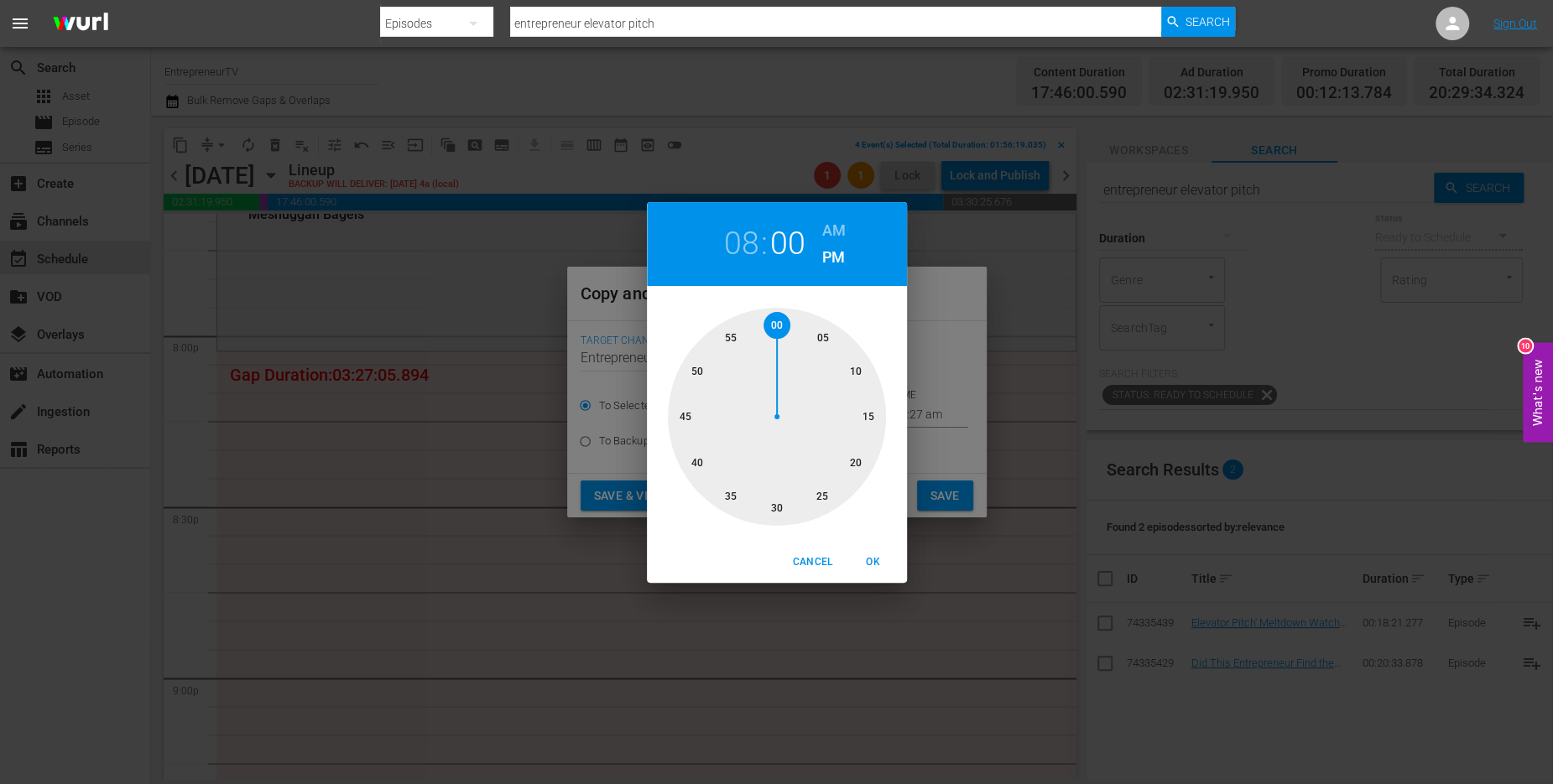
click at [877, 565] on span "OK" at bounding box center [873, 563] width 40 height 18
type input "08:00 pm"
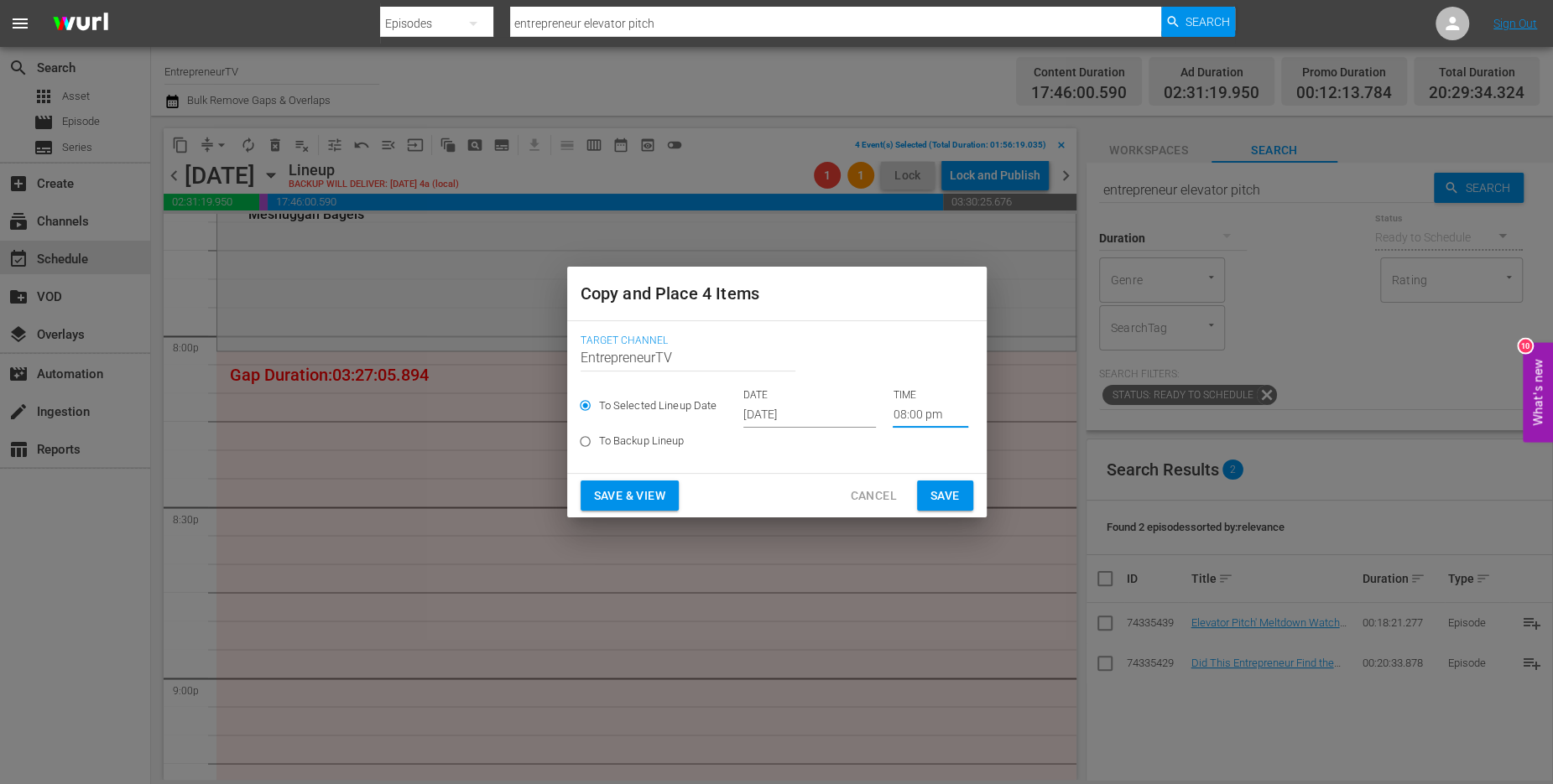
click at [950, 489] on span "Save" at bounding box center [944, 496] width 29 height 21
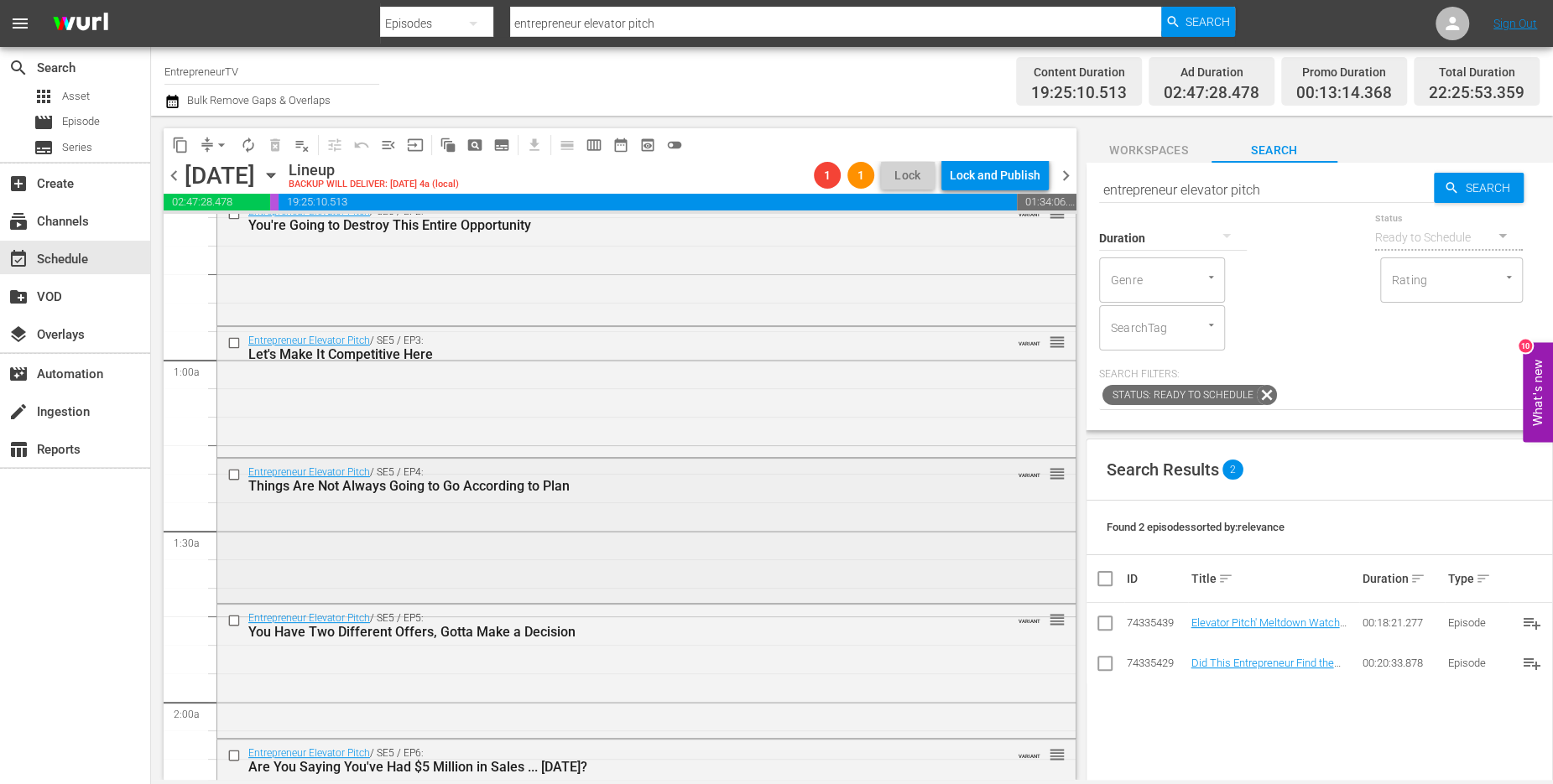
scroll to position [192, 0]
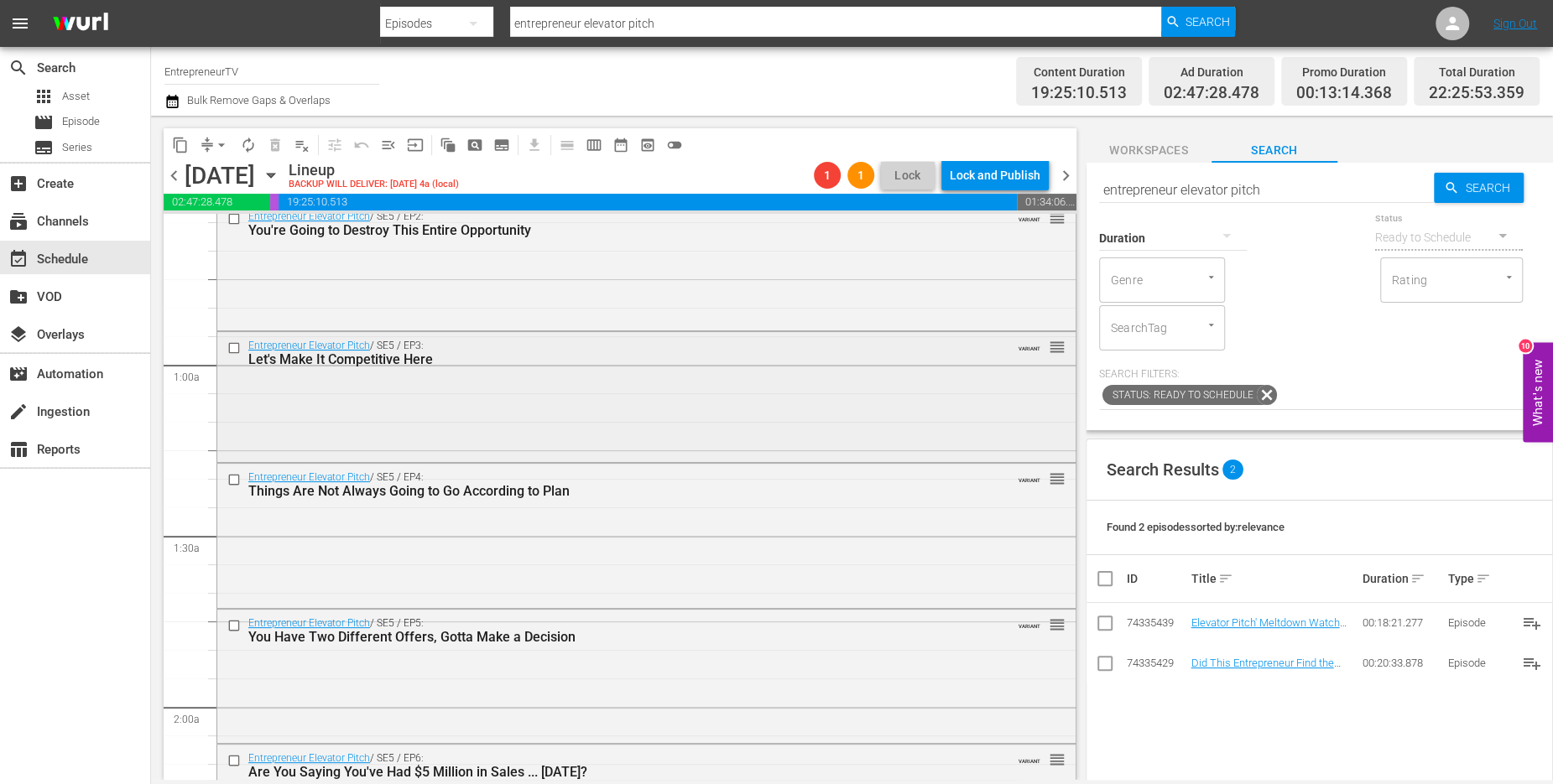
click at [238, 348] on input "checkbox" at bounding box center [237, 347] width 18 height 14
click at [234, 476] on input "checkbox" at bounding box center [237, 480] width 18 height 14
click at [235, 624] on input "checkbox" at bounding box center [237, 625] width 18 height 14
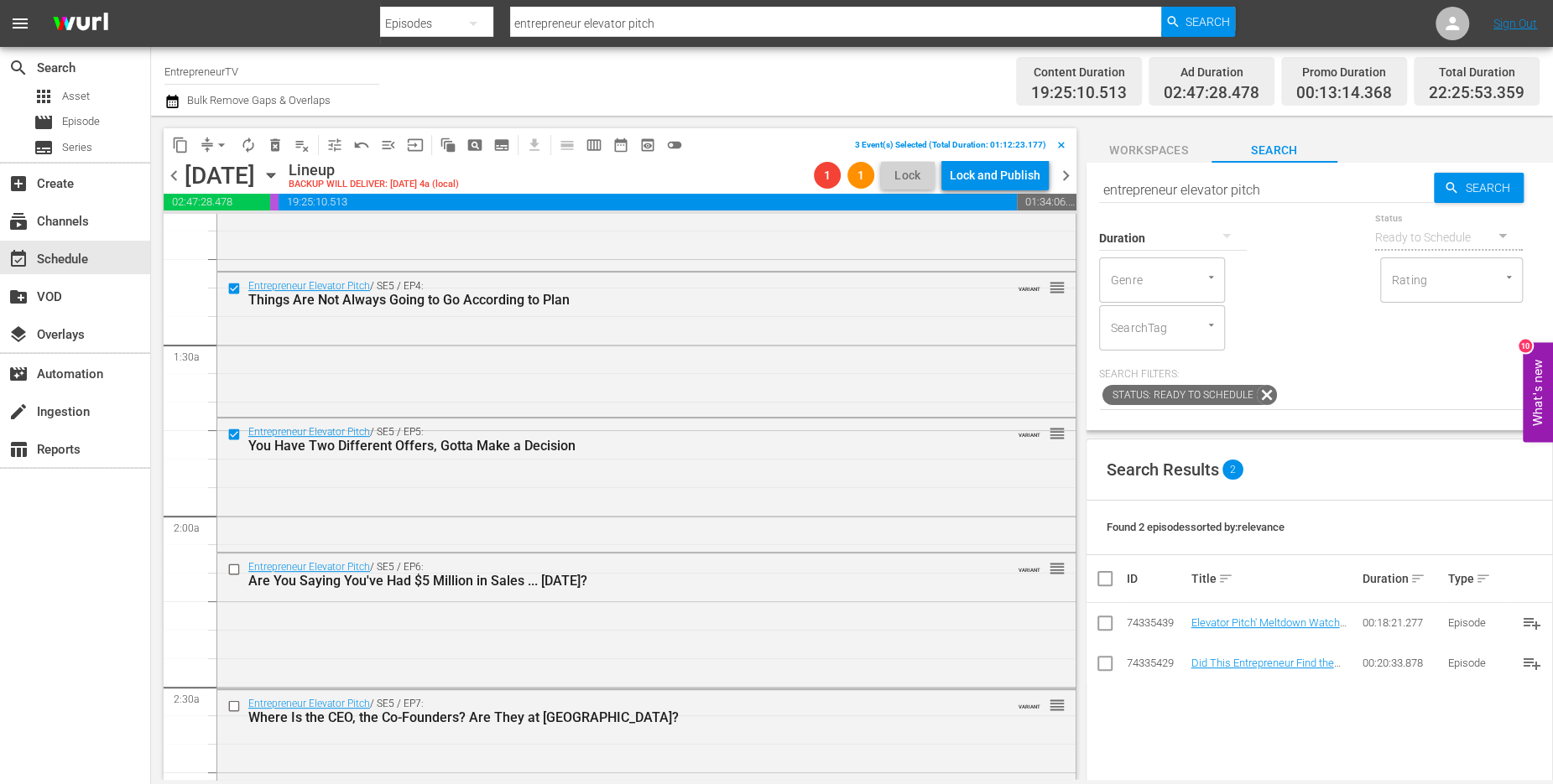
scroll to position [385, 0]
click at [235, 567] on input "checkbox" at bounding box center [237, 568] width 18 height 14
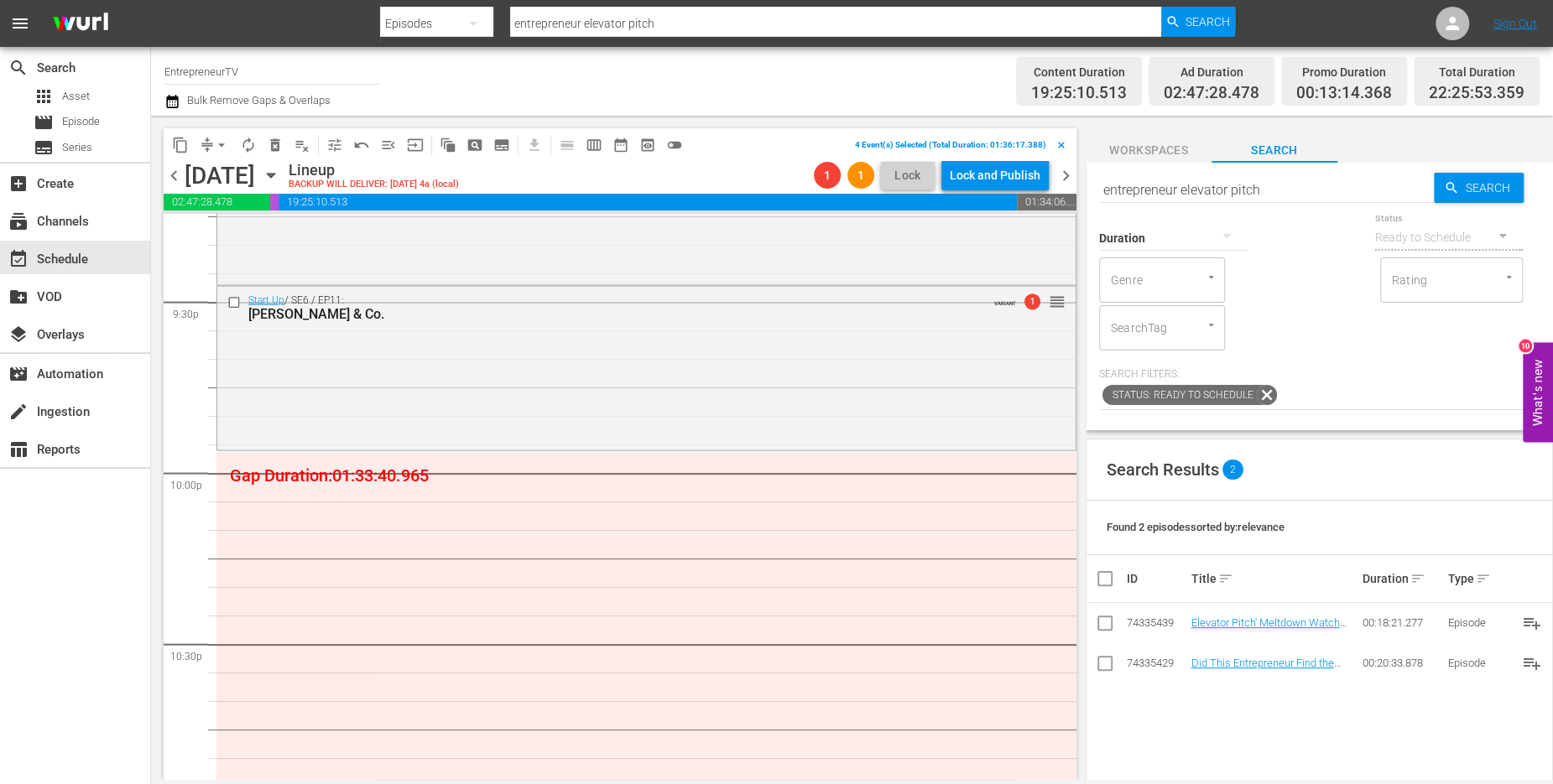
scroll to position [7274, 0]
click at [182, 137] on span "content_copy" at bounding box center [180, 145] width 17 height 17
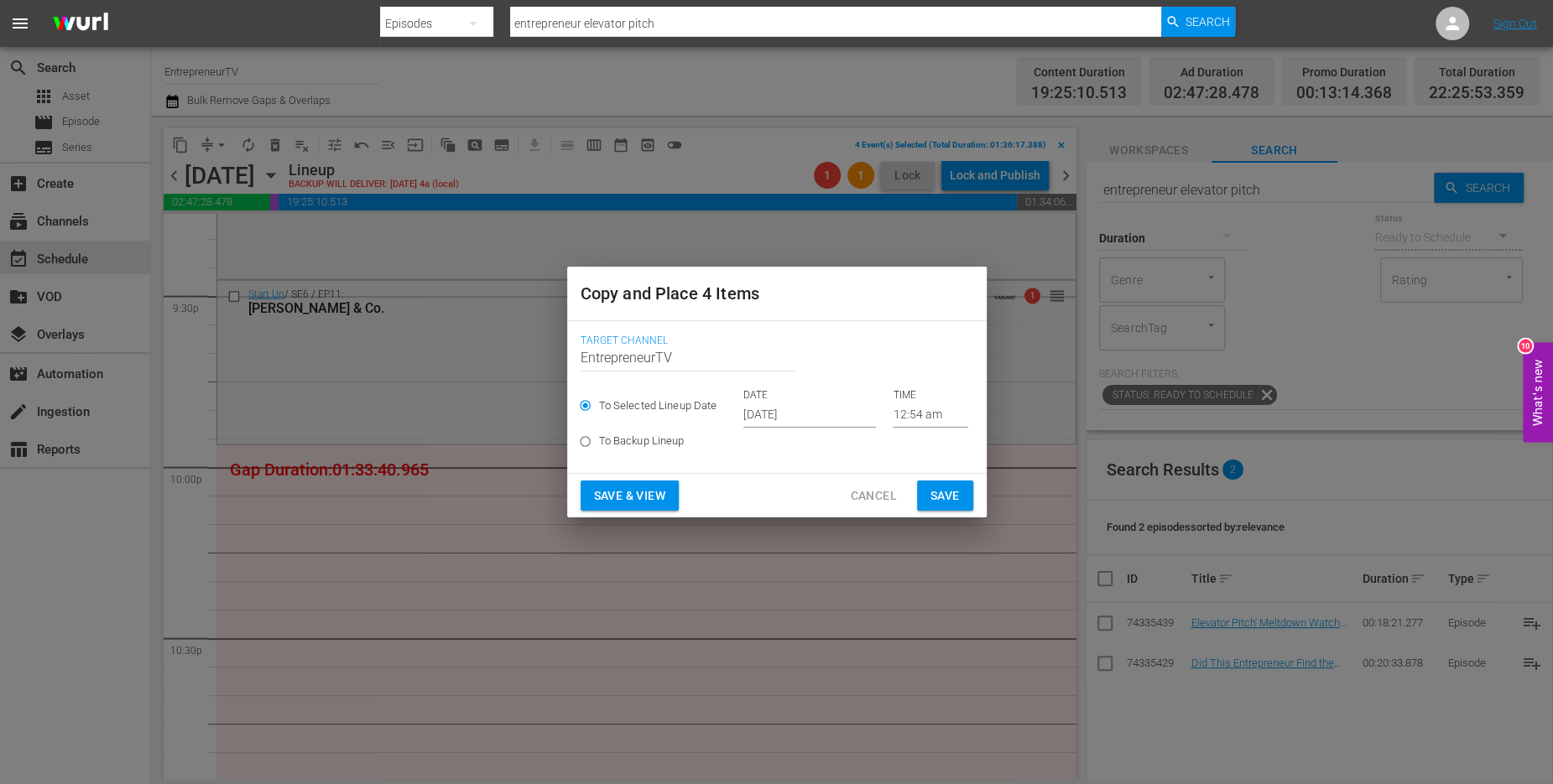
click at [777, 419] on input "[DATE]" at bounding box center [809, 415] width 133 height 25
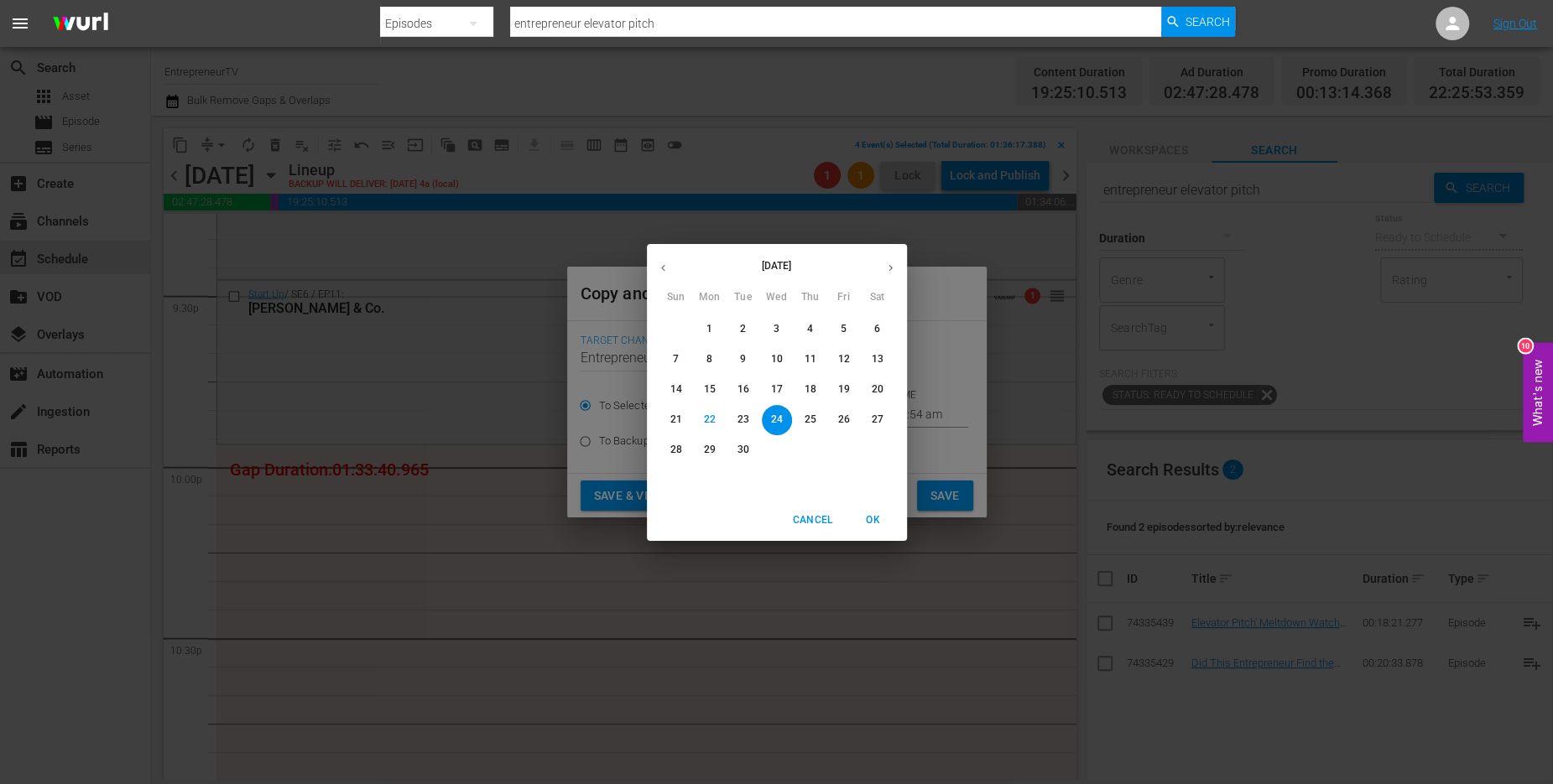
click at [702, 450] on span "29" at bounding box center [710, 450] width 30 height 14
type input "[DATE]"
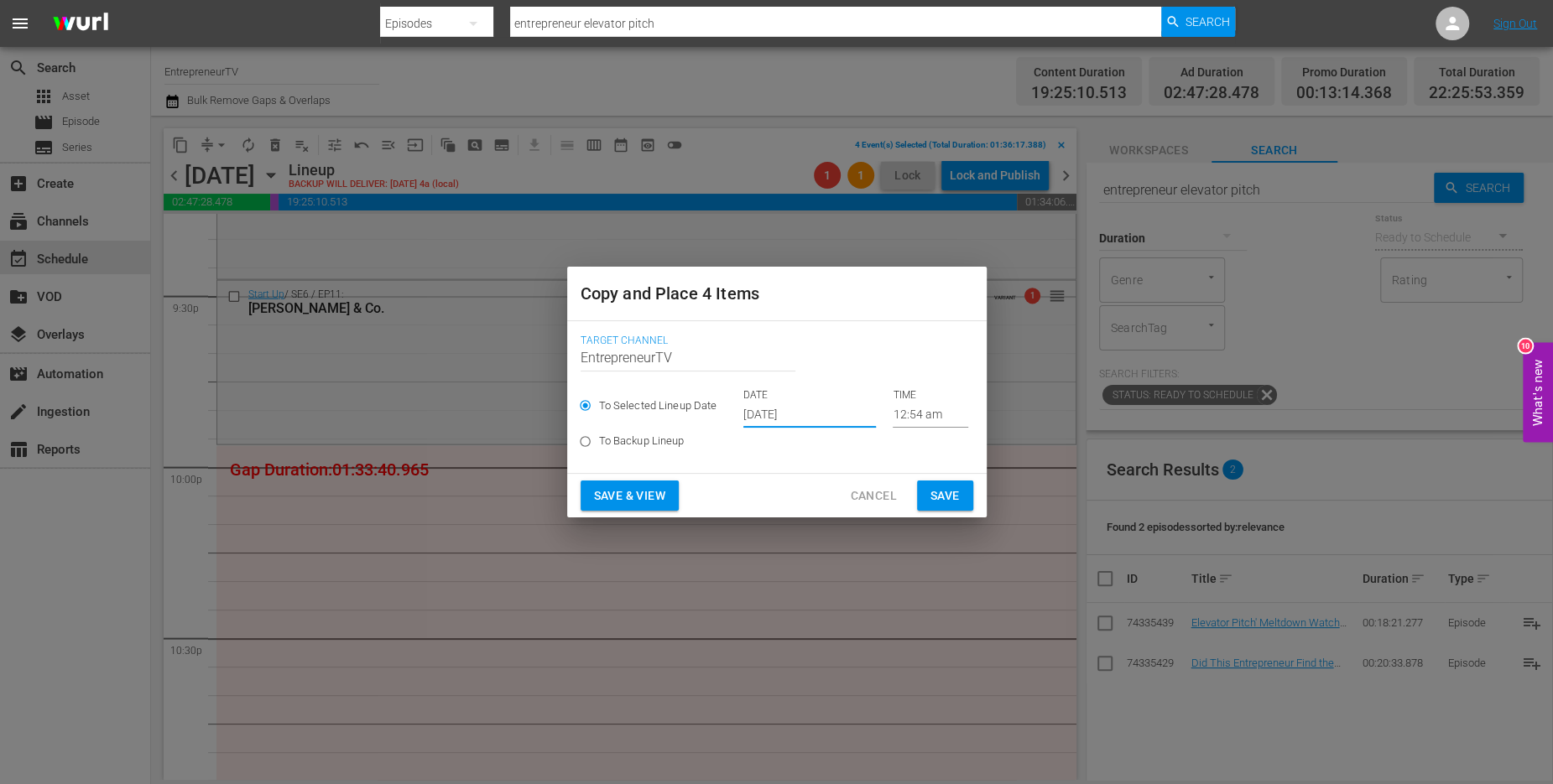
click at [909, 417] on input "12:54 am" at bounding box center [931, 415] width 76 height 25
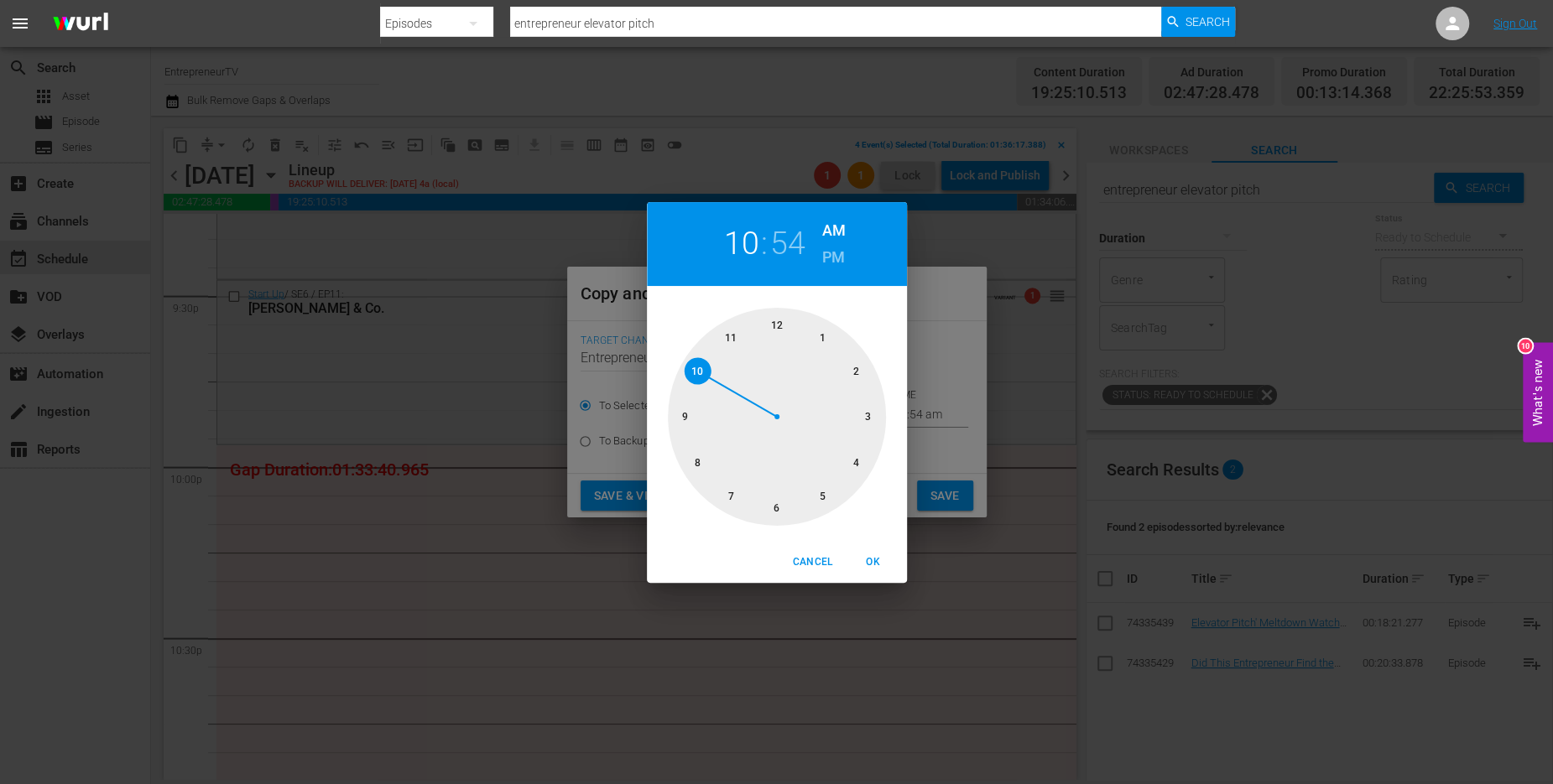
click at [712, 373] on div at bounding box center [776, 417] width 219 height 218
click at [778, 324] on div at bounding box center [776, 417] width 219 height 218
click at [835, 260] on h6 "PM" at bounding box center [833, 257] width 23 height 27
click at [878, 563] on span "OK" at bounding box center [873, 563] width 40 height 18
type input "10:00 pm"
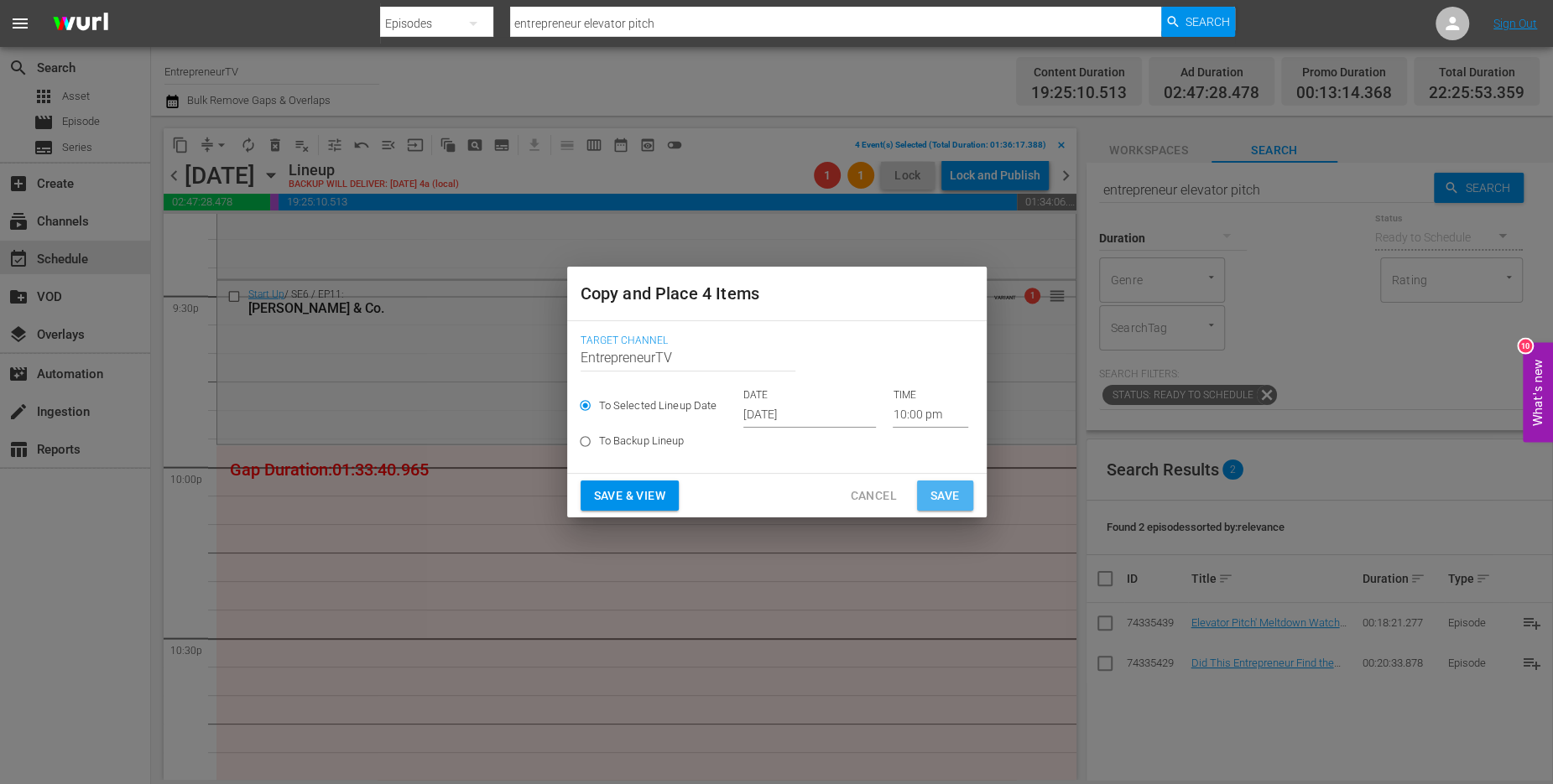
click at [959, 489] on button "Save" at bounding box center [945, 496] width 56 height 31
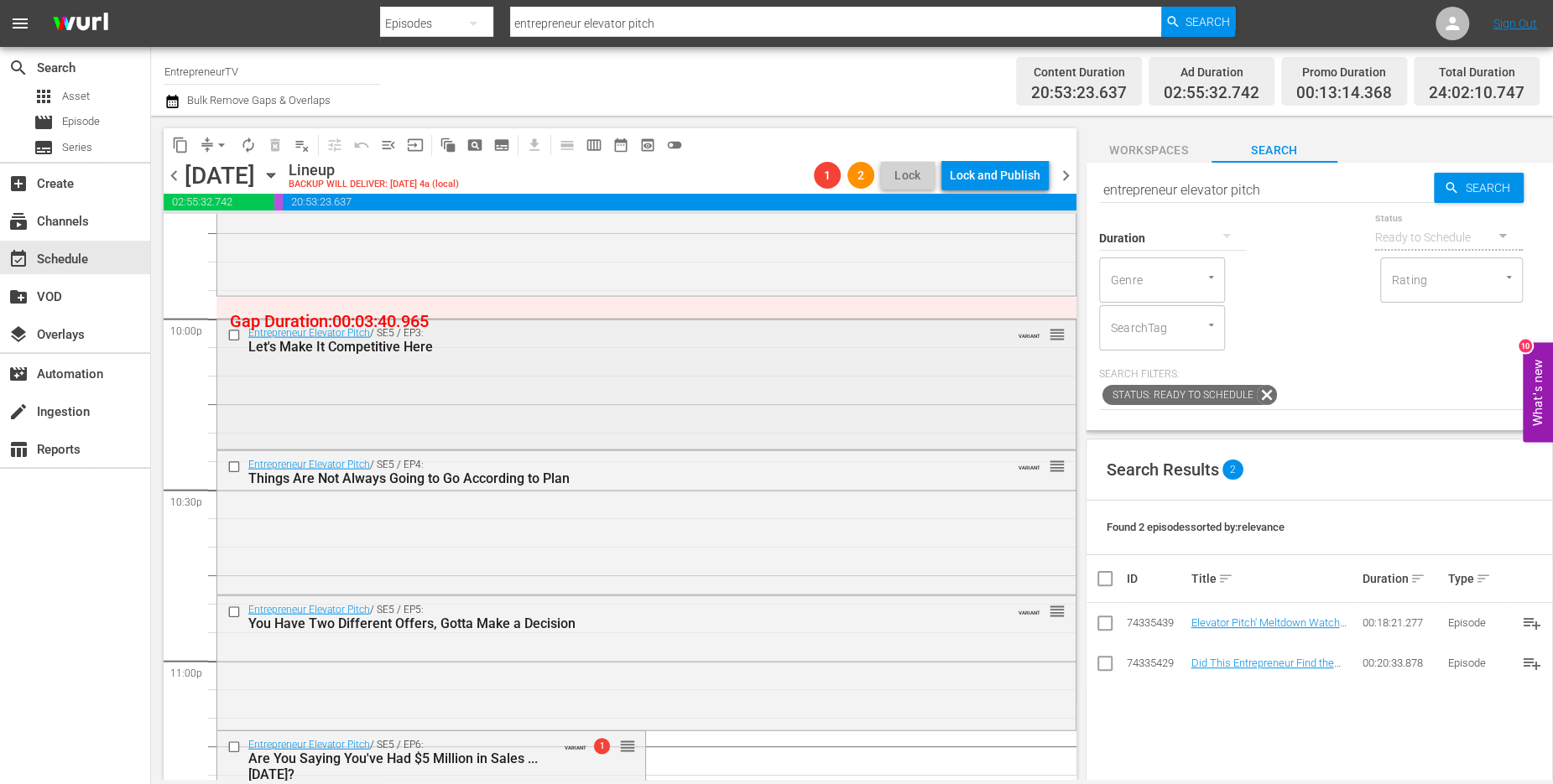
scroll to position [7650, 0]
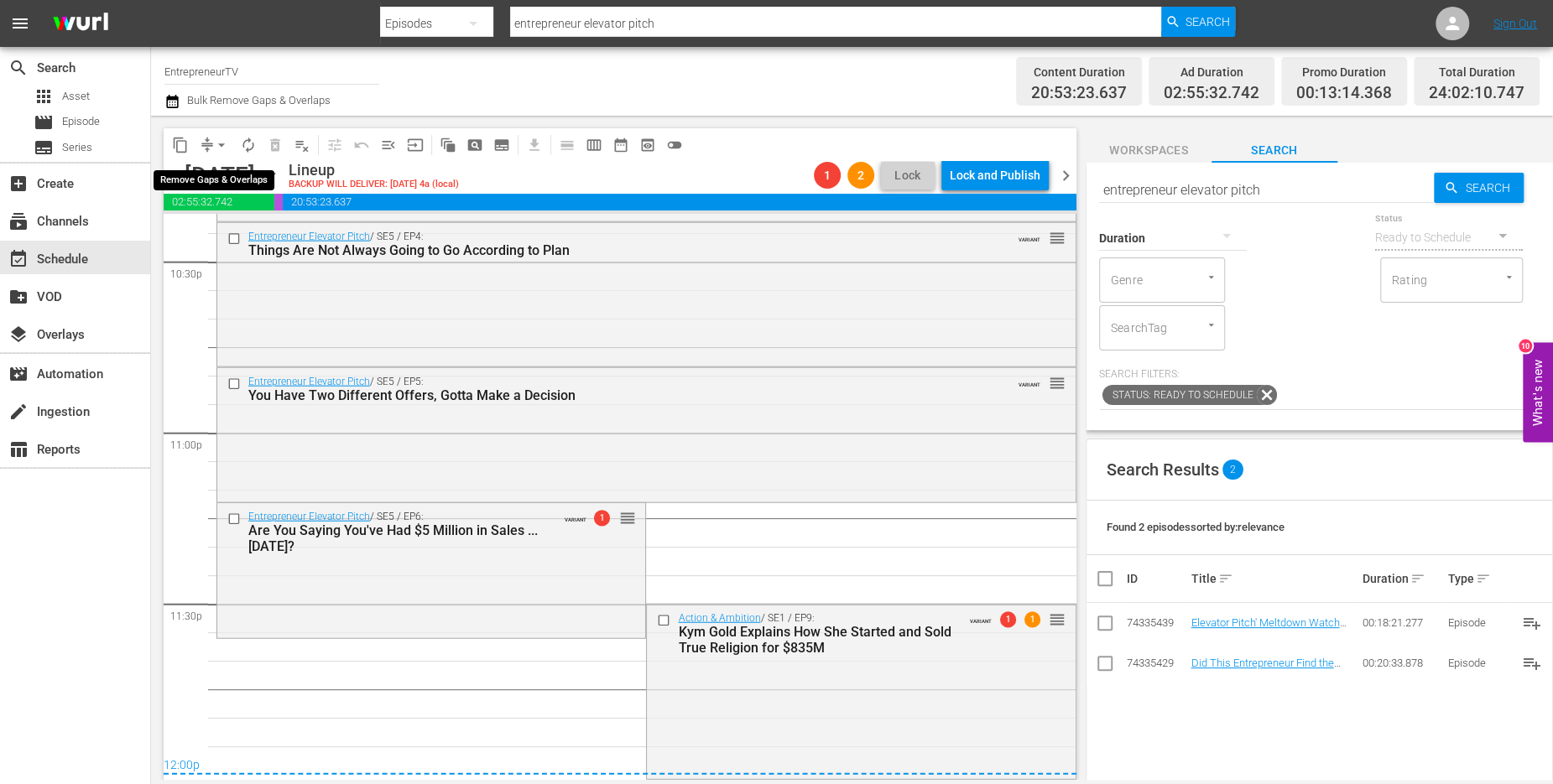
click at [220, 142] on span "arrow_drop_down" at bounding box center [222, 145] width 17 height 17
click at [246, 236] on li "Align to End of Previous Day" at bounding box center [223, 234] width 177 height 28
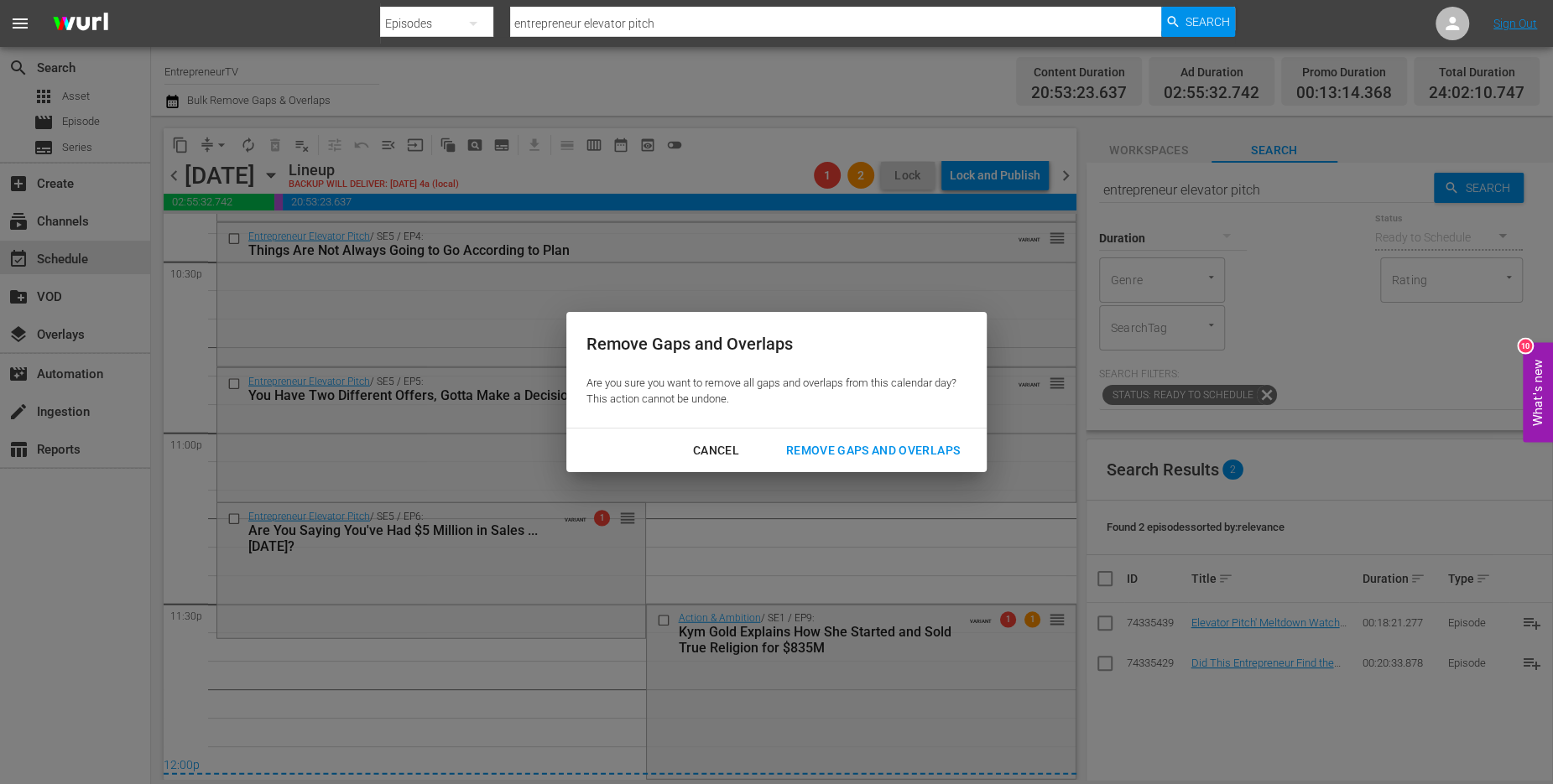
click at [823, 450] on div "Remove Gaps and Overlaps" at bounding box center [872, 450] width 201 height 21
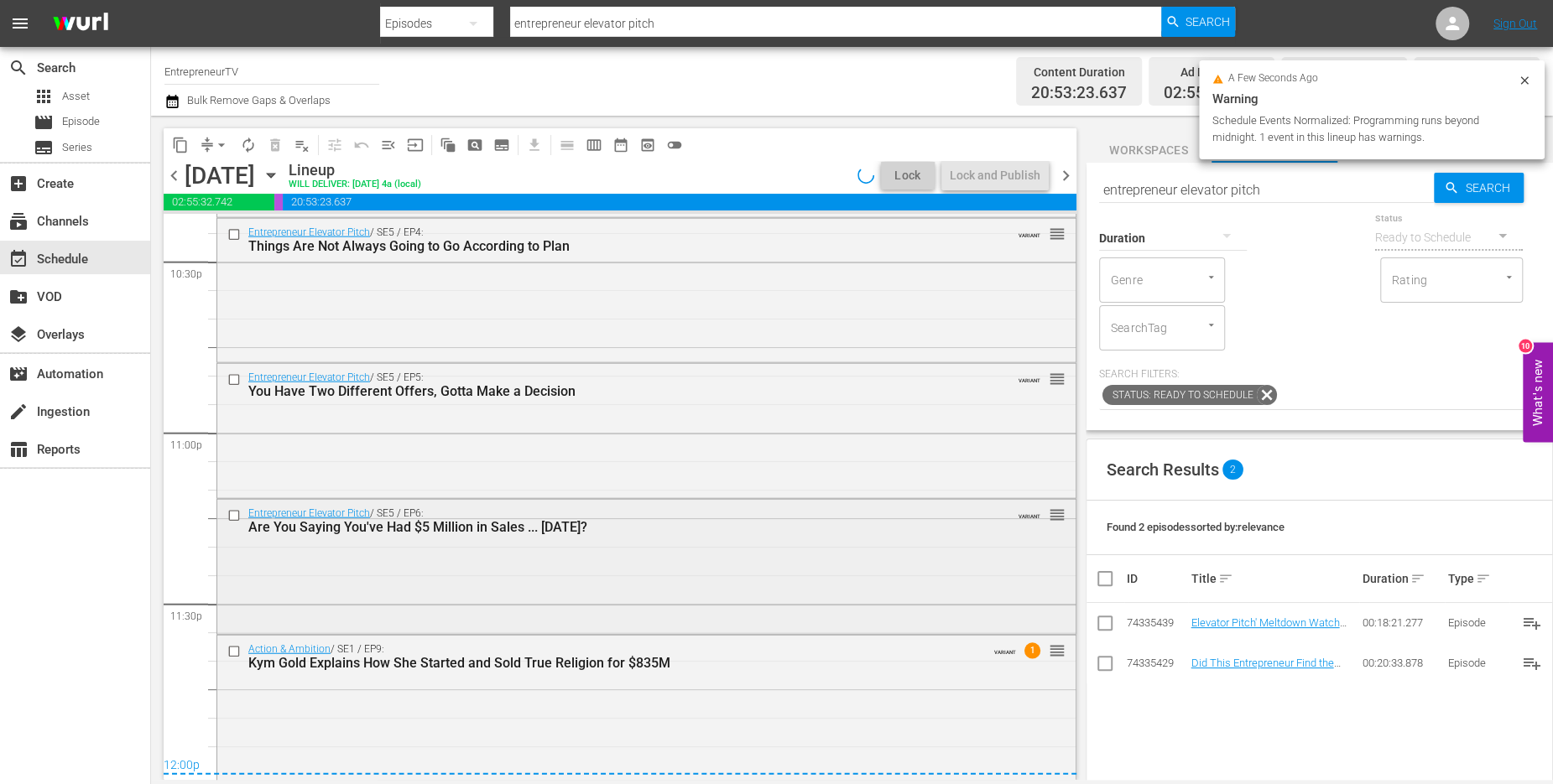
scroll to position [7681, 0]
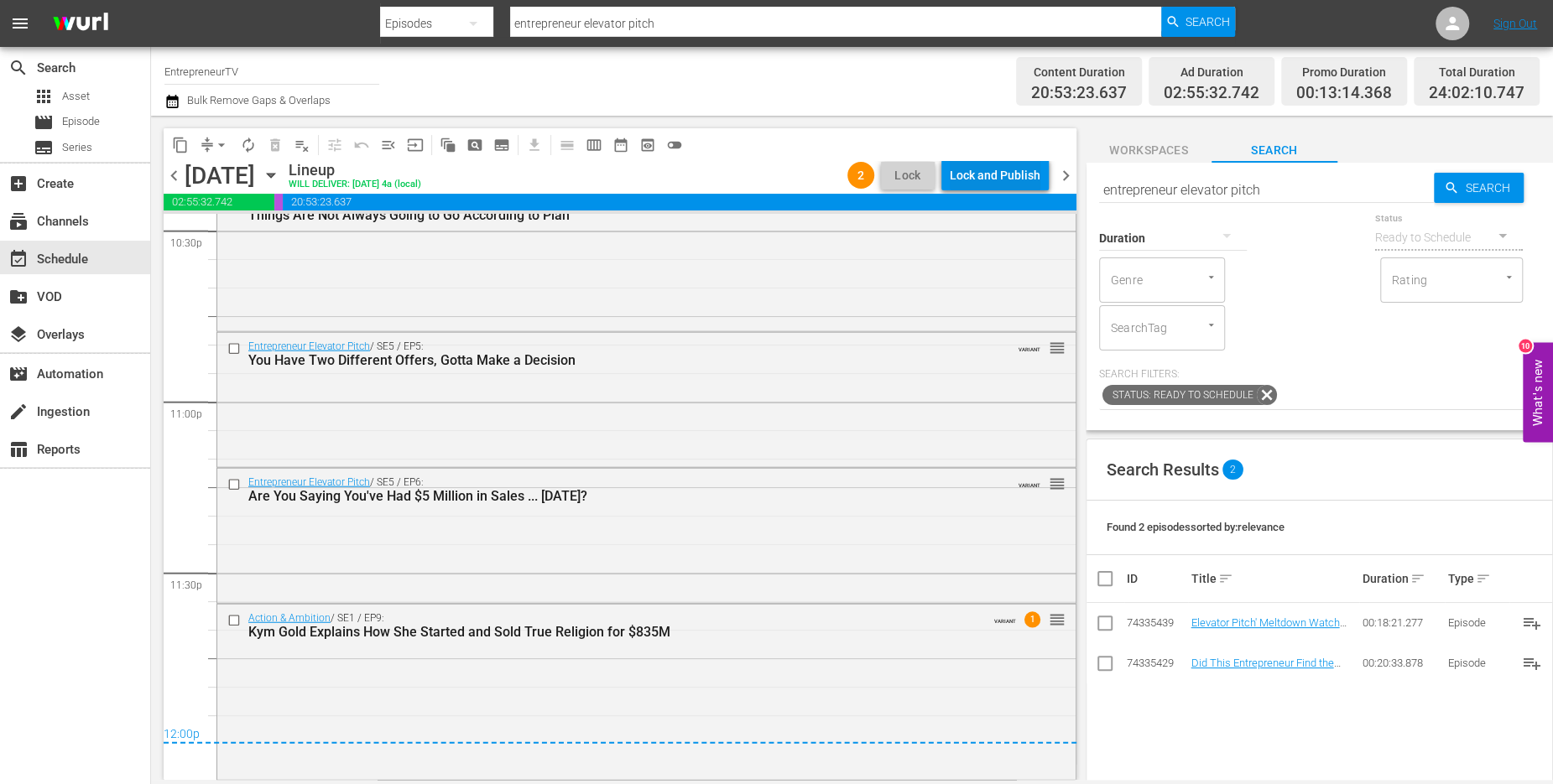
click at [1012, 173] on div "Lock and Publish" at bounding box center [995, 176] width 91 height 30
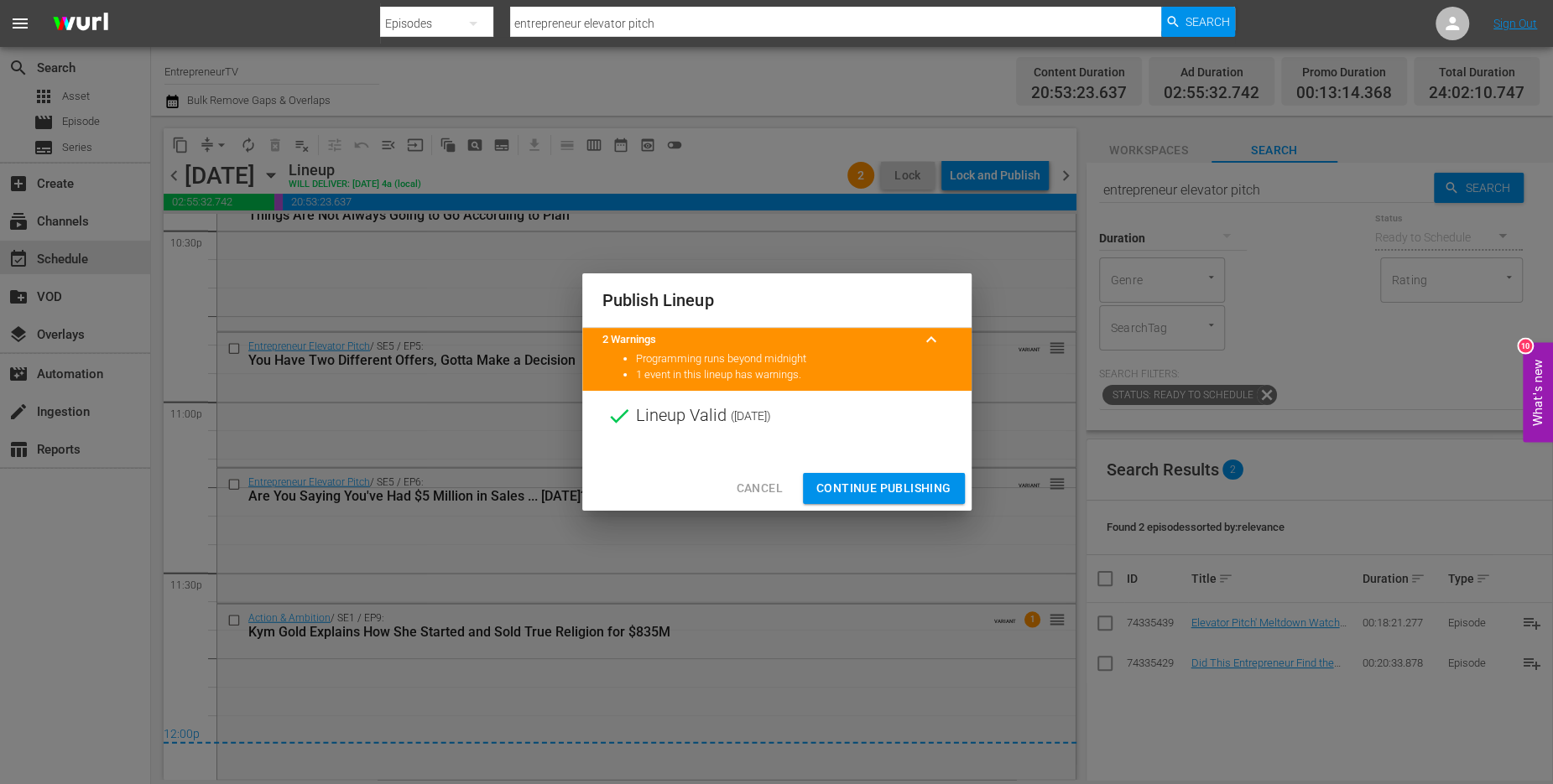
click at [853, 485] on span "Continue Publishing" at bounding box center [883, 488] width 135 height 21
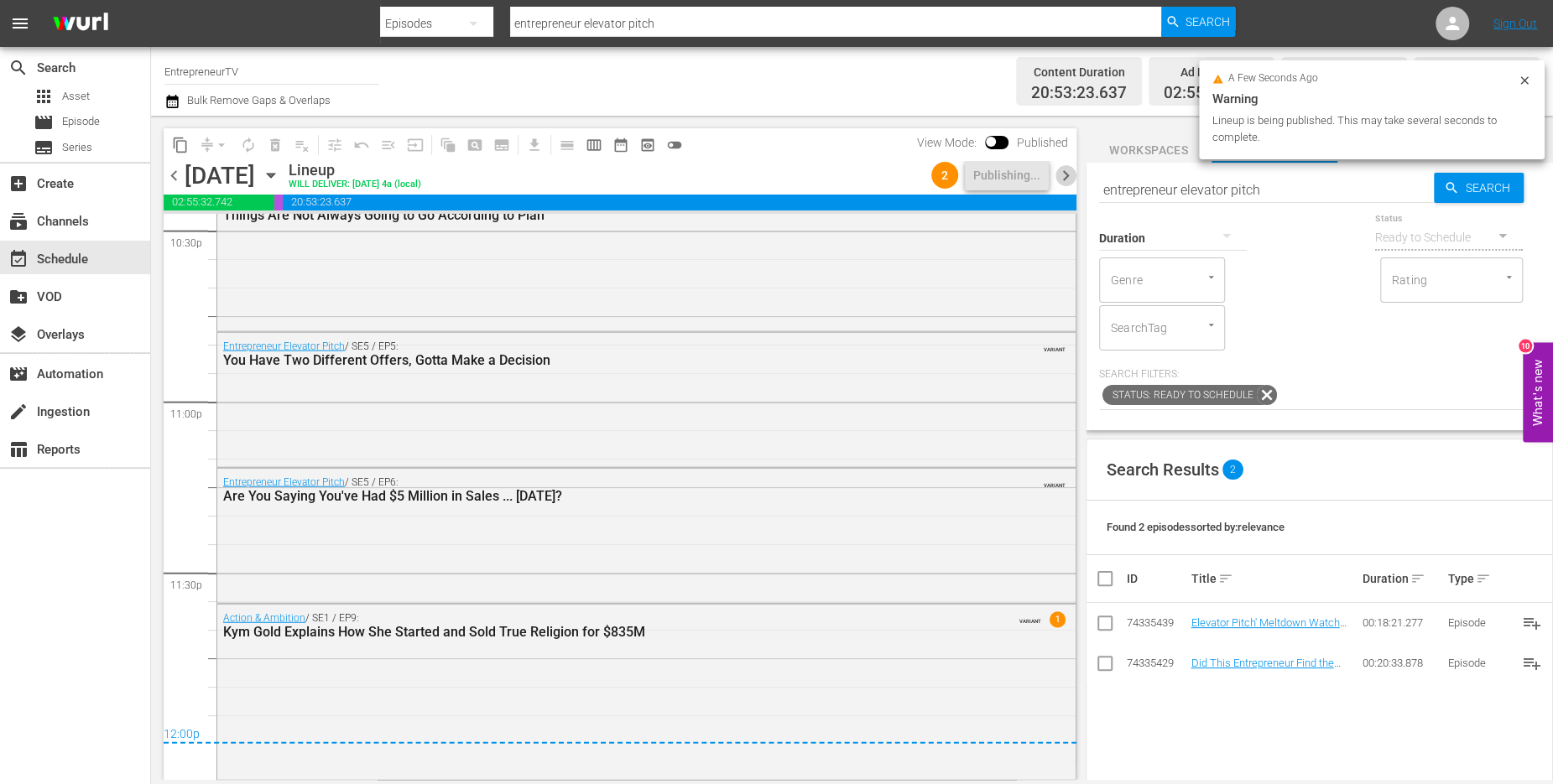
click at [1061, 172] on span "chevron_right" at bounding box center [1066, 176] width 21 height 21
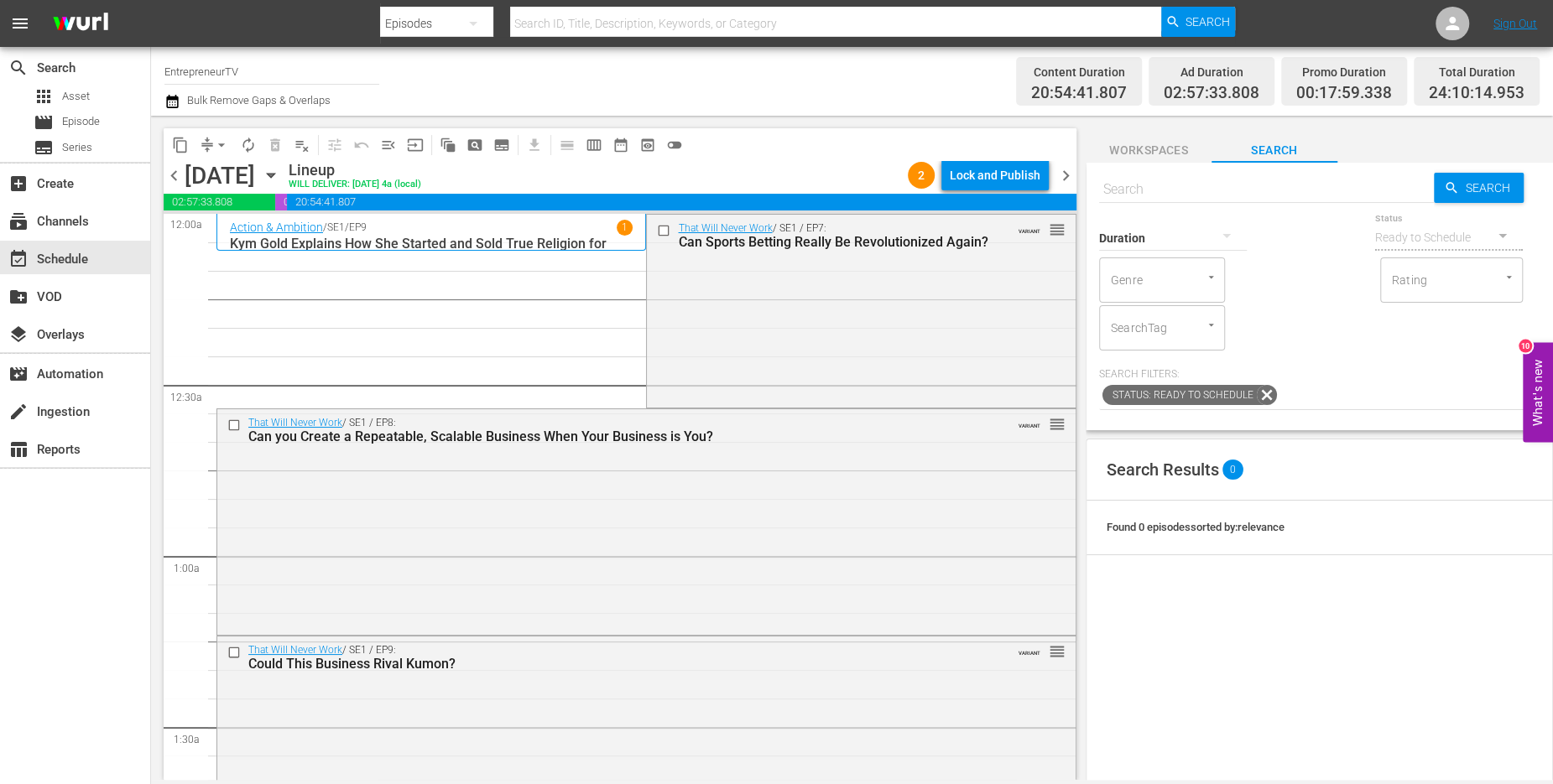
click at [219, 147] on span "arrow_drop_down" at bounding box center [222, 145] width 17 height 17
click at [214, 229] on li "Align to End of Previous Day" at bounding box center [223, 234] width 177 height 28
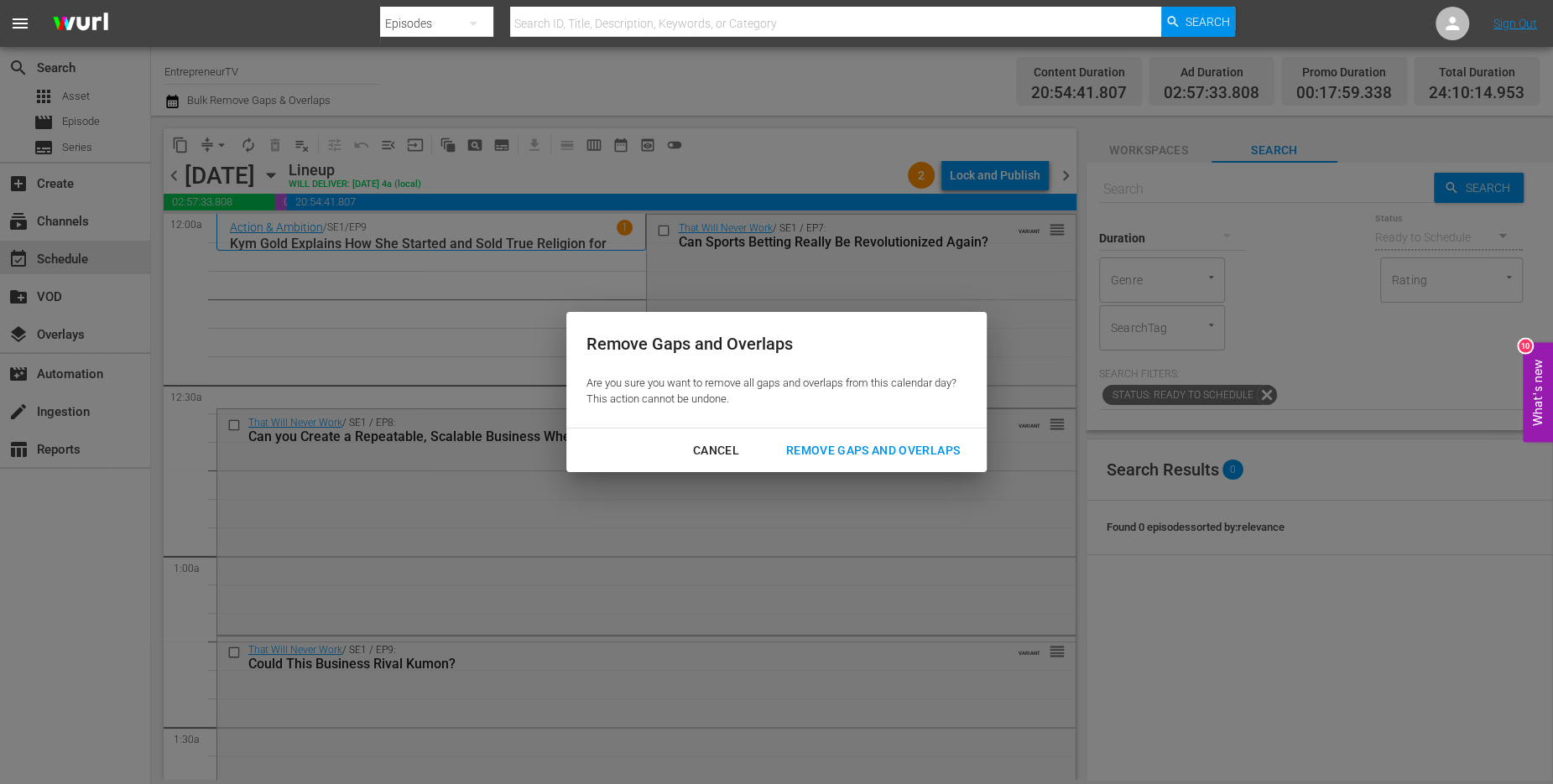
click at [841, 469] on div "Cancel Remove Gaps and Overlaps" at bounding box center [776, 451] width 420 height 45
click at [830, 453] on div "Remove Gaps and Overlaps" at bounding box center [872, 450] width 201 height 21
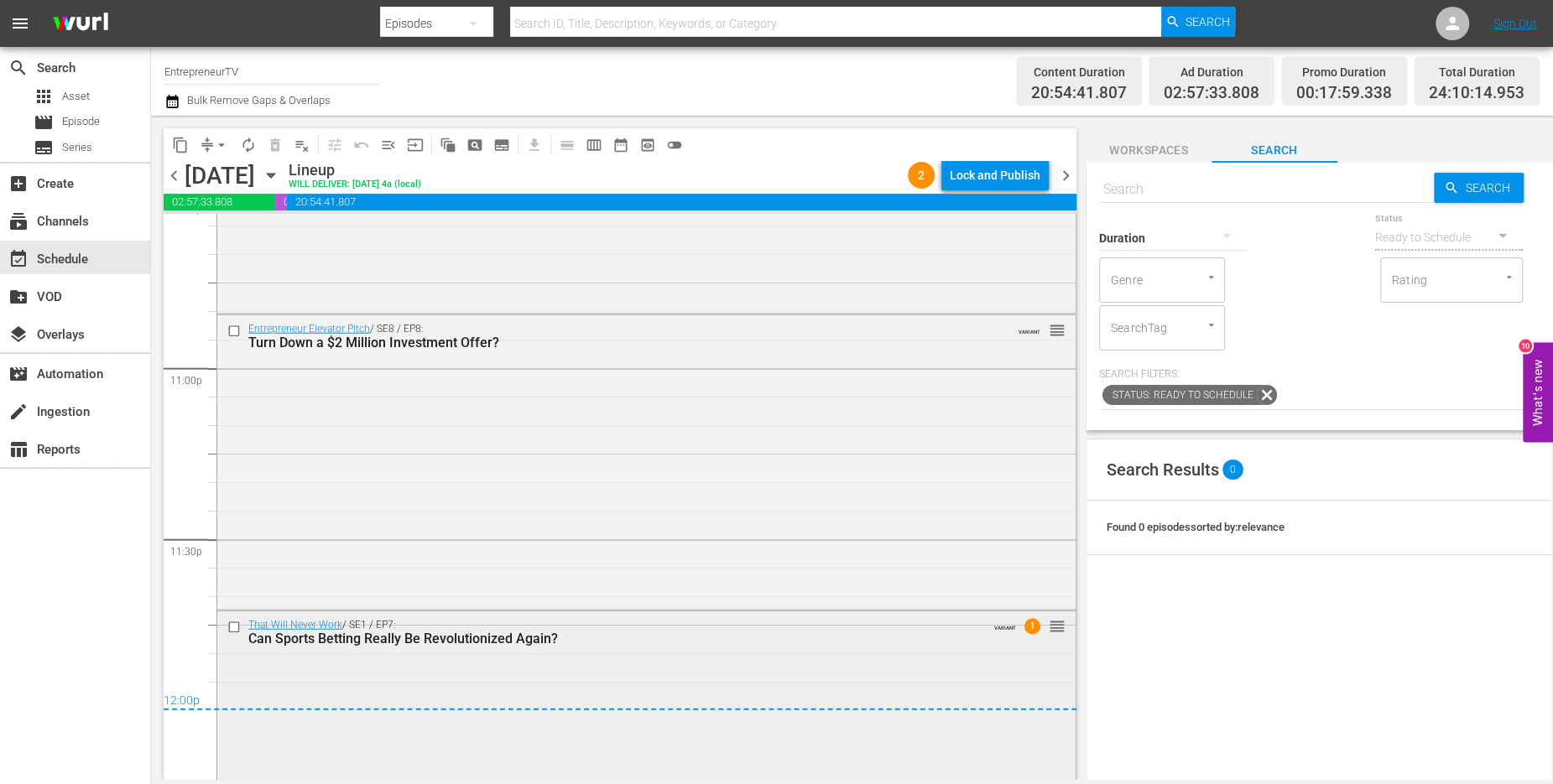
scroll to position [7737, 0]
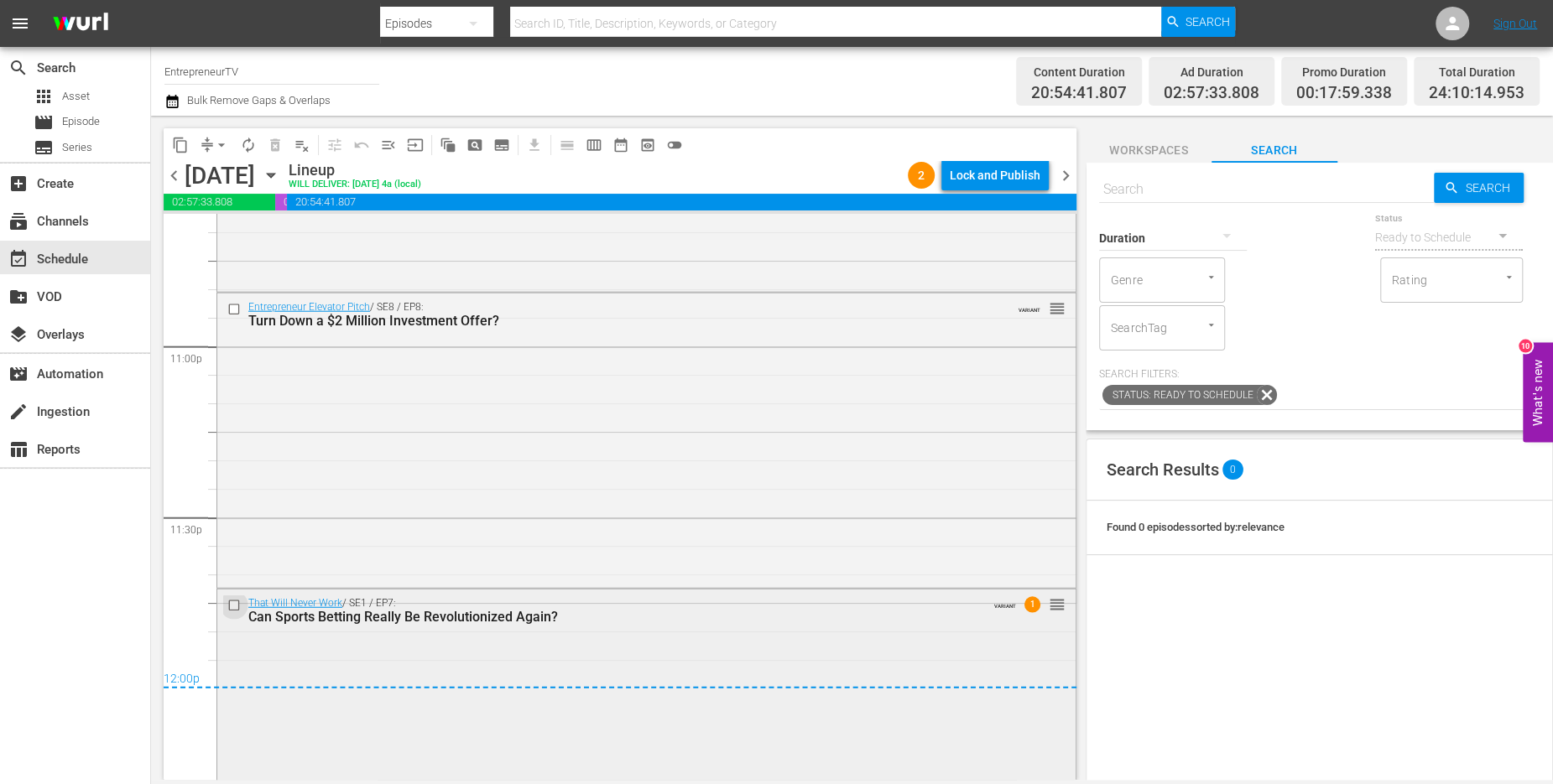
click at [232, 603] on input "checkbox" at bounding box center [237, 605] width 18 height 14
click at [280, 148] on span "delete_forever_outlined" at bounding box center [274, 145] width 17 height 17
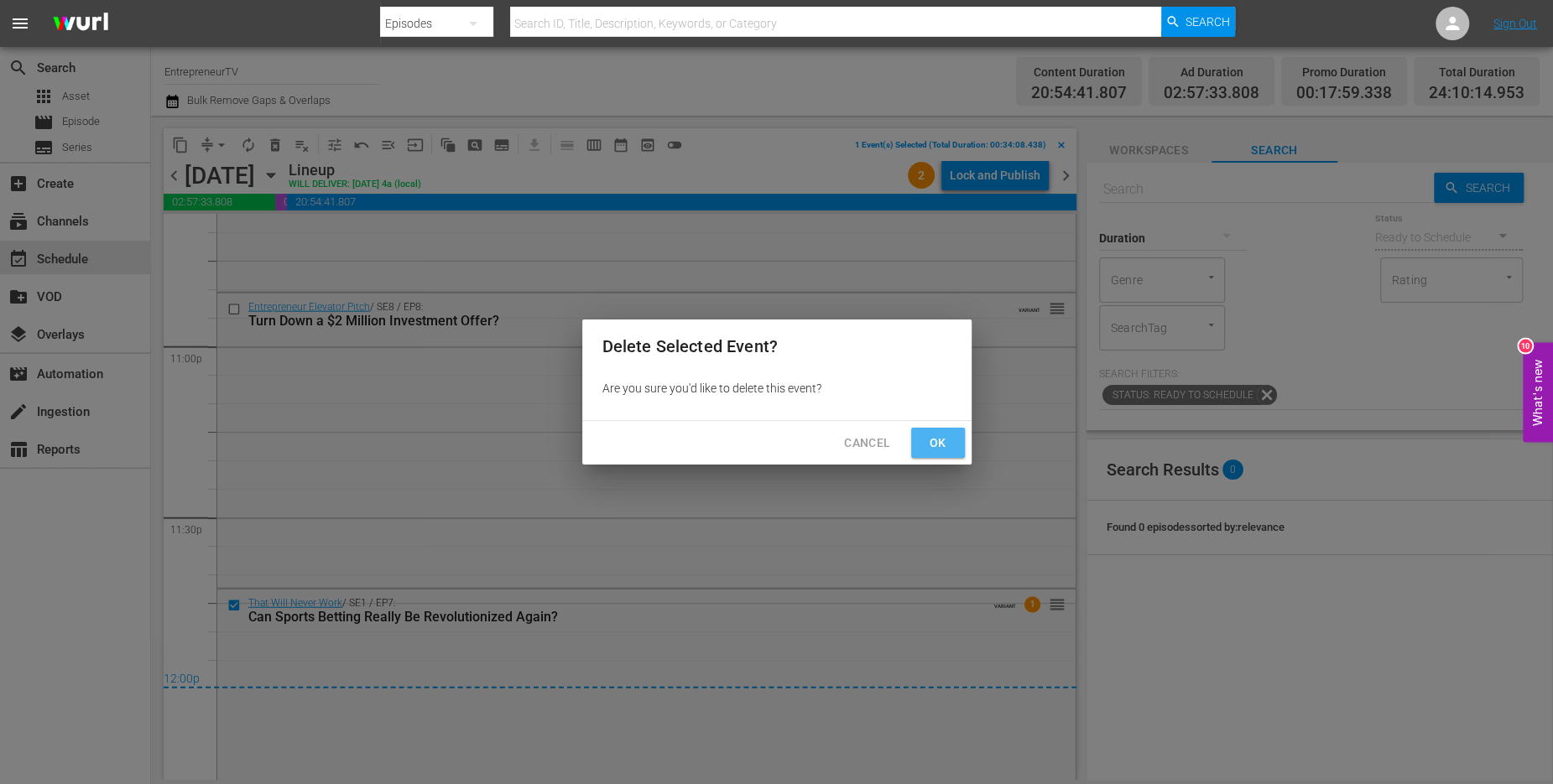
click at [956, 446] on button "Ok" at bounding box center [938, 443] width 54 height 31
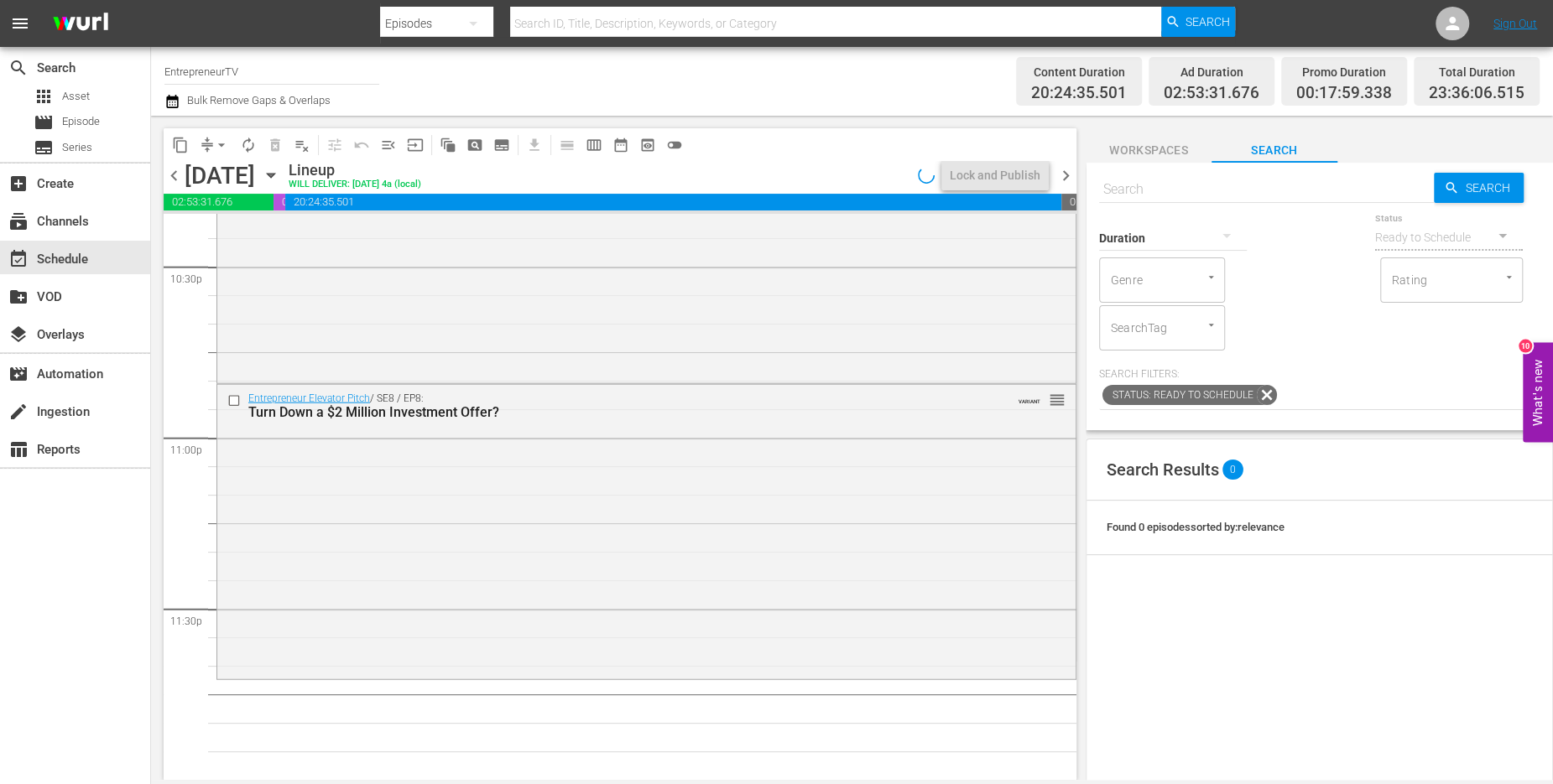
scroll to position [7644, 0]
click at [310, 615] on div "Entrepreneur Elevator Pitch / SE8 / EP8: Turn Down a $2 Million Investment Offe…" at bounding box center [647, 532] width 858 height 292
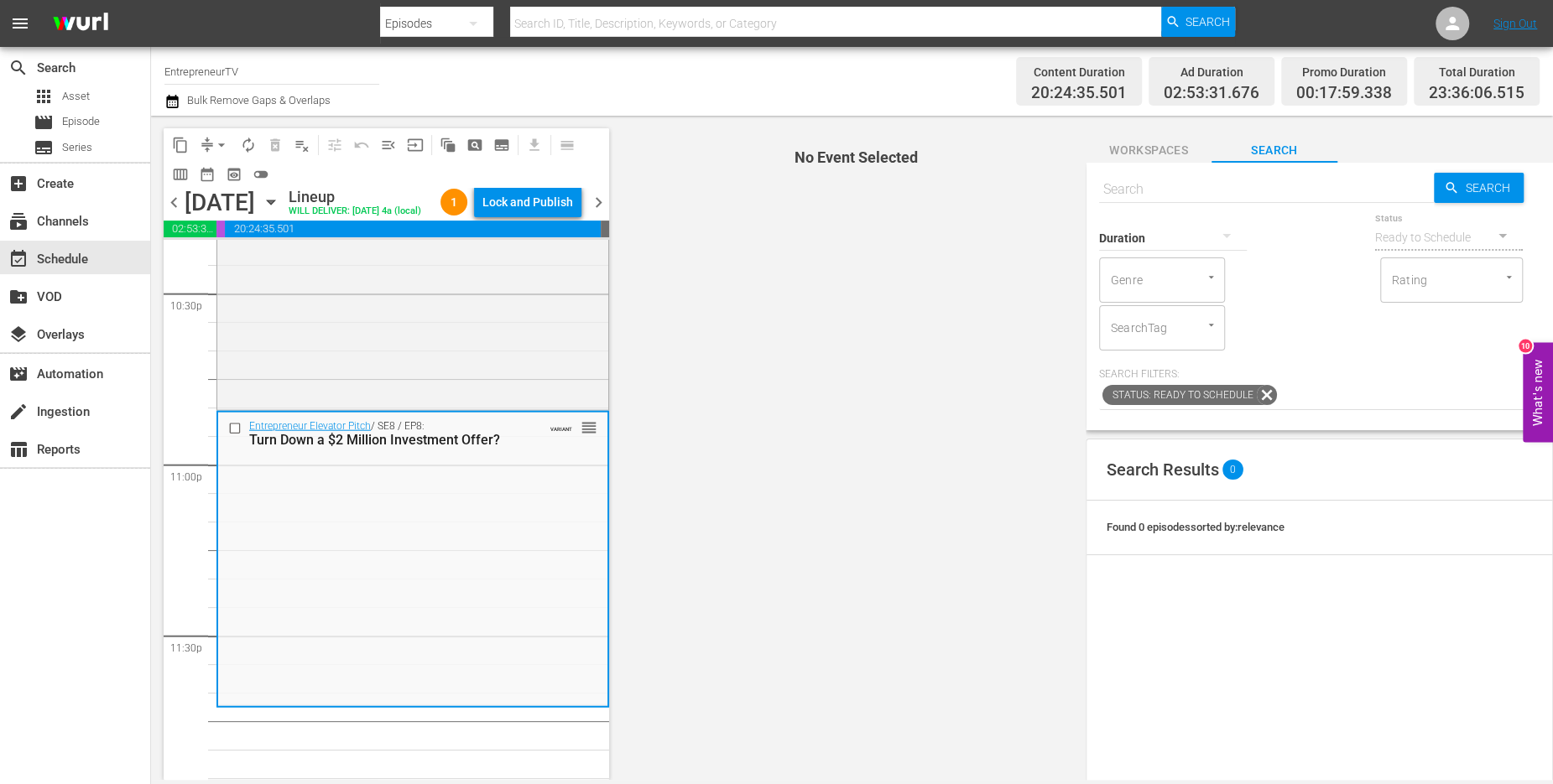
scroll to position [7698, 0]
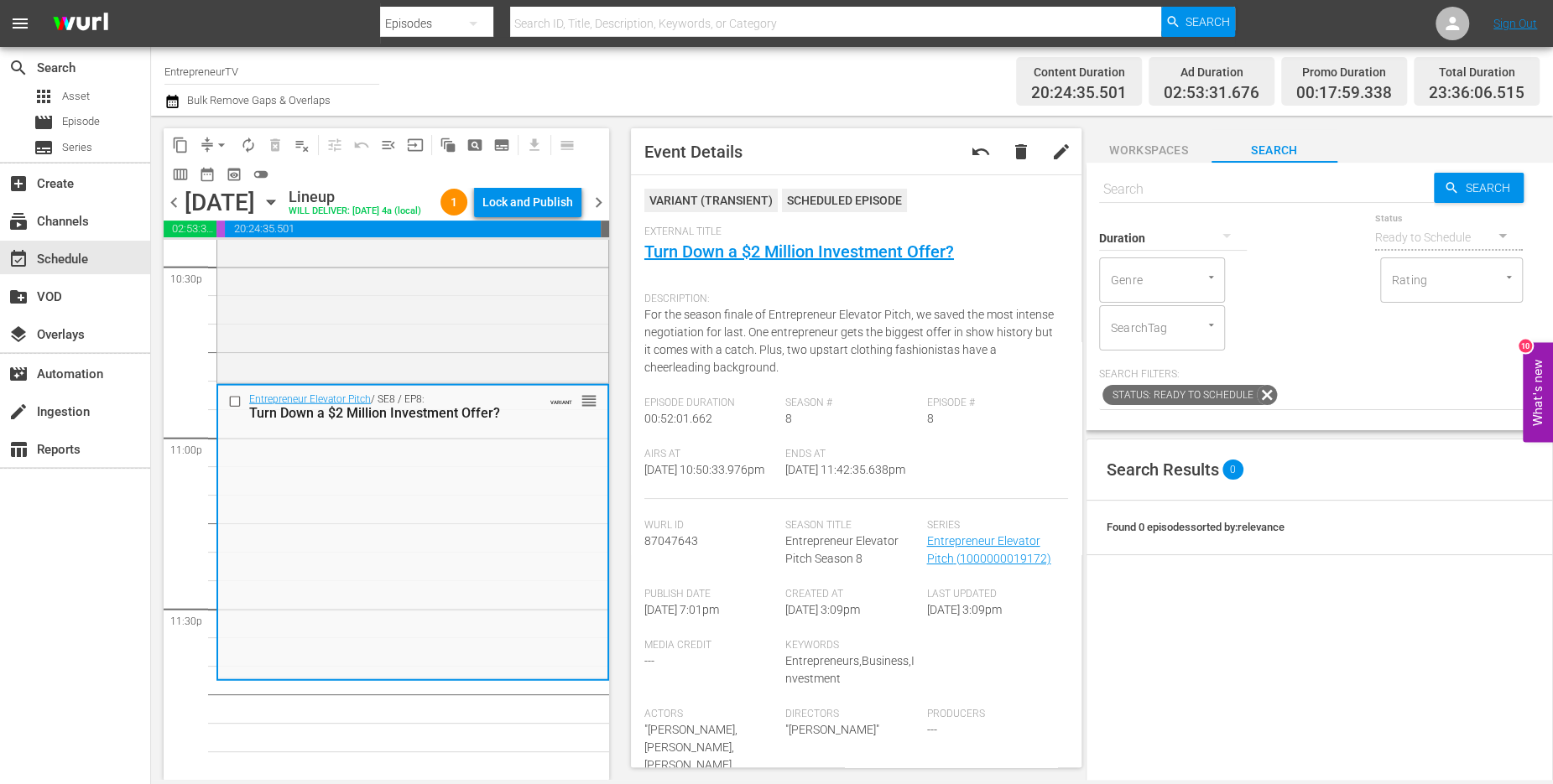
click at [310, 616] on div "Entrepreneur Elevator Pitch / SE8 / EP8: Turn Down a $2 Million Investment Offe…" at bounding box center [413, 532] width 389 height 292
click at [1153, 145] on span "Workspaces" at bounding box center [1149, 150] width 126 height 21
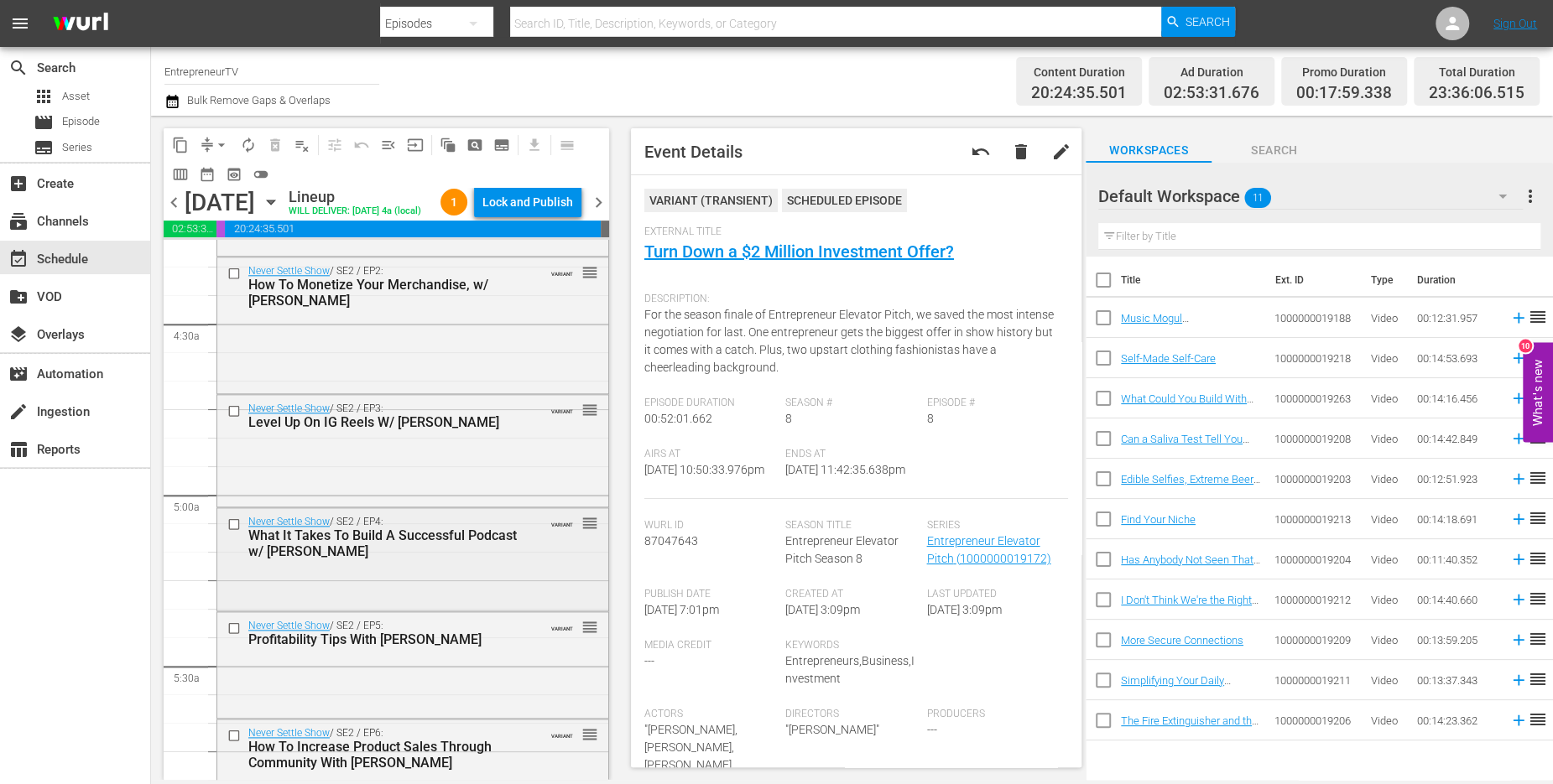
scroll to position [1454, 0]
click at [390, 477] on div "Never Settle Show / SE2 / EP3: Level Up On IG Reels W/ [PERSON_NAME] VARIANT re…" at bounding box center [413, 451] width 391 height 109
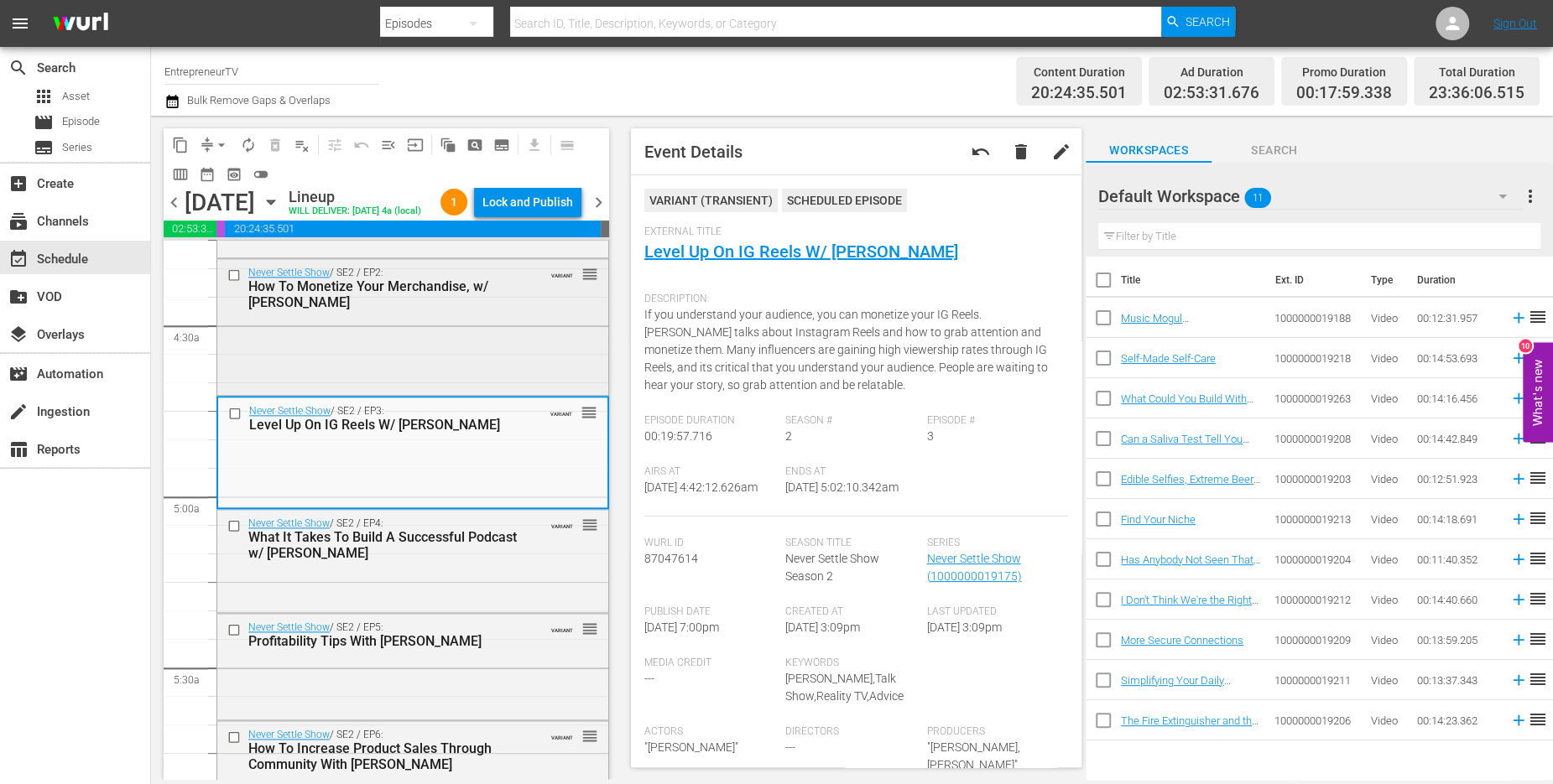
click at [421, 354] on div "Never Settle Show / SE2 / EP2: How To Monetize Your Merchandise, w/ [PERSON_NAM…" at bounding box center [413, 325] width 391 height 132
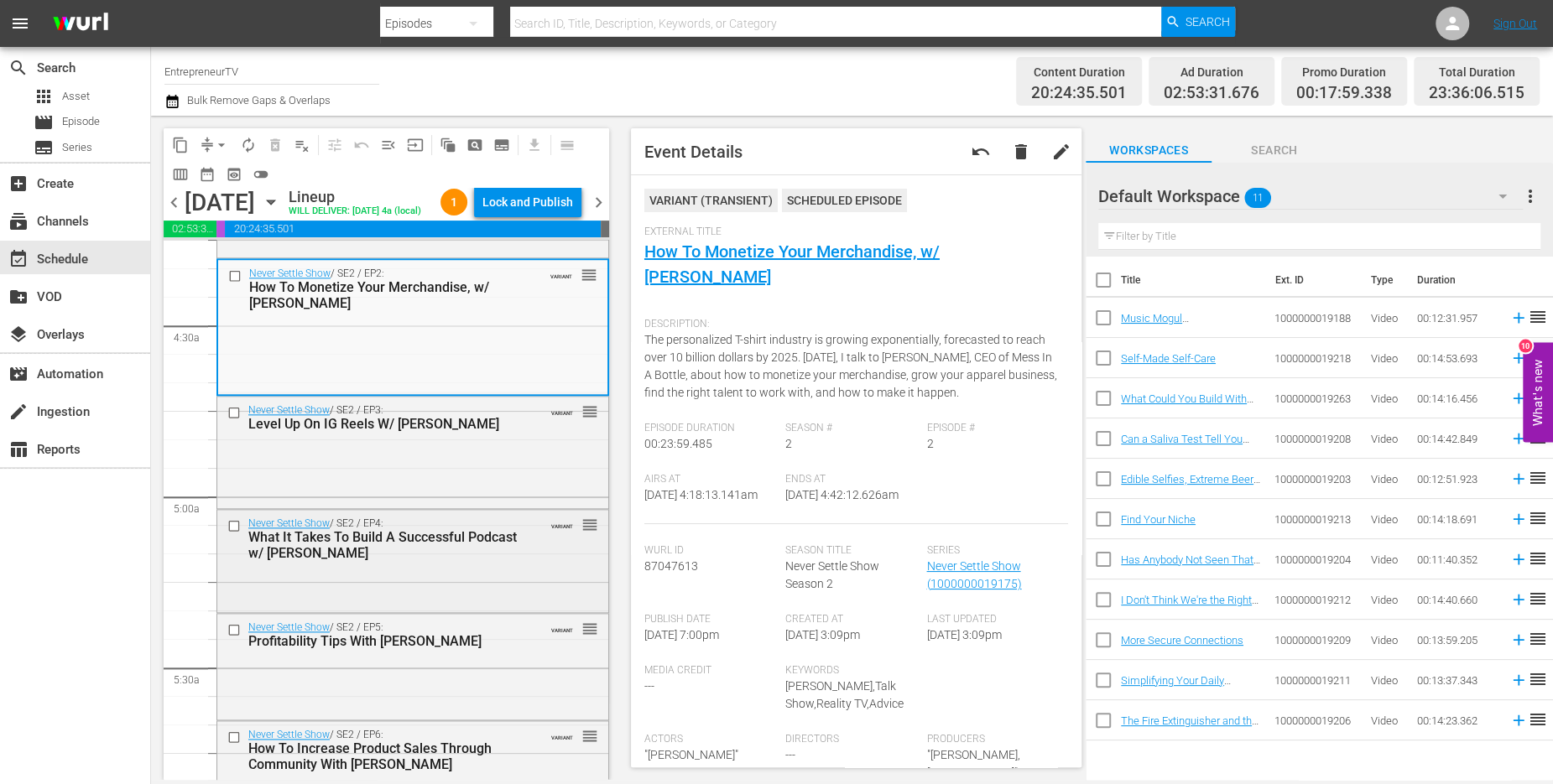
click at [386, 567] on div "Never Settle Show / SE2 / EP4: What It Takes To Build A Successful Podcast w/ […" at bounding box center [413, 538] width 391 height 57
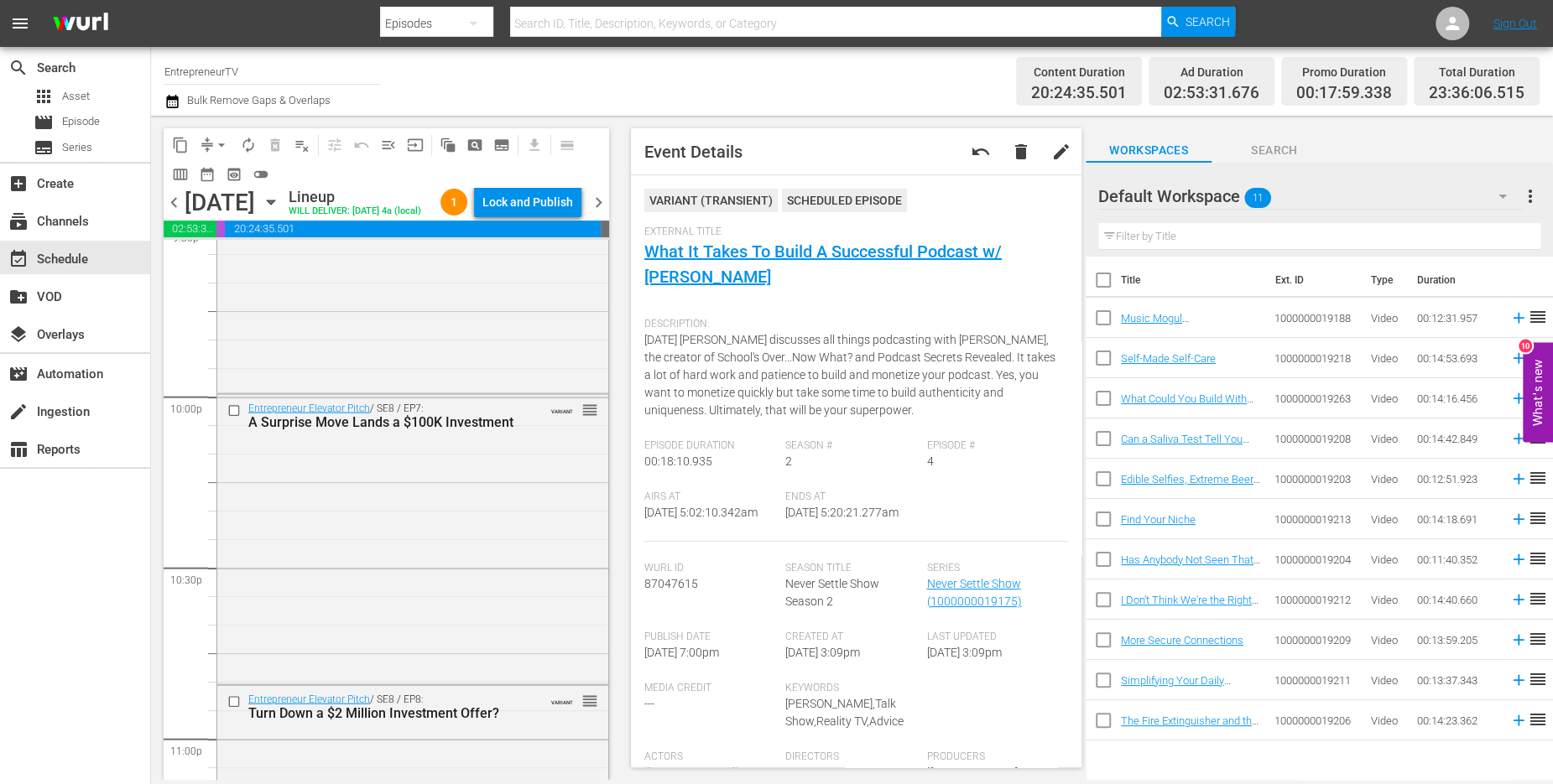
scroll to position [7697, 0]
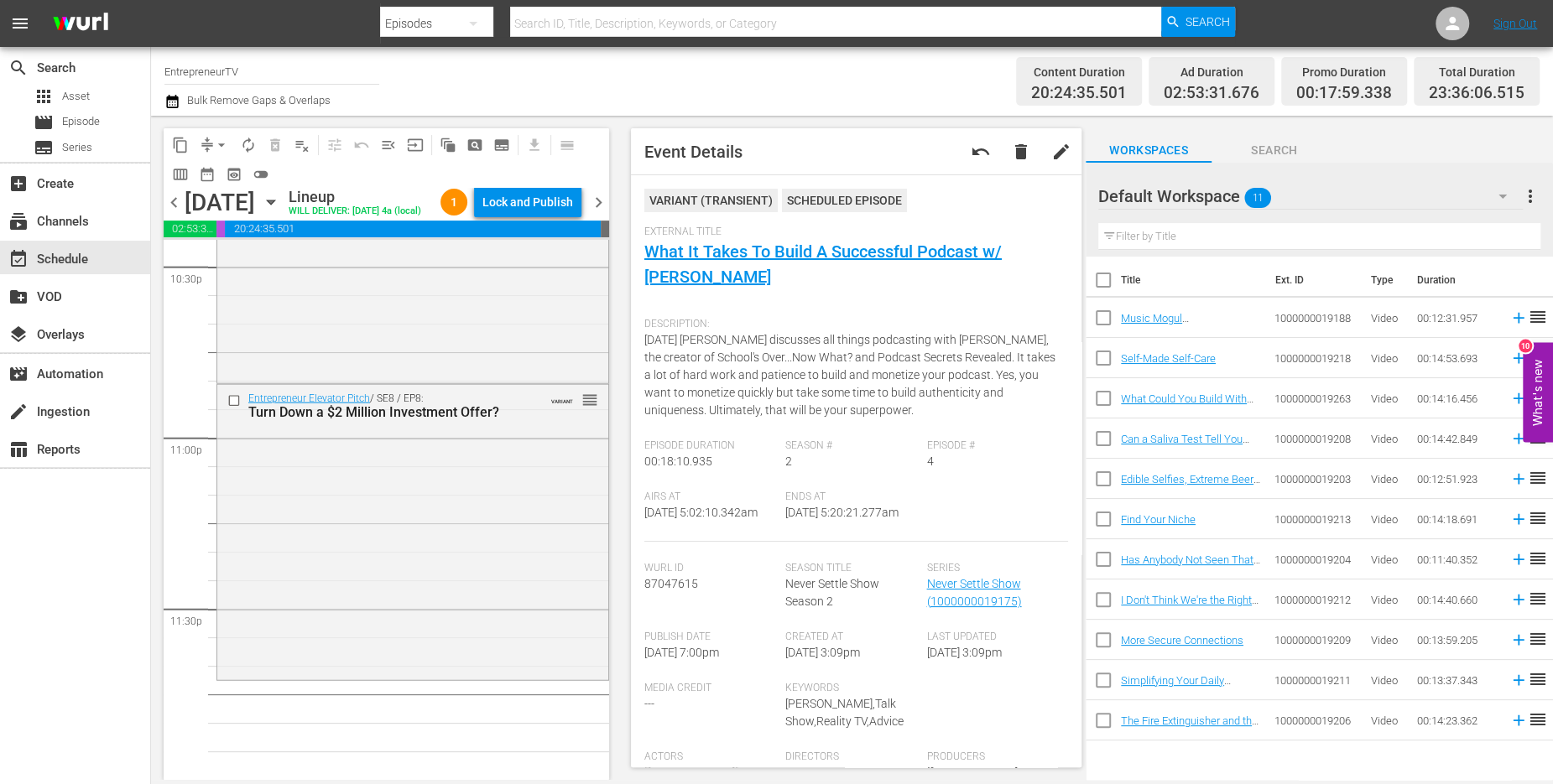
click at [182, 148] on span "content_copy" at bounding box center [180, 145] width 17 height 17
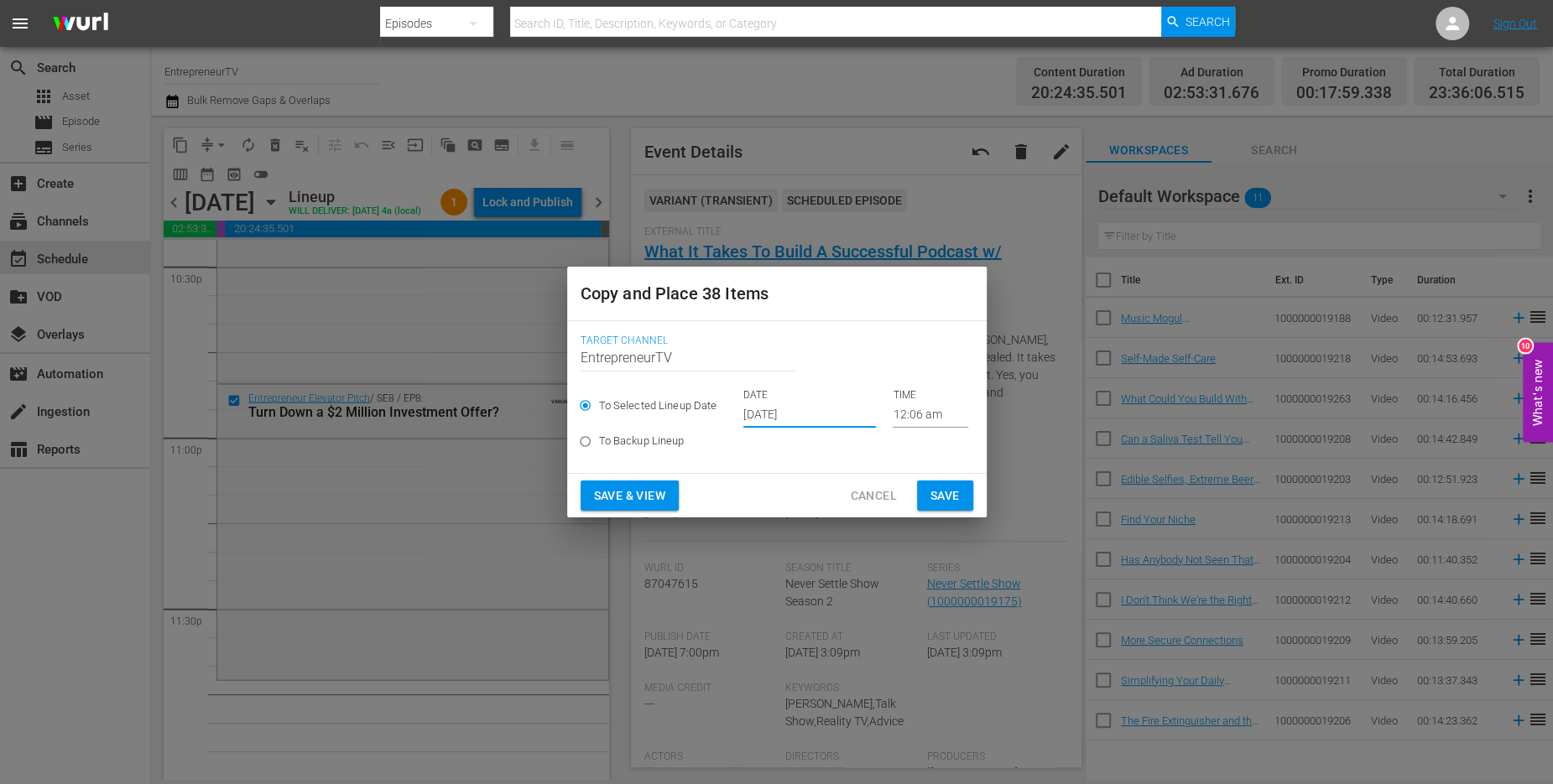
click at [764, 407] on input "[DATE]" at bounding box center [809, 415] width 133 height 25
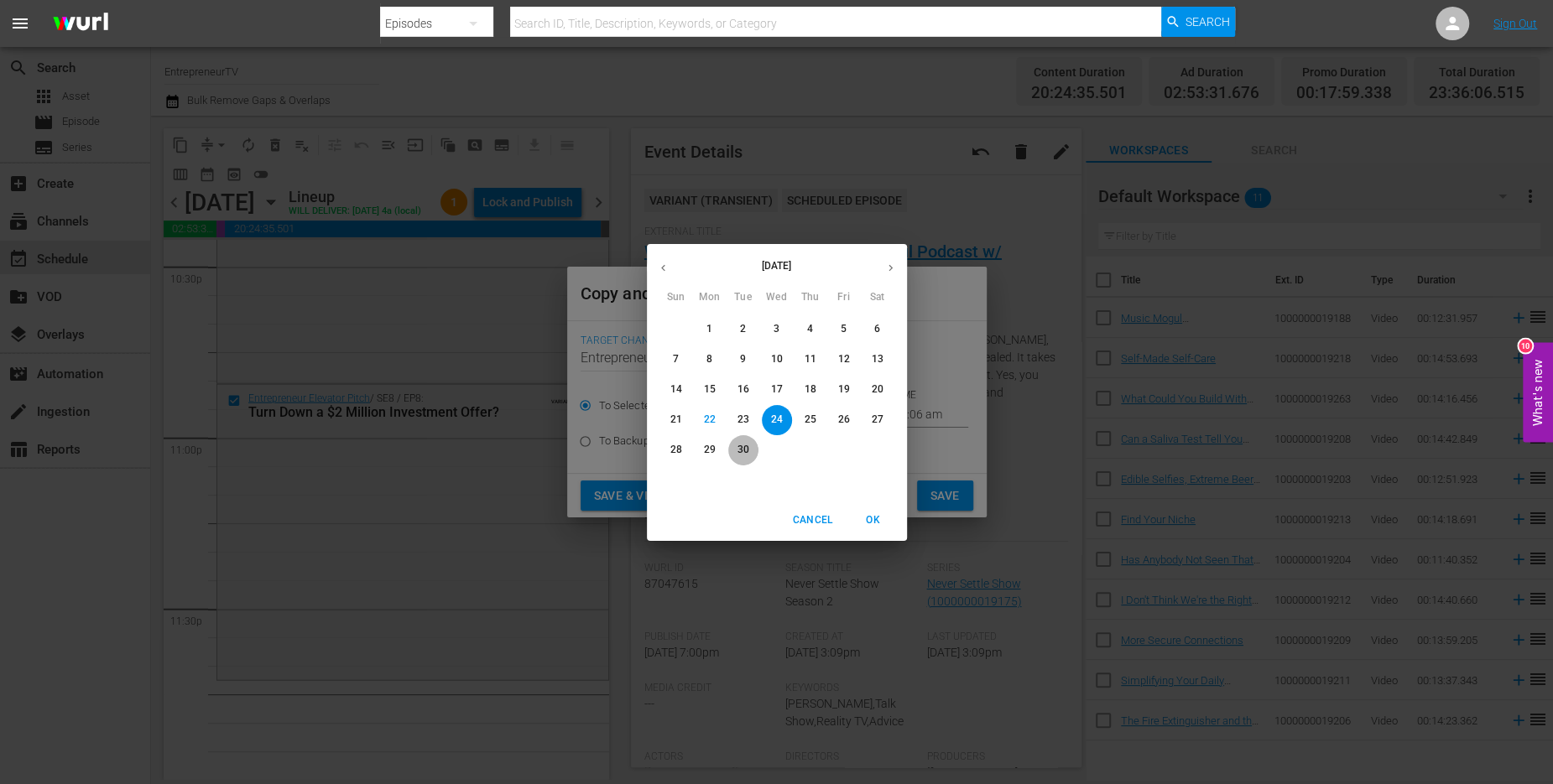
click at [743, 443] on p "30" at bounding box center [743, 450] width 12 height 14
type input "[DATE]"
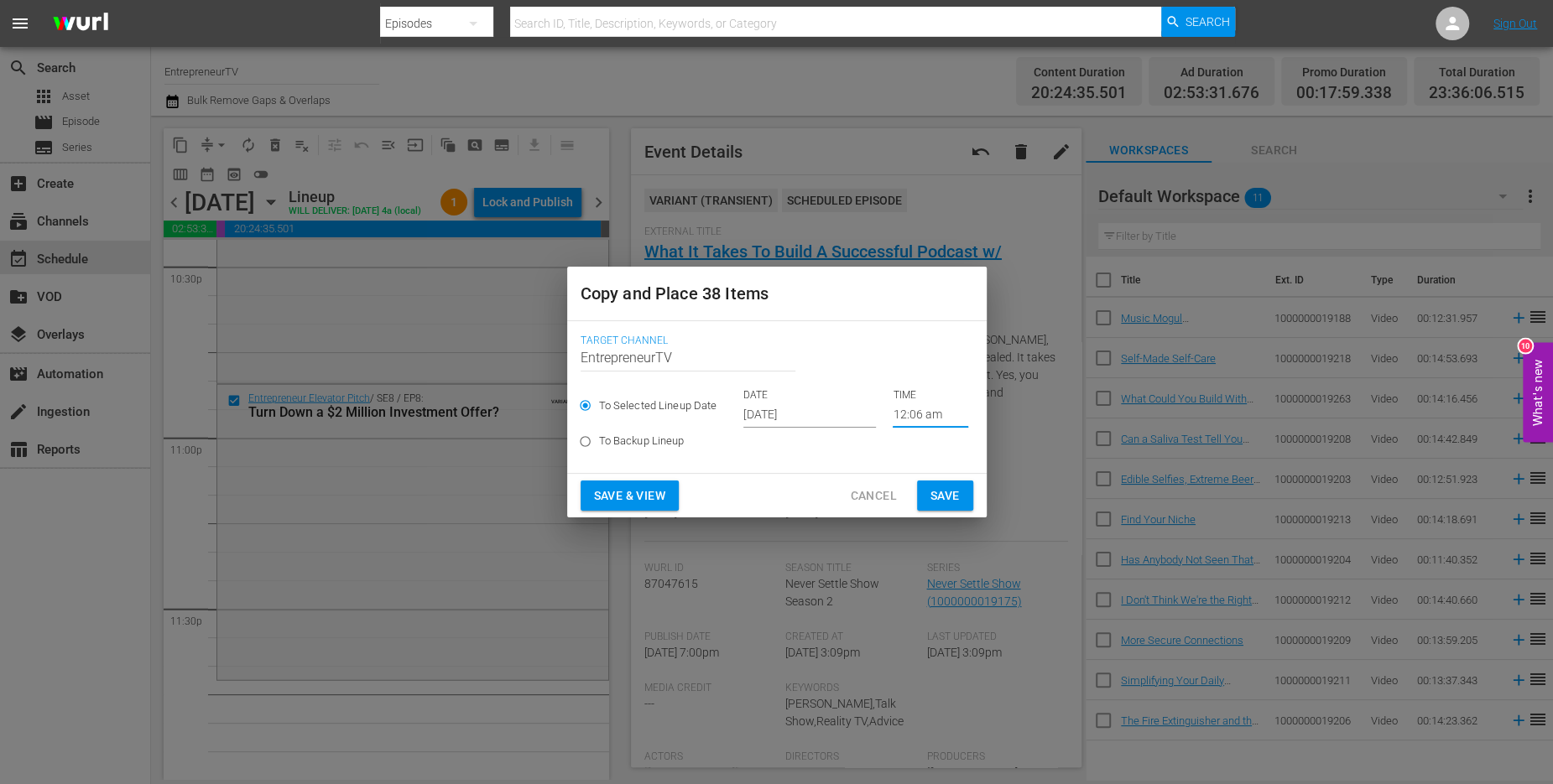
click at [912, 416] on input "12:06 am" at bounding box center [931, 415] width 76 height 25
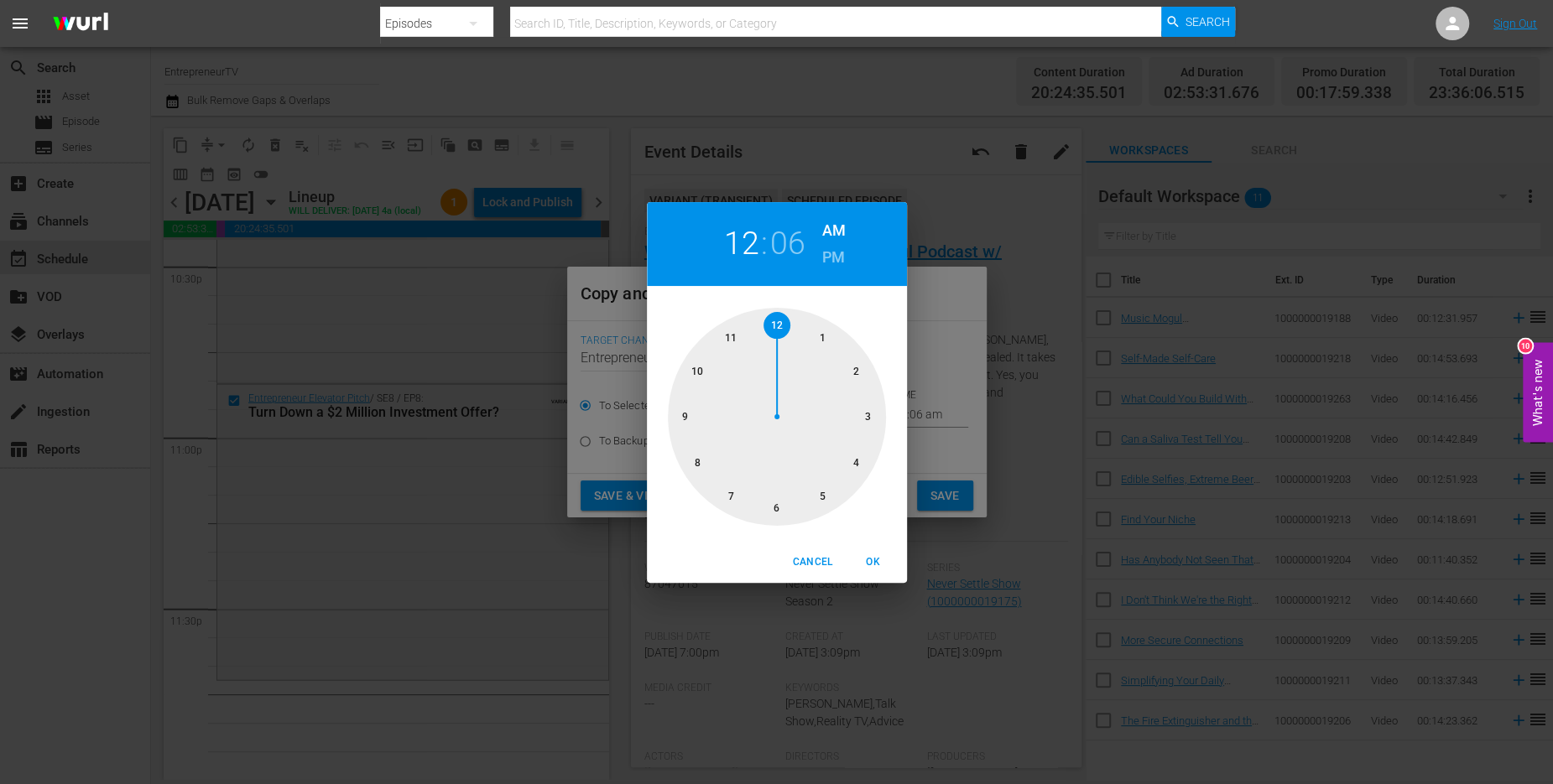
click at [737, 326] on div at bounding box center [776, 417] width 219 height 218
click at [781, 504] on div at bounding box center [776, 417] width 219 height 218
click at [834, 261] on h6 "PM" at bounding box center [833, 257] width 23 height 27
click at [877, 560] on span "OK" at bounding box center [873, 563] width 40 height 18
type input "11:30 pm"
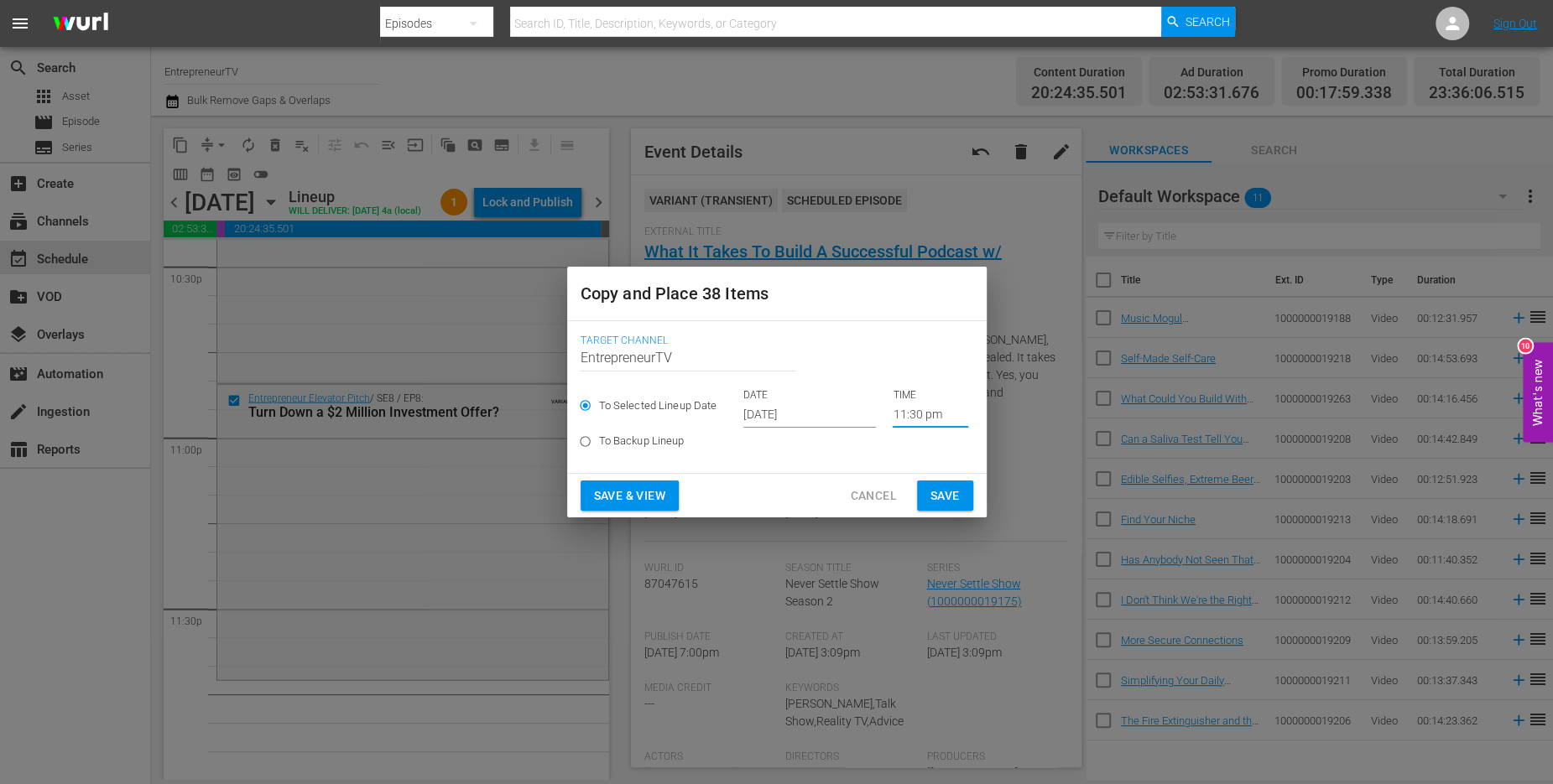
click at [958, 483] on button "Save" at bounding box center [945, 496] width 56 height 31
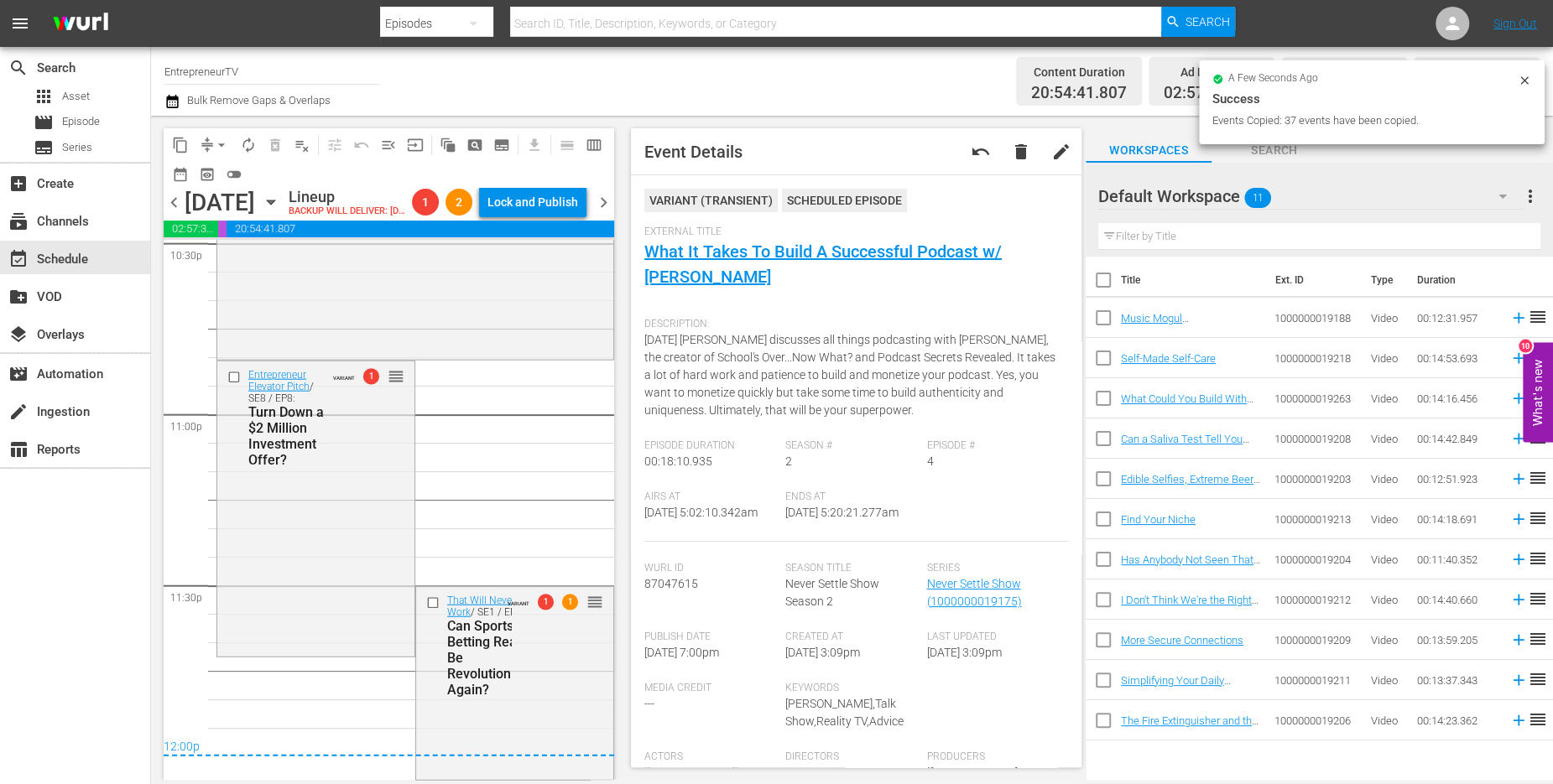
scroll to position [7722, 0]
click at [229, 145] on span "arrow_drop_down" at bounding box center [222, 145] width 17 height 17
click at [239, 239] on li "Align to End of Previous Day" at bounding box center [223, 234] width 177 height 28
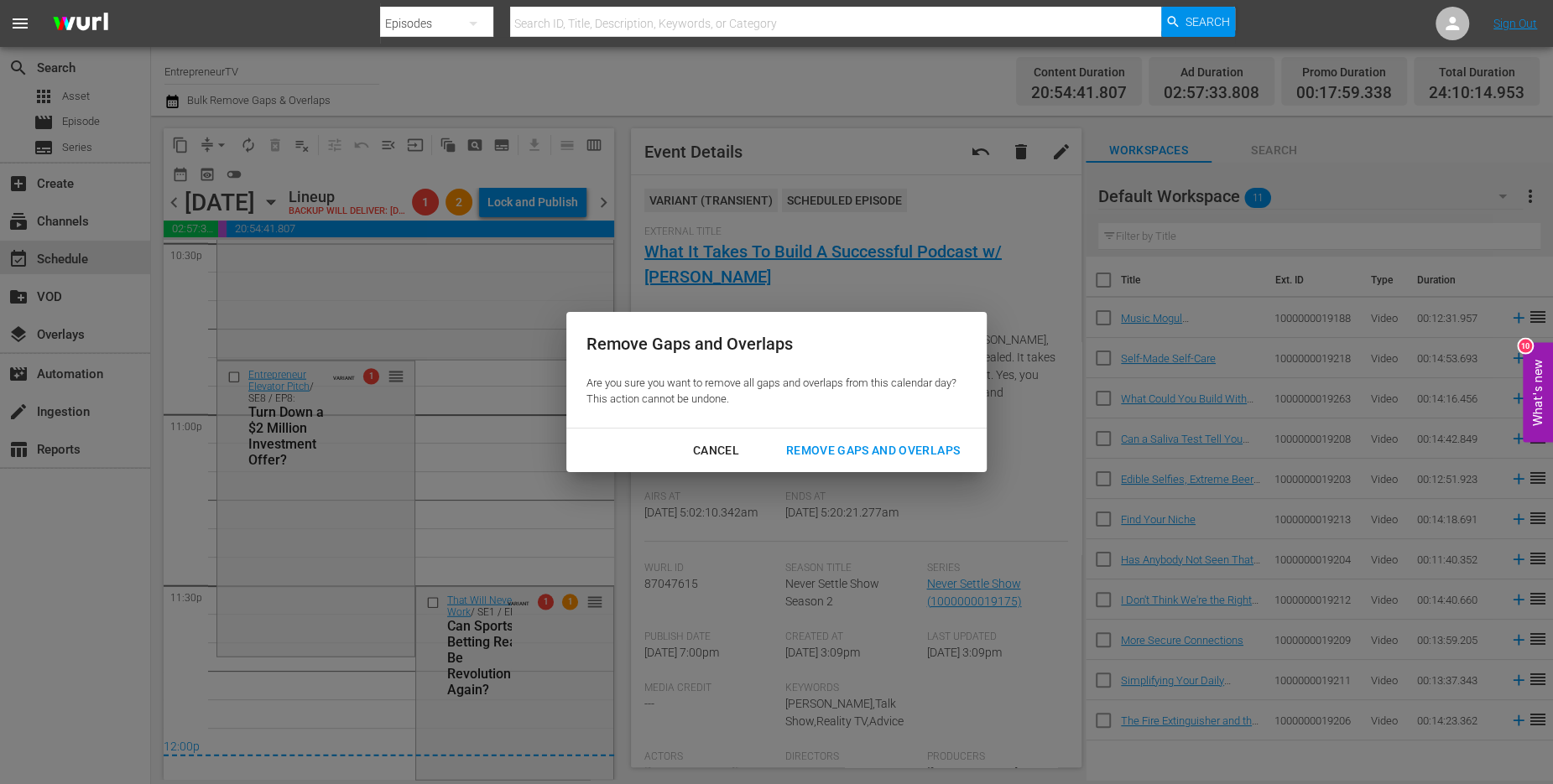
click at [861, 440] on div "Remove Gaps and Overlaps" at bounding box center [872, 450] width 201 height 21
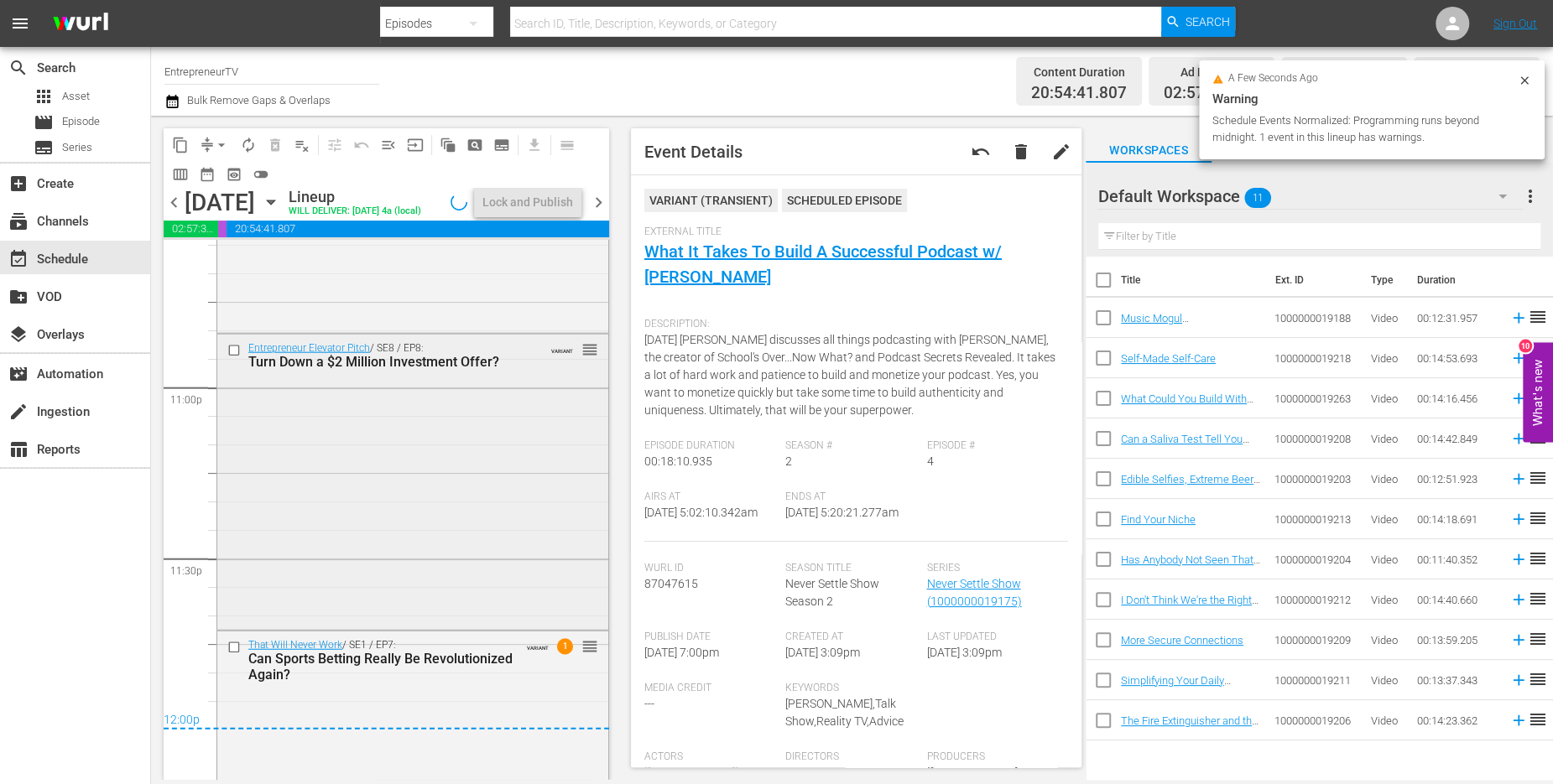
scroll to position [7793, 0]
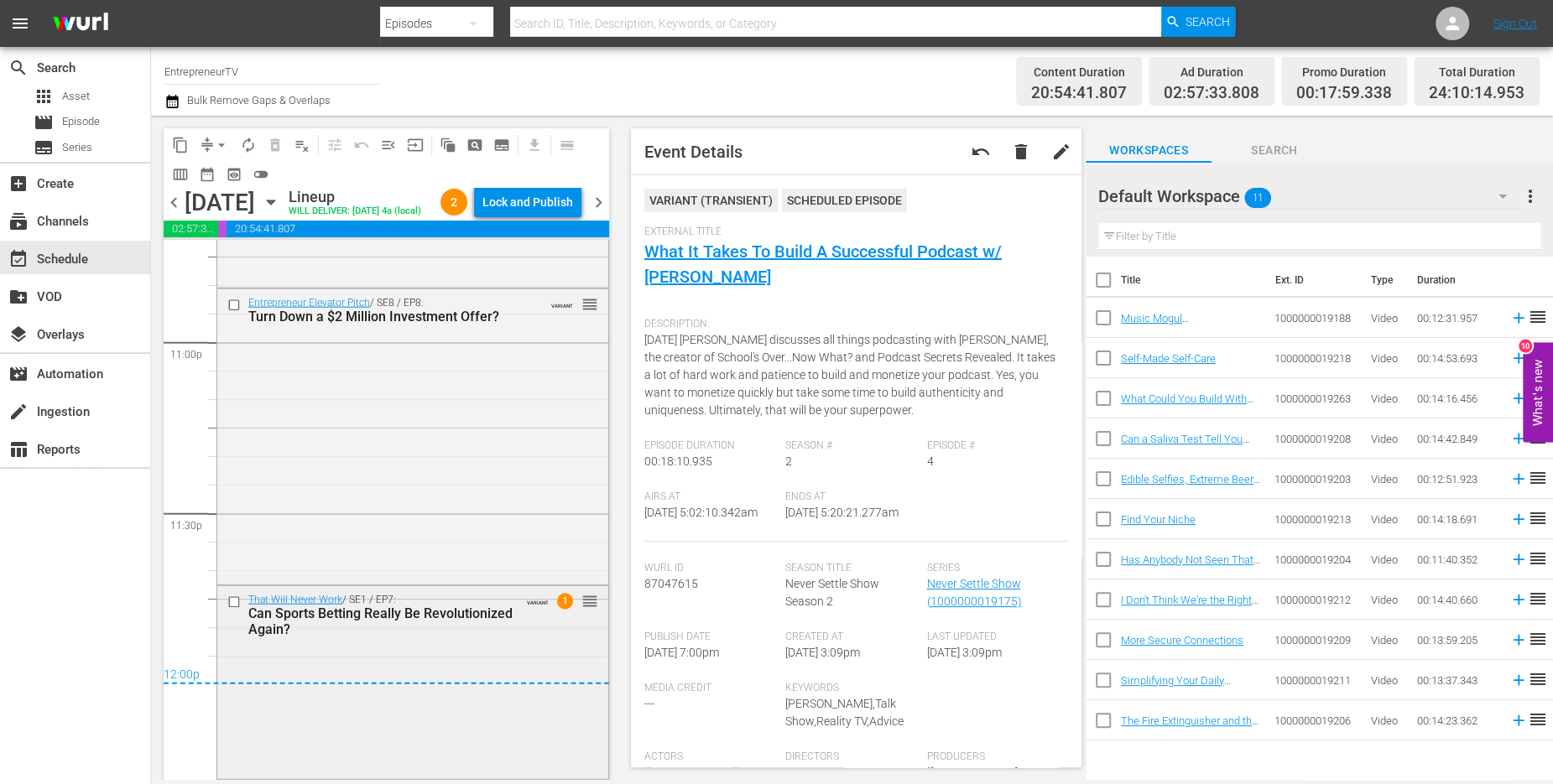
click at [251, 650] on div "That Will Never Work / SE1 / EP7: Can Sports Betting Really Be Revolutionized A…" at bounding box center [413, 681] width 391 height 190
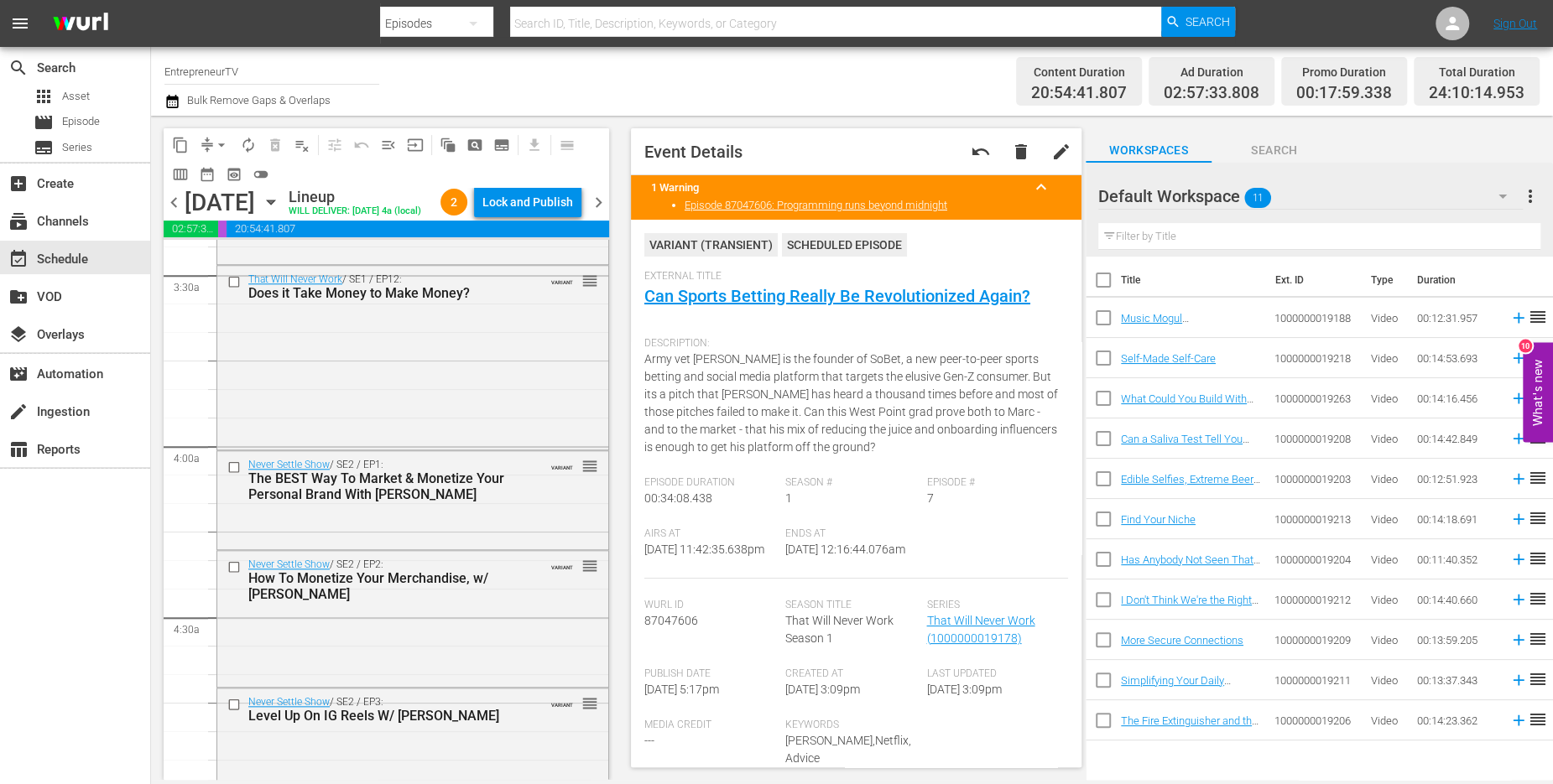
scroll to position [1195, 0]
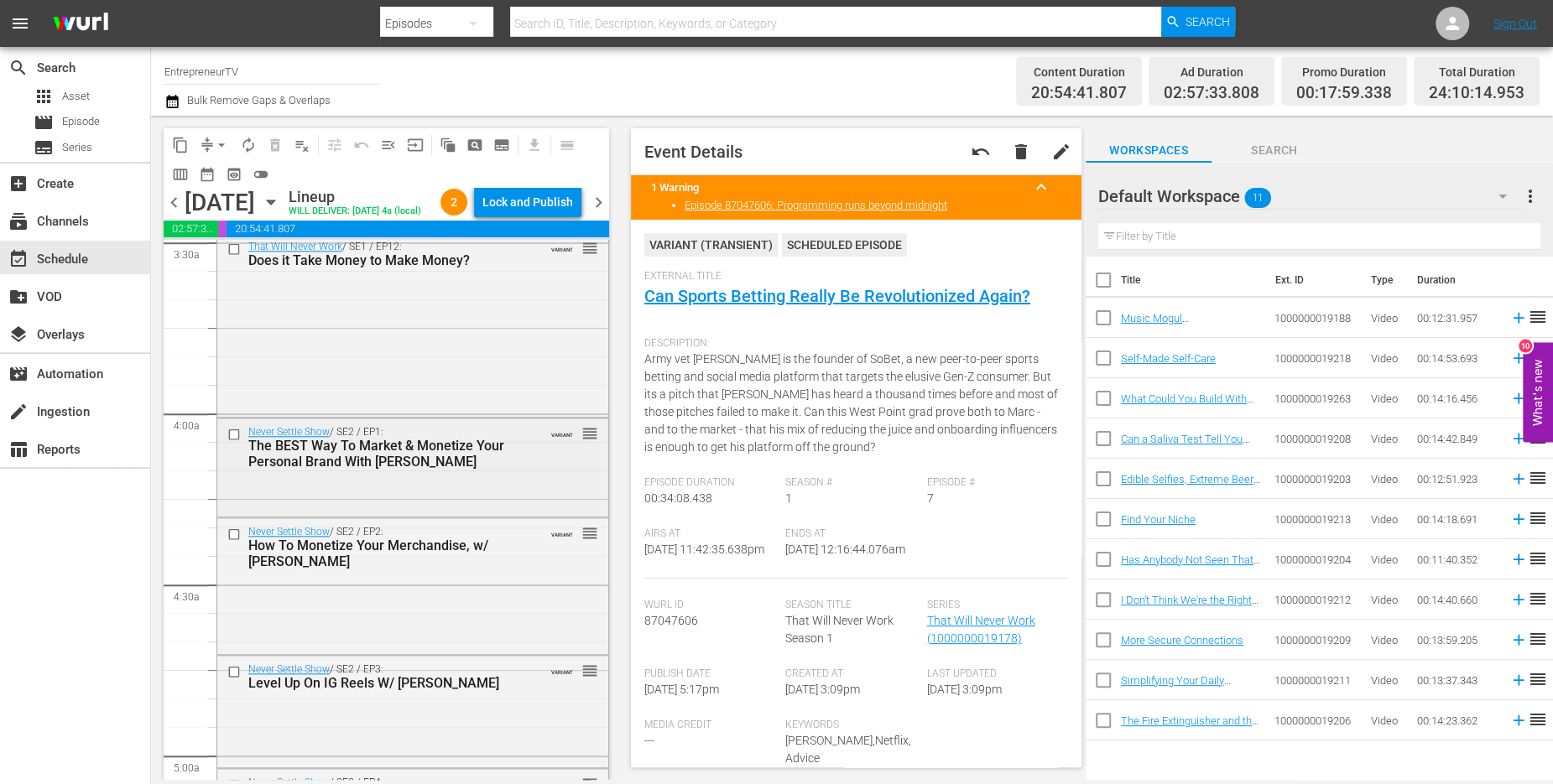
click at [362, 514] on div "Never Settle Show / SE2 / EP1: The BEST Way To Market & Monetize Your Personal …" at bounding box center [413, 467] width 391 height 96
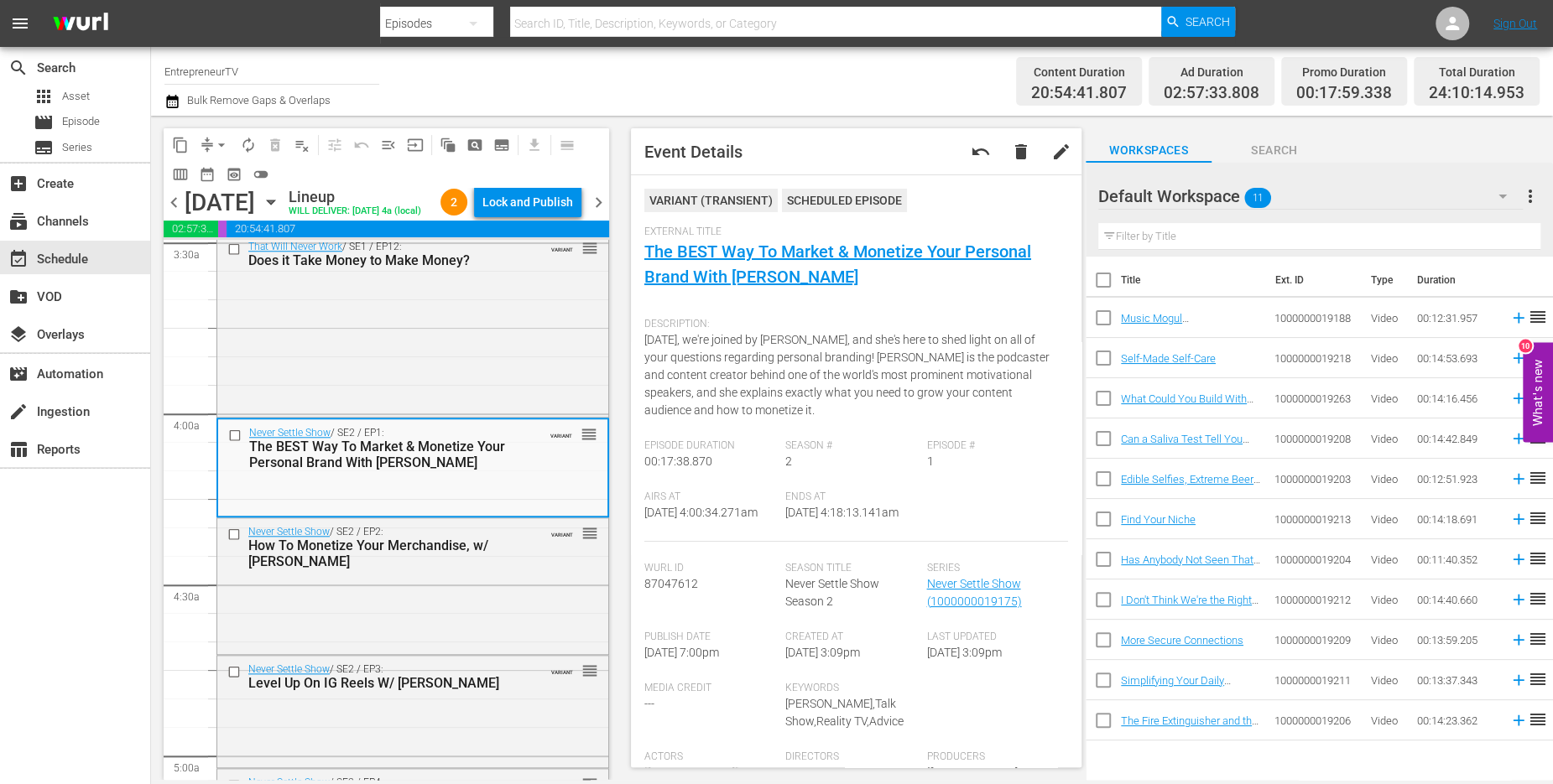
click at [354, 515] on div "Never Settle Show / SE2 / EP1: The BEST Way To Market & Monetize Your Personal …" at bounding box center [413, 467] width 389 height 96
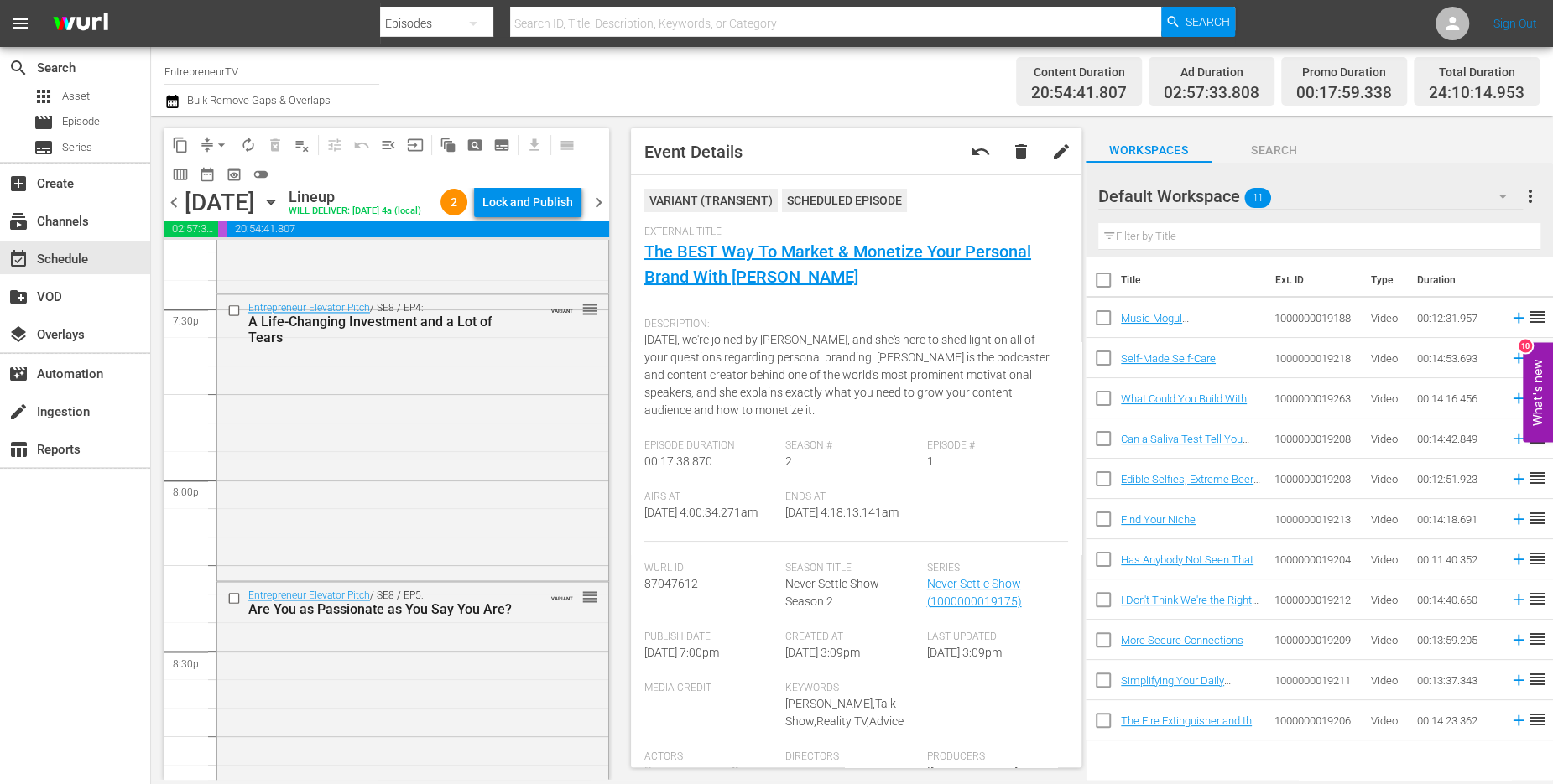
scroll to position [7793, 0]
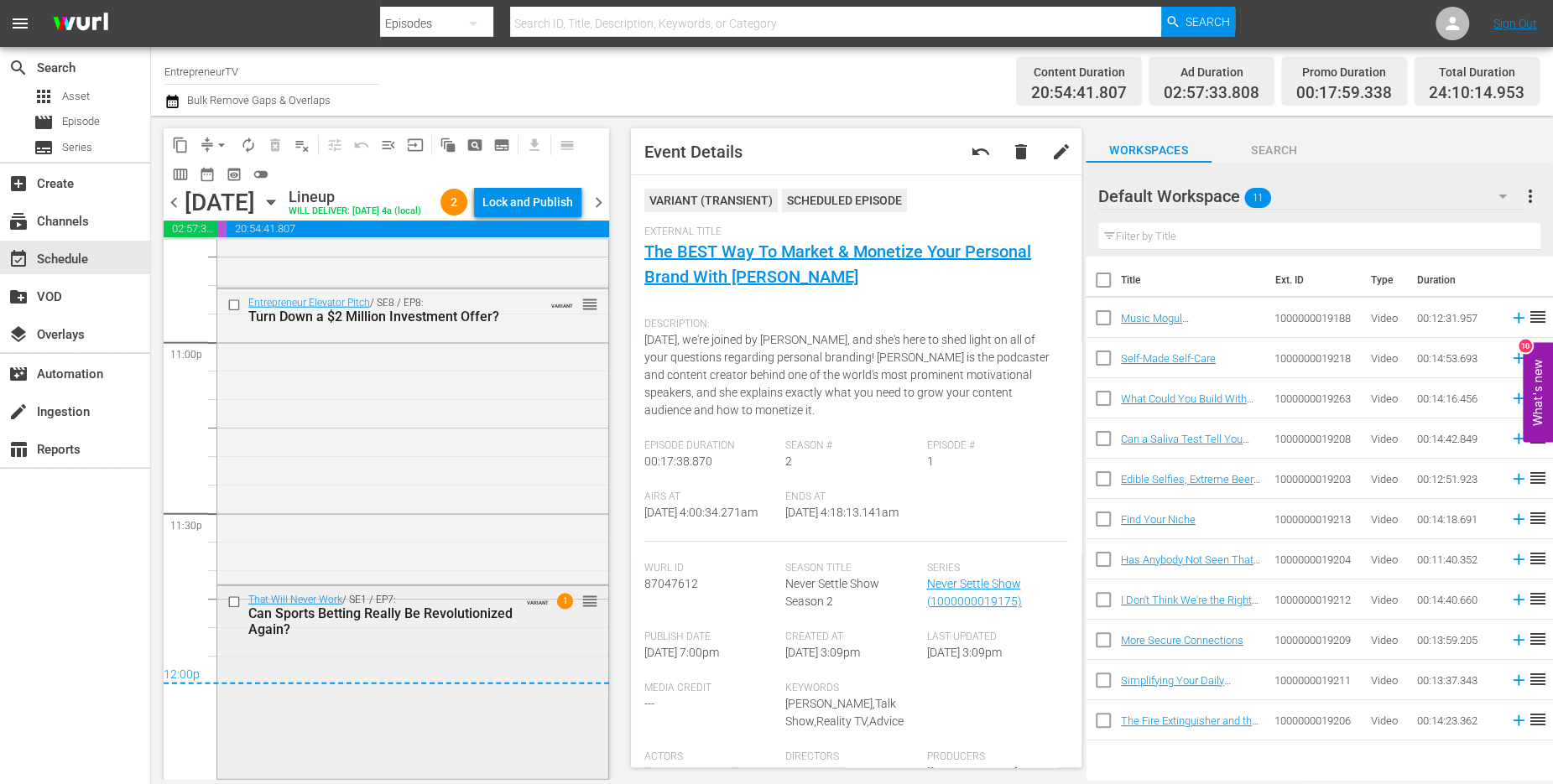
click at [235, 603] on input "checkbox" at bounding box center [237, 602] width 18 height 14
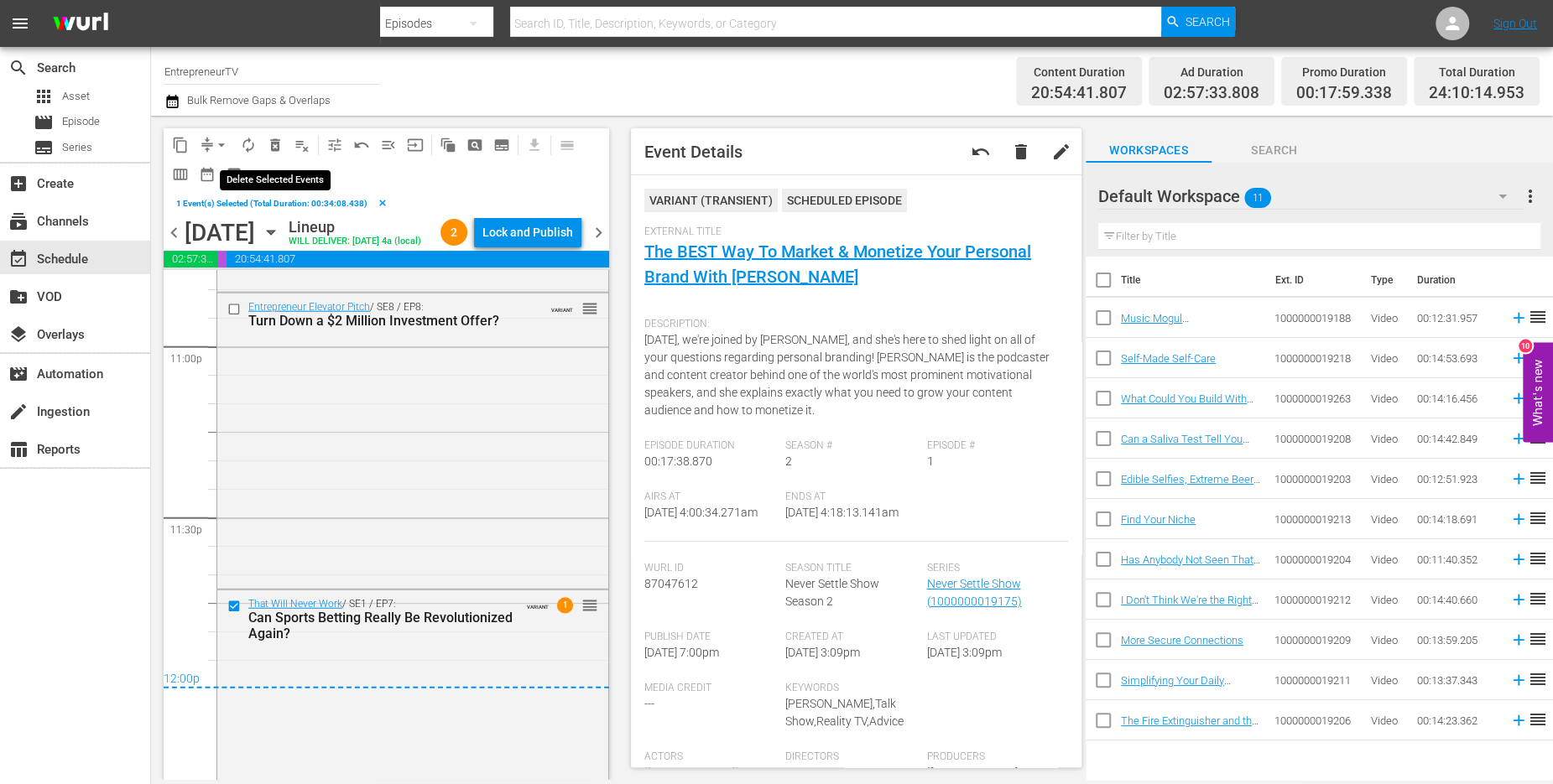
click at [276, 140] on span "delete_forever_outlined" at bounding box center [274, 145] width 17 height 17
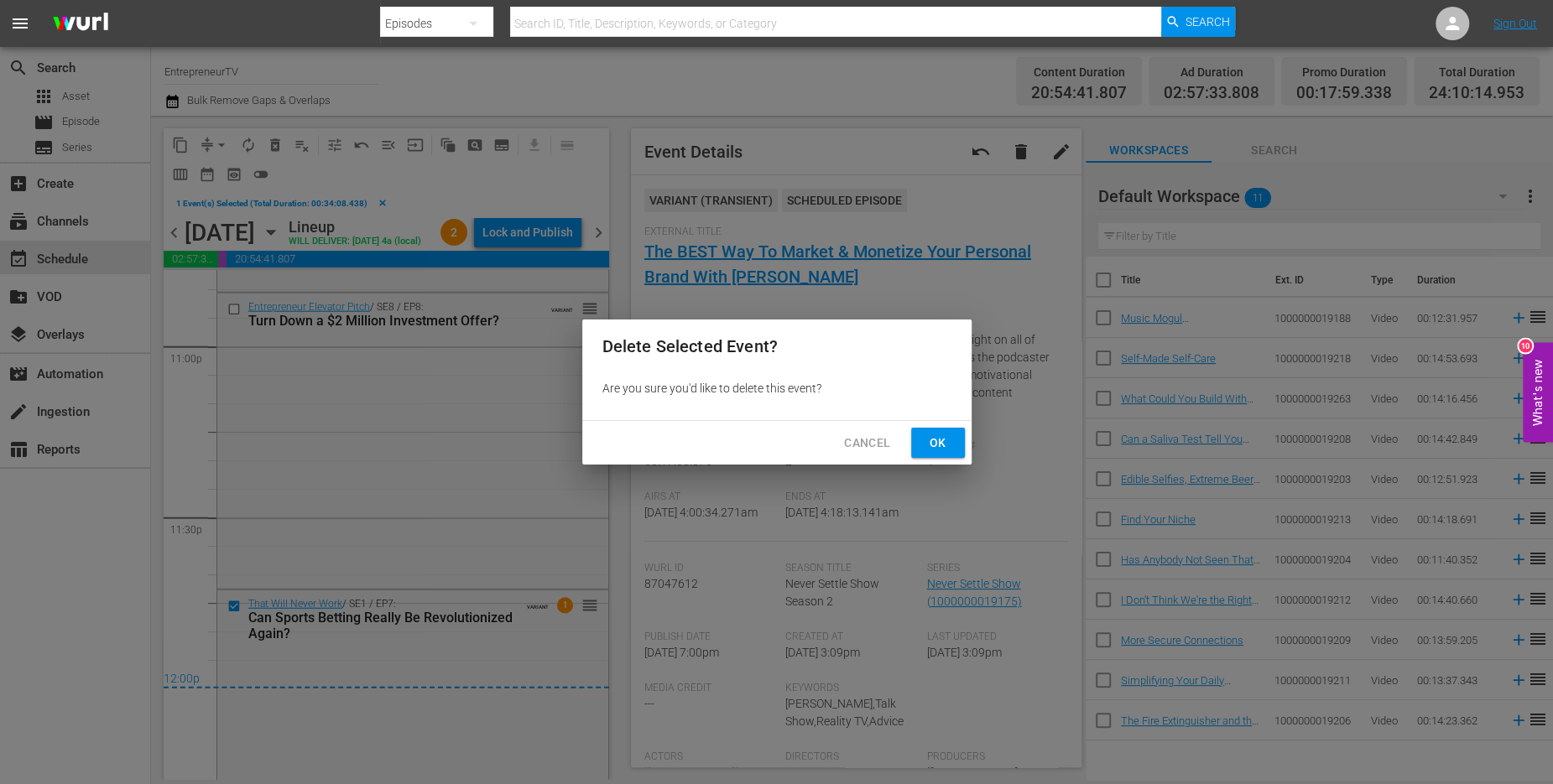
click at [912, 443] on button "Ok" at bounding box center [938, 443] width 54 height 31
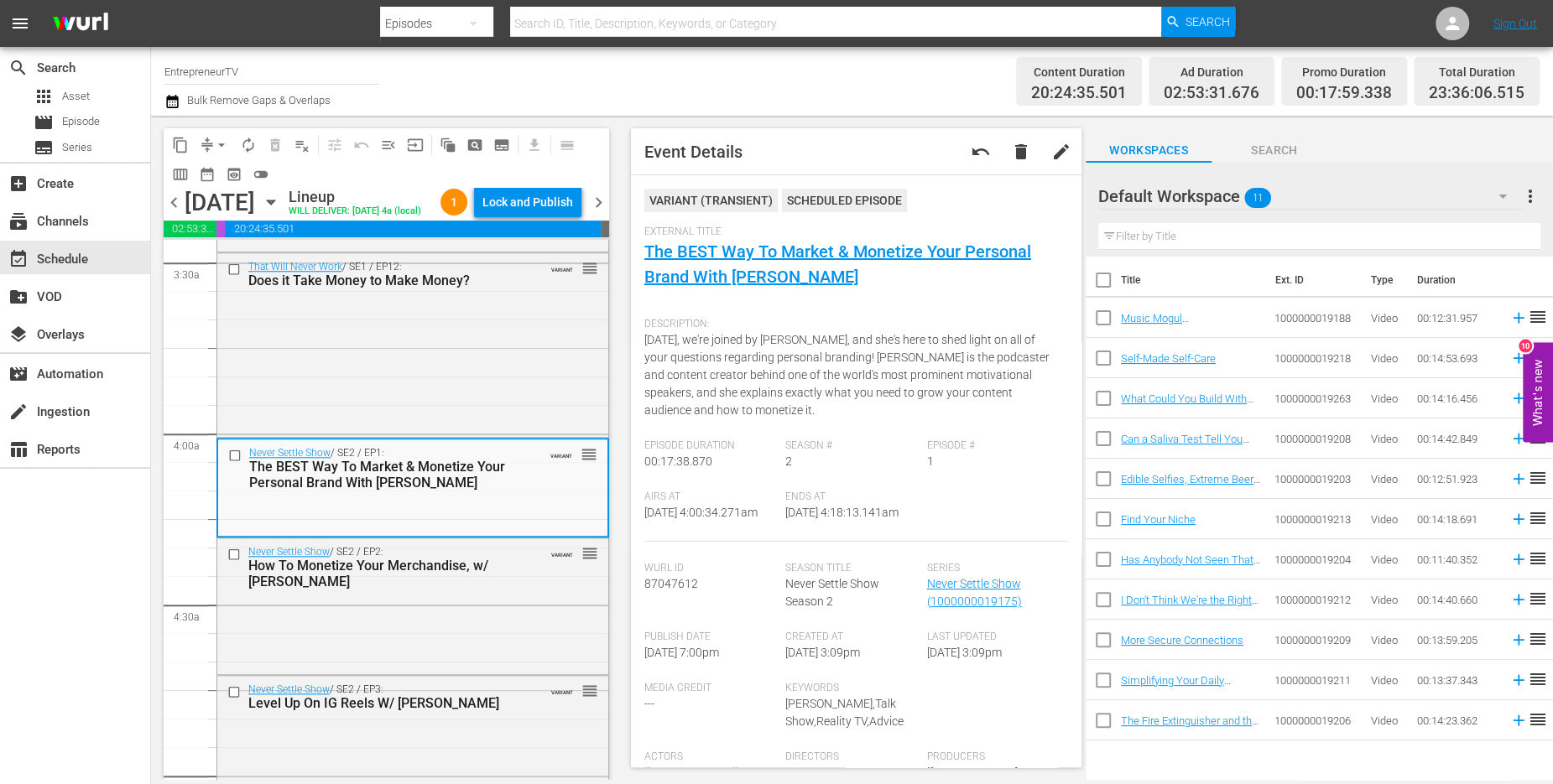
scroll to position [1188, 0]
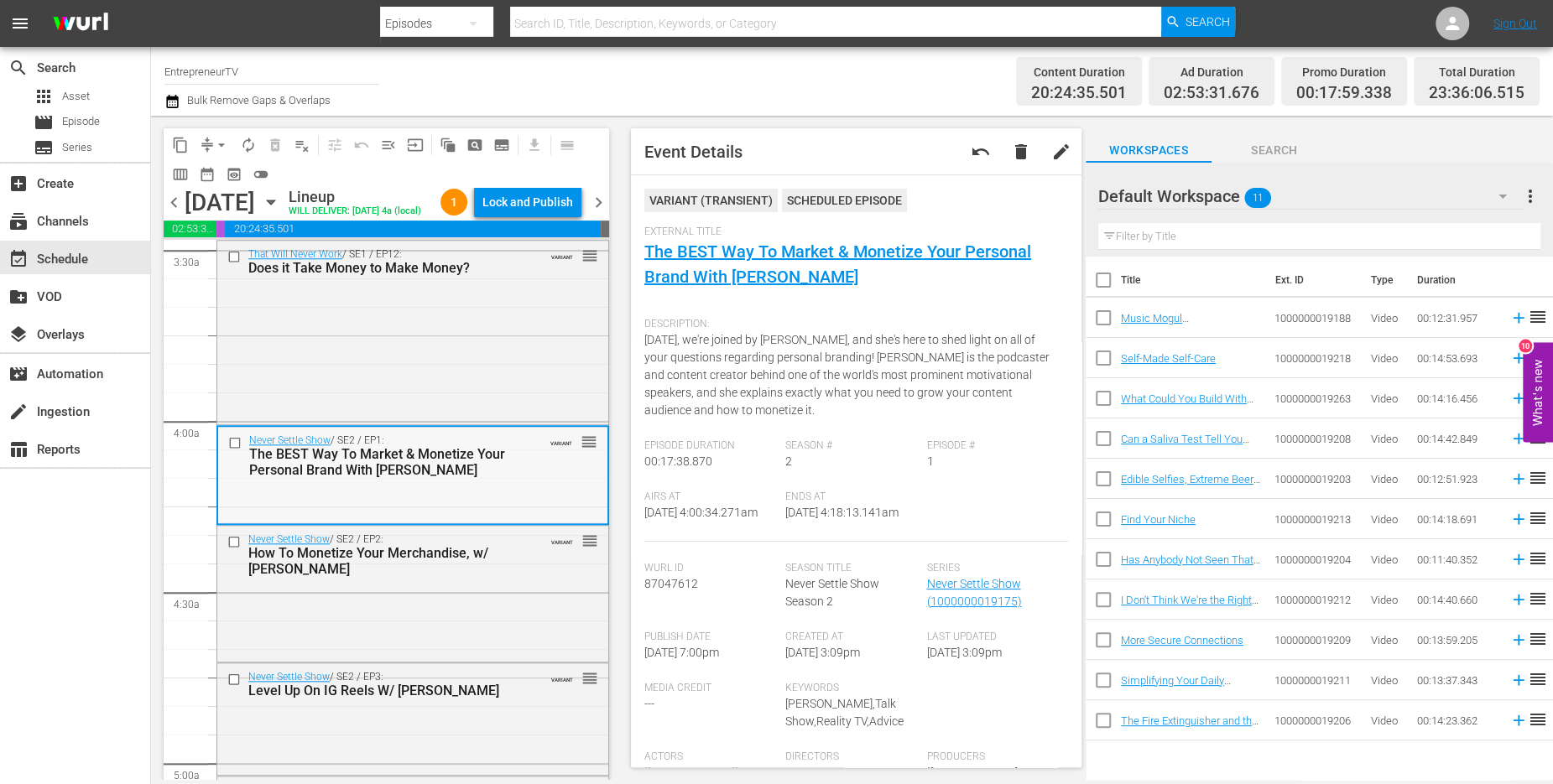
click at [236, 450] on input "checkbox" at bounding box center [238, 442] width 18 height 14
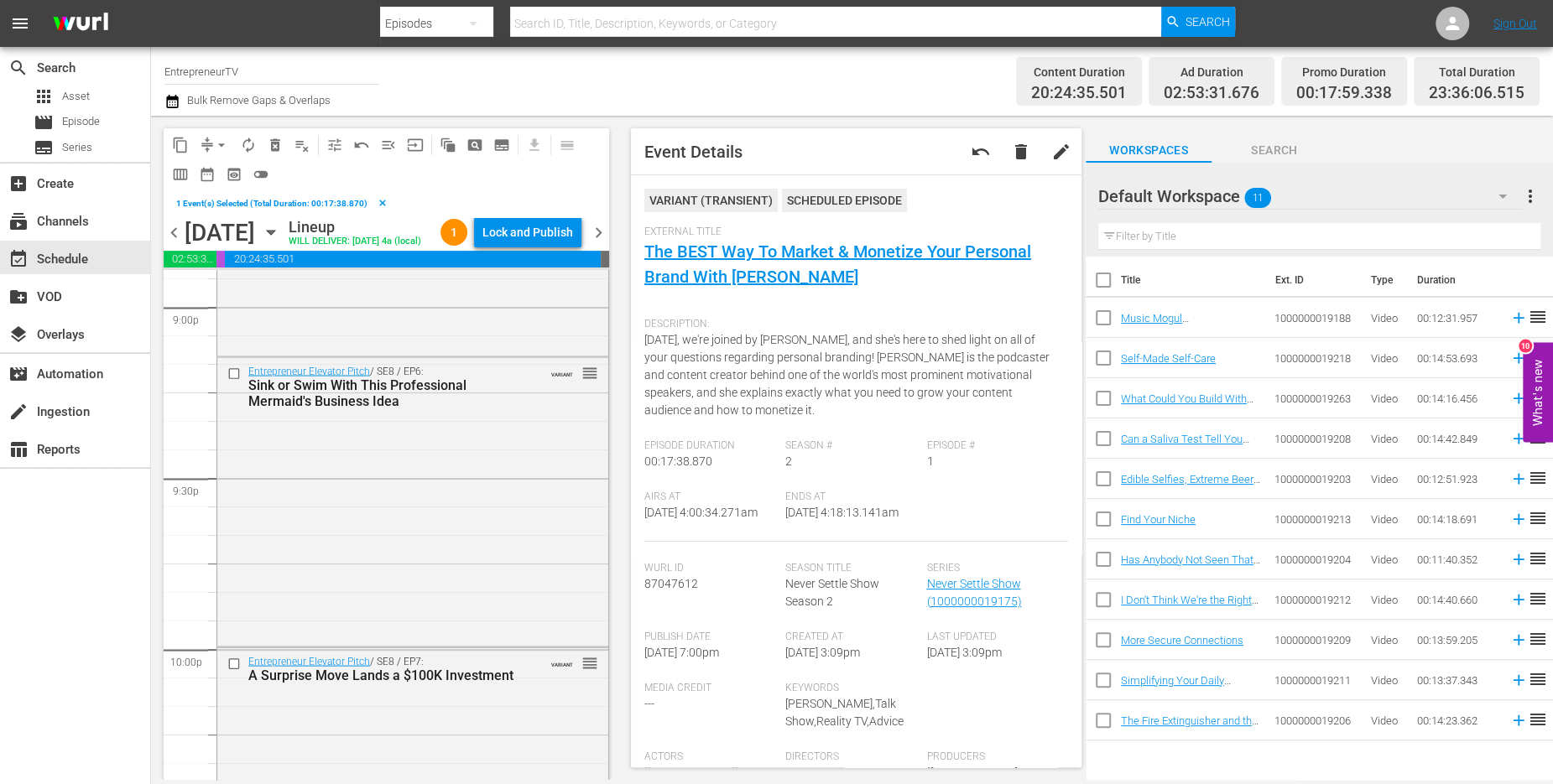
scroll to position [7728, 0]
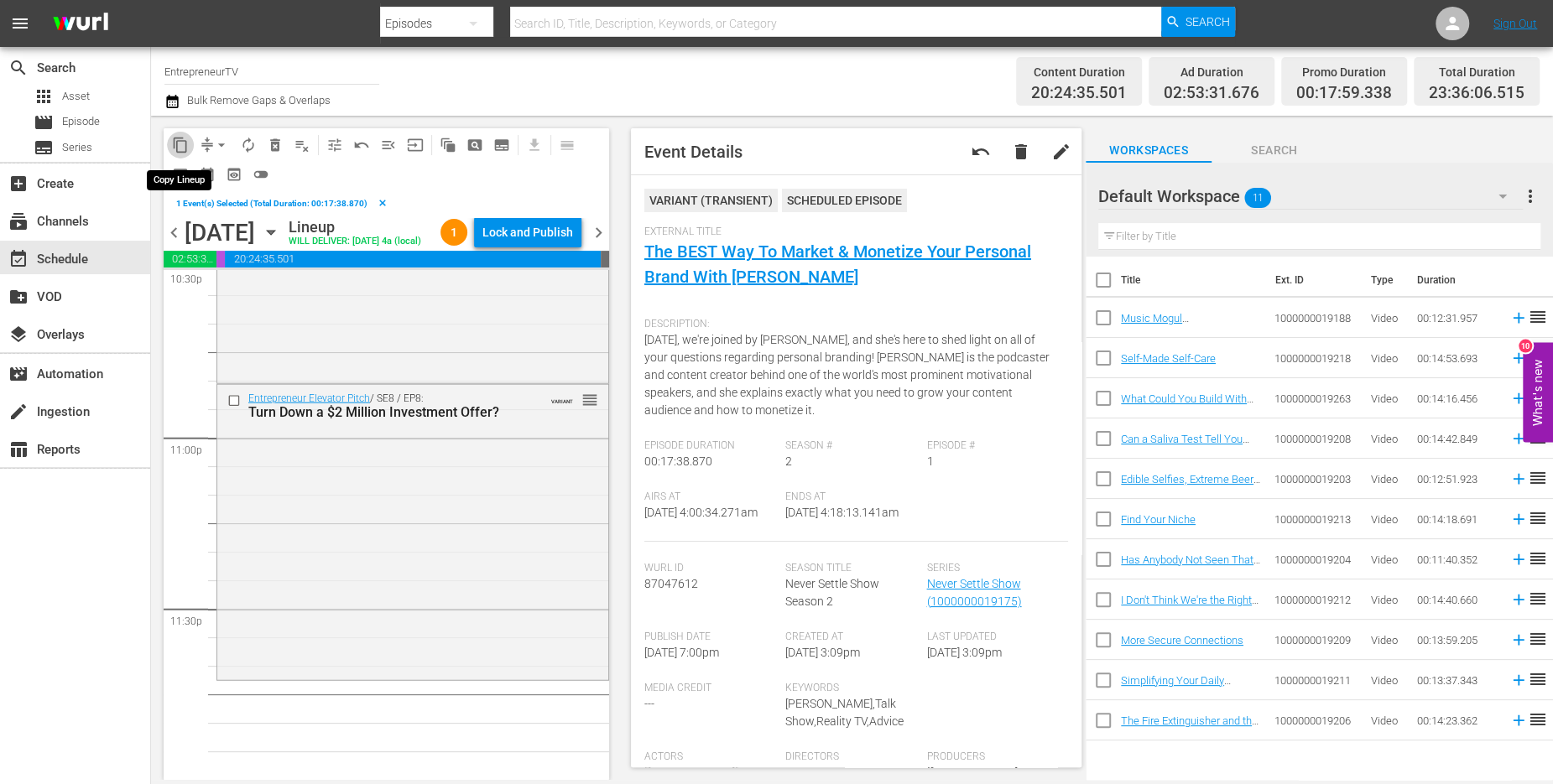
click at [177, 147] on span "content_copy" at bounding box center [180, 145] width 17 height 17
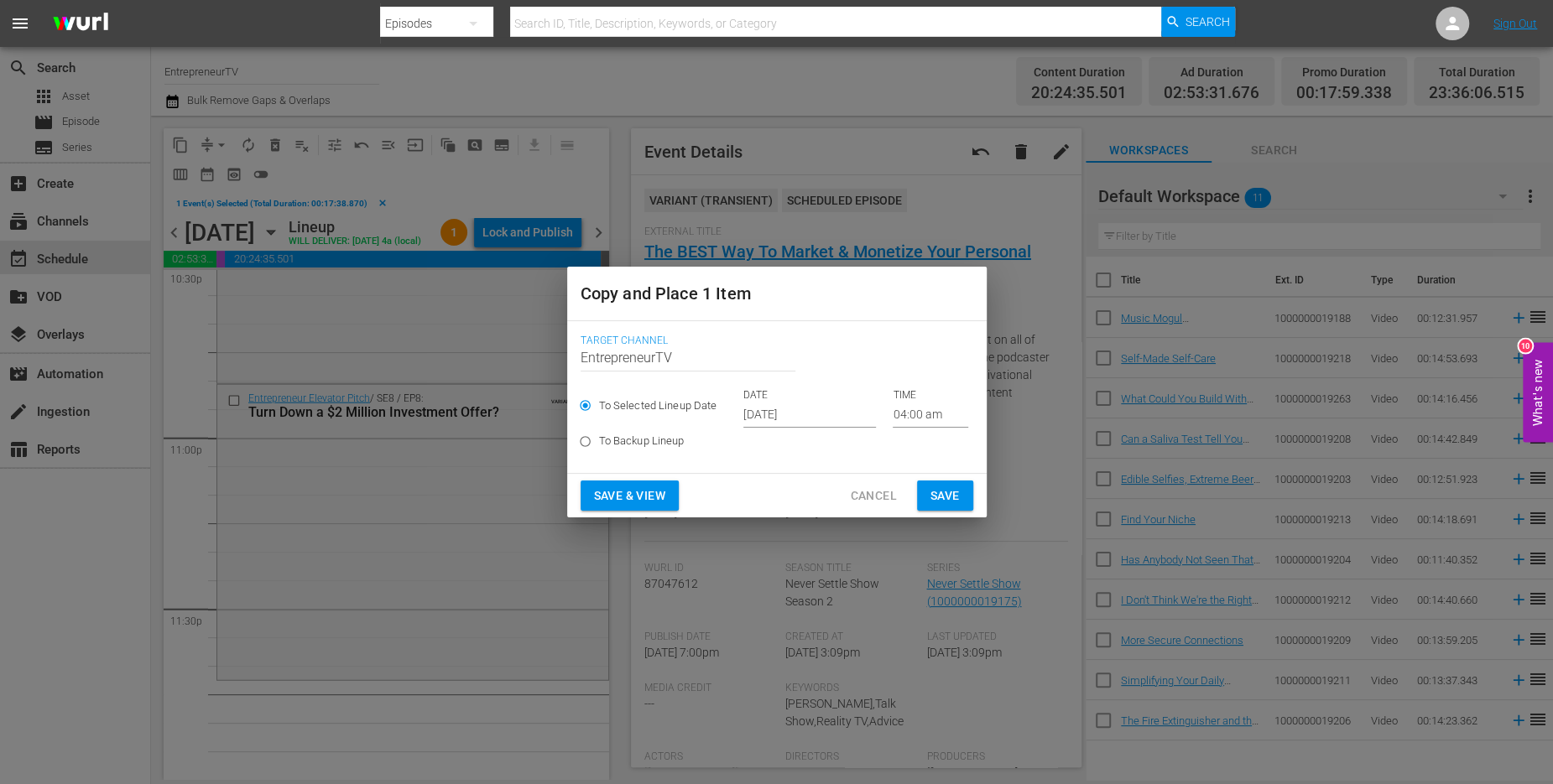
click at [763, 422] on input "[DATE]" at bounding box center [809, 415] width 133 height 25
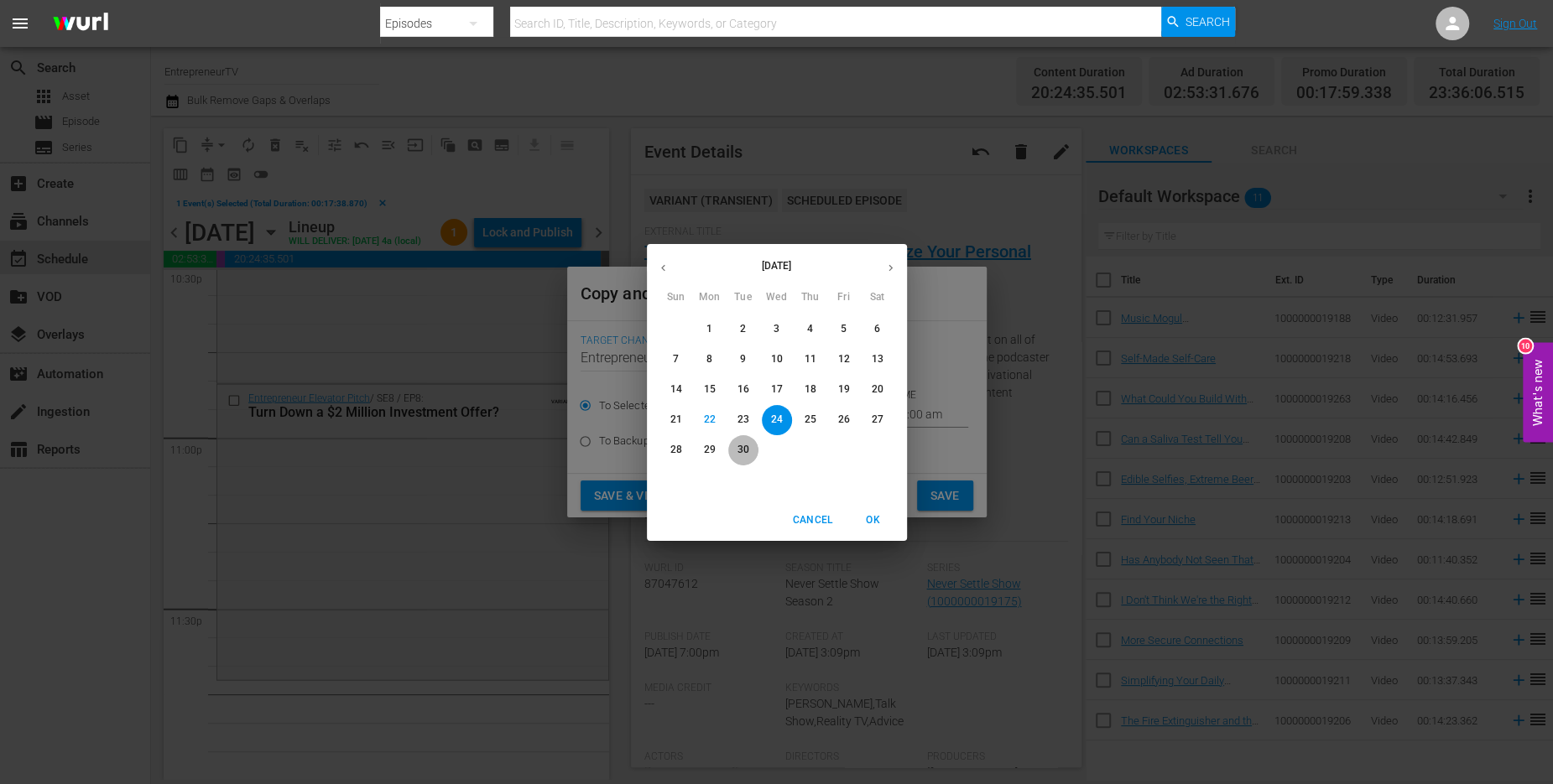
click at [750, 450] on span "30" at bounding box center [744, 450] width 30 height 14
type input "[DATE]"
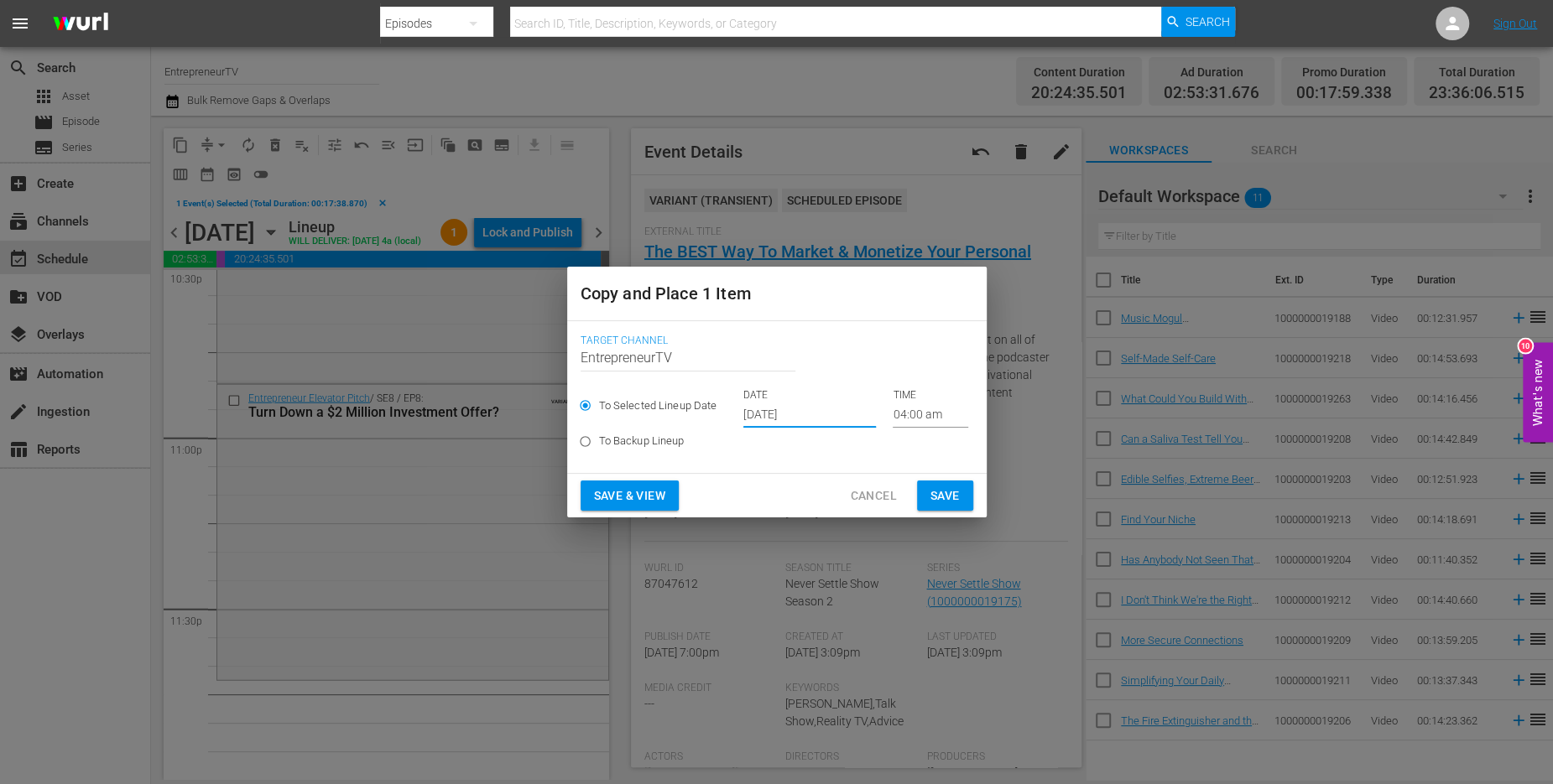
click at [893, 413] on input "04:00 am" at bounding box center [931, 415] width 76 height 25
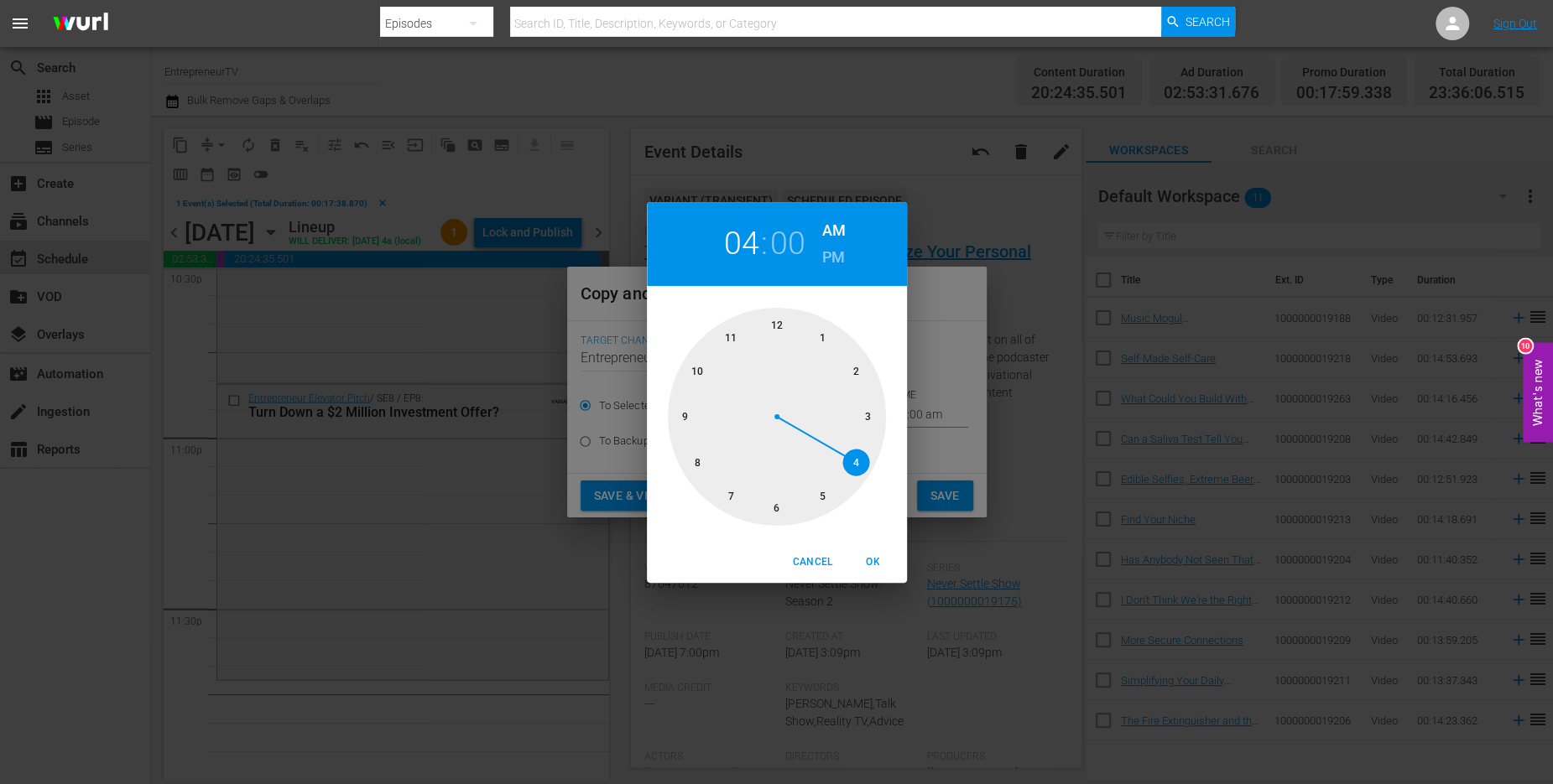
click at [729, 350] on div at bounding box center [776, 417] width 219 height 218
click at [783, 505] on div at bounding box center [776, 417] width 219 height 218
click at [828, 266] on h6 "PM" at bounding box center [833, 257] width 23 height 27
drag, startPoint x: 873, startPoint y: 560, endPoint x: 892, endPoint y: 541, distance: 26.9
click at [873, 560] on span "OK" at bounding box center [873, 563] width 40 height 18
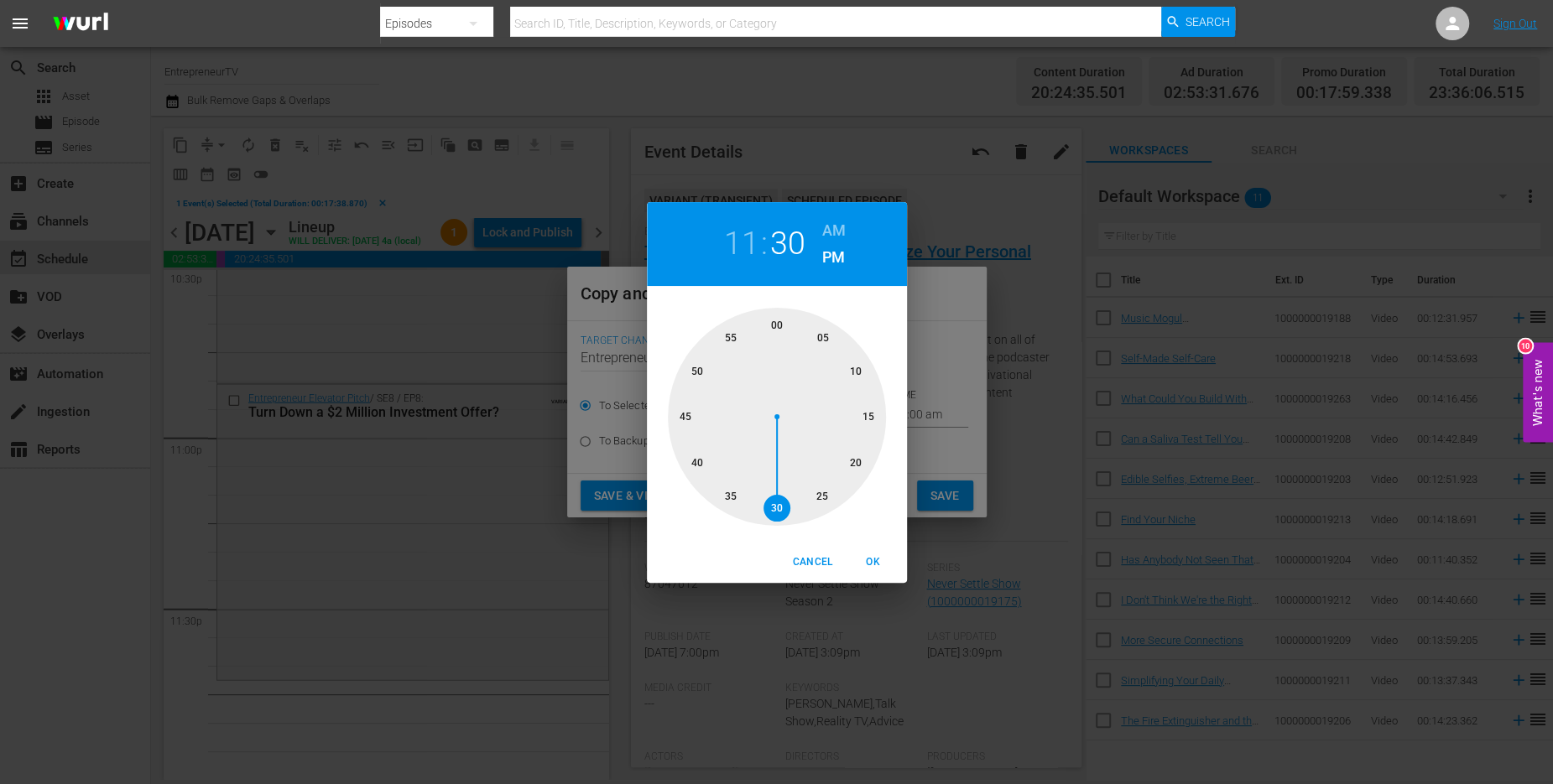
type input "11:30 pm"
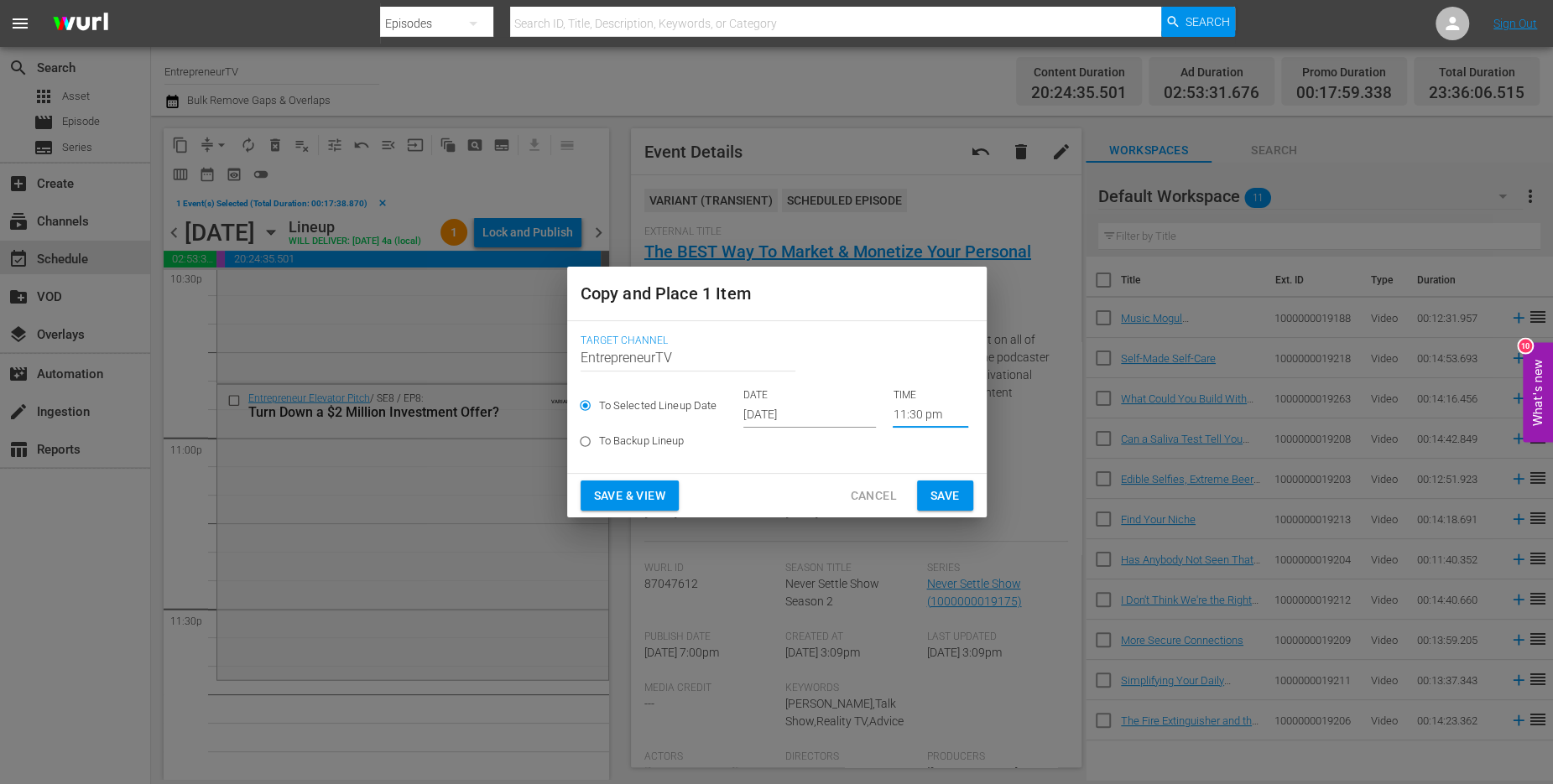
click at [935, 495] on span "Save" at bounding box center [944, 496] width 29 height 21
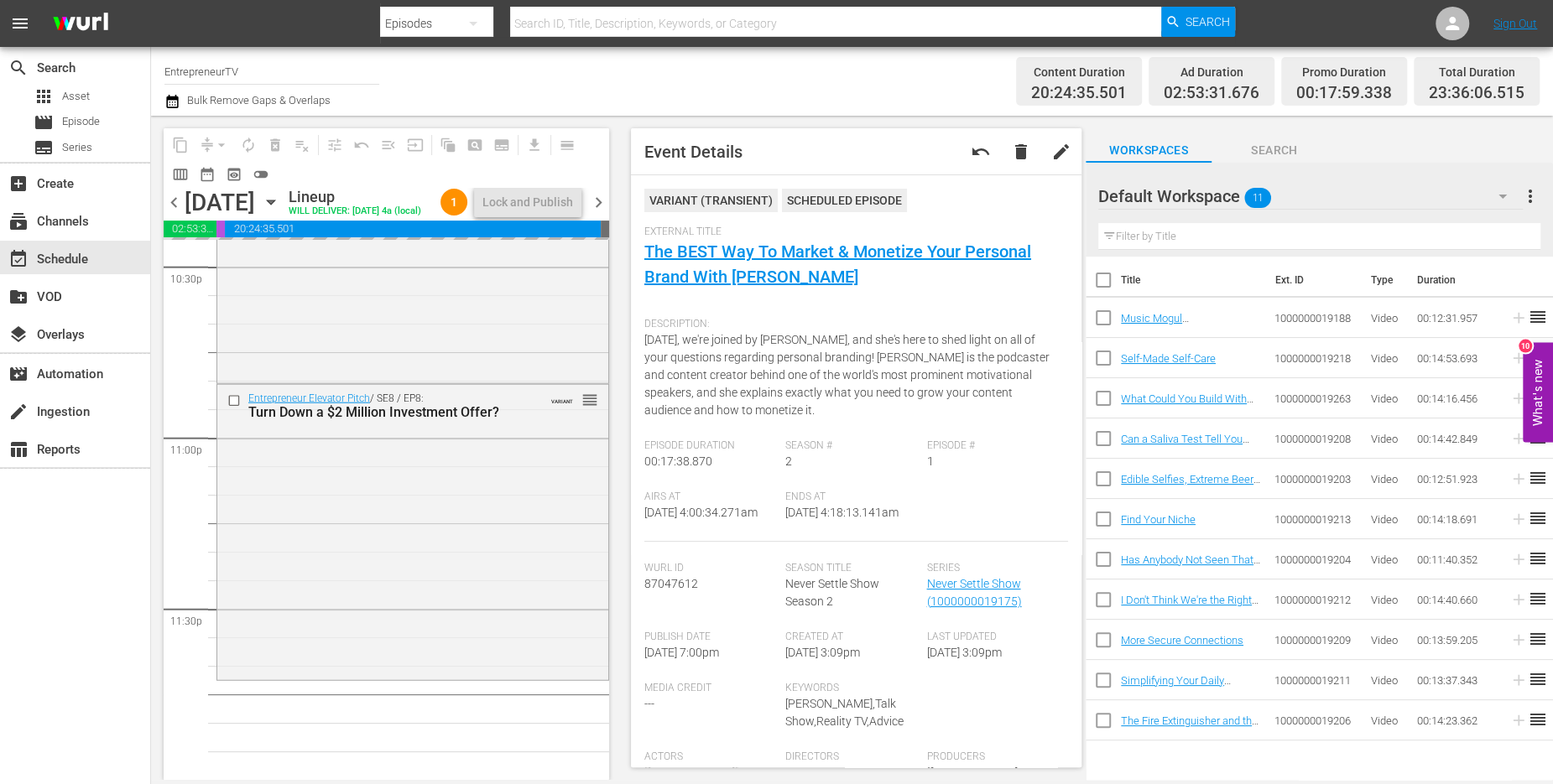
scroll to position [7698, 0]
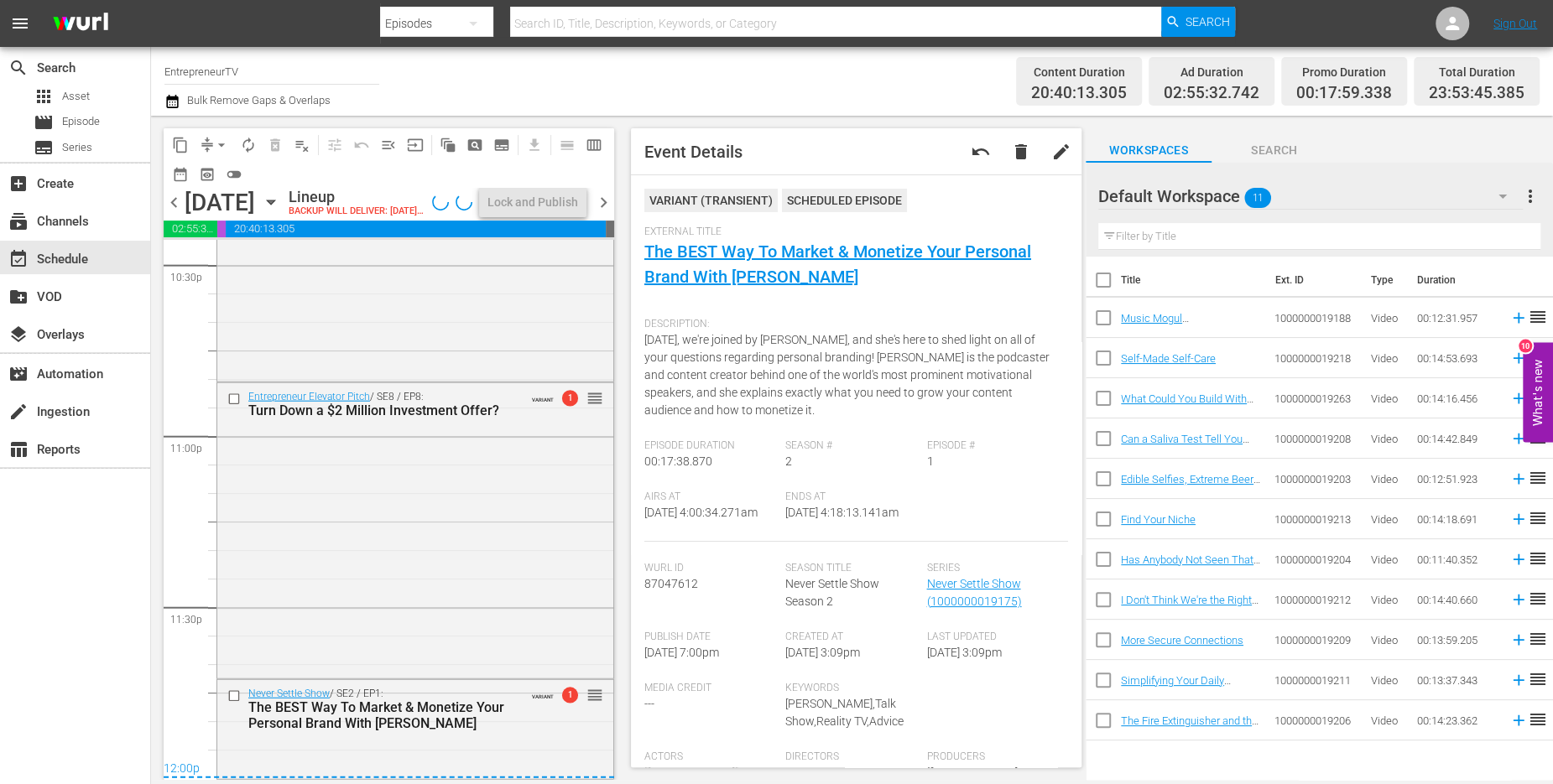
scroll to position [7699, 0]
click at [538, 203] on div "Lock and Publish" at bounding box center [527, 201] width 91 height 30
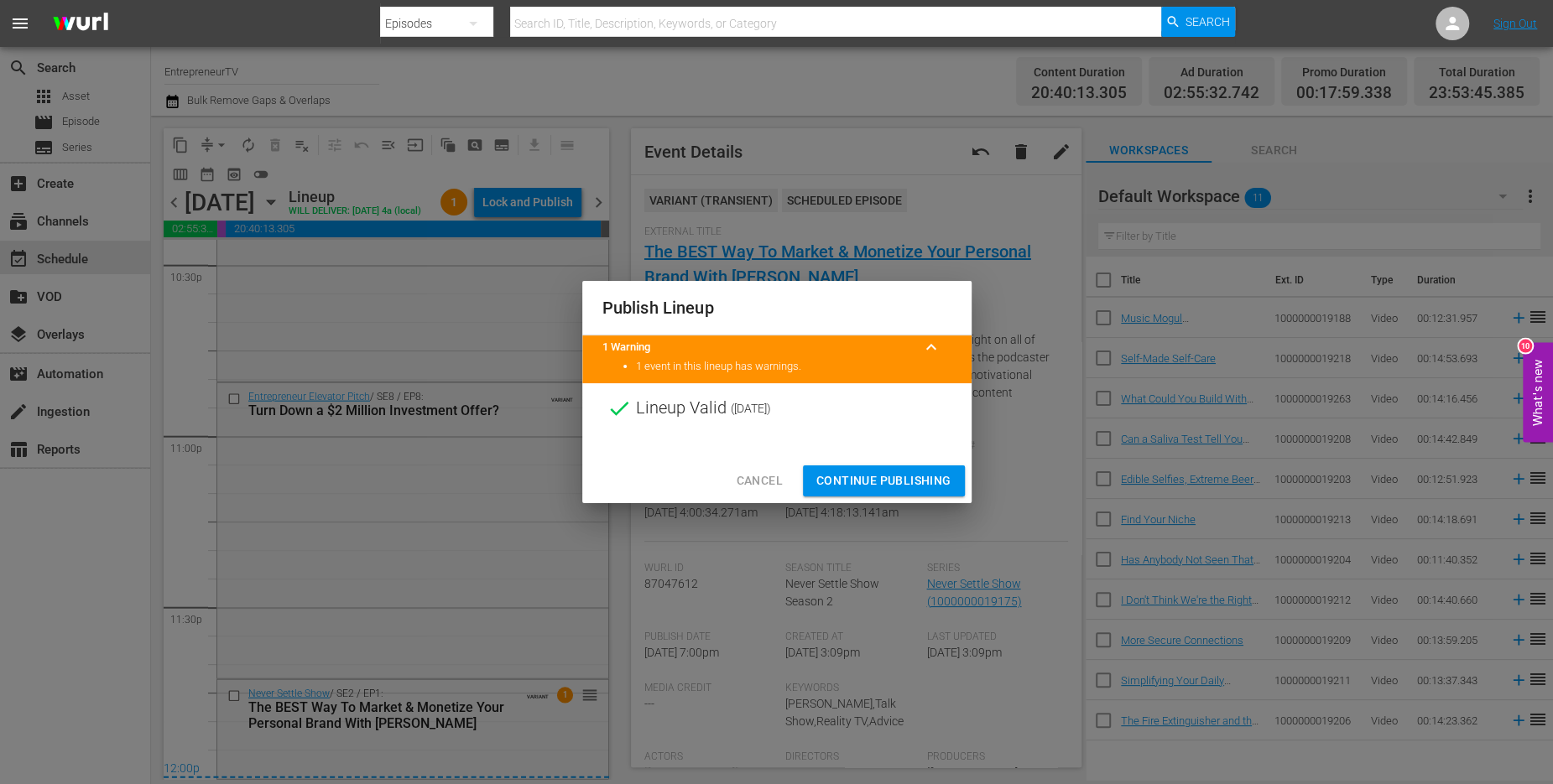
click at [889, 484] on span "Continue Publishing" at bounding box center [883, 481] width 135 height 21
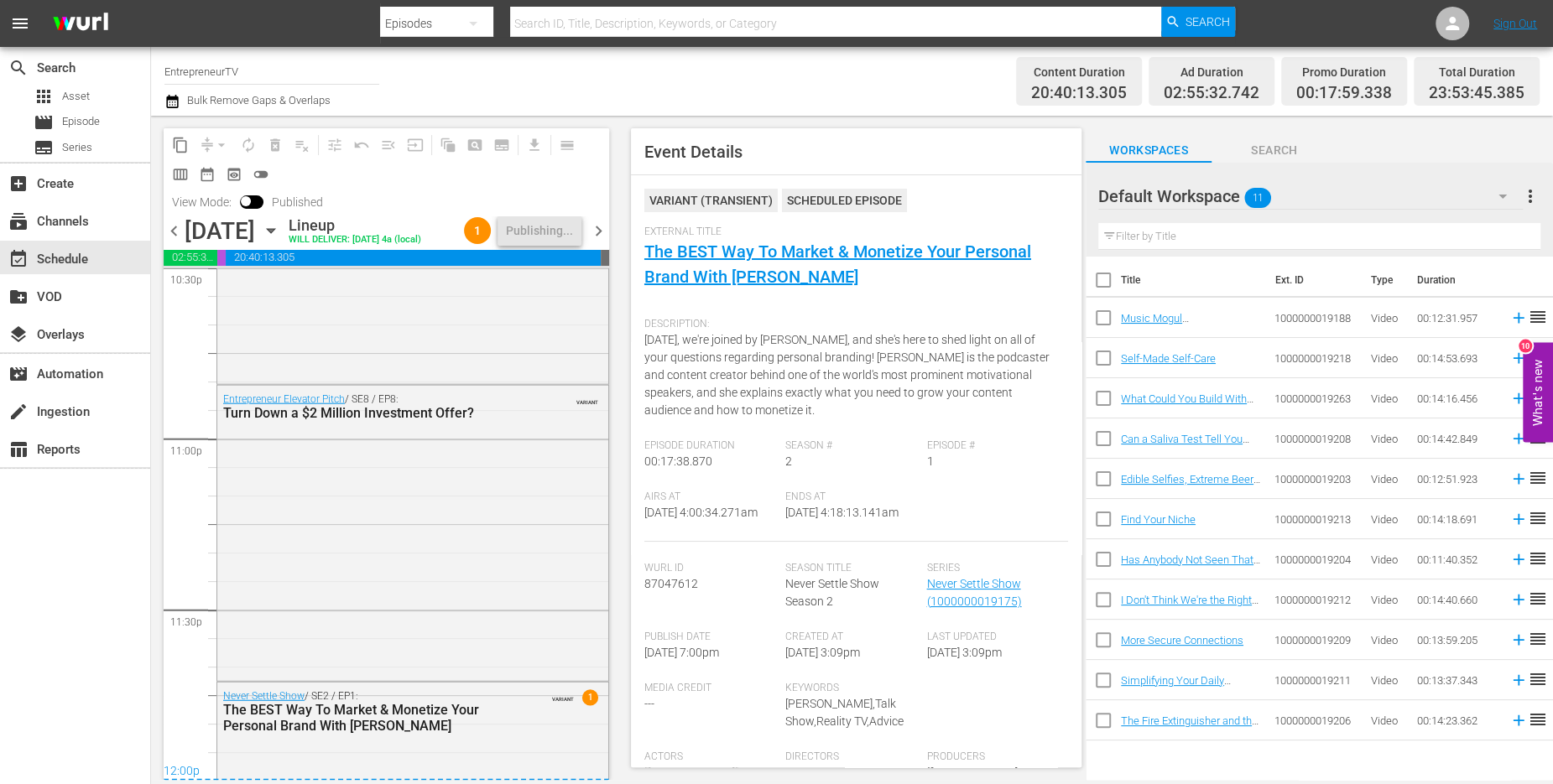
click at [597, 241] on span "chevron_right" at bounding box center [598, 230] width 21 height 21
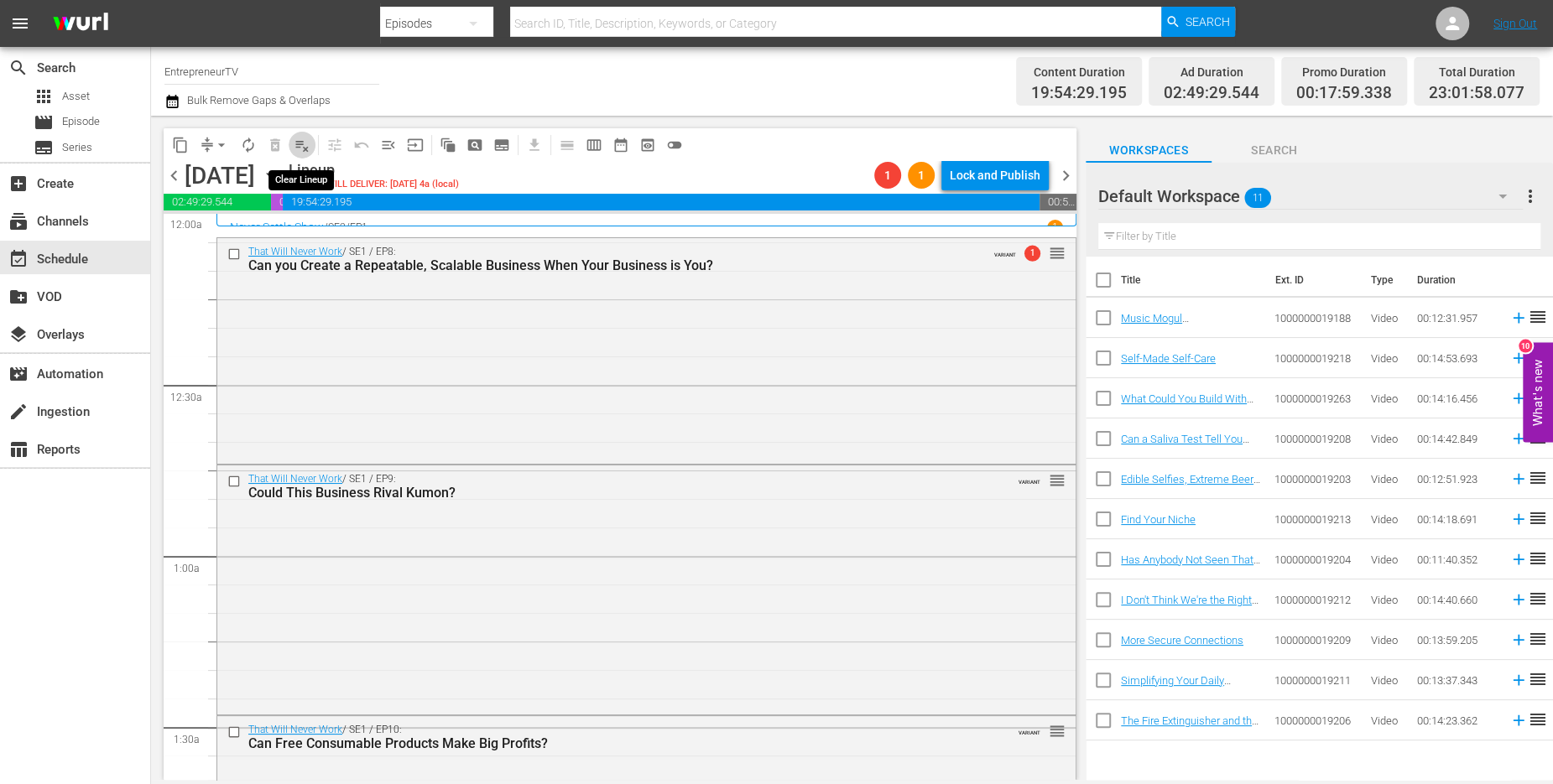
click at [296, 140] on span "playlist_remove_outlined" at bounding box center [301, 145] width 17 height 17
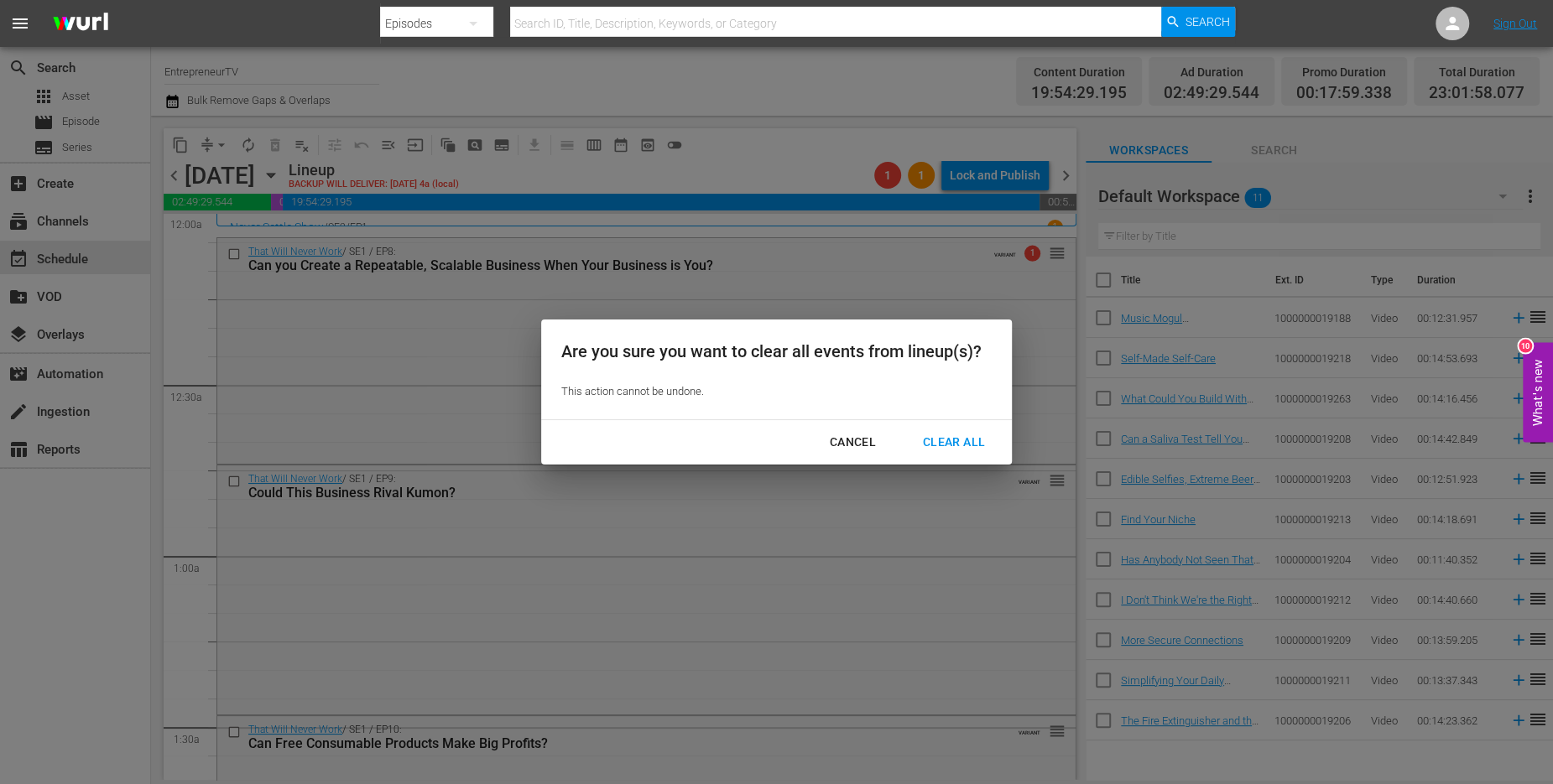
click at [959, 440] on div "Clear All" at bounding box center [953, 442] width 89 height 21
